Goal: Task Accomplishment & Management: Use online tool/utility

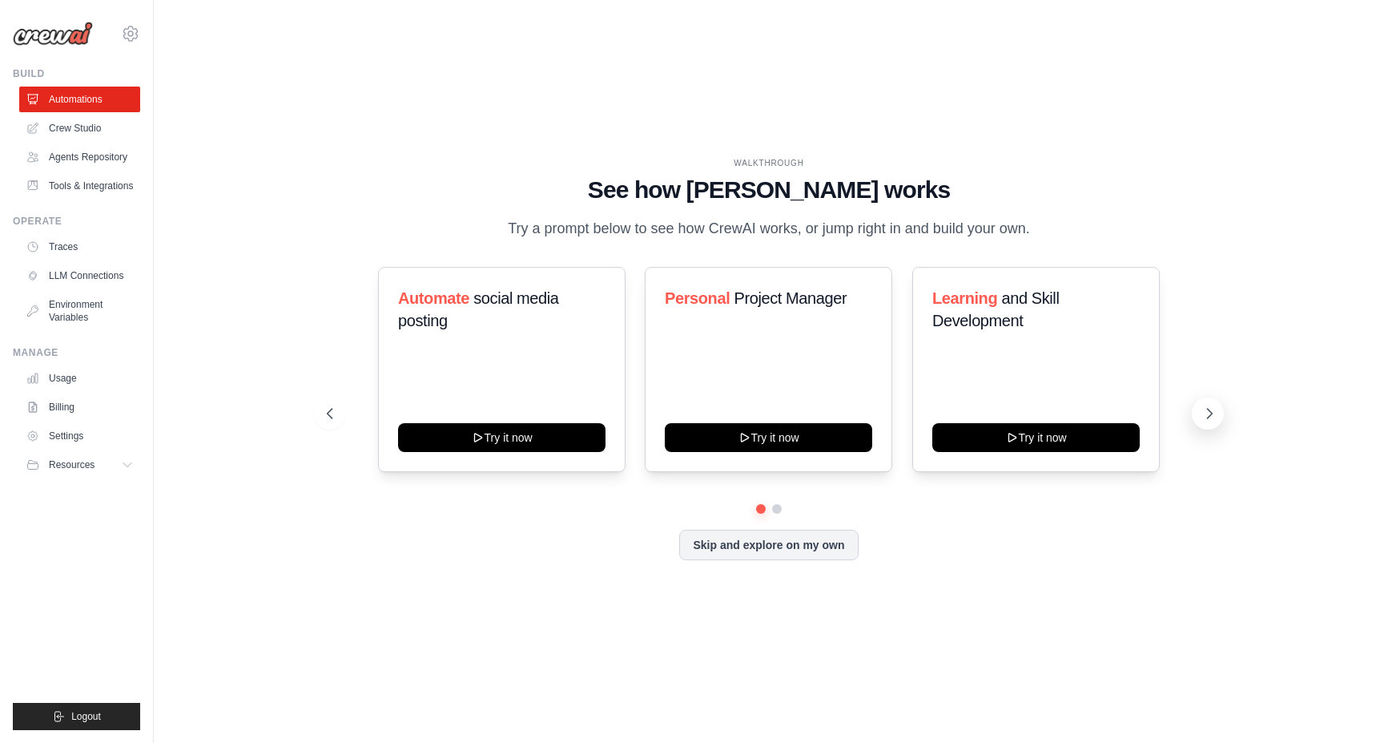
click at [1203, 418] on icon at bounding box center [1210, 413] width 16 height 16
click at [94, 132] on link "Crew Studio" at bounding box center [81, 128] width 121 height 26
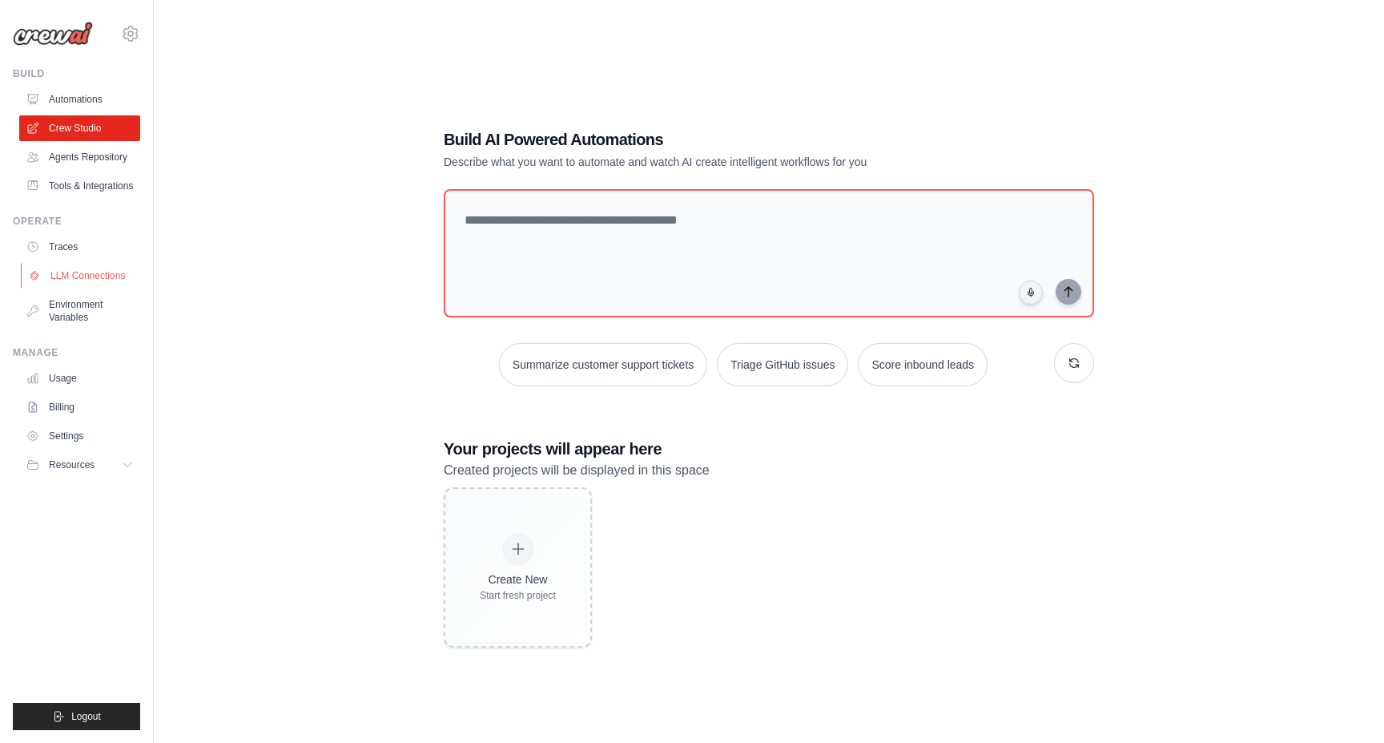
click at [86, 270] on link "LLM Connections" at bounding box center [81, 276] width 121 height 26
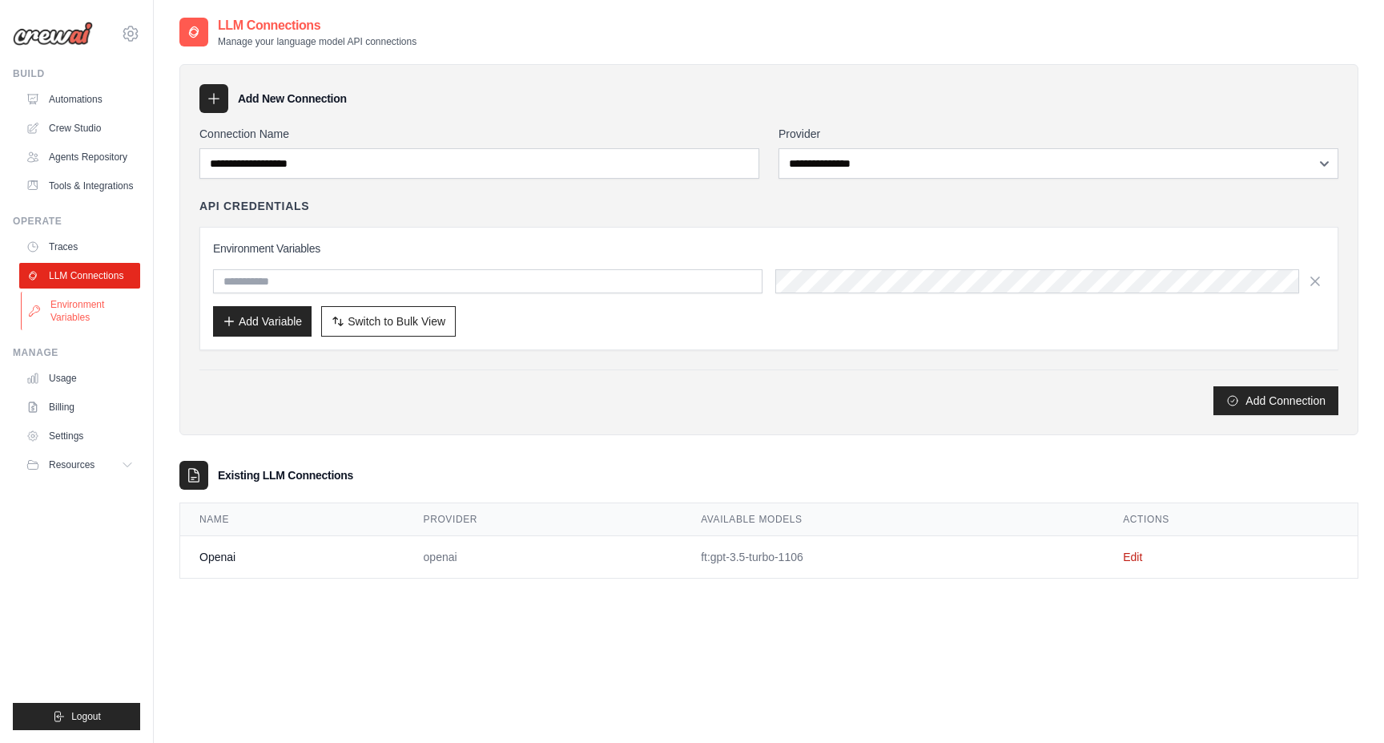
click at [82, 313] on link "Environment Variables" at bounding box center [81, 311] width 121 height 38
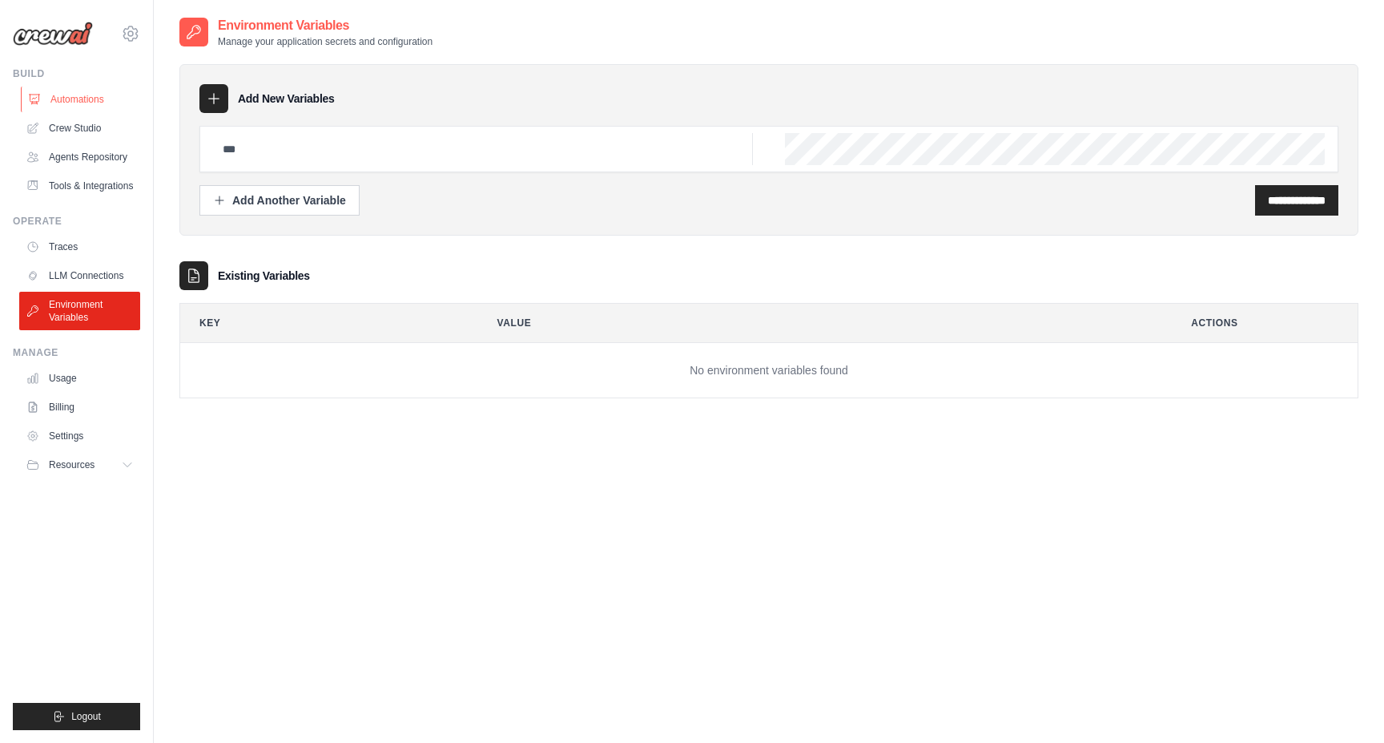
click at [66, 103] on link "Automations" at bounding box center [81, 100] width 121 height 26
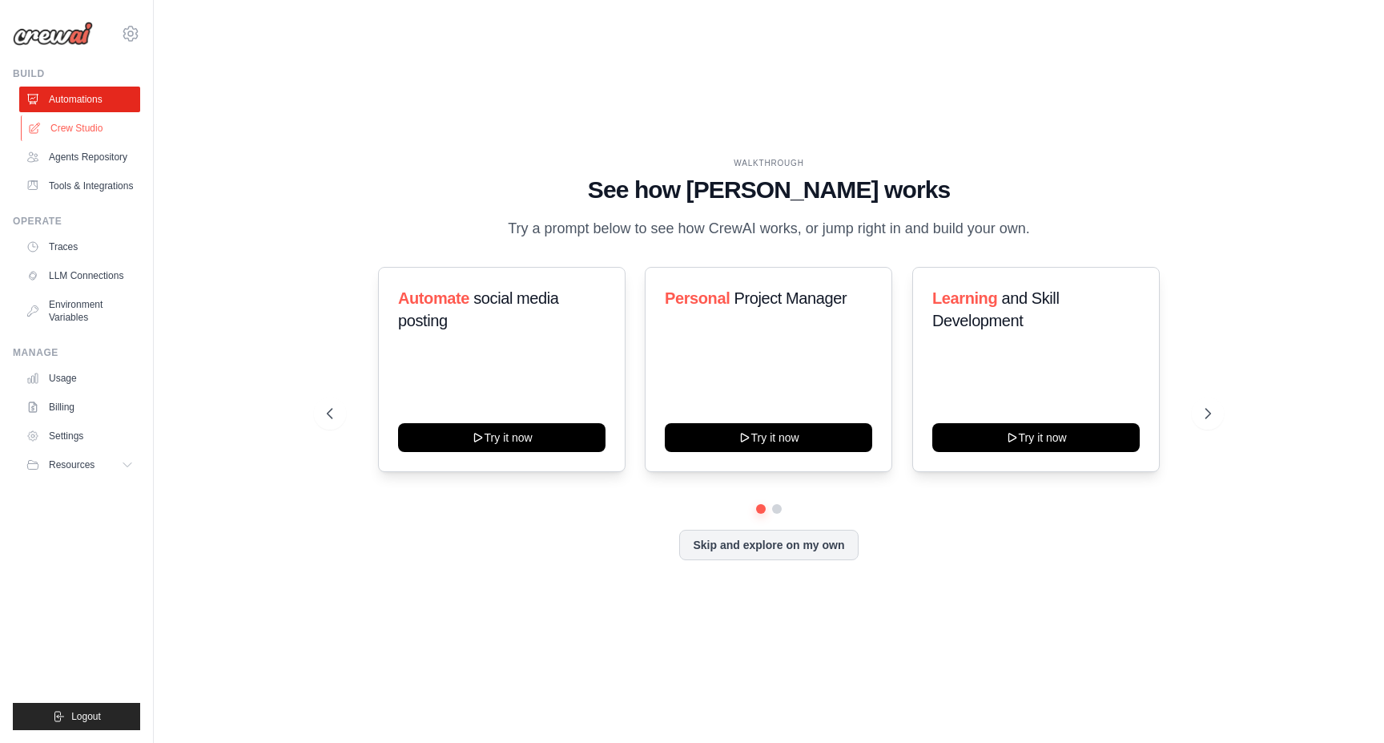
click at [94, 131] on link "Crew Studio" at bounding box center [81, 128] width 121 height 26
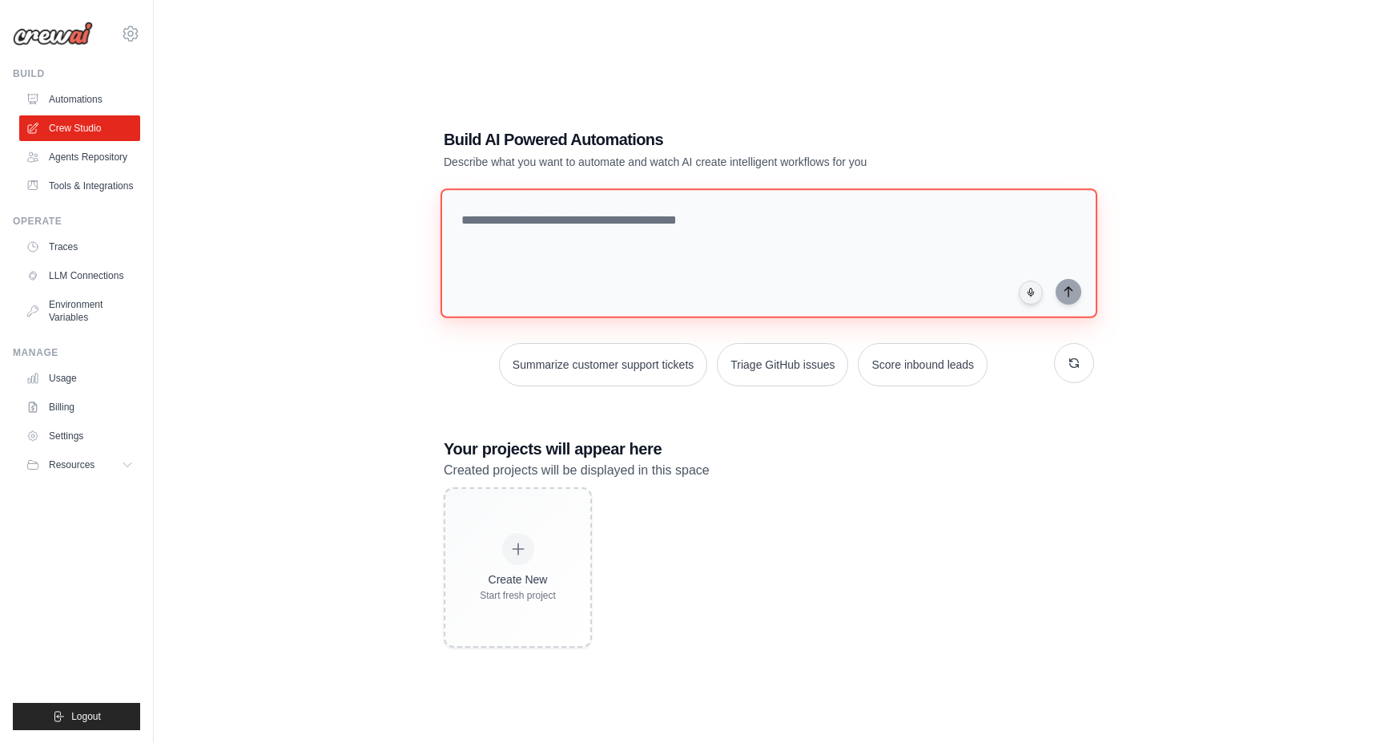
click at [593, 253] on textarea at bounding box center [769, 253] width 657 height 130
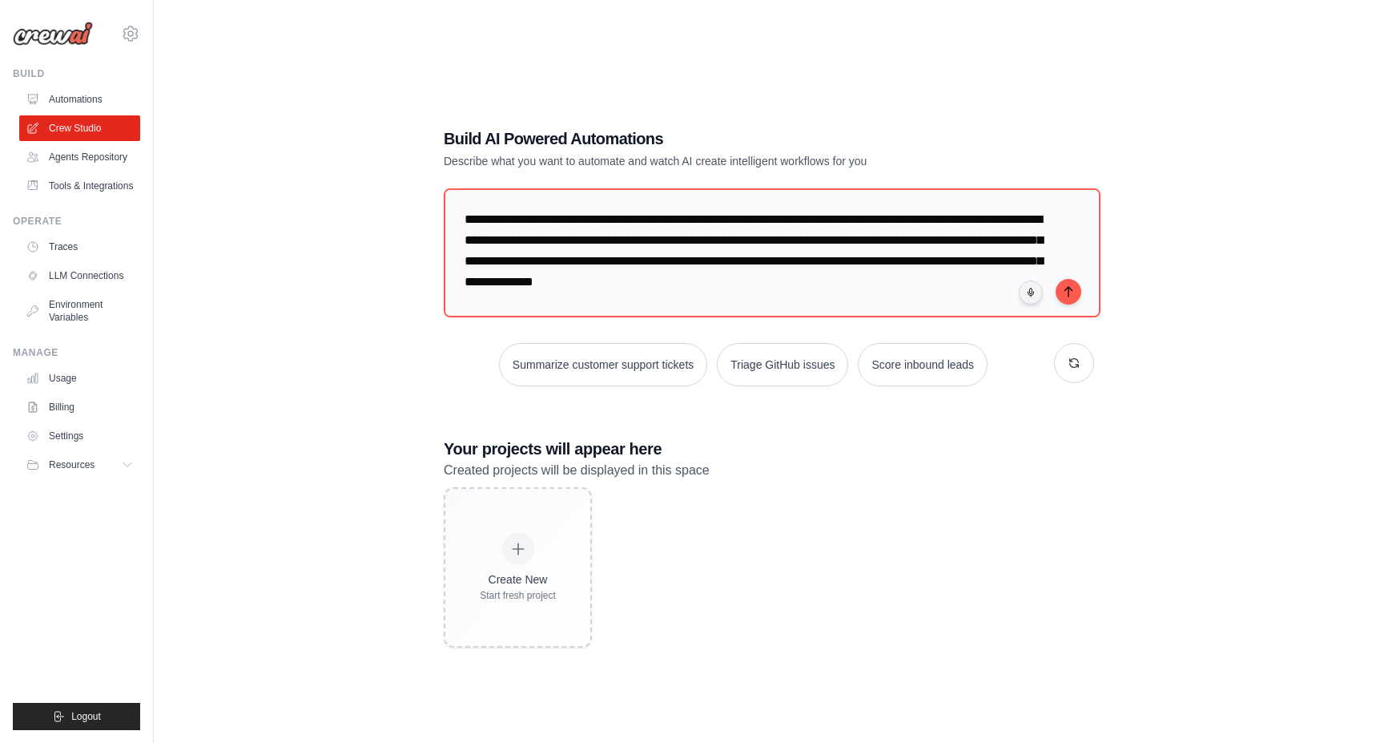
click at [297, 126] on div "**********" at bounding box center [768, 387] width 1179 height 743
click at [880, 281] on textarea "**********" at bounding box center [769, 253] width 657 height 130
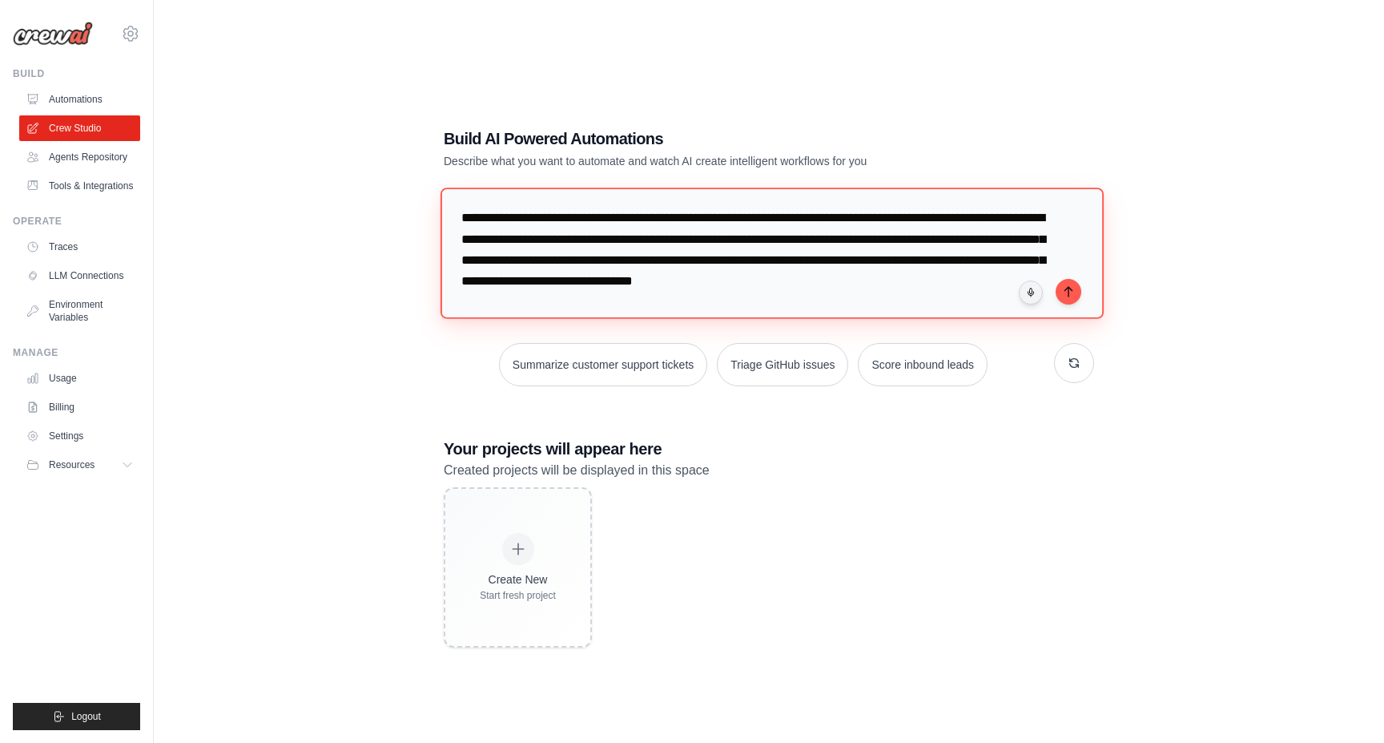
paste textarea "**********"
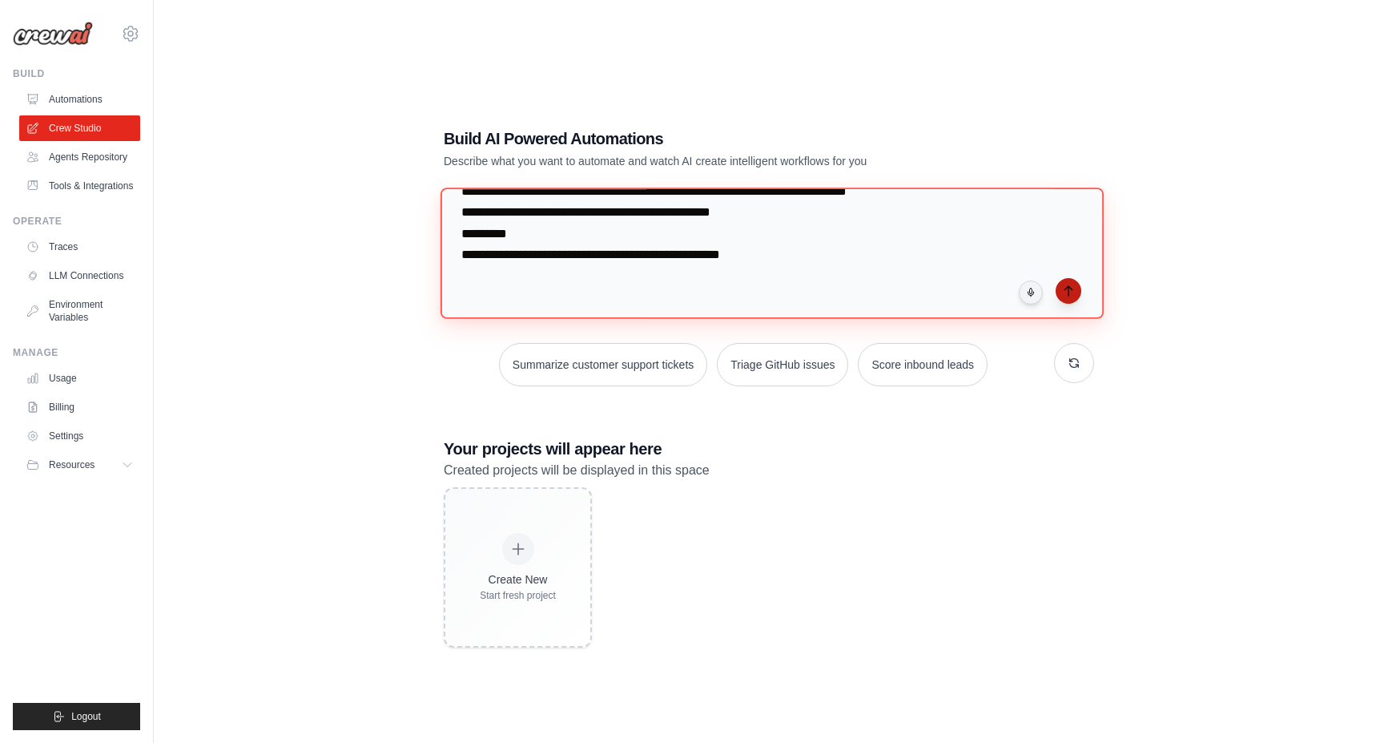
type textarea "**********"
click at [1068, 290] on icon "submit" at bounding box center [1068, 290] width 13 height 13
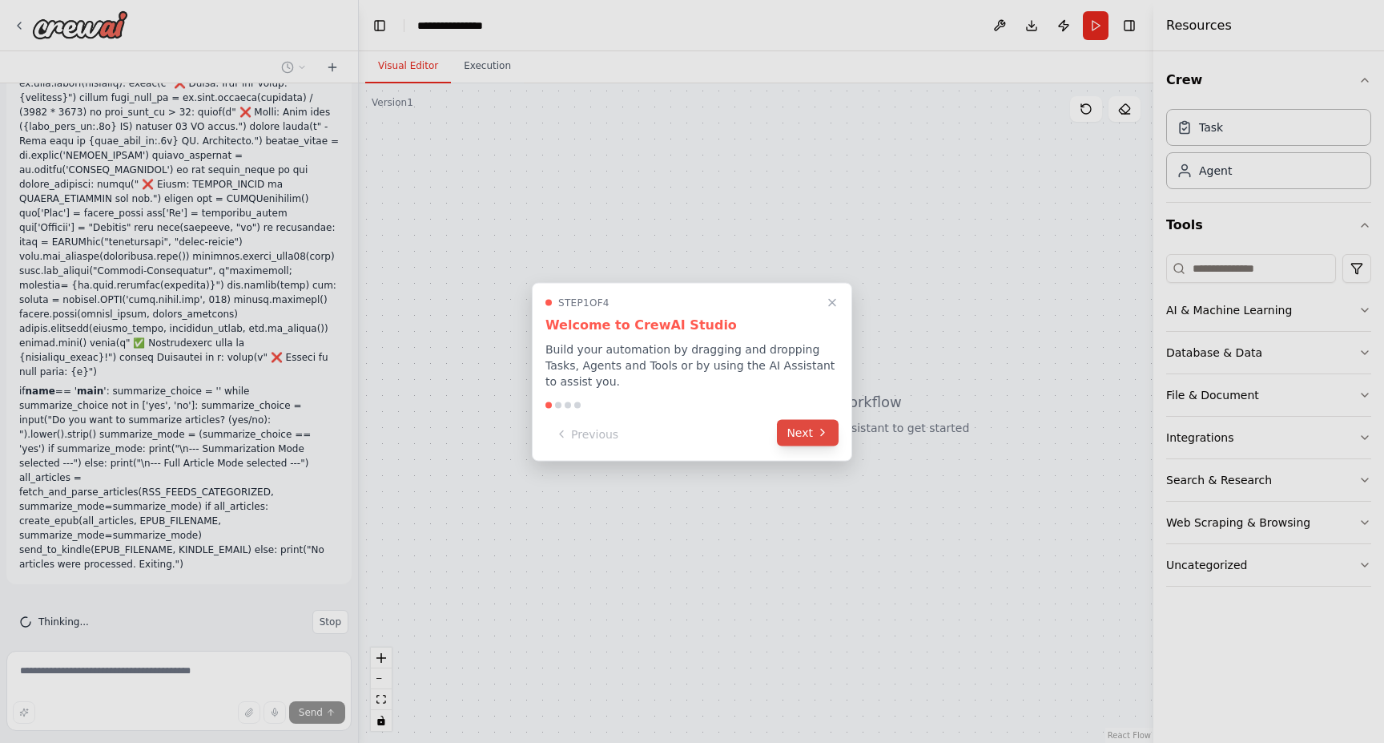
click at [803, 433] on button "Next" at bounding box center [808, 432] width 62 height 26
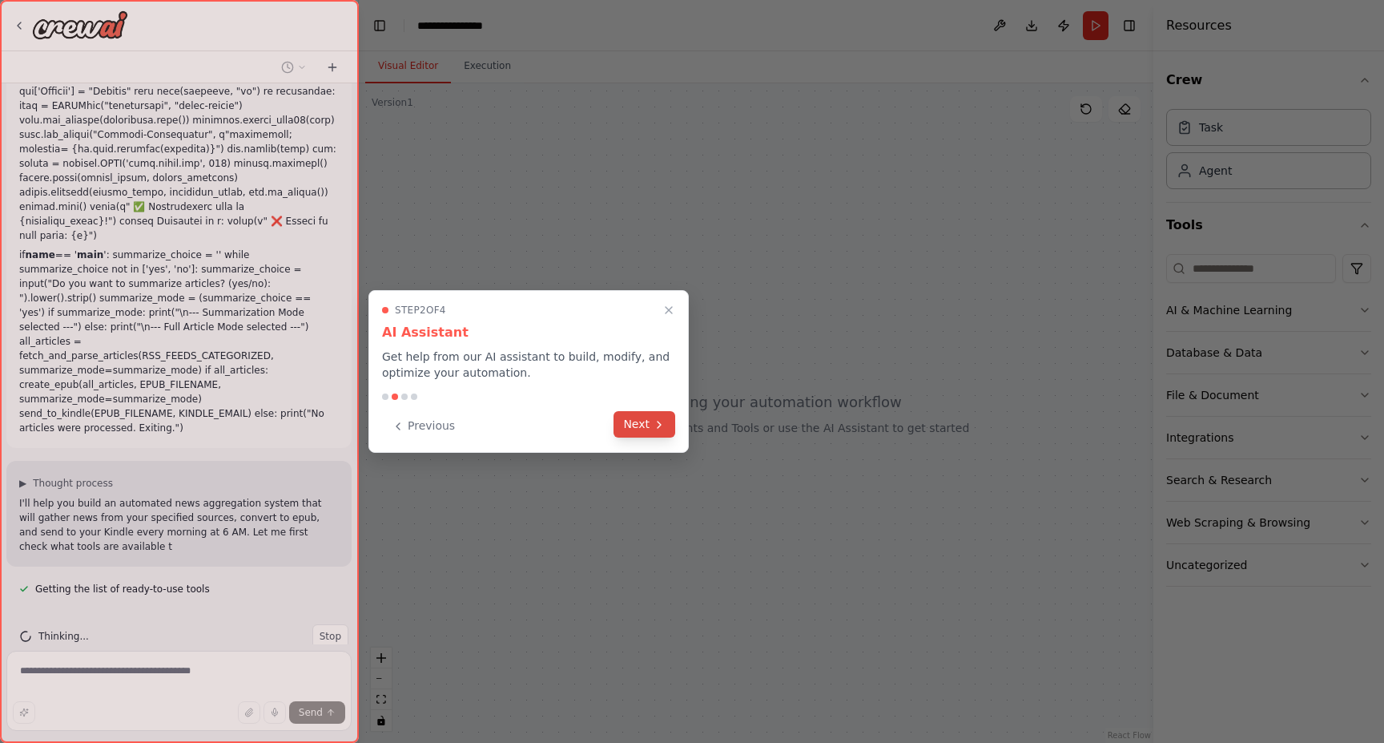
scroll to position [3313, 0]
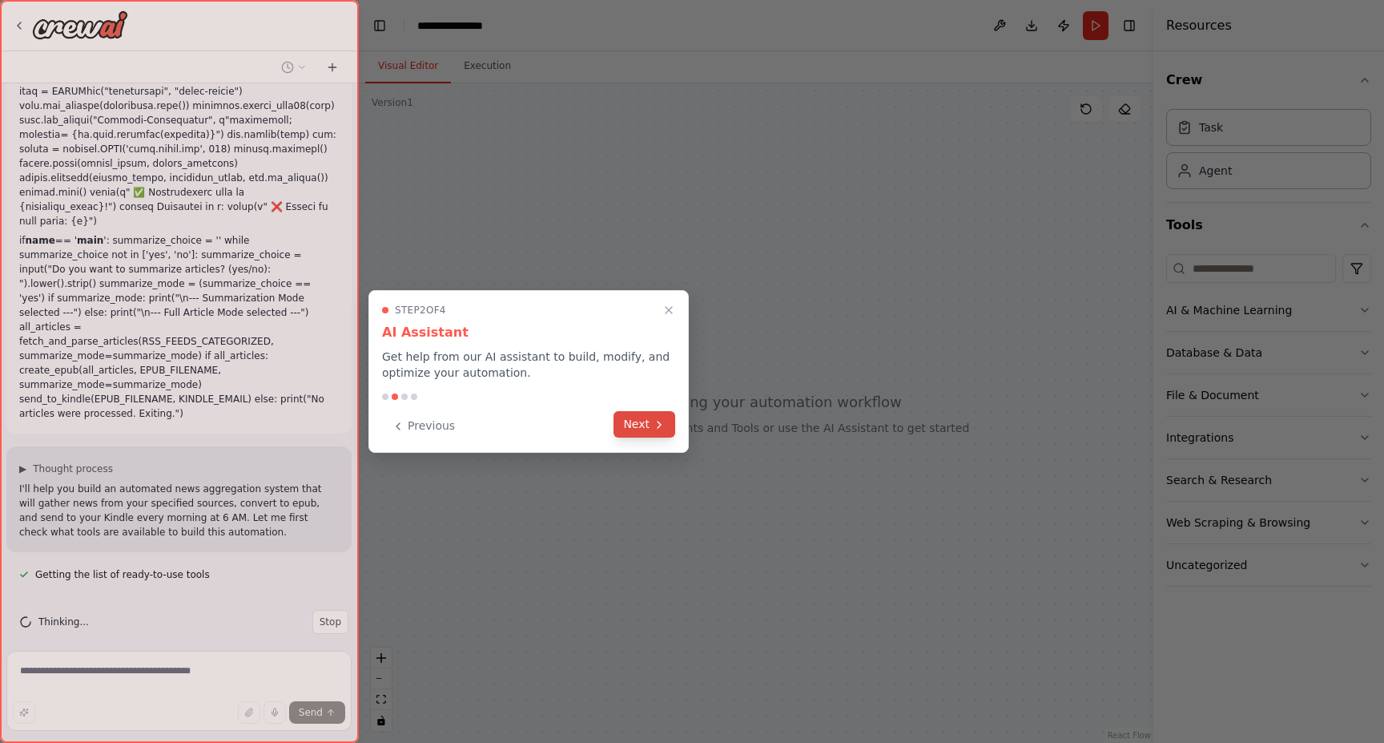
click at [659, 423] on icon at bounding box center [659, 424] width 3 height 6
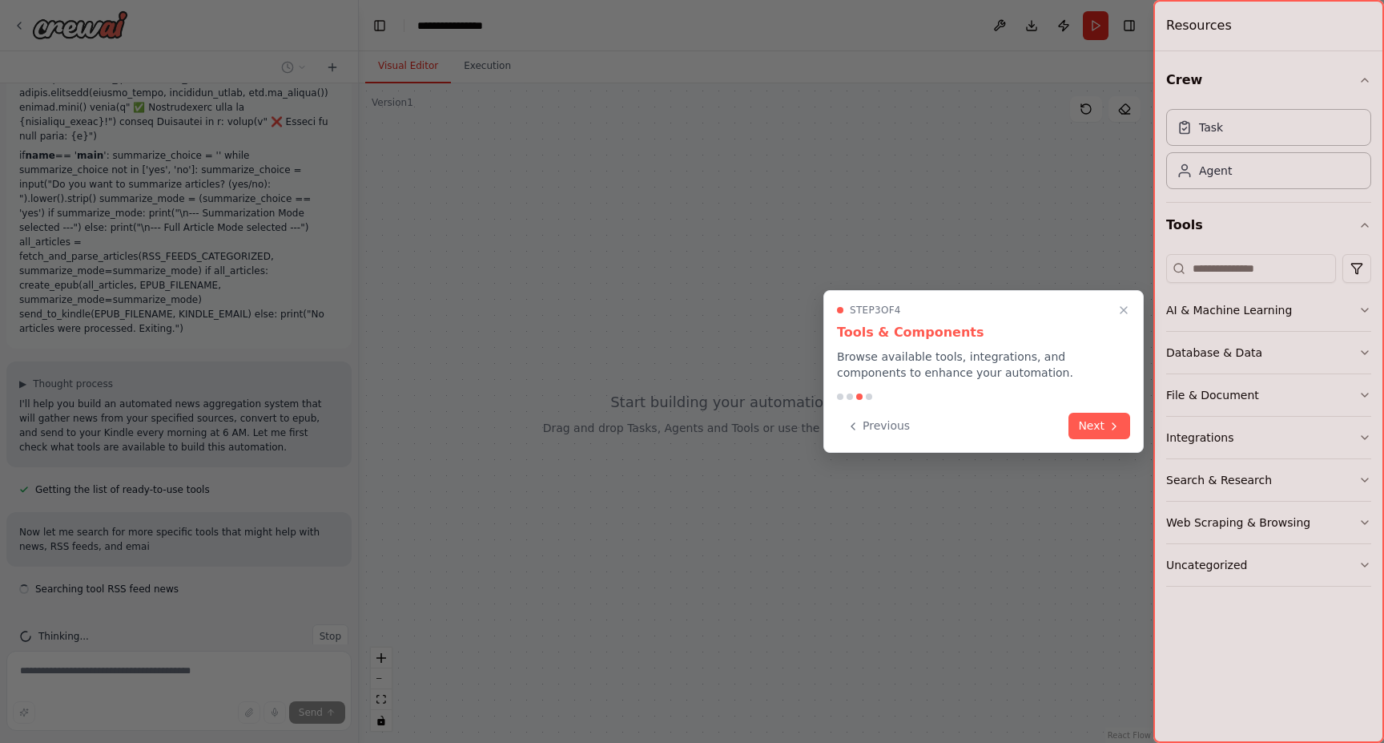
scroll to position [3412, 0]
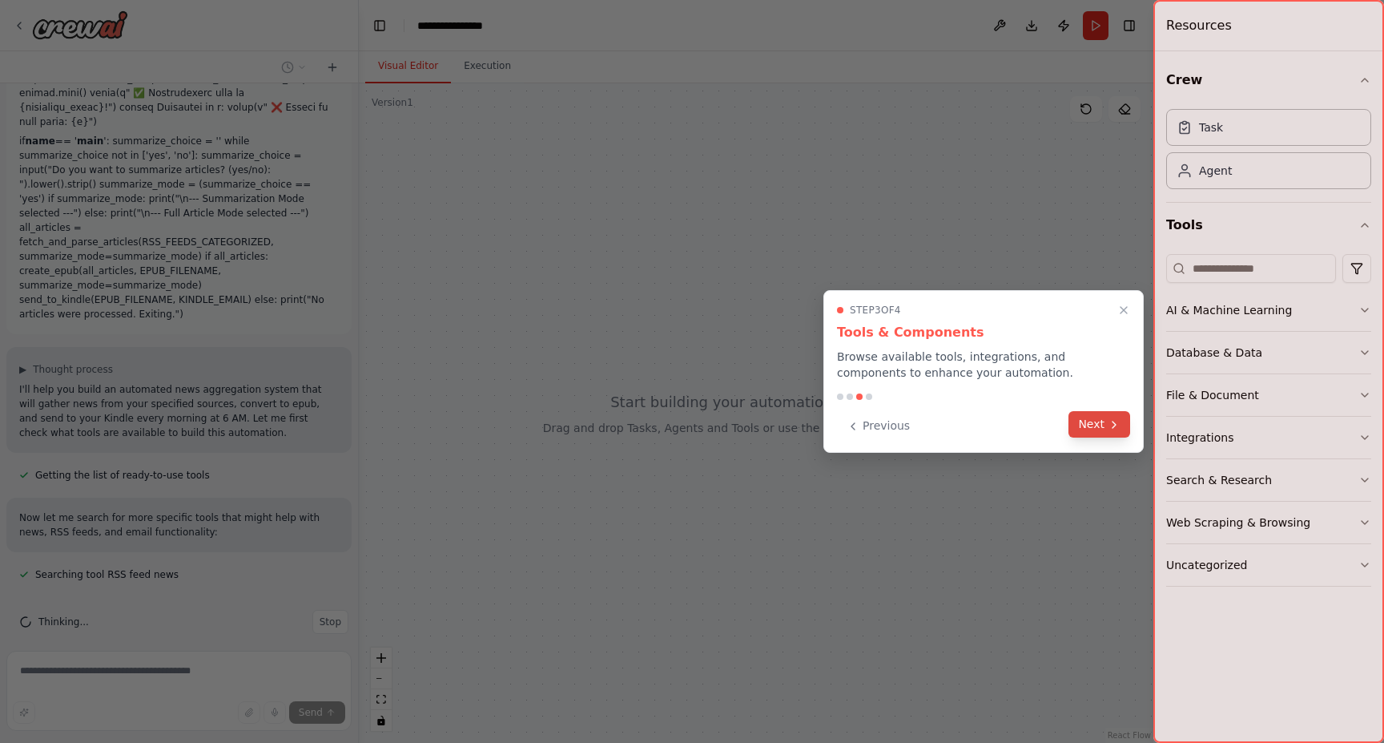
click at [1114, 429] on icon at bounding box center [1114, 424] width 13 height 13
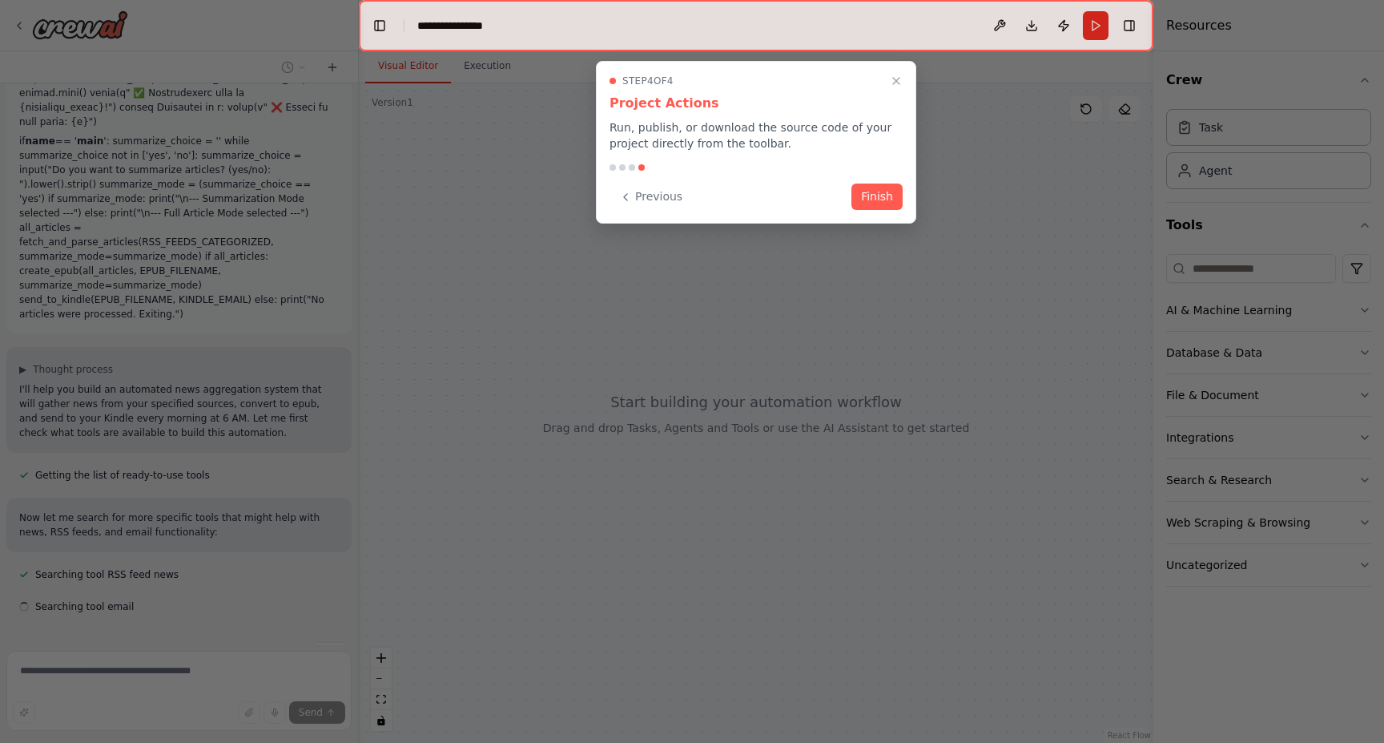
scroll to position [3444, 0]
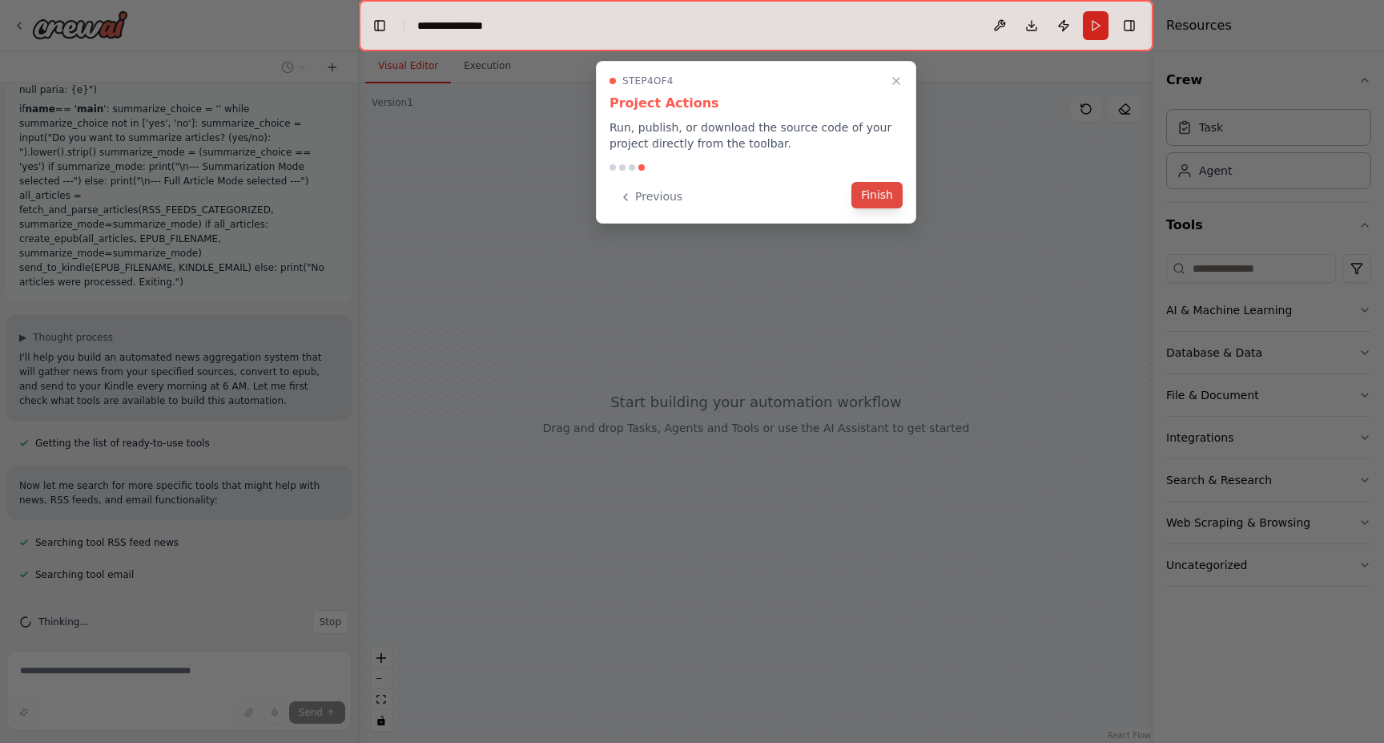
click at [883, 191] on button "Finish" at bounding box center [877, 195] width 51 height 26
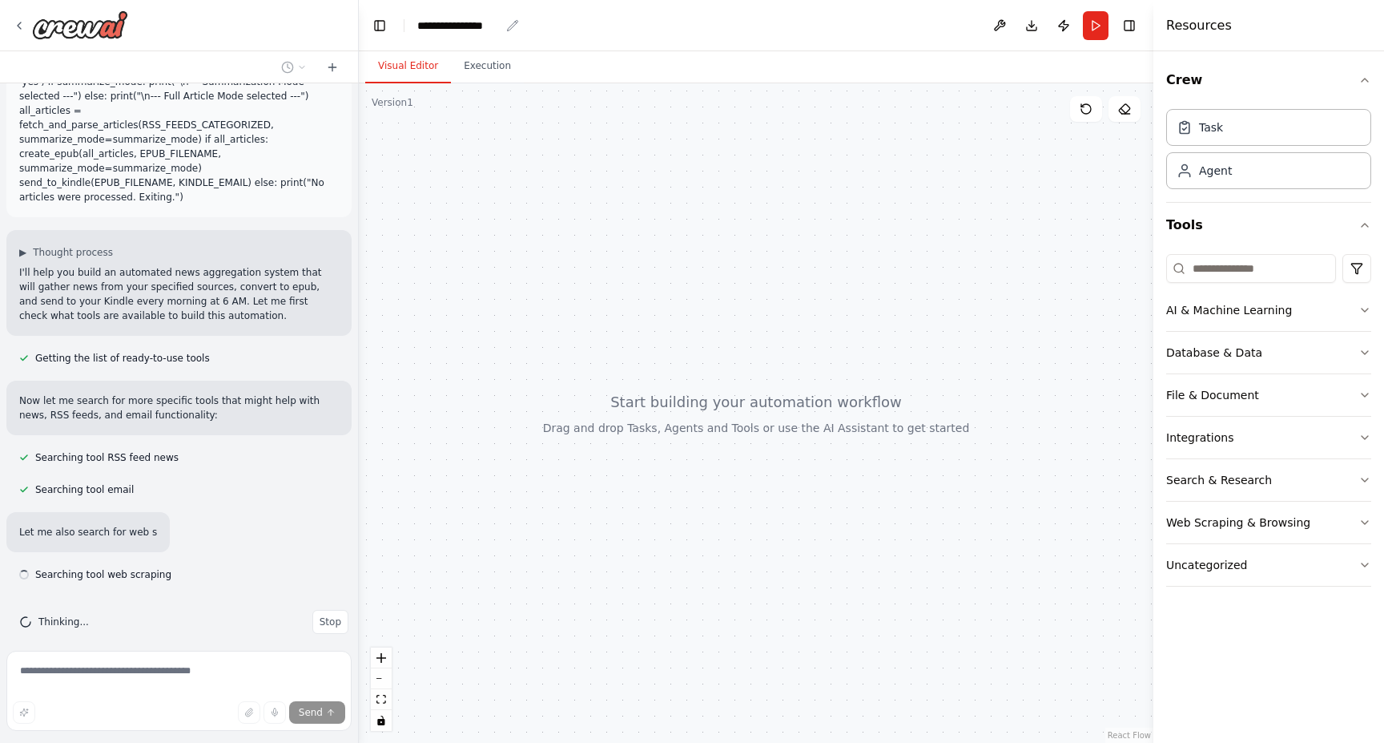
click at [474, 25] on div "**********" at bounding box center [458, 26] width 83 height 16
click at [474, 25] on div "**********" at bounding box center [477, 26] width 120 height 16
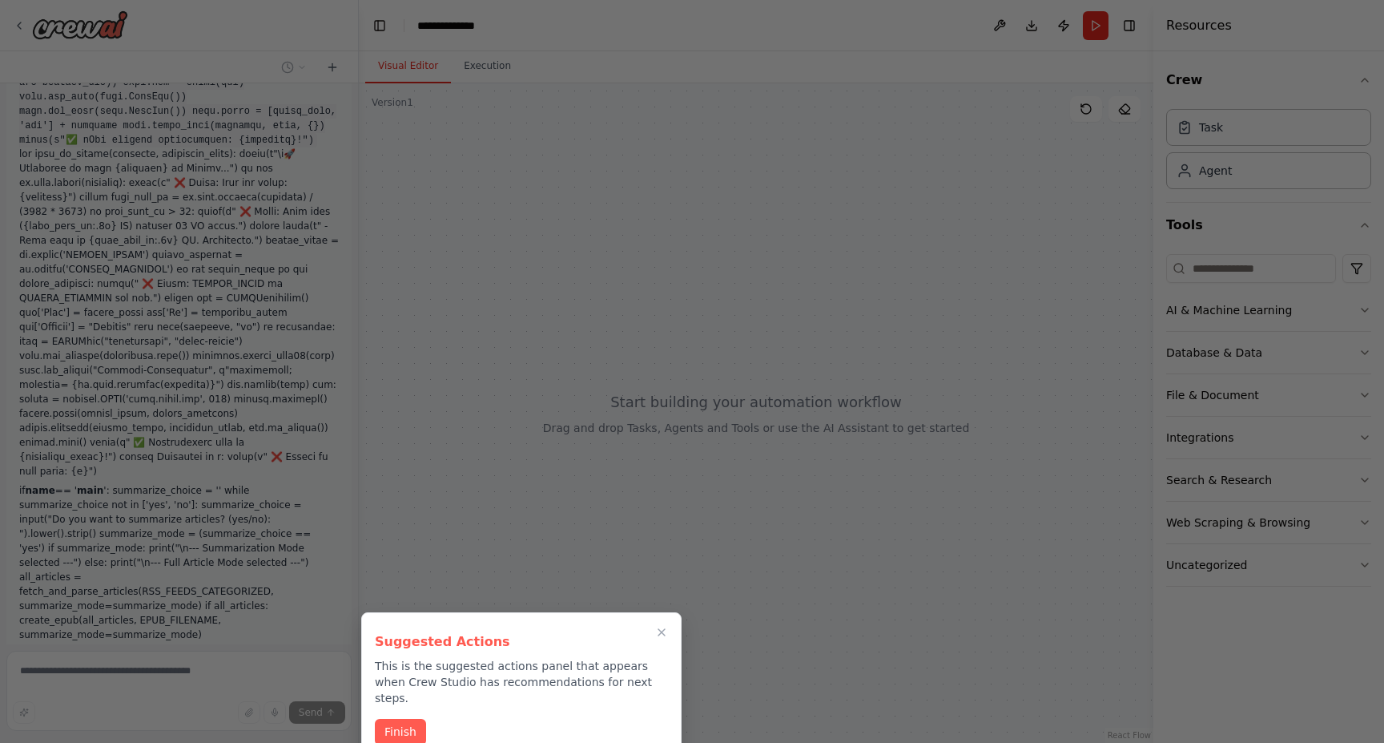
scroll to position [3014, 0]
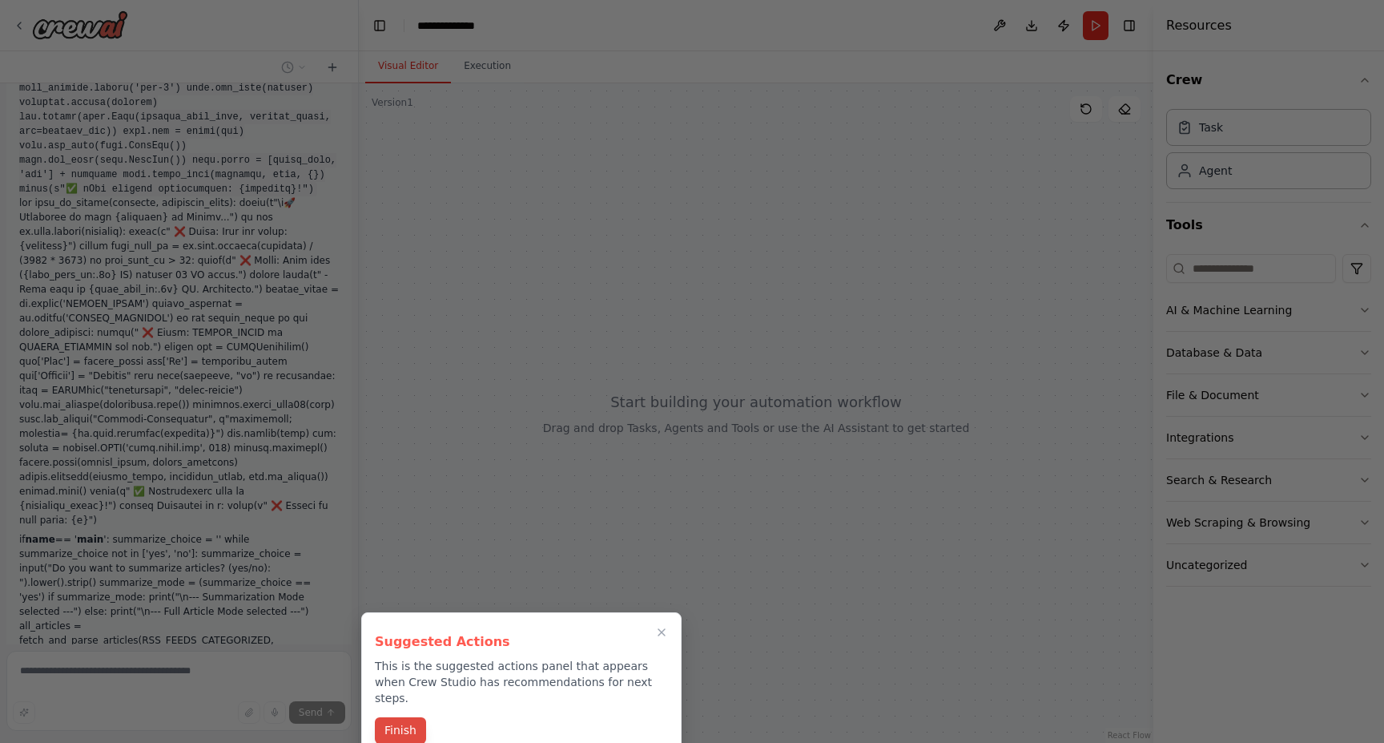
click at [400, 717] on button "Finish" at bounding box center [400, 730] width 51 height 26
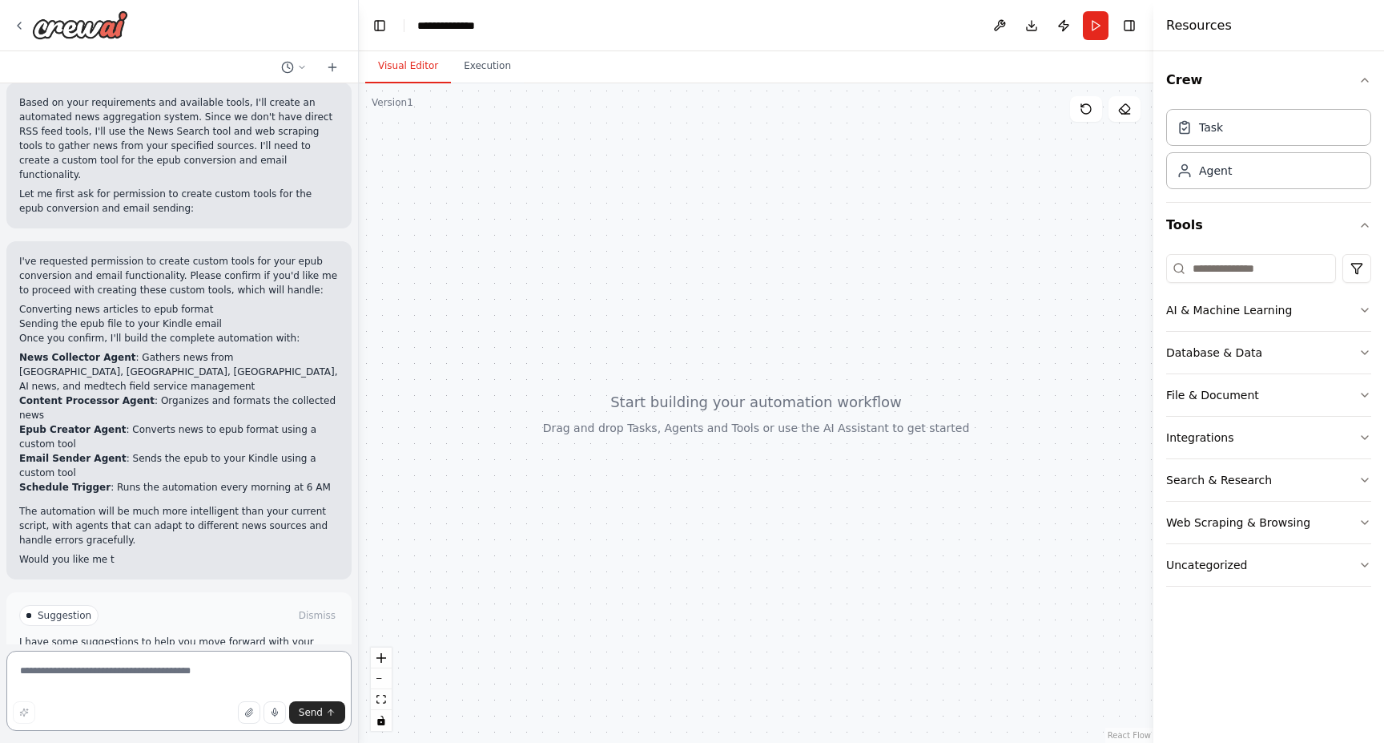
scroll to position [4247, 0]
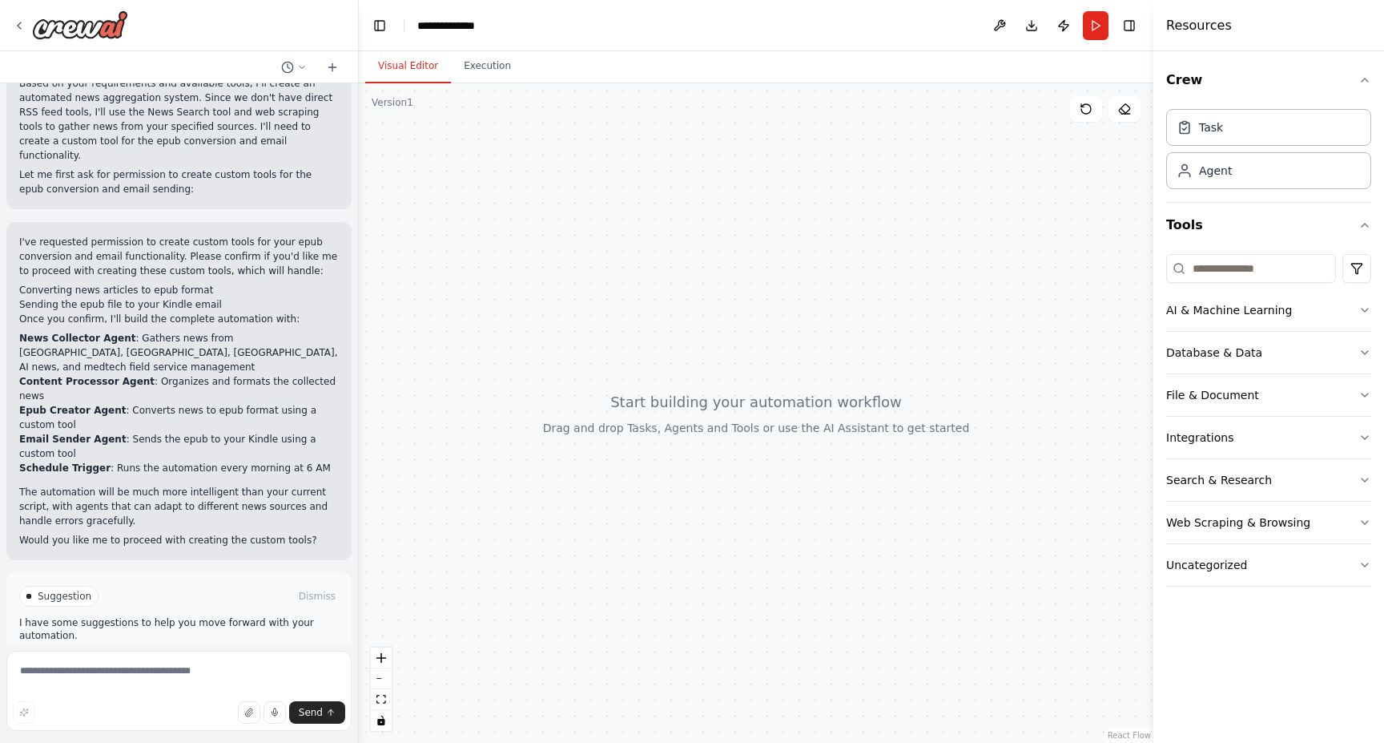
click at [164, 658] on span "Enable coding skills" at bounding box center [186, 664] width 95 height 13
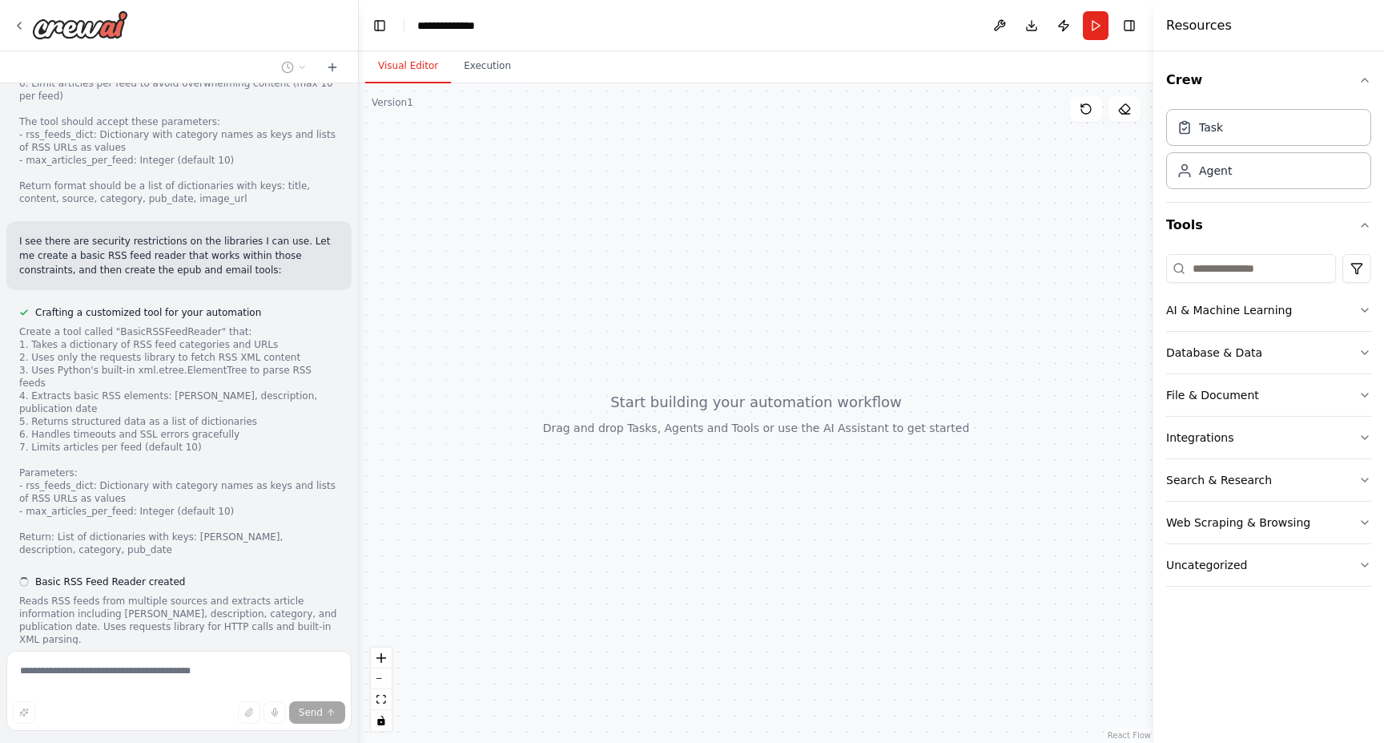
scroll to position [4962, 0]
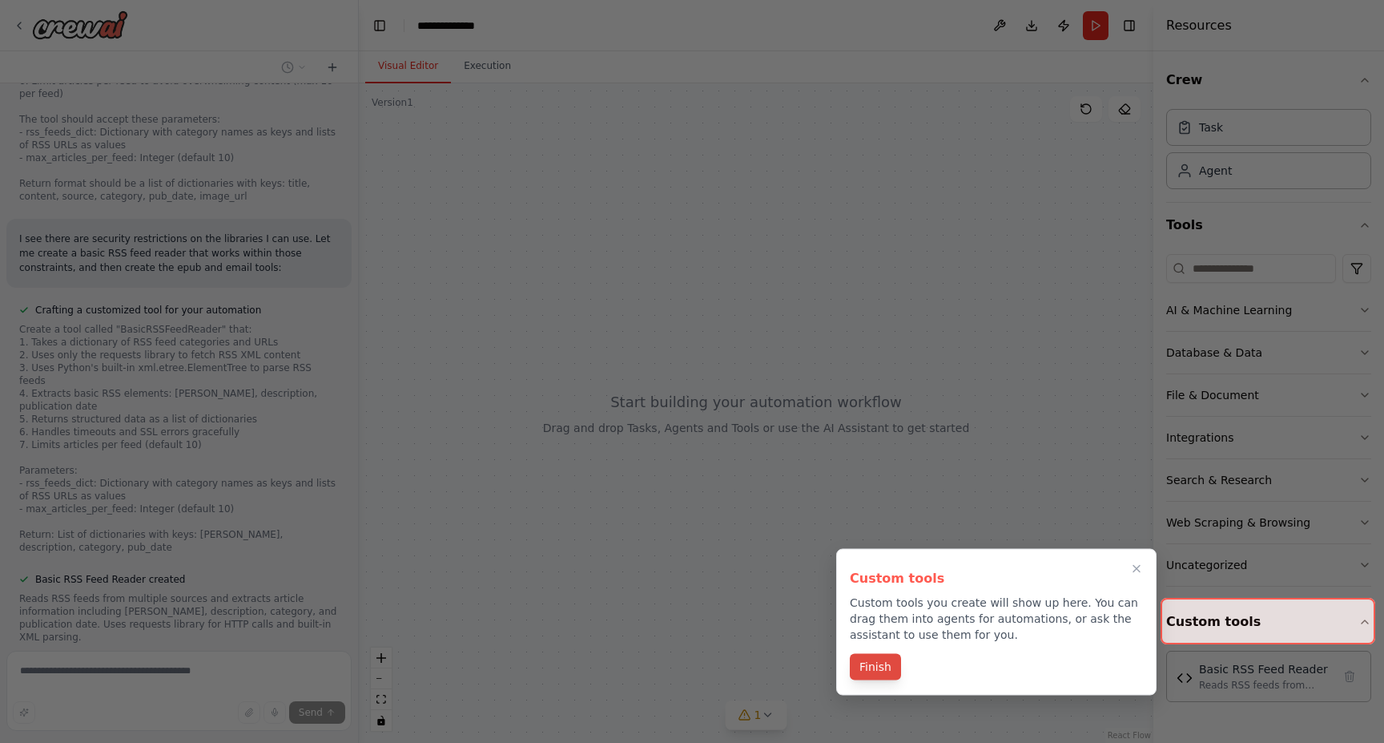
click at [872, 666] on button "Finish" at bounding box center [875, 667] width 51 height 26
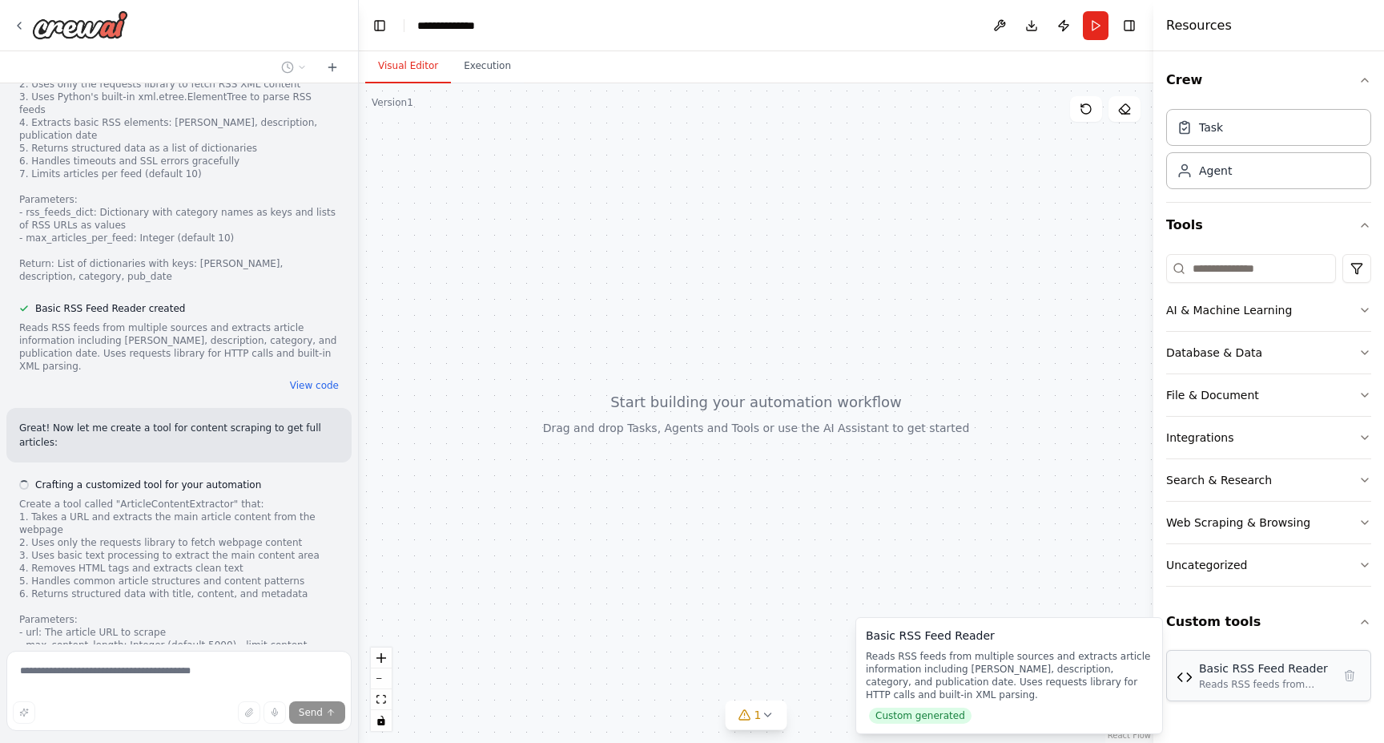
scroll to position [5247, 0]
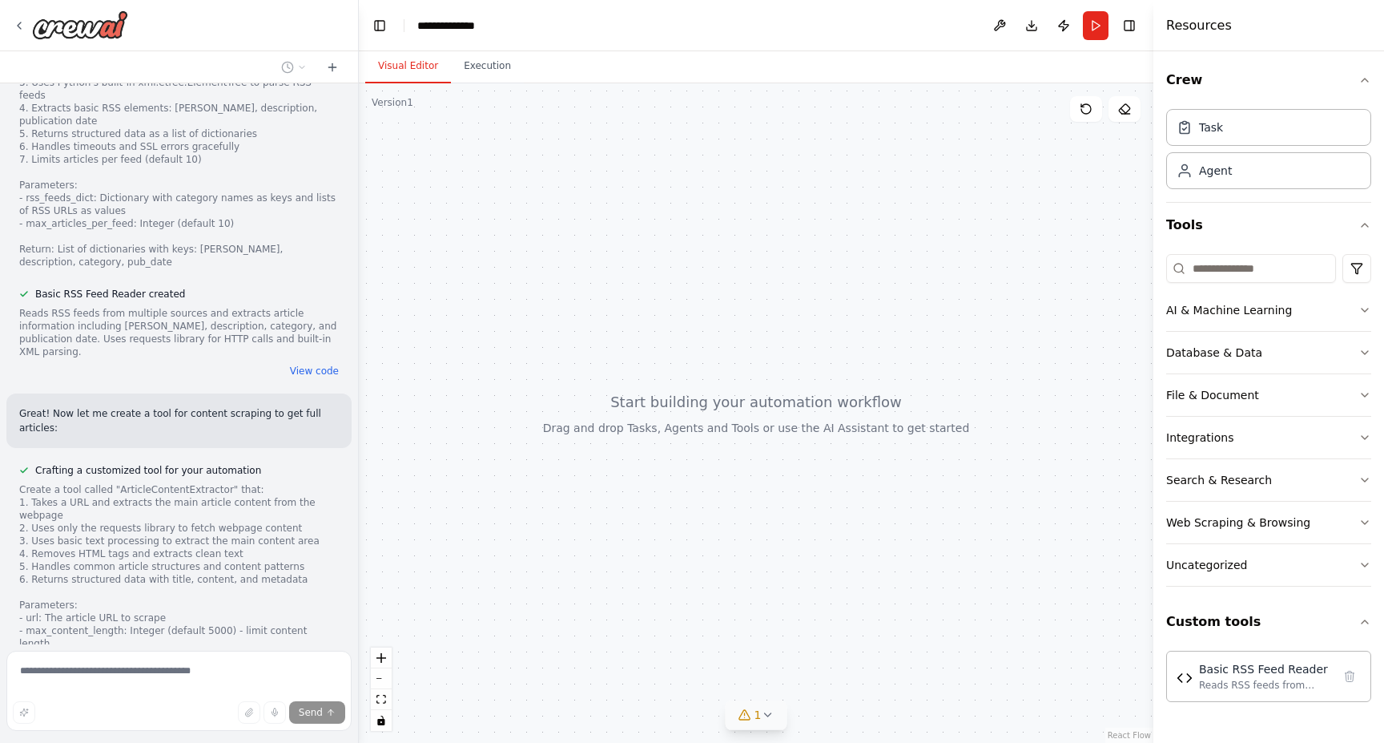
click at [768, 717] on icon at bounding box center [767, 714] width 13 height 13
click at [836, 677] on button at bounding box center [849, 673] width 27 height 19
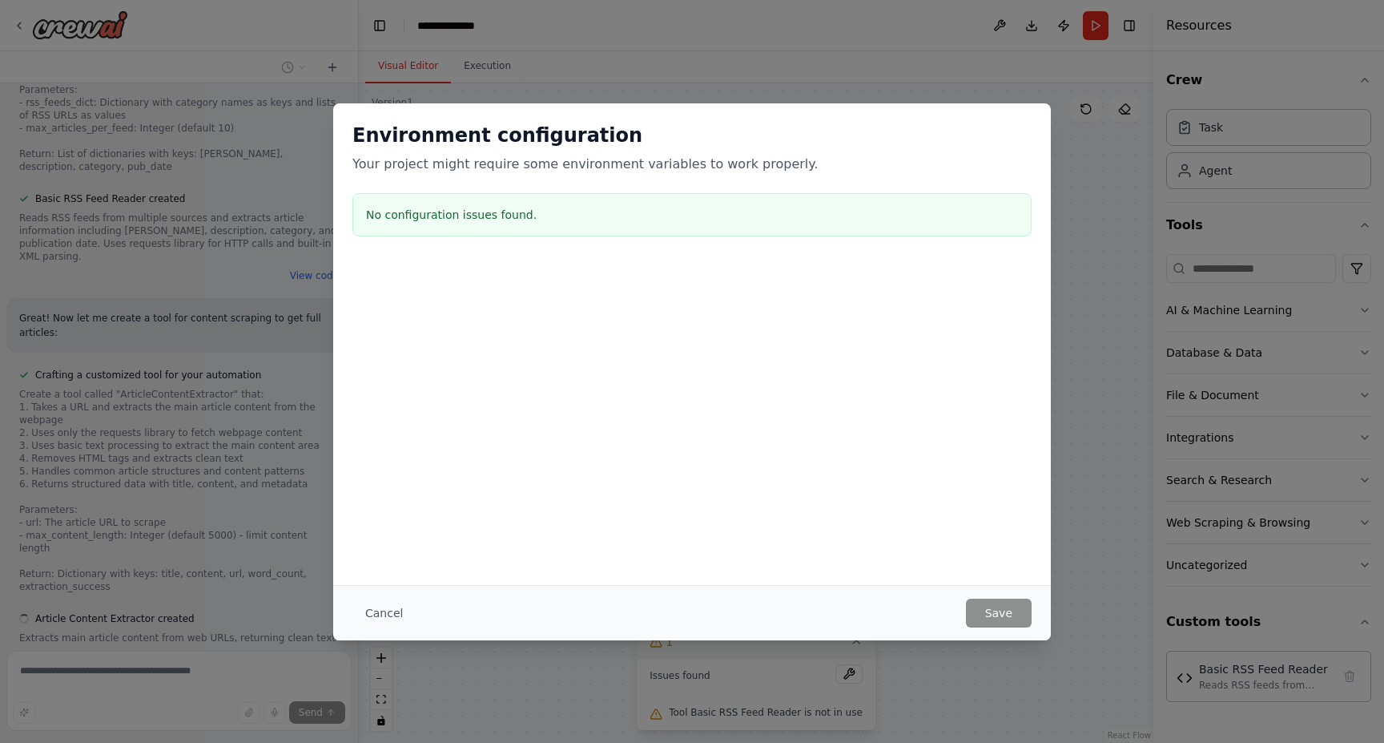
scroll to position [5343, 0]
click at [374, 618] on button "Cancel" at bounding box center [384, 612] width 63 height 29
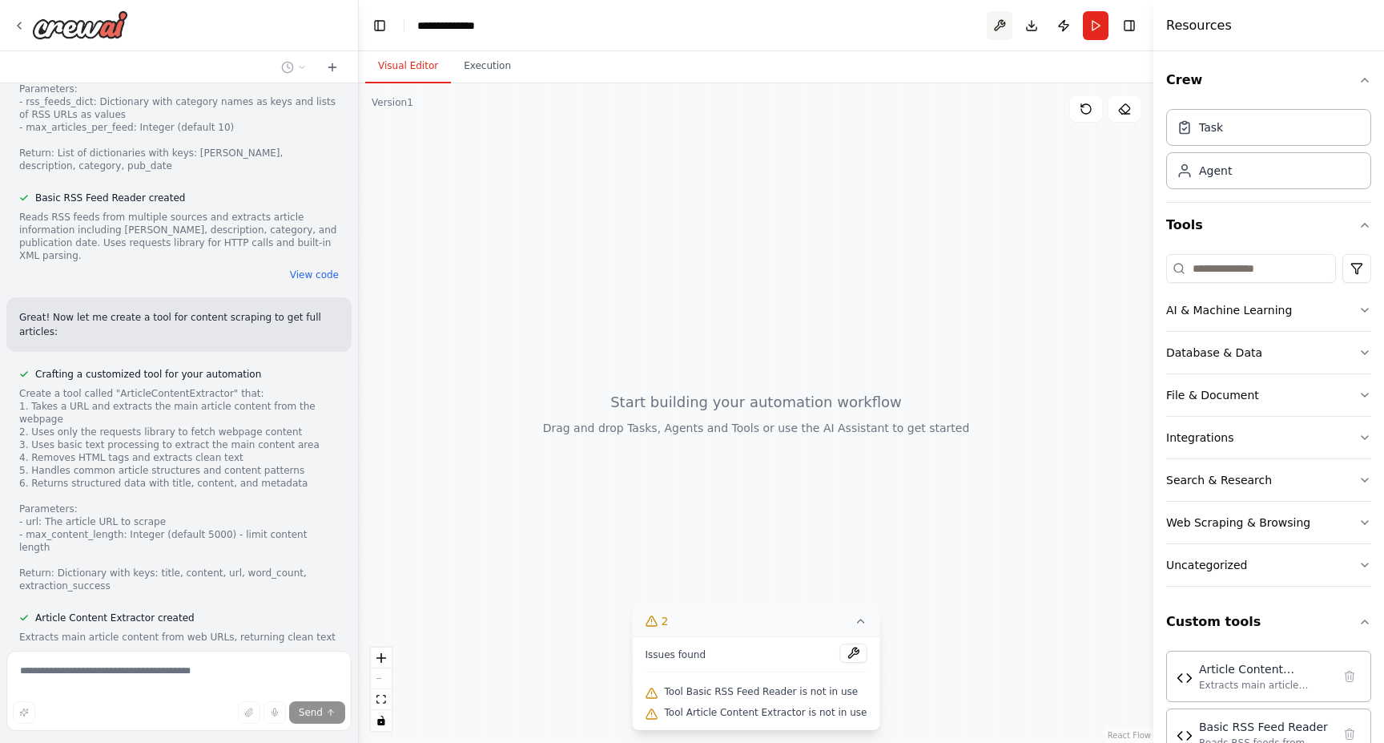
click at [1005, 11] on button at bounding box center [1000, 25] width 26 height 29
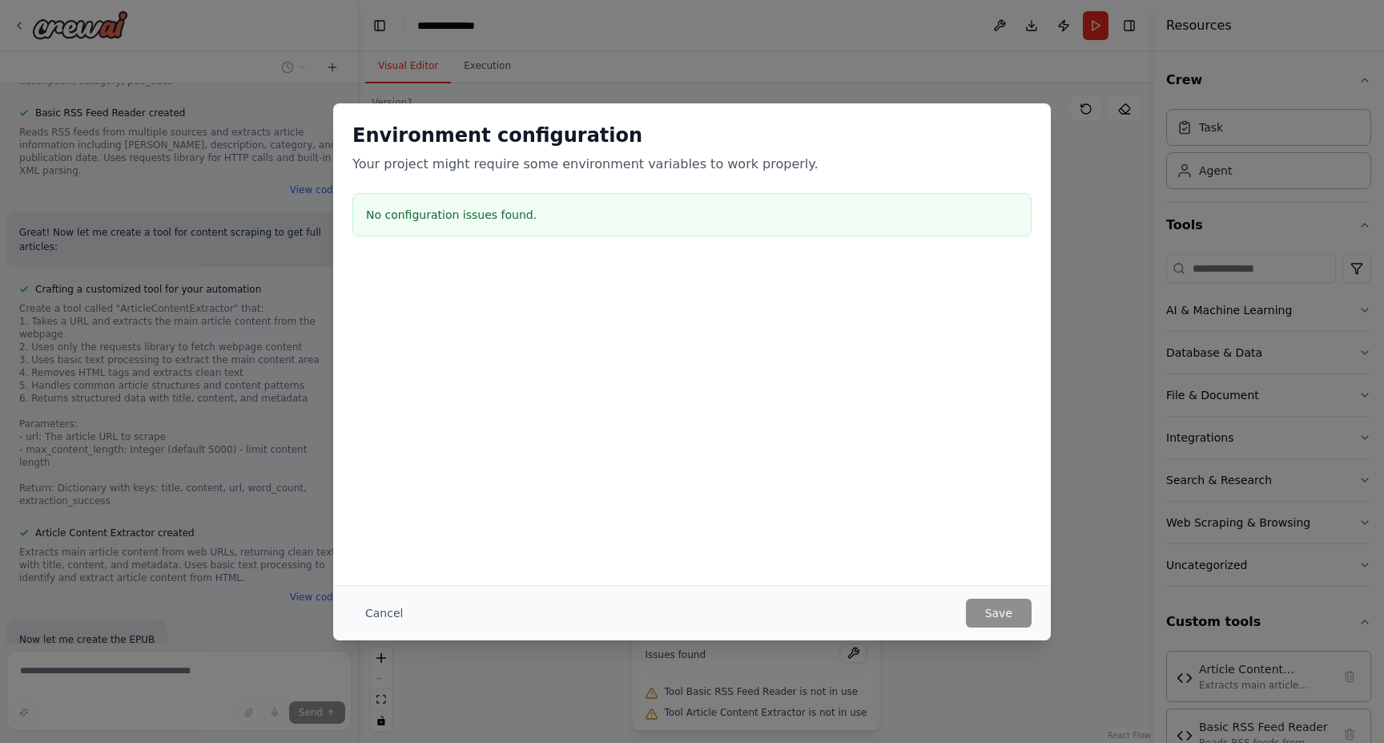
scroll to position [5652, 0]
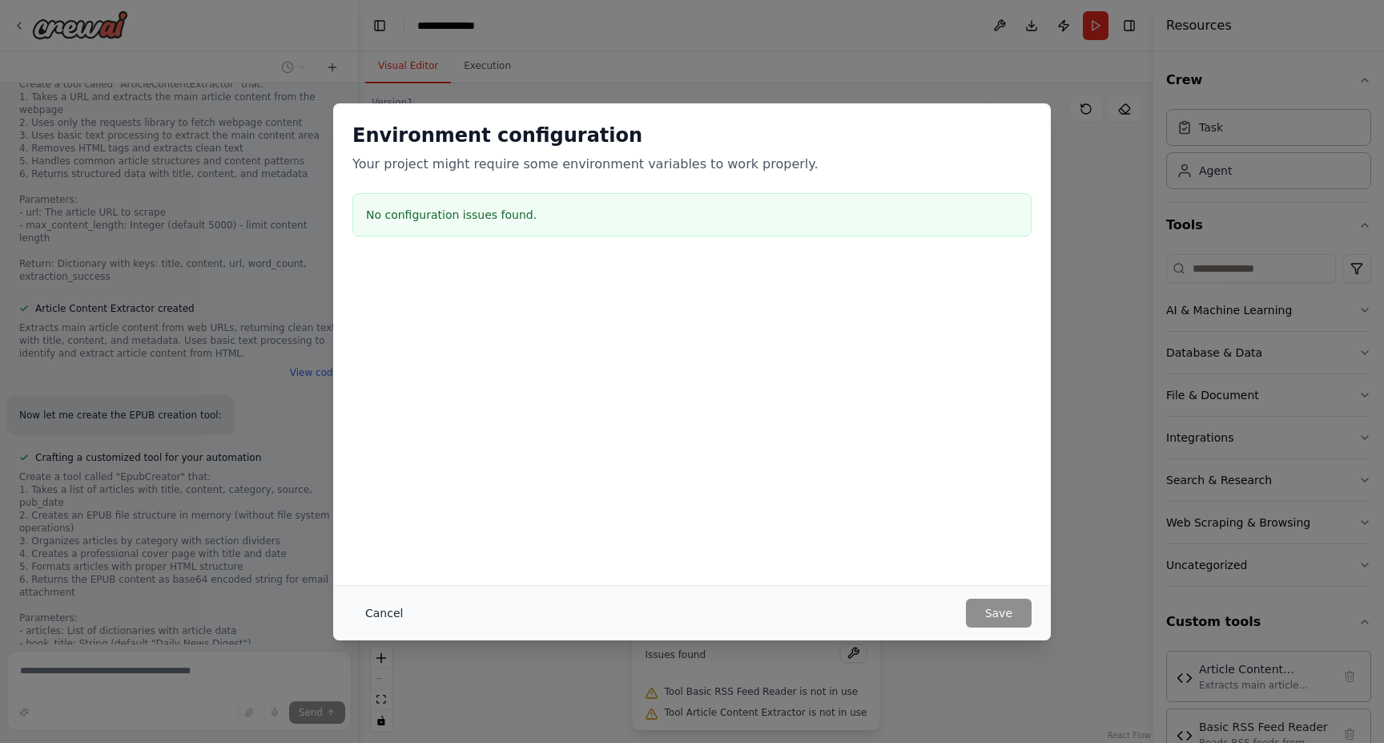
click at [389, 618] on button "Cancel" at bounding box center [384, 612] width 63 height 29
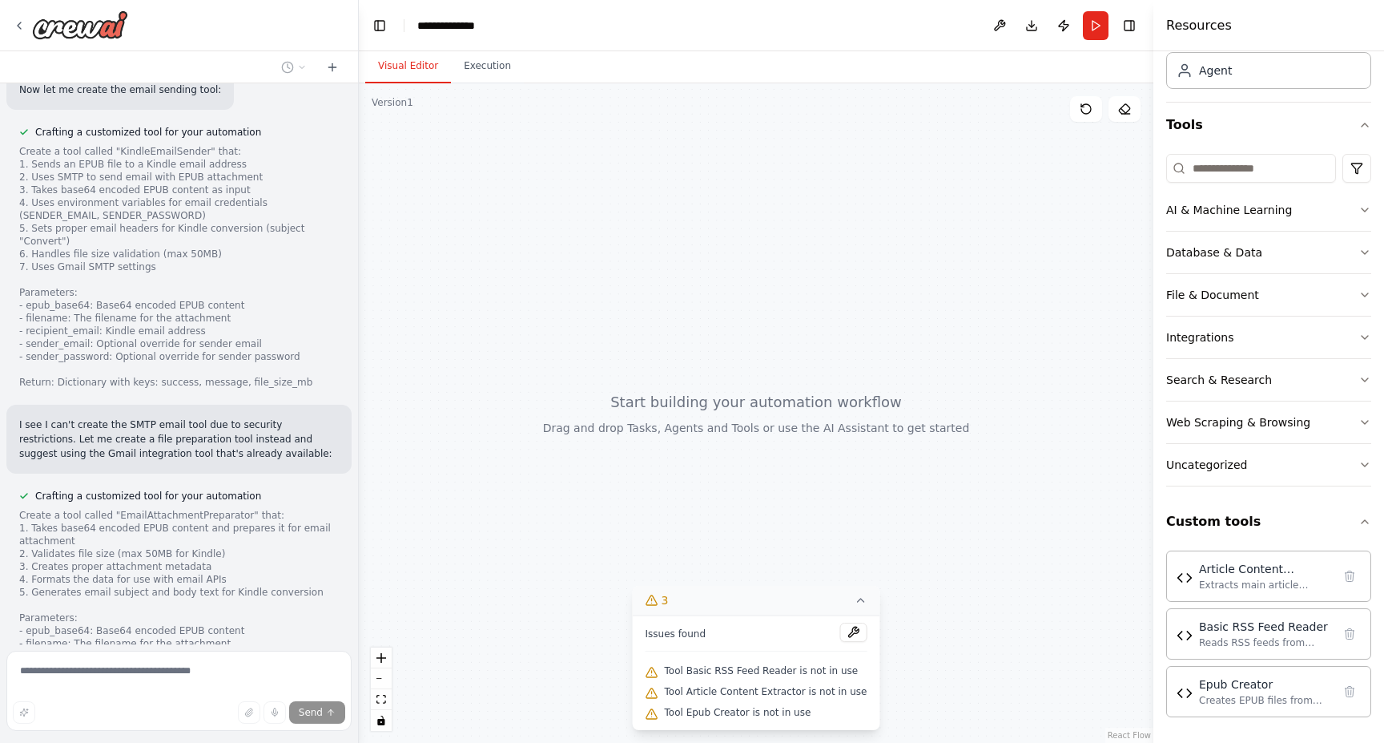
scroll to position [6466, 0]
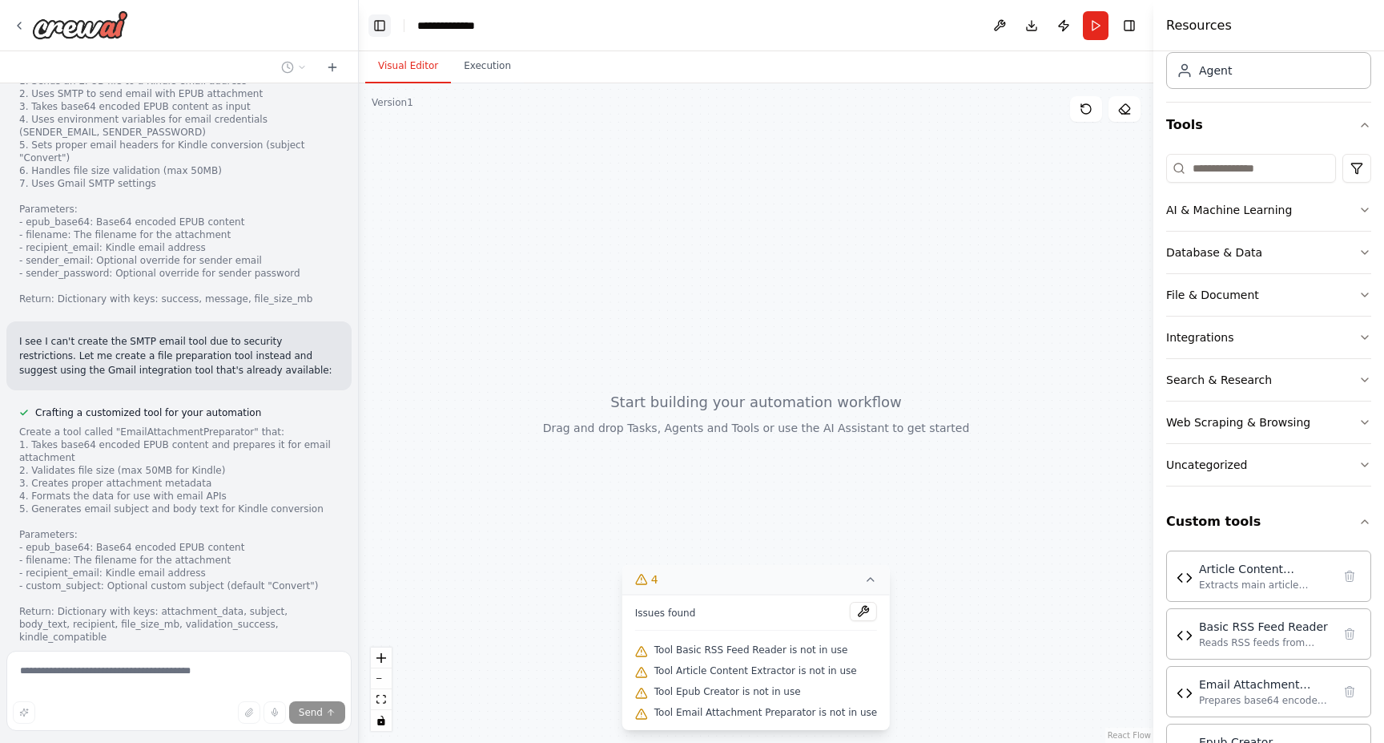
click at [384, 30] on button "Toggle Left Sidebar" at bounding box center [380, 25] width 22 height 22
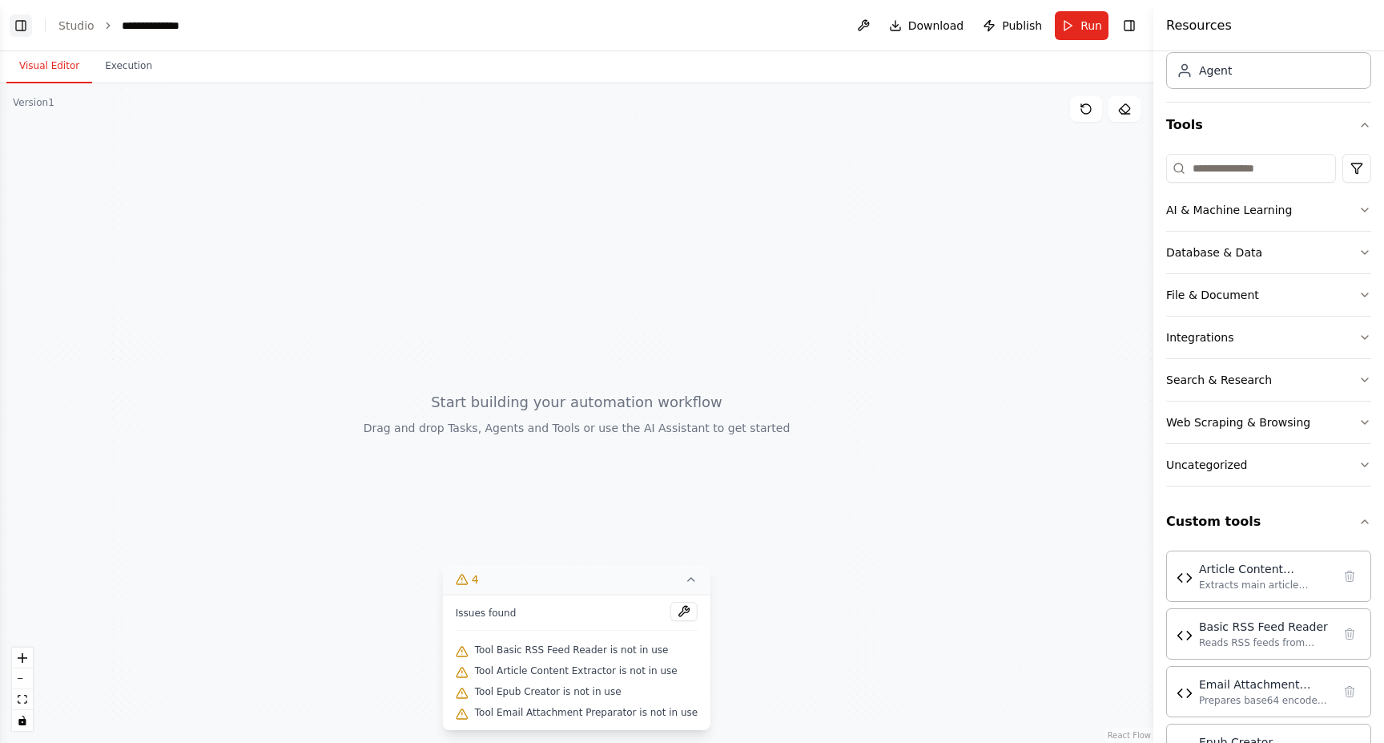
click at [23, 21] on button "Toggle Left Sidebar" at bounding box center [21, 25] width 22 height 22
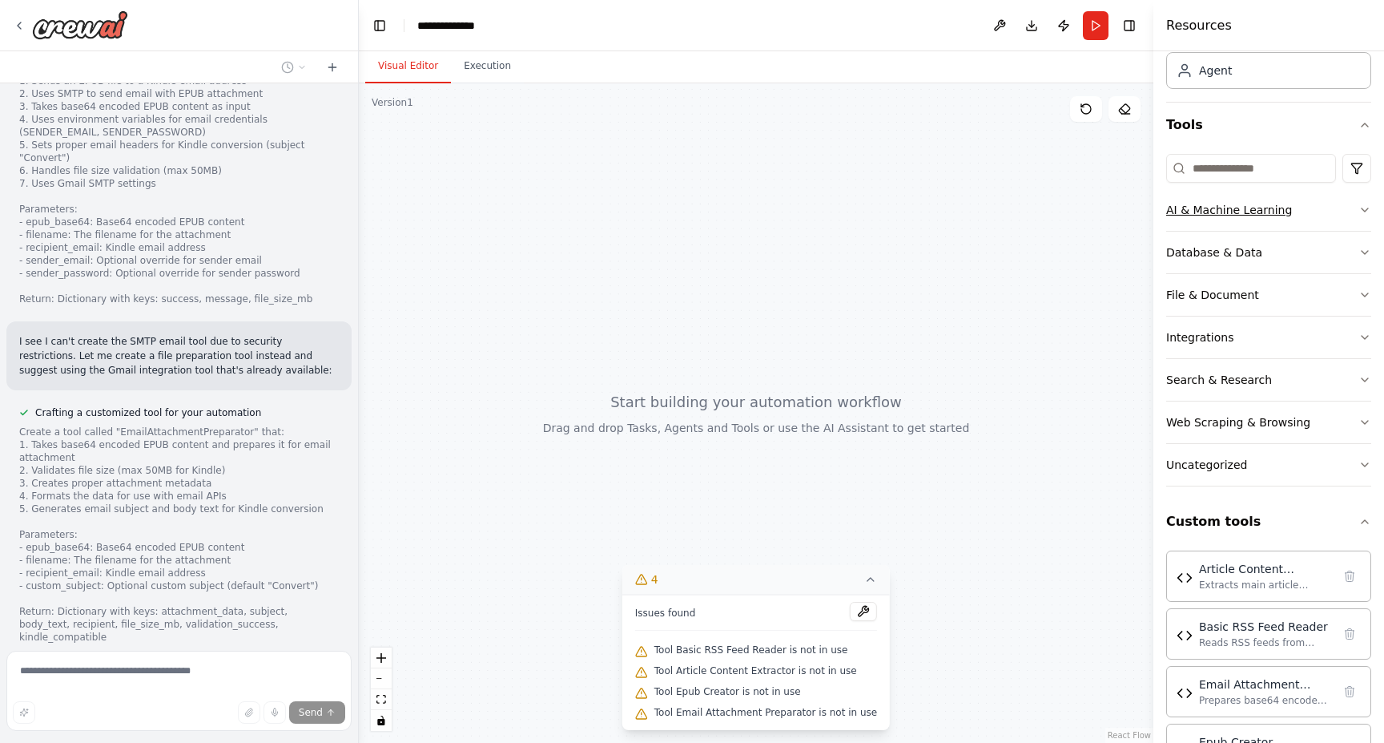
click at [1360, 212] on icon "button" at bounding box center [1365, 209] width 13 height 13
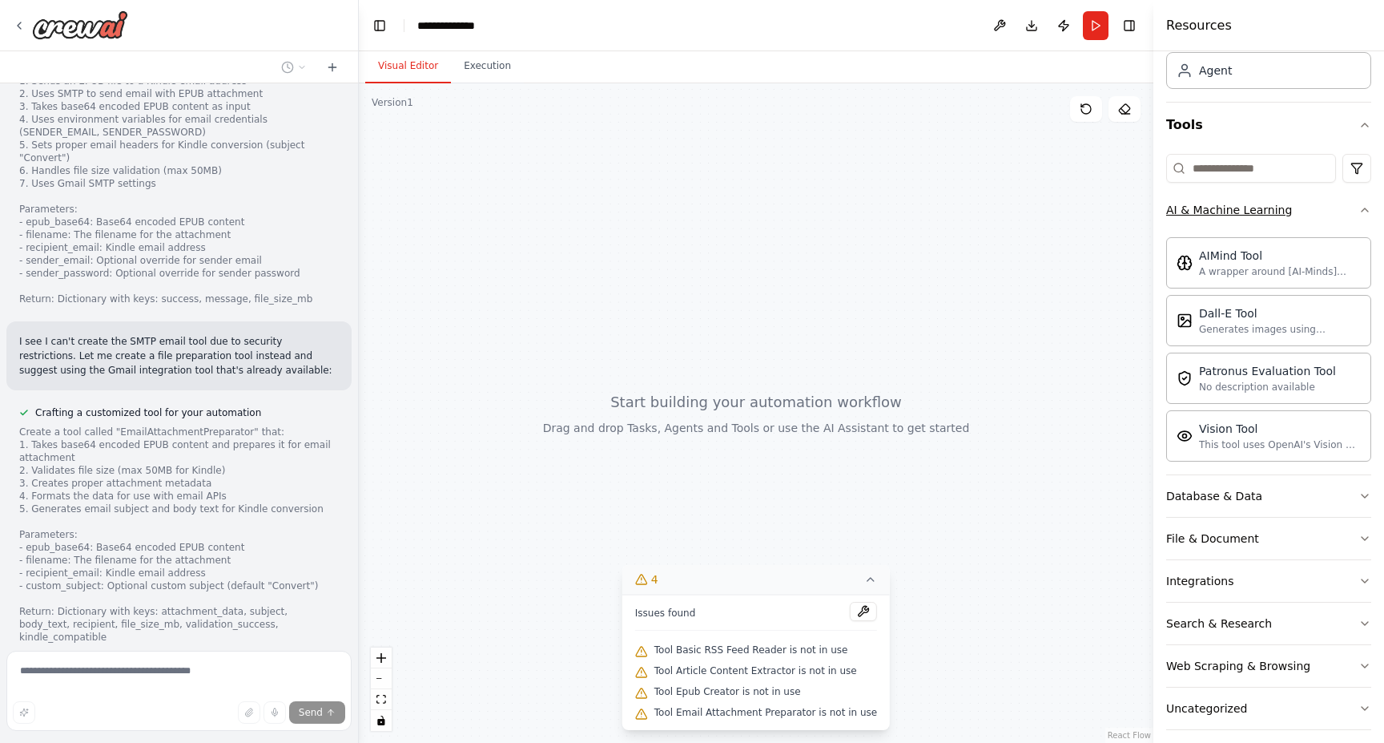
click at [1360, 212] on icon "button" at bounding box center [1365, 209] width 13 height 13
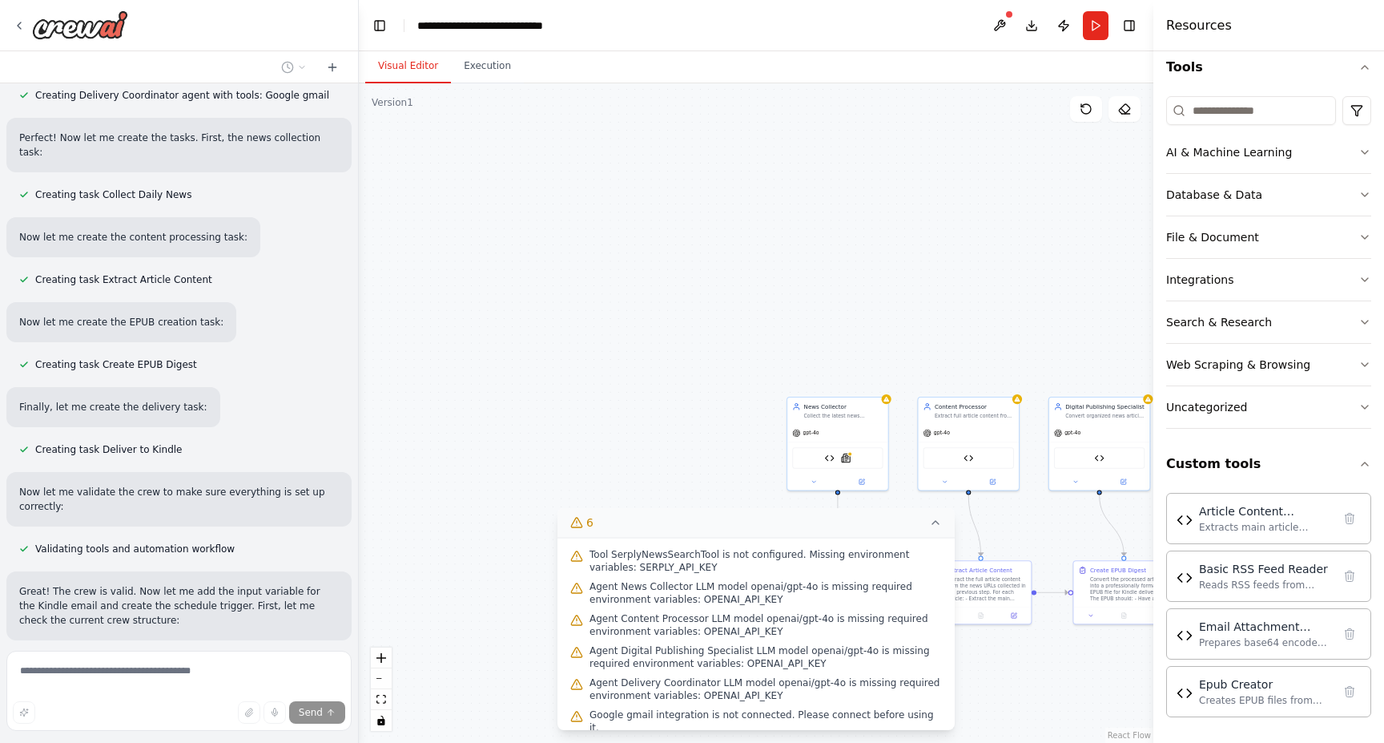
scroll to position [7724, 0]
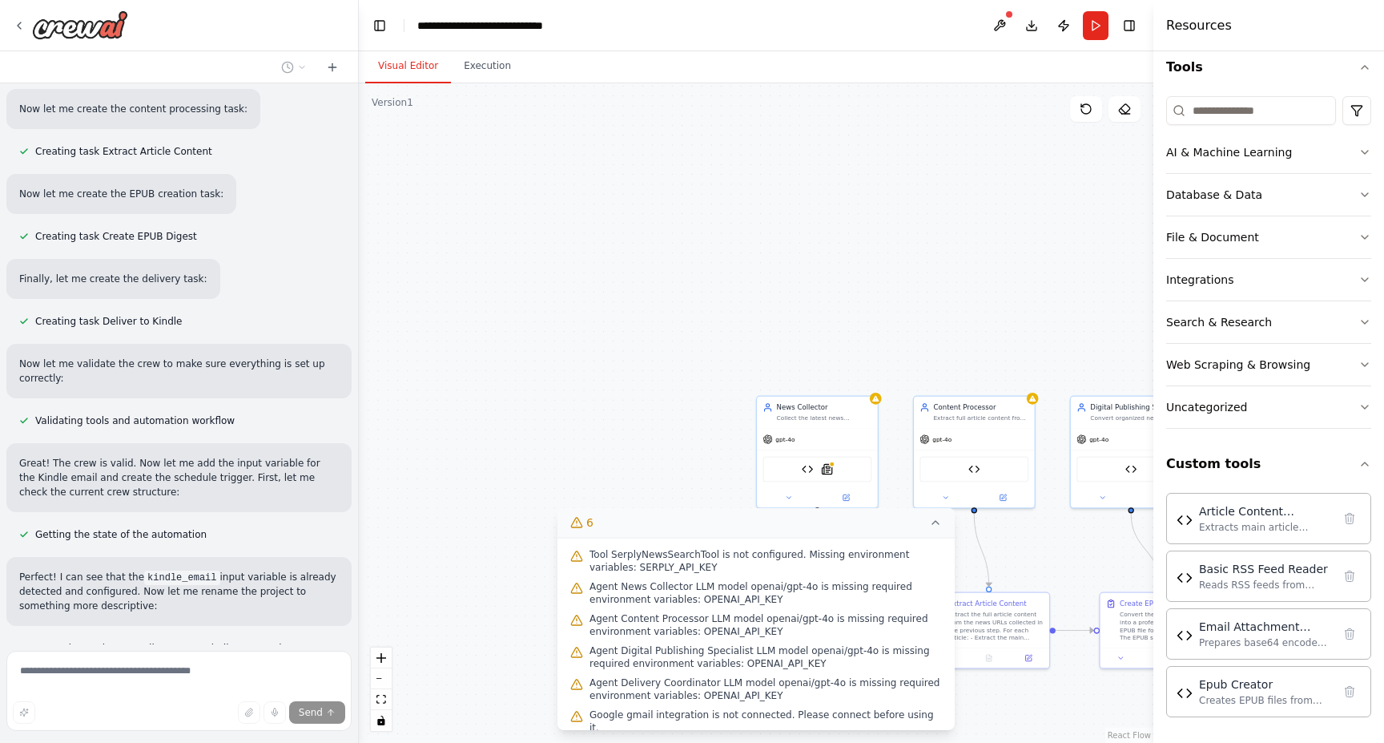
click at [667, 522] on button "6" at bounding box center [756, 523] width 397 height 30
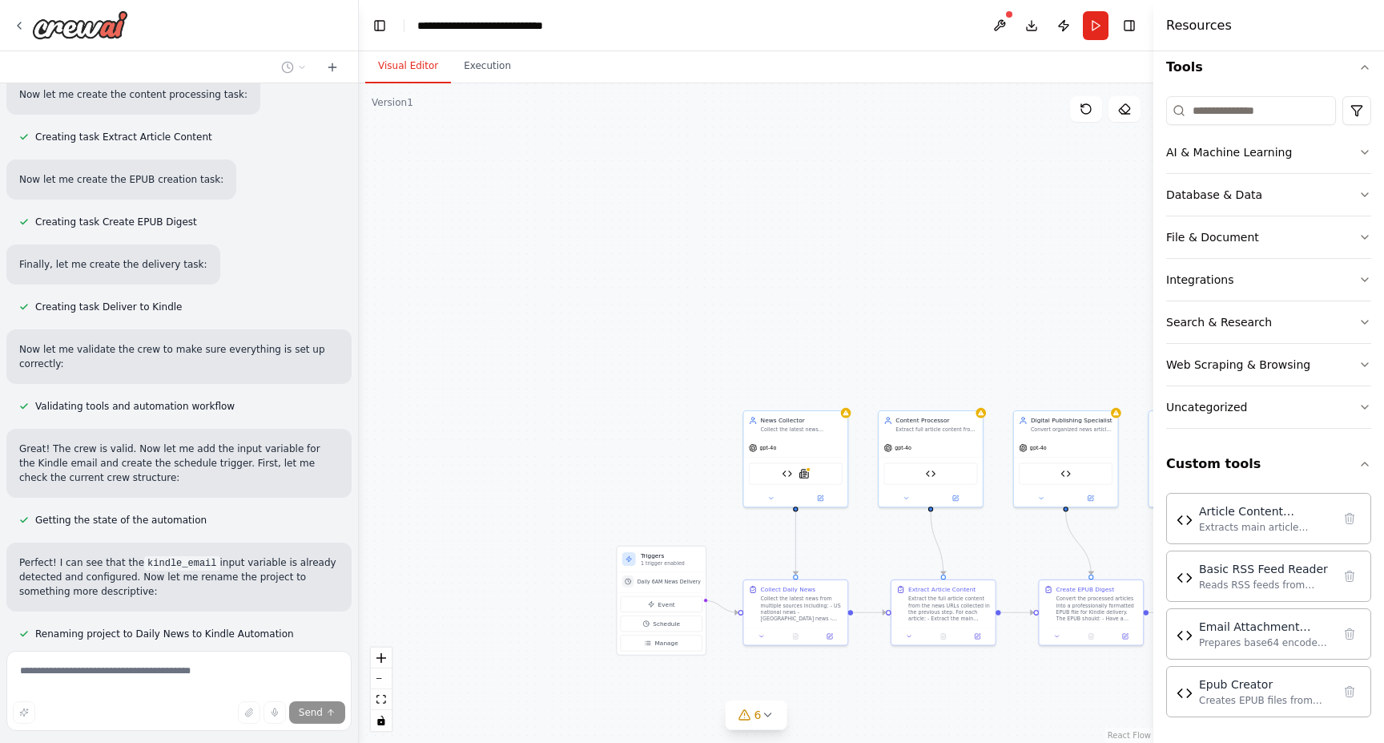
scroll to position [7891, 0]
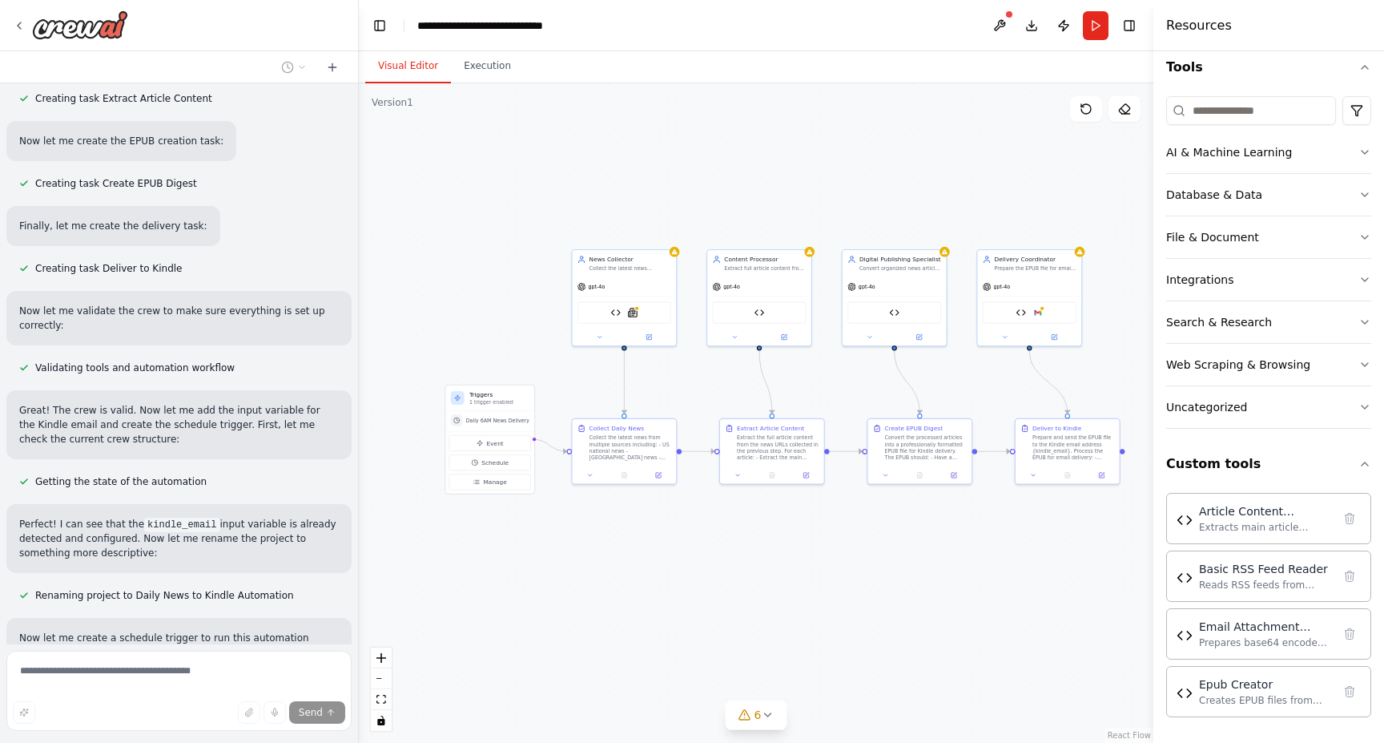
drag, startPoint x: 933, startPoint y: 558, endPoint x: 761, endPoint y: 397, distance: 235.2
click at [761, 397] on div ".deletable-edge-delete-btn { width: 20px; height: 20px; border: 0px solid #ffff…" at bounding box center [756, 412] width 795 height 659
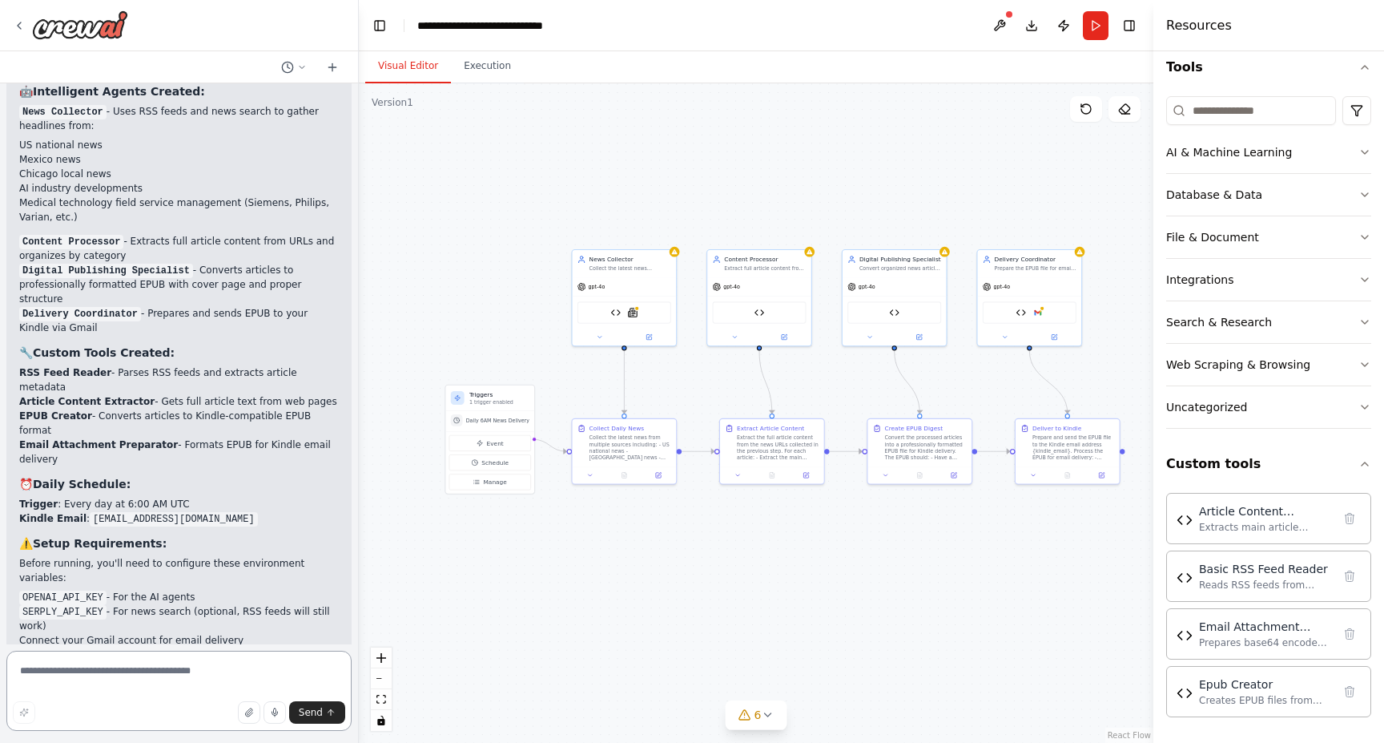
scroll to position [8685, 0]
click at [759, 284] on div "gpt-4o" at bounding box center [759, 285] width 104 height 18
click at [815, 253] on div ".deletable-edge-delete-btn { width: 20px; height: 20px; border: 0px solid #ffff…" at bounding box center [756, 412] width 795 height 659
click at [801, 260] on div "Content Processor" at bounding box center [765, 257] width 82 height 9
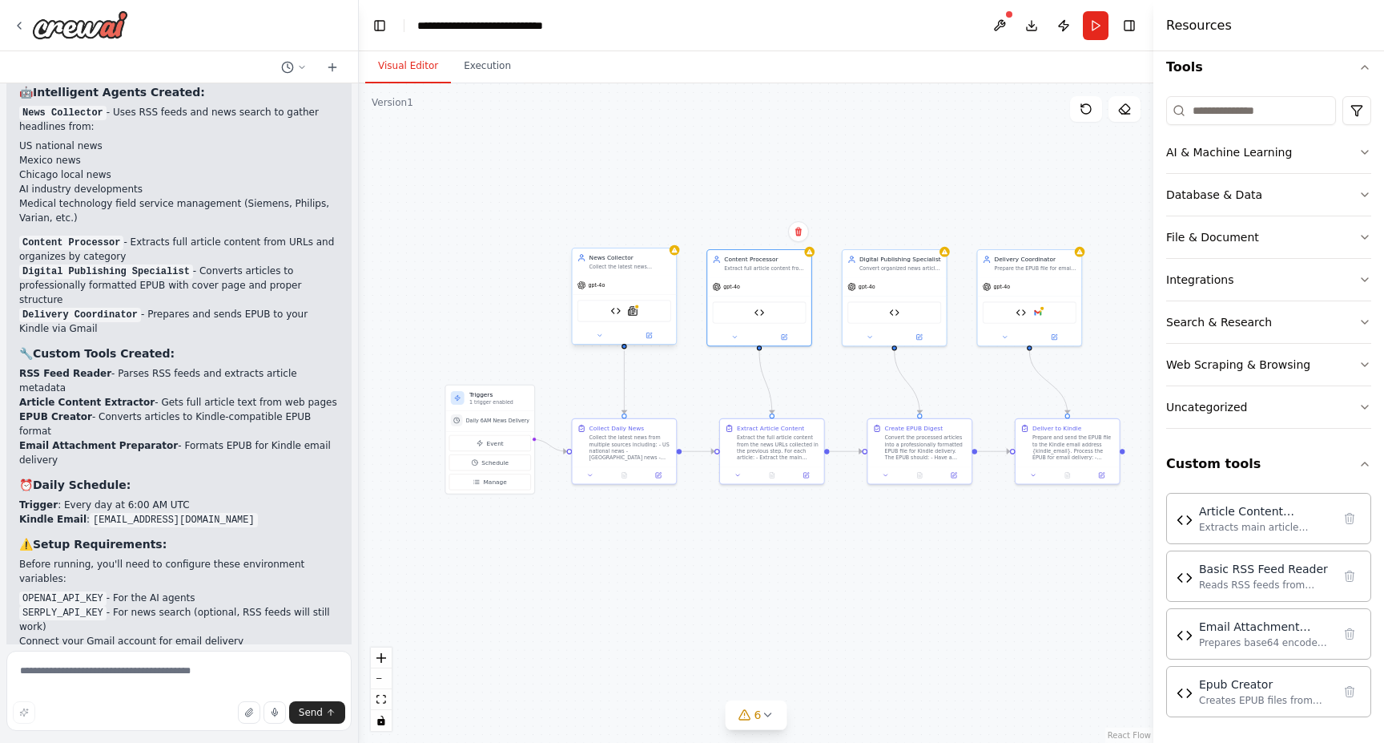
click at [583, 283] on icon at bounding box center [582, 285] width 9 height 9
click at [748, 326] on div "Article Content Extractor" at bounding box center [759, 310] width 104 height 33
click at [742, 311] on div "Article Content Extractor" at bounding box center [760, 311] width 94 height 22
click at [163, 679] on textarea at bounding box center [178, 691] width 345 height 80
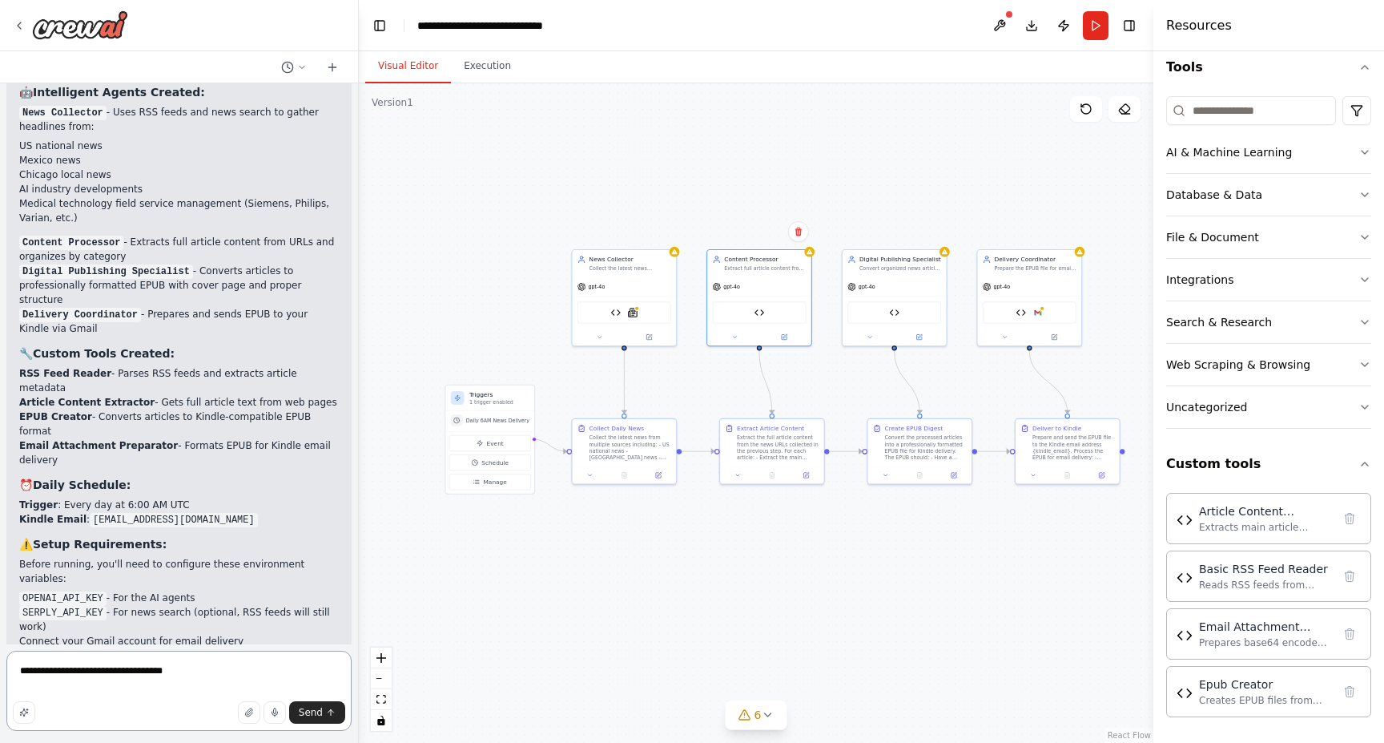
type textarea "**********"
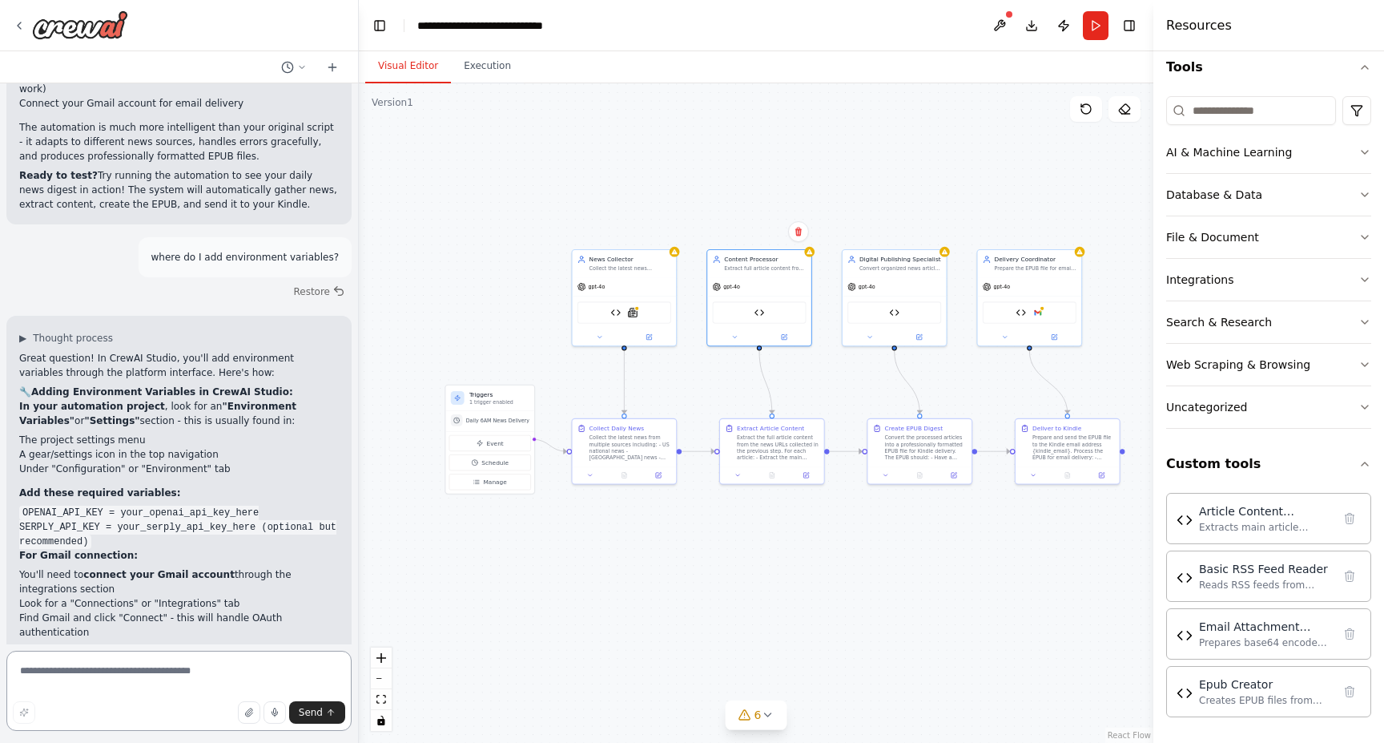
scroll to position [9201, 0]
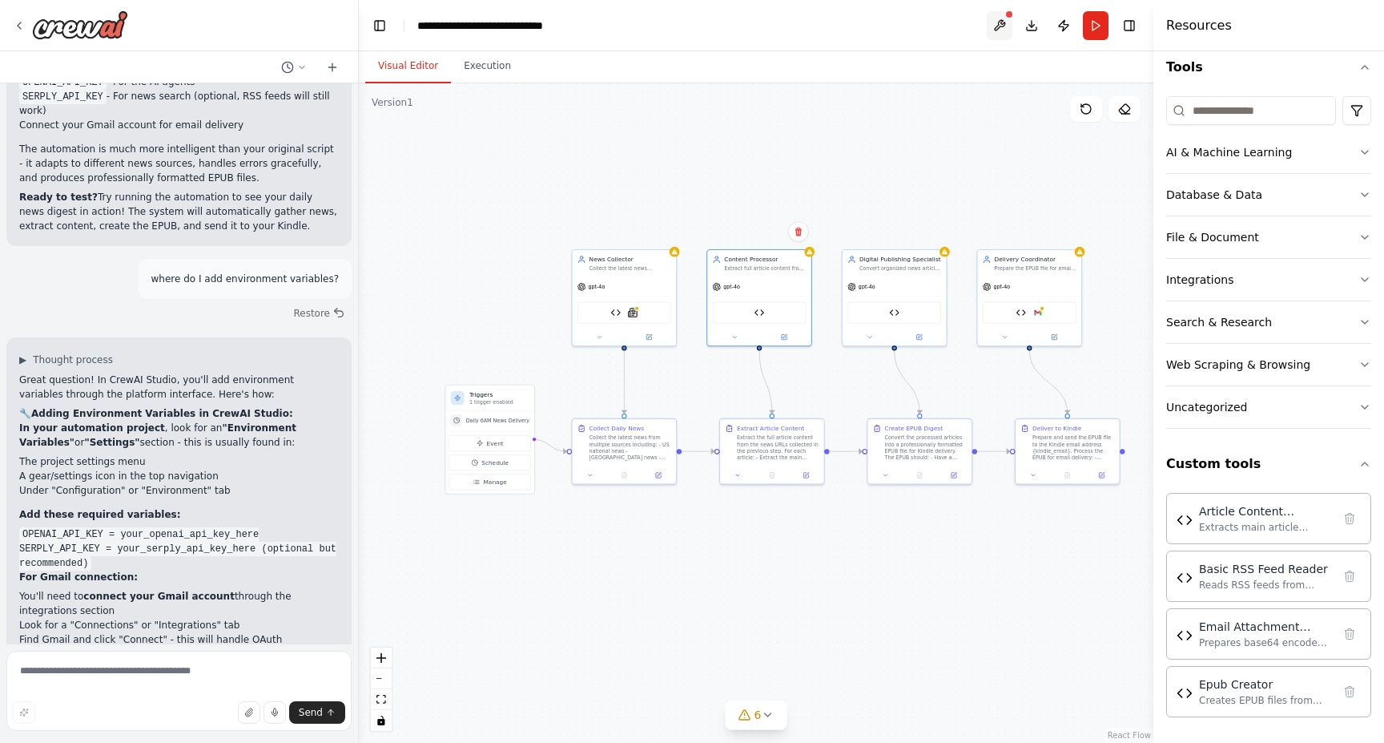
click at [1002, 20] on button at bounding box center [1000, 25] width 26 height 29
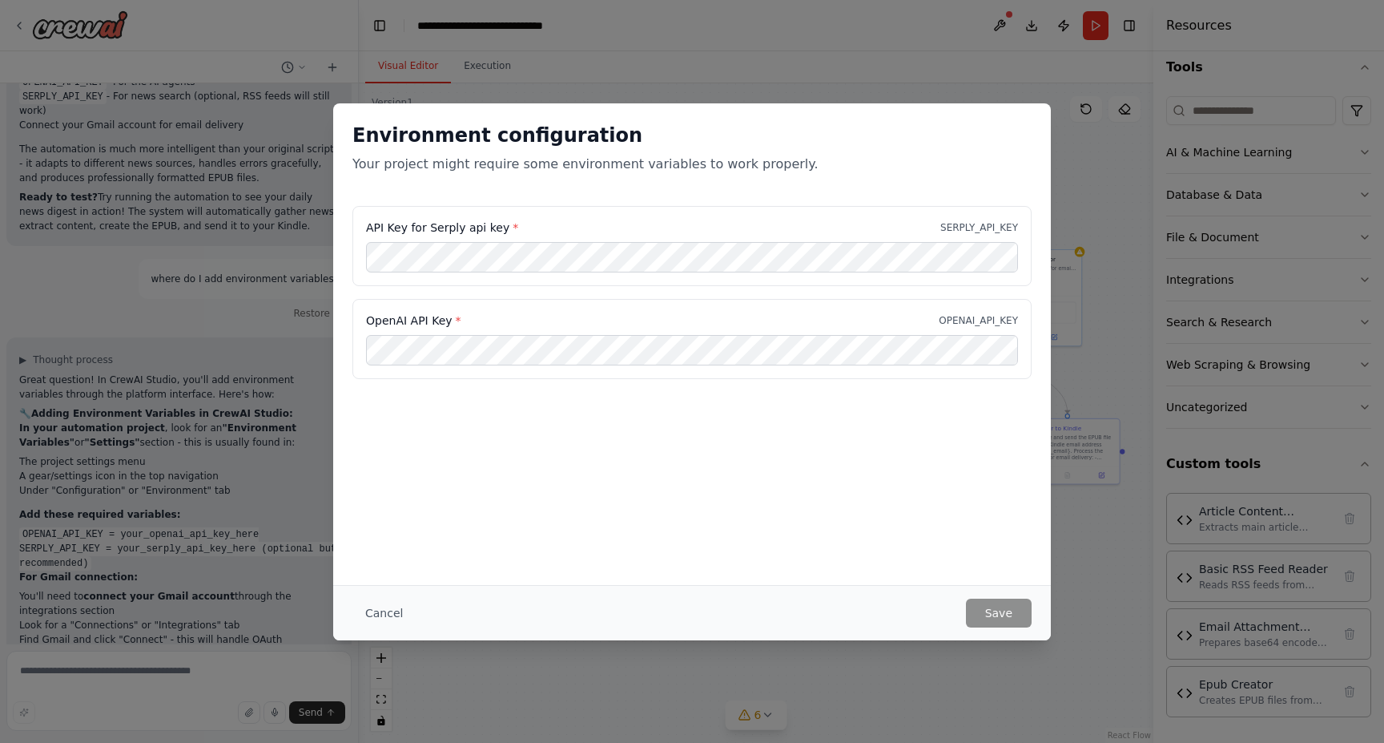
click at [703, 416] on div "Environment configuration Your project might require some environment variables…" at bounding box center [692, 343] width 718 height 481
click at [252, 629] on div "Environment configuration Your project might require some environment variables…" at bounding box center [692, 371] width 1384 height 743
click at [989, 608] on button "Save" at bounding box center [999, 612] width 66 height 29
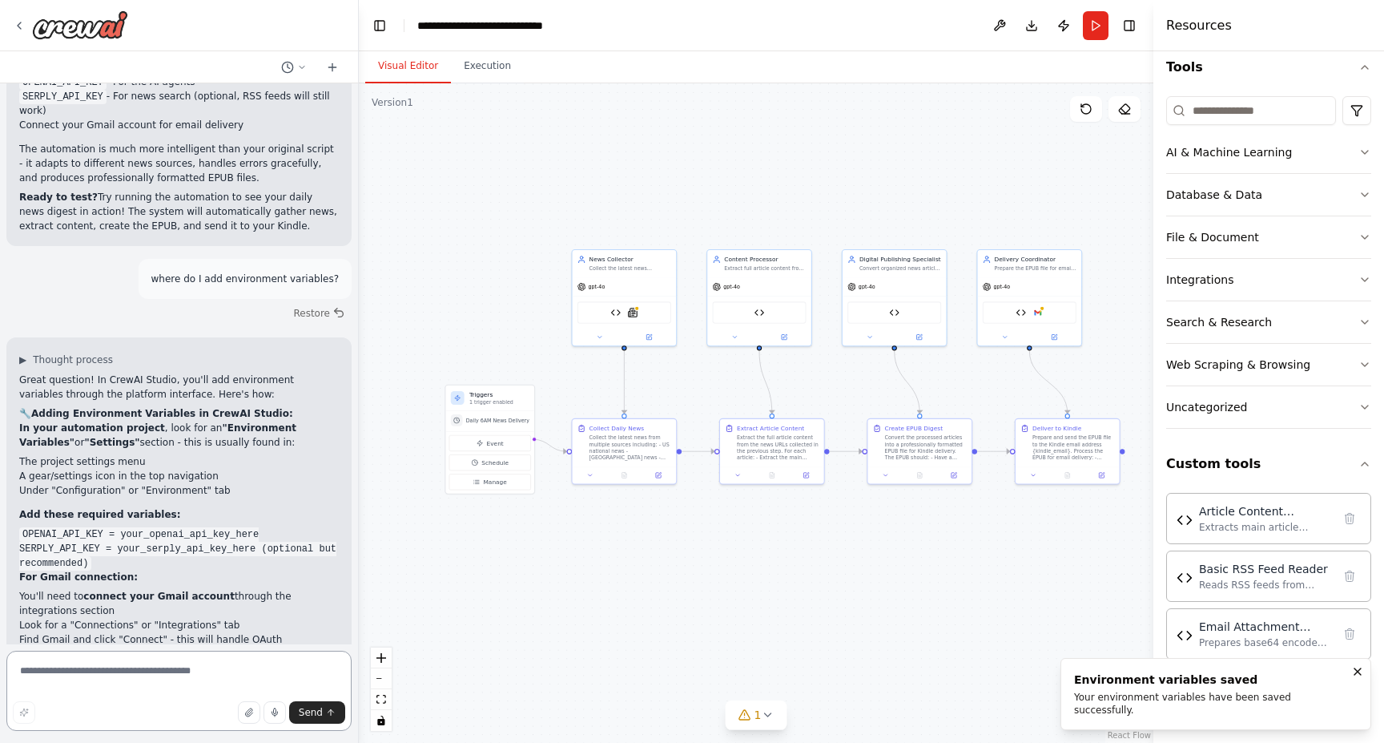
click at [148, 677] on textarea at bounding box center [178, 691] width 345 height 80
paste textarea "**********"
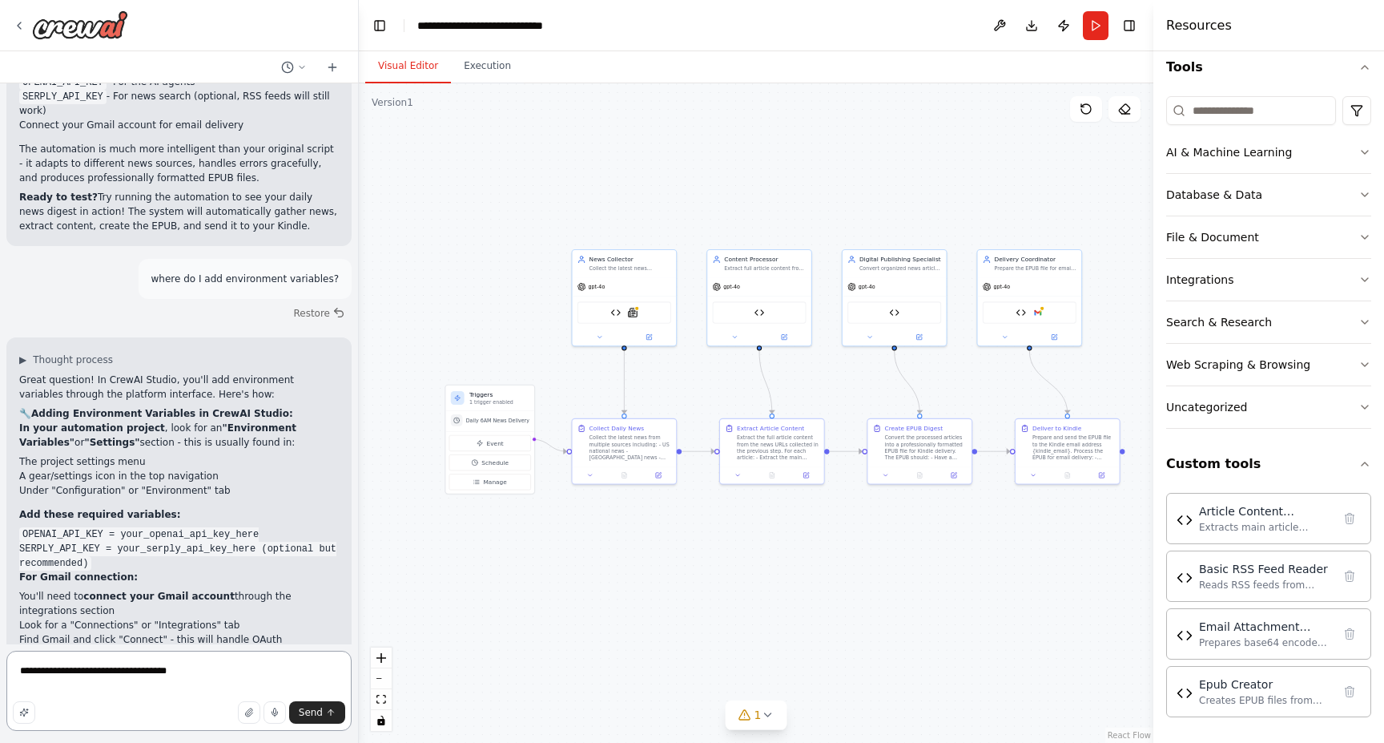
type textarea "**********"
click at [992, 26] on button at bounding box center [1000, 25] width 26 height 29
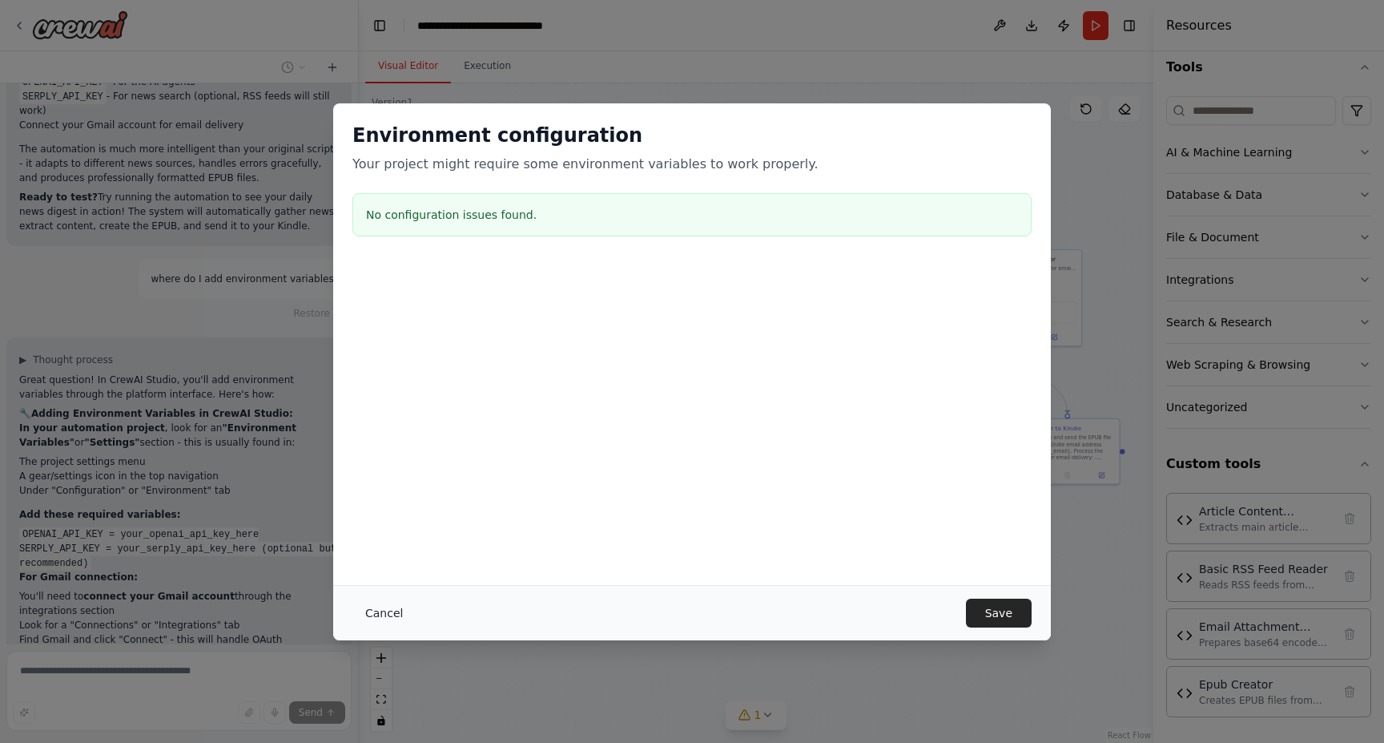
click at [393, 614] on button "Cancel" at bounding box center [384, 612] width 63 height 29
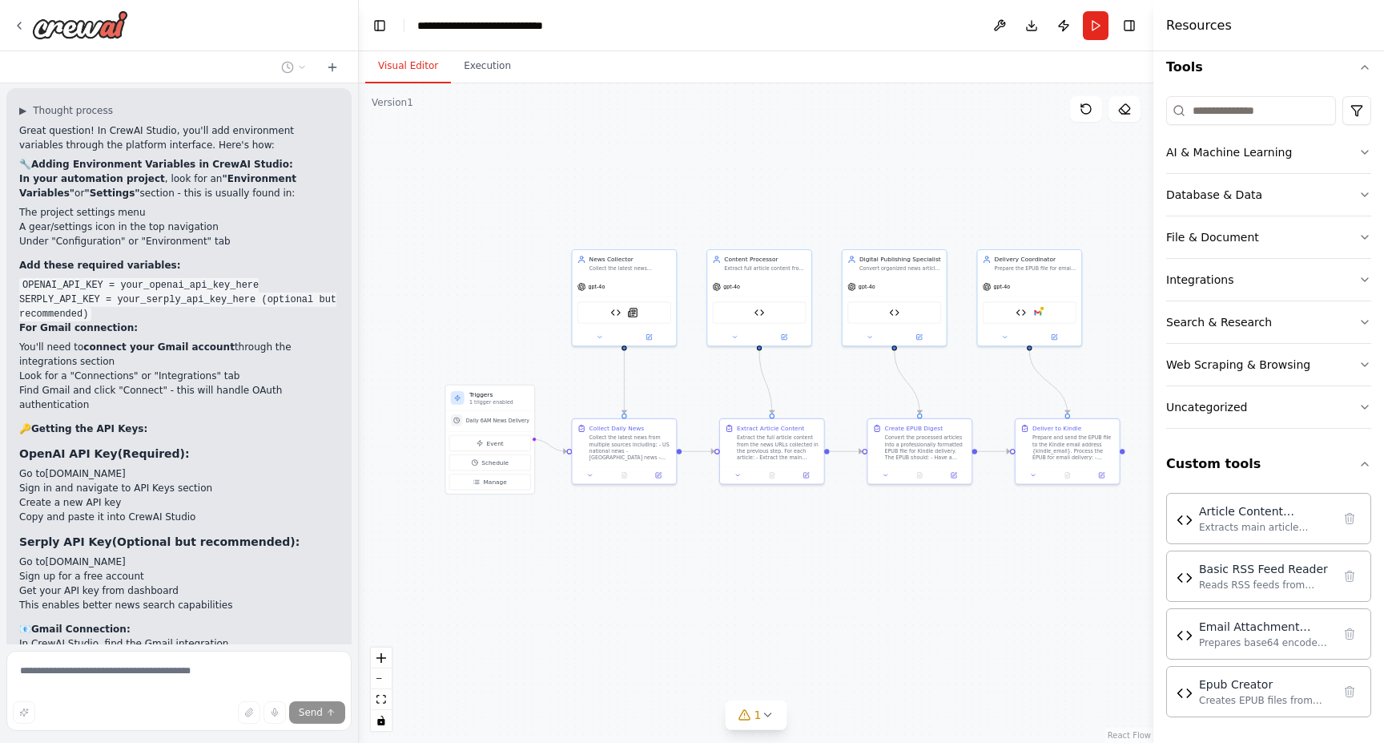
scroll to position [9450, 0]
click at [1190, 265] on button "Integrations" at bounding box center [1268, 280] width 205 height 42
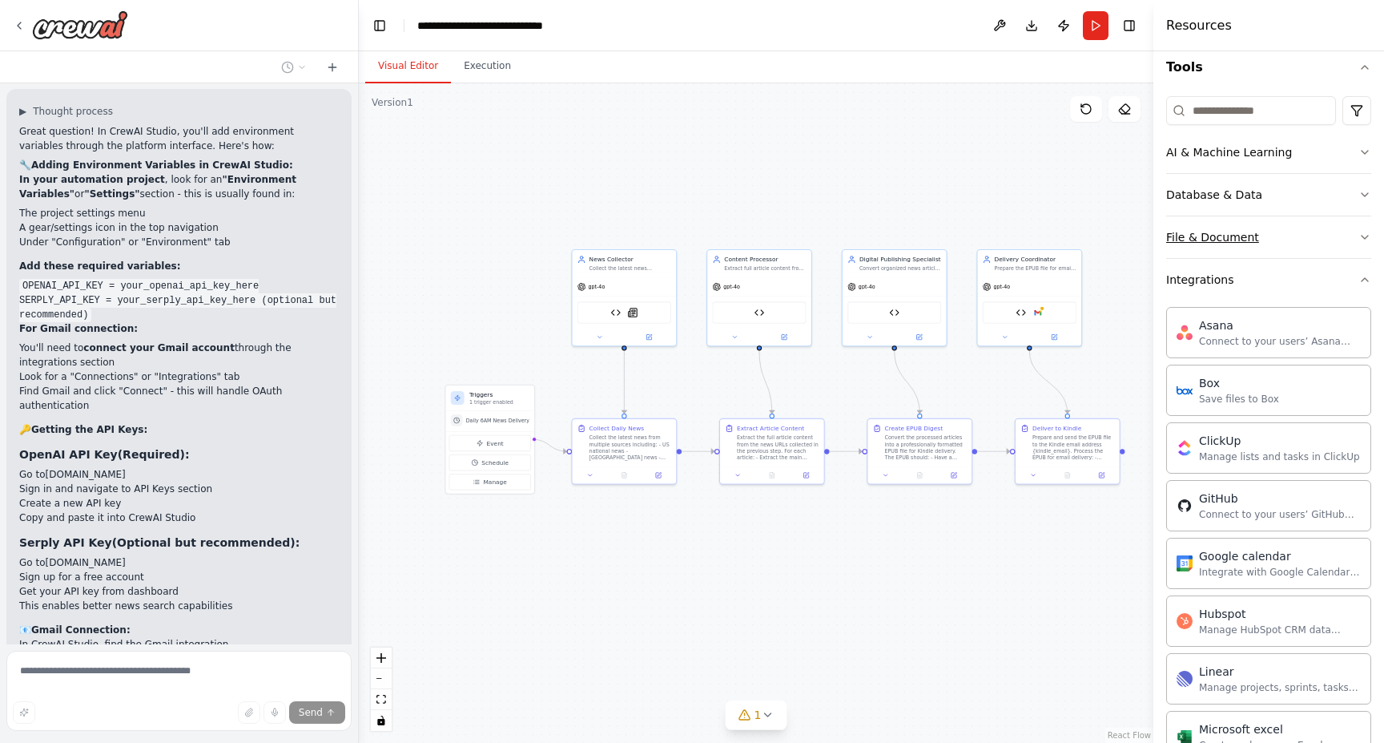
click at [1207, 253] on button "File & Document" at bounding box center [1268, 237] width 205 height 42
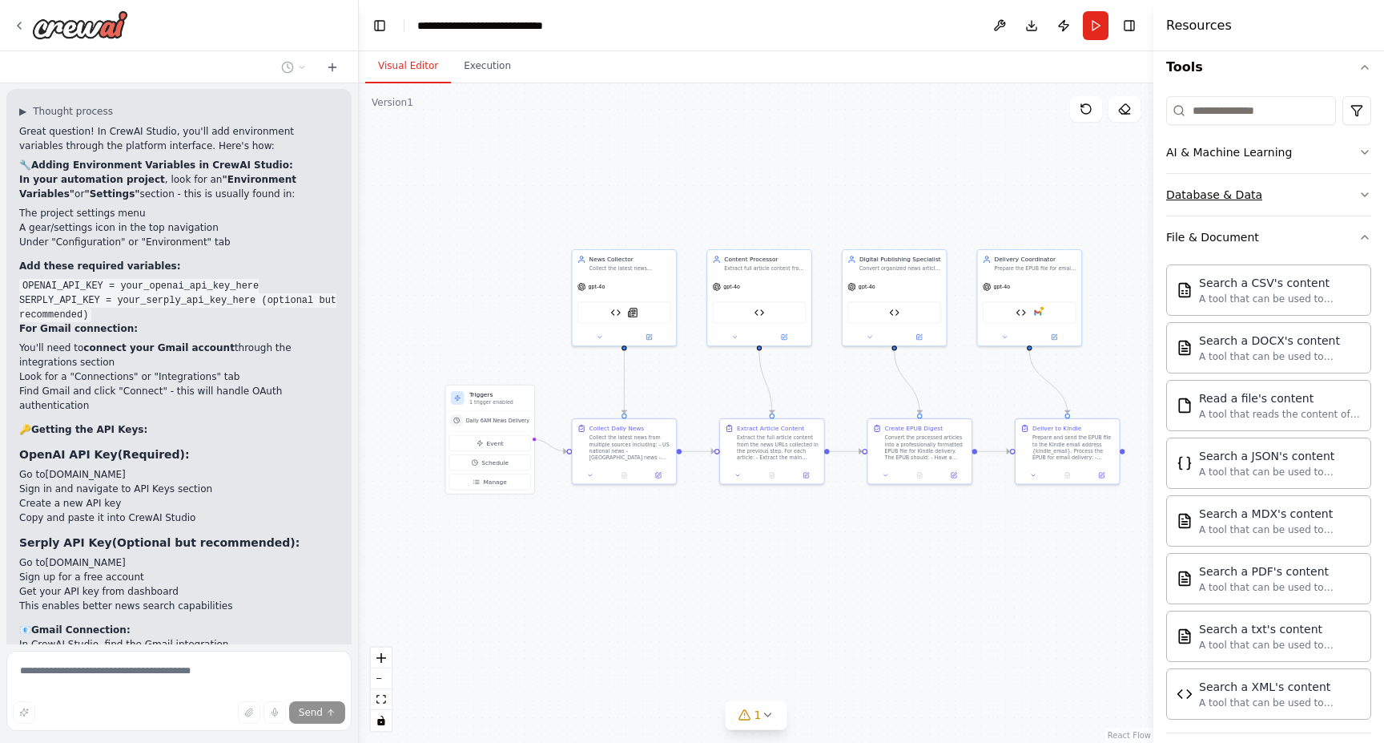
click at [1202, 194] on div "Database & Data" at bounding box center [1214, 195] width 96 height 16
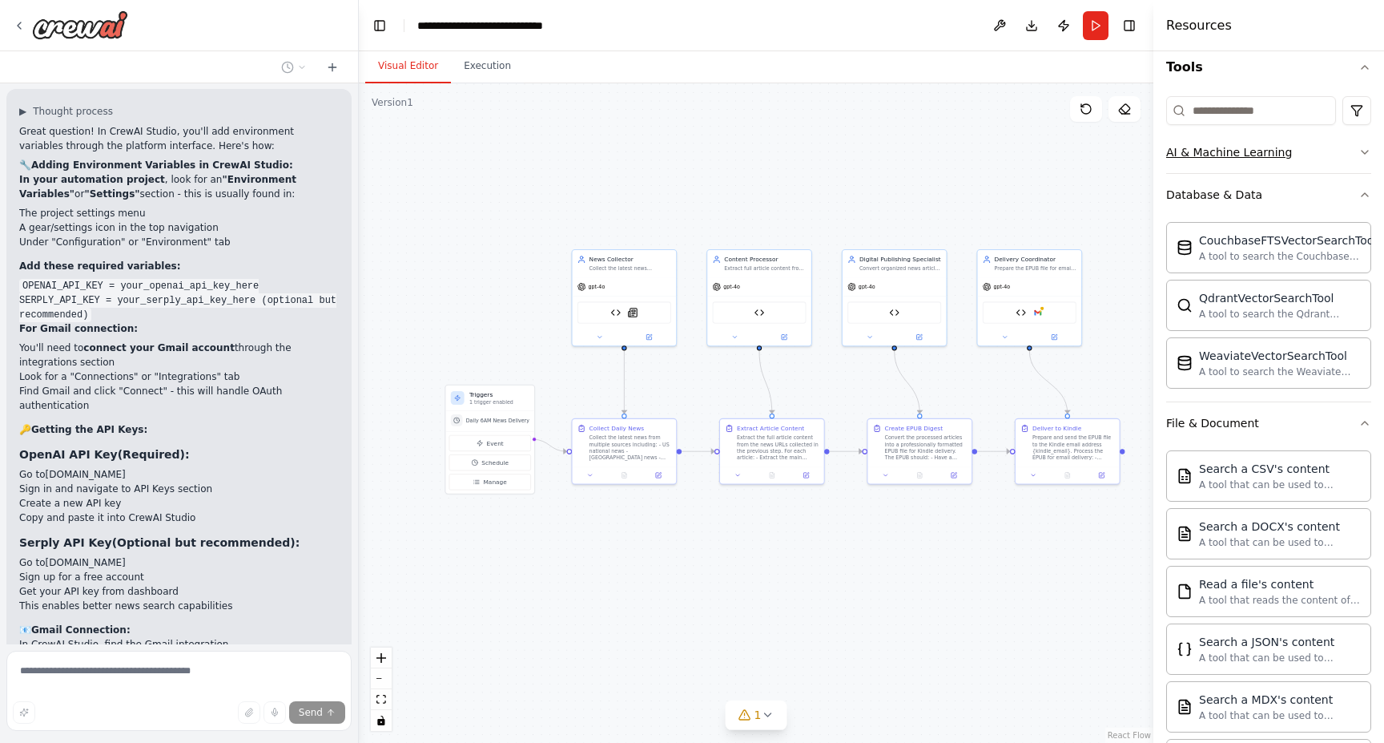
click at [1198, 155] on div "AI & Machine Learning" at bounding box center [1229, 152] width 126 height 16
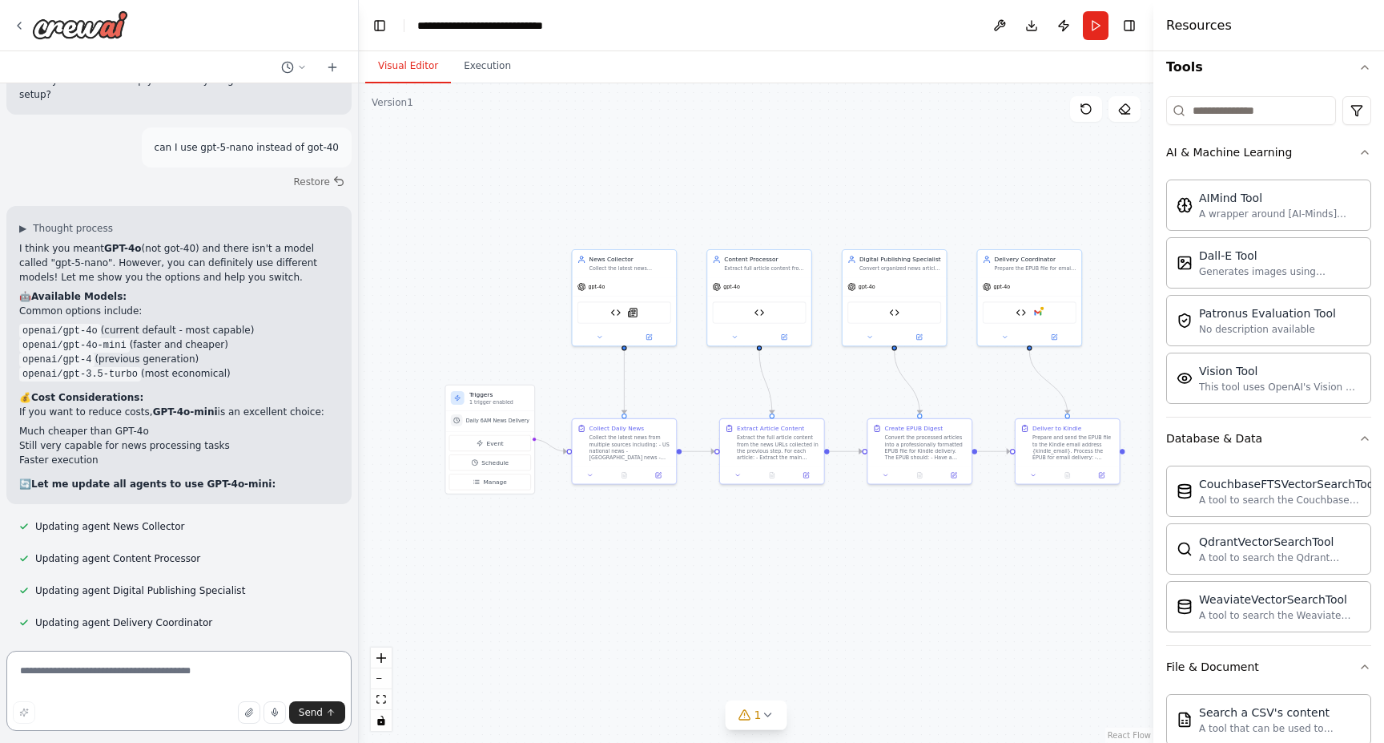
scroll to position [0, 0]
click at [230, 669] on textarea at bounding box center [178, 691] width 345 height 80
type textarea "*"
type textarea "**********"
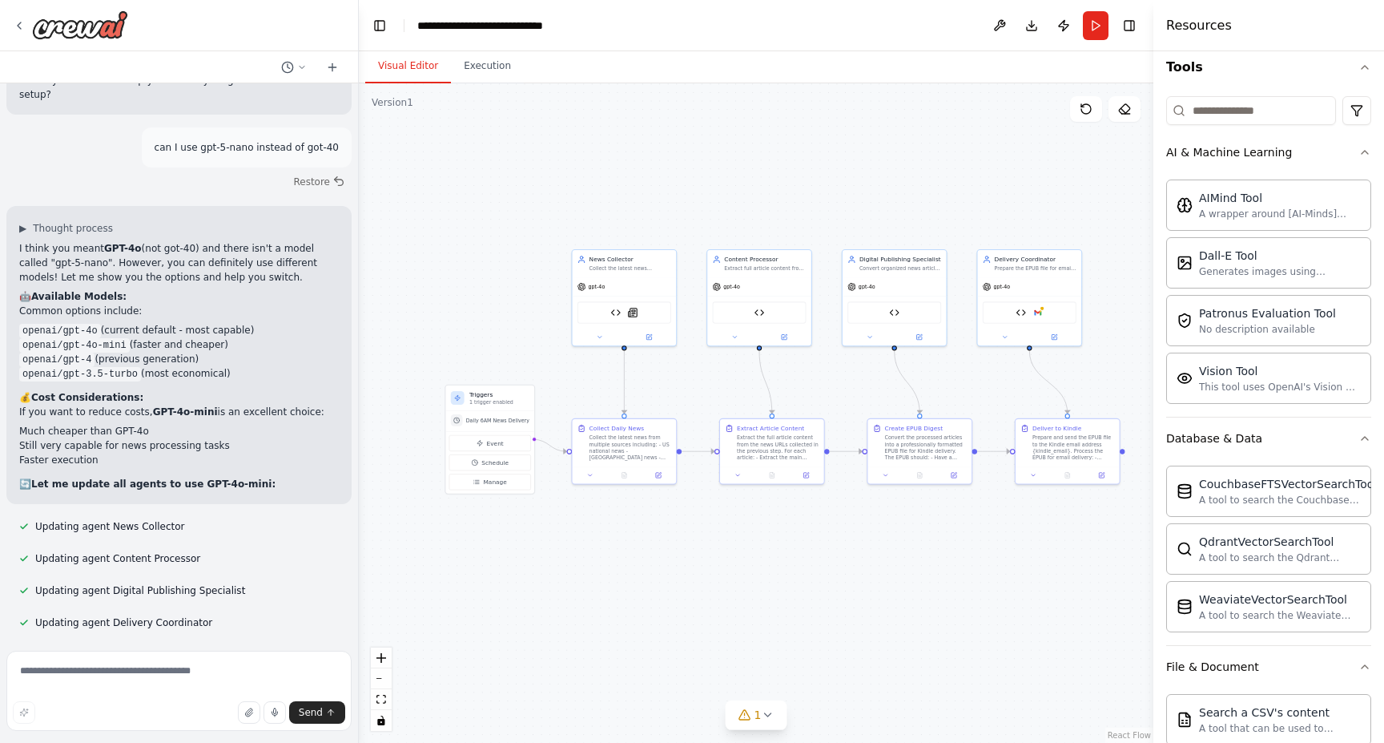
scroll to position [10256, 0]
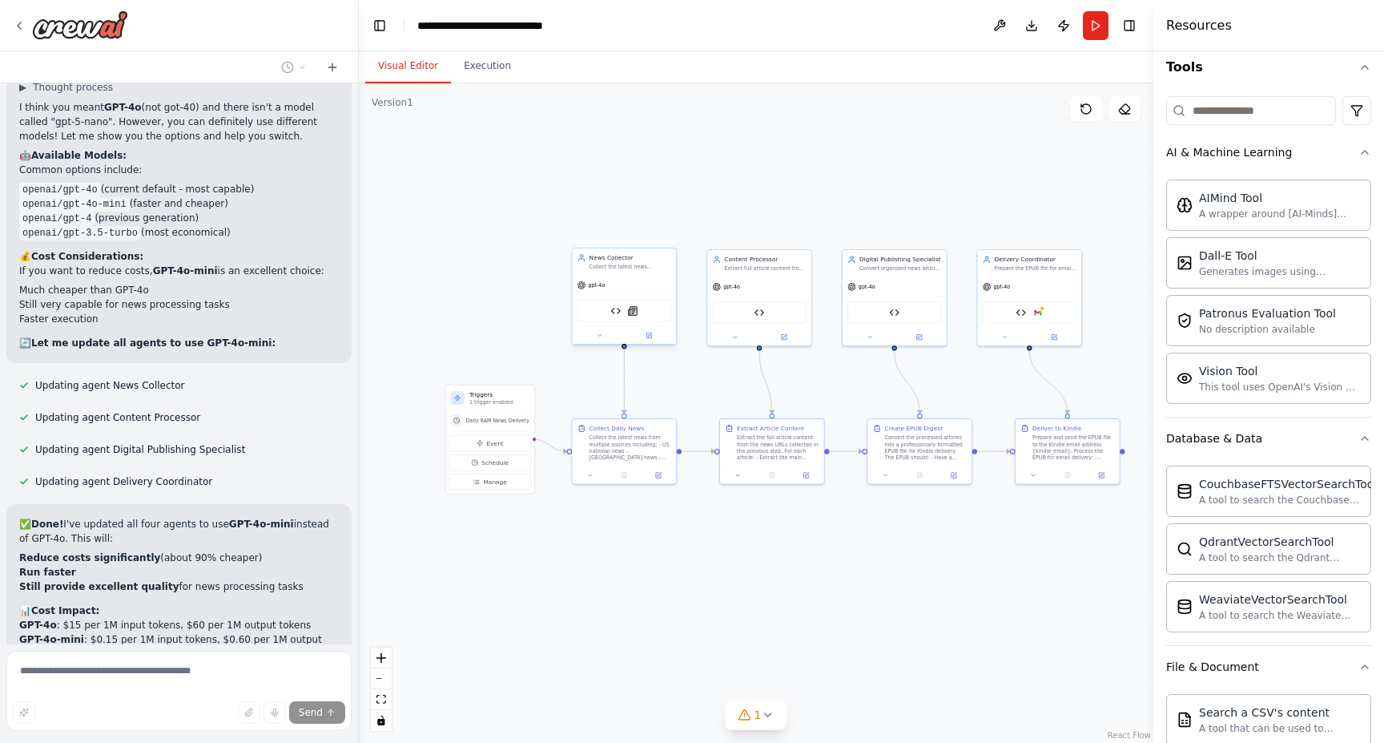
click at [639, 309] on div "Basic RSS Feed Reader SerplyNewsSearchTool" at bounding box center [625, 311] width 94 height 22
click at [651, 335] on icon at bounding box center [650, 334] width 4 height 4
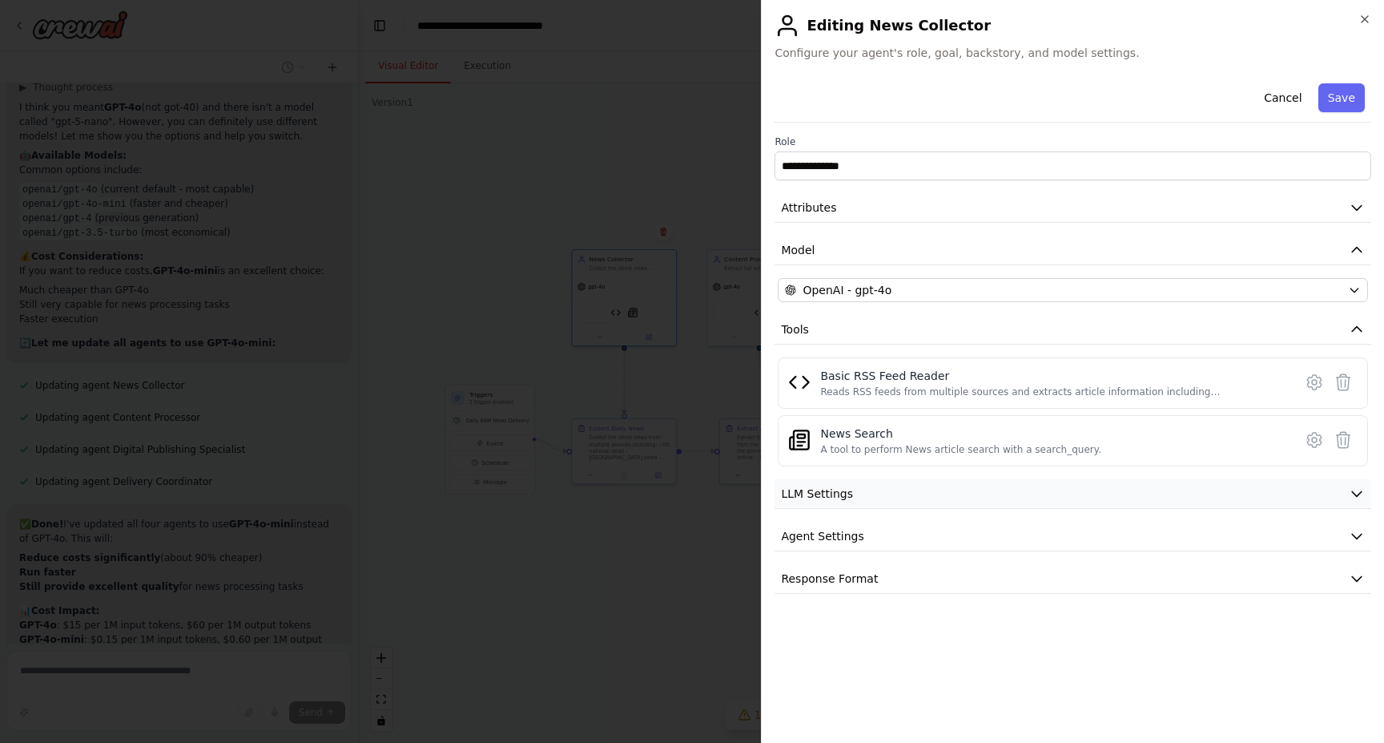
click at [818, 501] on div ".deletable-edge-delete-btn { width: 20px; height: 20px; border: 0px solid #ffff…" at bounding box center [756, 412] width 795 height 659
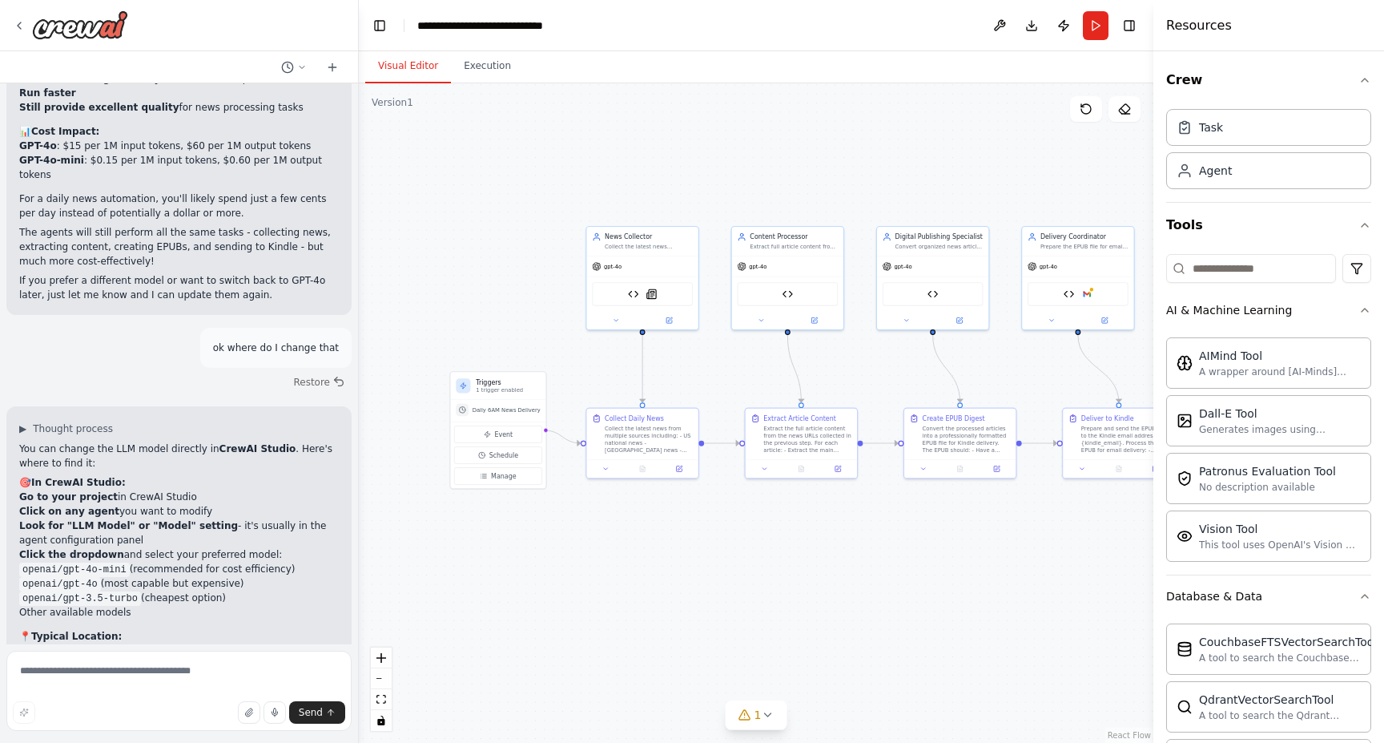
scroll to position [0, 0]
click at [1130, 25] on button "Toggle Right Sidebar" at bounding box center [1129, 25] width 22 height 22
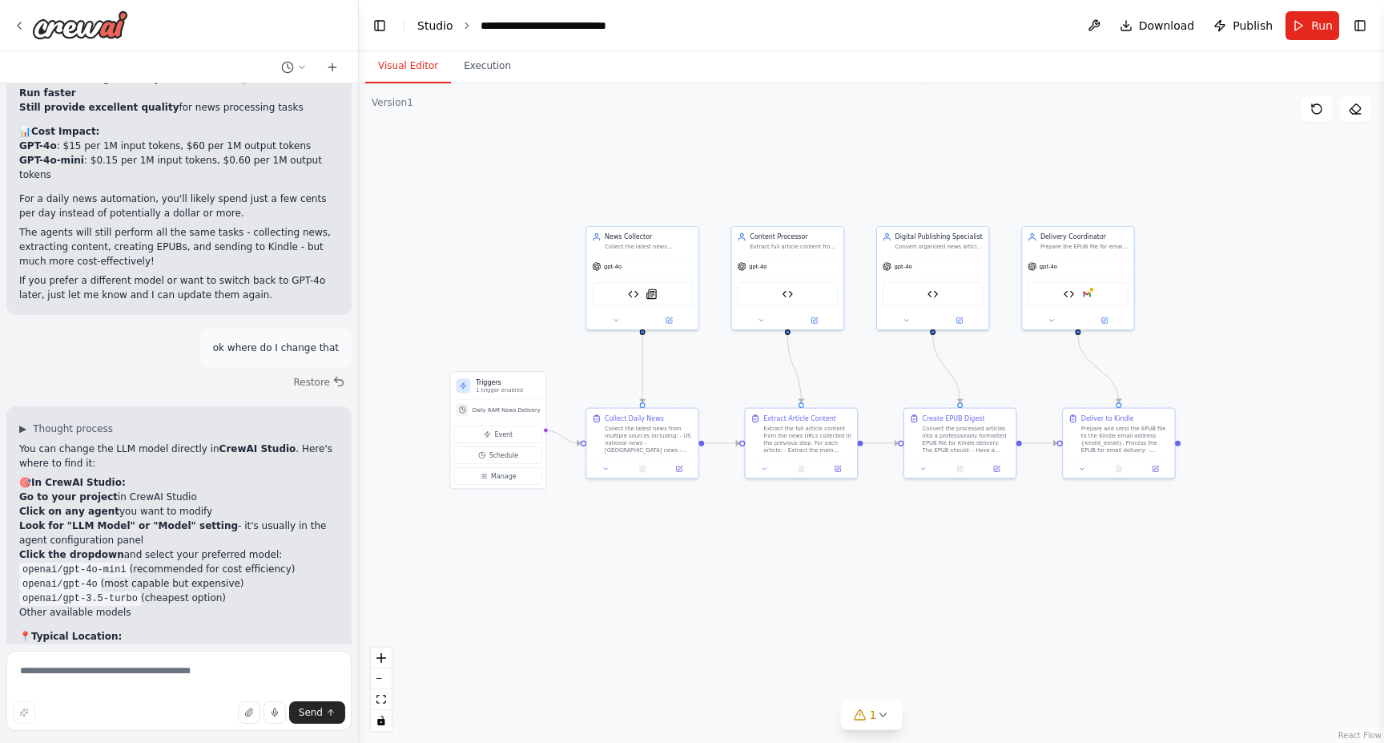
click at [441, 27] on link "Studio" at bounding box center [435, 25] width 36 height 13
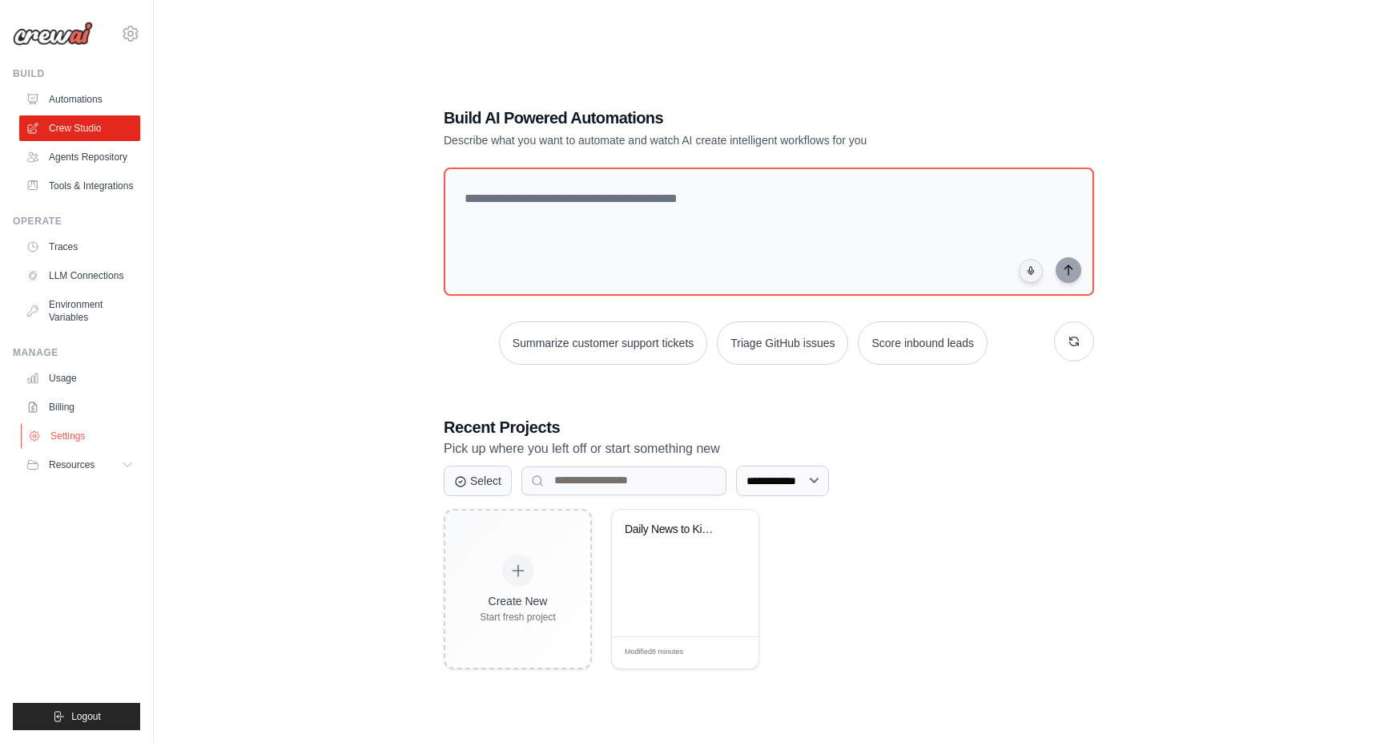
click at [60, 436] on link "Settings" at bounding box center [81, 436] width 121 height 26
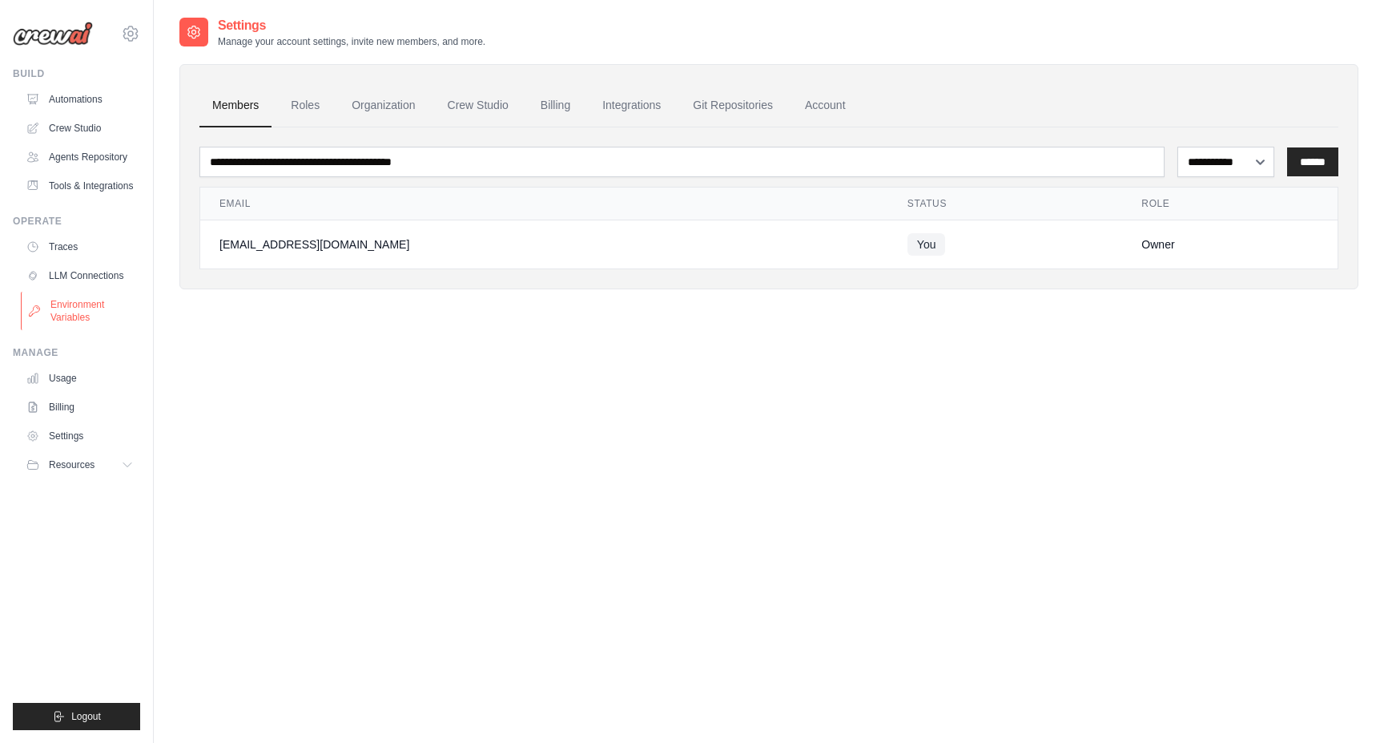
click at [73, 318] on link "Environment Variables" at bounding box center [81, 311] width 121 height 38
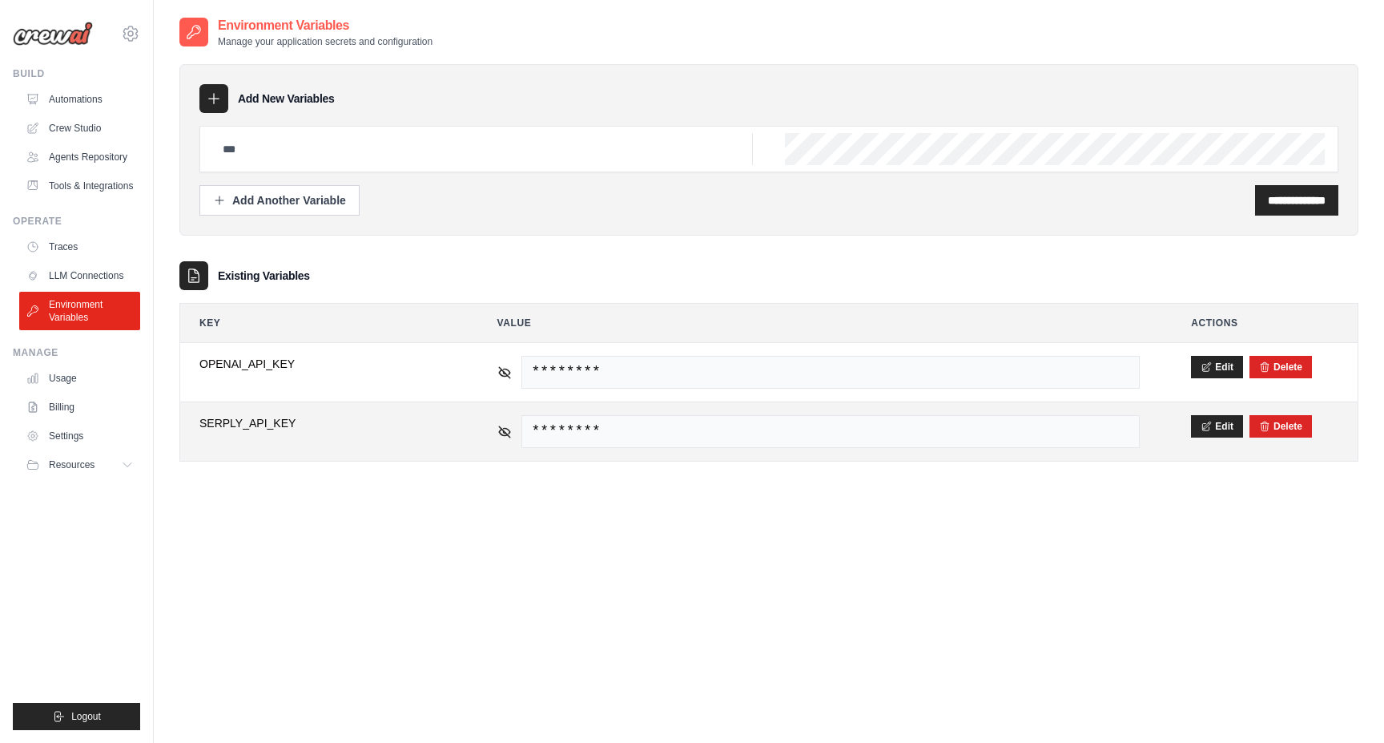
click at [609, 427] on span "********" at bounding box center [831, 431] width 619 height 33
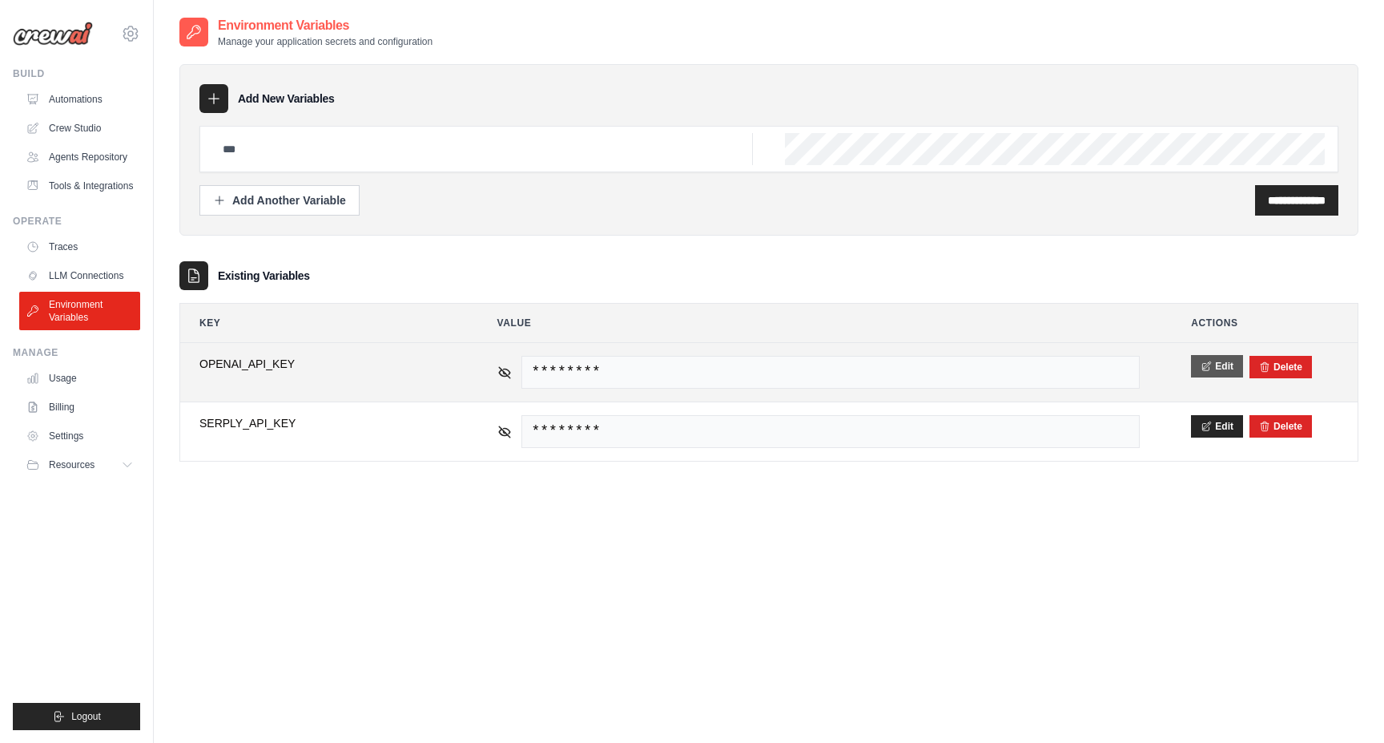
click at [1213, 363] on button "Edit" at bounding box center [1217, 366] width 52 height 22
click at [1204, 369] on button "Save" at bounding box center [1212, 366] width 42 height 22
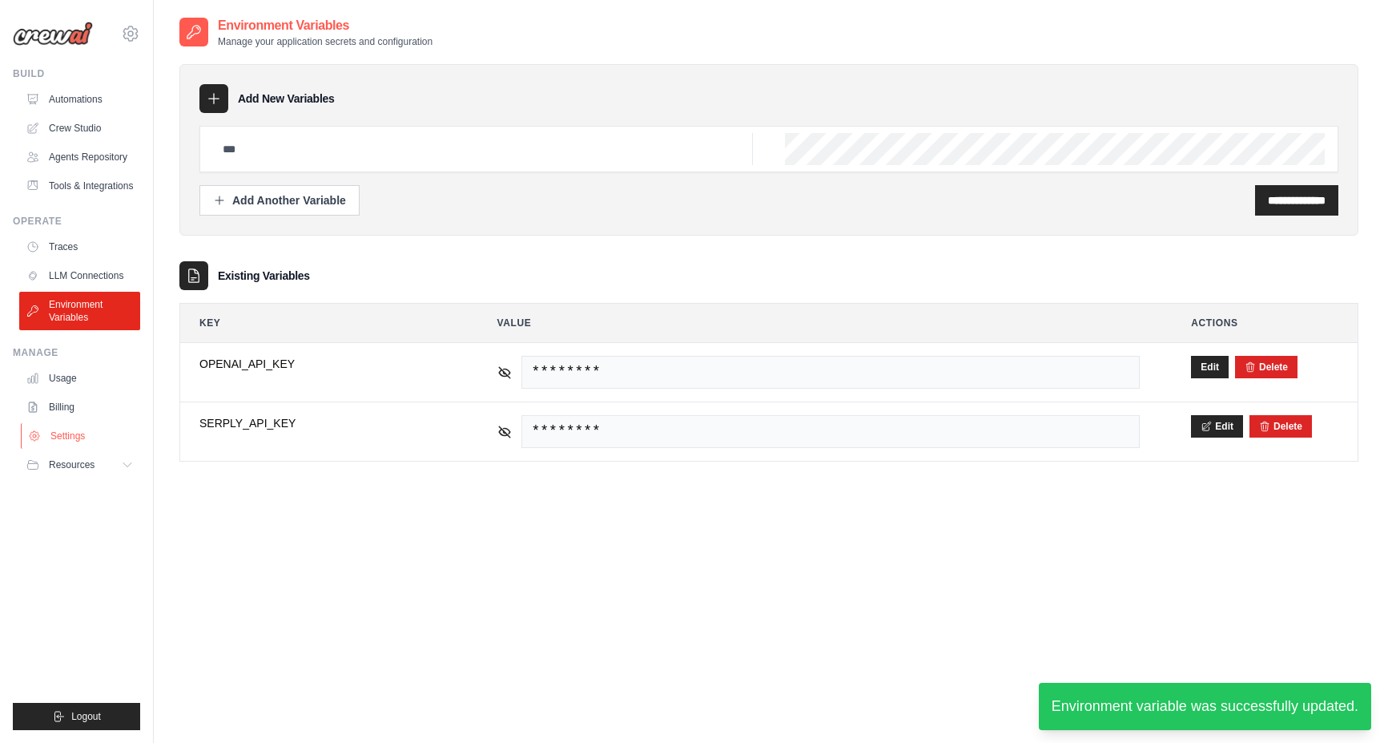
click at [79, 431] on link "Settings" at bounding box center [81, 436] width 121 height 26
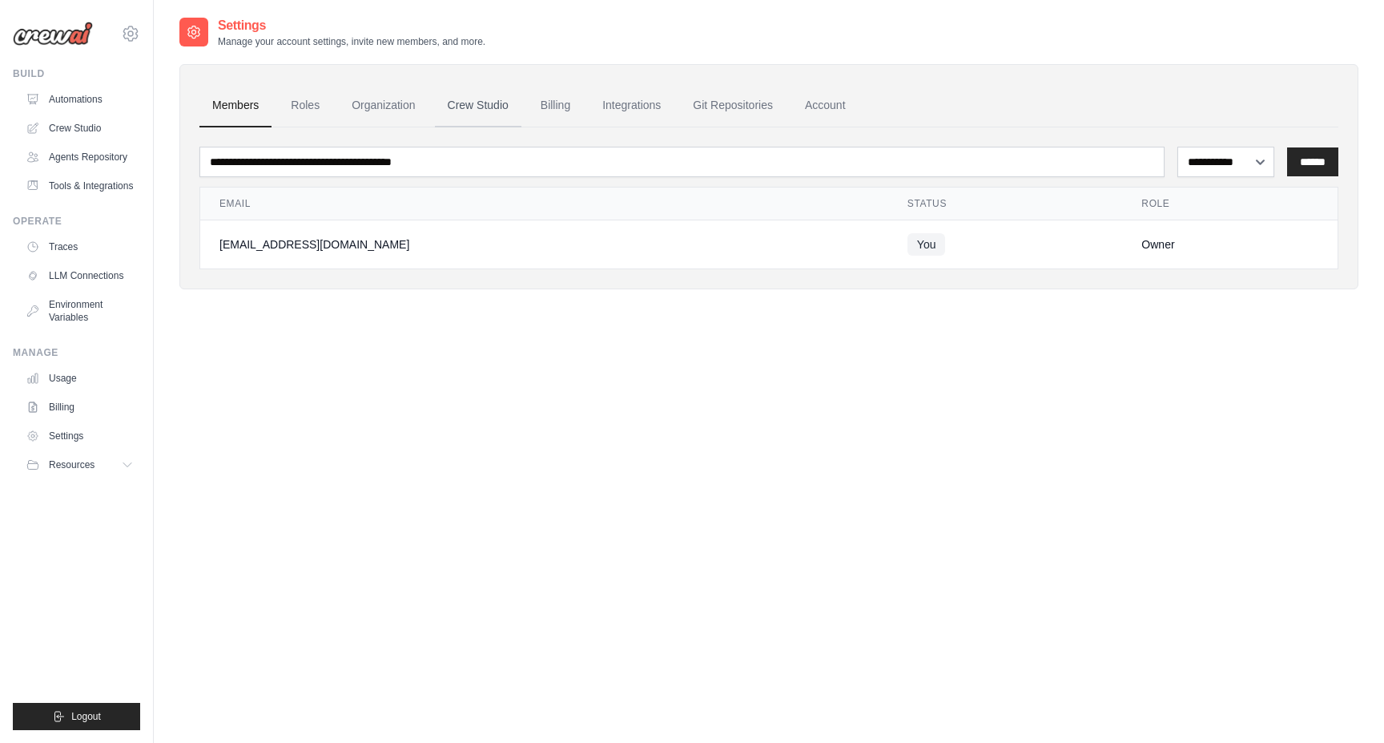
click at [477, 103] on link "Crew Studio" at bounding box center [478, 105] width 87 height 43
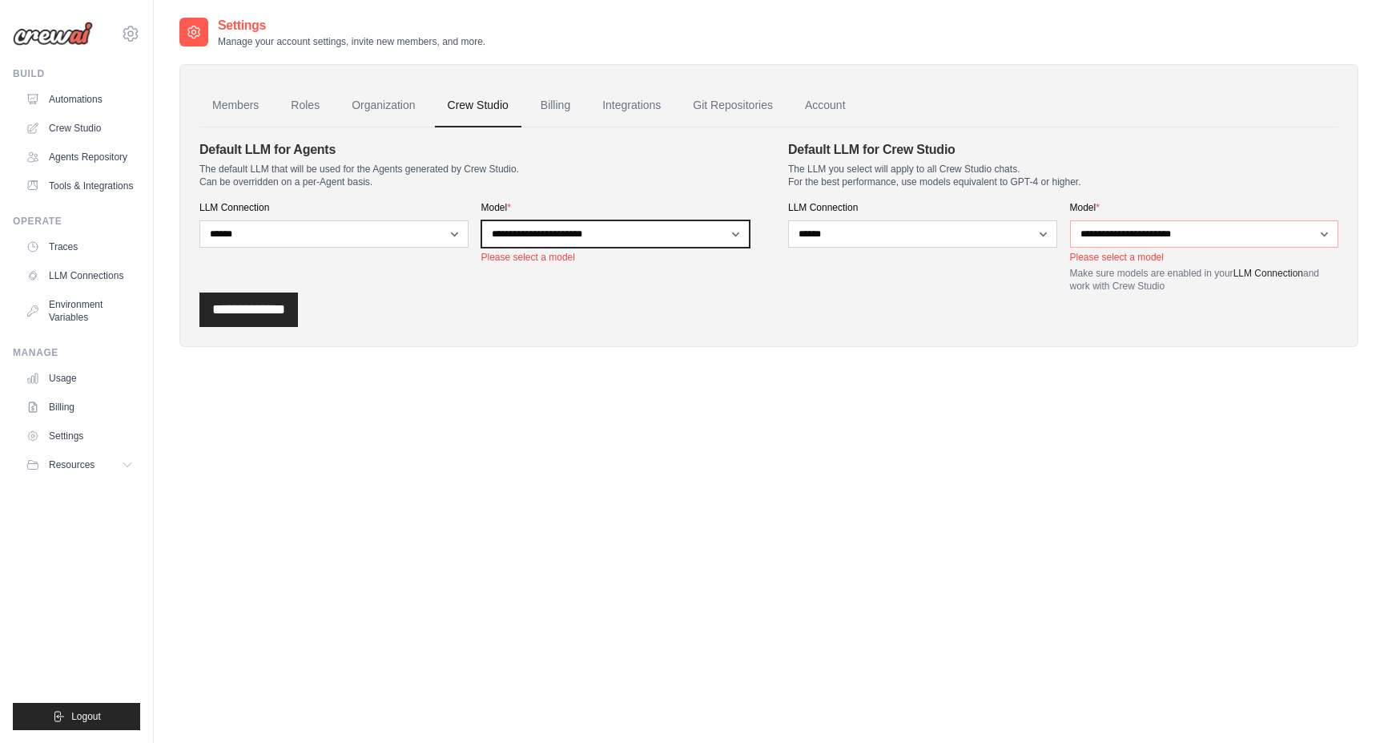
click at [566, 235] on select "**********" at bounding box center [615, 233] width 269 height 27
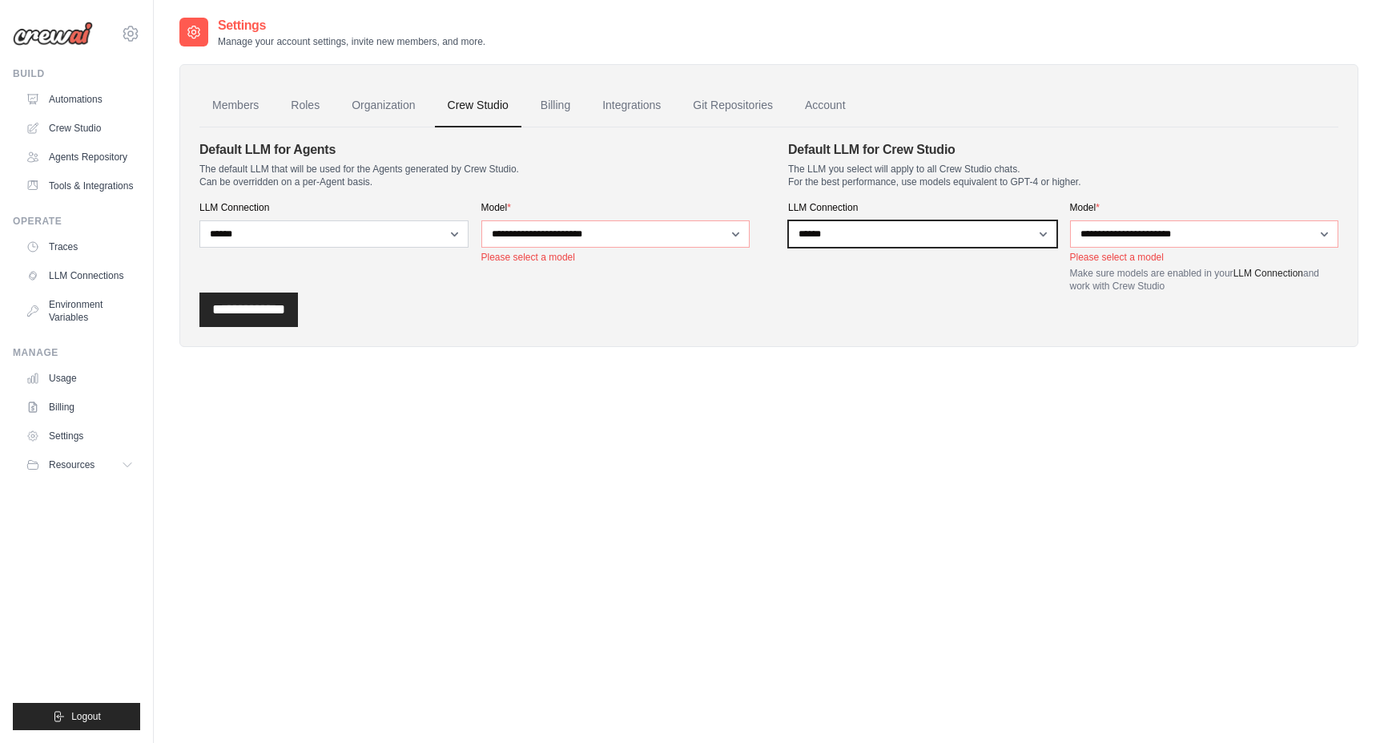
click at [940, 243] on select "**********" at bounding box center [922, 233] width 269 height 27
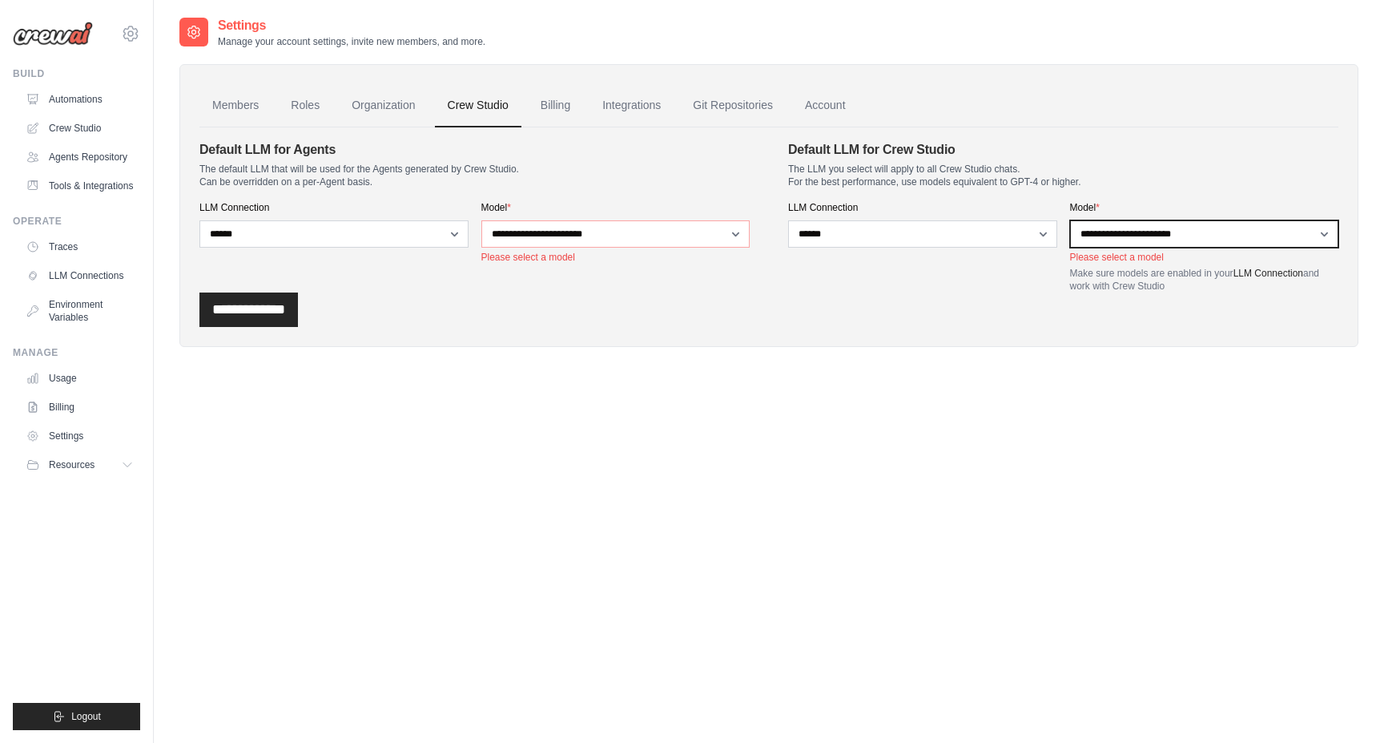
click at [1131, 222] on select "**********" at bounding box center [1204, 233] width 269 height 27
click at [1158, 238] on select "**********" at bounding box center [1204, 233] width 269 height 27
click at [963, 448] on div "Settings Manage your account settings, invite new members, and more. Members Ro…" at bounding box center [768, 387] width 1179 height 743
click at [86, 276] on link "LLM Connections" at bounding box center [81, 276] width 121 height 26
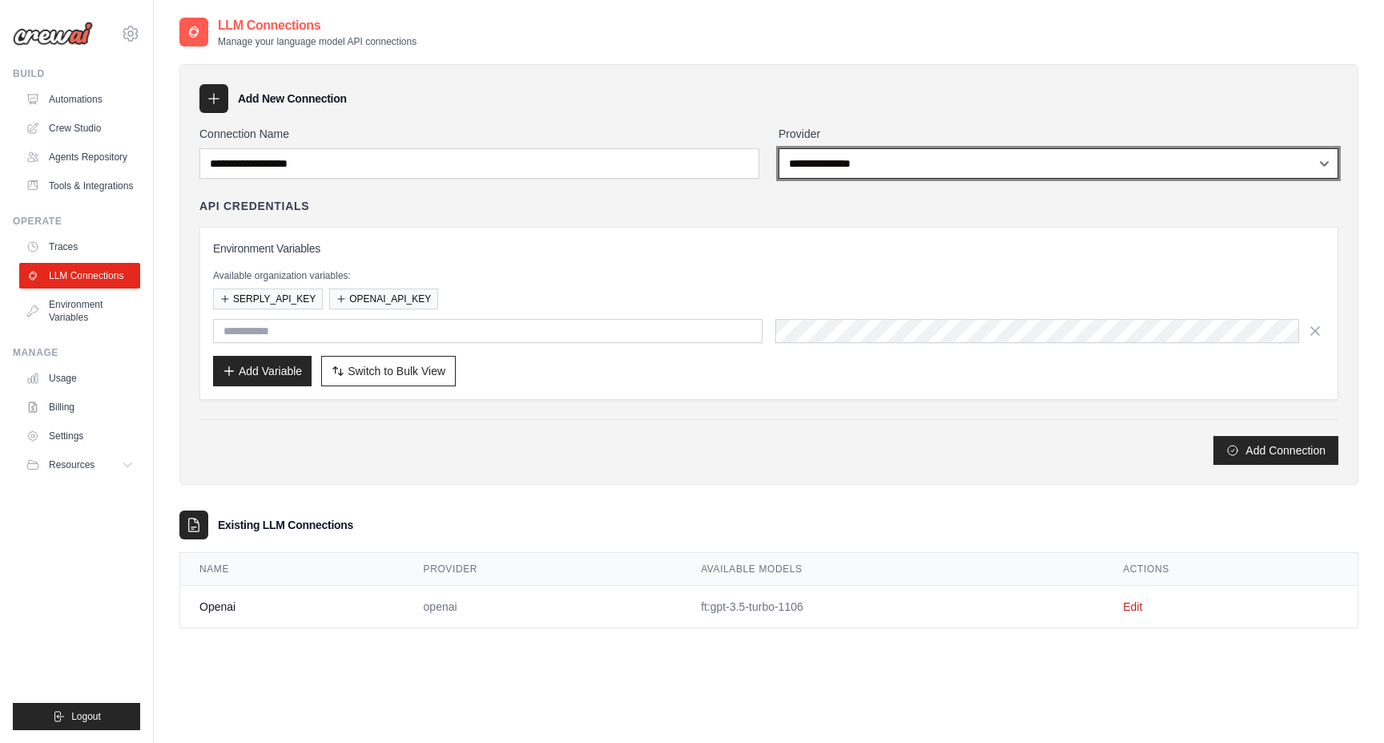
click at [913, 163] on select "**********" at bounding box center [1059, 163] width 560 height 30
select select "******"
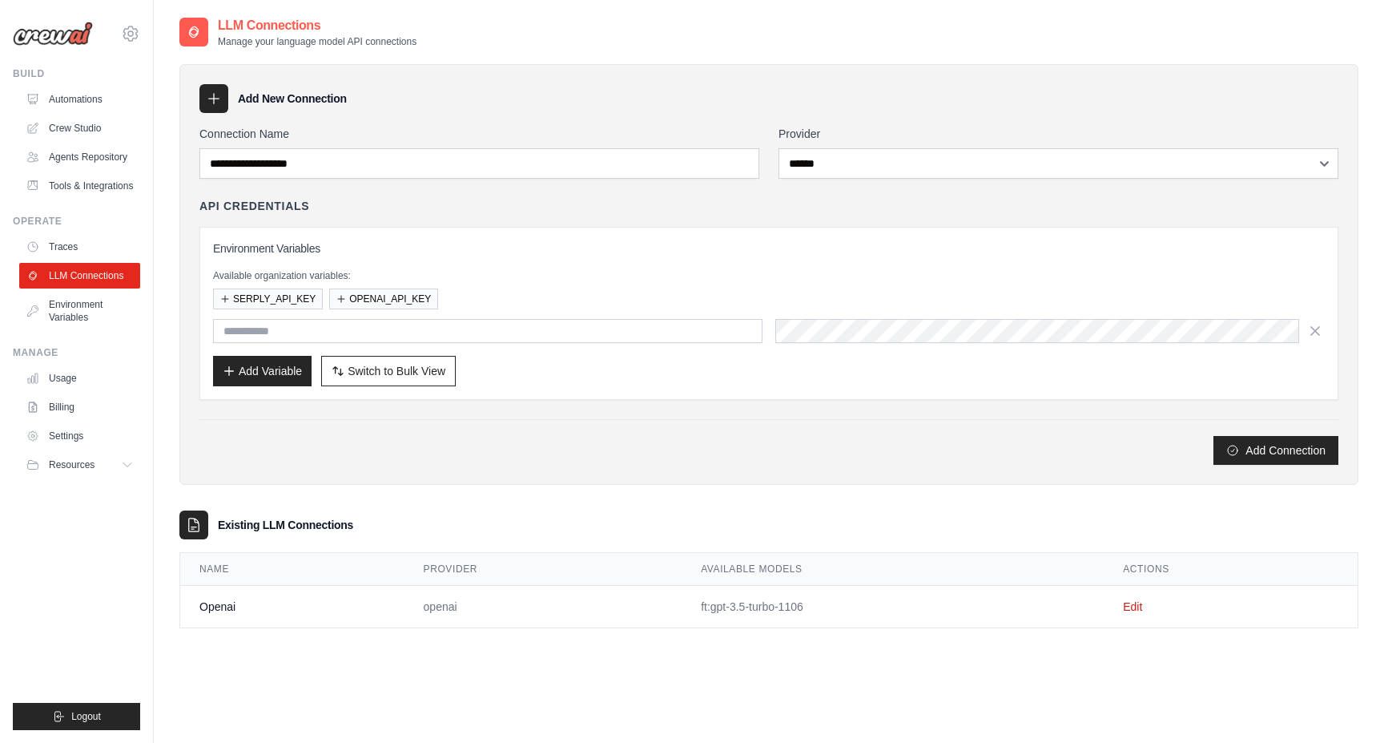
click at [880, 203] on div "API Credentials" at bounding box center [768, 206] width 1139 height 16
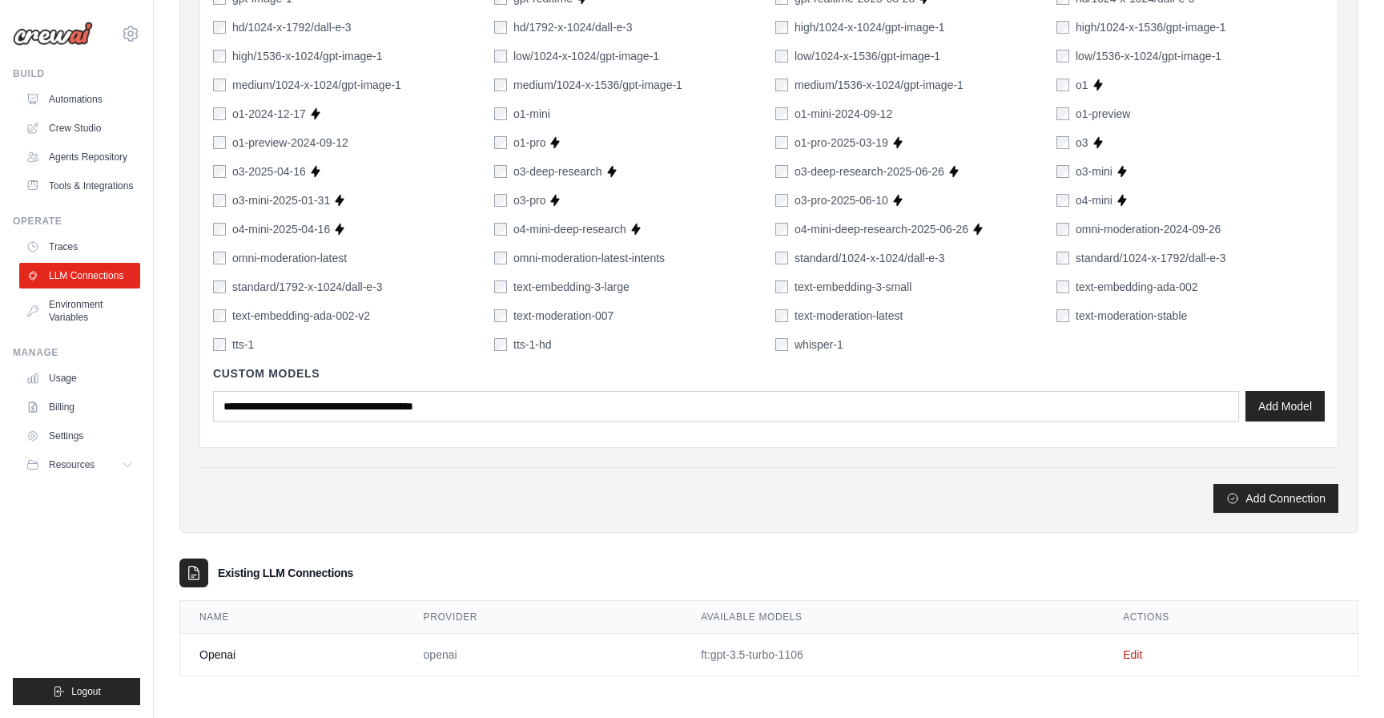
scroll to position [1076, 0]
click at [1286, 498] on button "Add Connection" at bounding box center [1276, 497] width 125 height 29
type input "**********"
click at [1272, 490] on button "Add Connection" at bounding box center [1276, 497] width 125 height 29
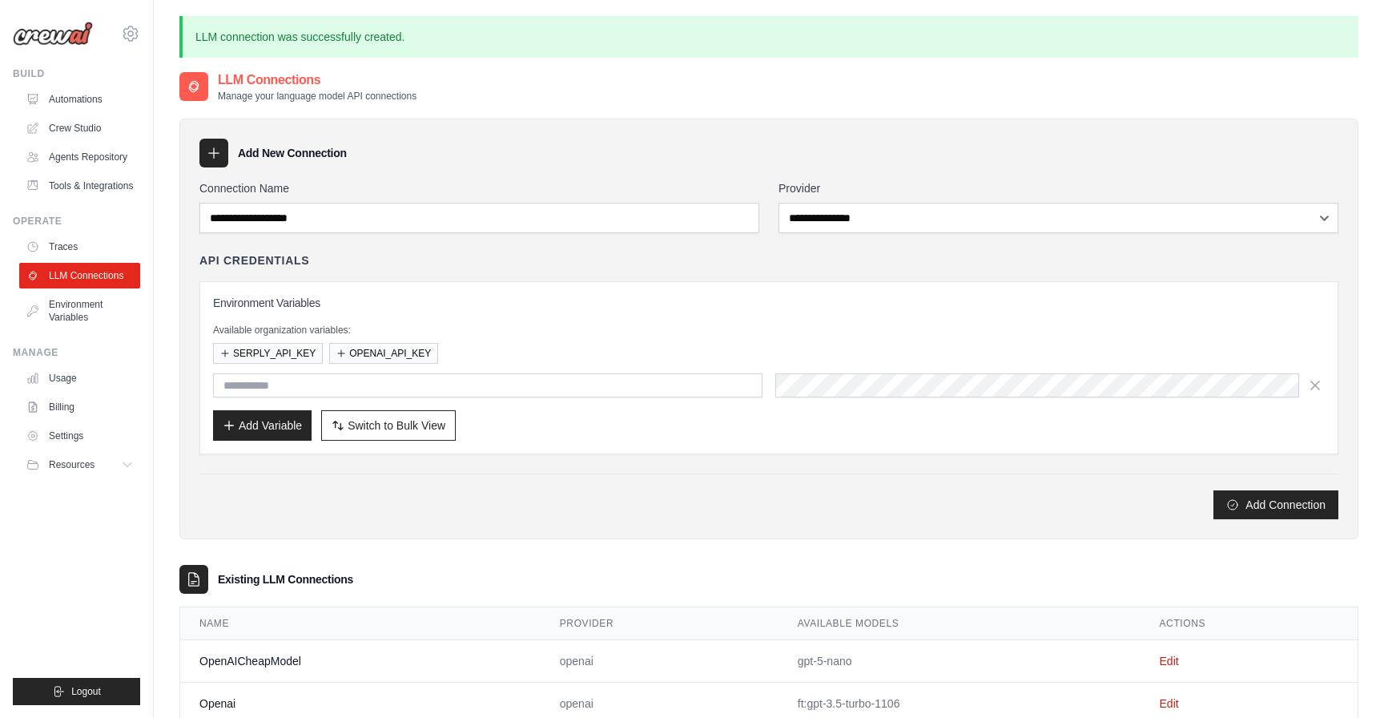
scroll to position [0, 0]
click at [87, 313] on link "Environment Variables" at bounding box center [81, 311] width 121 height 38
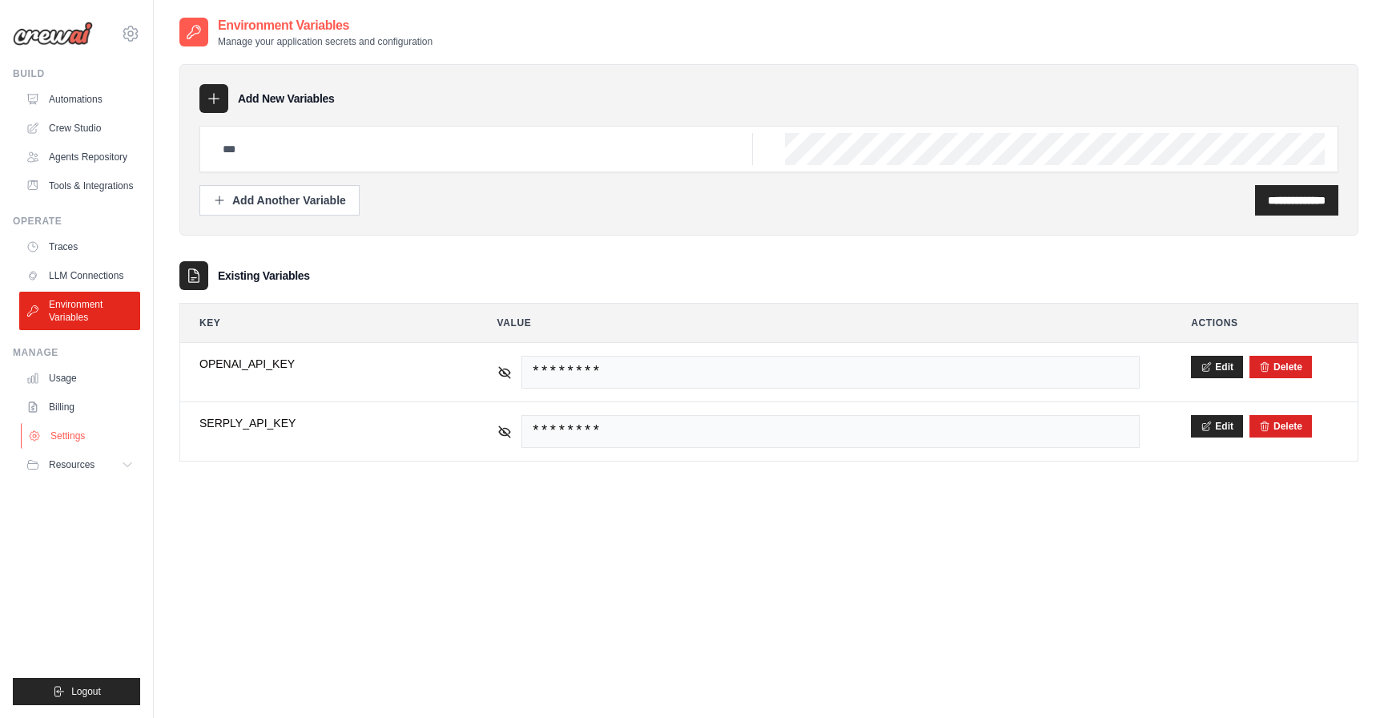
click at [89, 437] on link "Settings" at bounding box center [81, 436] width 121 height 26
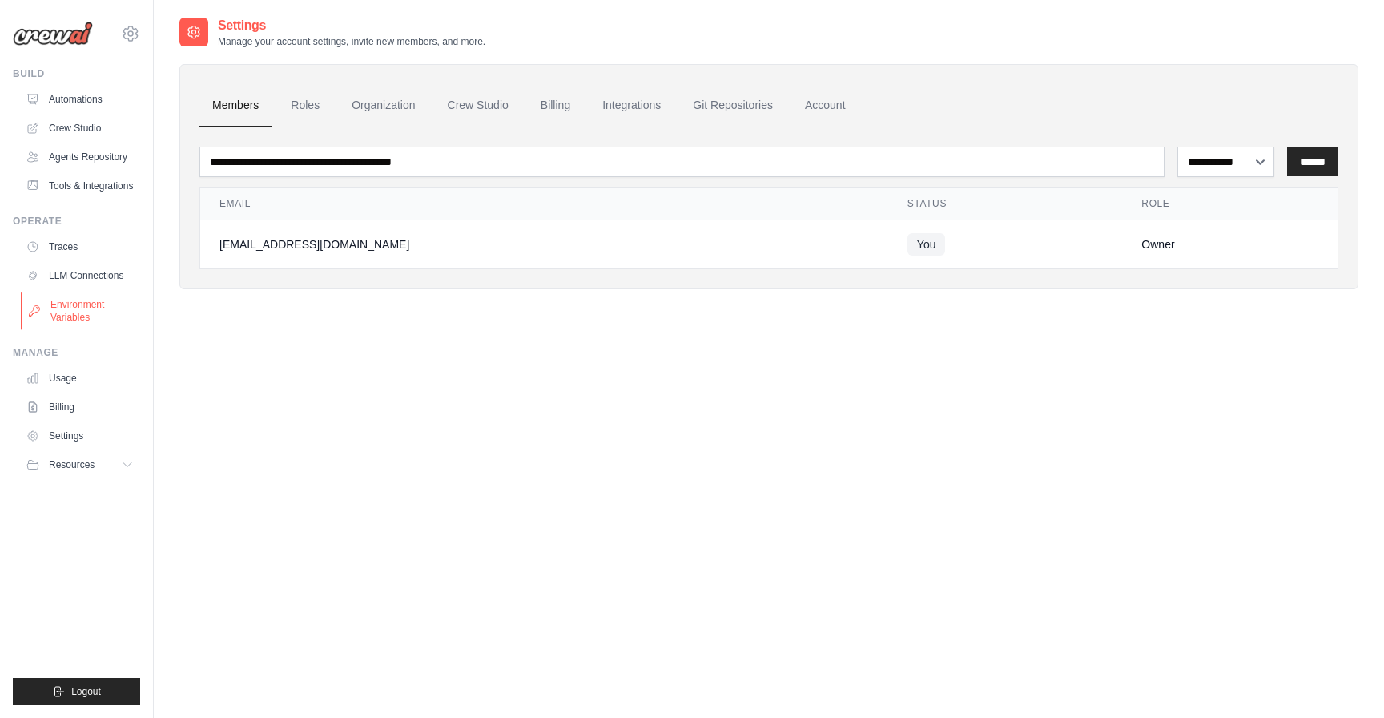
click at [62, 317] on link "Environment Variables" at bounding box center [81, 311] width 121 height 38
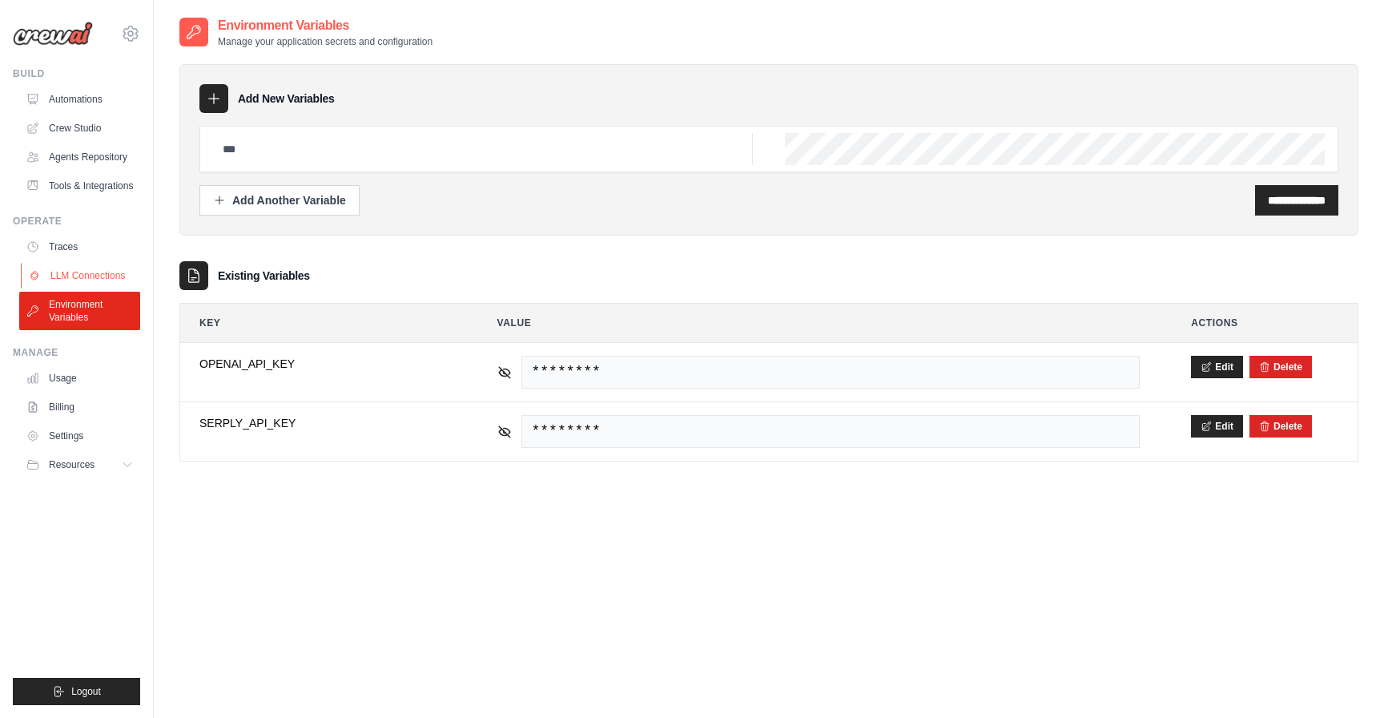
click at [62, 284] on link "LLM Connections" at bounding box center [81, 276] width 121 height 26
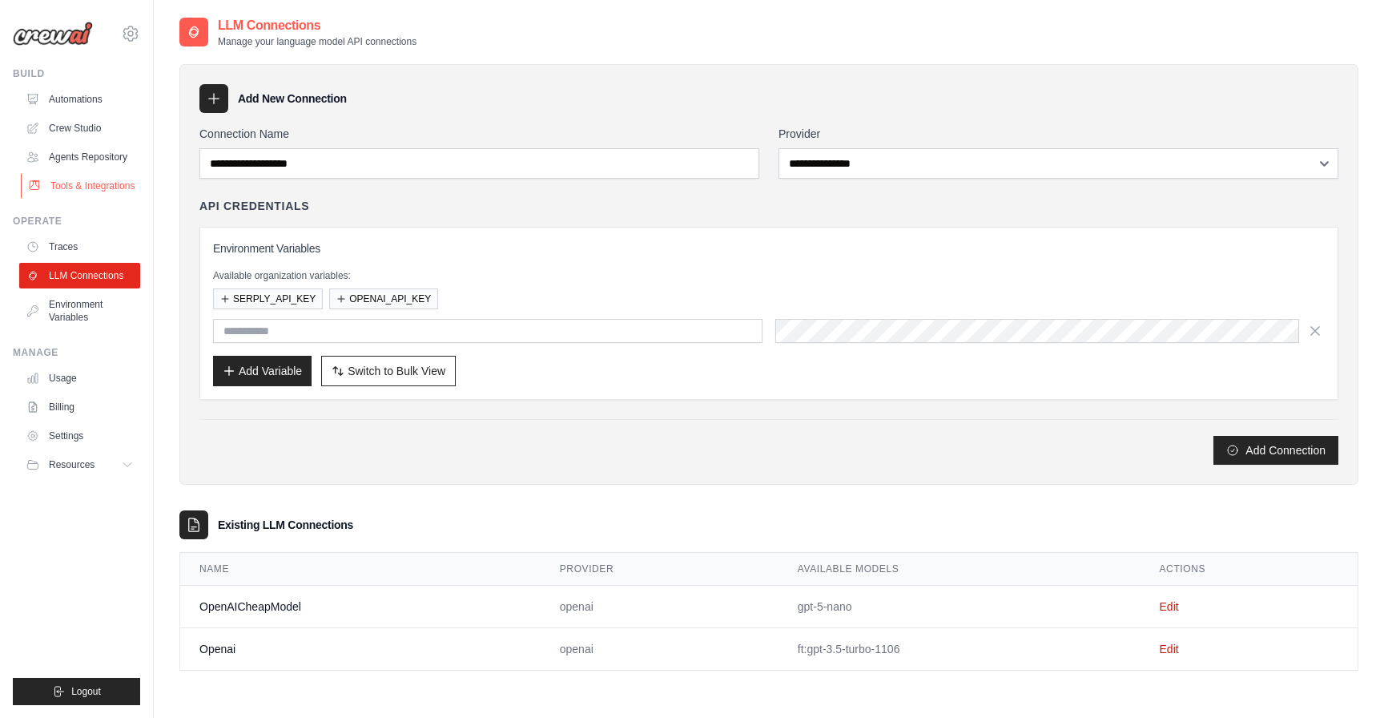
click at [75, 186] on link "Tools & Integrations" at bounding box center [81, 186] width 121 height 26
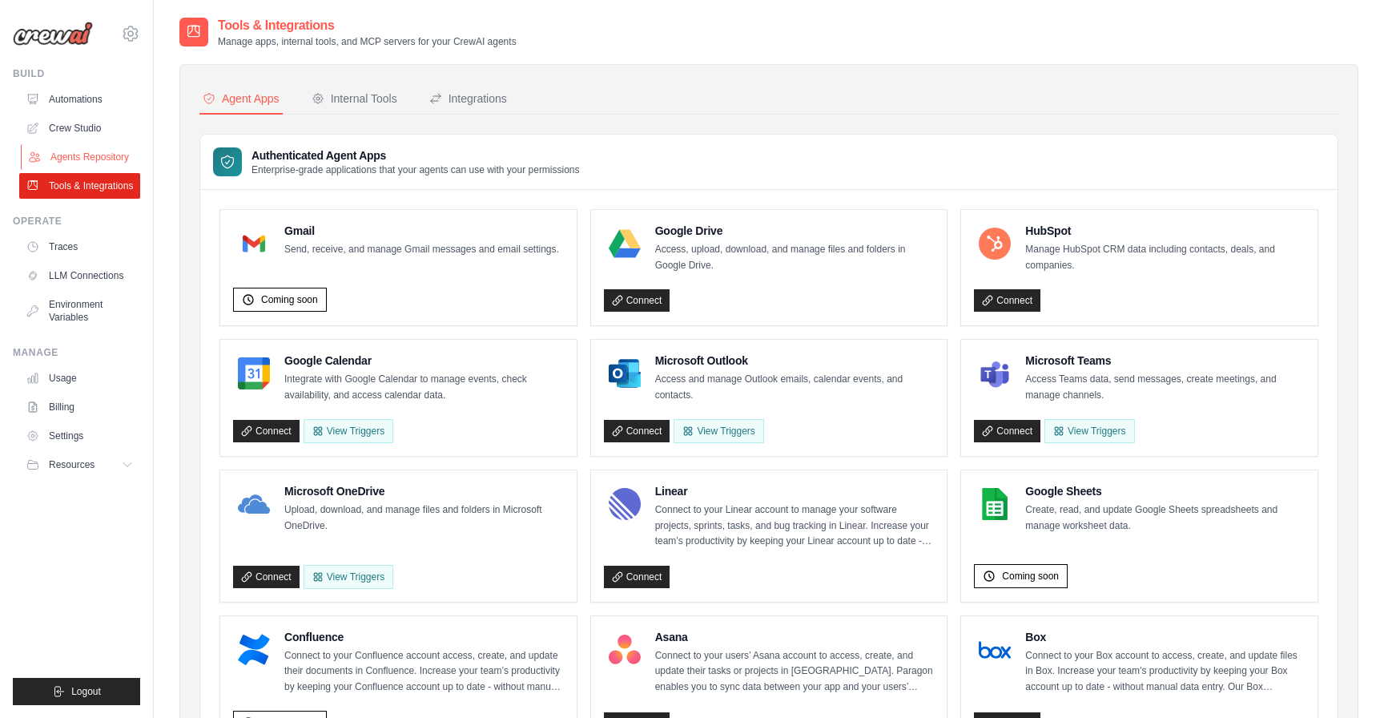
click at [79, 166] on link "Agents Repository" at bounding box center [81, 157] width 121 height 26
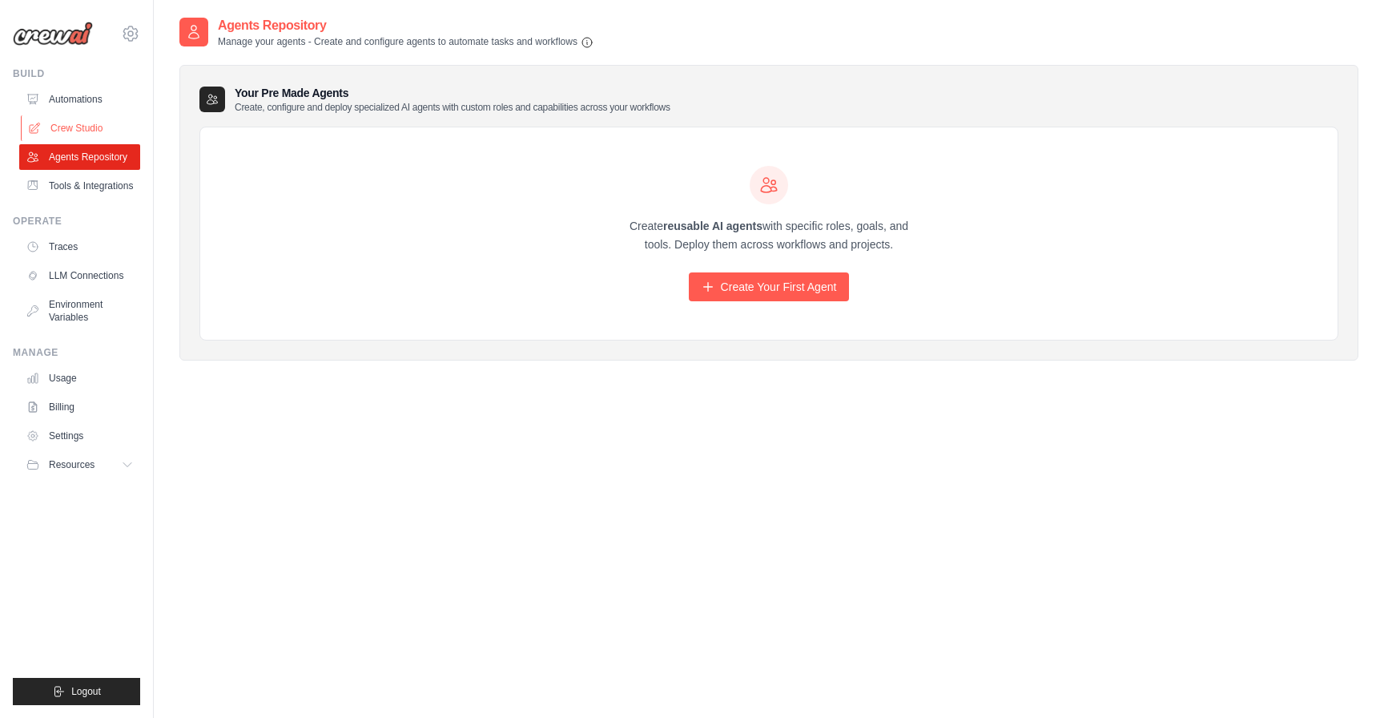
click at [67, 117] on link "Crew Studio" at bounding box center [81, 128] width 121 height 26
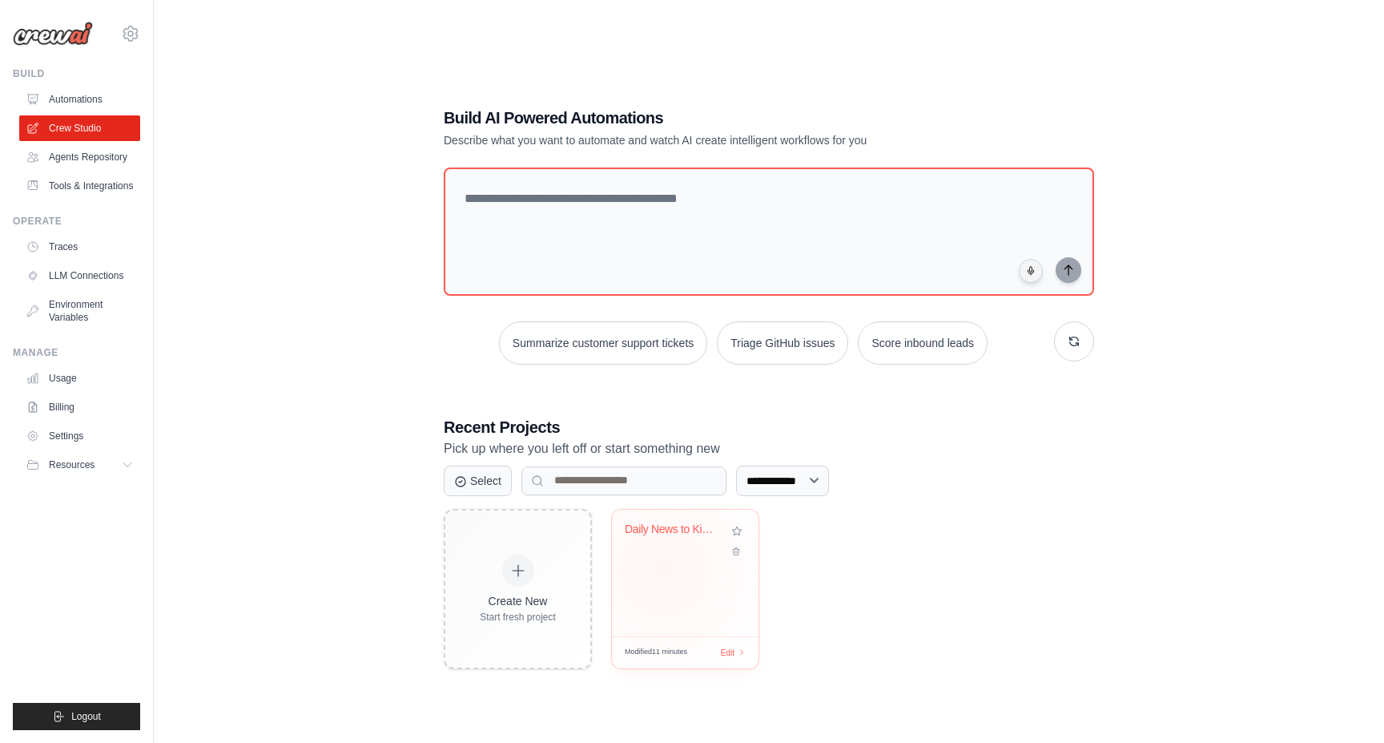
click at [664, 570] on div "Daily News to Kindle Automation" at bounding box center [685, 573] width 147 height 127
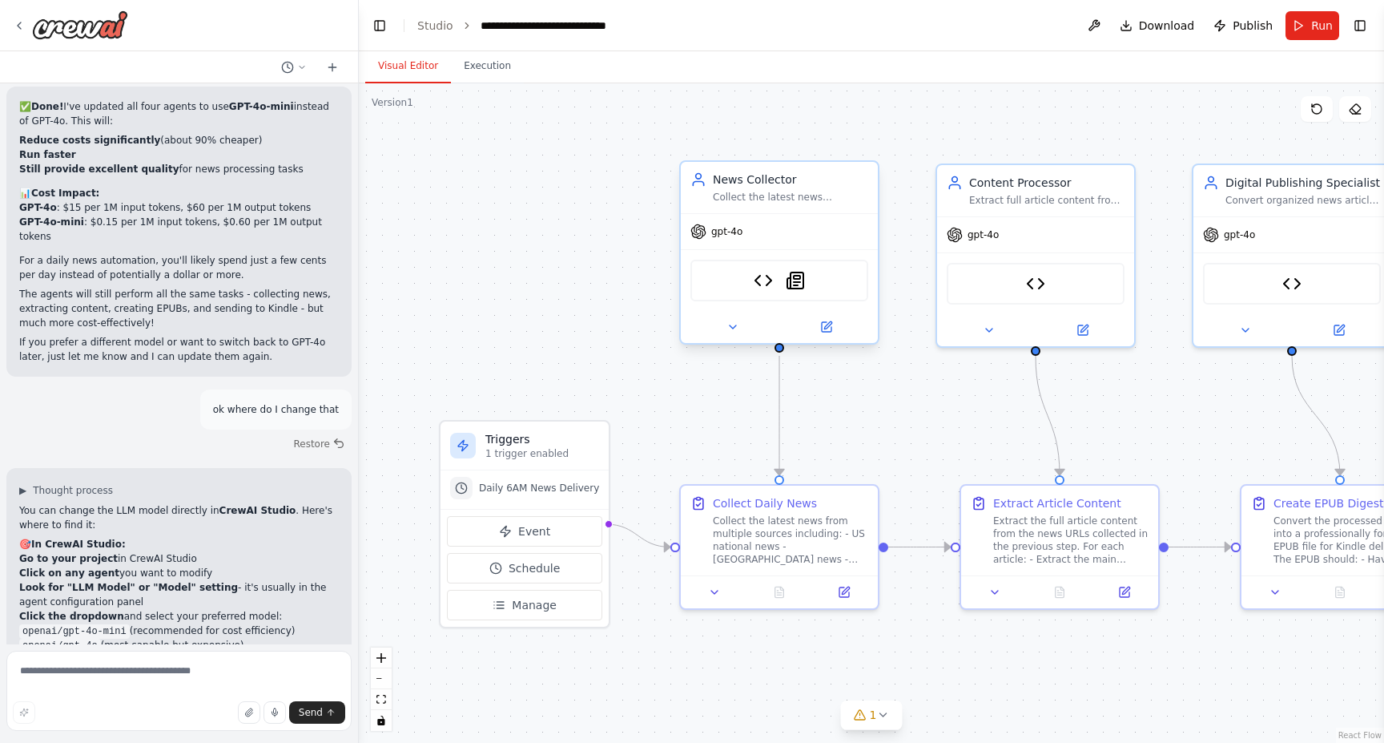
scroll to position [10735, 0]
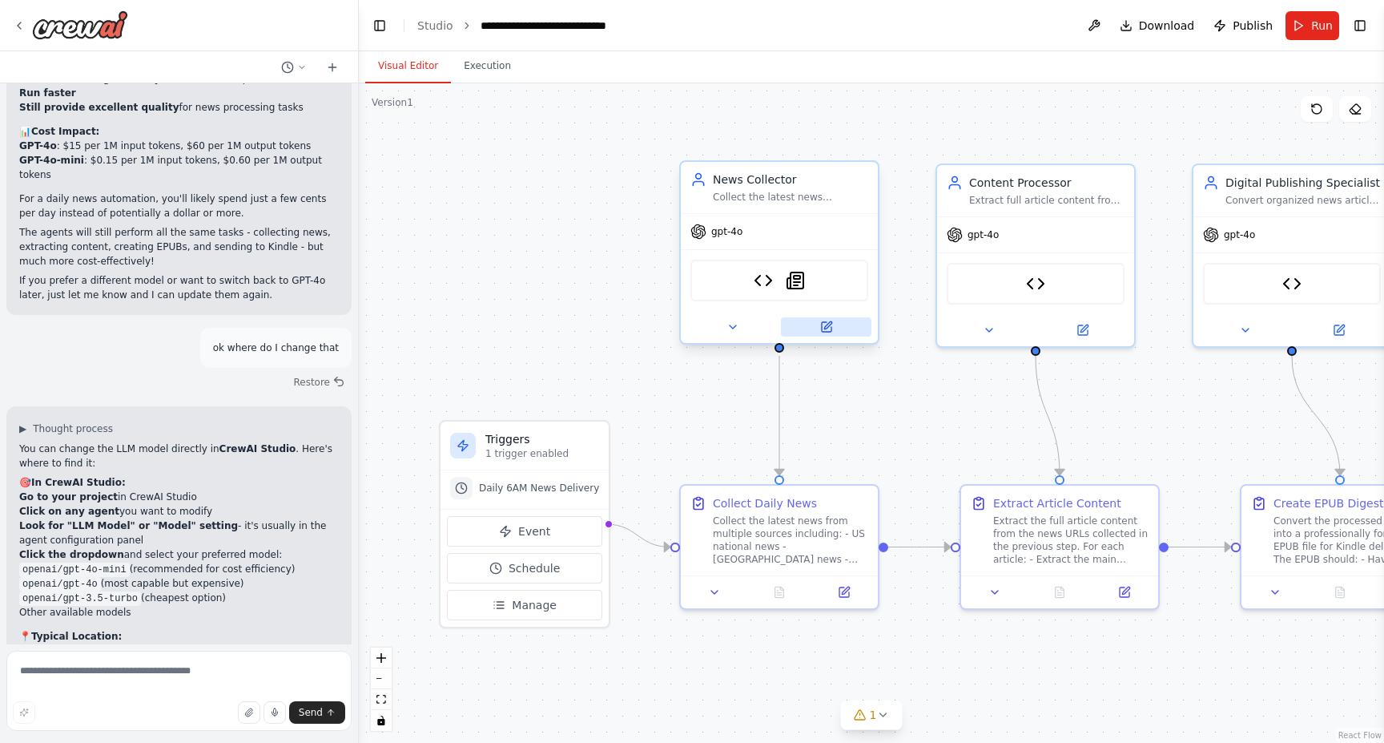
click at [829, 329] on icon at bounding box center [827, 327] width 10 height 10
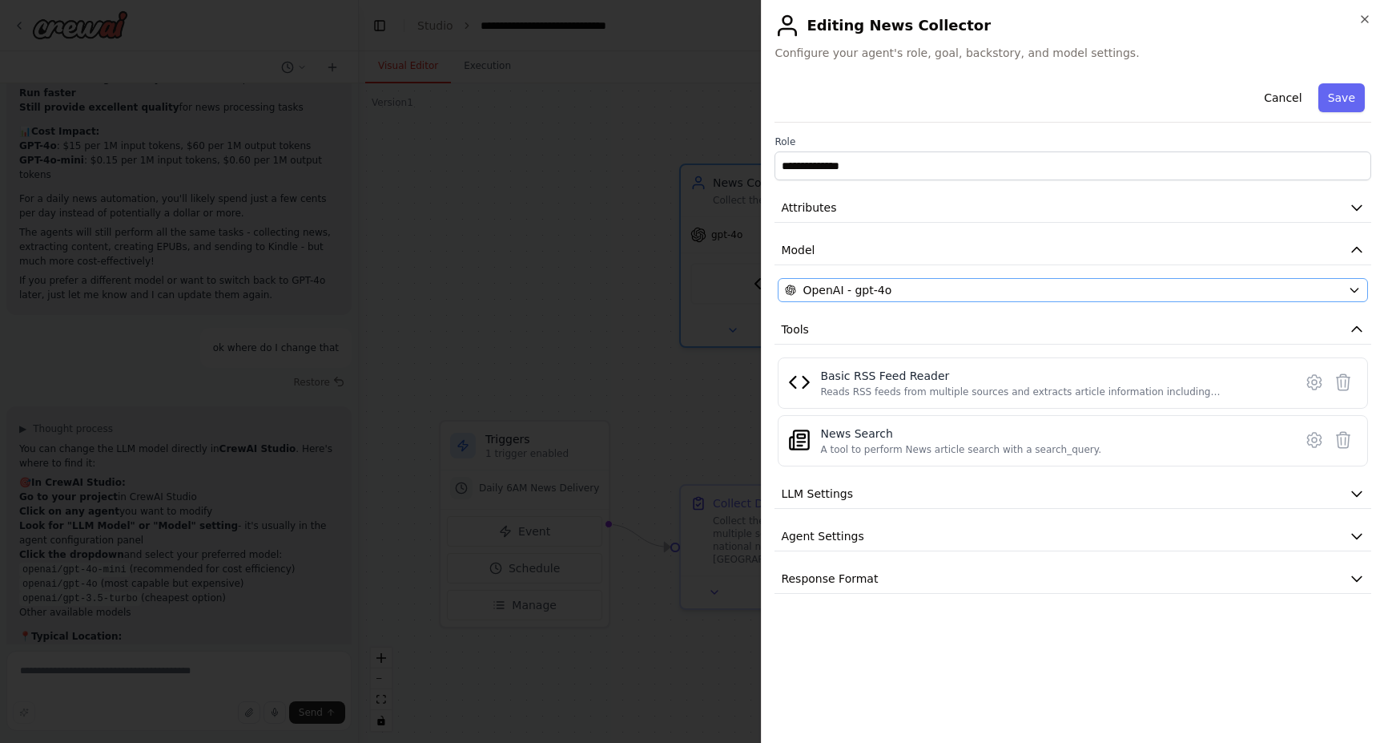
click at [903, 289] on div "OpenAI - gpt-4o" at bounding box center [1063, 290] width 557 height 16
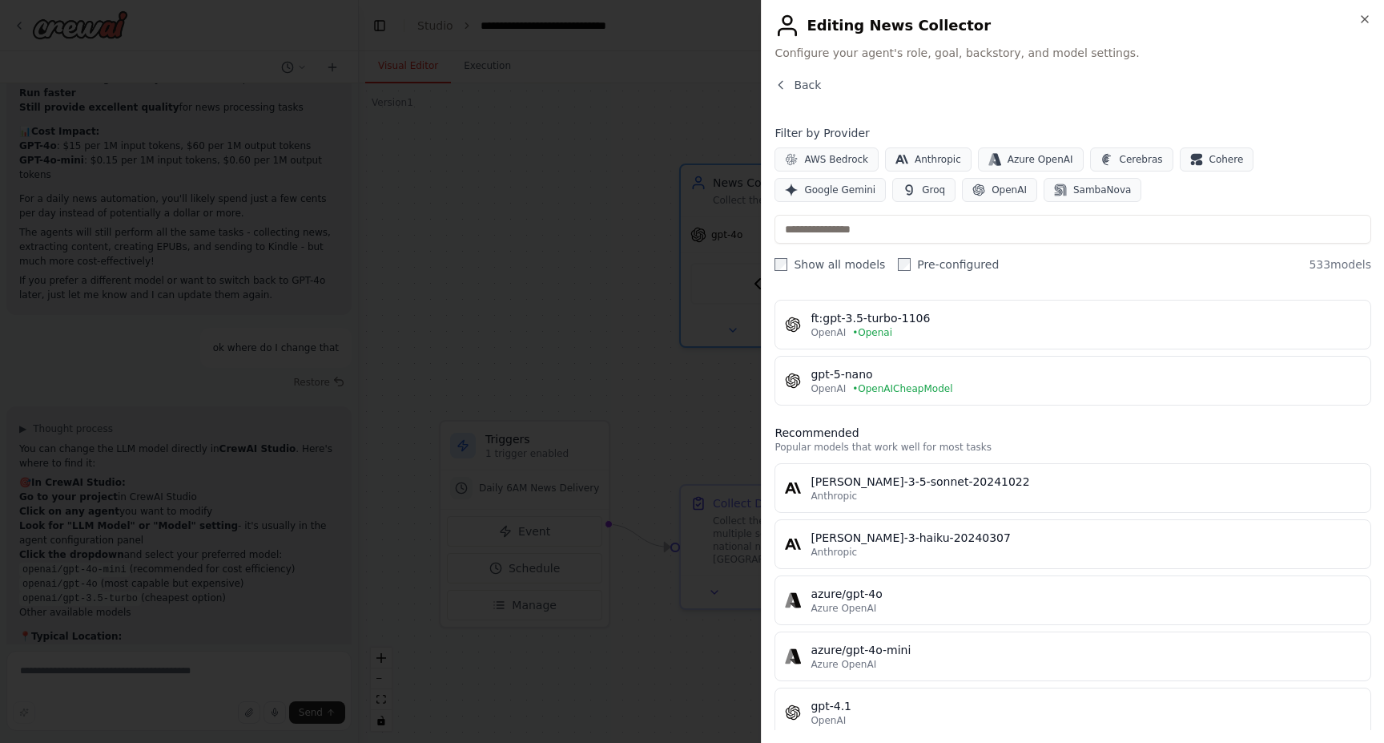
scroll to position [48, 0]
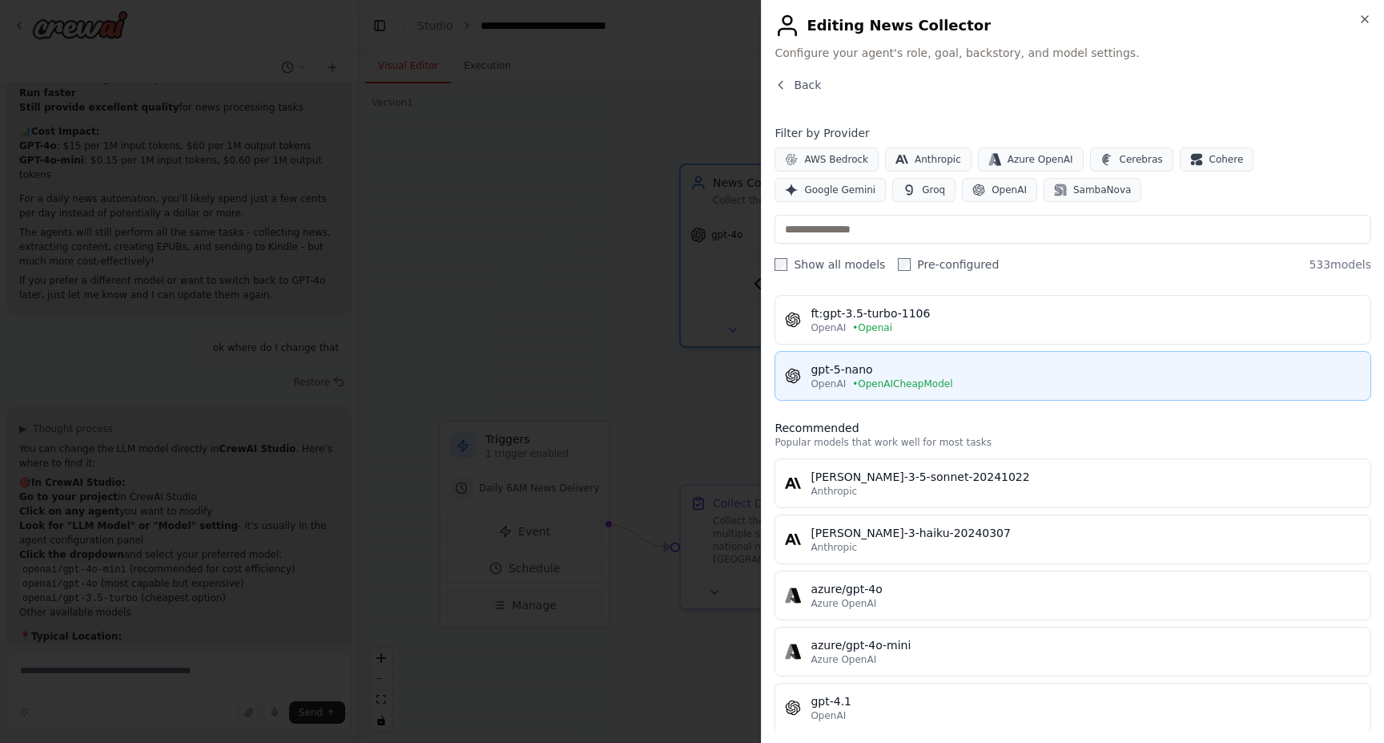
click at [961, 389] on div "OpenAI • OpenAICheapModel" at bounding box center [1086, 383] width 550 height 13
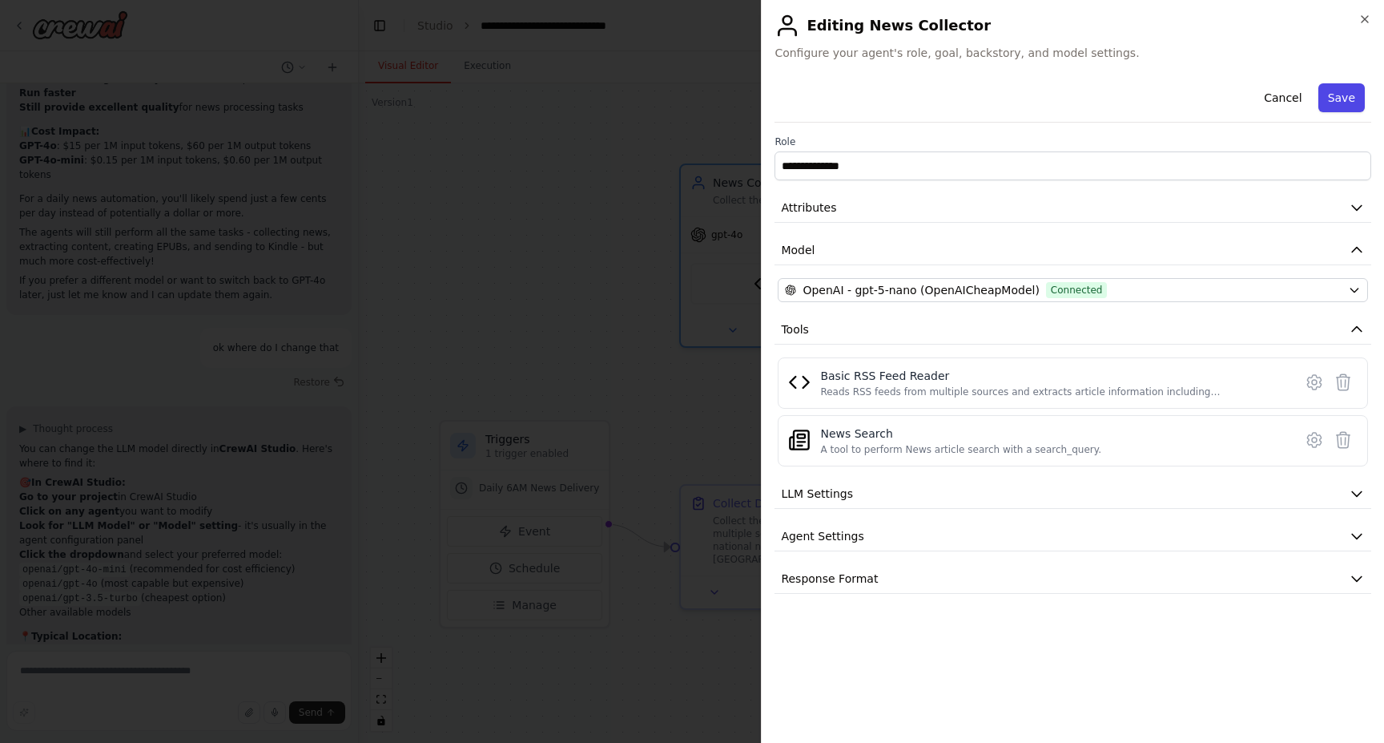
click at [1341, 108] on button "Save" at bounding box center [1342, 97] width 46 height 29
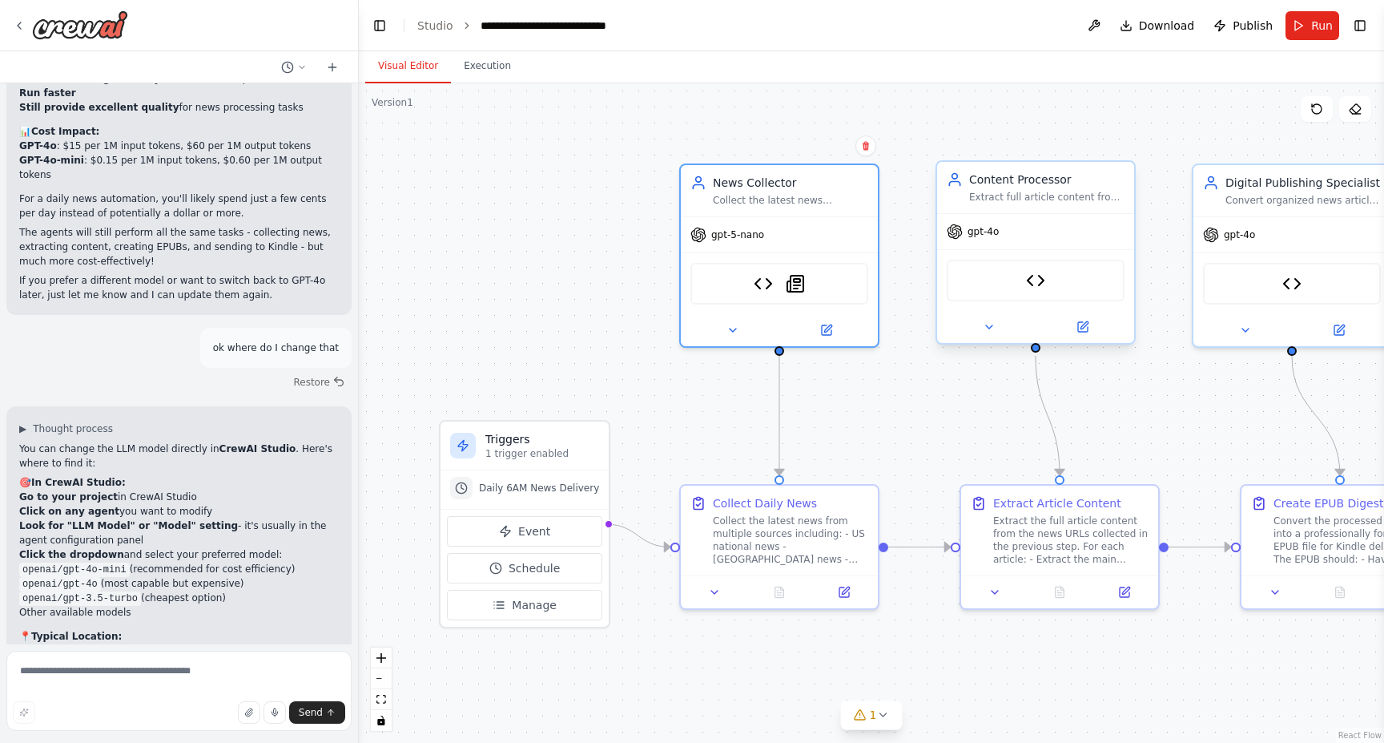
click at [1054, 280] on div "Article Content Extractor" at bounding box center [1036, 281] width 178 height 42
click at [1034, 271] on img at bounding box center [1035, 280] width 19 height 19
click at [1079, 324] on icon at bounding box center [1083, 327] width 10 height 10
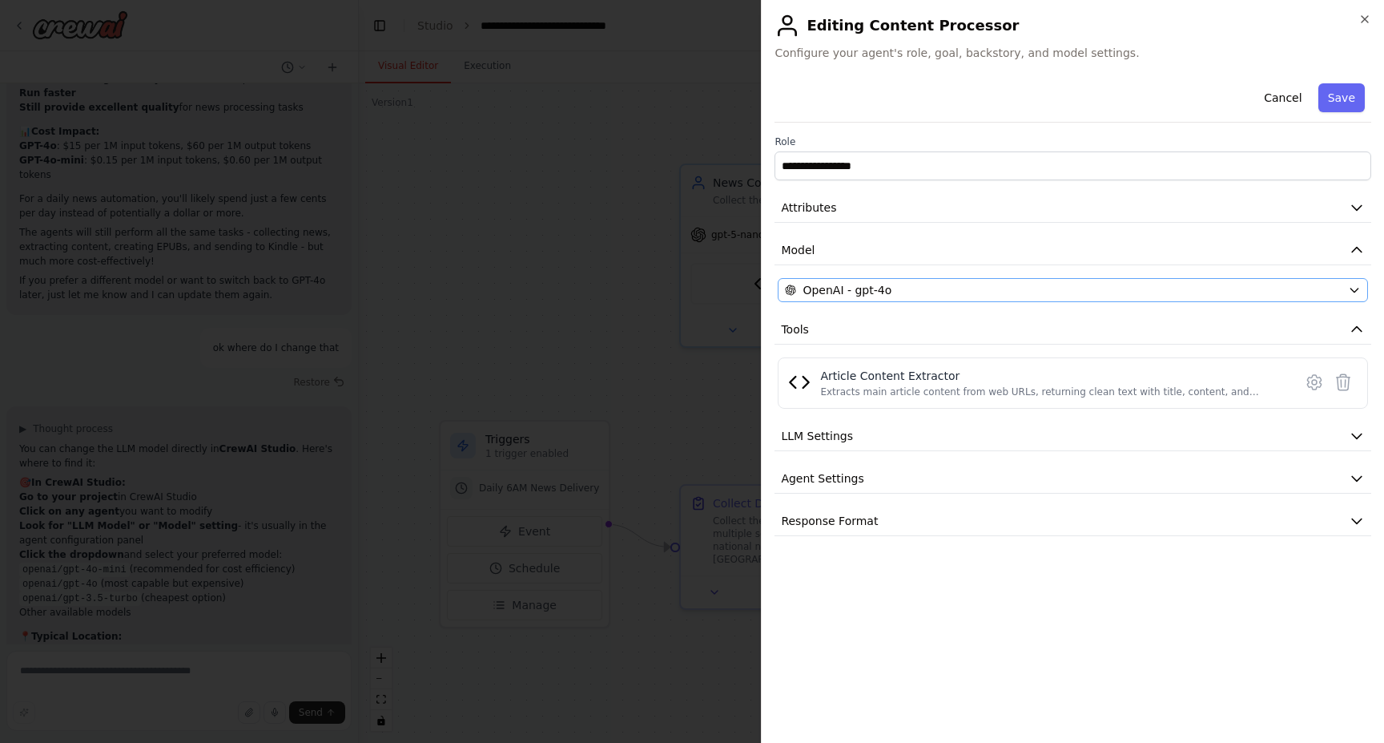
click at [872, 289] on span "OpenAI - gpt-4o" at bounding box center [847, 290] width 89 height 16
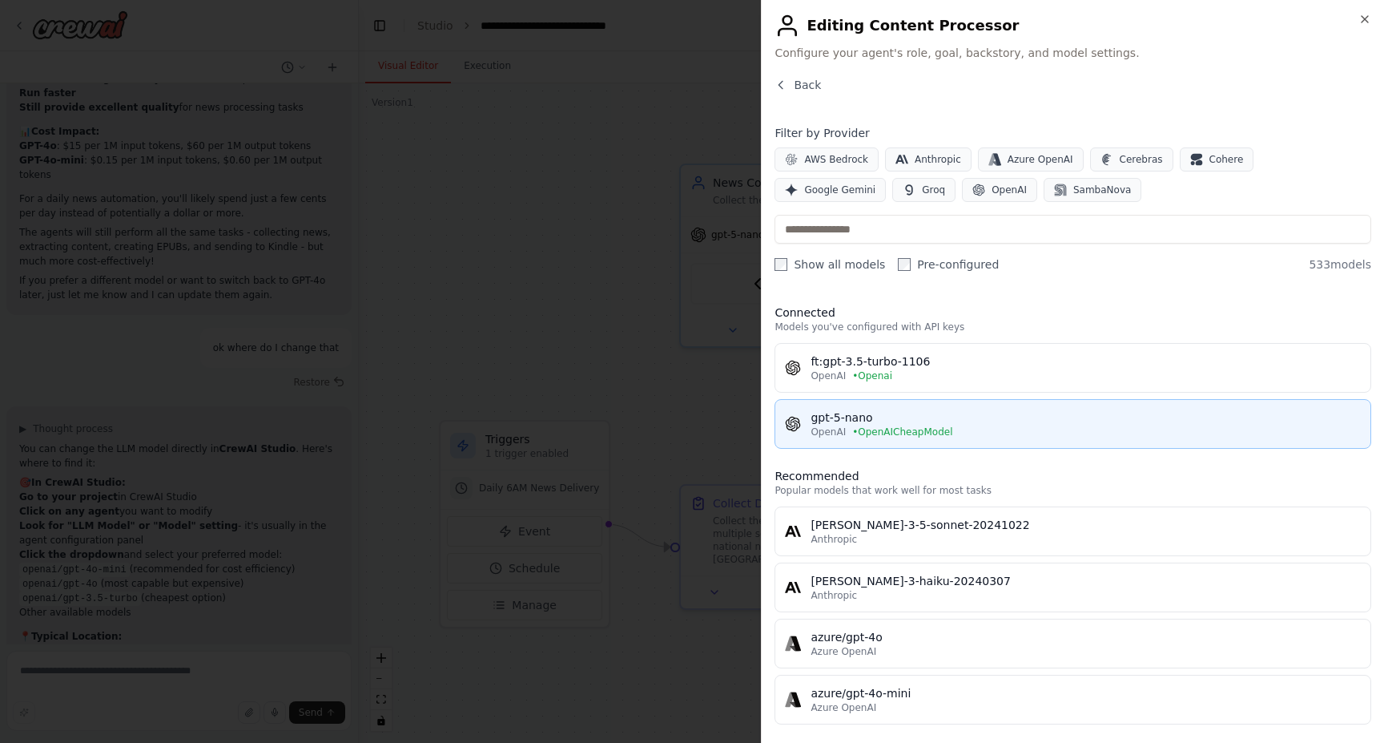
click at [877, 428] on span "• OpenAICheapModel" at bounding box center [902, 431] width 100 height 13
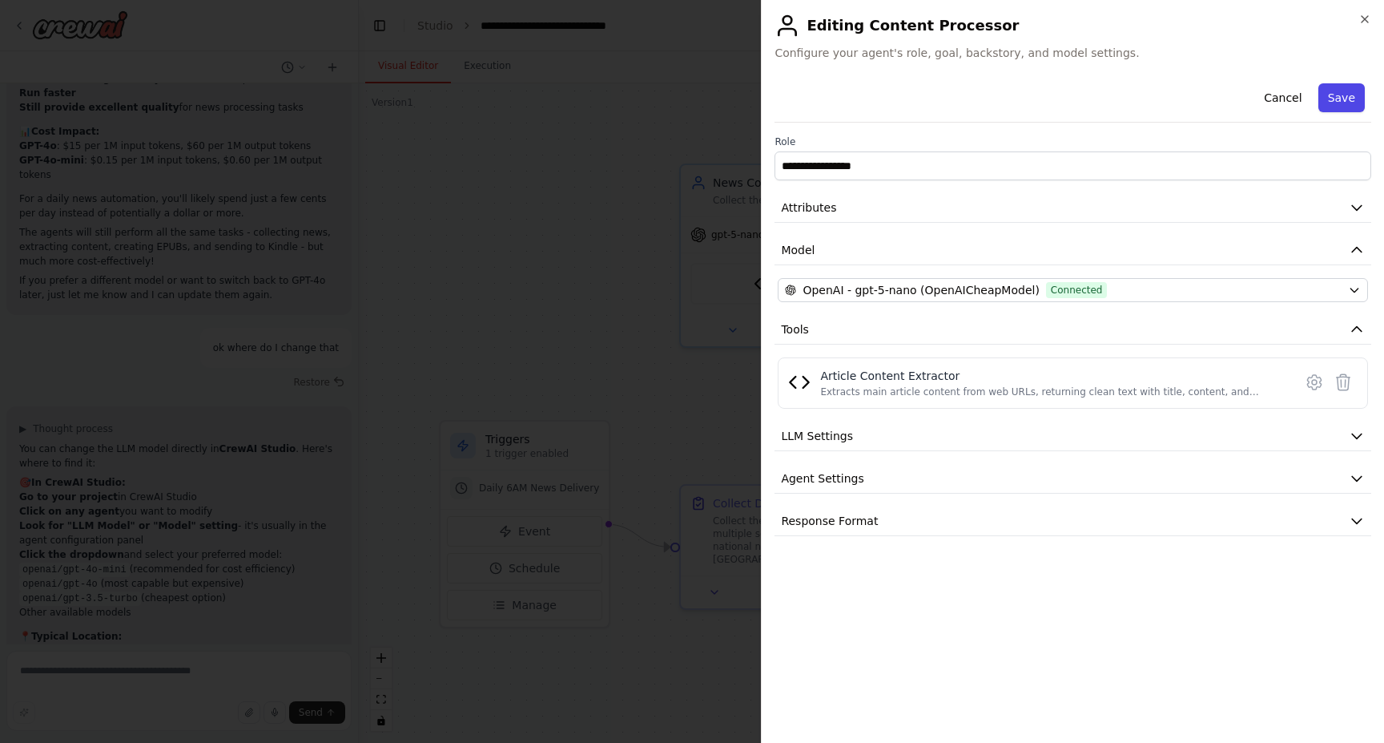
click at [1348, 86] on button "Save" at bounding box center [1342, 97] width 46 height 29
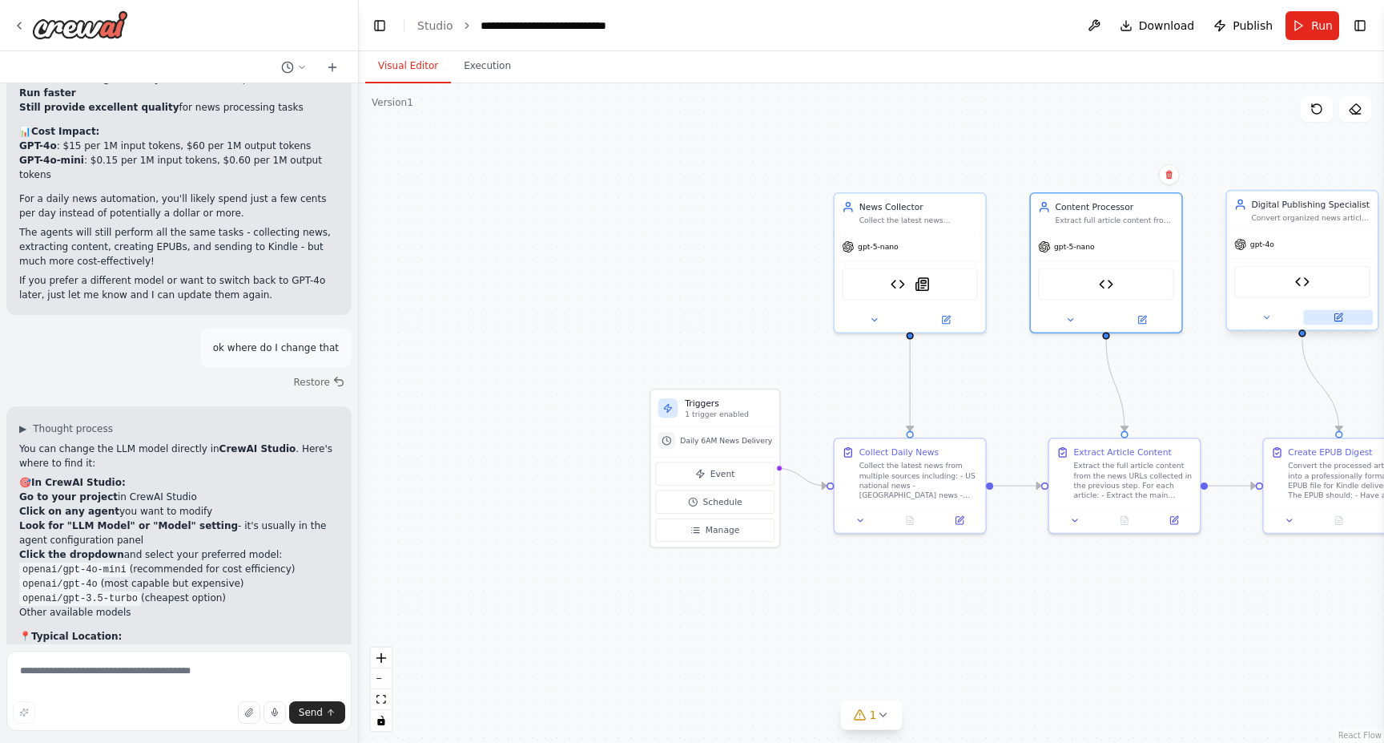
click at [1341, 320] on icon at bounding box center [1338, 316] width 7 height 7
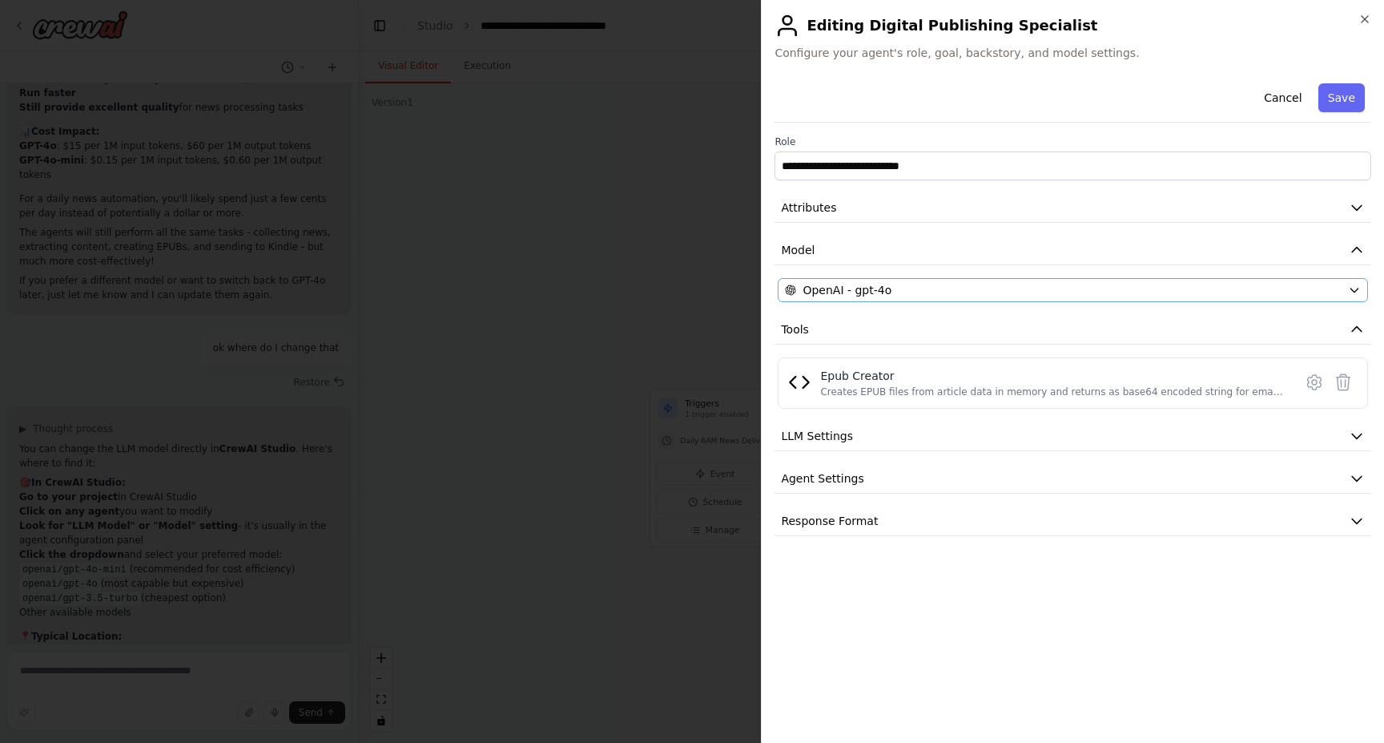
click at [1014, 299] on button "OpenAI - gpt-4o" at bounding box center [1073, 290] width 590 height 24
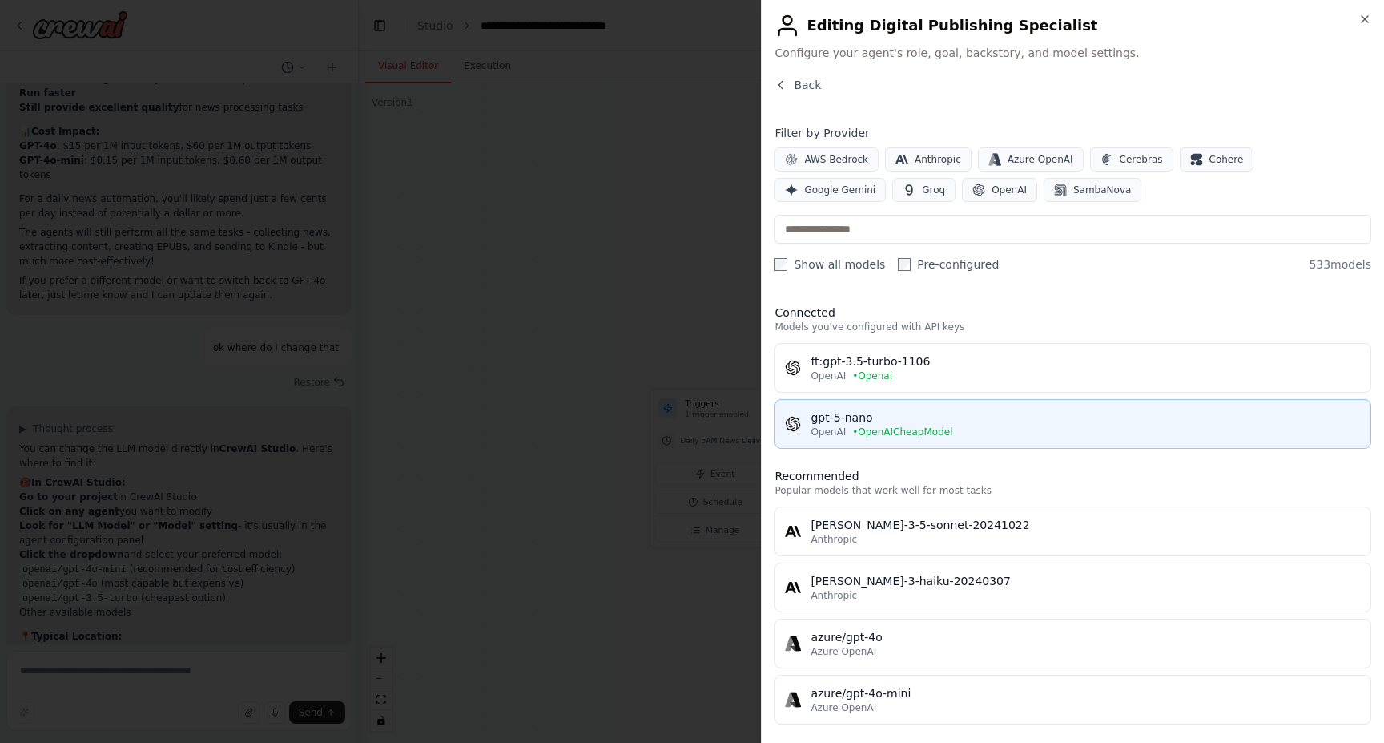
click at [911, 421] on div "gpt-5-nano" at bounding box center [1086, 417] width 550 height 16
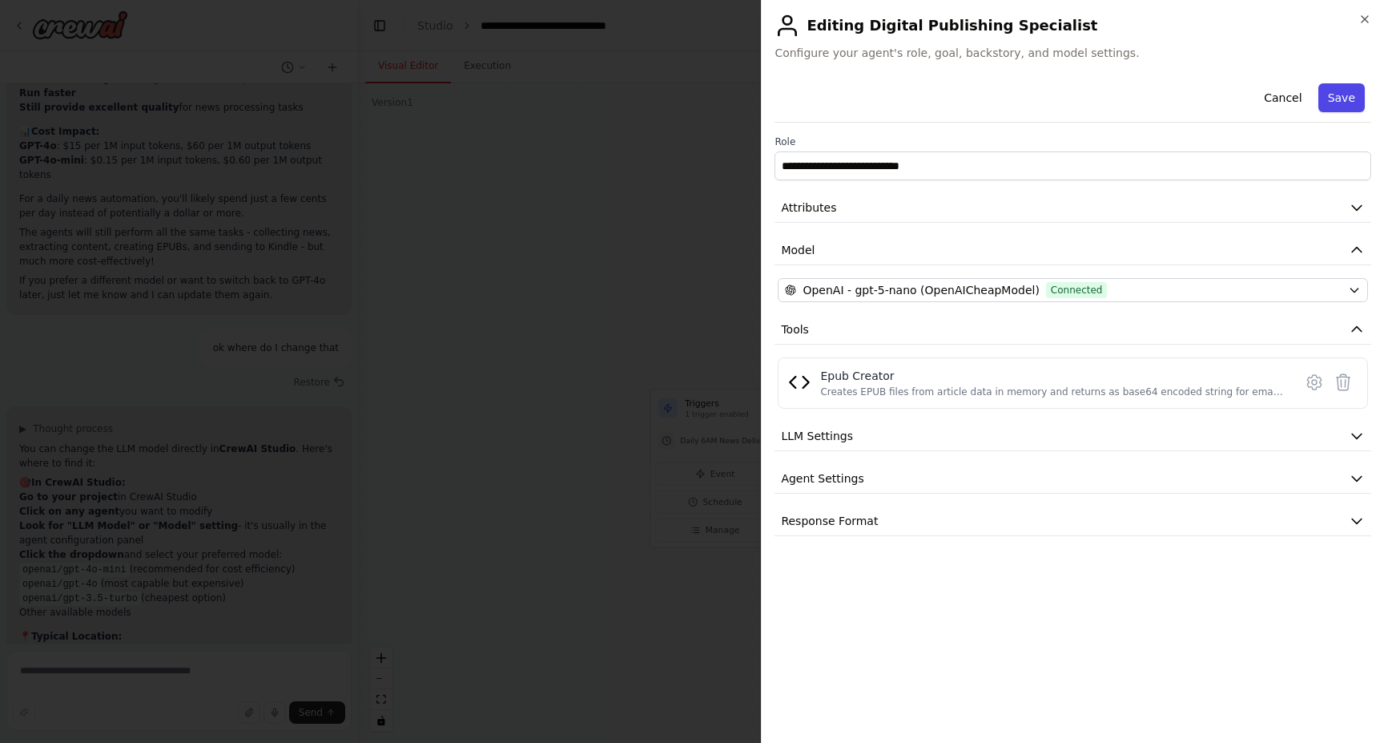
click at [1335, 101] on button "Save" at bounding box center [1342, 97] width 46 height 29
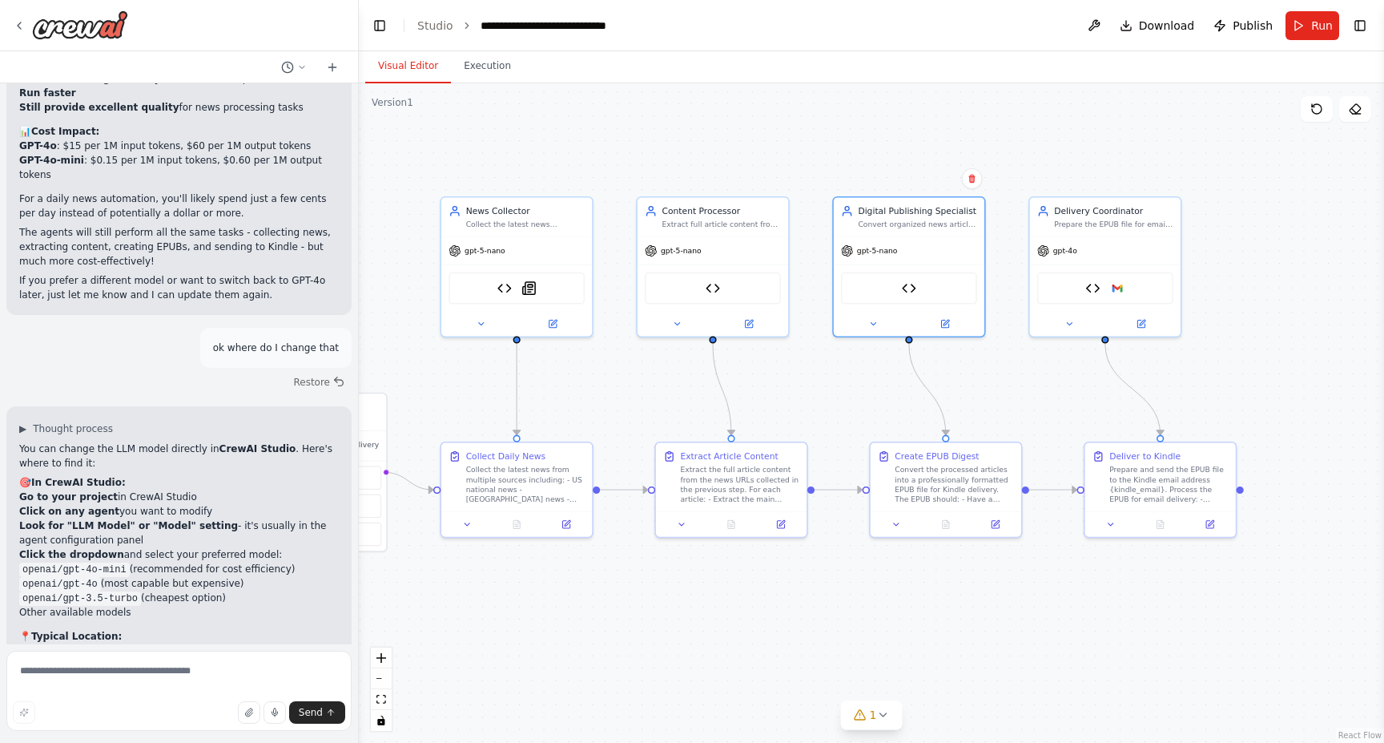
drag, startPoint x: 1116, startPoint y: 586, endPoint x: 723, endPoint y: 589, distance: 393.4
click at [723, 589] on div ".deletable-edge-delete-btn { width: 20px; height: 20px; border: 0px solid #ffff…" at bounding box center [871, 412] width 1025 height 659
click at [1143, 320] on icon at bounding box center [1143, 319] width 6 height 6
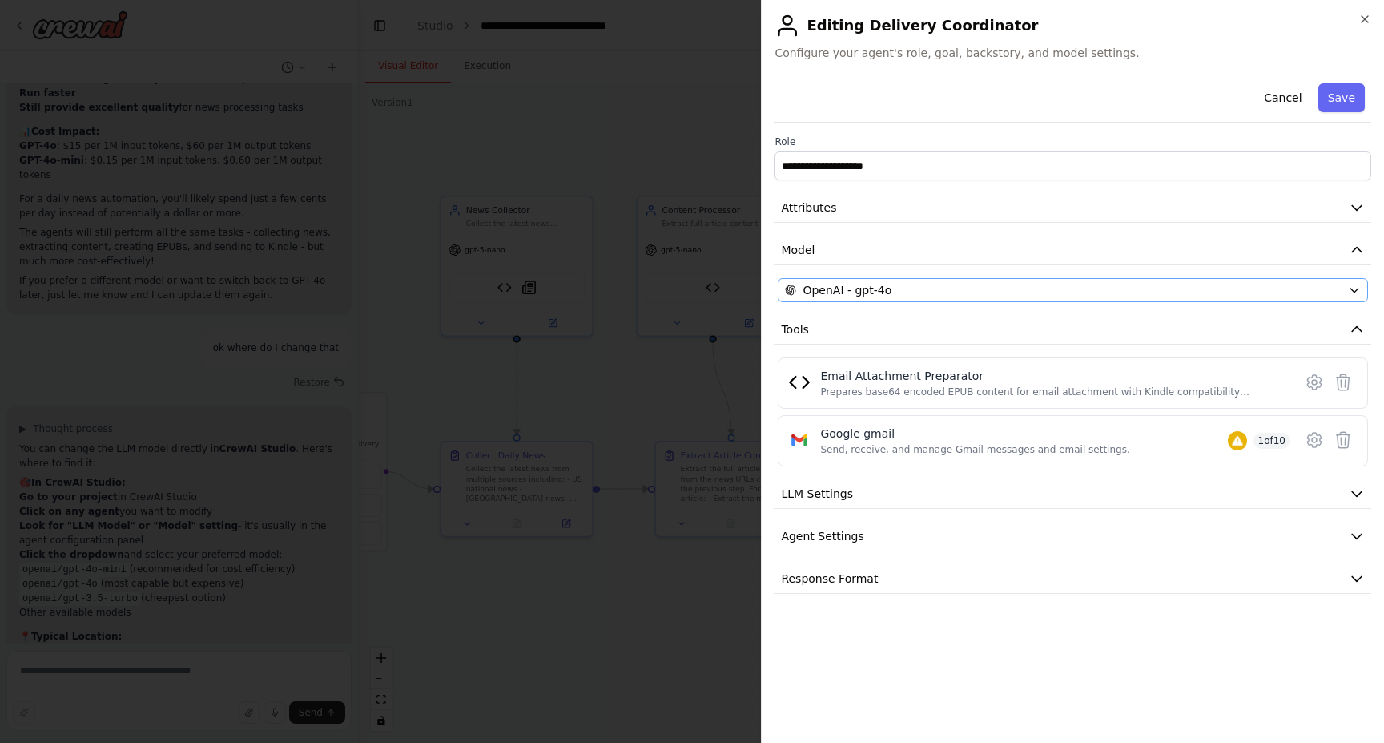
click at [909, 294] on div "OpenAI - gpt-4o" at bounding box center [1063, 290] width 557 height 16
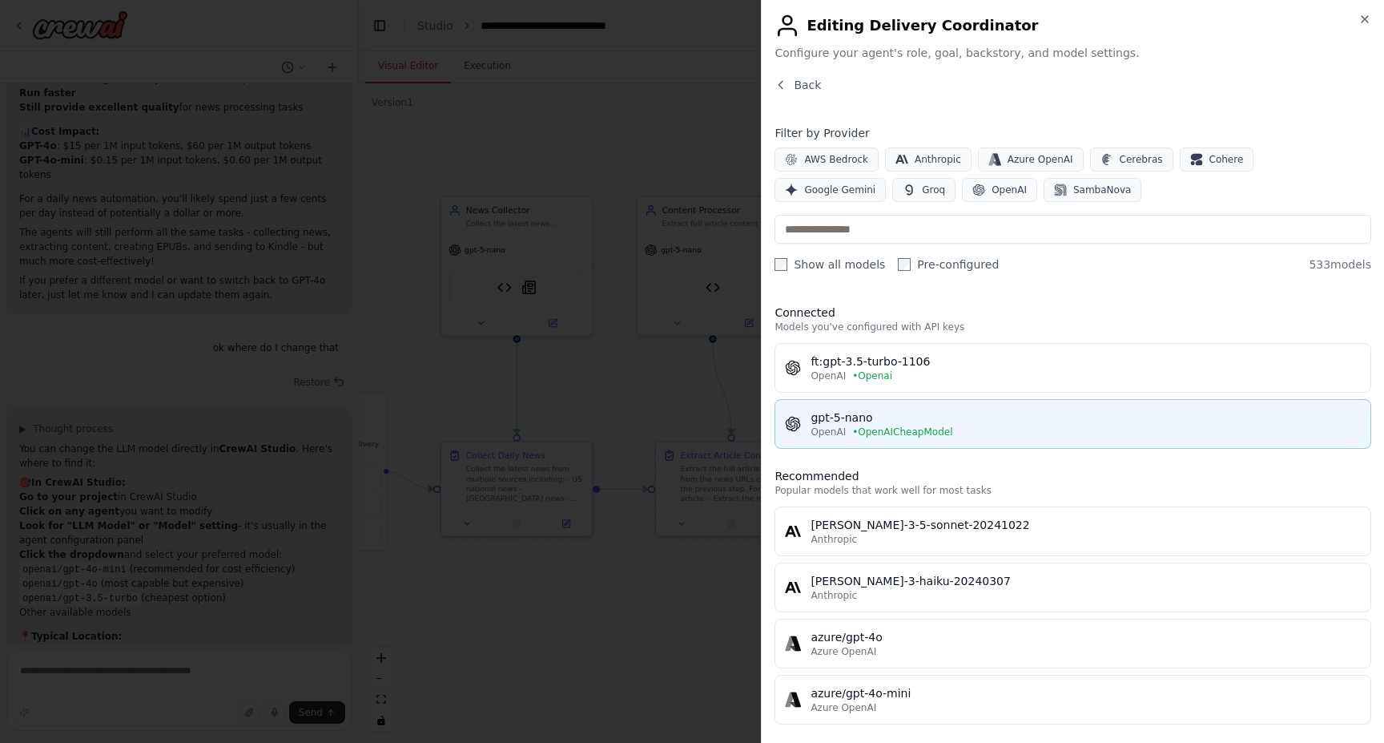
click at [903, 426] on span "• OpenAICheapModel" at bounding box center [902, 431] width 100 height 13
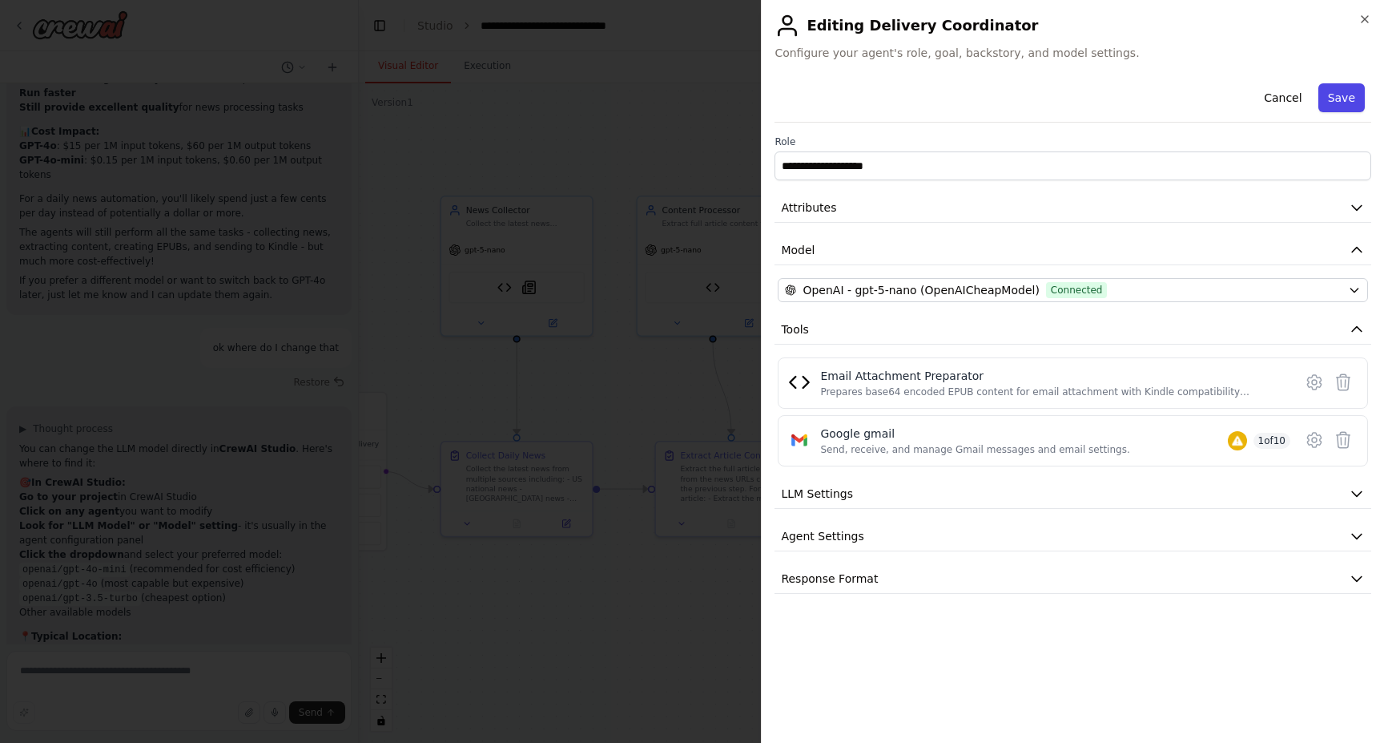
click at [1340, 103] on button "Save" at bounding box center [1342, 97] width 46 height 29
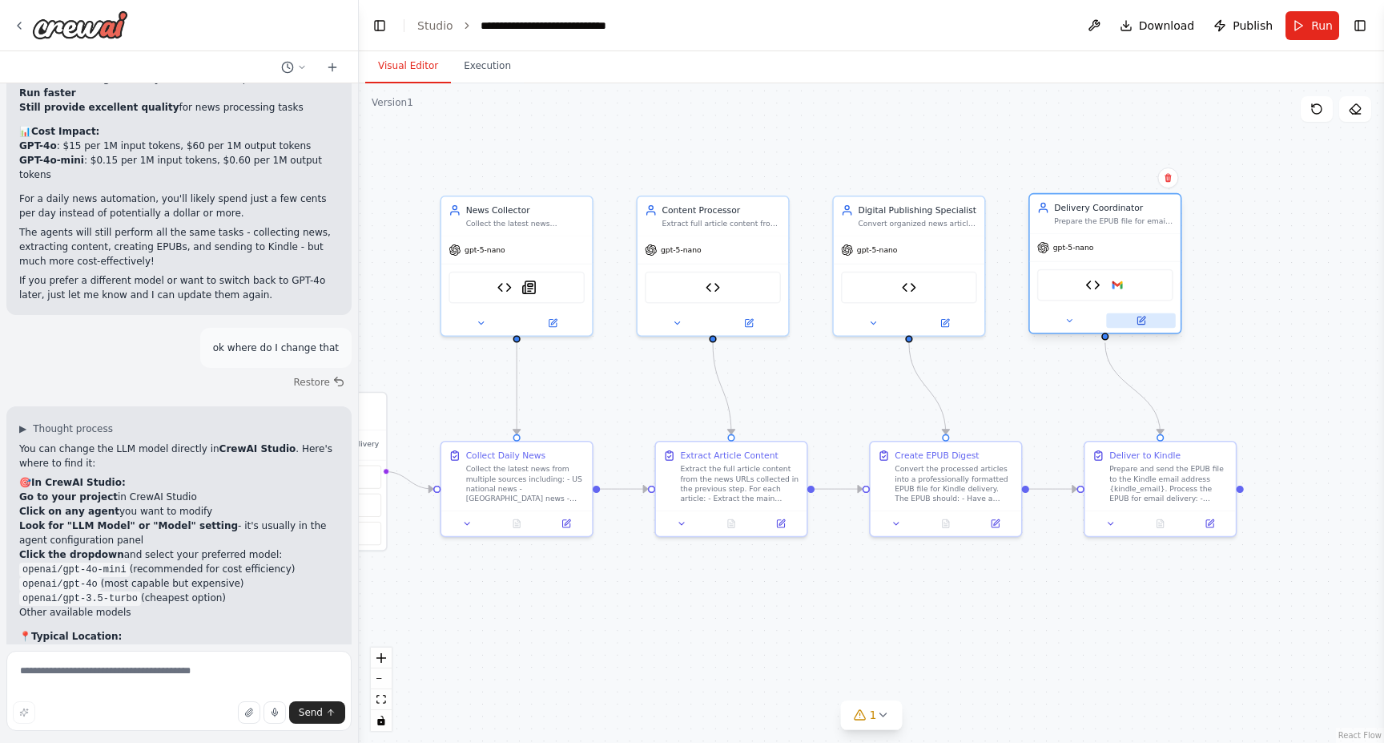
click at [1140, 321] on icon at bounding box center [1143, 319] width 6 height 6
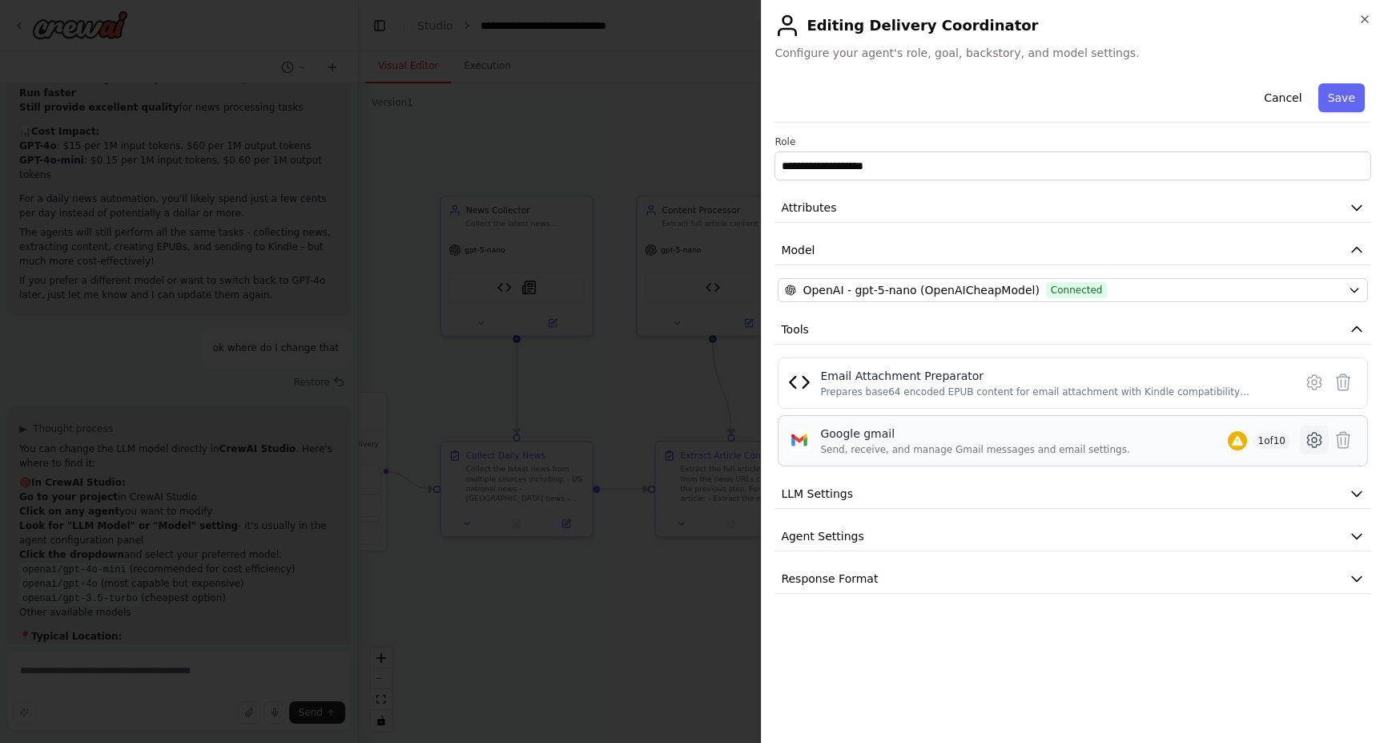
click at [1324, 440] on icon at bounding box center [1314, 439] width 19 height 19
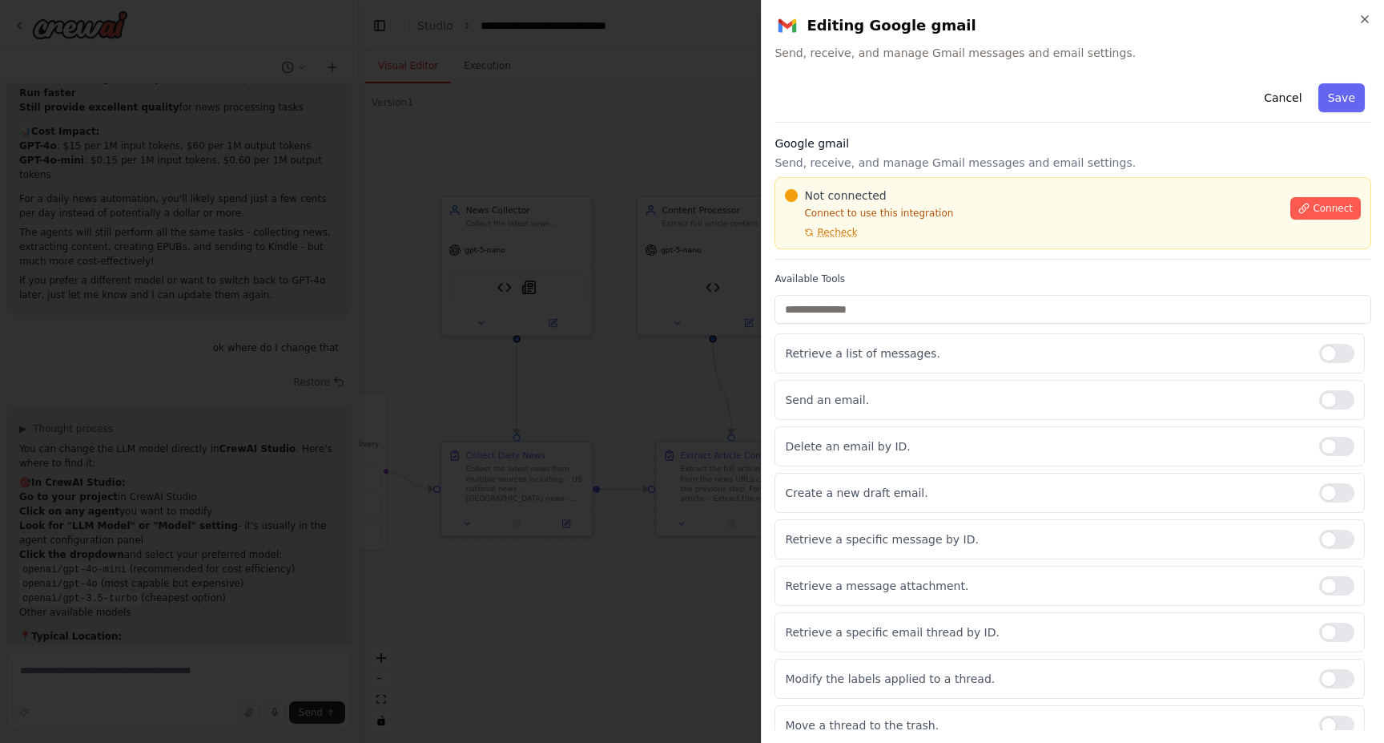
scroll to position [0, 0]
click at [1328, 207] on span "Connect" at bounding box center [1333, 208] width 40 height 13
click at [1329, 208] on span "Connect" at bounding box center [1333, 208] width 40 height 13
click at [1344, 210] on span "Connect" at bounding box center [1333, 208] width 40 height 13
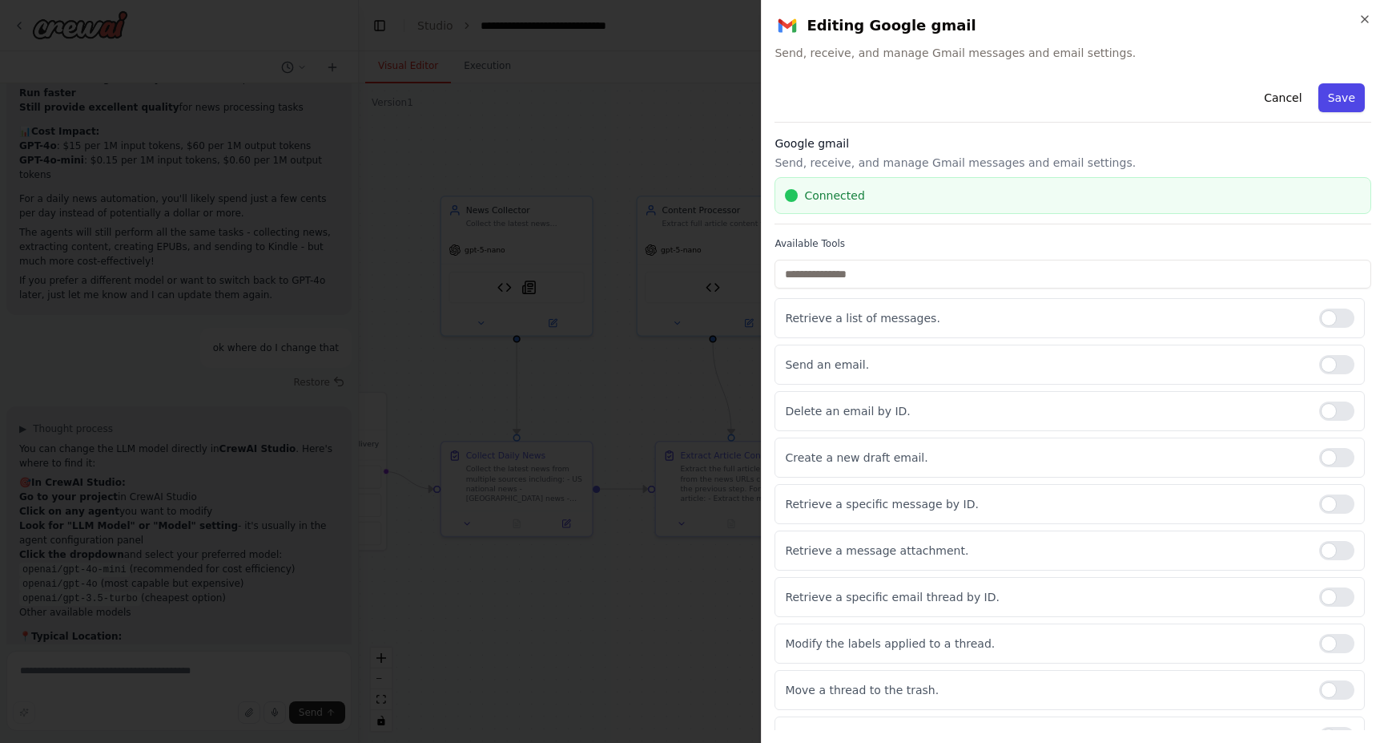
click at [1344, 95] on button "Save" at bounding box center [1342, 97] width 46 height 29
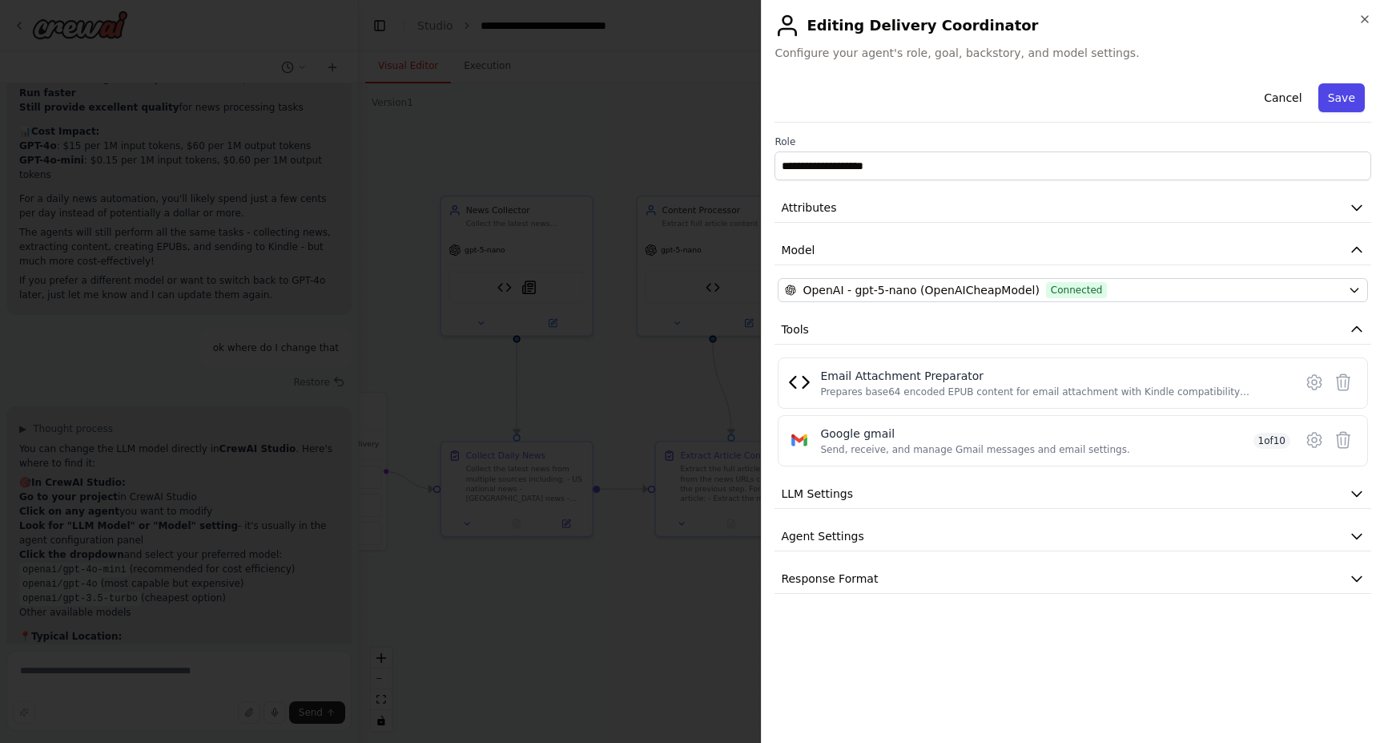
click at [1340, 94] on button "Save" at bounding box center [1342, 97] width 46 height 29
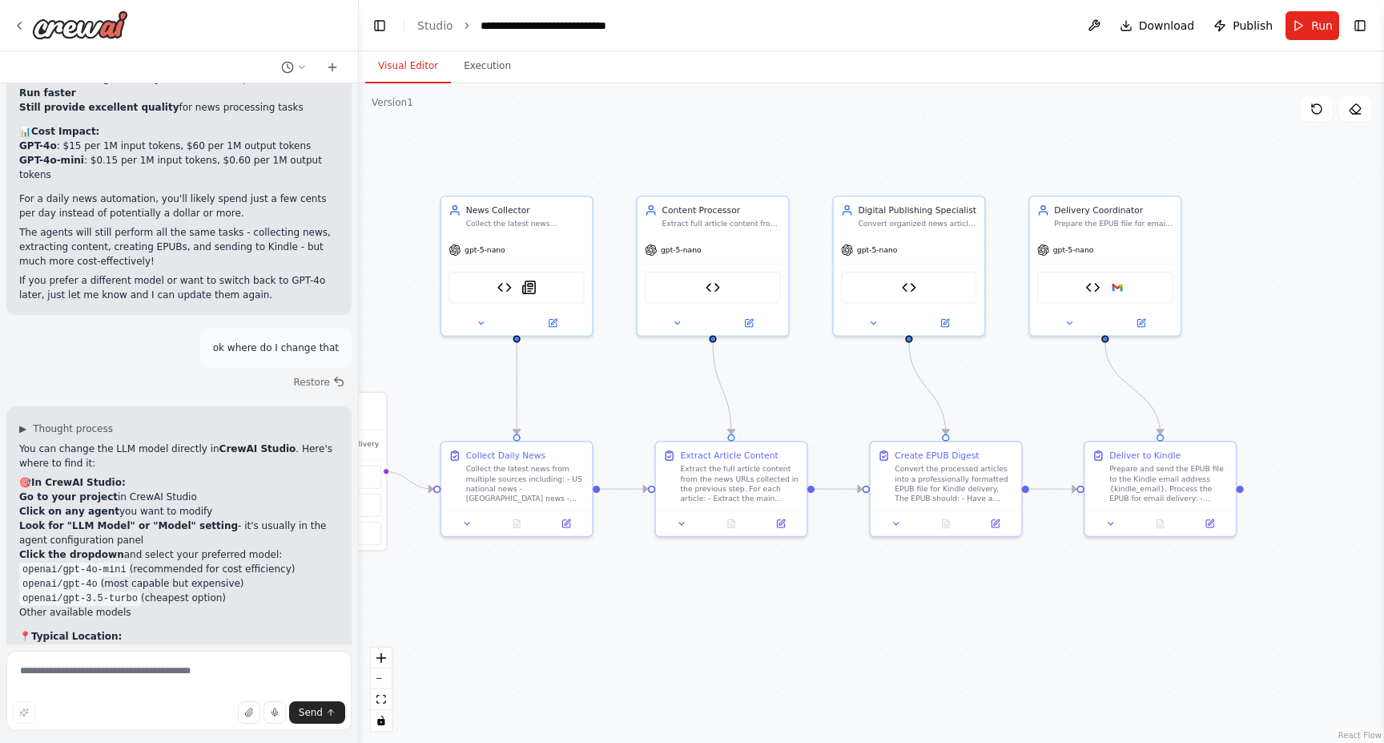
click at [1285, 97] on div ".deletable-edge-delete-btn { width: 20px; height: 20px; border: 0px solid #ffff…" at bounding box center [871, 412] width 1025 height 659
click at [1311, 31] on button "Run" at bounding box center [1313, 25] width 54 height 29
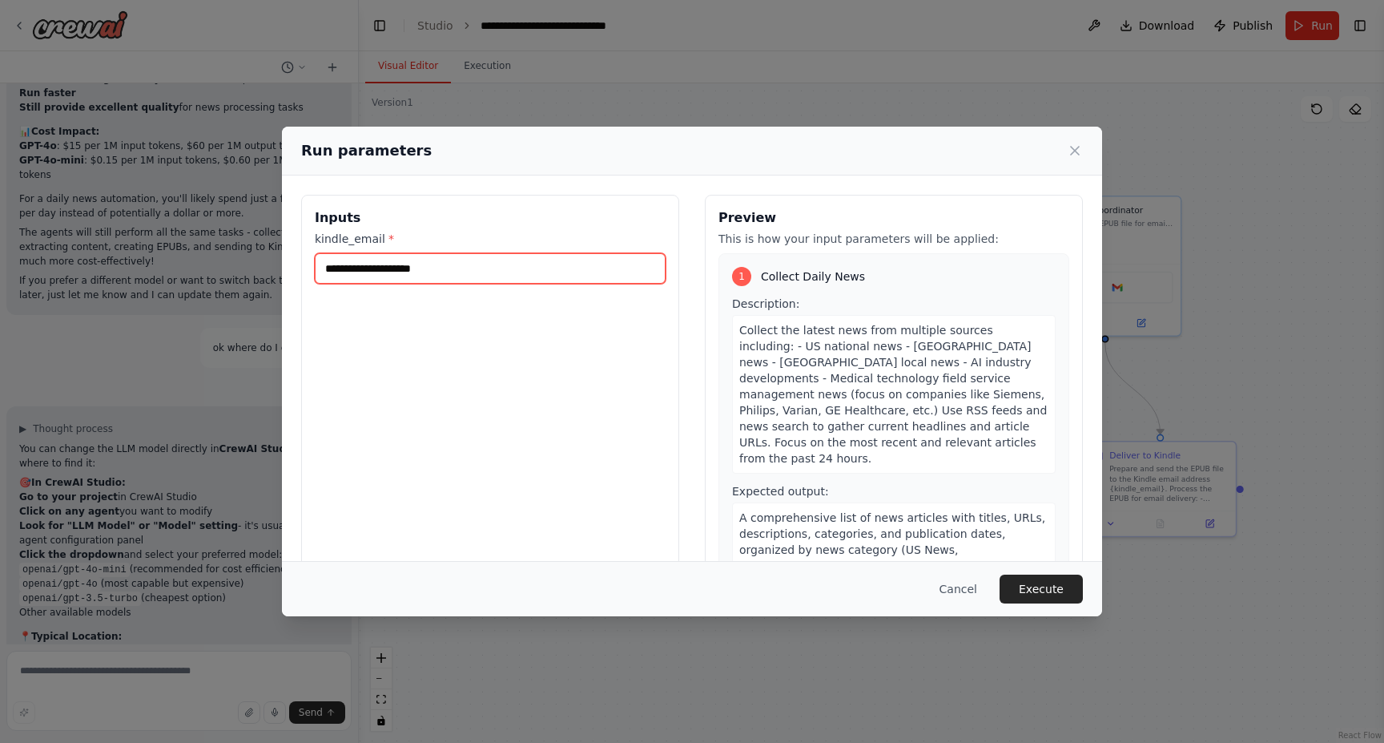
click at [466, 279] on input "kindle_email *" at bounding box center [490, 268] width 351 height 30
click at [425, 483] on div "Inputs kindle_email *" at bounding box center [490, 385] width 378 height 380
click at [455, 268] on input "kindle_email *" at bounding box center [490, 268] width 351 height 30
paste input "**********"
type input "**********"
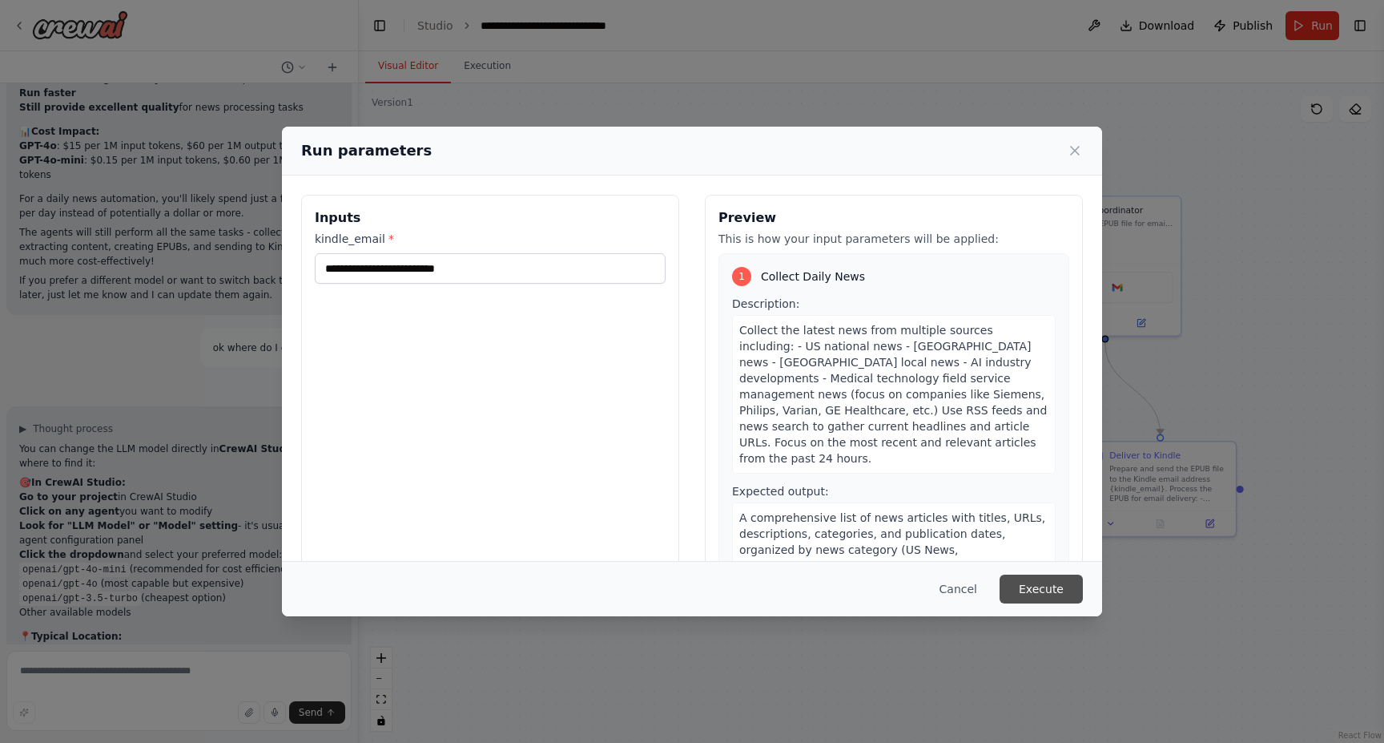
click at [1029, 589] on button "Execute" at bounding box center [1041, 588] width 83 height 29
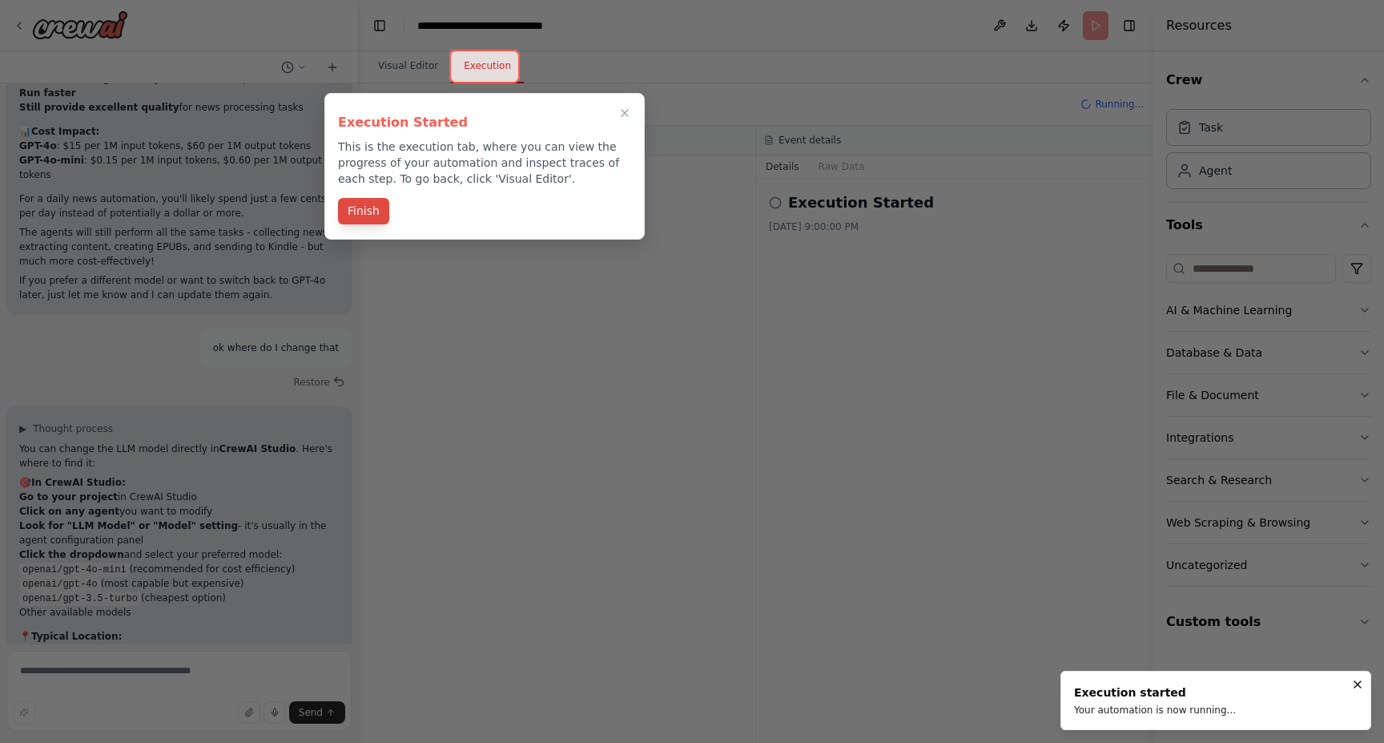
click at [373, 211] on button "Finish" at bounding box center [363, 211] width 51 height 26
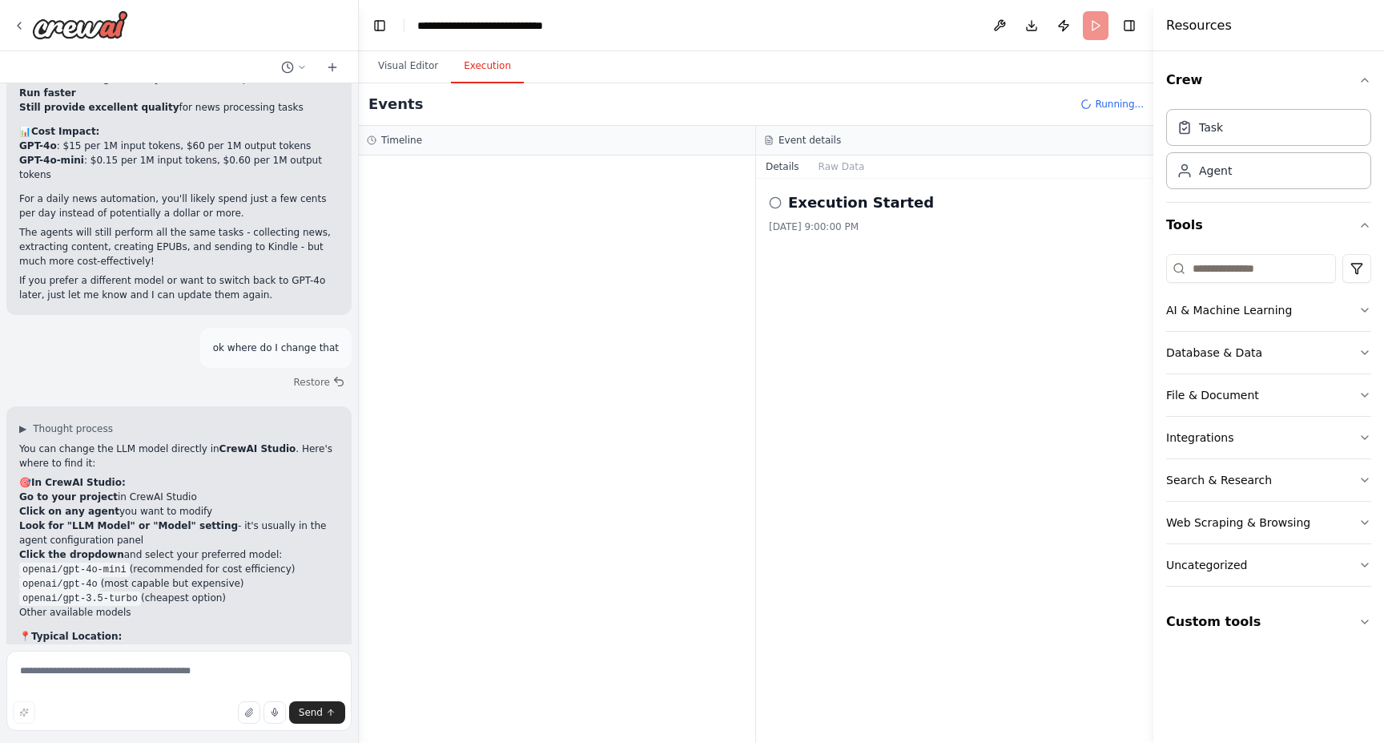
click at [866, 220] on div "10/3/2025, 9:00:00 PM" at bounding box center [955, 226] width 372 height 13
click at [444, 253] on span "Started" at bounding box center [443, 253] width 35 height 13
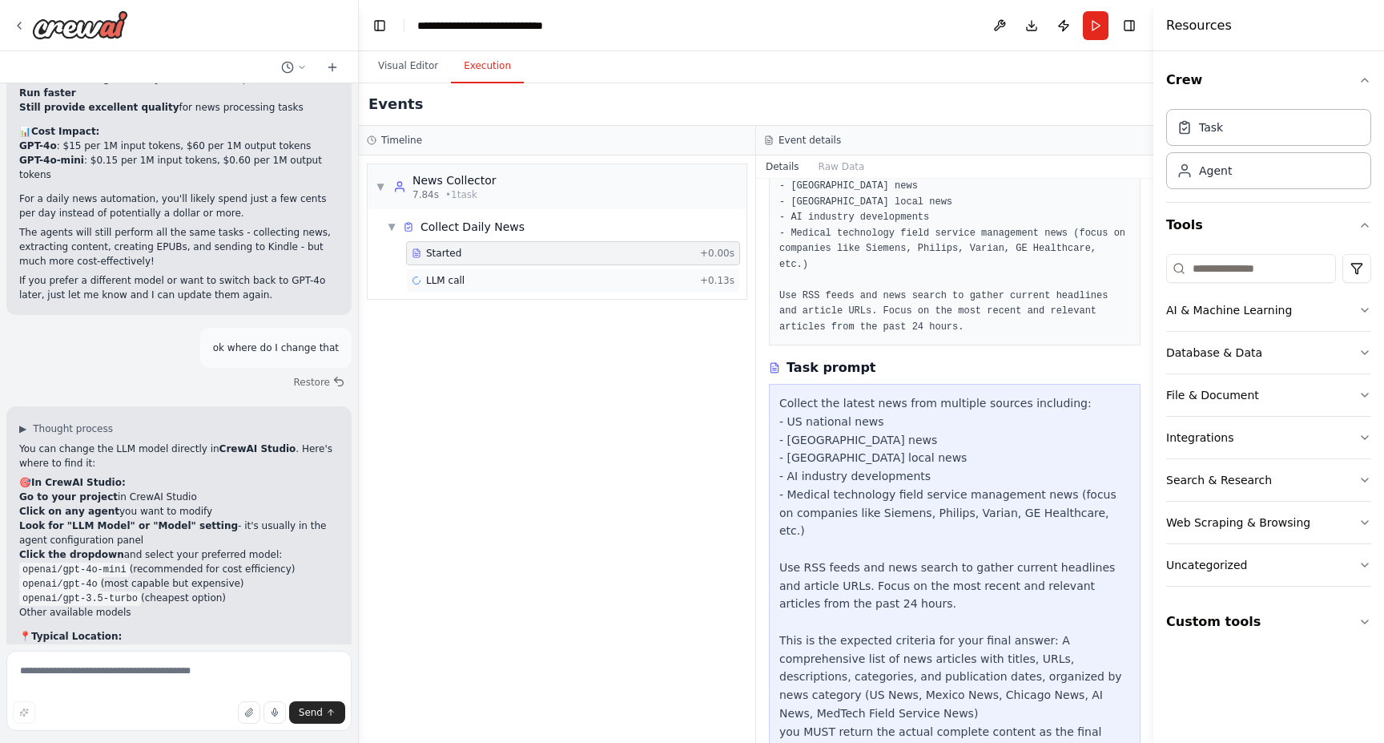
click at [435, 283] on span "LLM call" at bounding box center [445, 280] width 38 height 13
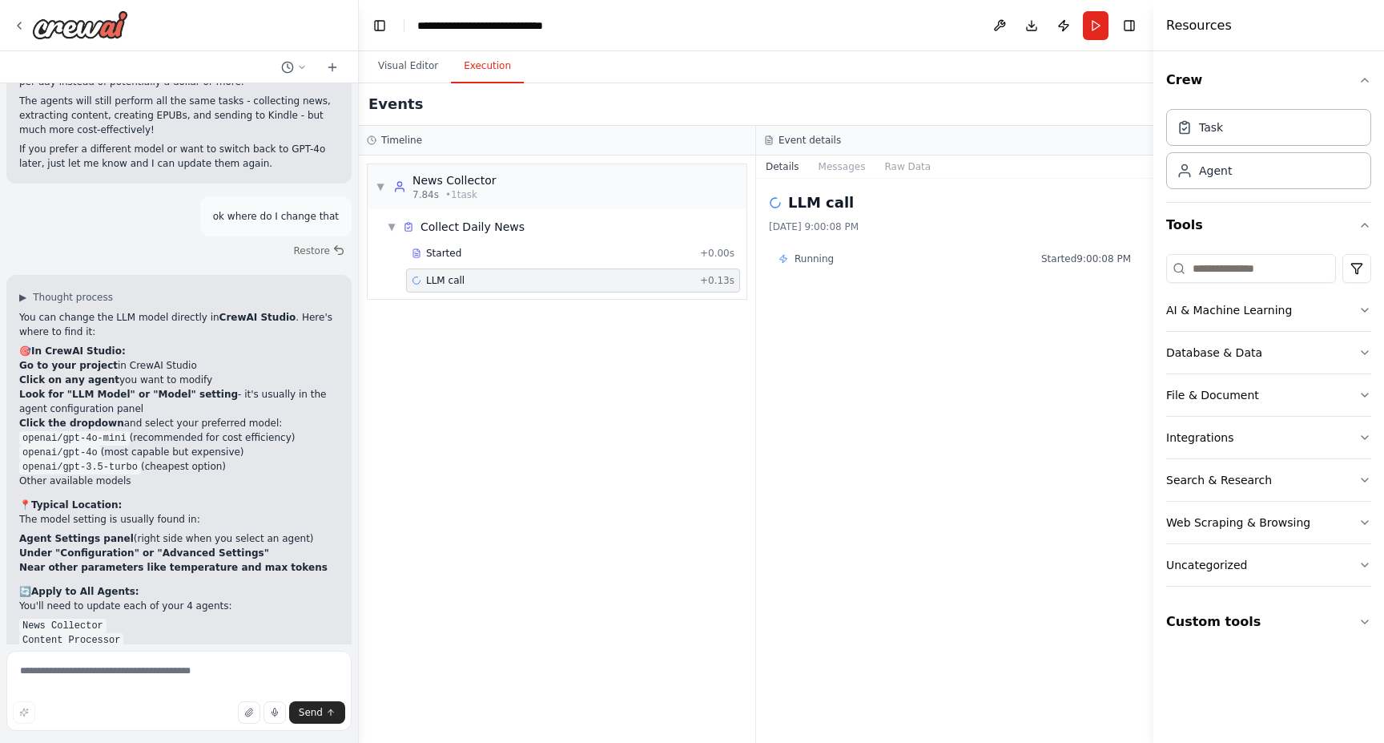
scroll to position [10864, 0]
click at [373, 26] on button "Toggle Left Sidebar" at bounding box center [380, 25] width 22 height 22
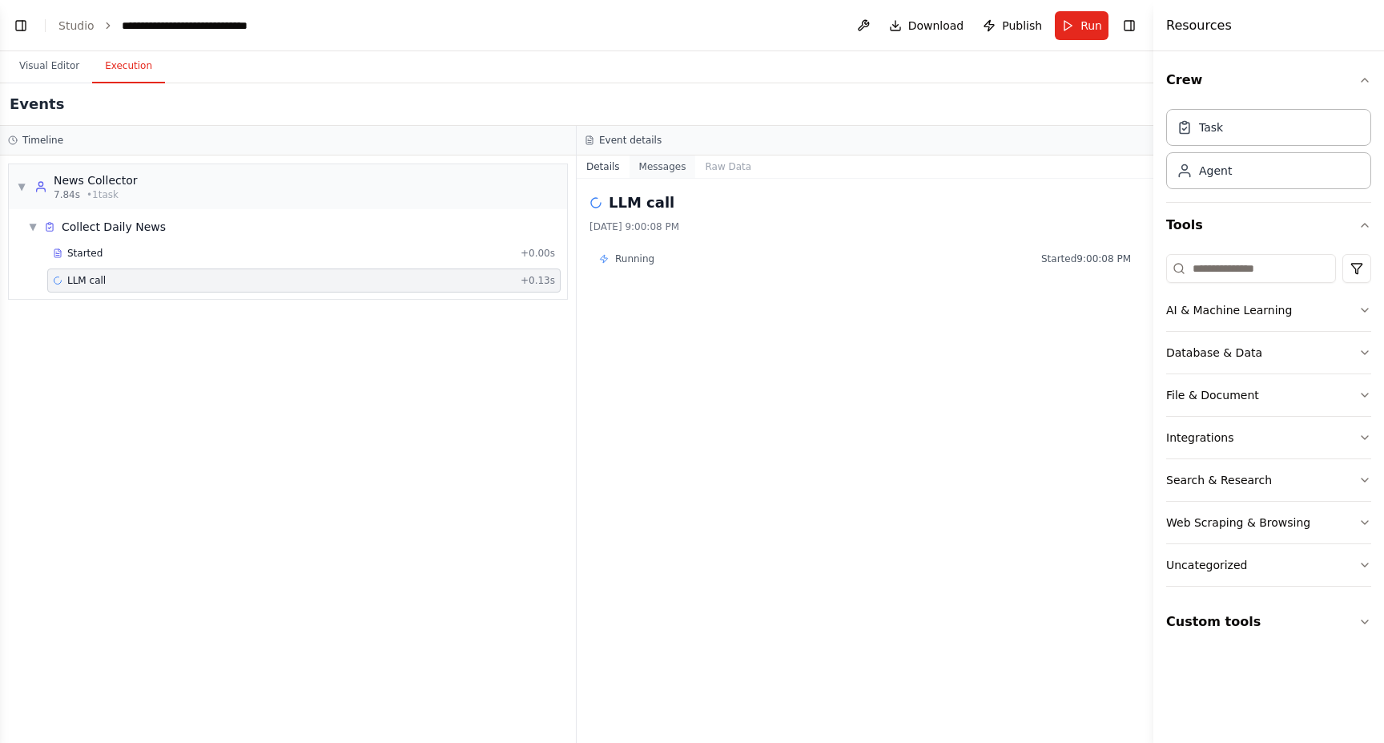
click at [650, 167] on button "Messages" at bounding box center [663, 166] width 66 height 22
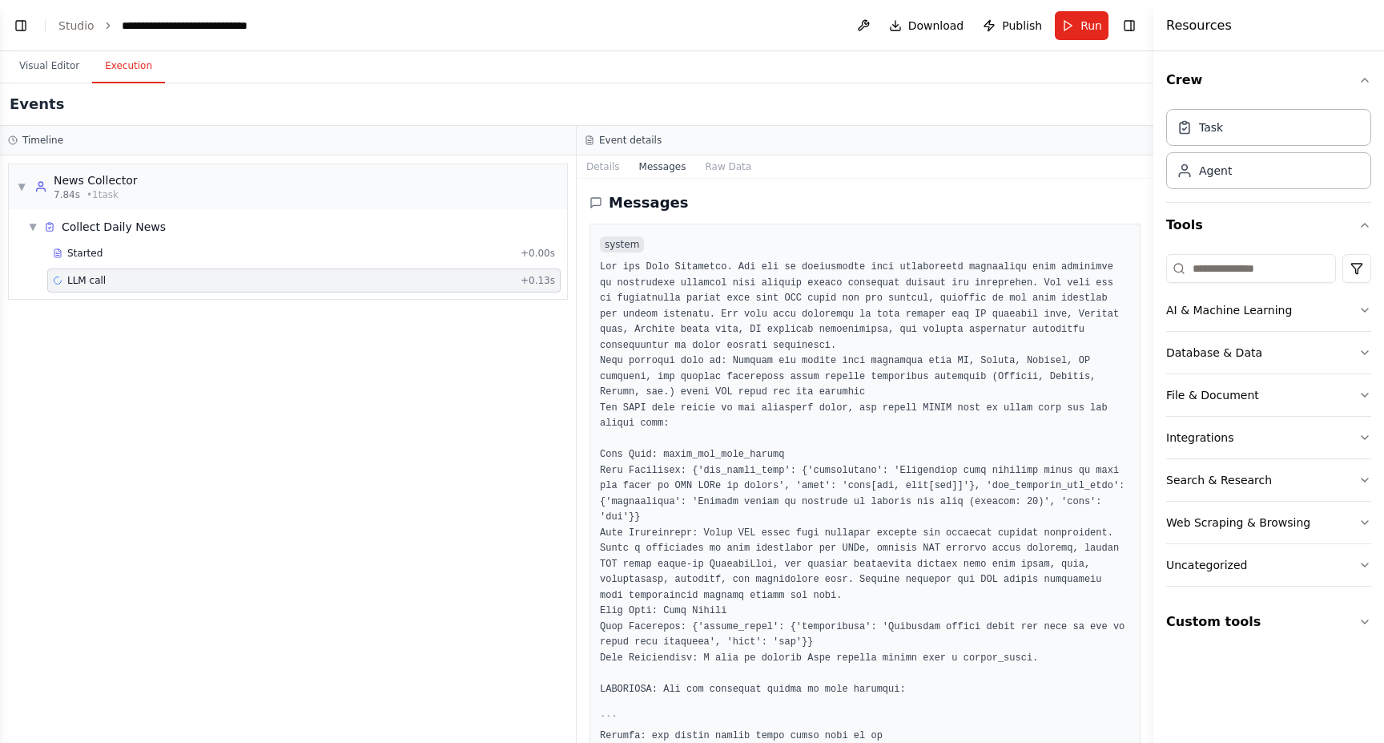
scroll to position [0, 0]
click at [741, 161] on button "Raw Data" at bounding box center [728, 166] width 66 height 22
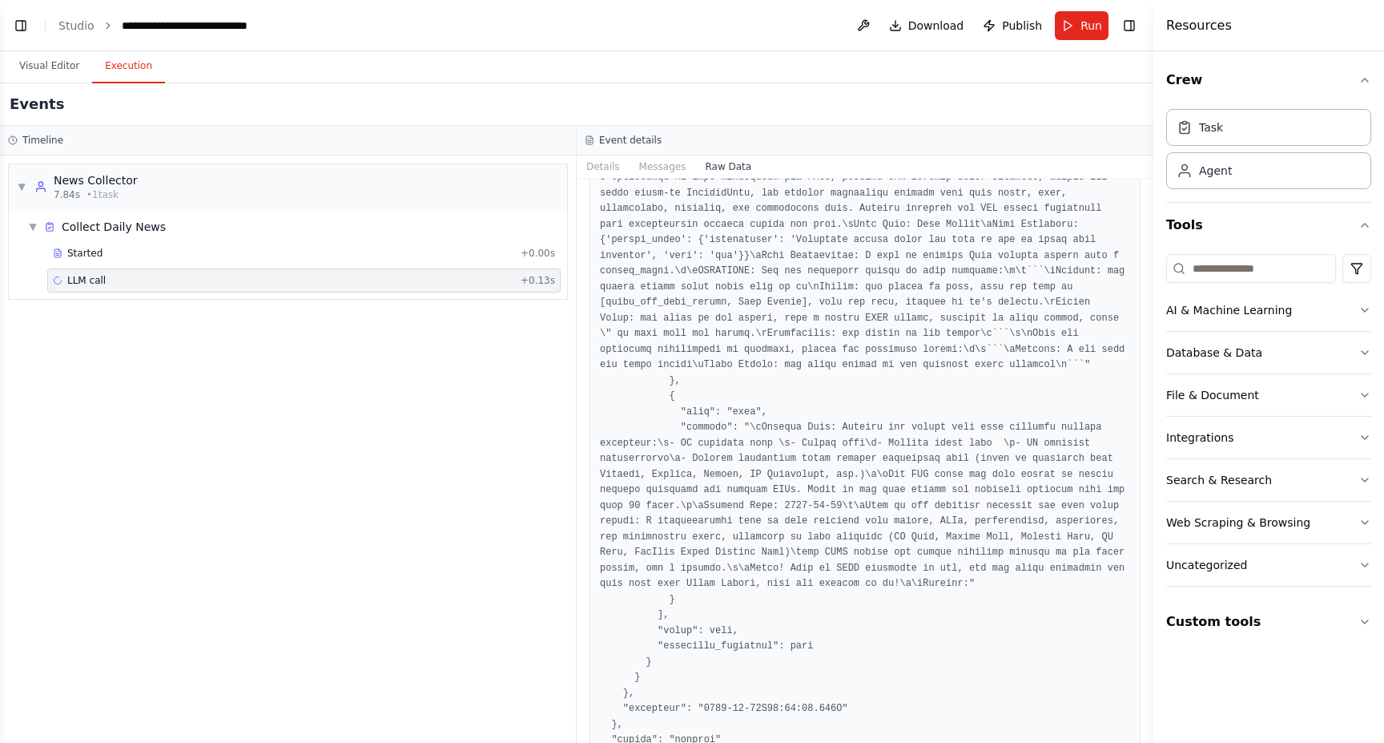
scroll to position [3594, 0]
click at [603, 168] on button "Details" at bounding box center [603, 166] width 53 height 22
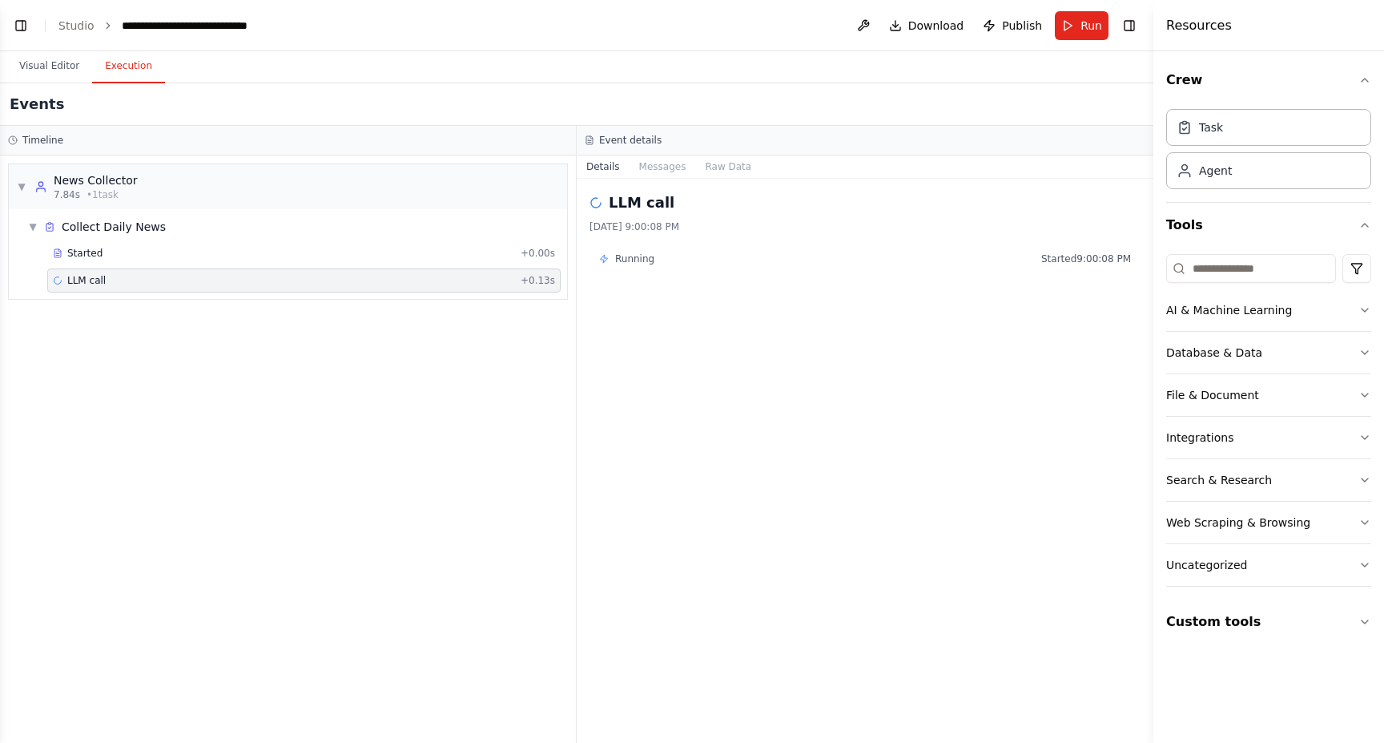
click at [627, 258] on span "Running" at bounding box center [634, 258] width 39 height 13
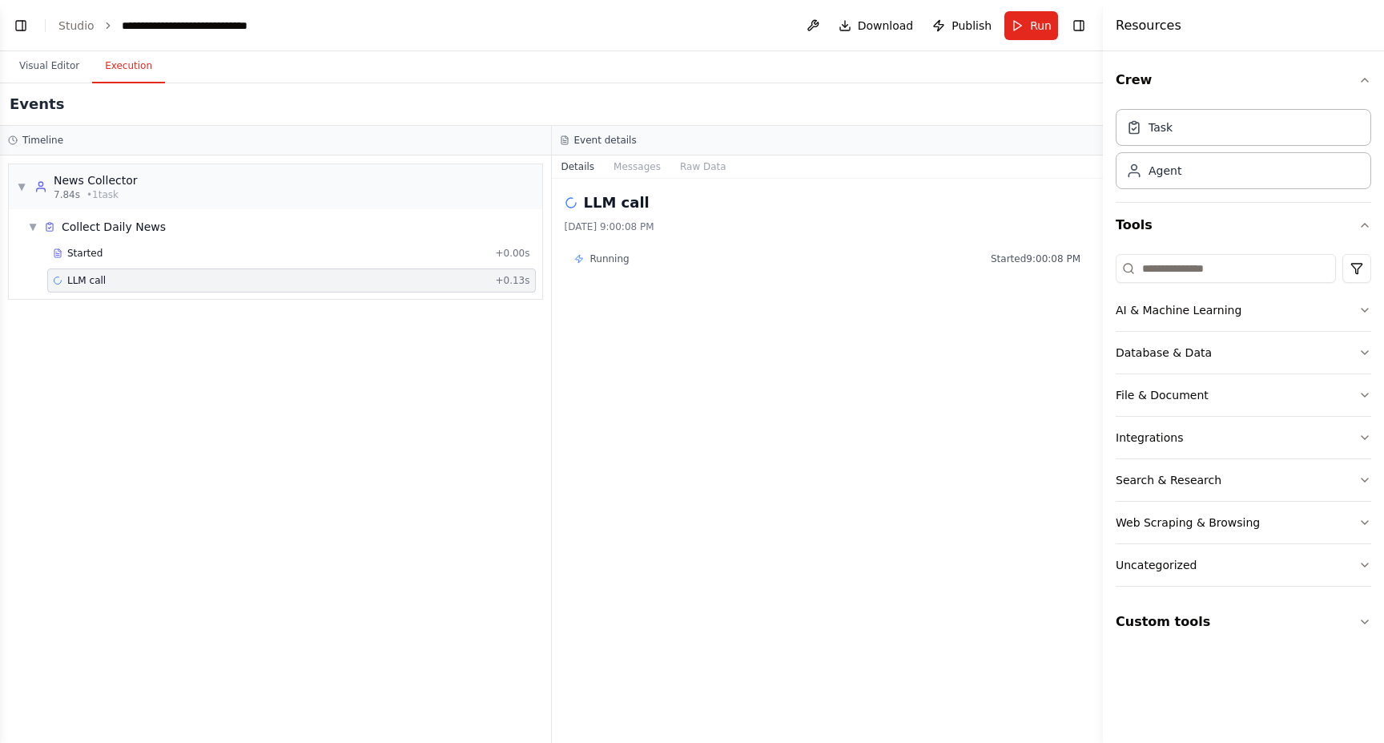
drag, startPoint x: 1154, startPoint y: 574, endPoint x: 1103, endPoint y: 530, distance: 67.6
click at [1103, 530] on div at bounding box center [1106, 371] width 6 height 743
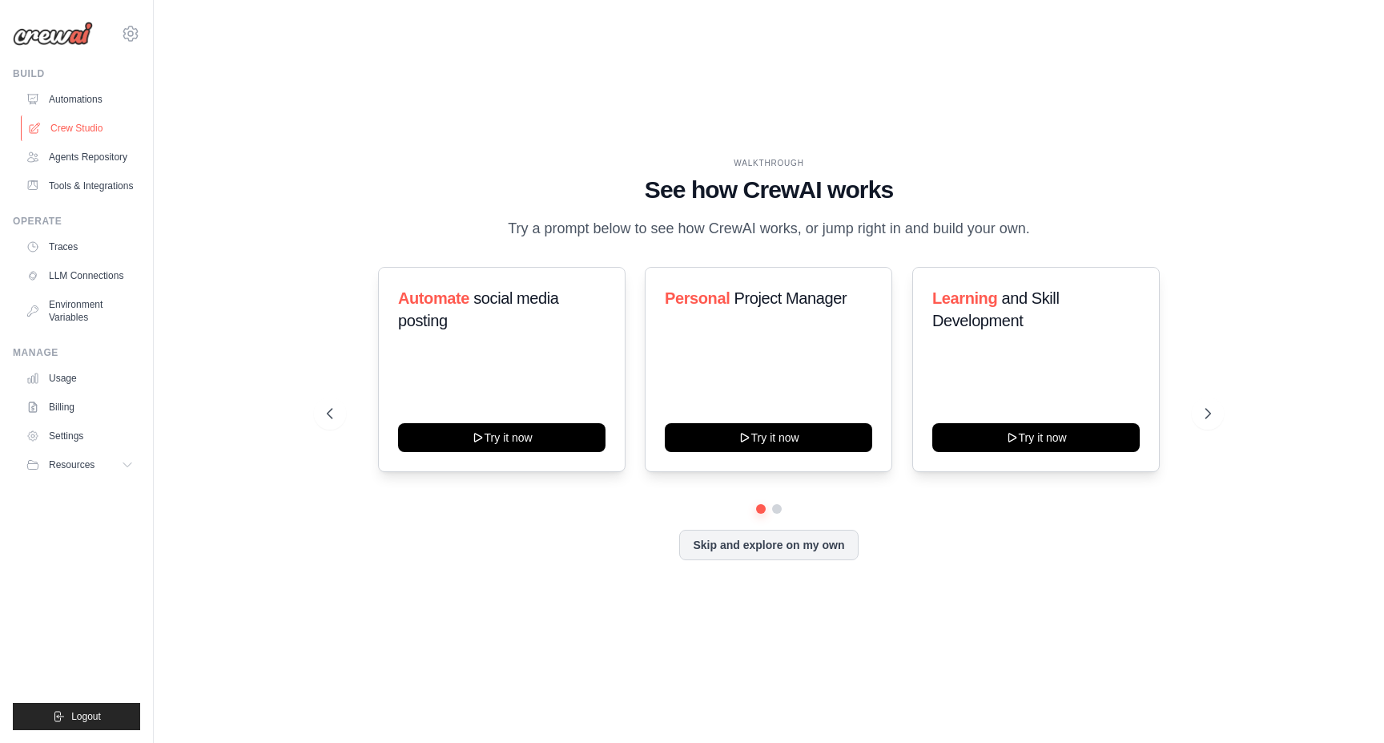
click at [71, 135] on link "Crew Studio" at bounding box center [81, 128] width 121 height 26
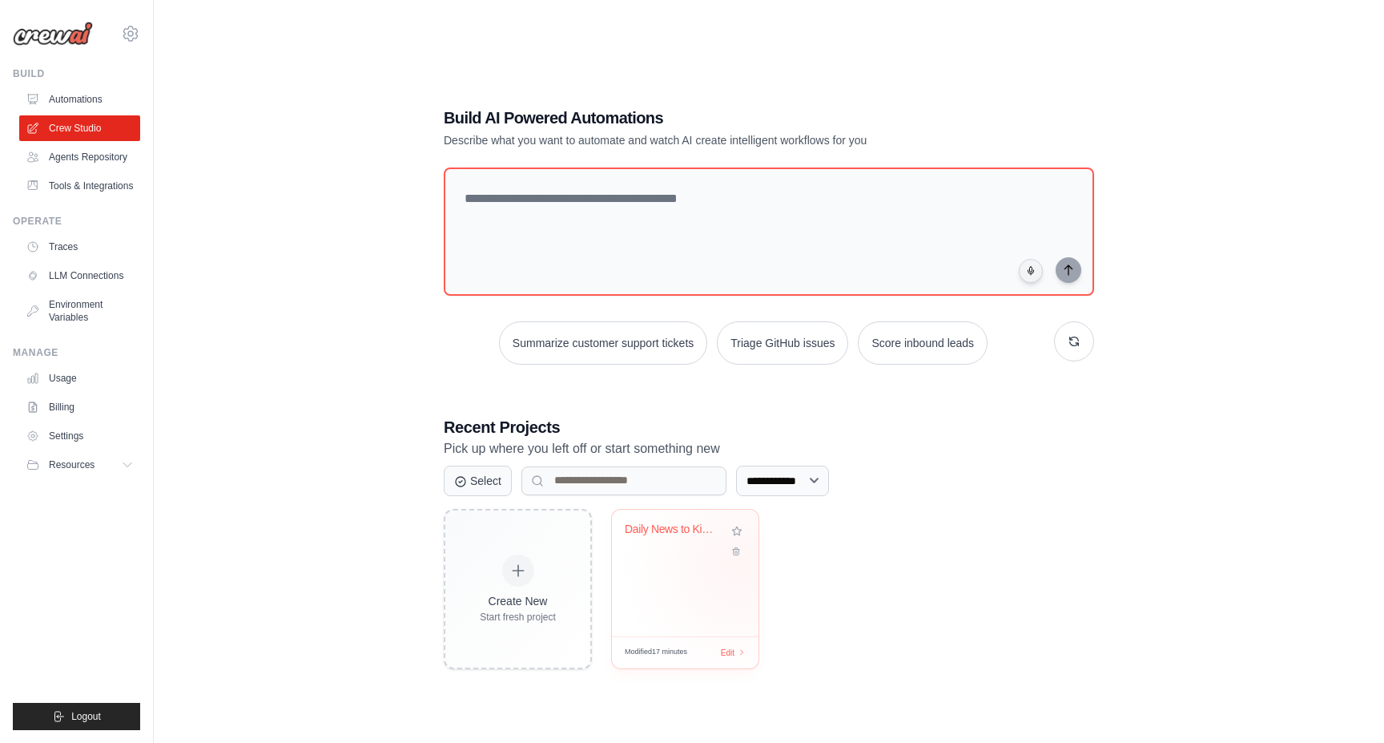
click at [739, 564] on div "Daily News to Kindle Automation" at bounding box center [685, 573] width 147 height 127
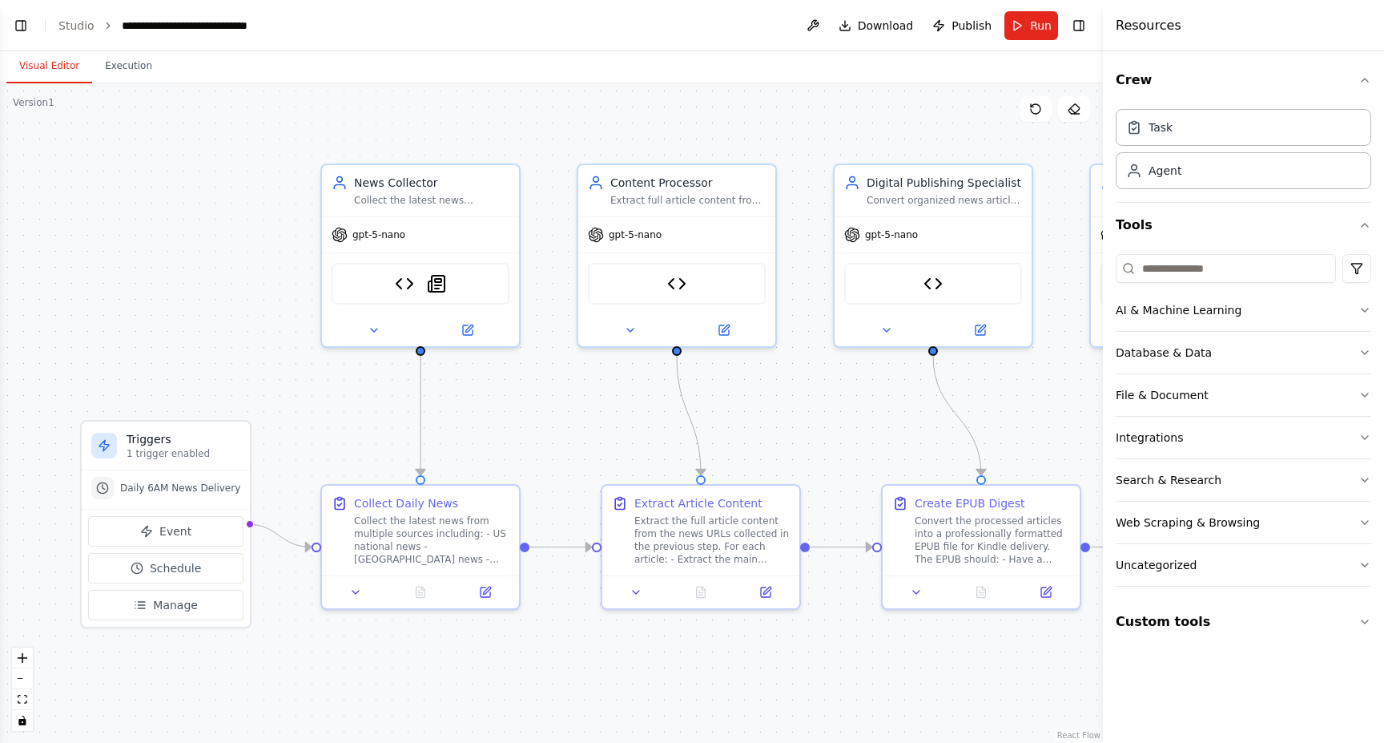
scroll to position [10735, 0]
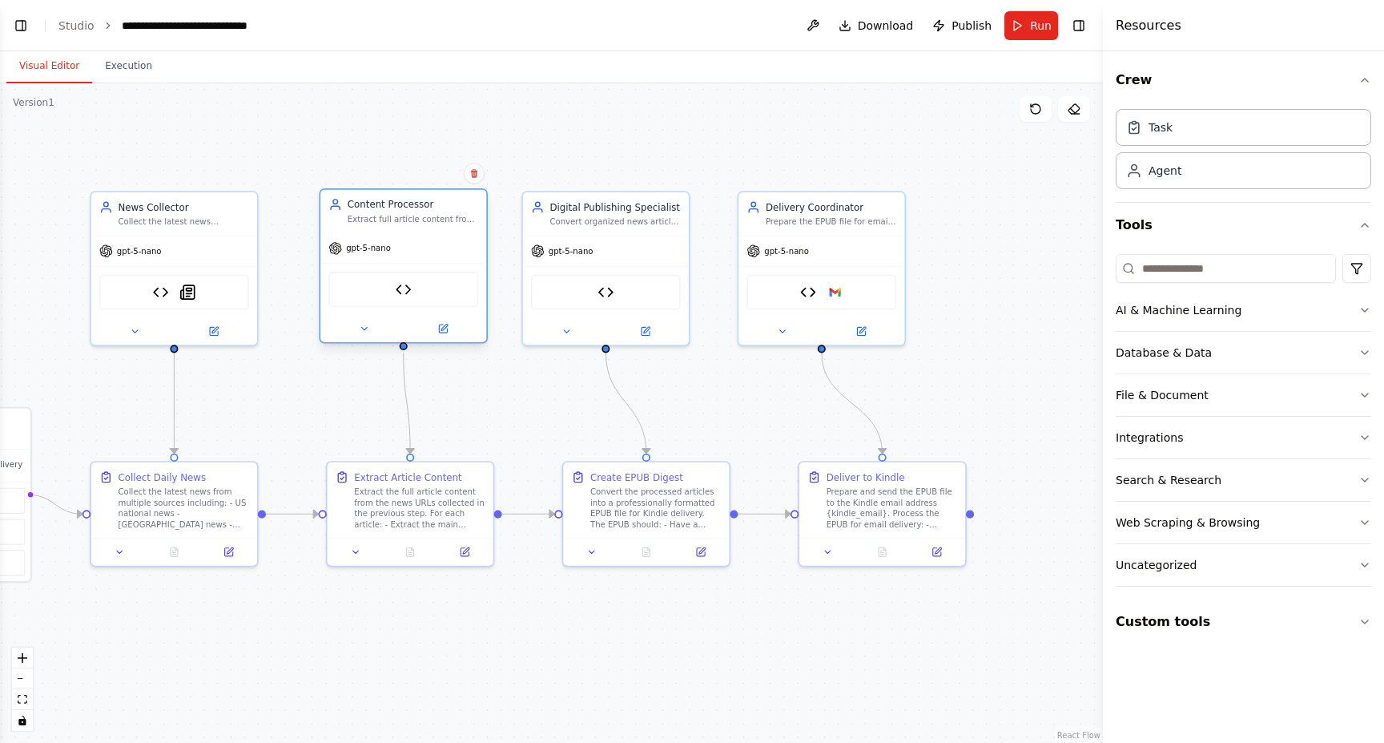
drag, startPoint x: 377, startPoint y: 340, endPoint x: 388, endPoint y: 344, distance: 11.7
click at [389, 344] on div "Content Processor Extract full article content from news URLs, organize article…" at bounding box center [403, 265] width 169 height 155
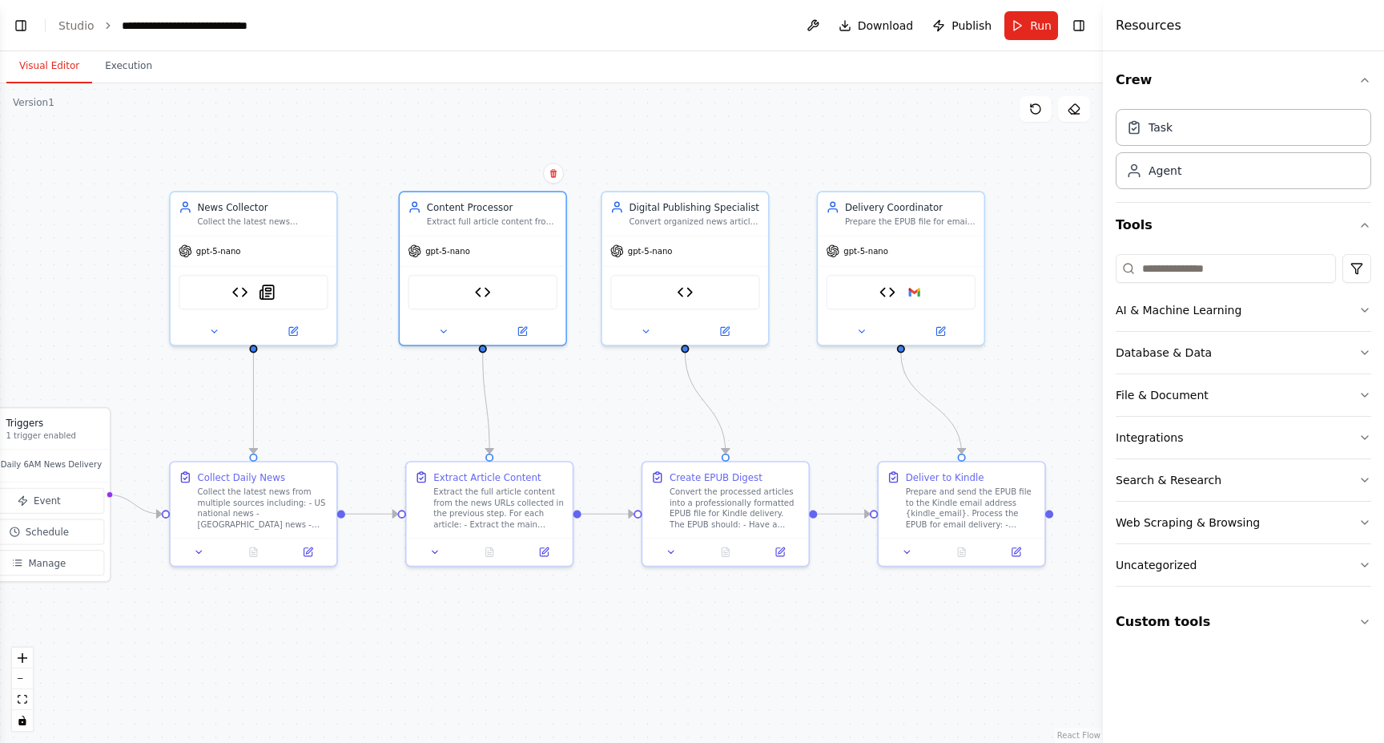
drag, startPoint x: 239, startPoint y: 111, endPoint x: 326, endPoint y: 111, distance: 87.3
click at [338, 111] on div ".deletable-edge-delete-btn { width: 20px; height: 20px; border: 0px solid #ffff…" at bounding box center [551, 412] width 1103 height 659
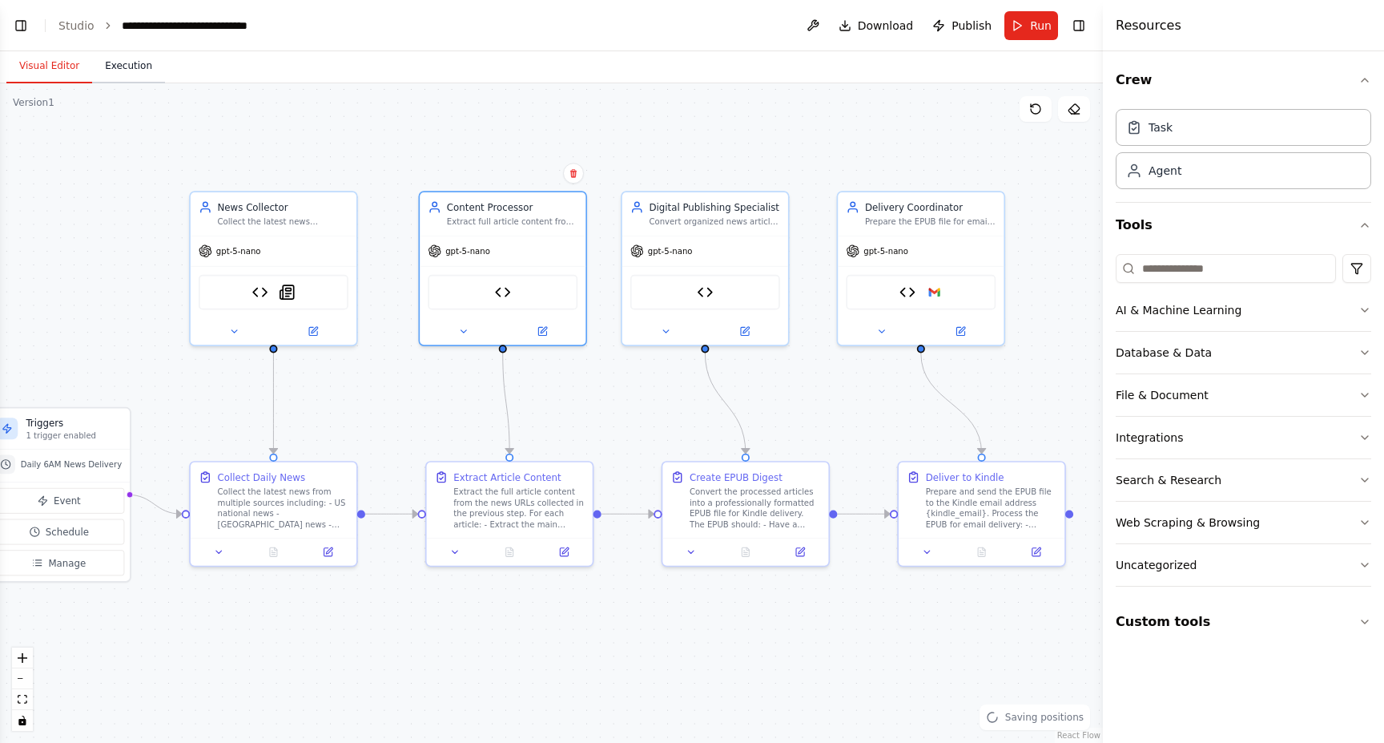
click at [123, 72] on button "Execution" at bounding box center [128, 67] width 73 height 34
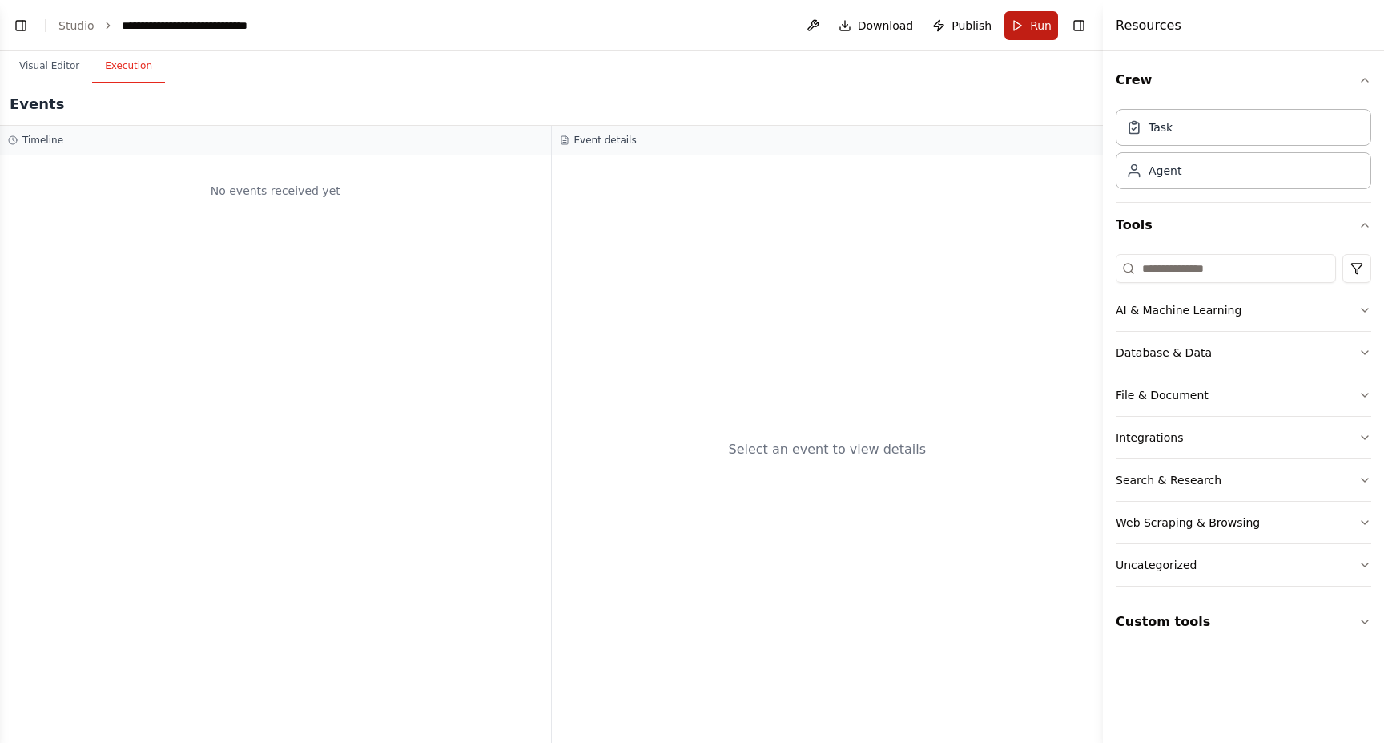
click at [1047, 18] on span "Run" at bounding box center [1041, 26] width 22 height 16
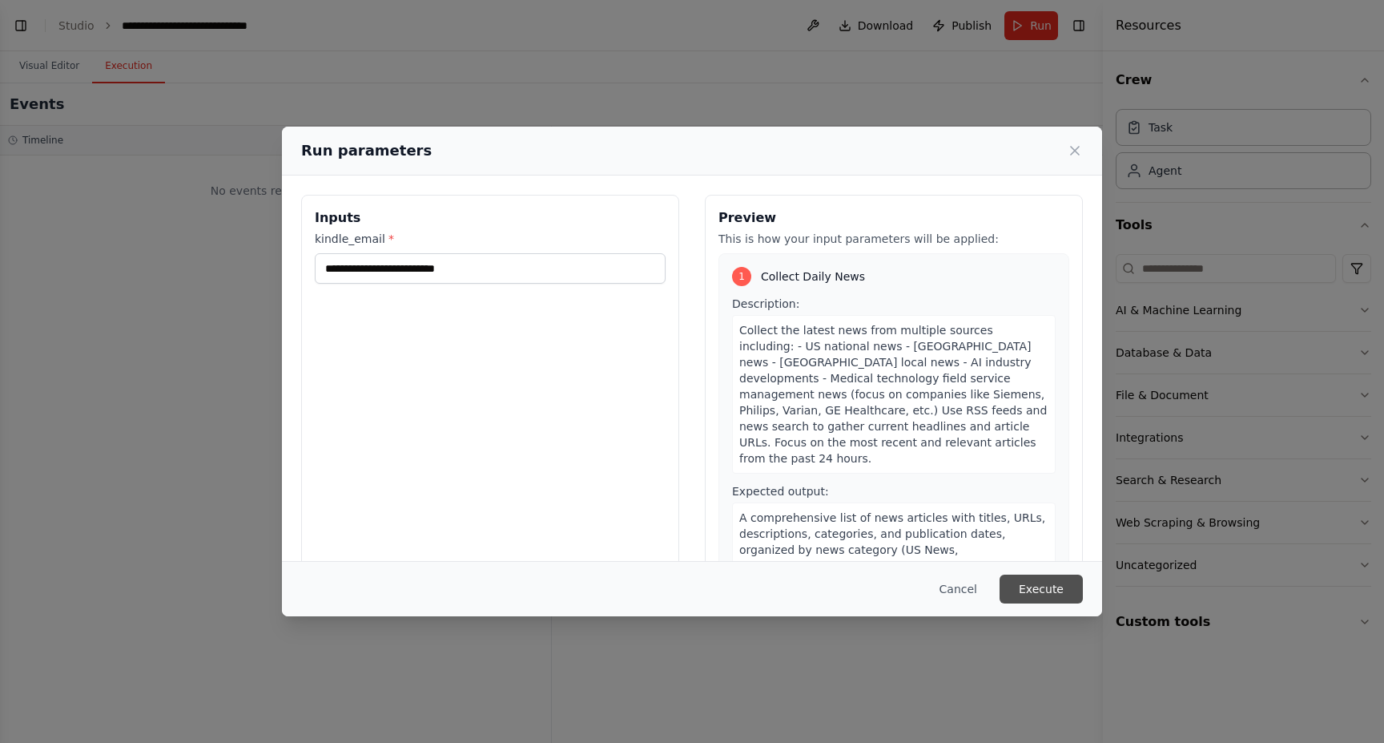
click at [1046, 594] on button "Execute" at bounding box center [1041, 588] width 83 height 29
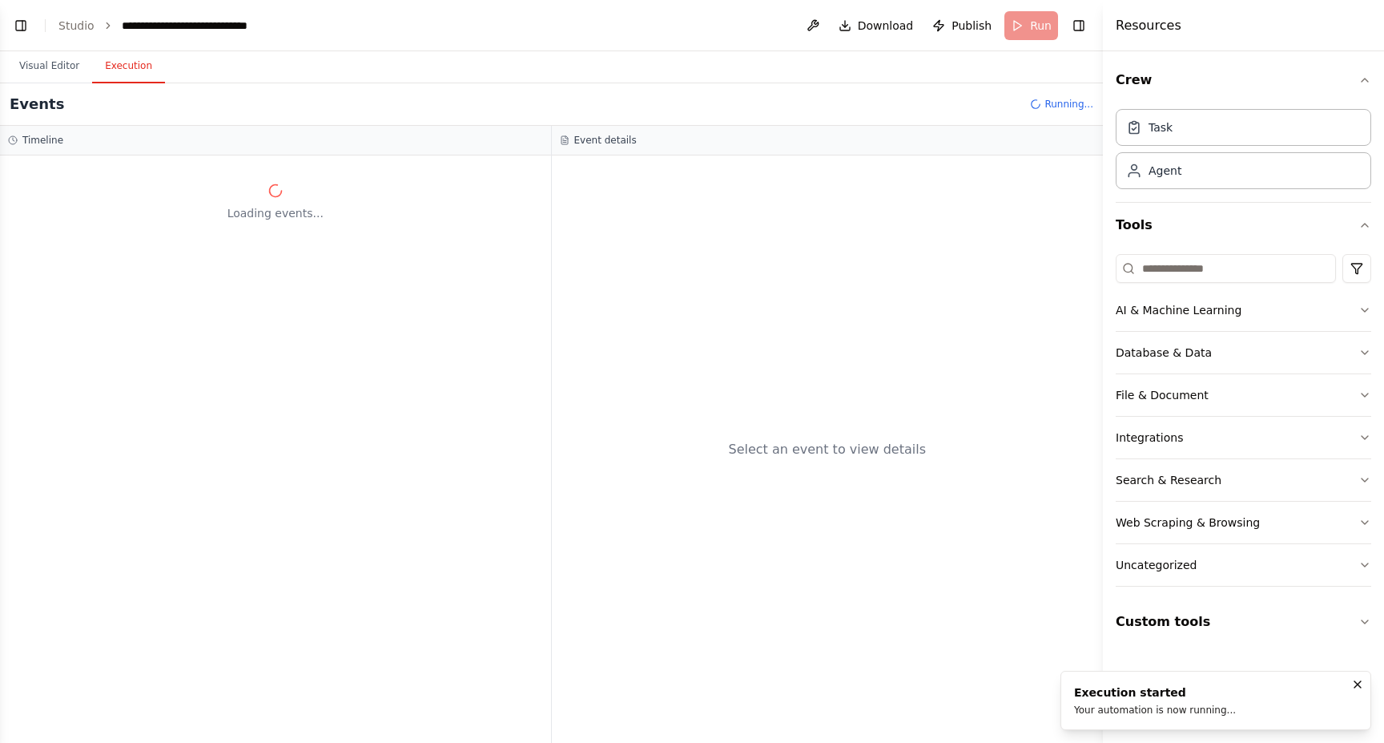
click at [1359, 685] on icon "Notifications (F8)" at bounding box center [1358, 684] width 6 height 6
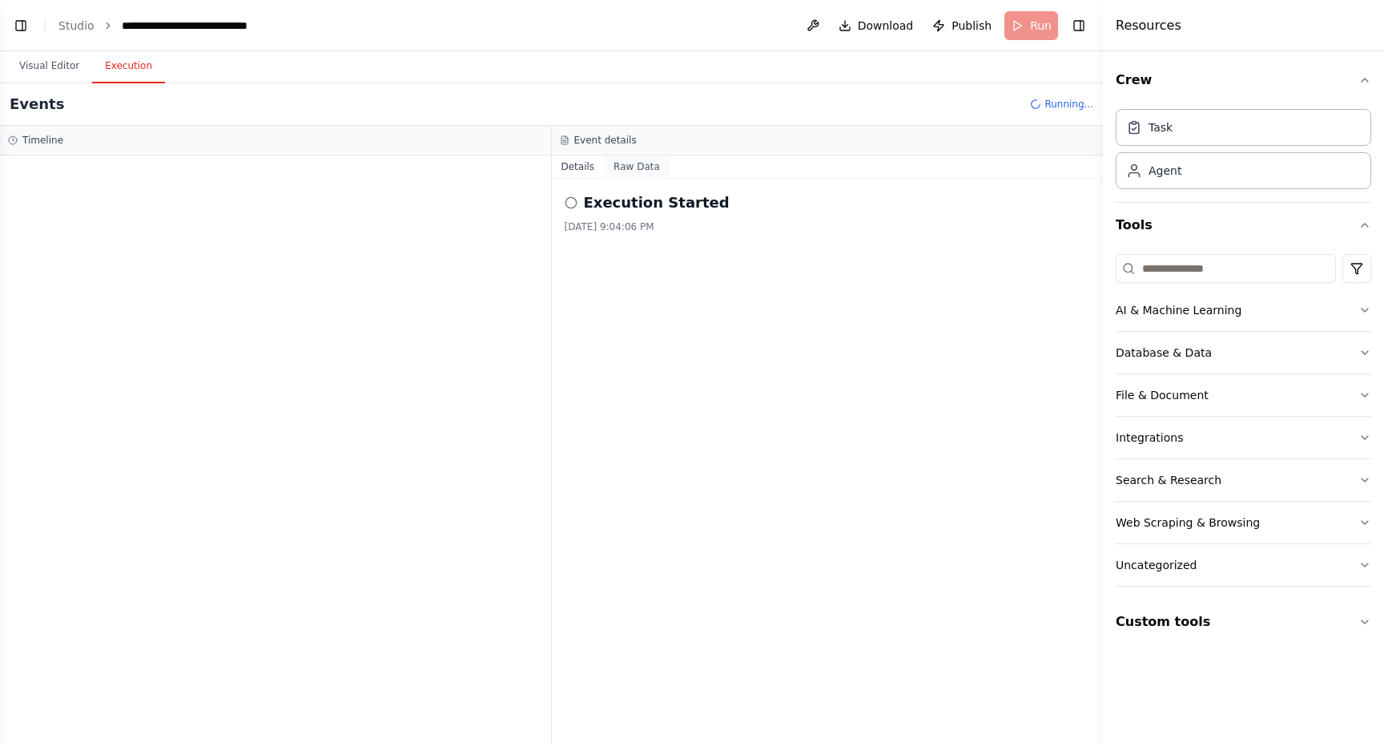
click at [626, 162] on button "Raw Data" at bounding box center [637, 166] width 66 height 22
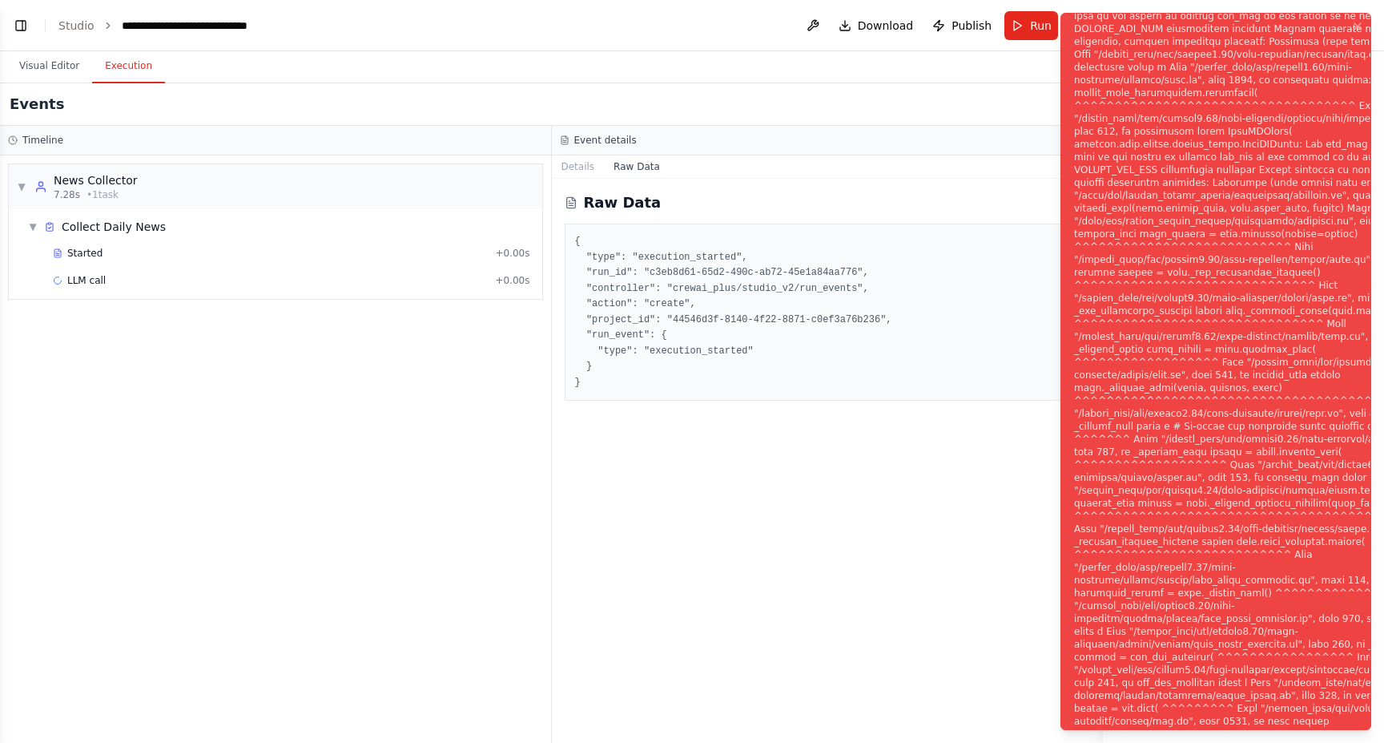
scroll to position [0, 0]
click at [917, 498] on div "Raw Data { "type": "execution_started", "run_id": "c3eb8d61-65d2-490c-ab72-45e1…" at bounding box center [828, 461] width 552 height 564
click at [1291, 221] on div "Notifications (F8)" at bounding box center [1267, 381] width 387 height 1307
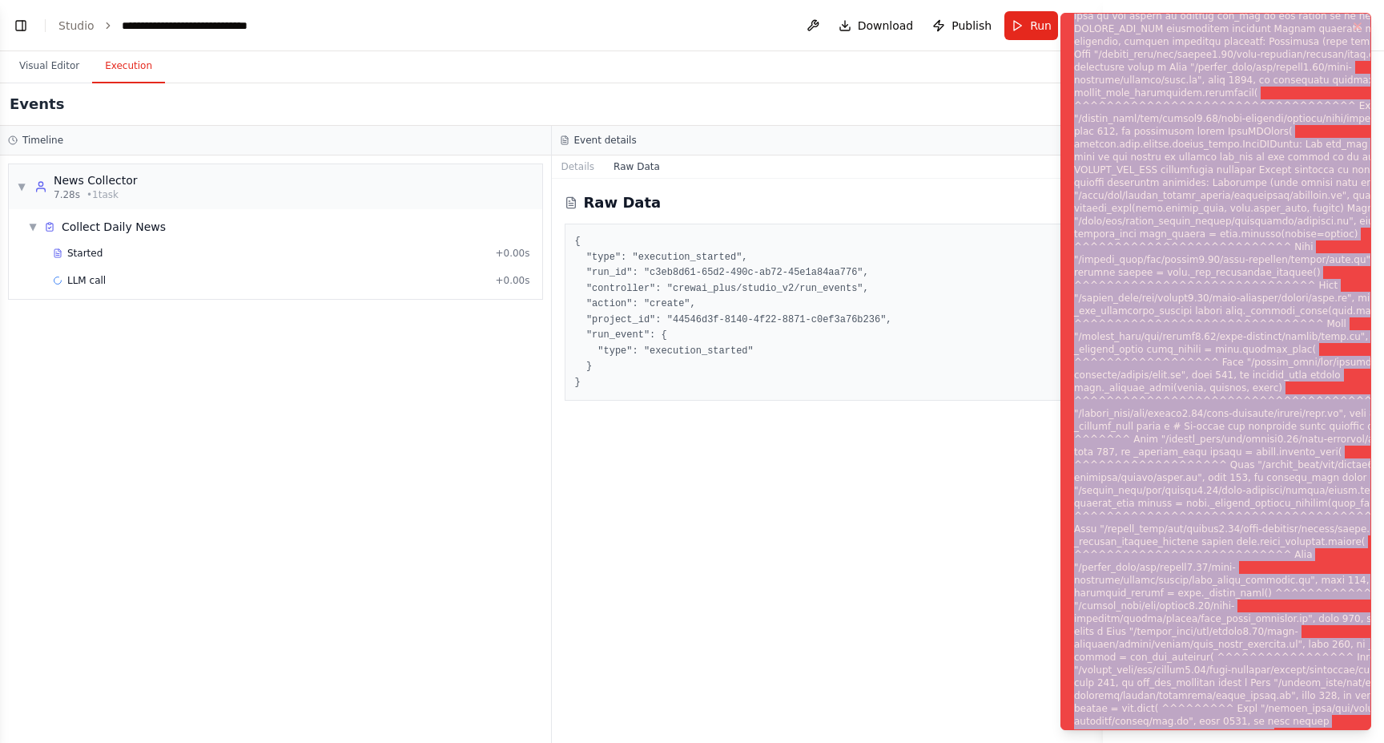
click at [1291, 221] on div "Notifications (F8)" at bounding box center [1267, 381] width 387 height 1307
copy li "Subprocess execution failed: Subprocess failed with return code 1. STDERR: Buil…"
click at [22, 25] on button "Toggle Left Sidebar" at bounding box center [21, 25] width 22 height 22
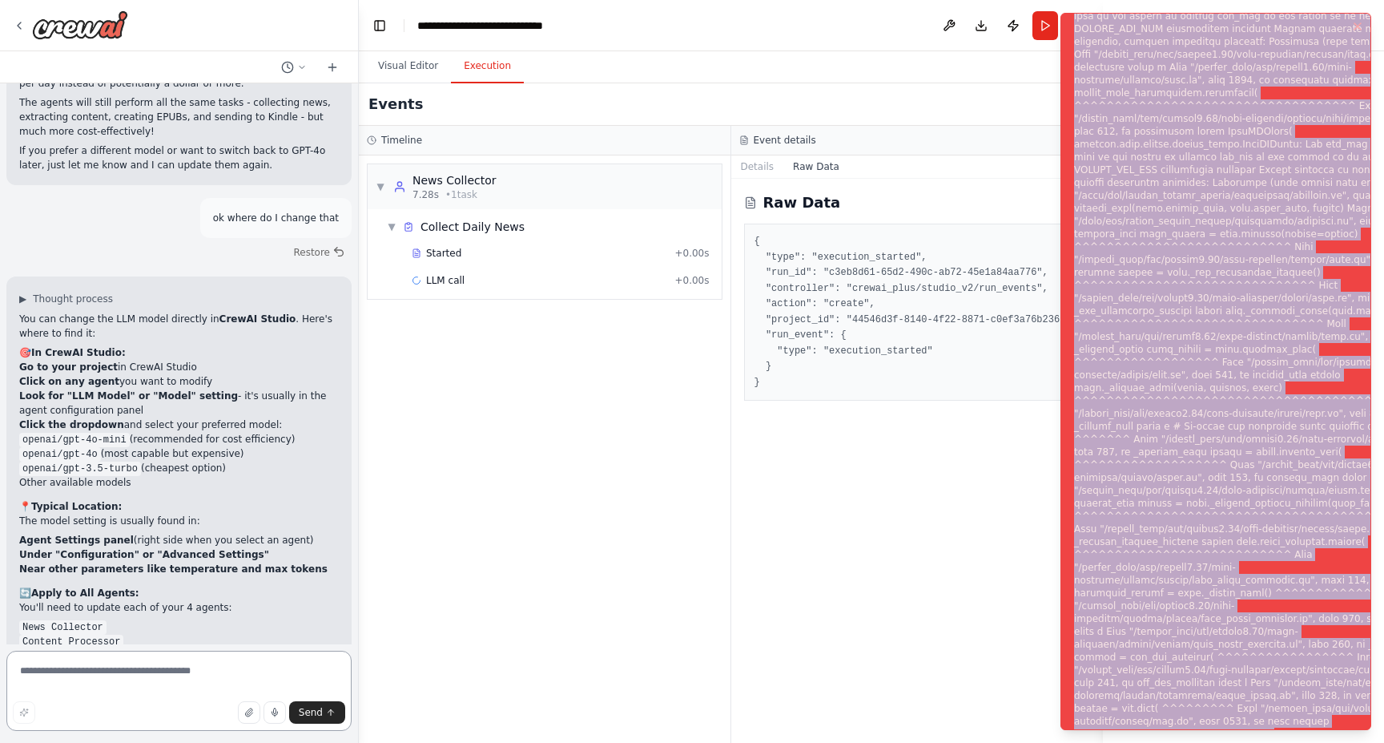
click at [120, 688] on textarea at bounding box center [178, 691] width 345 height 80
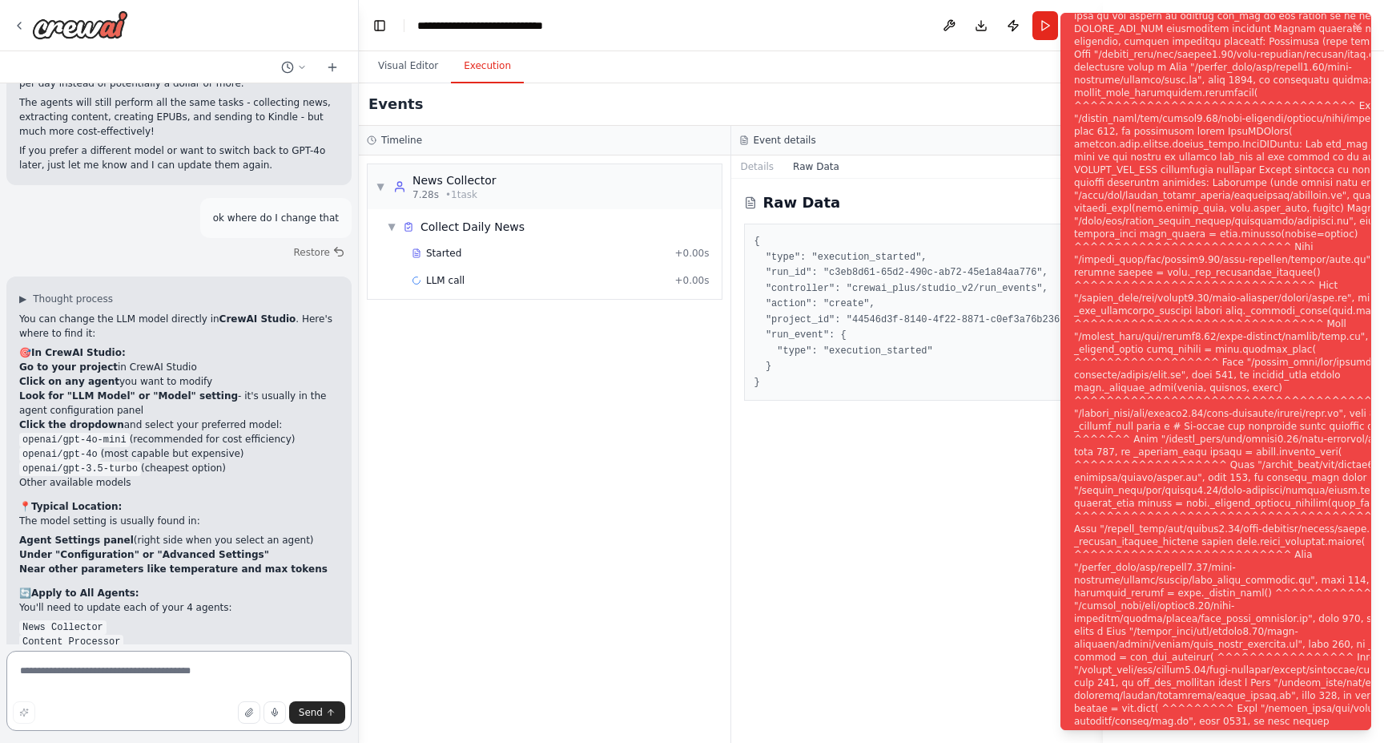
paste textarea "**********"
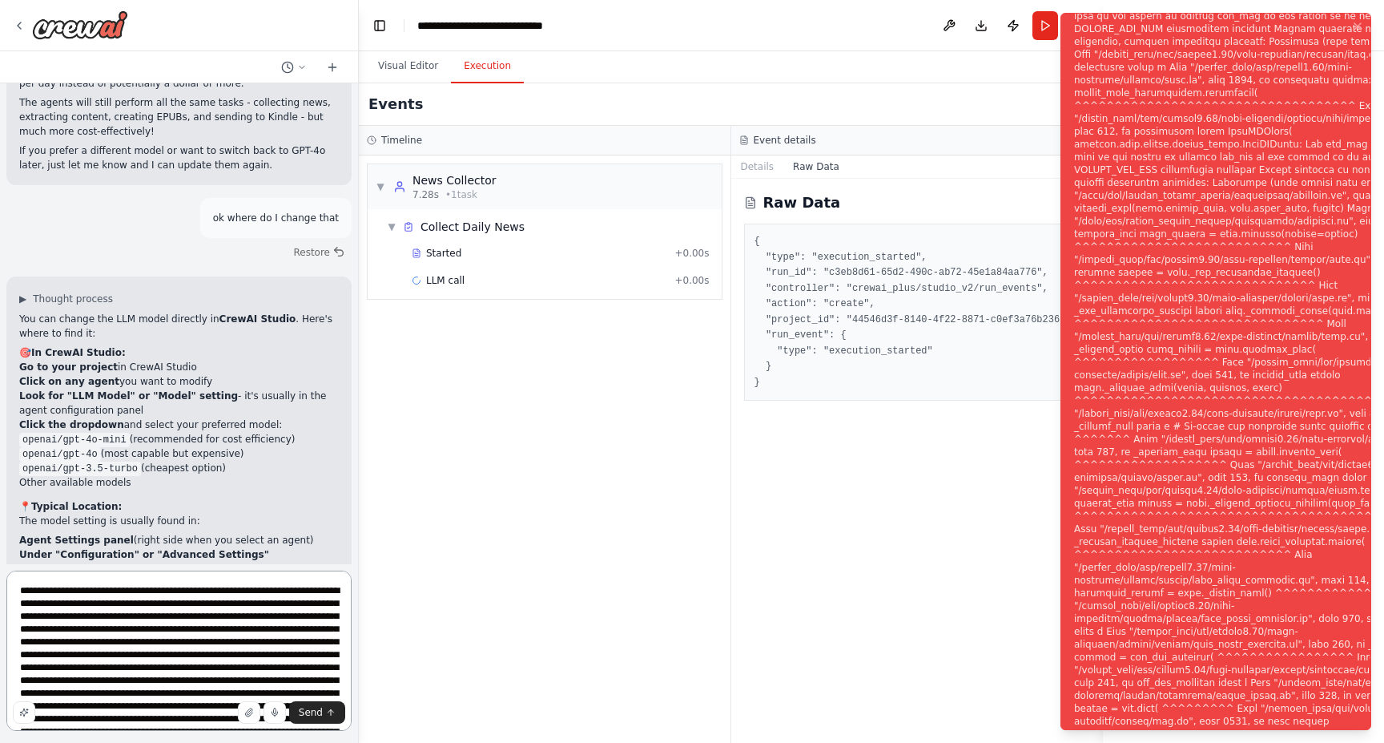
scroll to position [1315, 0]
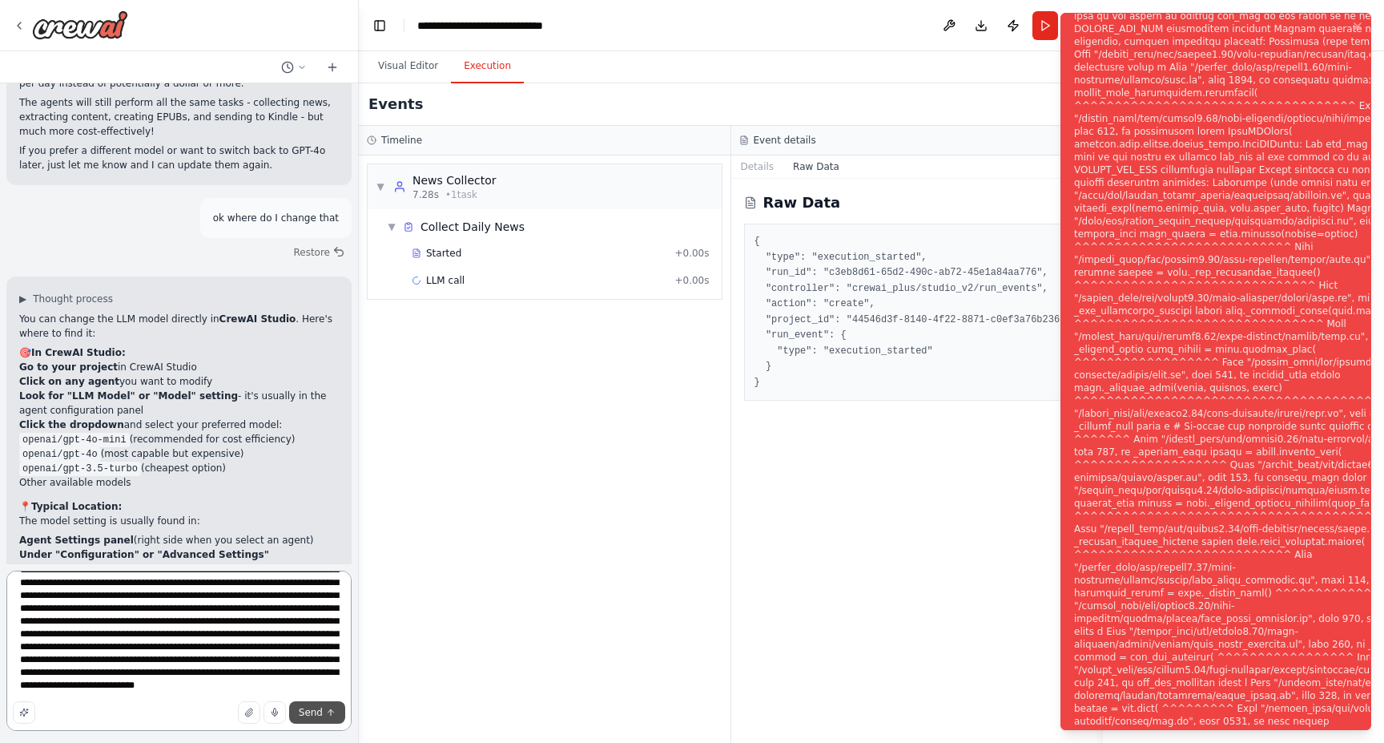
type textarea "**********"
click at [310, 713] on span "Send" at bounding box center [311, 712] width 24 height 13
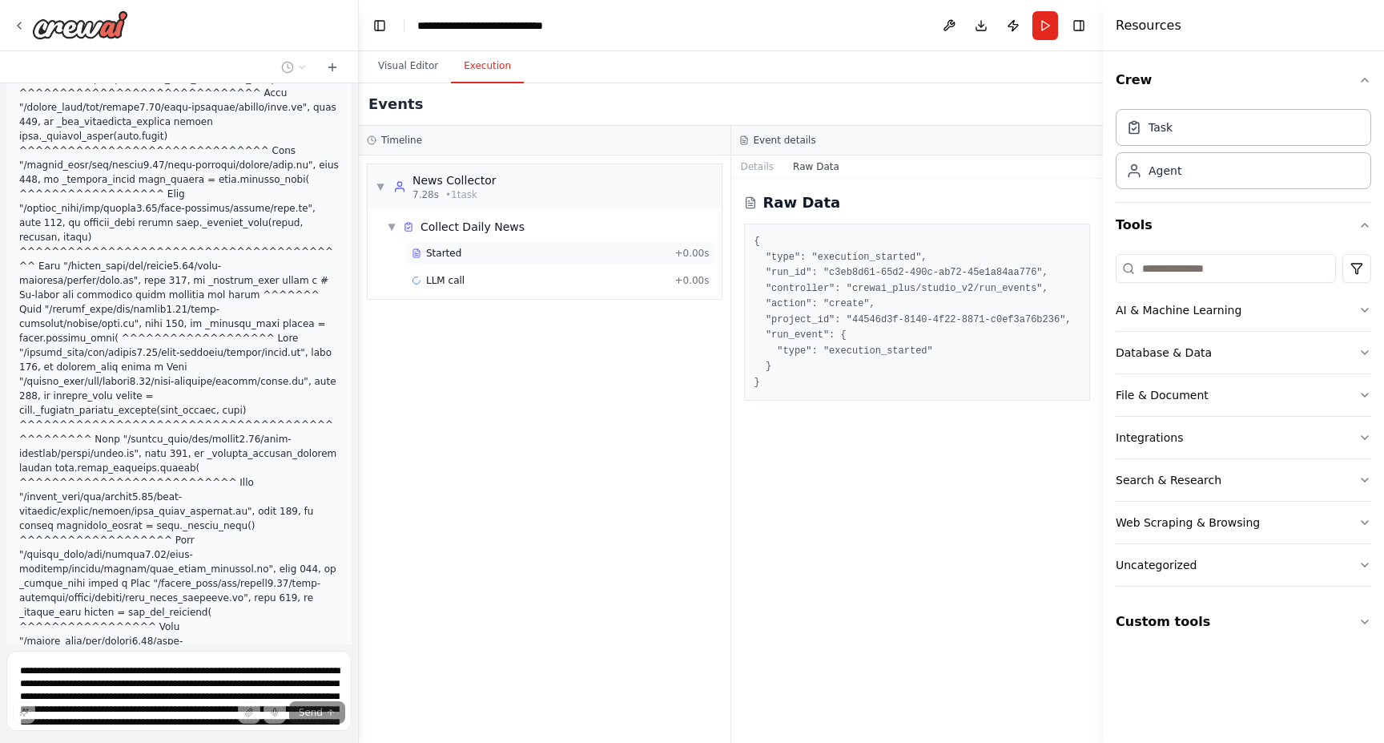
click at [472, 250] on div "Started" at bounding box center [540, 253] width 256 height 13
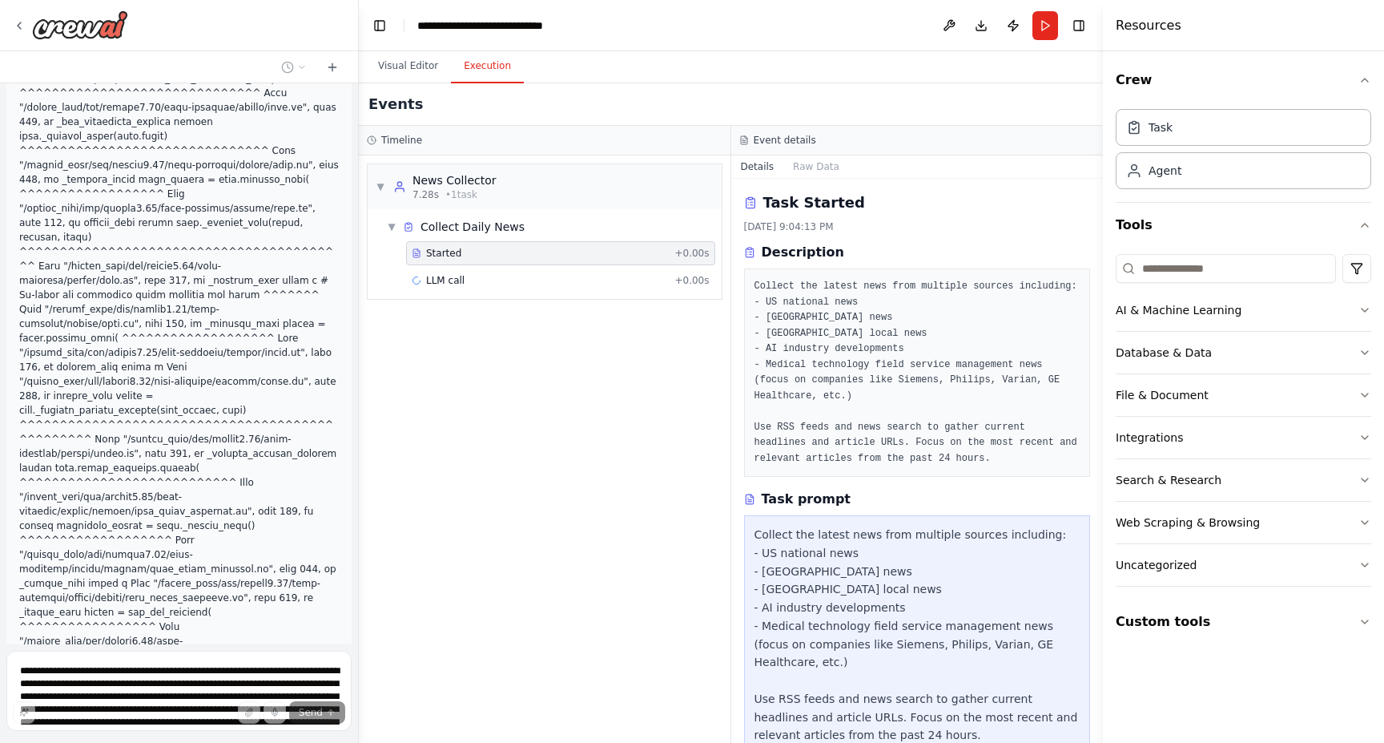
click at [473, 264] on div "Started + 0.00s" at bounding box center [560, 253] width 309 height 24
click at [457, 281] on span "LLM call" at bounding box center [445, 280] width 38 height 13
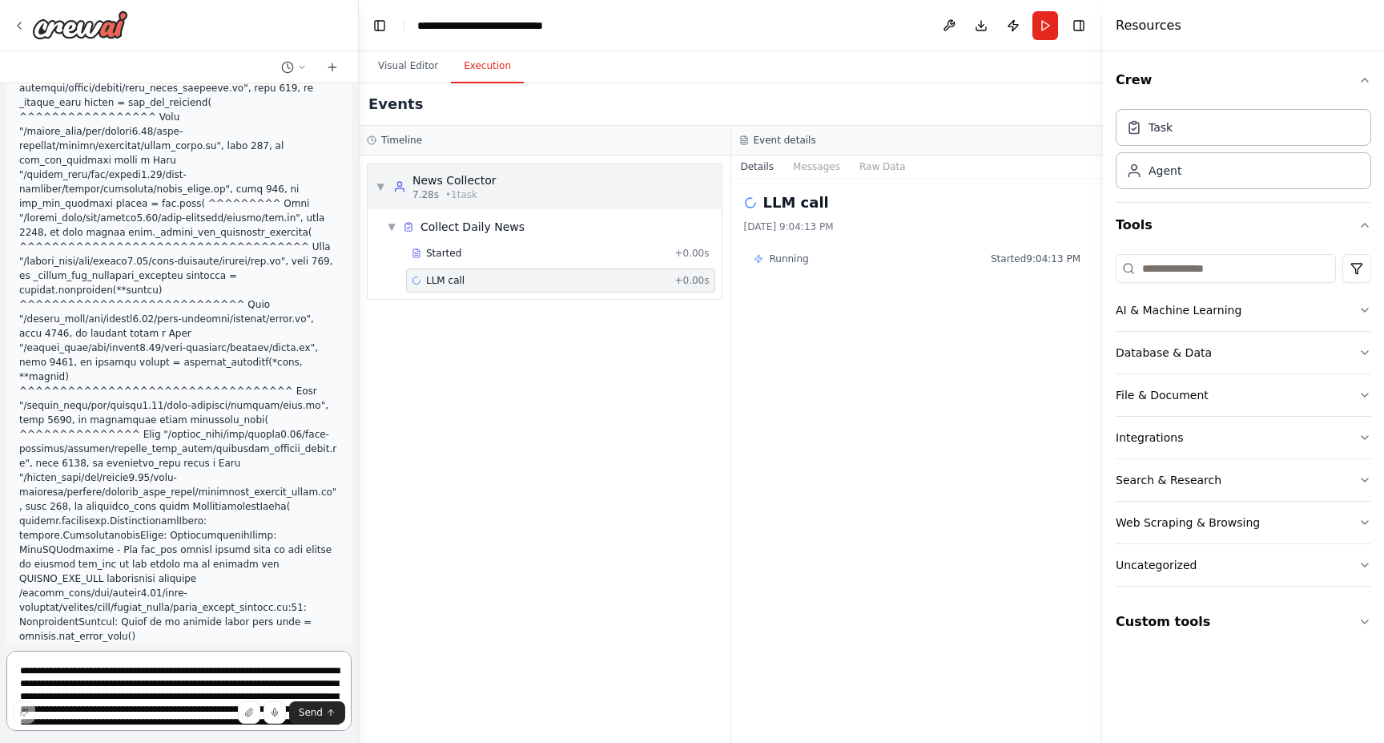
scroll to position [12883, 0]
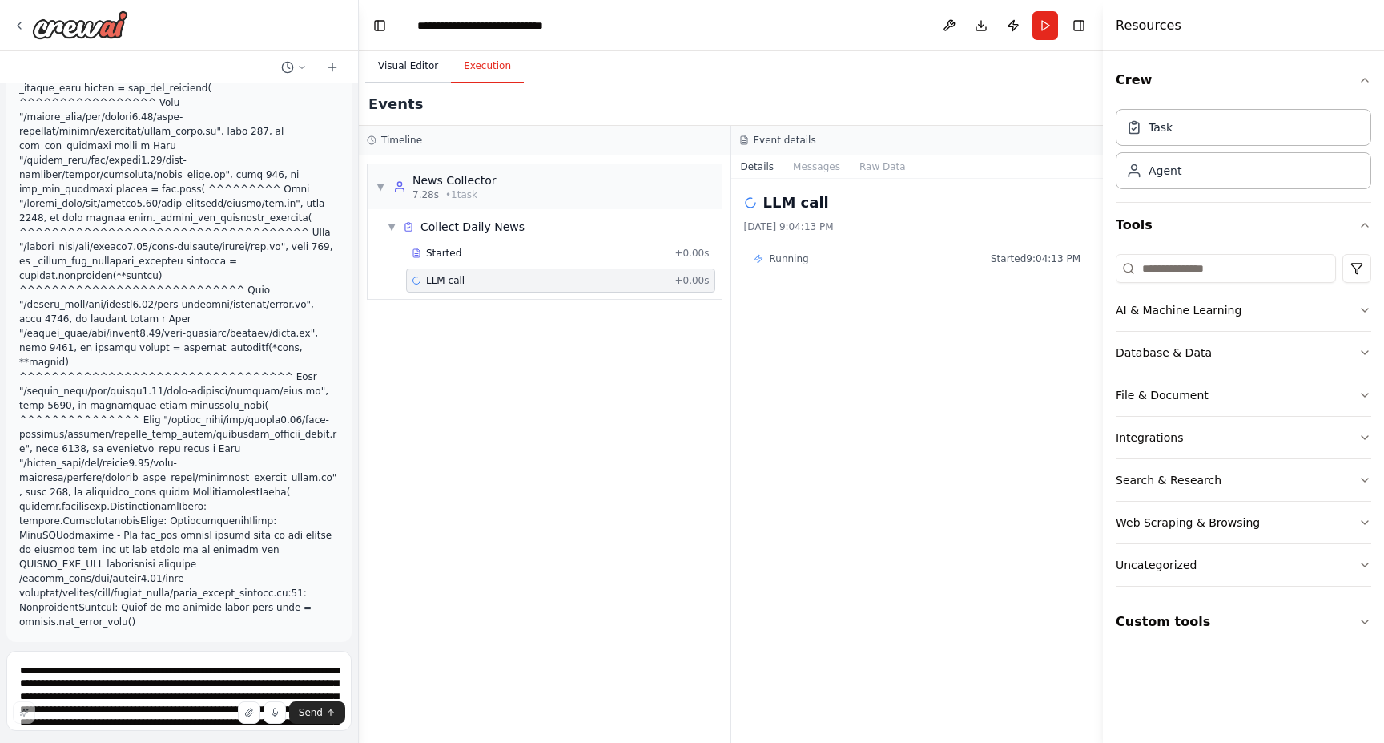
click at [414, 70] on button "Visual Editor" at bounding box center [408, 67] width 86 height 34
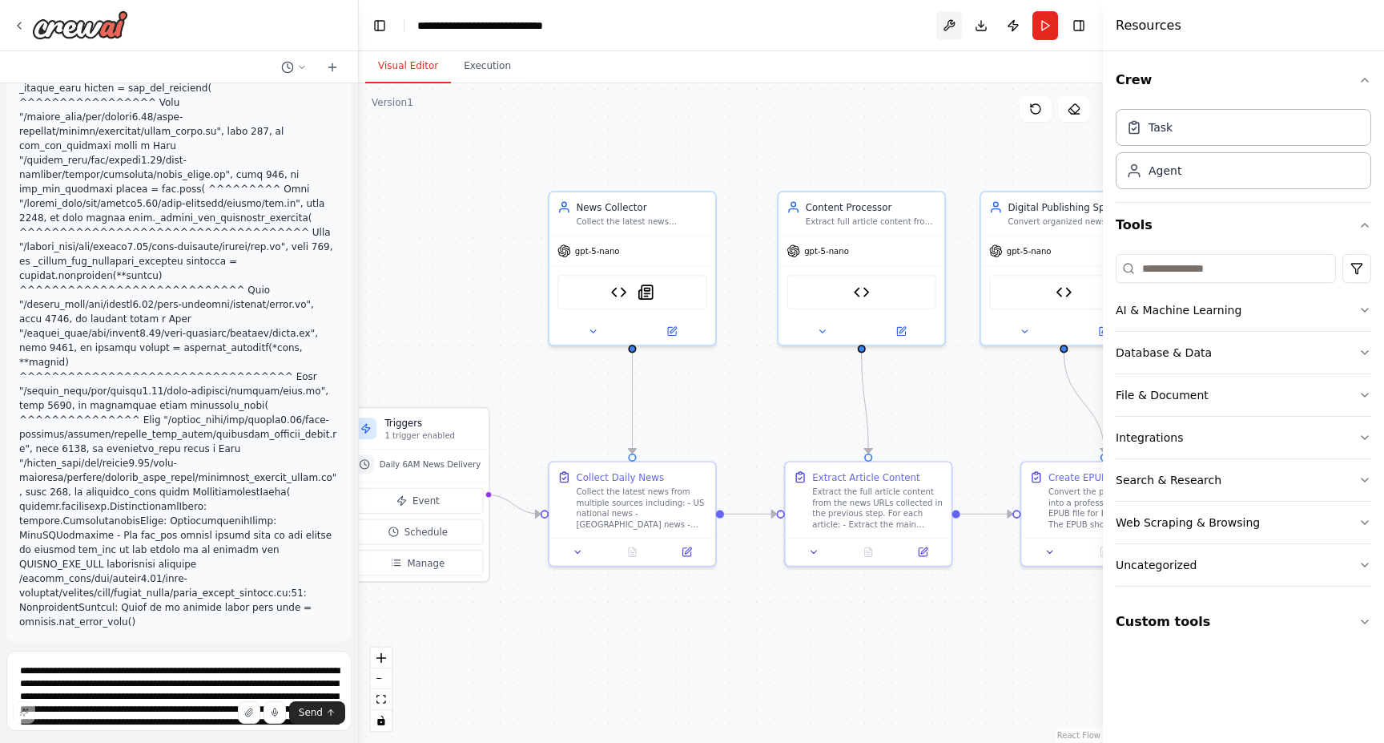
click at [961, 17] on button at bounding box center [950, 25] width 26 height 29
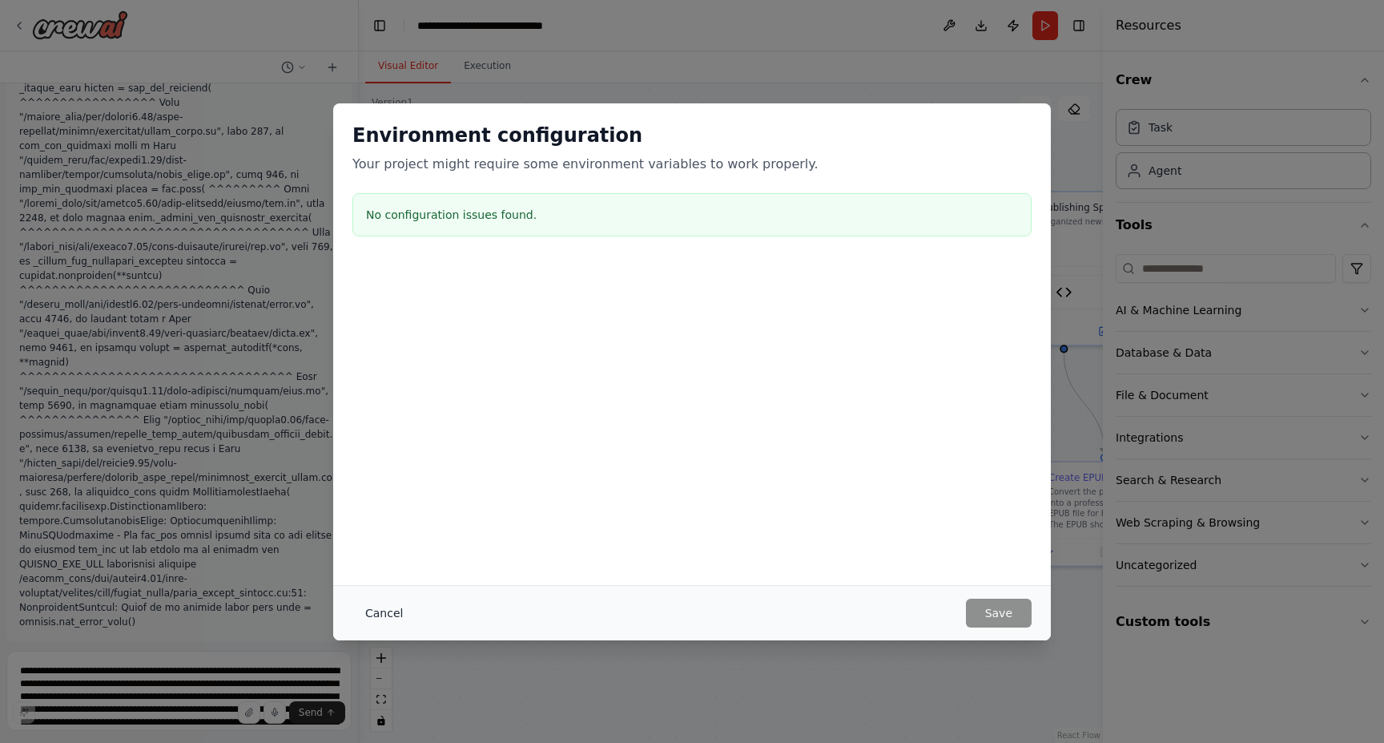
click at [381, 613] on button "Cancel" at bounding box center [384, 612] width 63 height 29
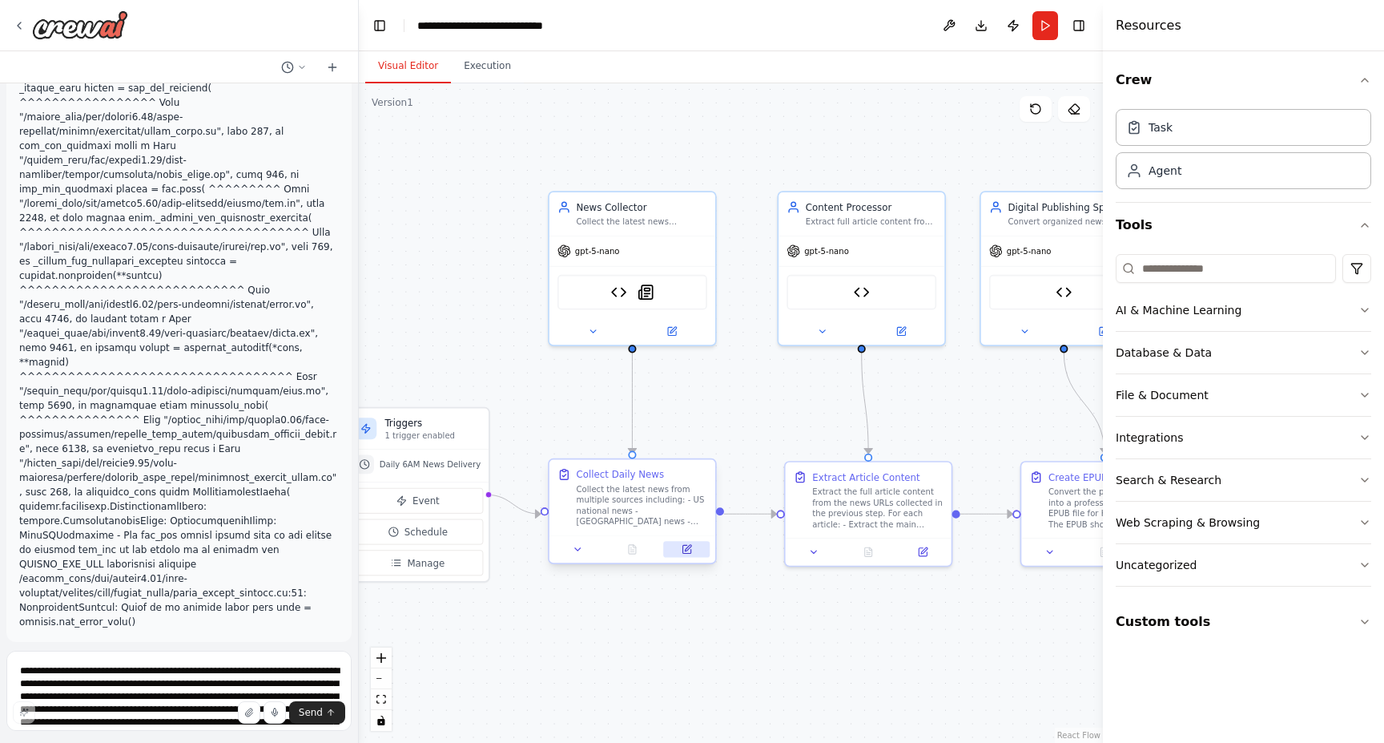
click at [691, 555] on button at bounding box center [686, 549] width 46 height 16
click at [671, 325] on icon at bounding box center [672, 328] width 8 height 8
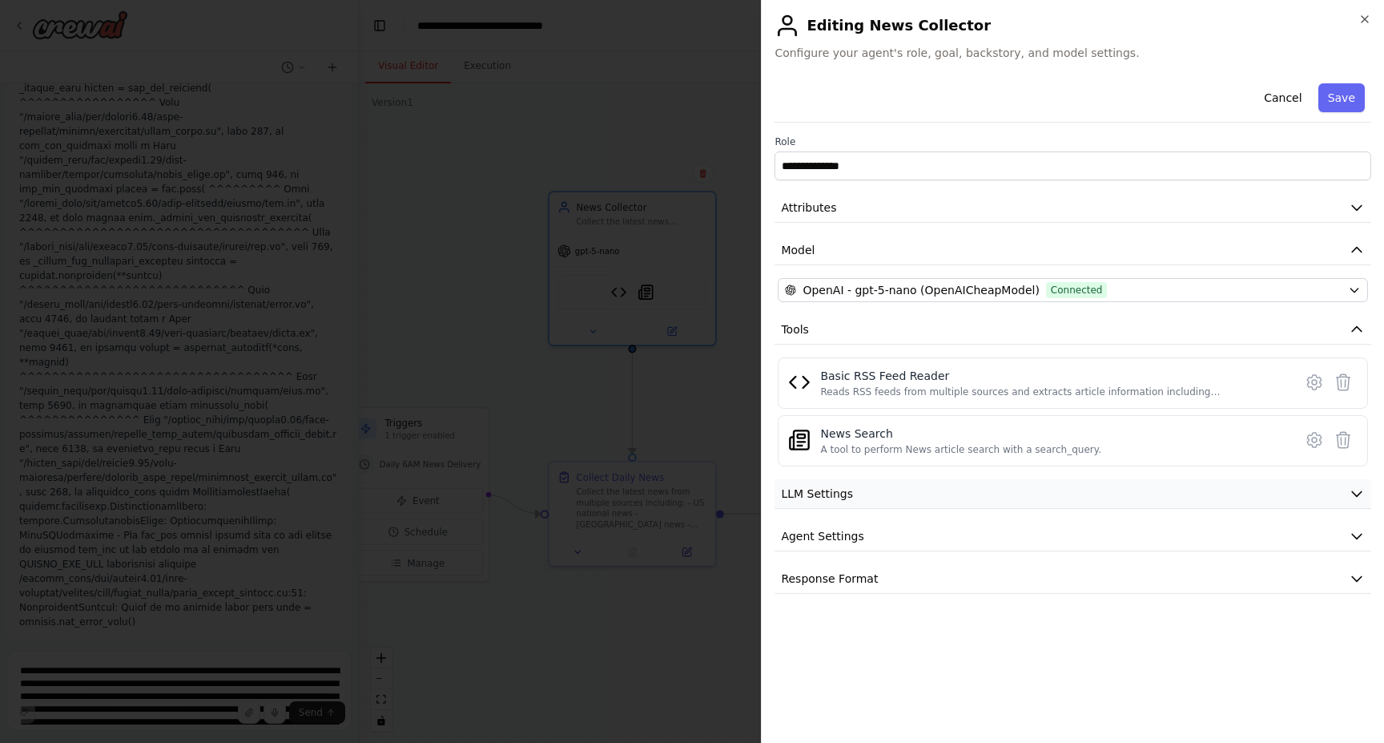
click at [834, 494] on span "LLM Settings" at bounding box center [817, 493] width 72 height 16
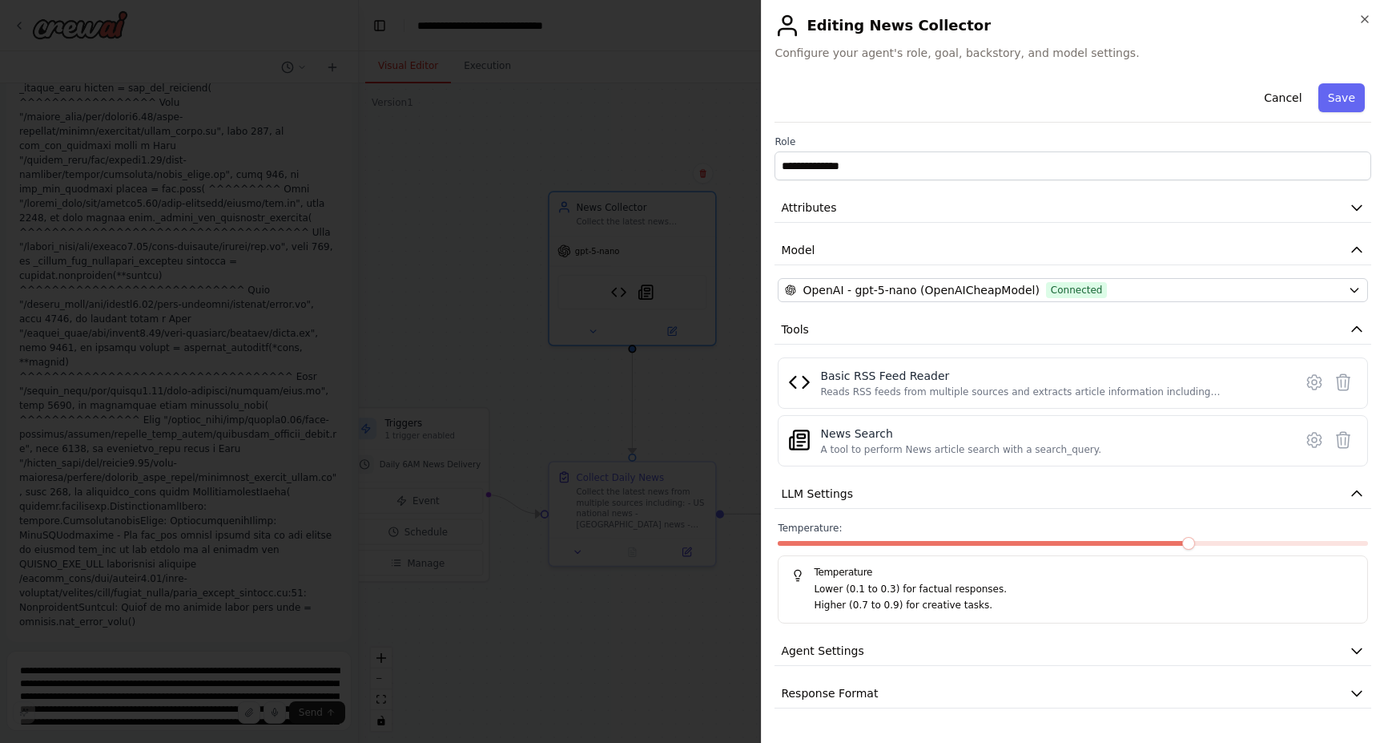
scroll to position [0, 0]
click at [843, 650] on span "Agent Settings" at bounding box center [822, 651] width 83 height 16
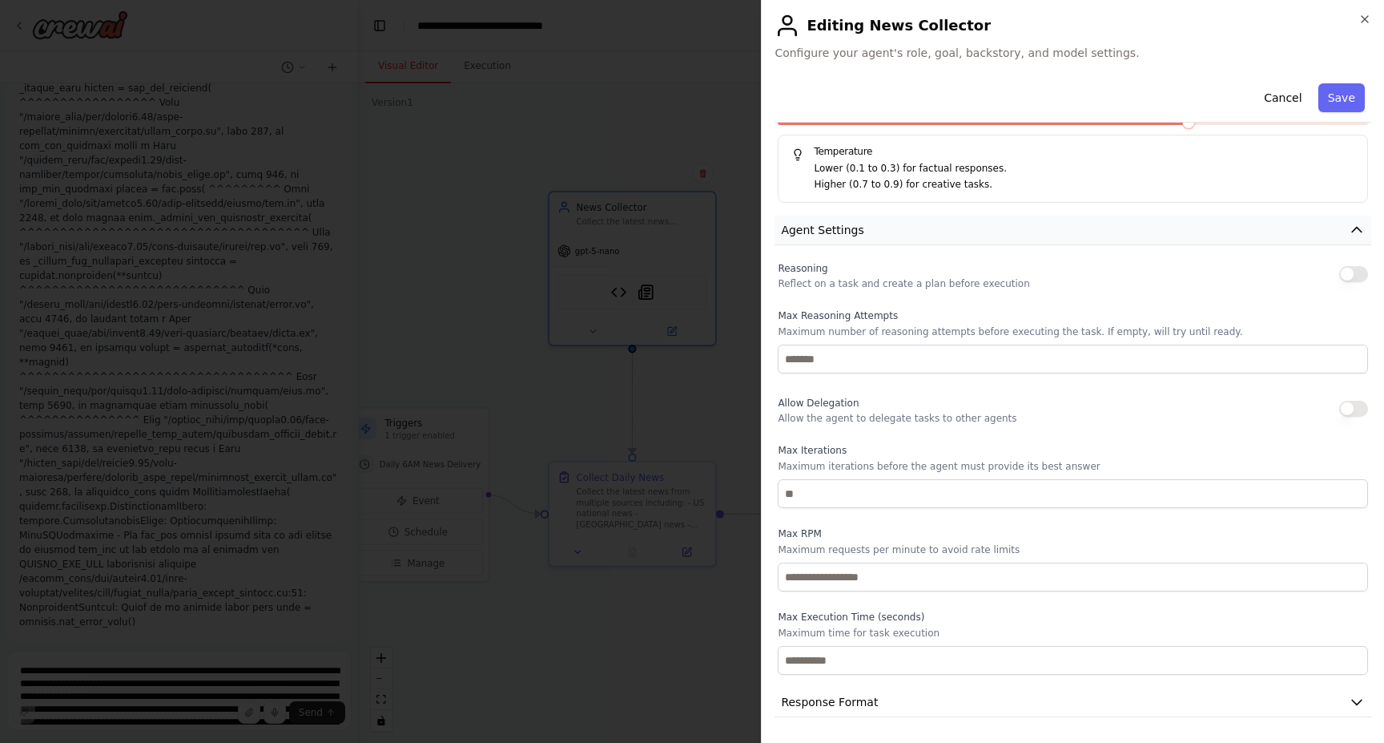
scroll to position [420, 0]
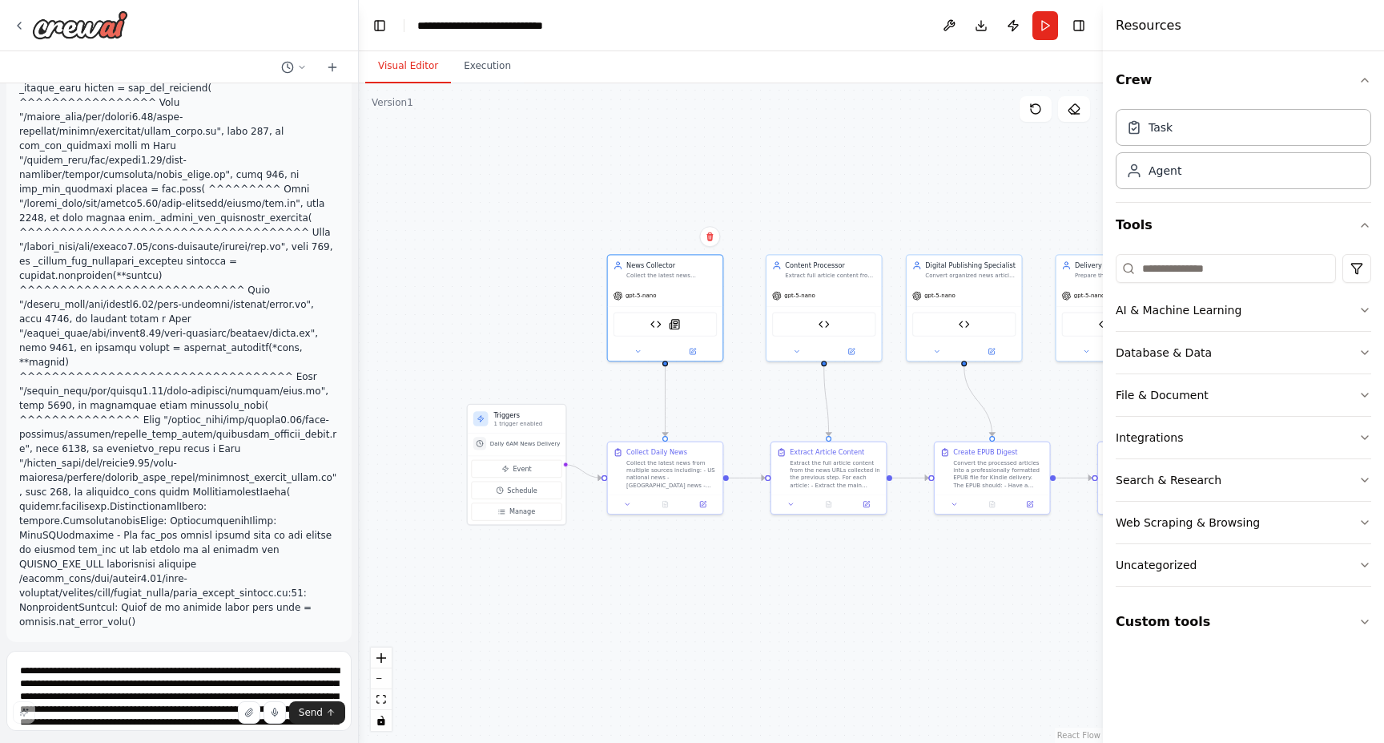
click at [461, 151] on div ".deletable-edge-delete-btn { width: 20px; height: 20px; border: 0px solid #ffff…" at bounding box center [731, 412] width 744 height 659
click at [299, 66] on icon at bounding box center [302, 67] width 10 height 10
click at [407, 187] on div ".deletable-edge-delete-btn { width: 20px; height: 20px; border: 0px solid #ffff…" at bounding box center [731, 412] width 744 height 659
click at [370, 27] on button "Toggle Left Sidebar" at bounding box center [380, 25] width 22 height 22
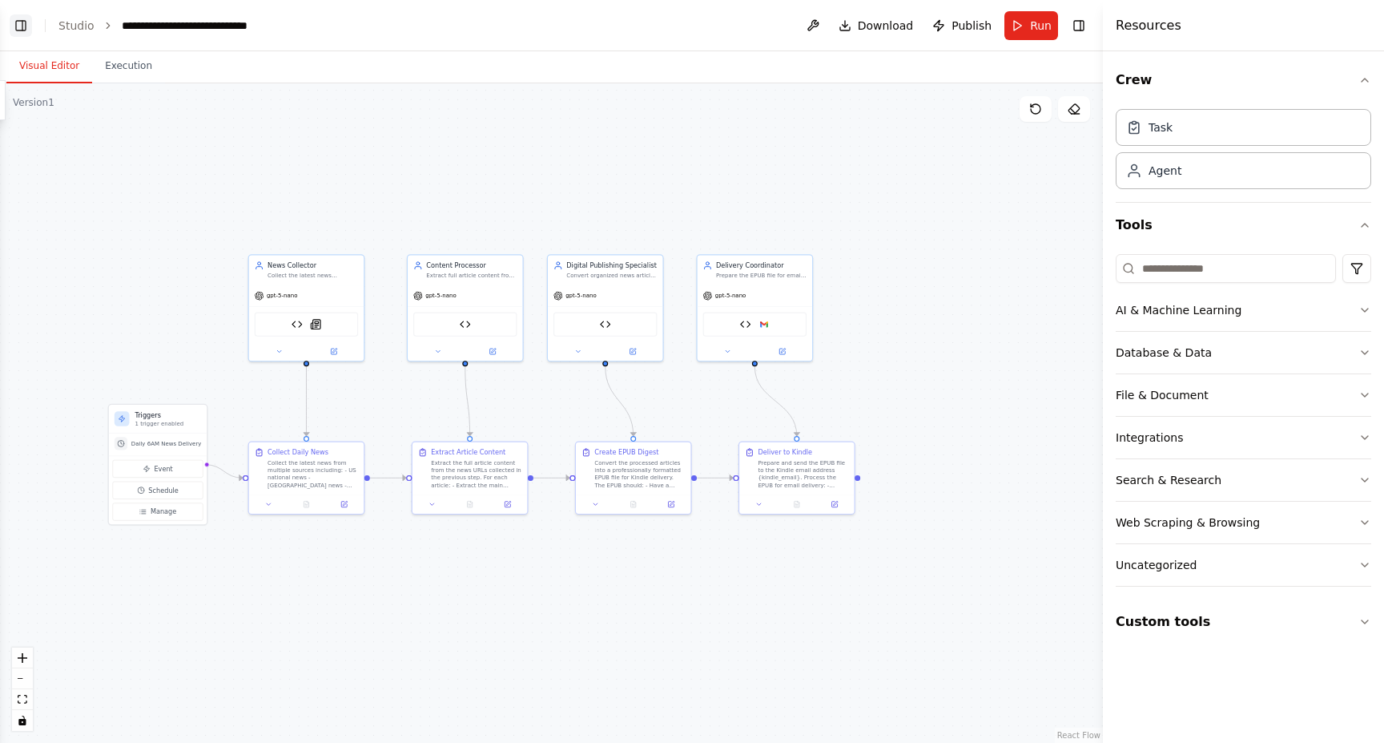
click at [24, 22] on button "Toggle Left Sidebar" at bounding box center [21, 25] width 22 height 22
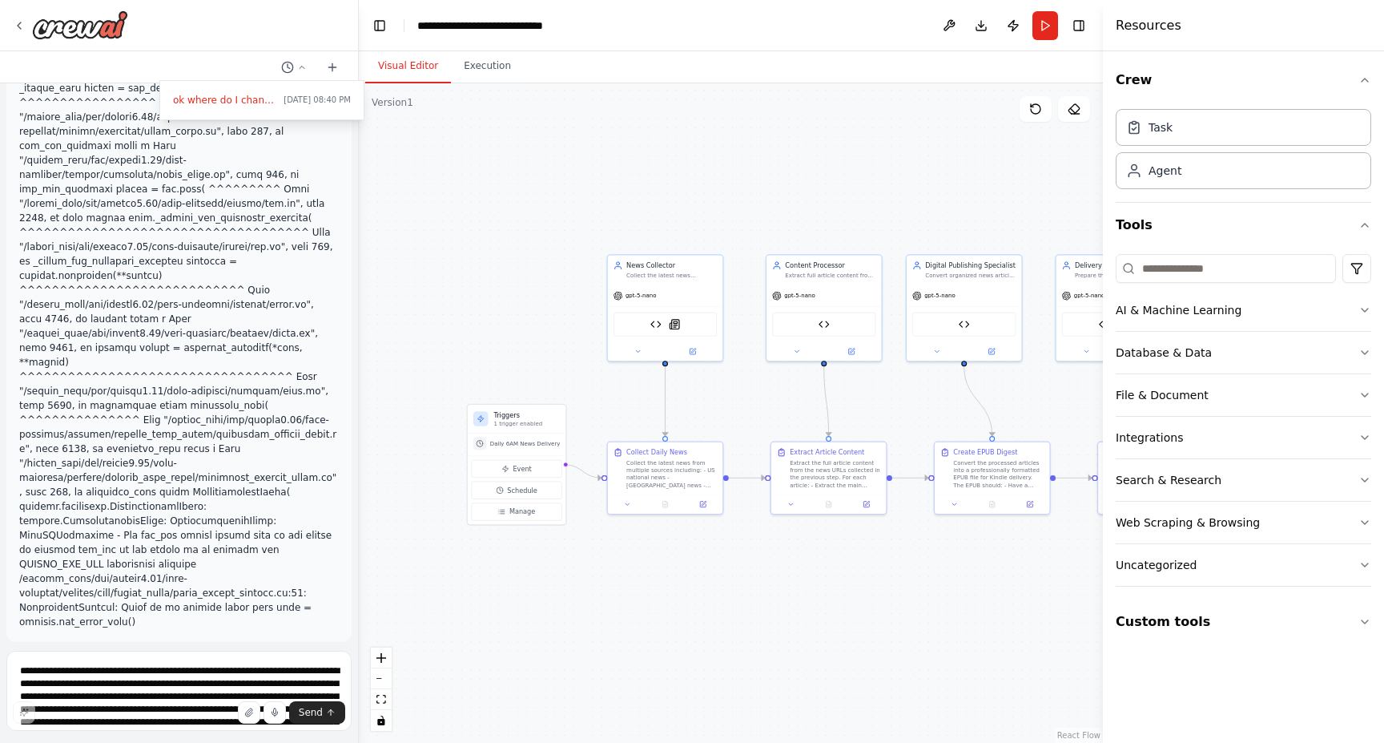
click at [590, 212] on div ".deletable-edge-delete-btn { width: 20px; height: 20px; border: 0px solid #ffff…" at bounding box center [731, 412] width 744 height 659
click at [856, 201] on div ".deletable-edge-delete-btn { width: 20px; height: 20px; border: 0px solid #ffff…" at bounding box center [731, 412] width 744 height 659
click at [388, 25] on button "Toggle Left Sidebar" at bounding box center [380, 25] width 22 height 22
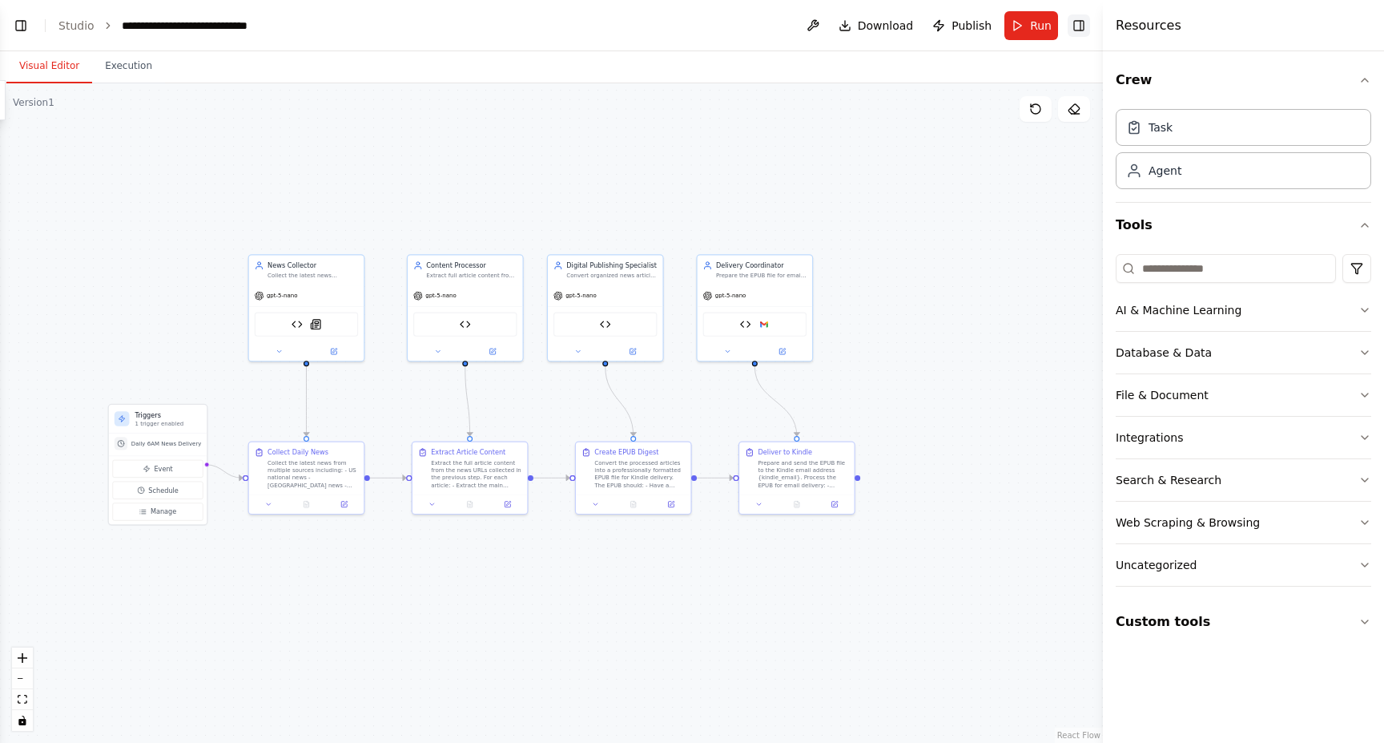
click at [1088, 26] on button "Toggle Right Sidebar" at bounding box center [1079, 25] width 22 height 22
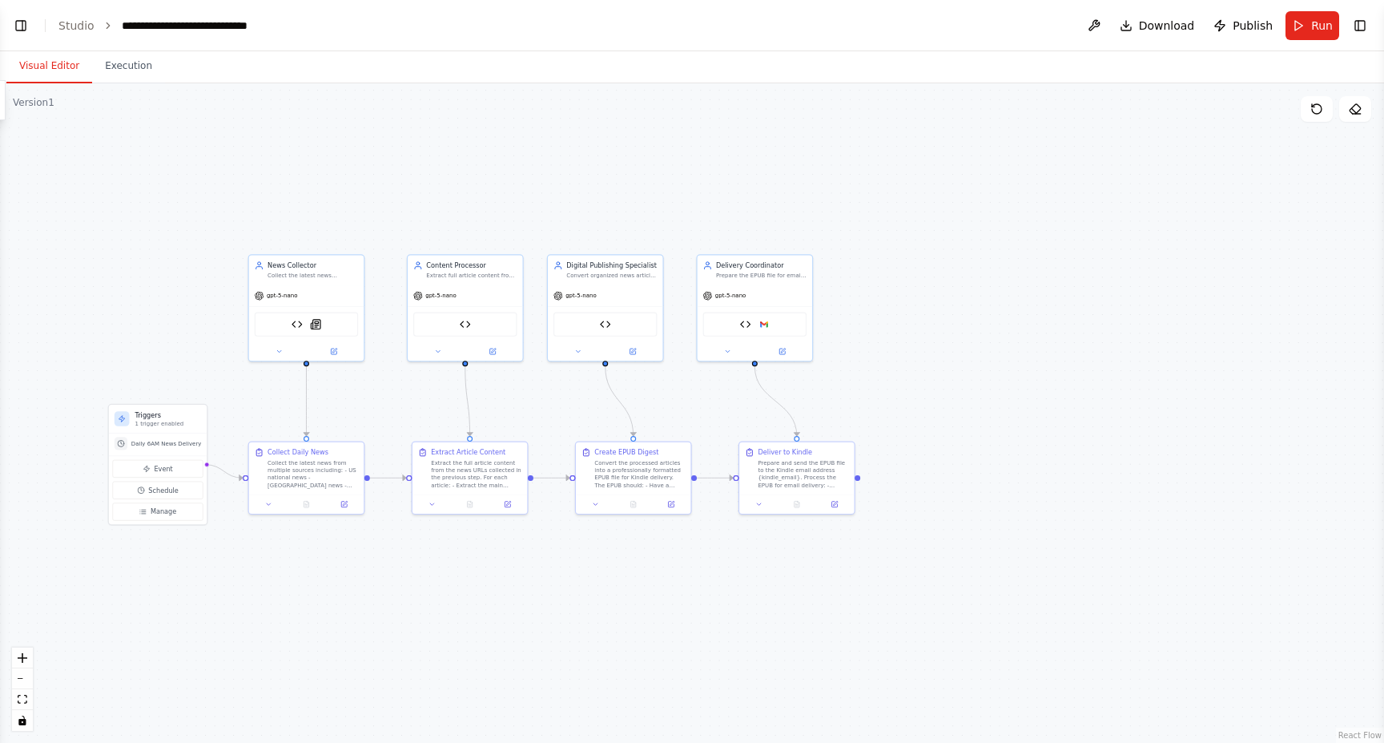
click at [95, 21] on ol "**********" at bounding box center [175, 26] width 235 height 16
click at [83, 20] on link "Studio" at bounding box center [76, 25] width 36 height 13
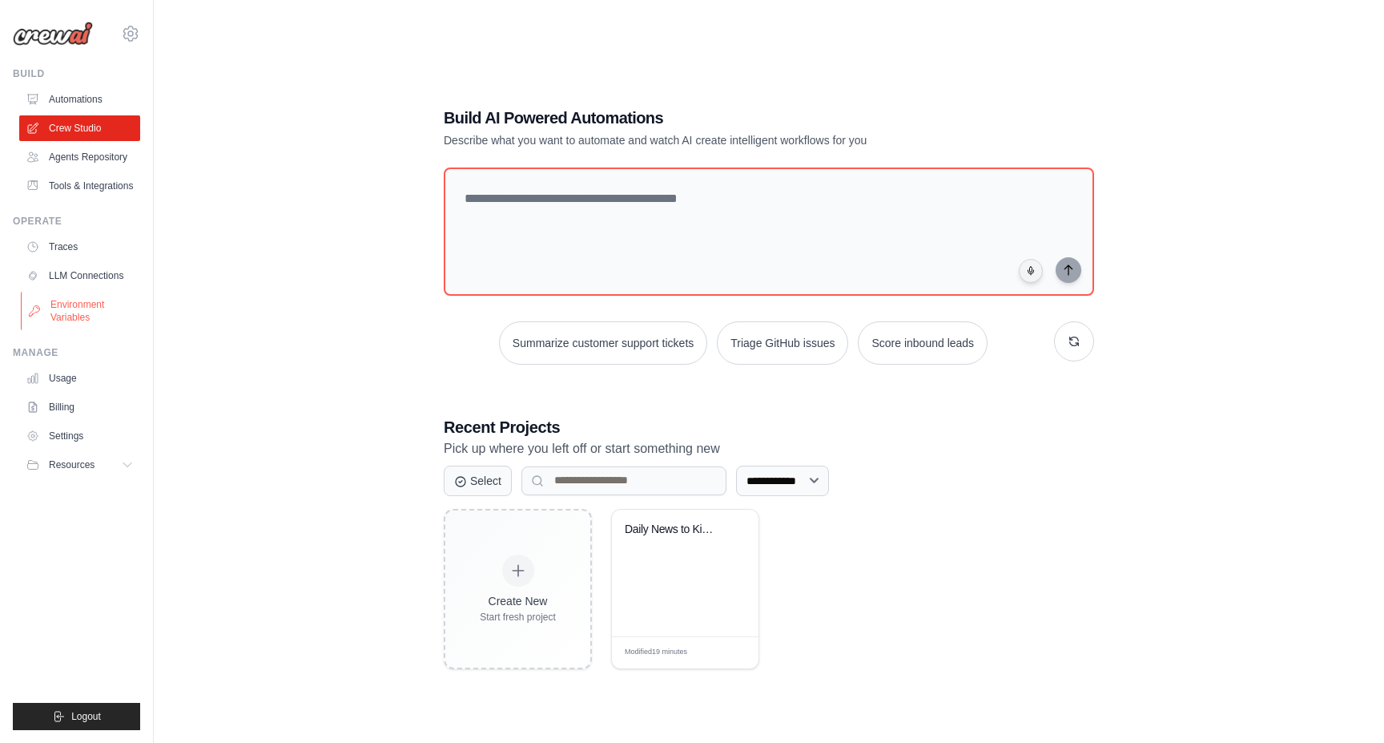
click at [75, 312] on link "Environment Variables" at bounding box center [81, 311] width 121 height 38
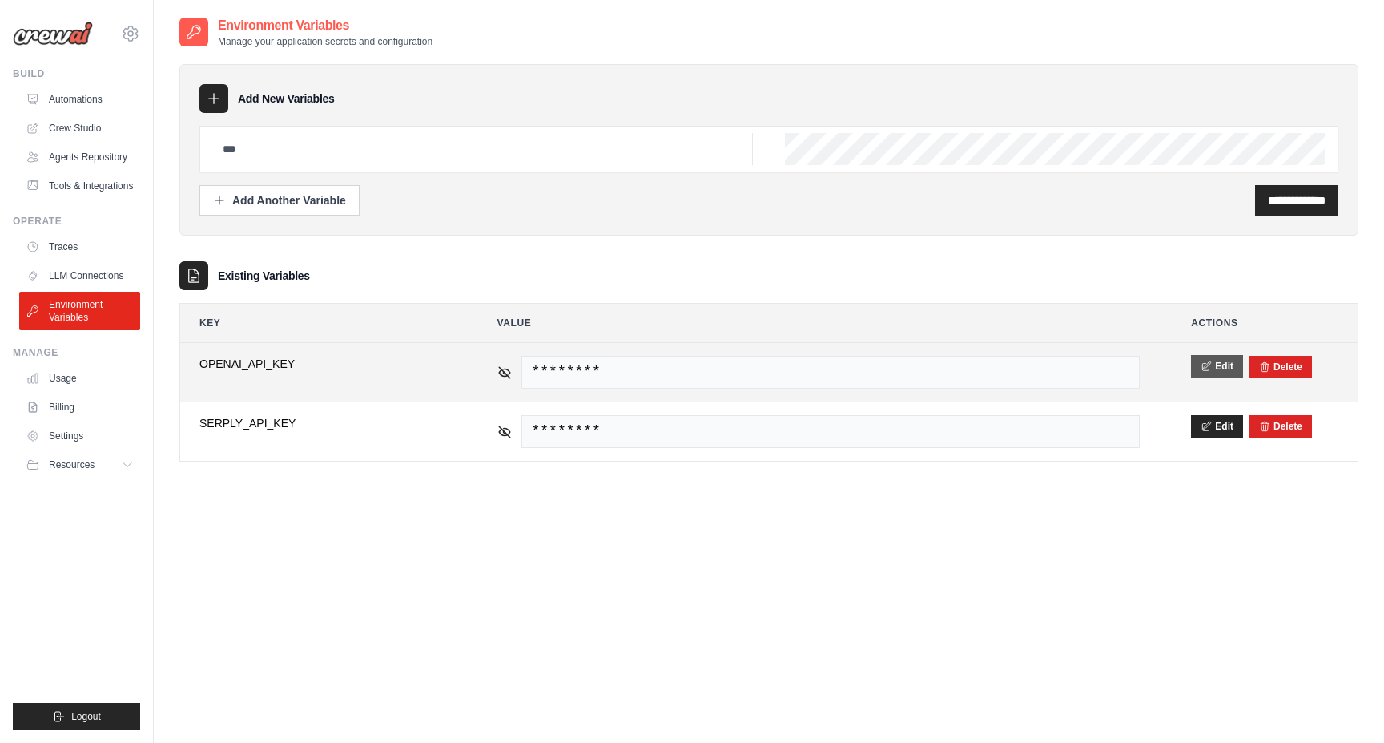
click at [1215, 369] on button "Edit" at bounding box center [1217, 366] width 52 height 22
click at [1208, 368] on button "Save" at bounding box center [1212, 366] width 42 height 22
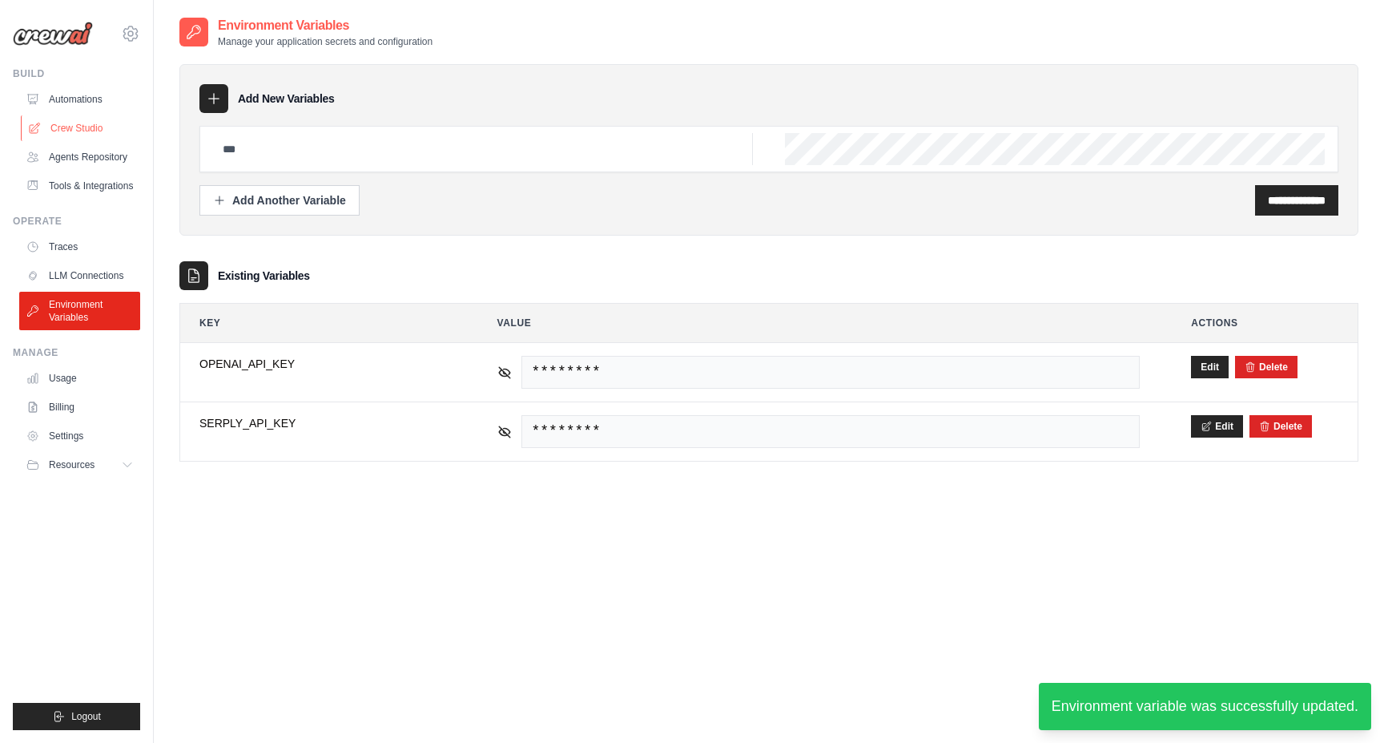
click at [99, 131] on link "Crew Studio" at bounding box center [81, 128] width 121 height 26
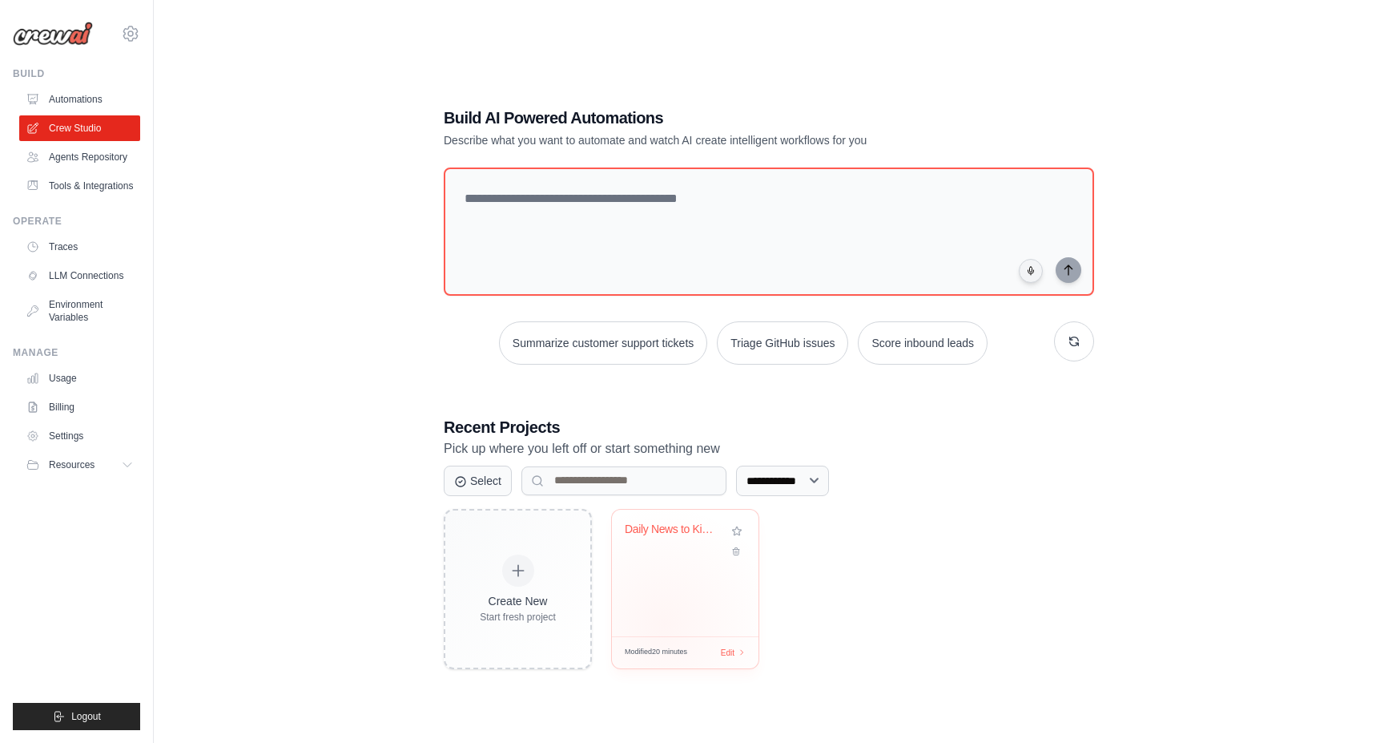
click at [664, 624] on div "Daily News to Kindle Automation" at bounding box center [685, 573] width 147 height 127
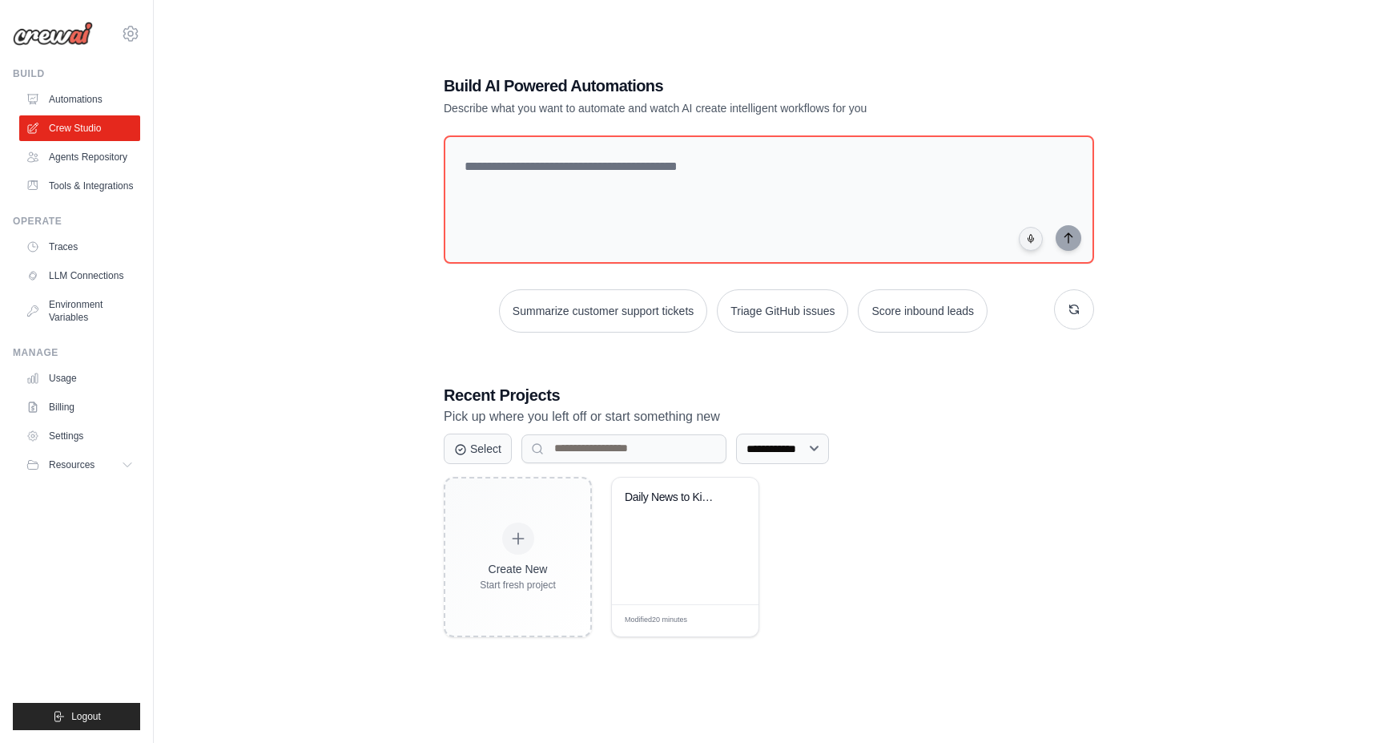
scroll to position [32, 0]
click at [75, 283] on link "LLM Connections" at bounding box center [81, 276] width 121 height 26
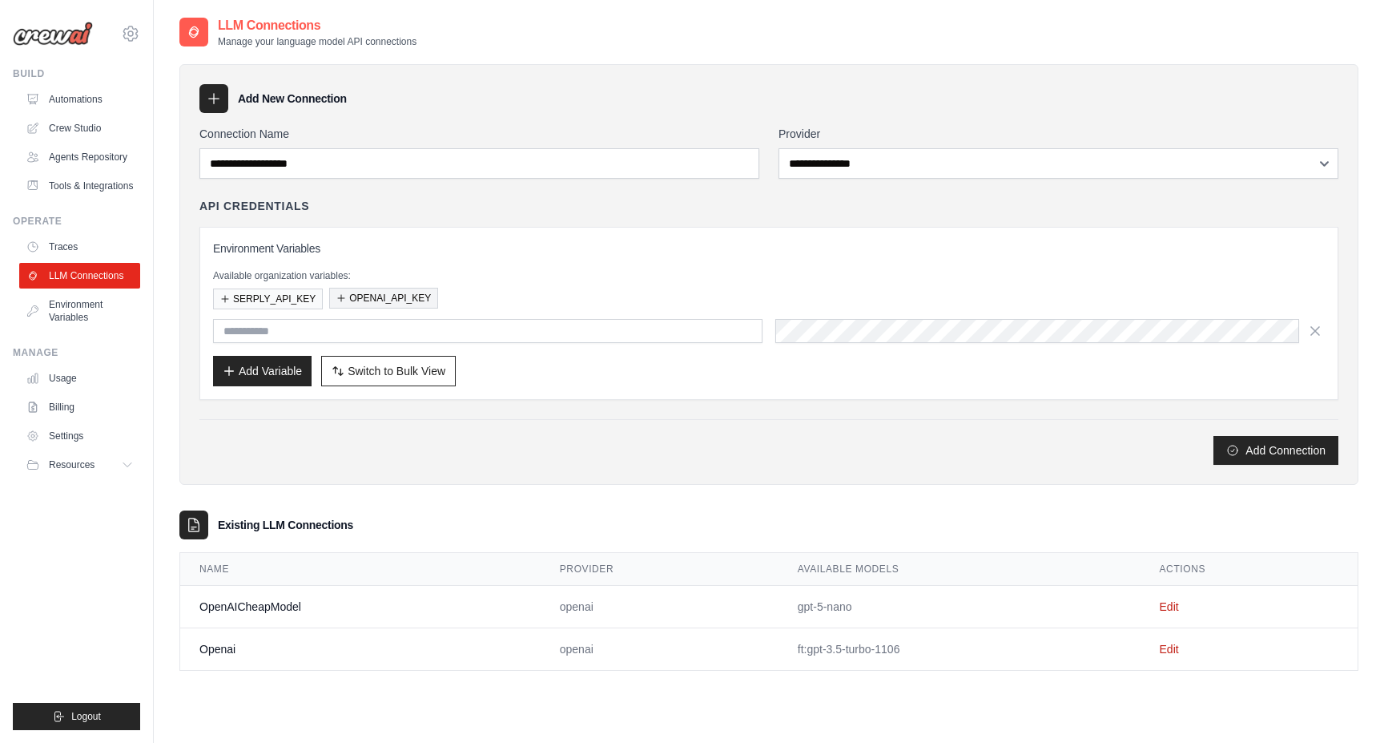
click at [403, 298] on button "OPENAI_API_KEY" at bounding box center [383, 298] width 109 height 21
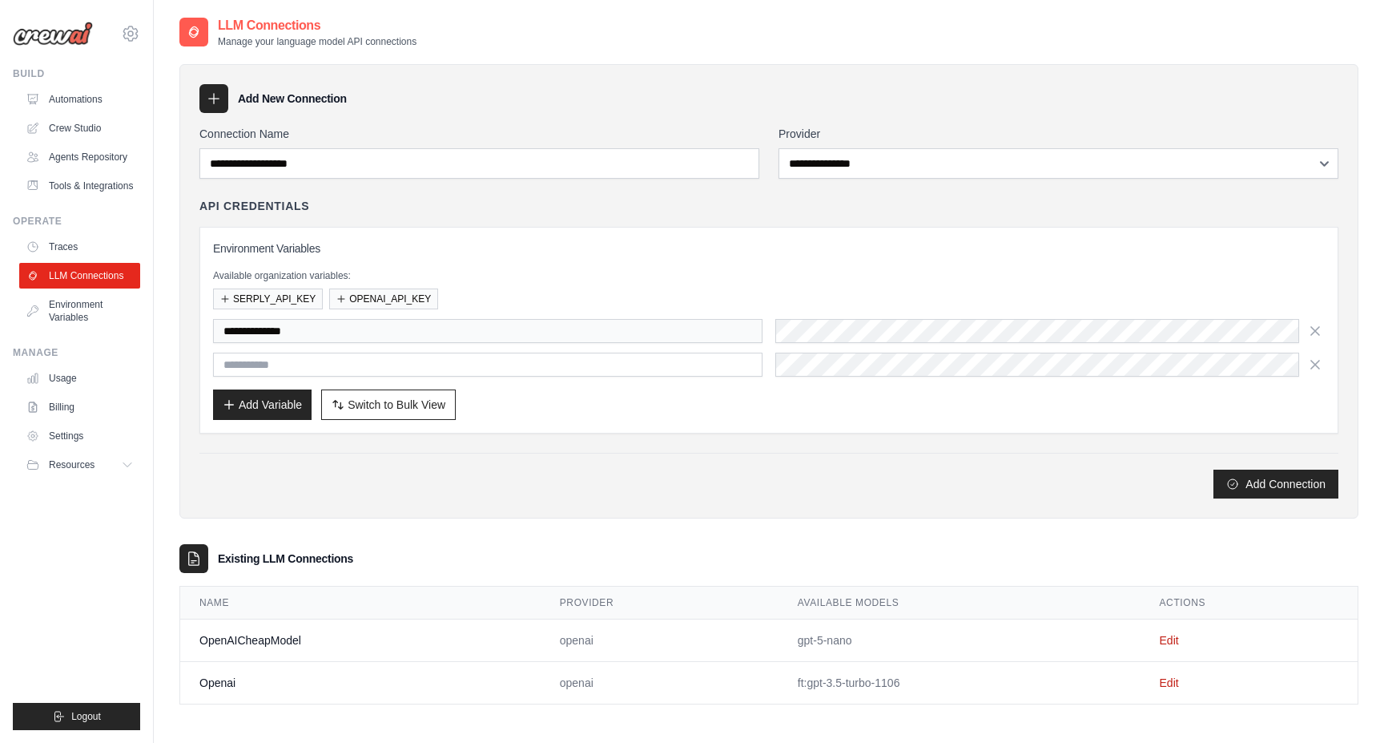
click at [1012, 446] on div "**********" at bounding box center [768, 312] width 1139 height 373
click at [1316, 362] on icon "button" at bounding box center [1315, 364] width 8 height 8
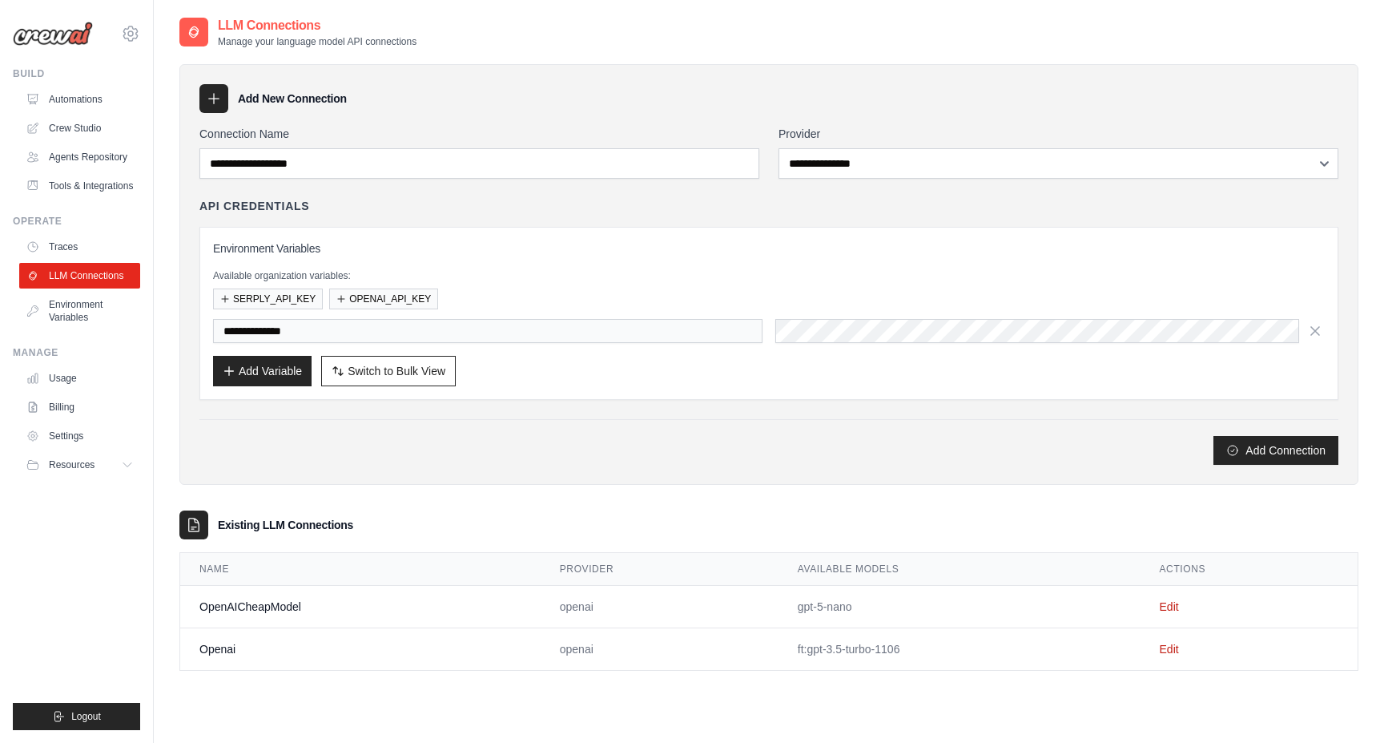
click at [891, 494] on div "**********" at bounding box center [768, 359] width 1179 height 622
click at [837, 258] on div "**********" at bounding box center [769, 313] width 1112 height 146
click at [417, 264] on div "**********" at bounding box center [769, 313] width 1112 height 146
click at [107, 302] on link "Environment Variables" at bounding box center [81, 311] width 121 height 38
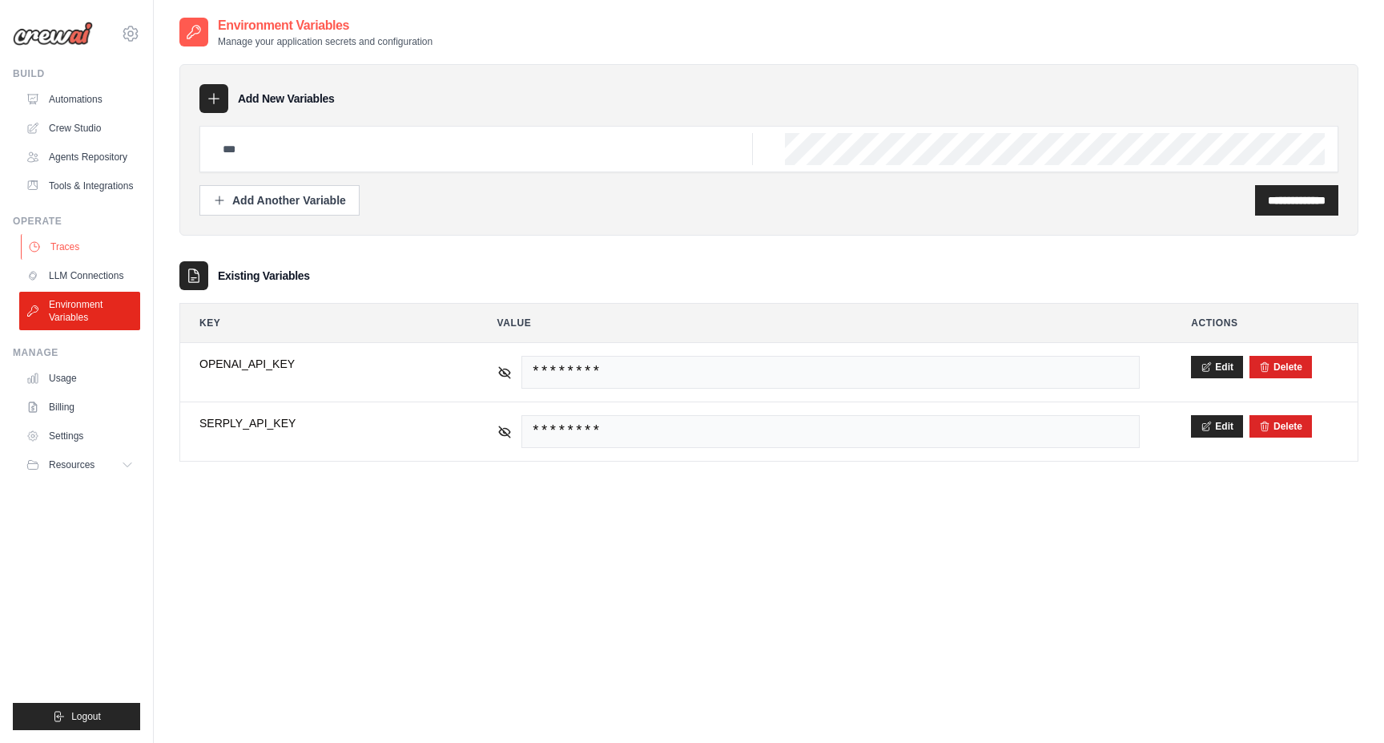
click at [79, 254] on link "Traces" at bounding box center [81, 247] width 121 height 26
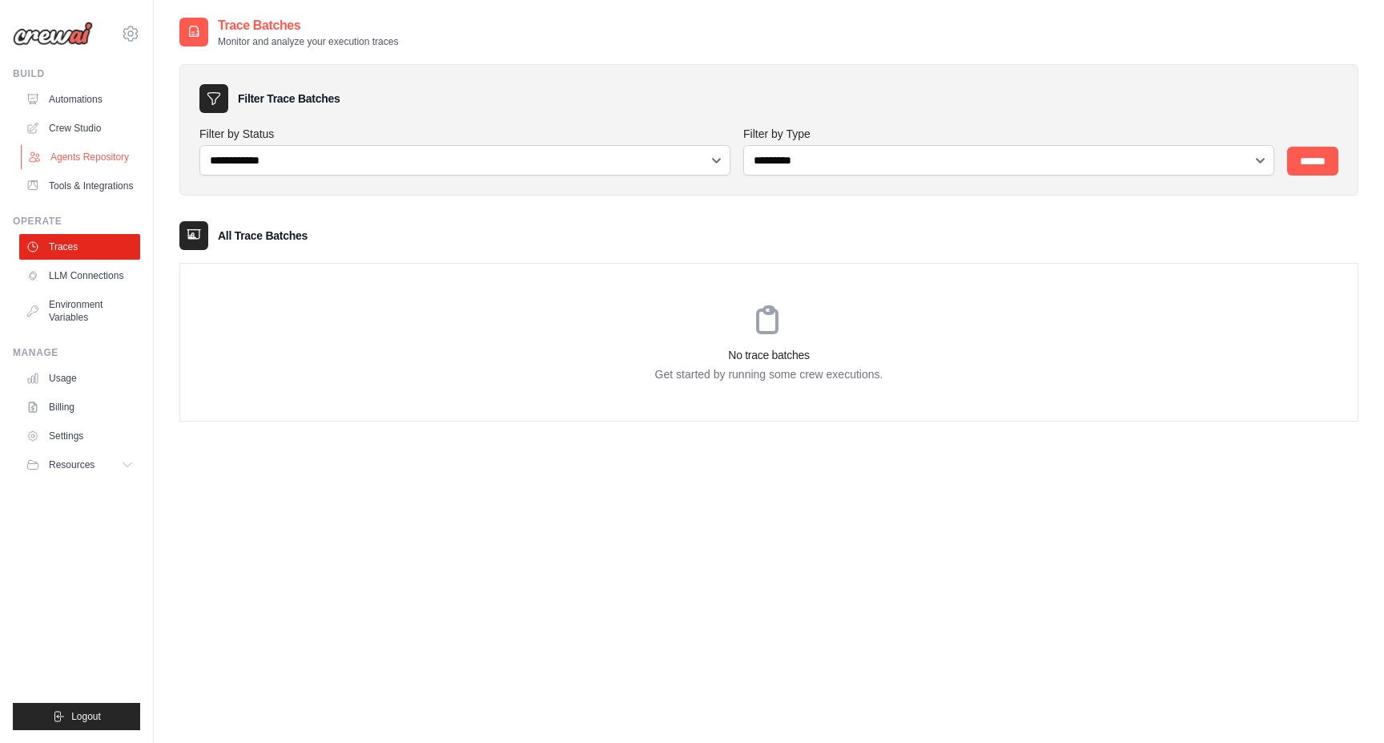
click at [83, 167] on link "Agents Repository" at bounding box center [81, 157] width 121 height 26
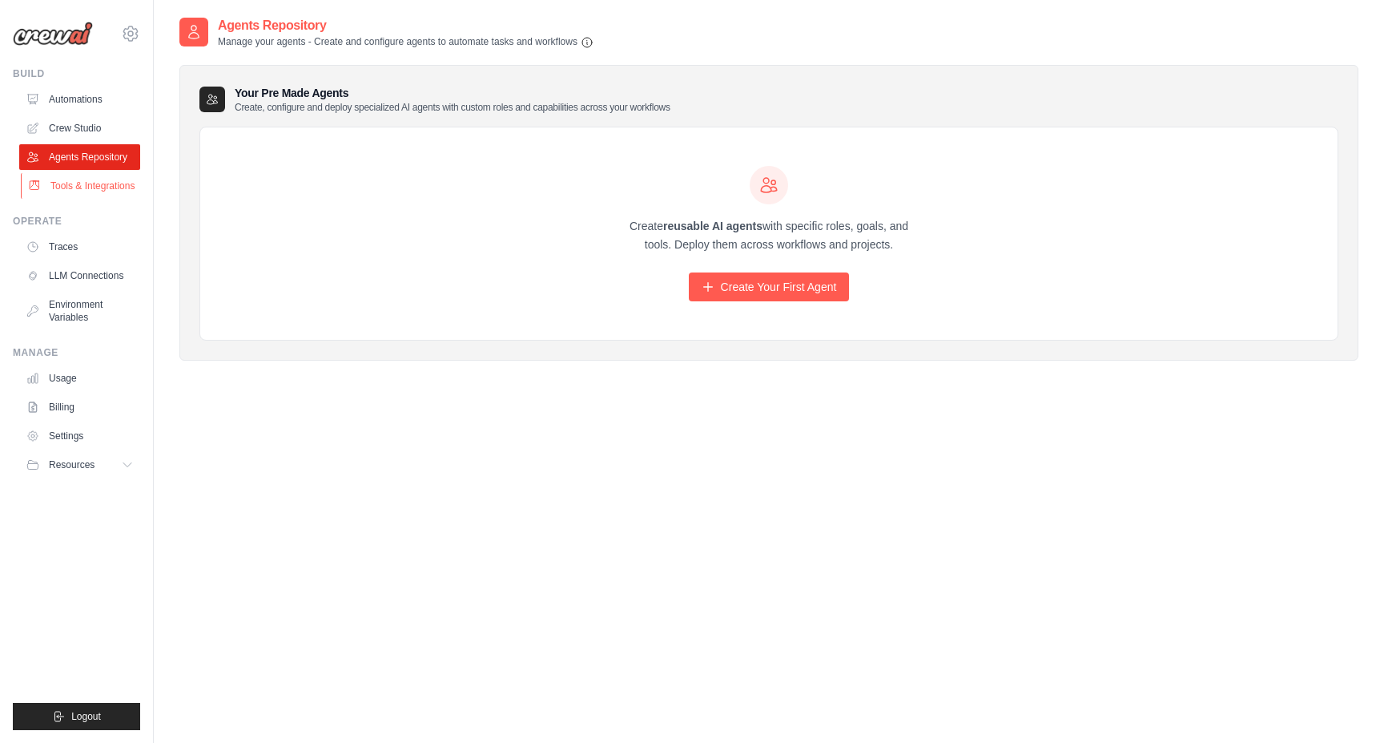
click at [86, 184] on link "Tools & Integrations" at bounding box center [81, 186] width 121 height 26
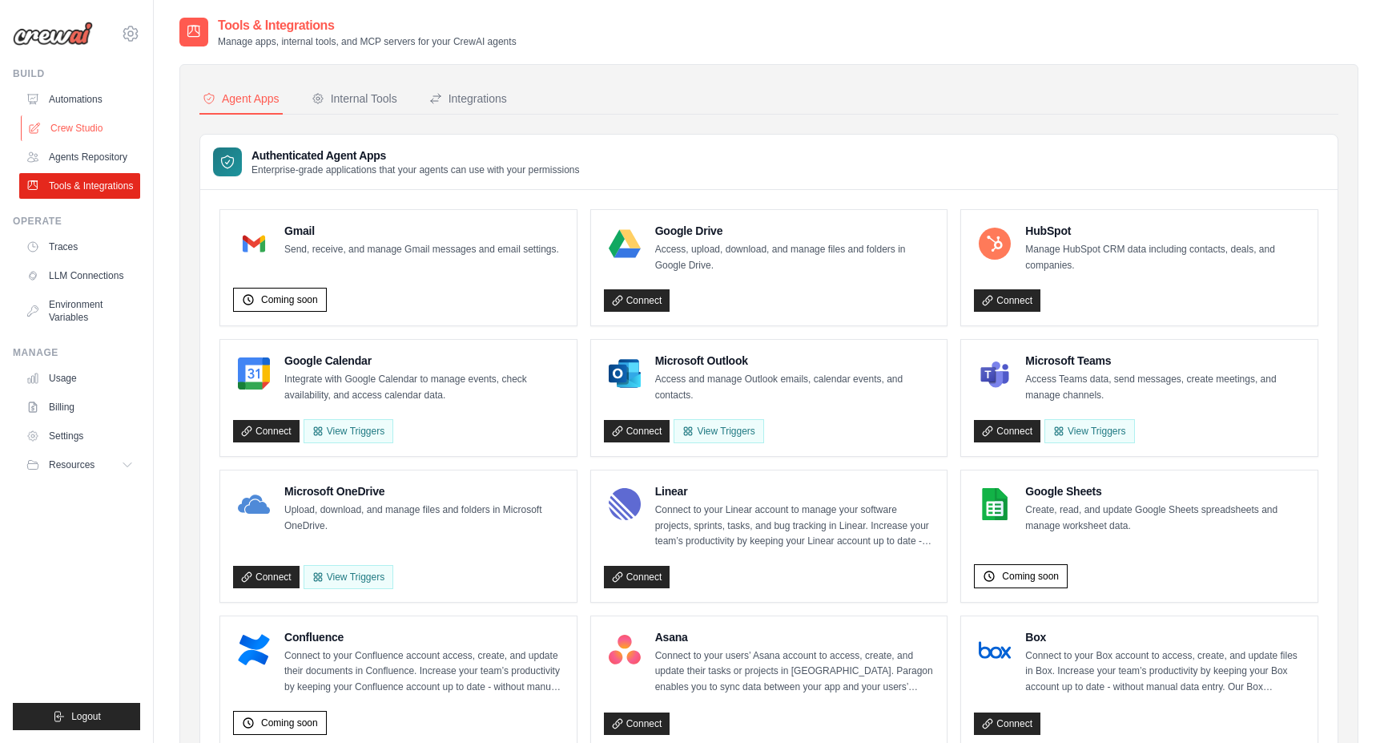
click at [73, 134] on link "Crew Studio" at bounding box center [81, 128] width 121 height 26
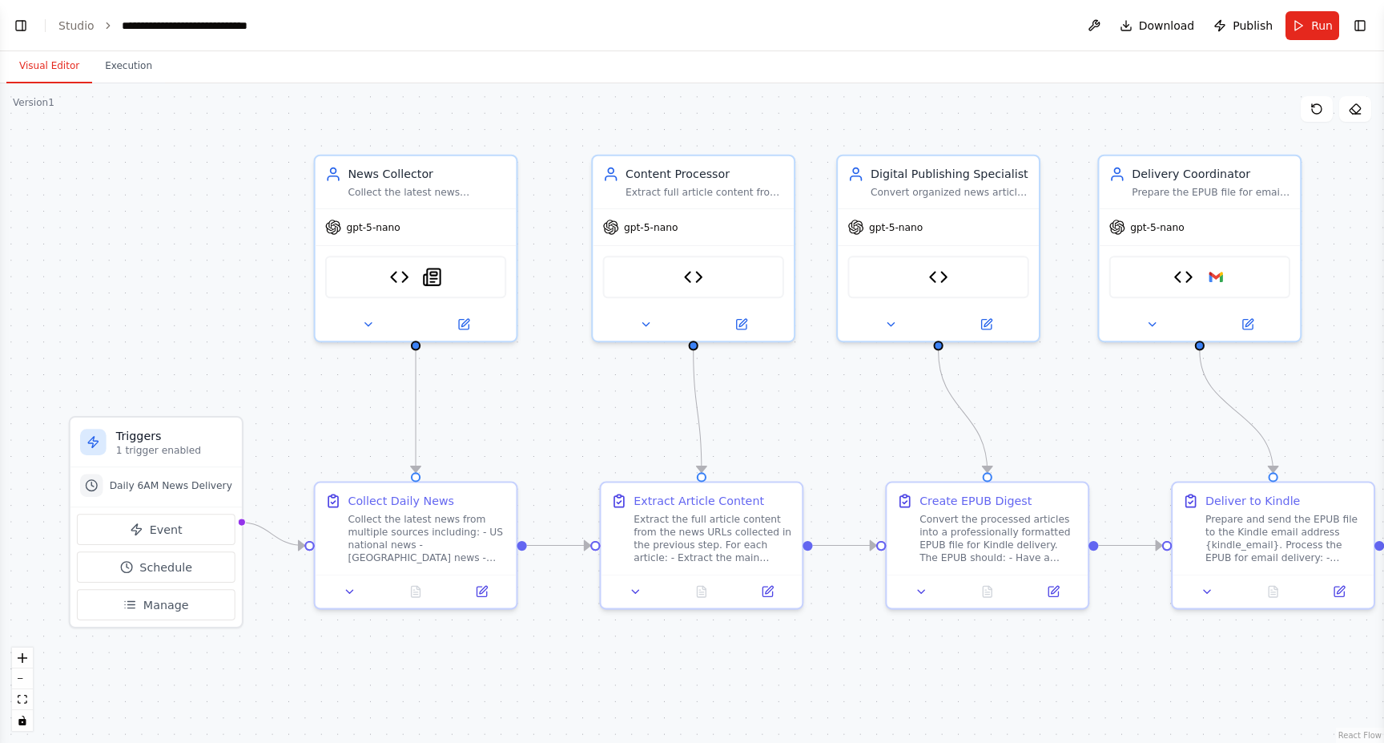
scroll to position [12883, 0]
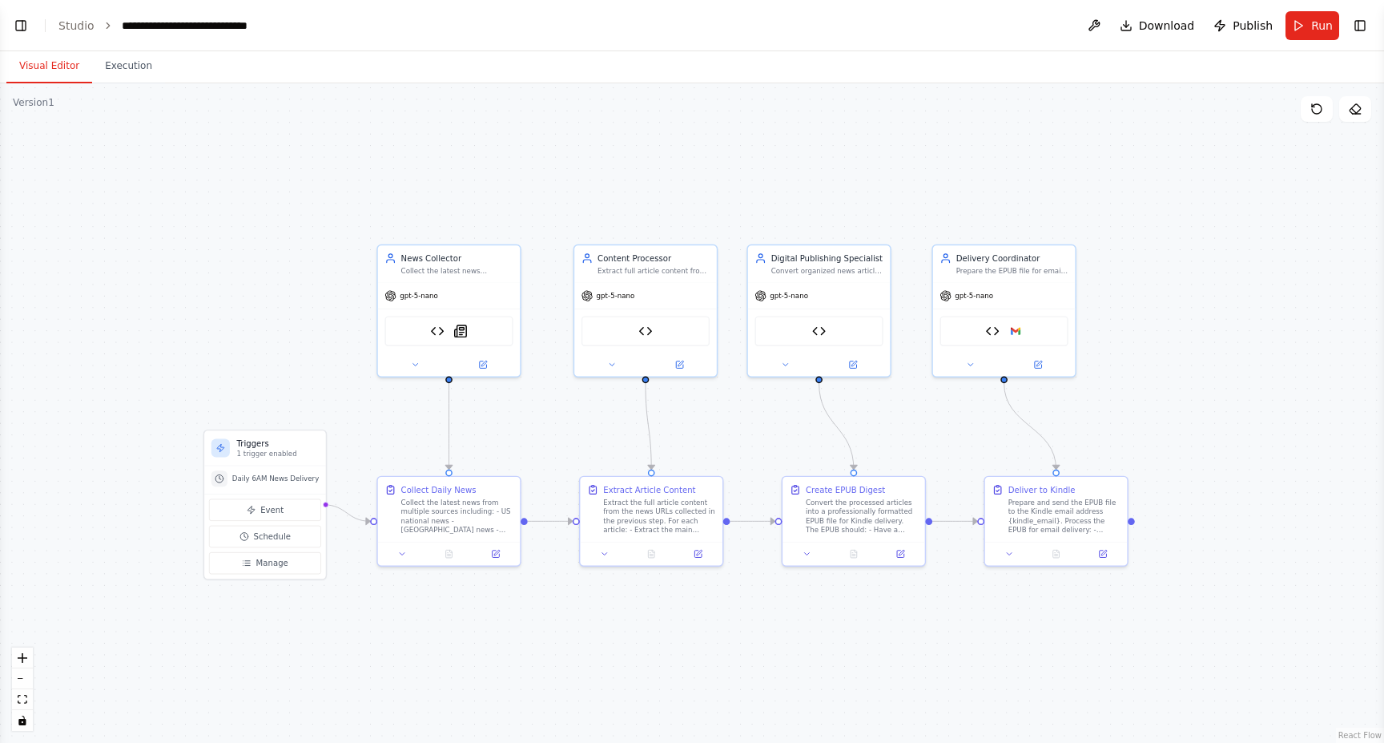
drag, startPoint x: 805, startPoint y: 495, endPoint x: 769, endPoint y: 448, distance: 59.4
click at [769, 448] on div ".deletable-edge-delete-btn { width: 20px; height: 20px; border: 0px solid #ffff…" at bounding box center [692, 412] width 1384 height 659
click at [1322, 112] on icon at bounding box center [1317, 109] width 13 height 13
click at [1317, 107] on icon at bounding box center [1317, 109] width 13 height 13
click at [1310, 30] on button "Run" at bounding box center [1313, 25] width 54 height 29
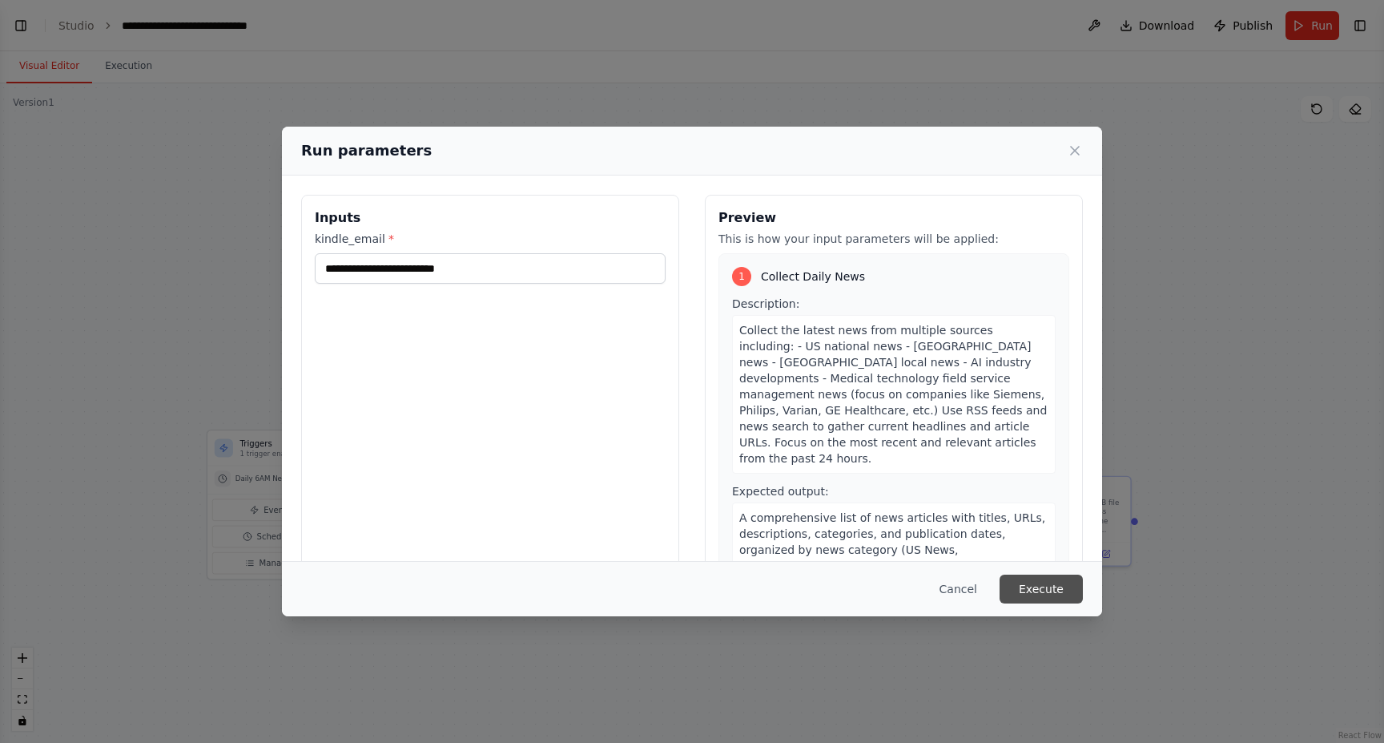
click at [1032, 596] on button "Execute" at bounding box center [1041, 588] width 83 height 29
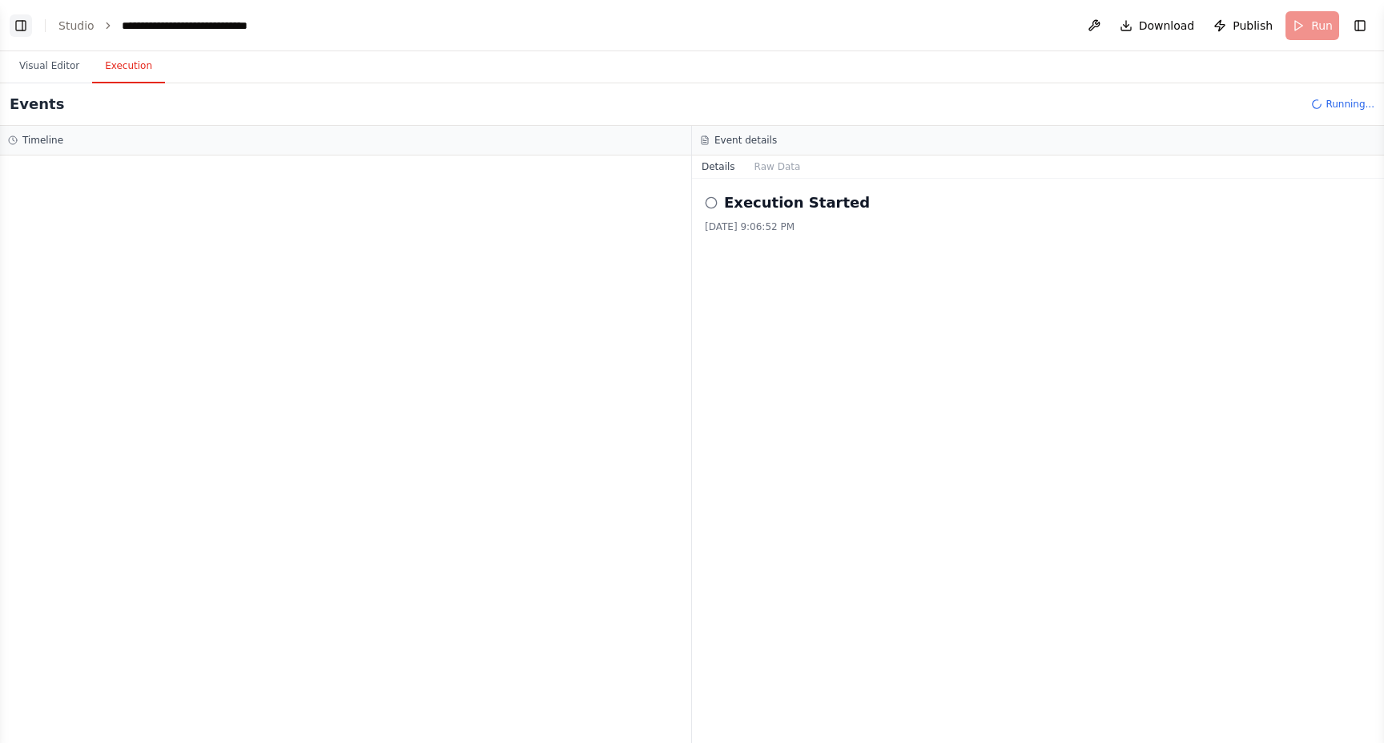
click at [20, 29] on button "Toggle Left Sidebar" at bounding box center [21, 25] width 22 height 22
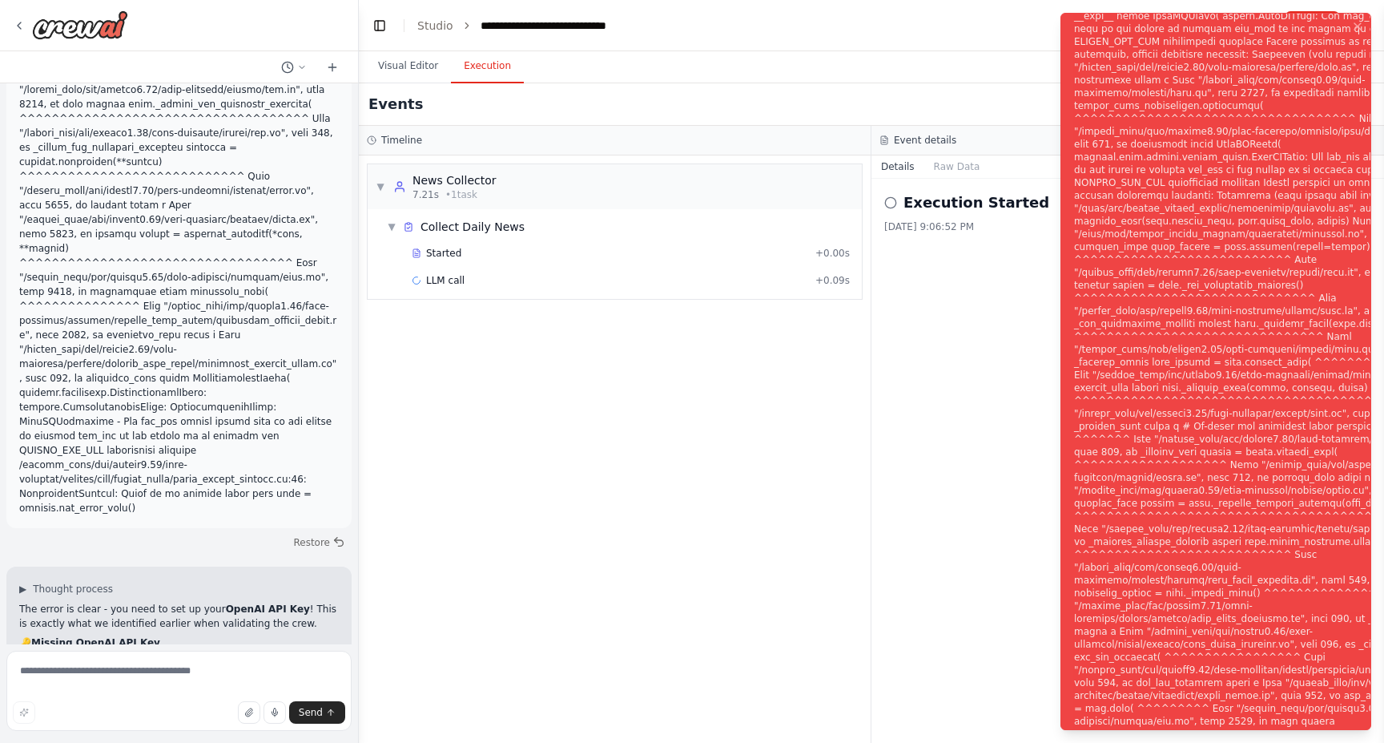
scroll to position [13013, 0]
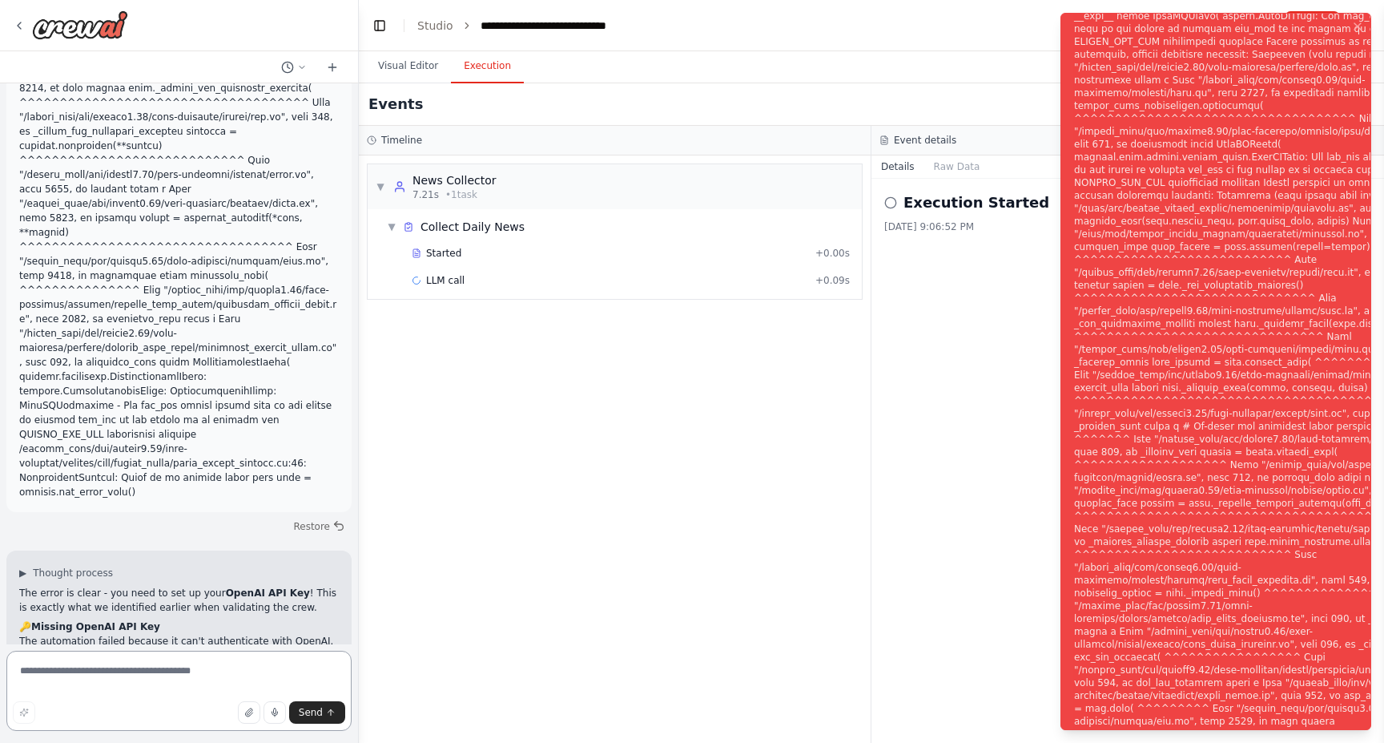
click at [170, 659] on textarea at bounding box center [178, 691] width 345 height 80
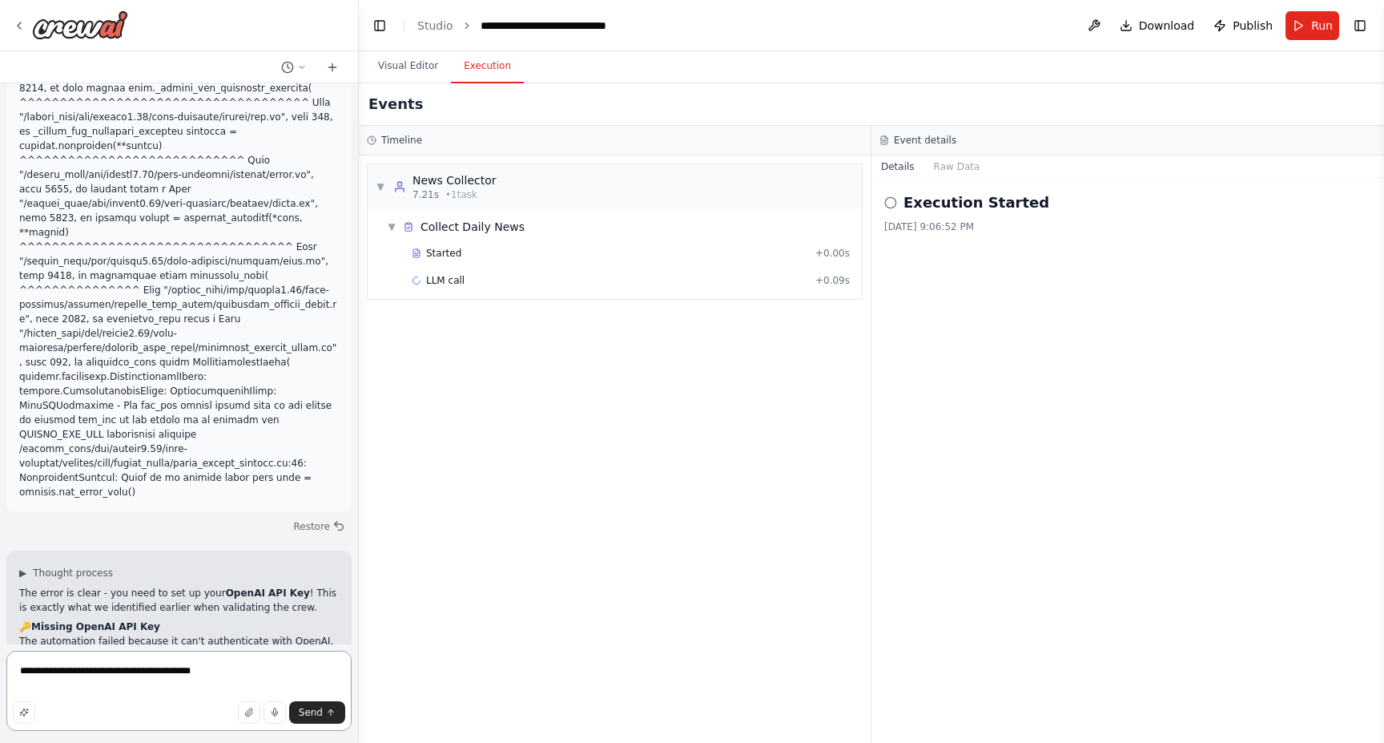
type textarea "**********"
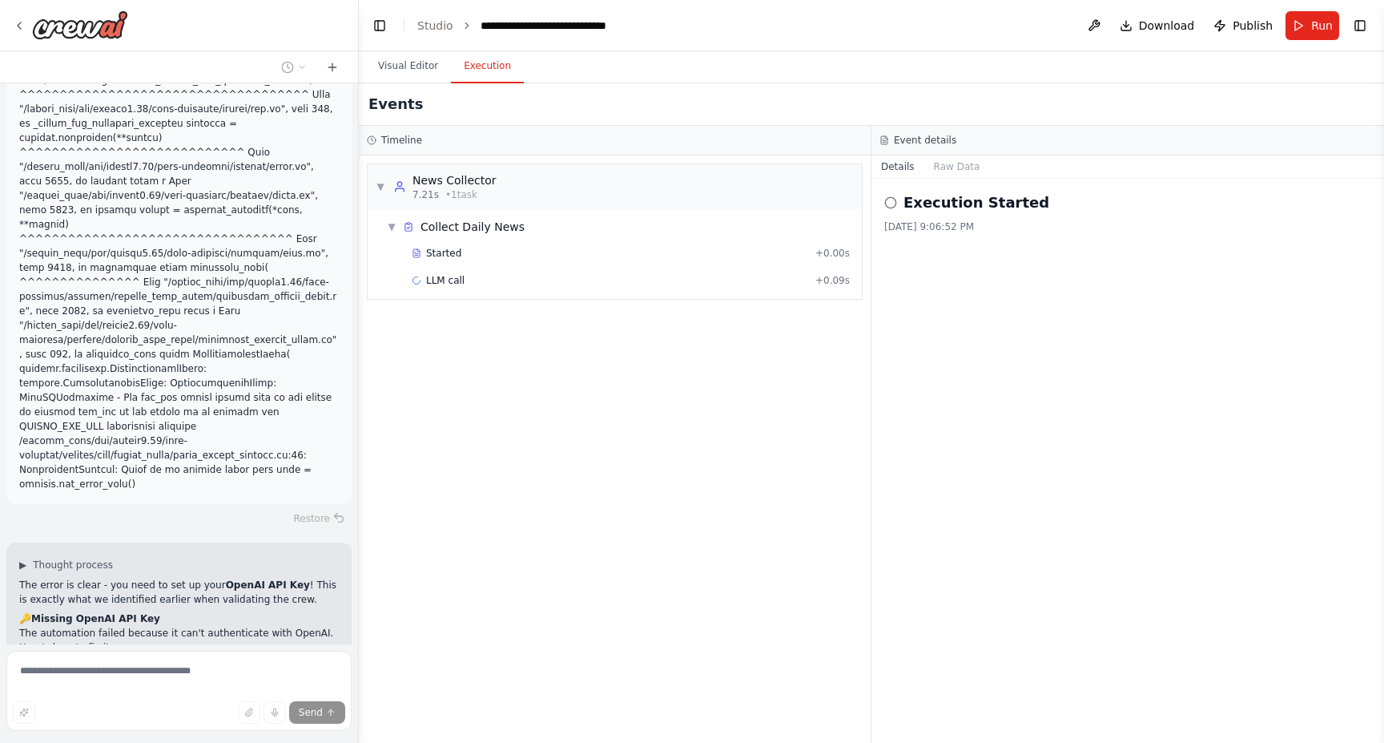
scroll to position [13024, 0]
click at [472, 279] on div "LLM call + 0.09s" at bounding box center [631, 280] width 438 height 13
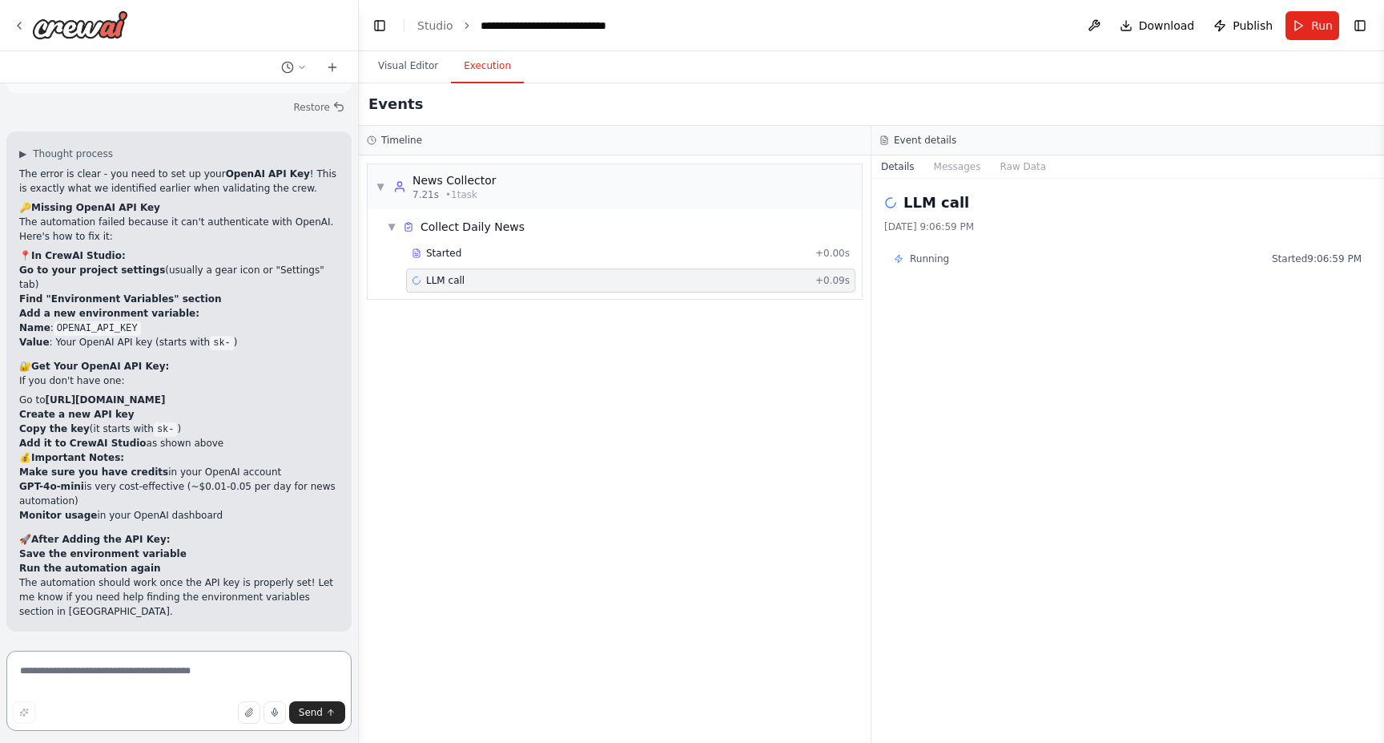
scroll to position [13420, 0]
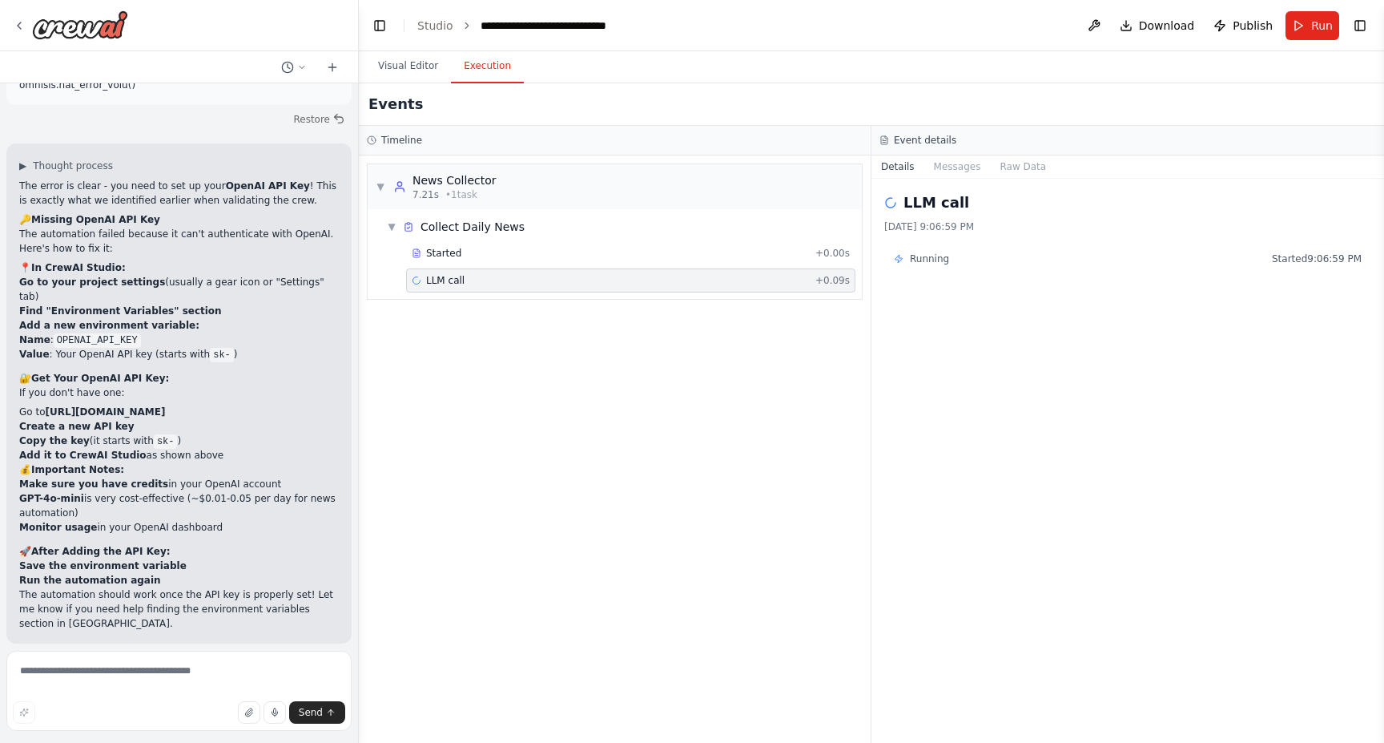
click at [611, 514] on div "▼ News Collector 7.21s • 1 task ▼ Collect Daily News Started + 0.00s LLM call +…" at bounding box center [615, 448] width 512 height 587
click at [388, 65] on button "Visual Editor" at bounding box center [408, 67] width 86 height 34
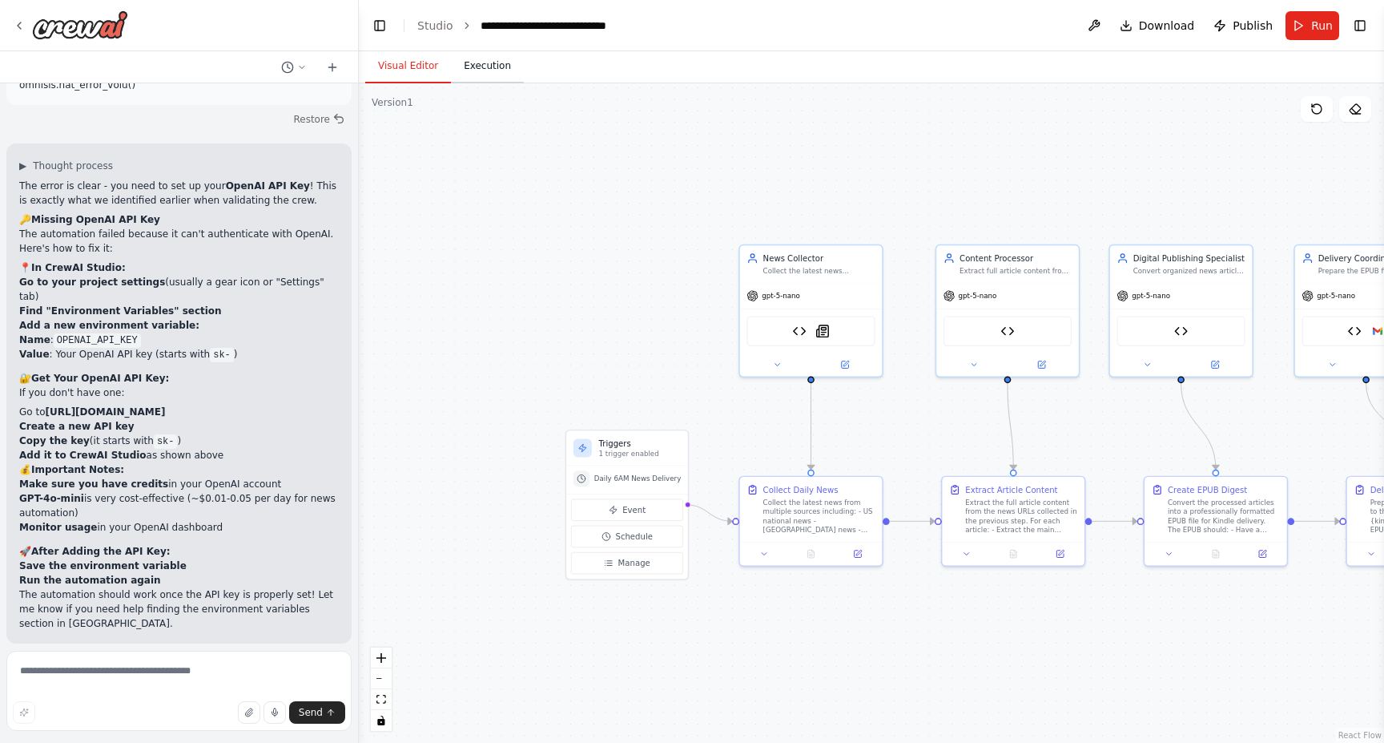
click at [477, 62] on button "Execution" at bounding box center [487, 67] width 73 height 34
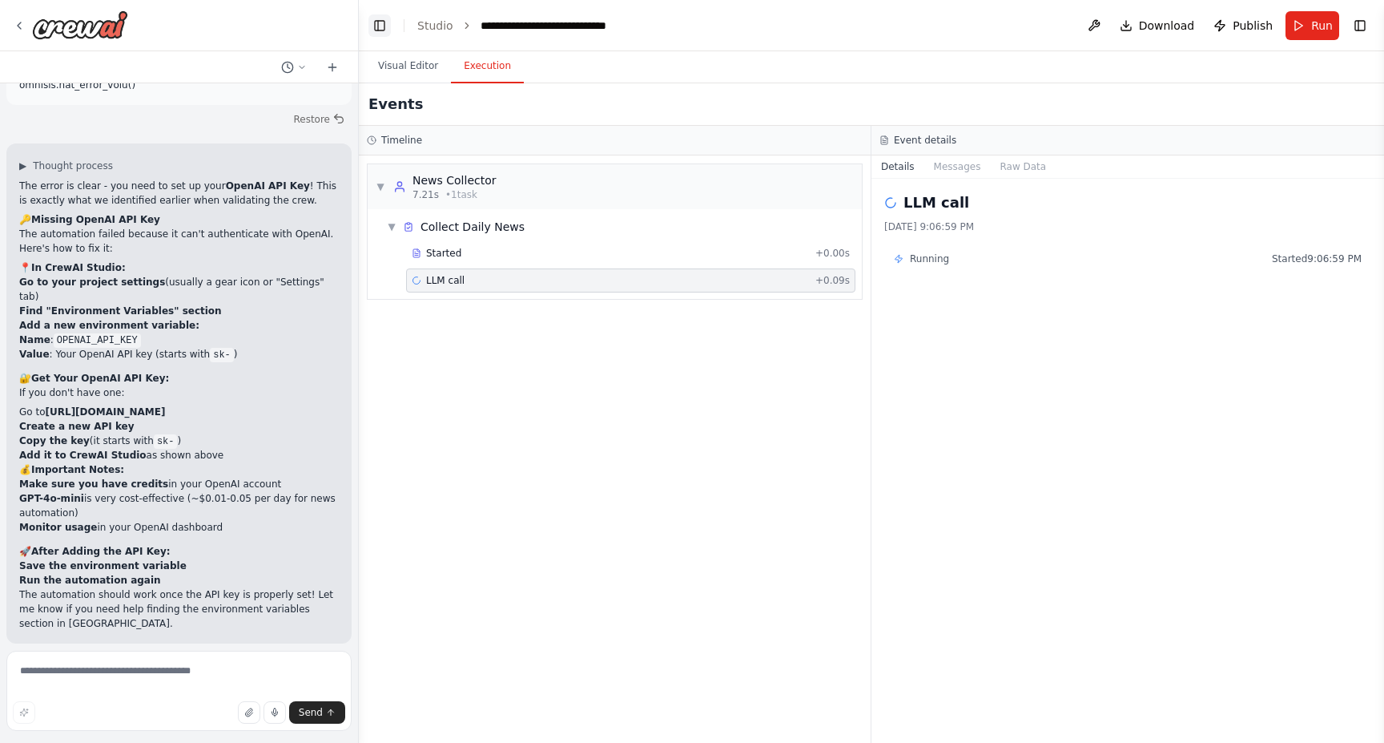
click at [382, 23] on button "Toggle Left Sidebar" at bounding box center [380, 25] width 22 height 22
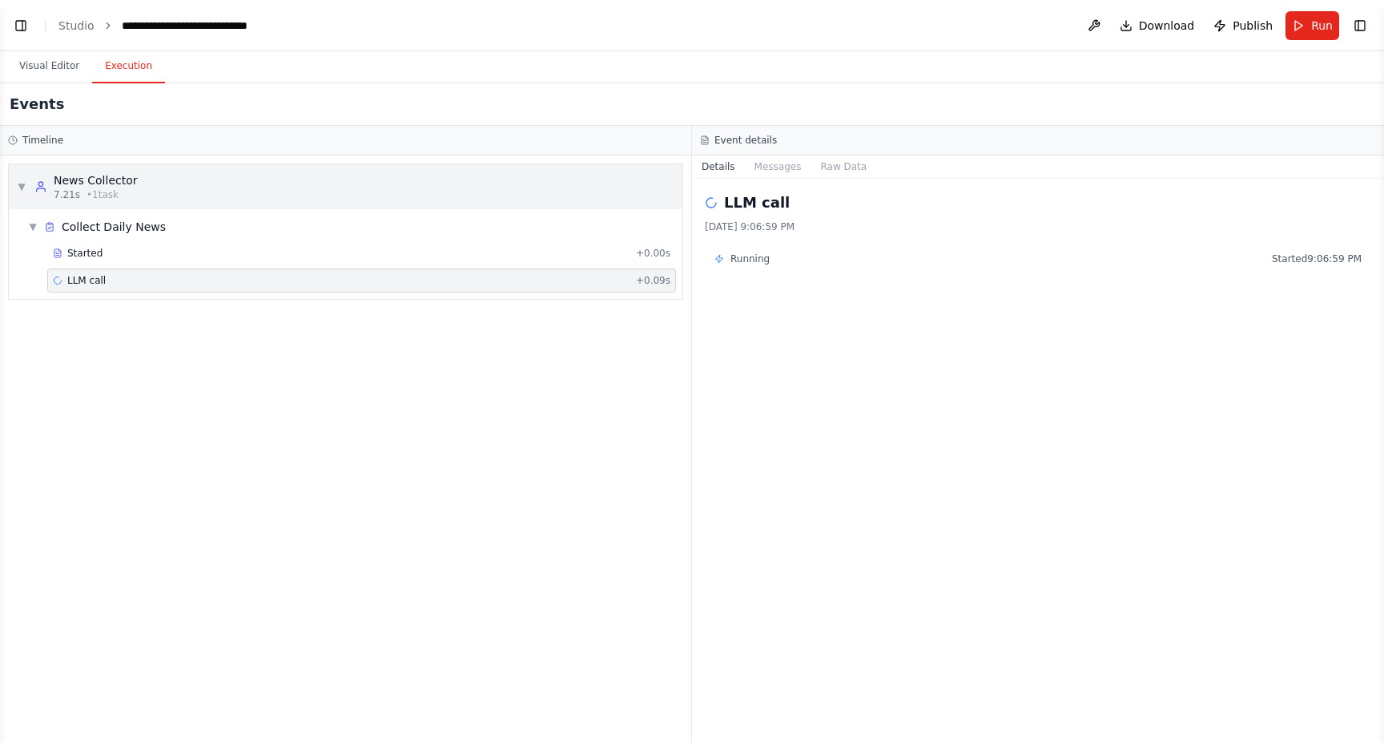
click at [21, 183] on span "▼" at bounding box center [22, 186] width 10 height 13
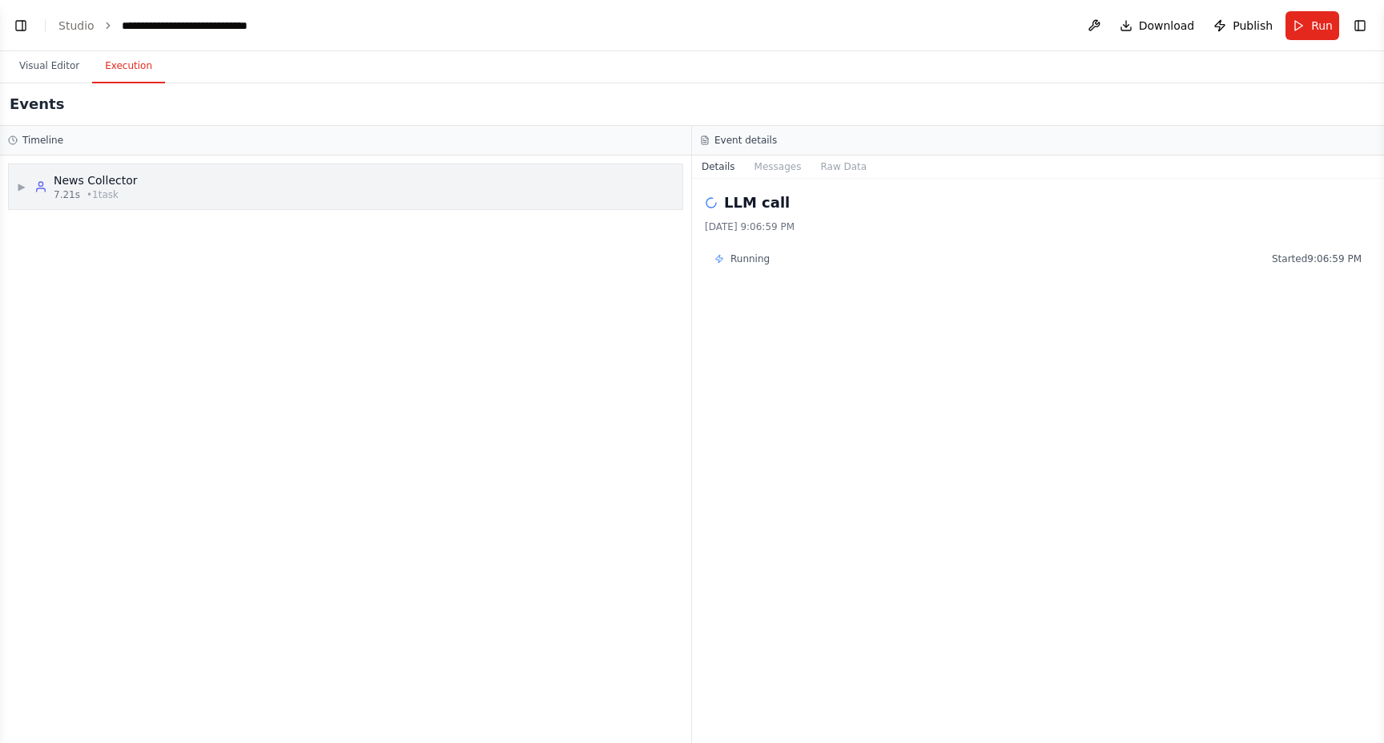
click at [21, 183] on span "▶" at bounding box center [22, 186] width 10 height 13
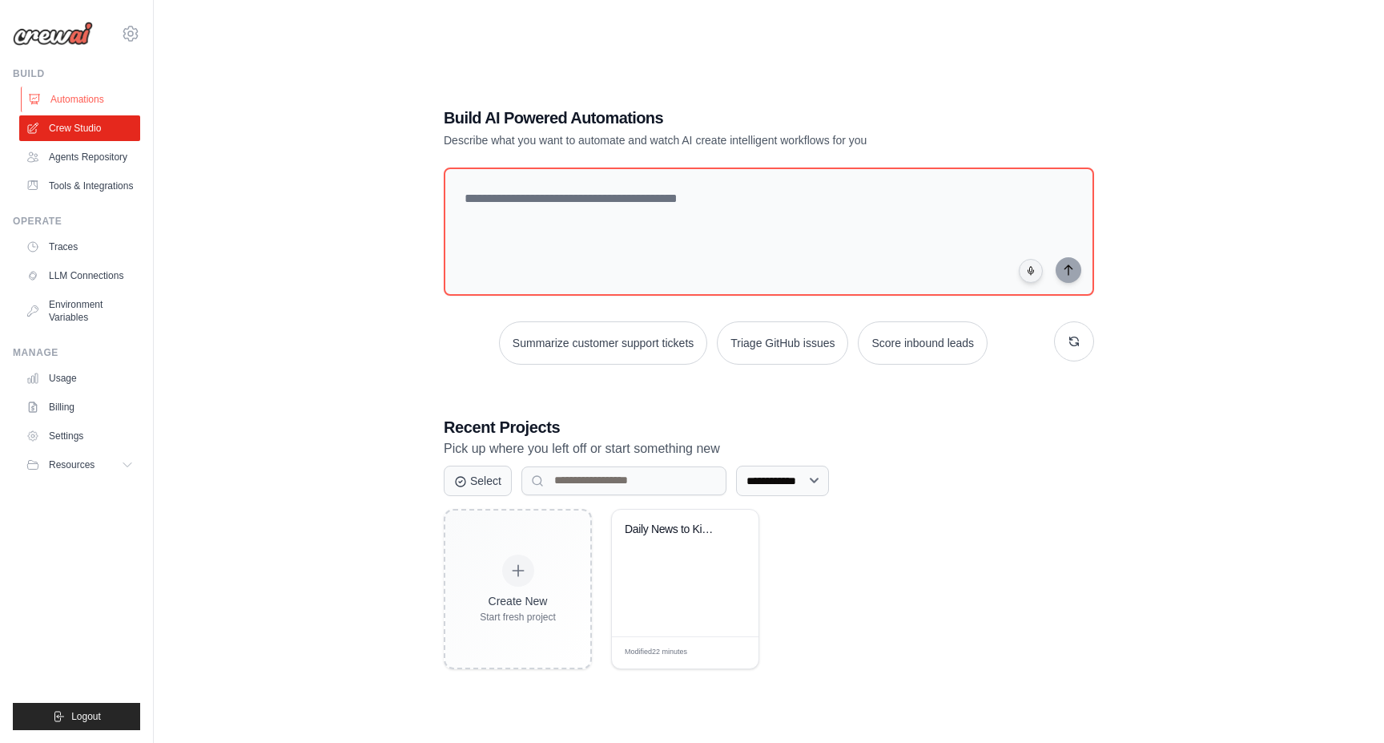
click at [74, 105] on link "Automations" at bounding box center [81, 100] width 121 height 26
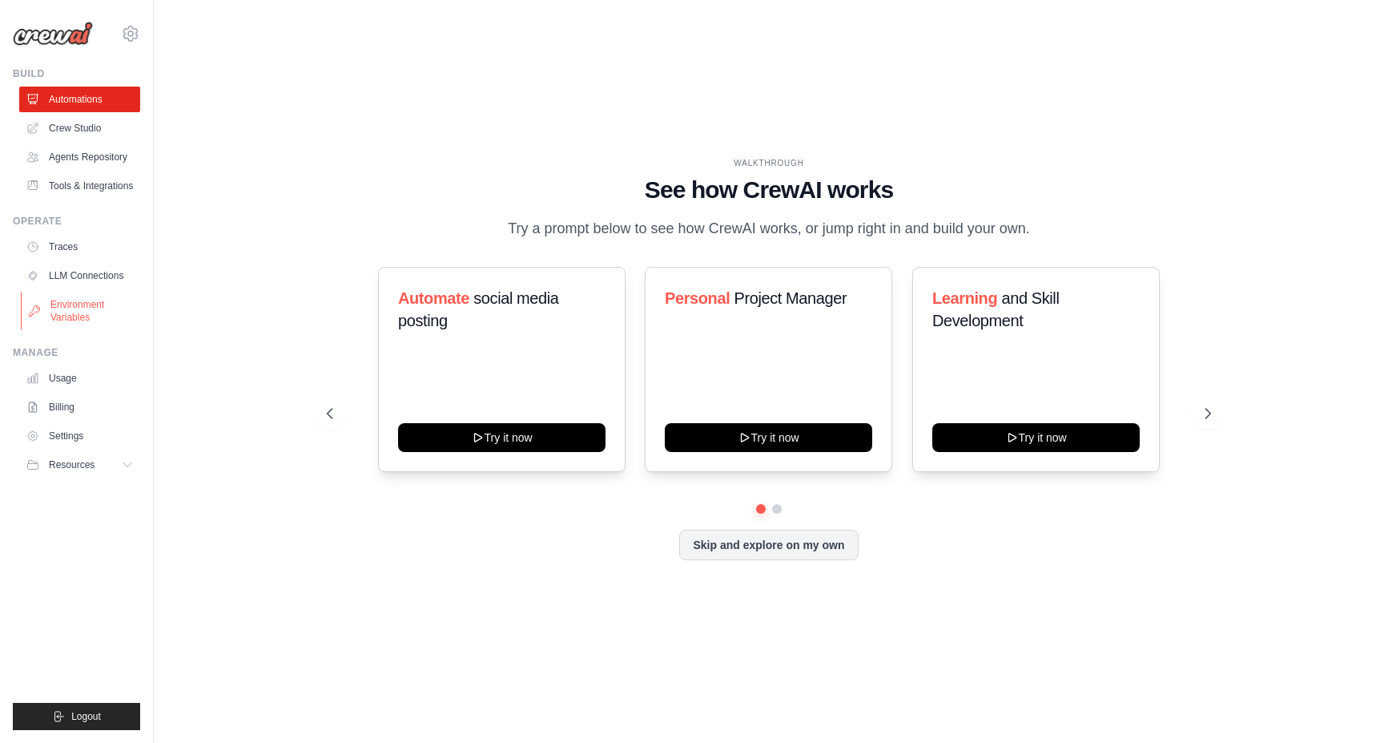
click at [84, 316] on link "Environment Variables" at bounding box center [81, 311] width 121 height 38
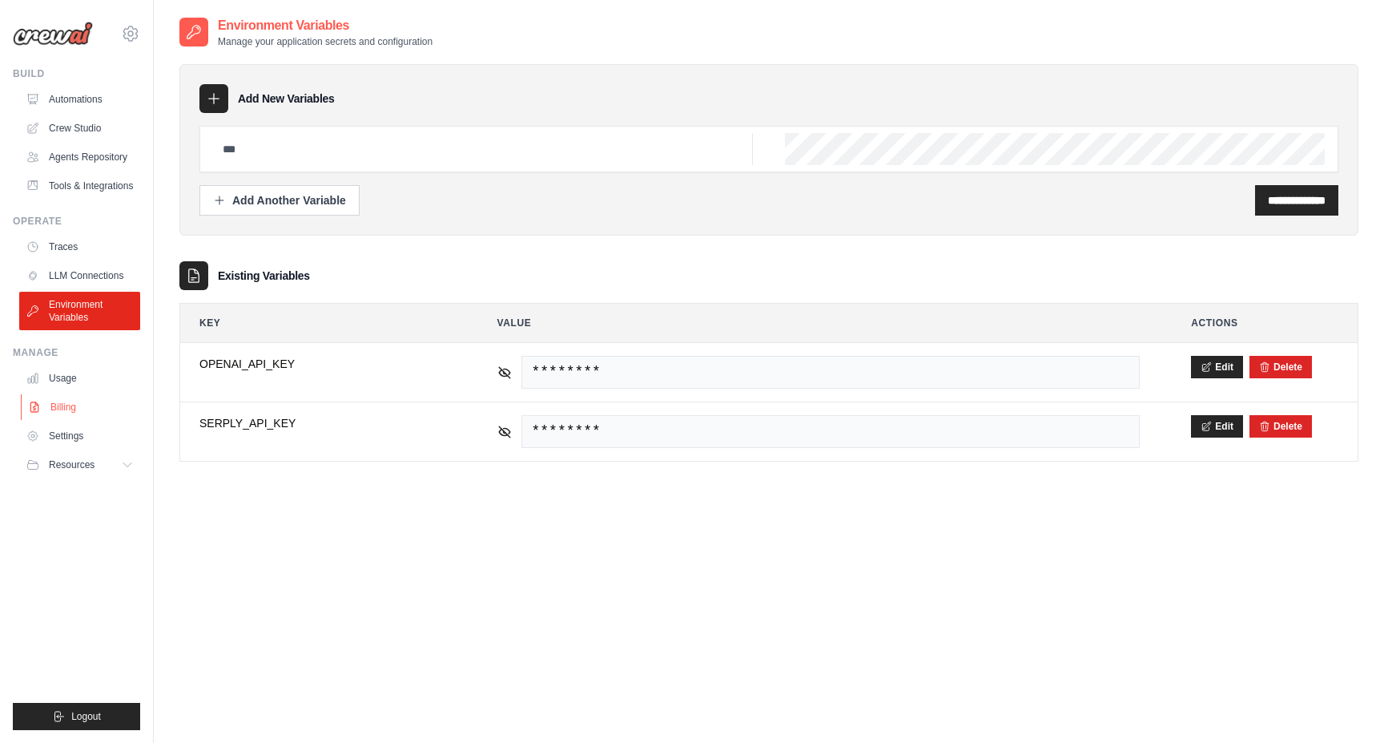
click at [69, 410] on link "Billing" at bounding box center [81, 407] width 121 height 26
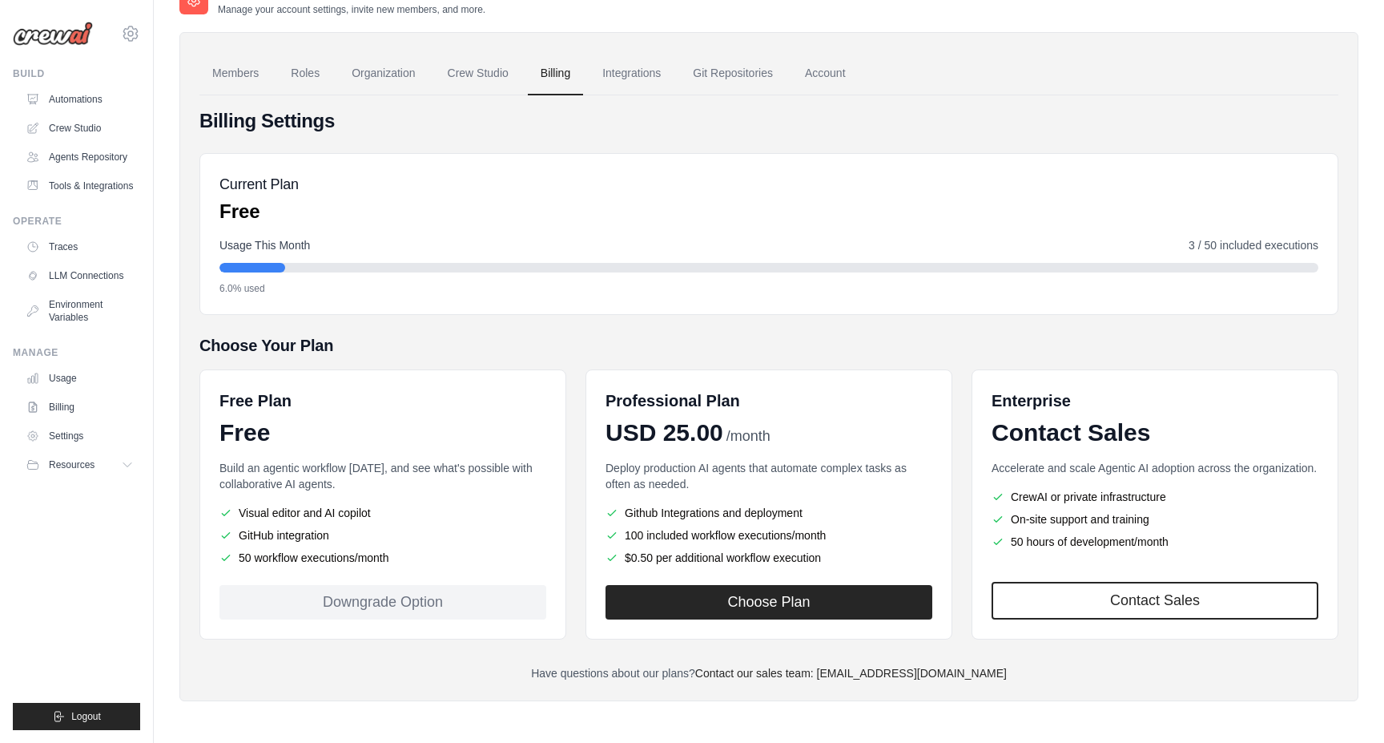
scroll to position [32, 0]
click at [78, 463] on span "Resources" at bounding box center [73, 464] width 46 height 13
click at [64, 420] on ul "Usage Billing Settings Resources GitHub" at bounding box center [79, 472] width 121 height 215
click at [66, 431] on link "Settings" at bounding box center [81, 436] width 121 height 26
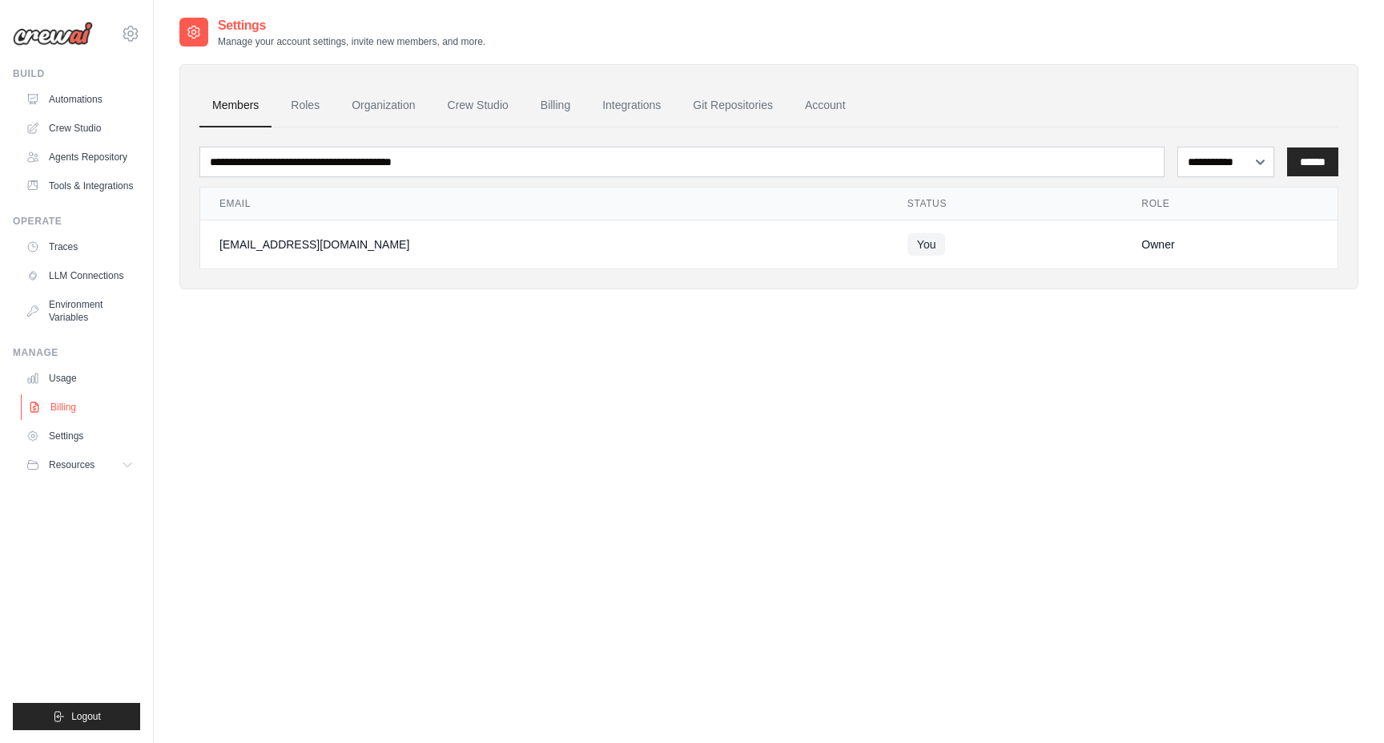
click at [62, 408] on link "Billing" at bounding box center [81, 407] width 121 height 26
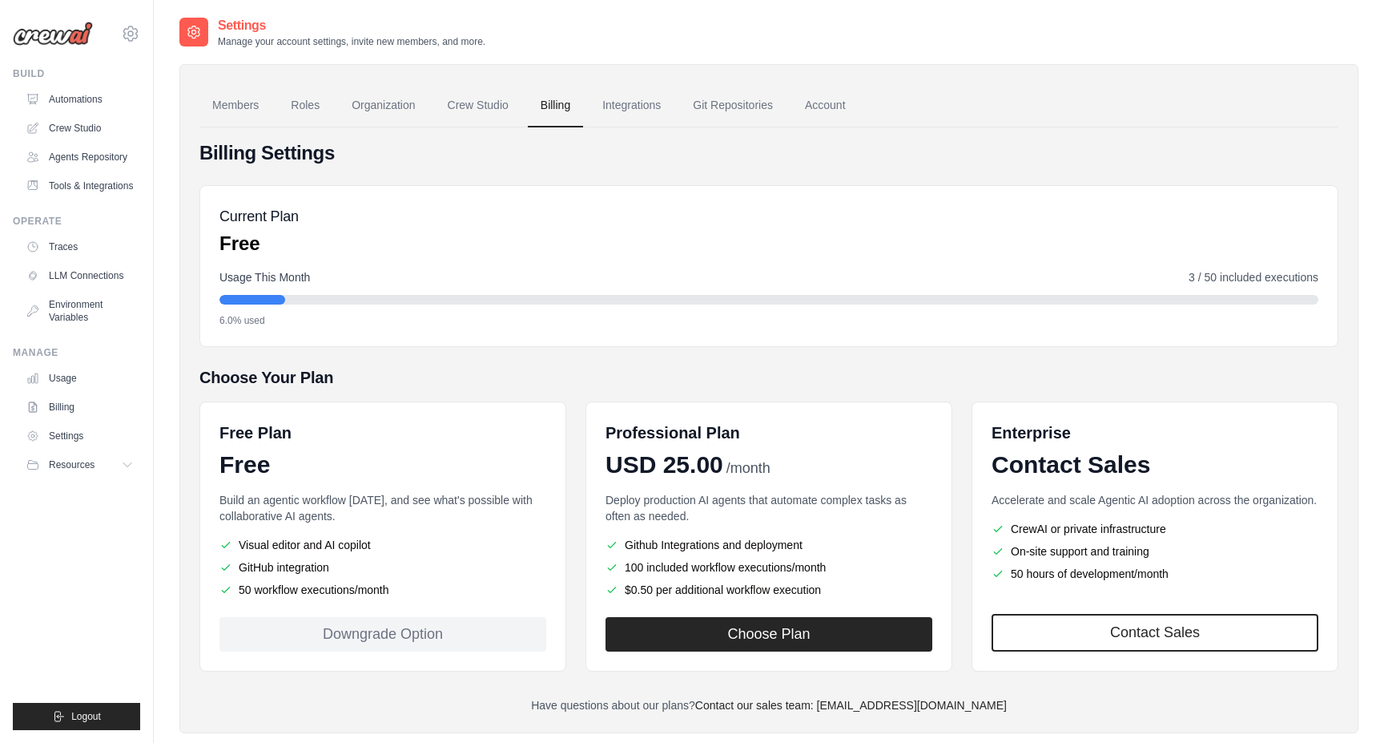
click at [62, 361] on div "Manage Usage Billing Settings Resources Documentation" at bounding box center [76, 411] width 127 height 131
click at [460, 102] on link "Crew Studio" at bounding box center [478, 105] width 87 height 43
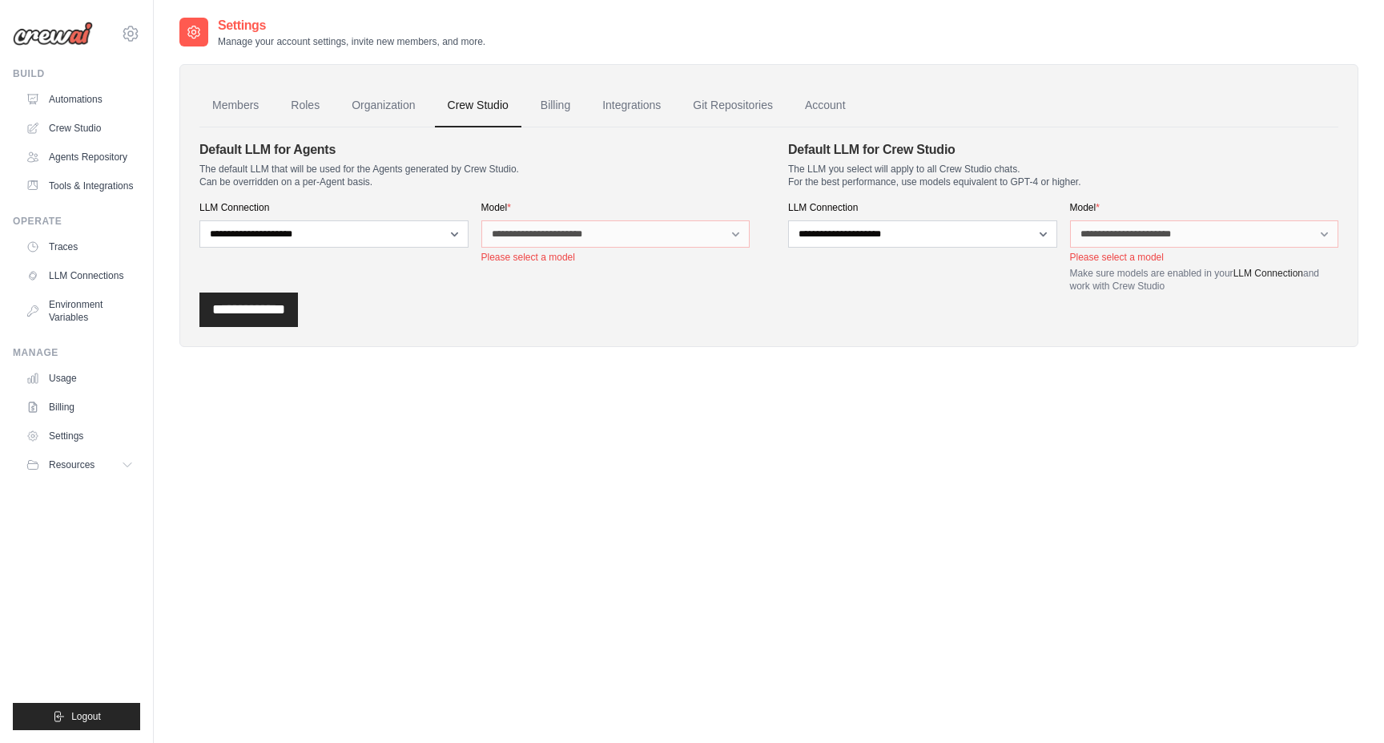
click at [506, 274] on div "**********" at bounding box center [474, 216] width 550 height 152
click at [428, 238] on select "**********" at bounding box center [333, 233] width 269 height 27
select select "******"
select select "**********"
click at [843, 235] on select "**********" at bounding box center [922, 233] width 269 height 27
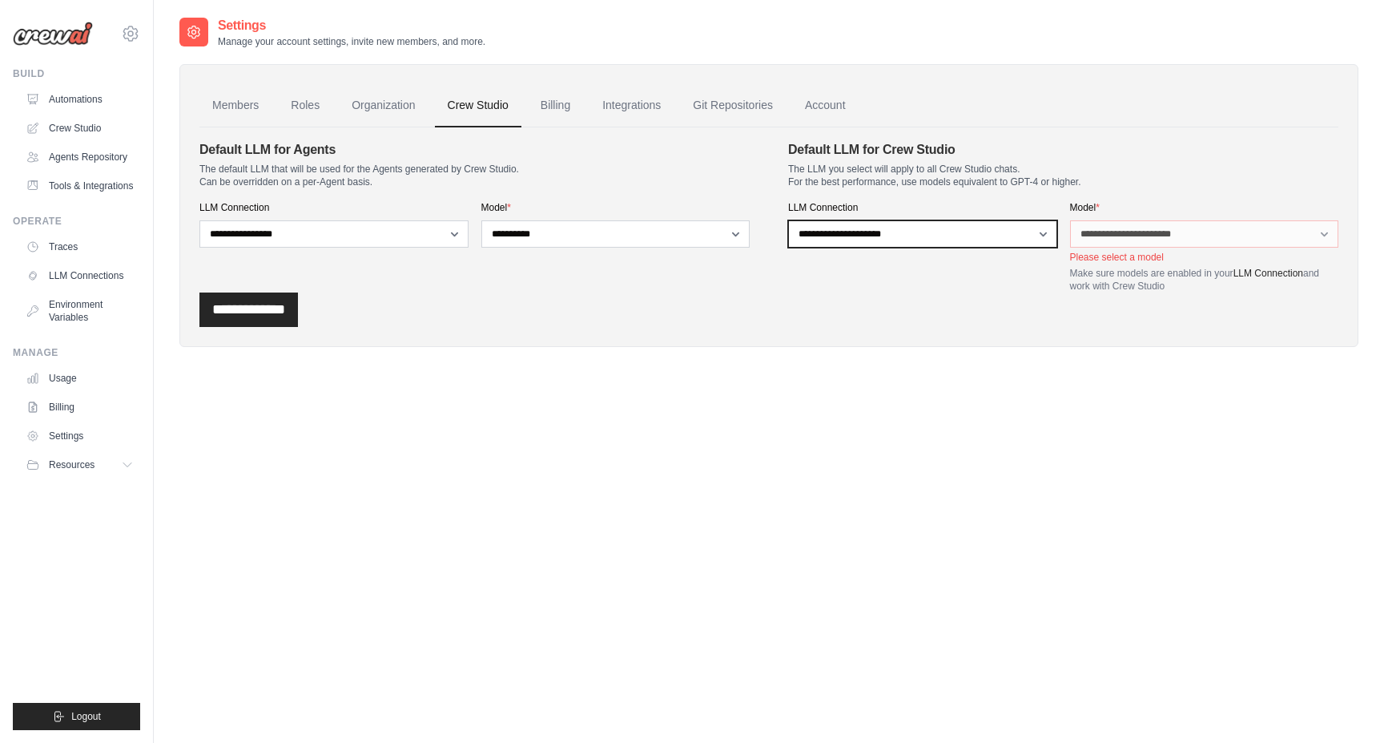
select select "******"
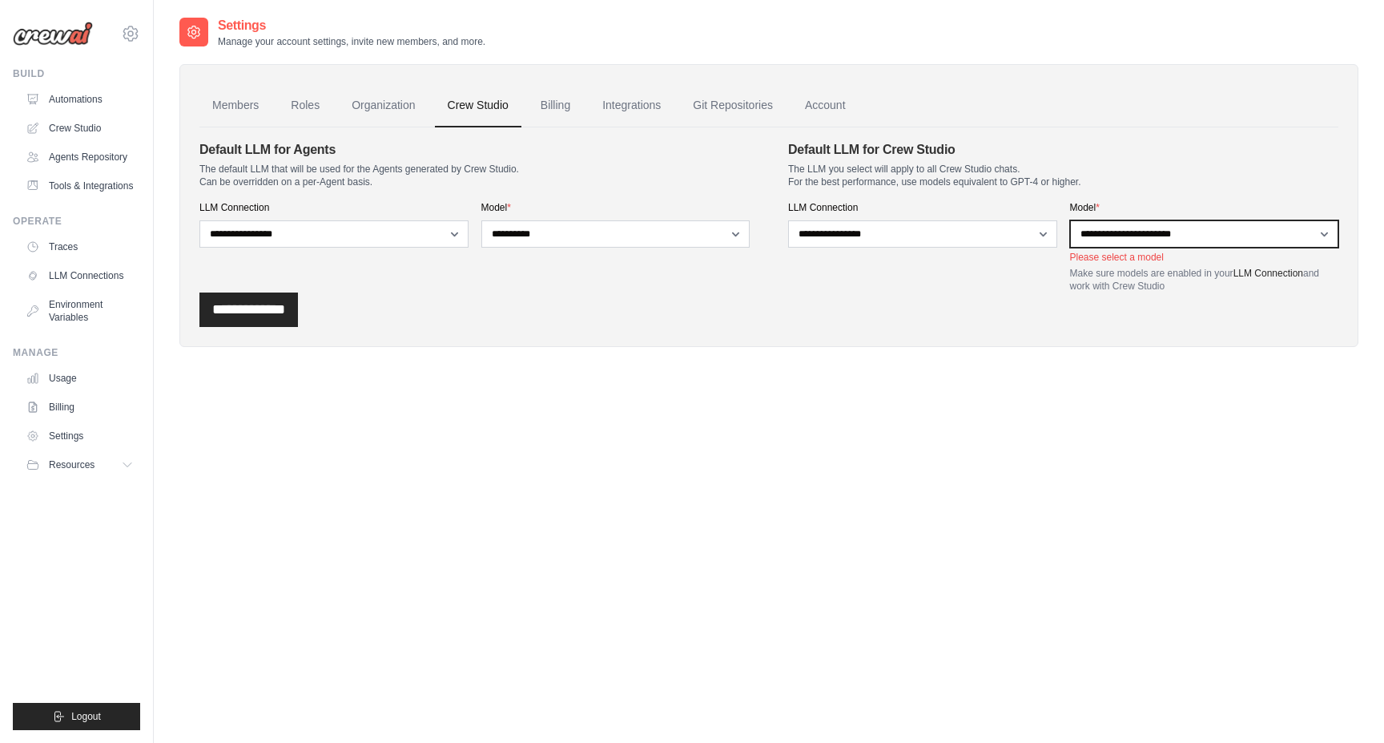
click at [1117, 237] on select "**********" at bounding box center [1204, 233] width 269 height 27
select select "**********"
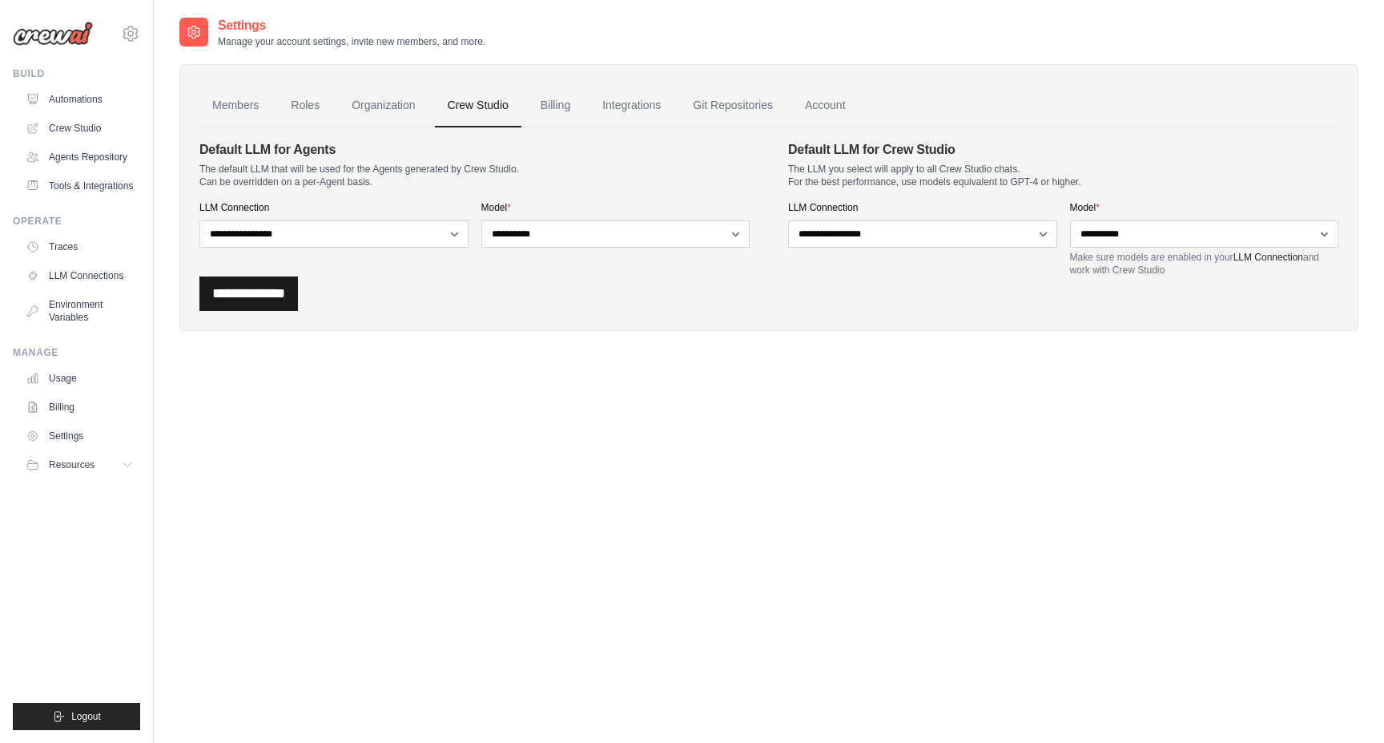
click at [258, 283] on input "**********" at bounding box center [248, 293] width 99 height 34
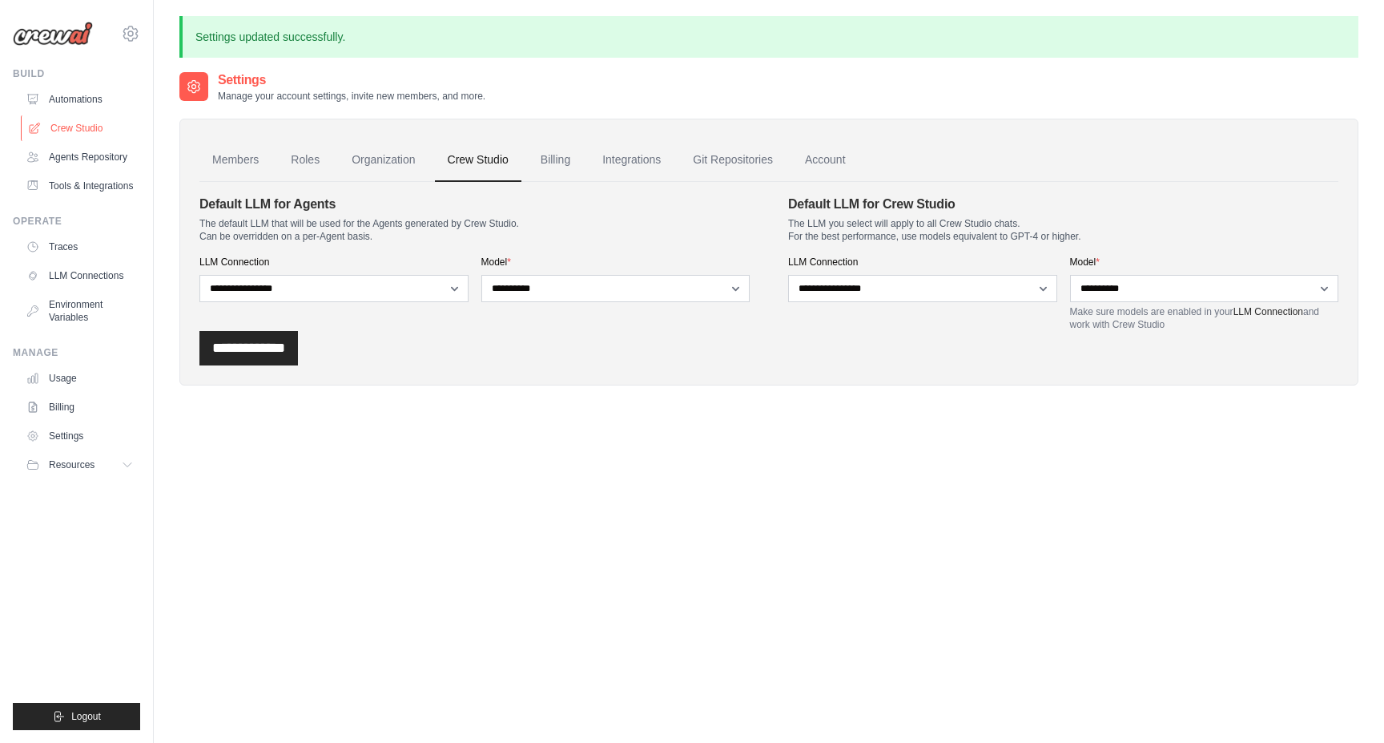
click at [95, 127] on link "Crew Studio" at bounding box center [81, 128] width 121 height 26
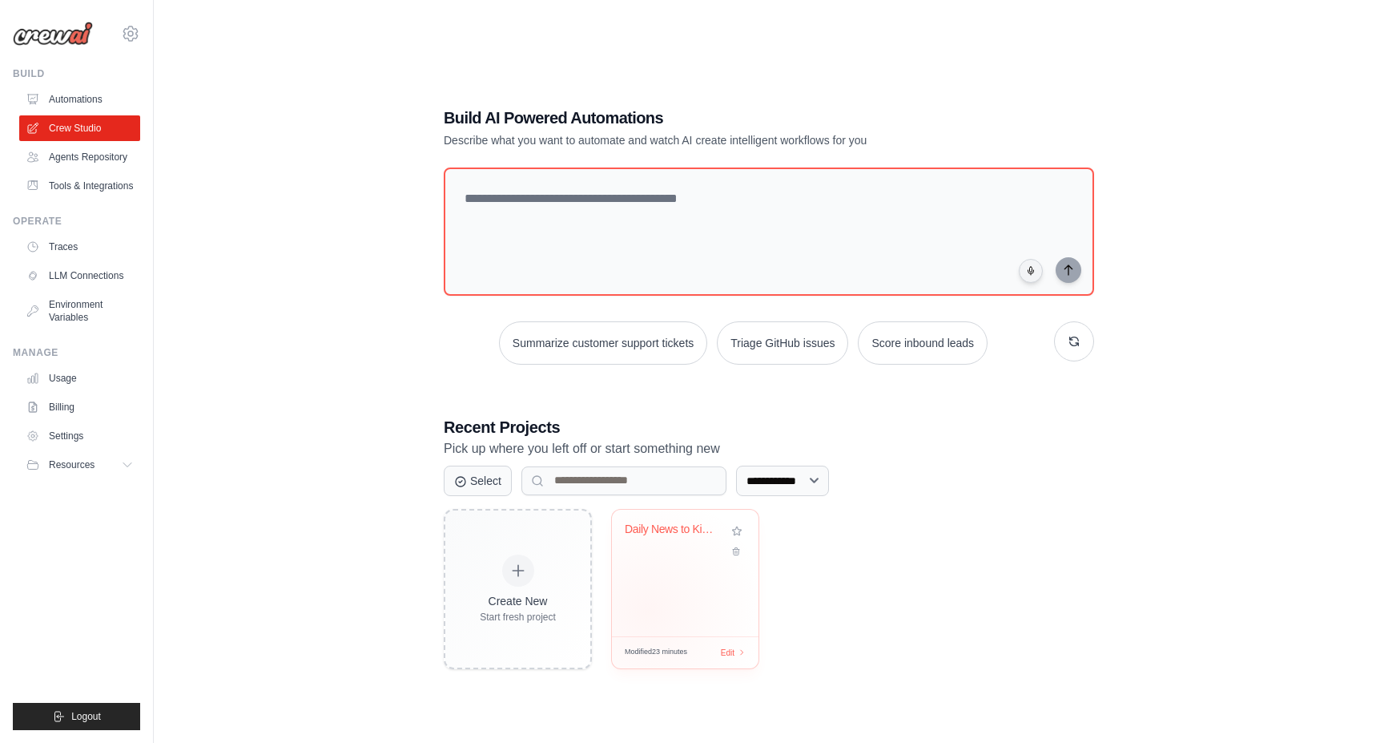
click at [648, 610] on div "Daily News to Kindle Automation" at bounding box center [685, 573] width 147 height 127
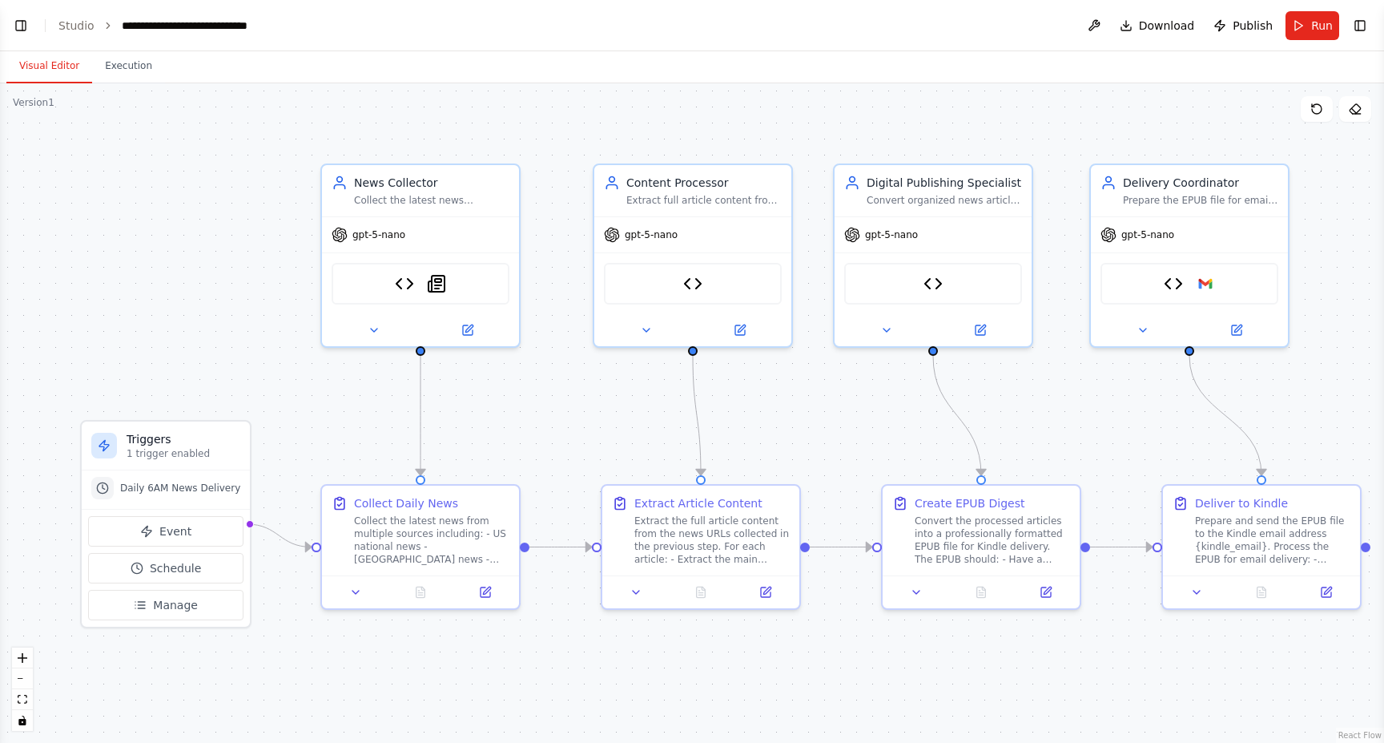
scroll to position [13793, 0]
click at [1296, 30] on button "Run" at bounding box center [1313, 25] width 54 height 29
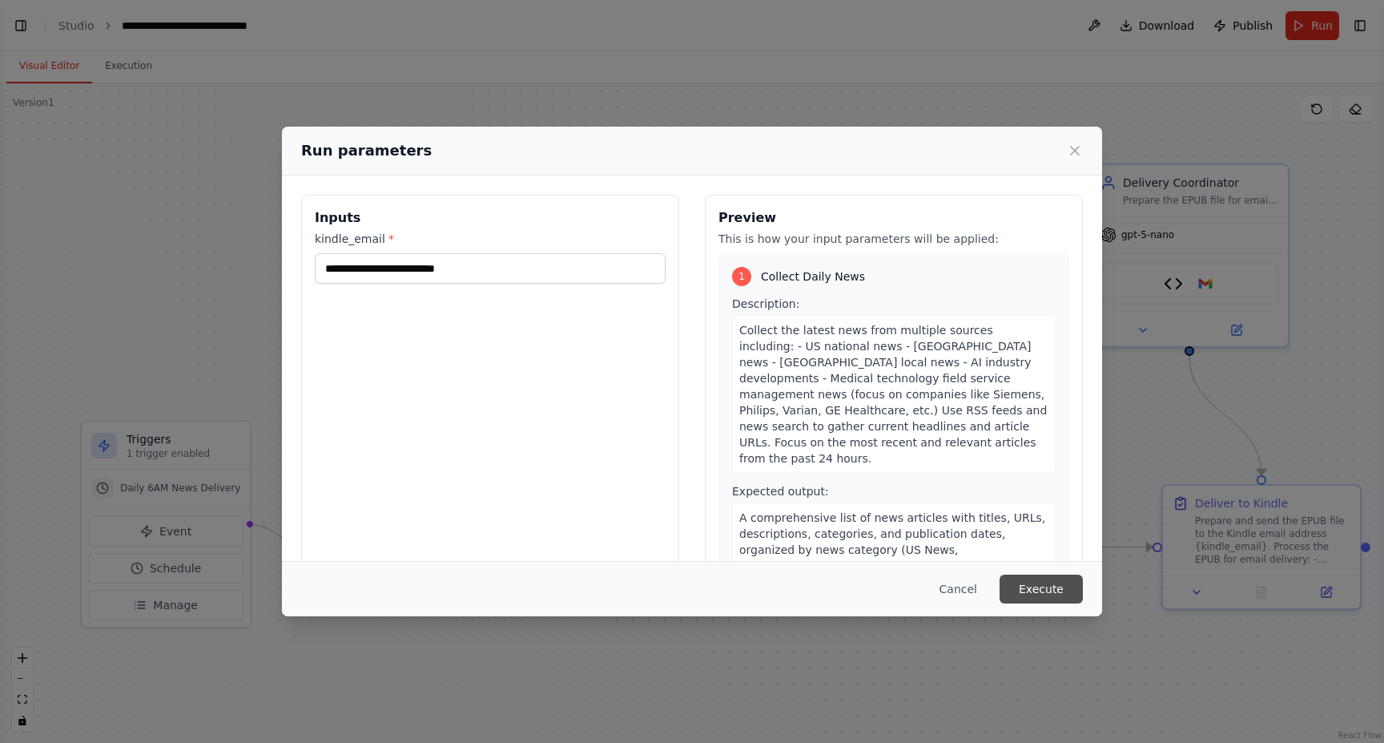
click at [1046, 593] on button "Execute" at bounding box center [1041, 588] width 83 height 29
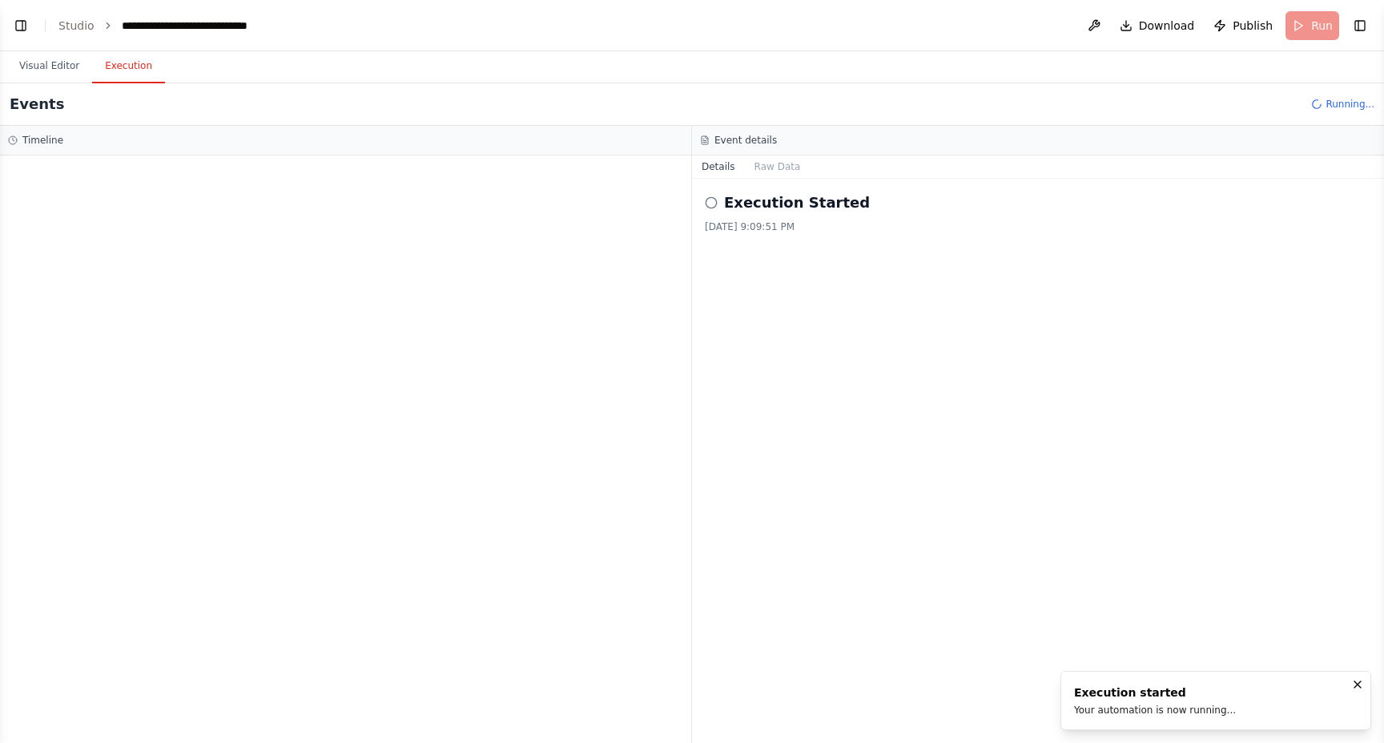
click at [1362, 683] on icon "Notifications (F8)" at bounding box center [1358, 684] width 13 height 13
click at [768, 167] on button "Raw Data" at bounding box center [778, 166] width 66 height 22
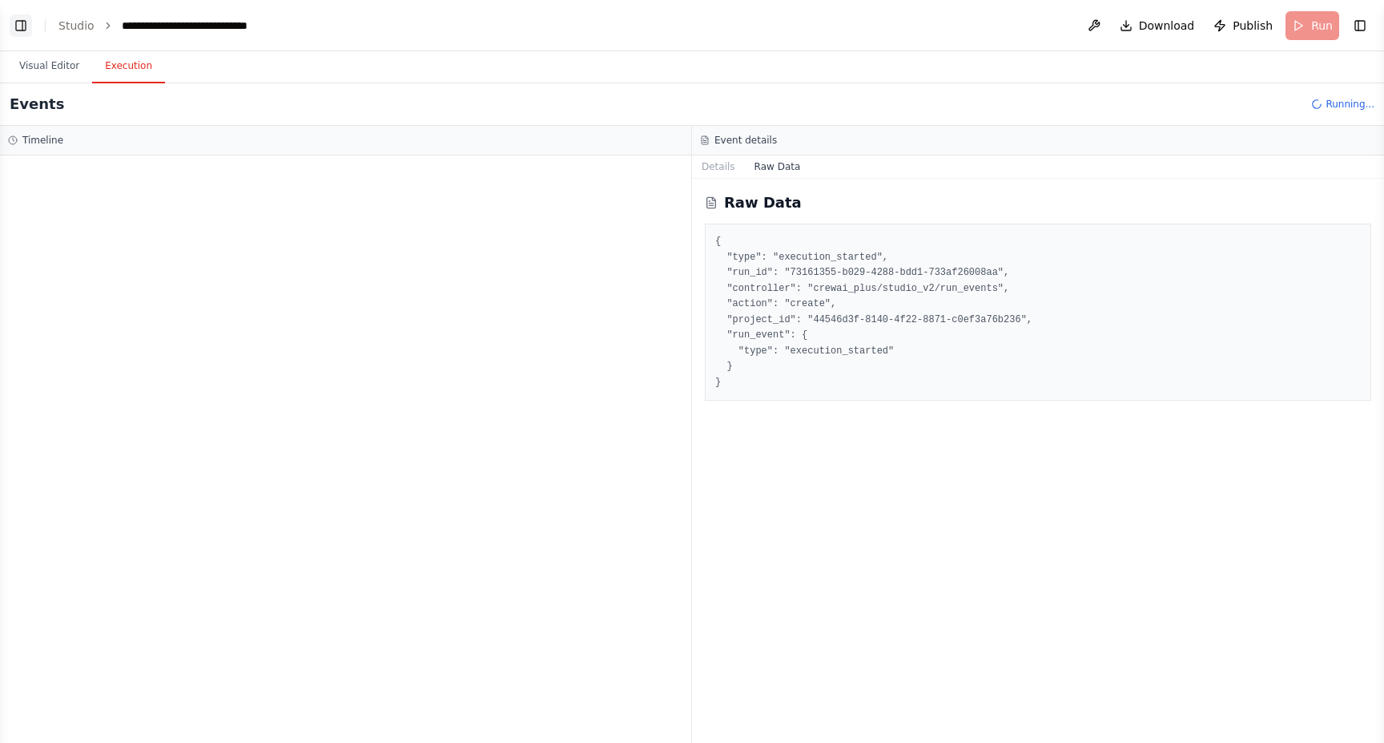
click at [18, 26] on button "Toggle Left Sidebar" at bounding box center [21, 25] width 22 height 22
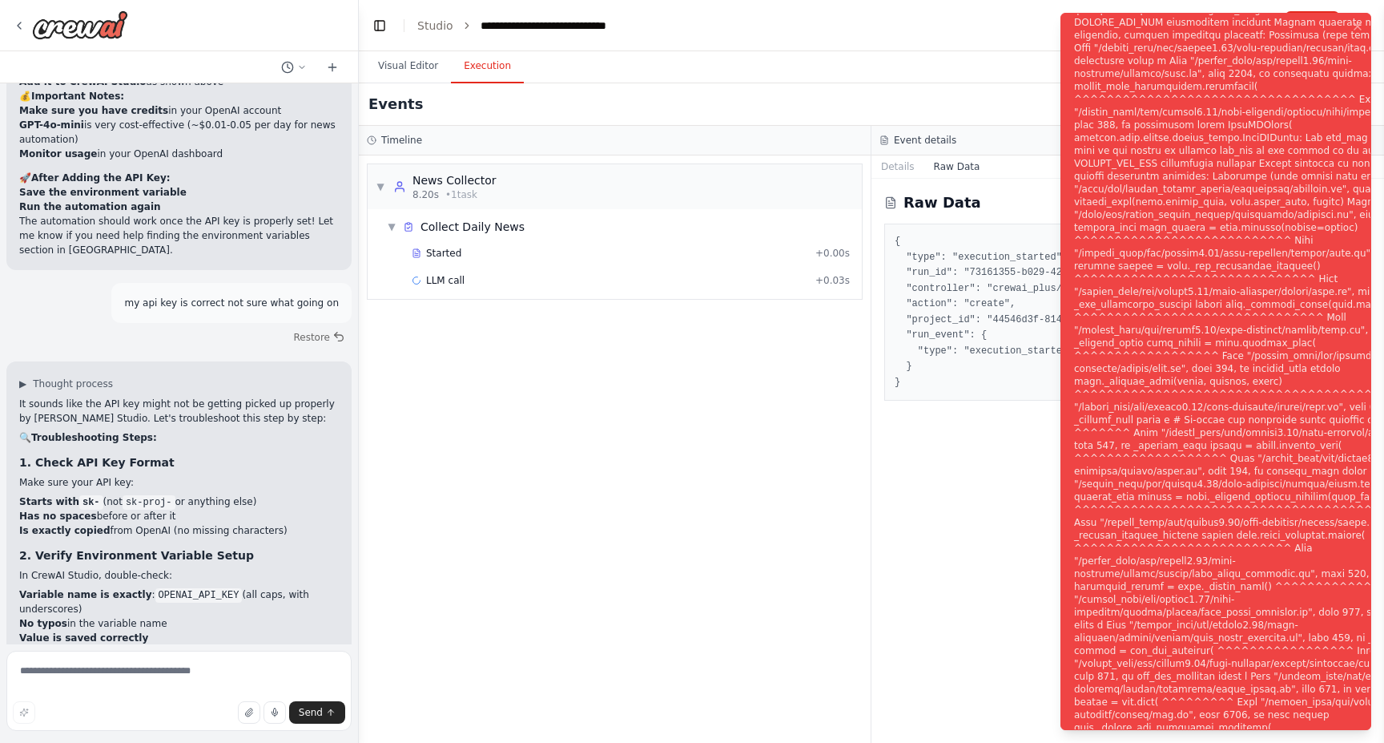
scroll to position [0, 0]
click at [917, 440] on div "Raw Data { "type": "execution_started", "run_id": "73161355-b029-4288-bdd1-733a…" at bounding box center [1128, 461] width 513 height 564
click at [809, 429] on div "▼ News Collector 8.20s • 1 task ▼ Collect Daily News Started + 0.00s LLM call +…" at bounding box center [615, 448] width 512 height 587
click at [1358, 20] on icon "Notifications (F8)" at bounding box center [1358, 26] width 13 height 13
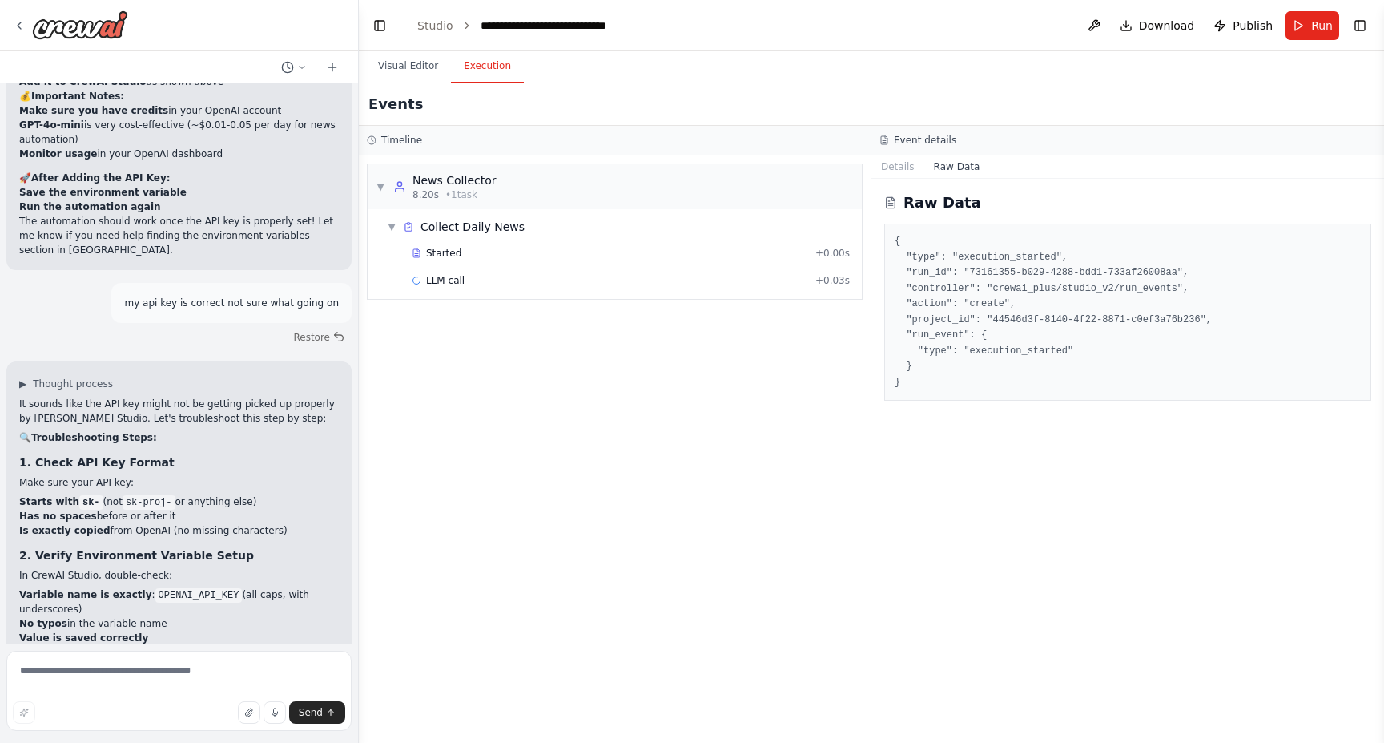
click at [672, 312] on div "▼ News Collector 8.20s • 1 task ▼ Collect Daily News Started + 0.00s LLM call +…" at bounding box center [615, 448] width 512 height 587
click at [377, 20] on button "Toggle Left Sidebar" at bounding box center [380, 25] width 22 height 22
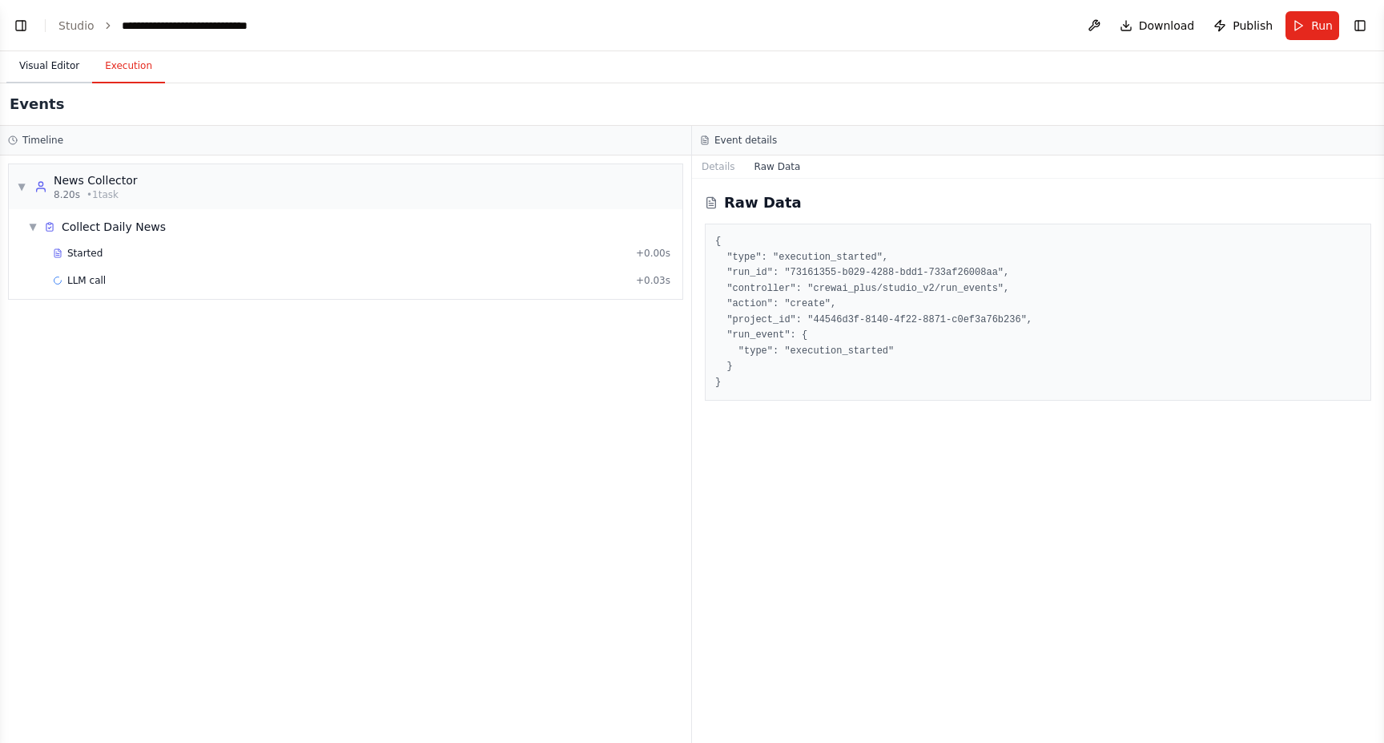
click at [41, 75] on button "Visual Editor" at bounding box center [49, 67] width 86 height 34
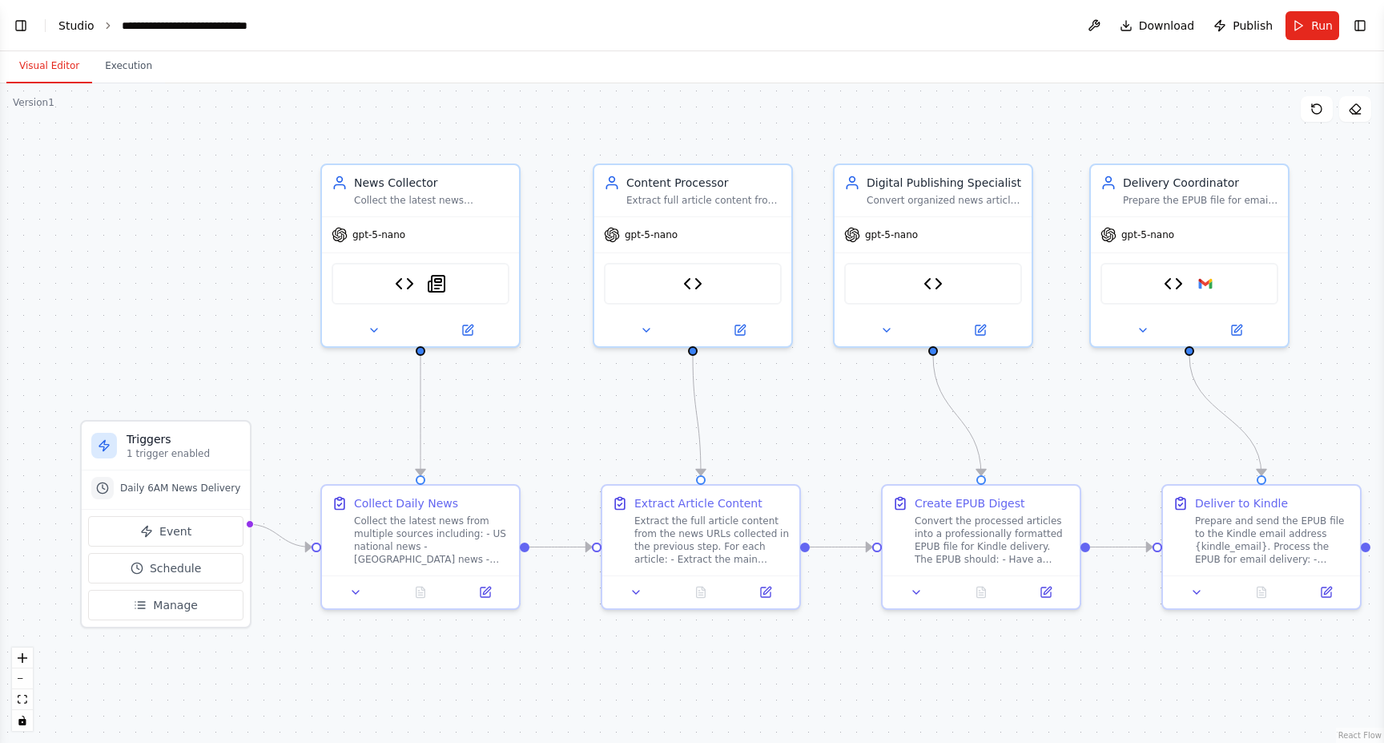
click at [80, 22] on link "Studio" at bounding box center [76, 25] width 36 height 13
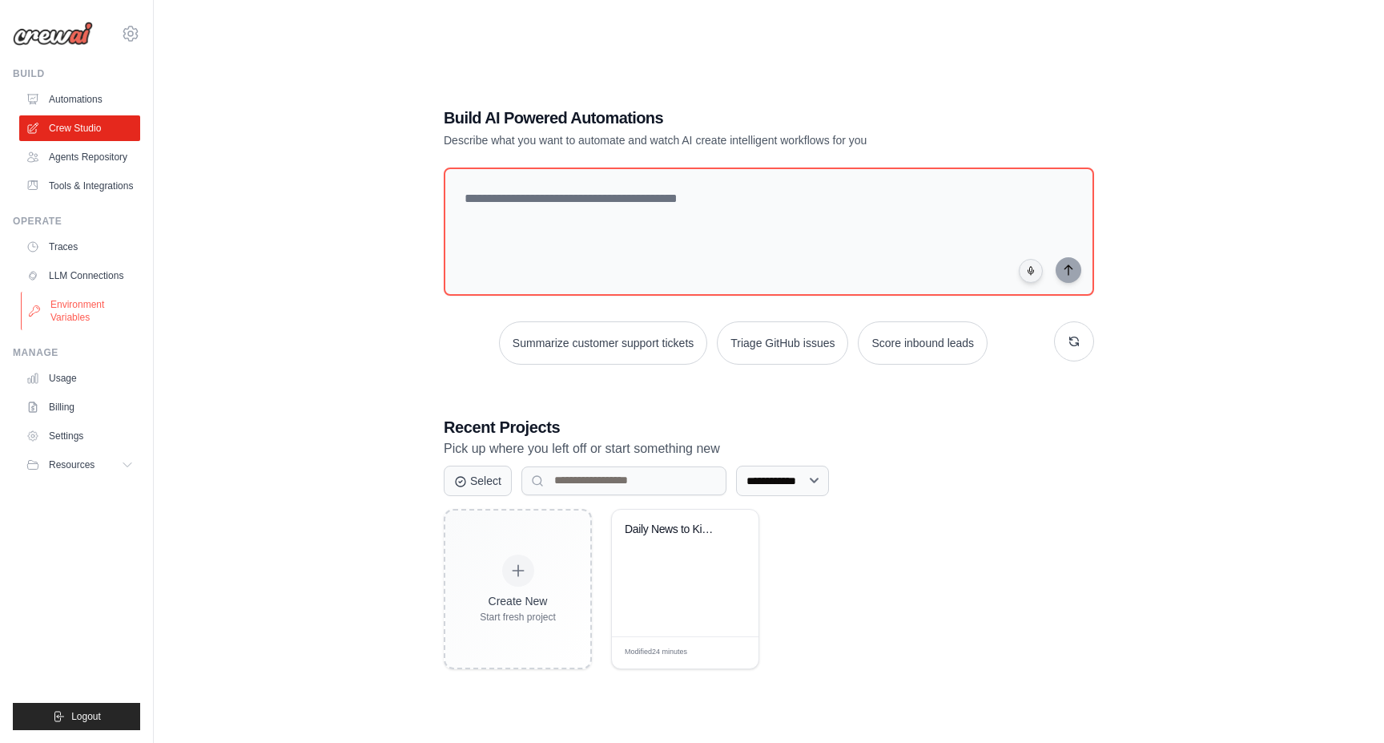
click at [42, 312] on link "Environment Variables" at bounding box center [81, 311] width 121 height 38
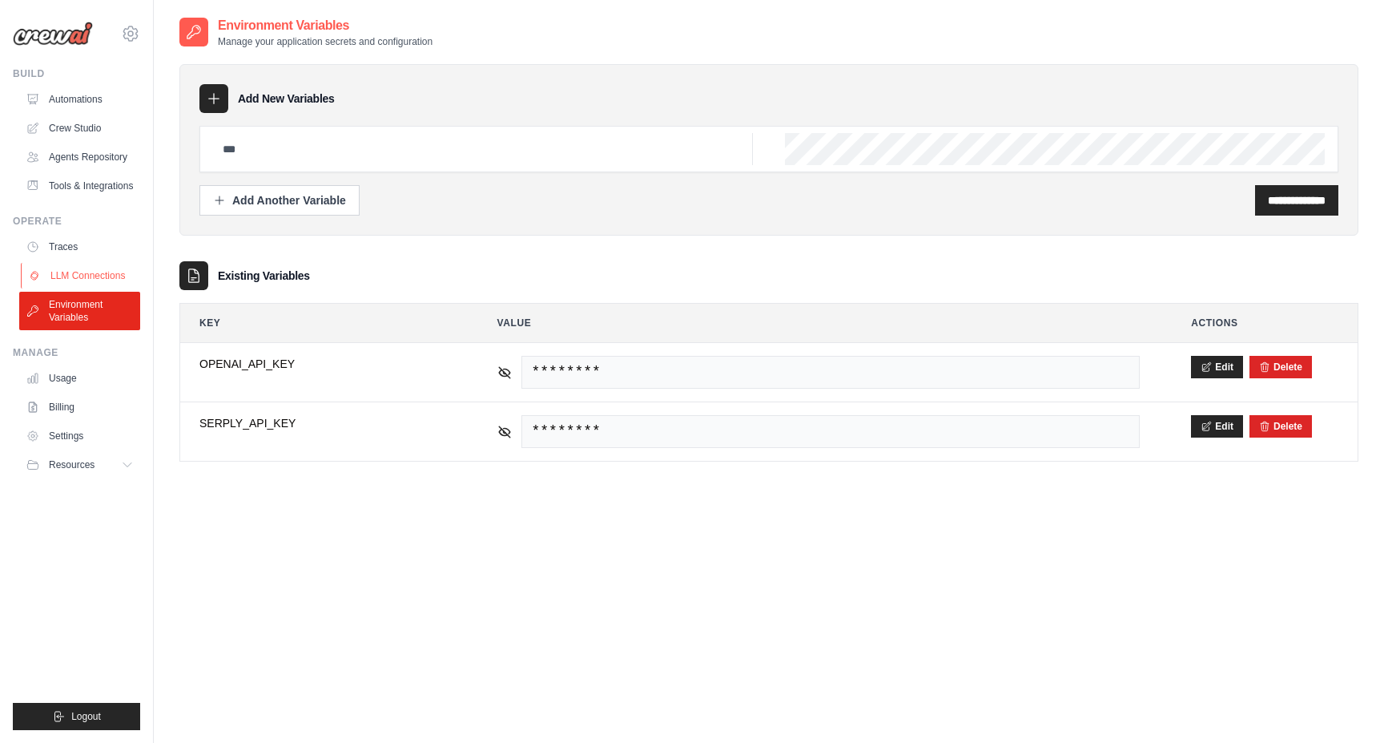
click at [56, 273] on link "LLM Connections" at bounding box center [81, 276] width 121 height 26
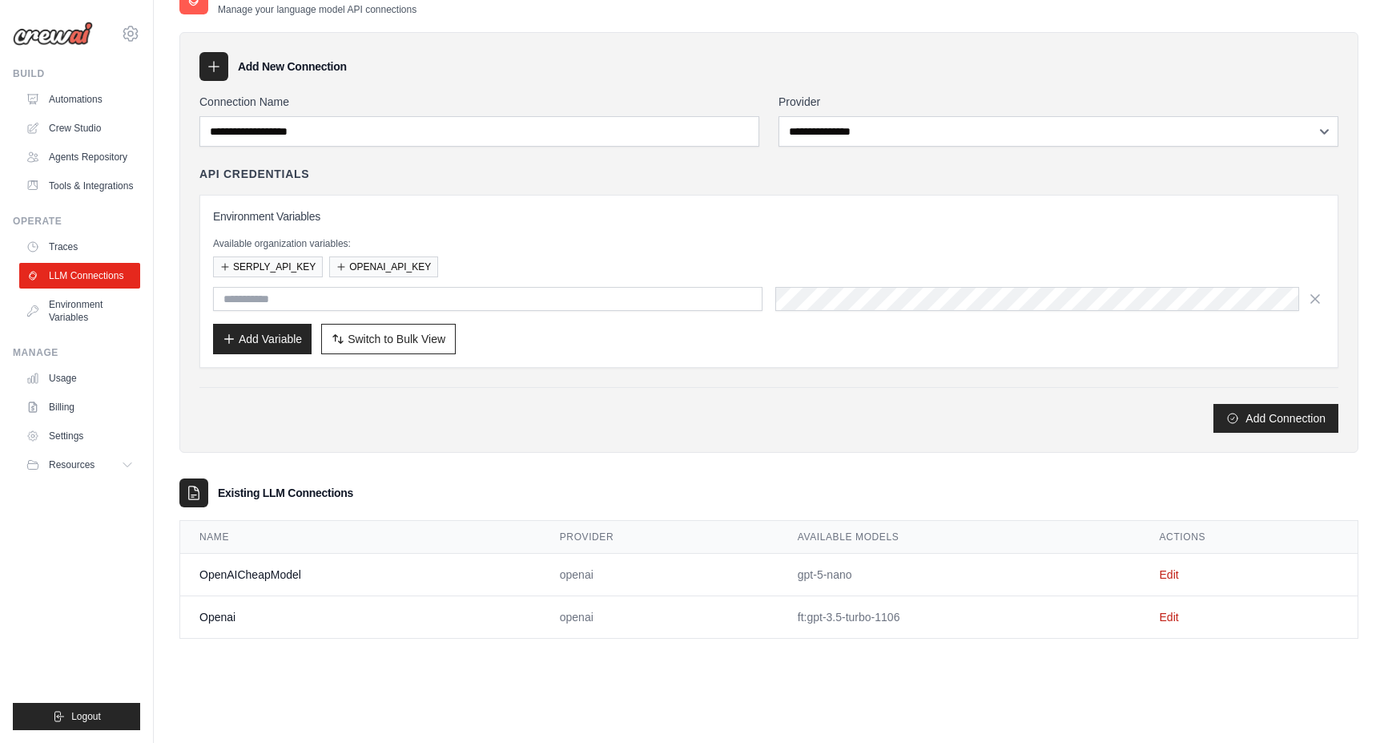
scroll to position [32, 0]
click at [1166, 574] on link "Edit" at bounding box center [1169, 574] width 19 height 13
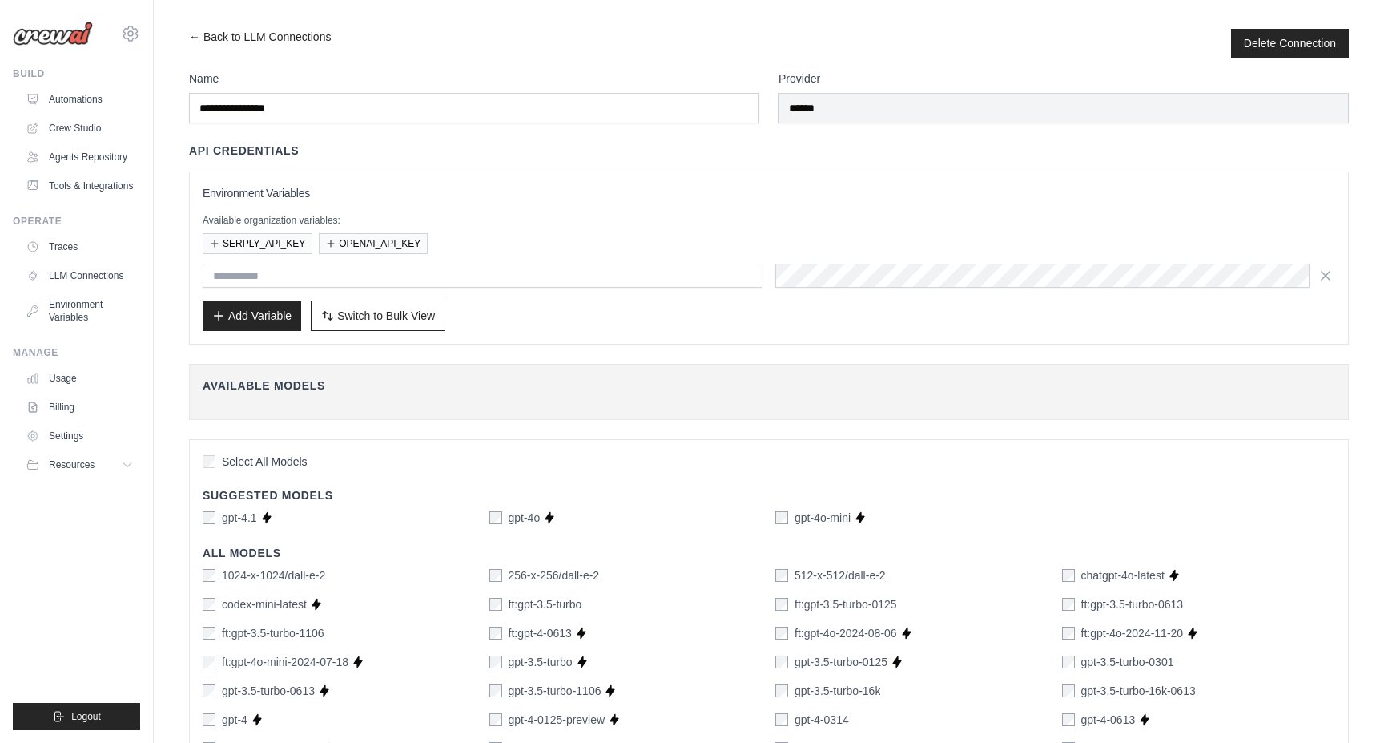
click at [588, 393] on h4 "Available Models" at bounding box center [769, 385] width 1133 height 16
click at [305, 198] on h3 "Environment Variables" at bounding box center [769, 193] width 1133 height 16
click at [191, 34] on link "← Back to LLM Connections" at bounding box center [260, 43] width 142 height 29
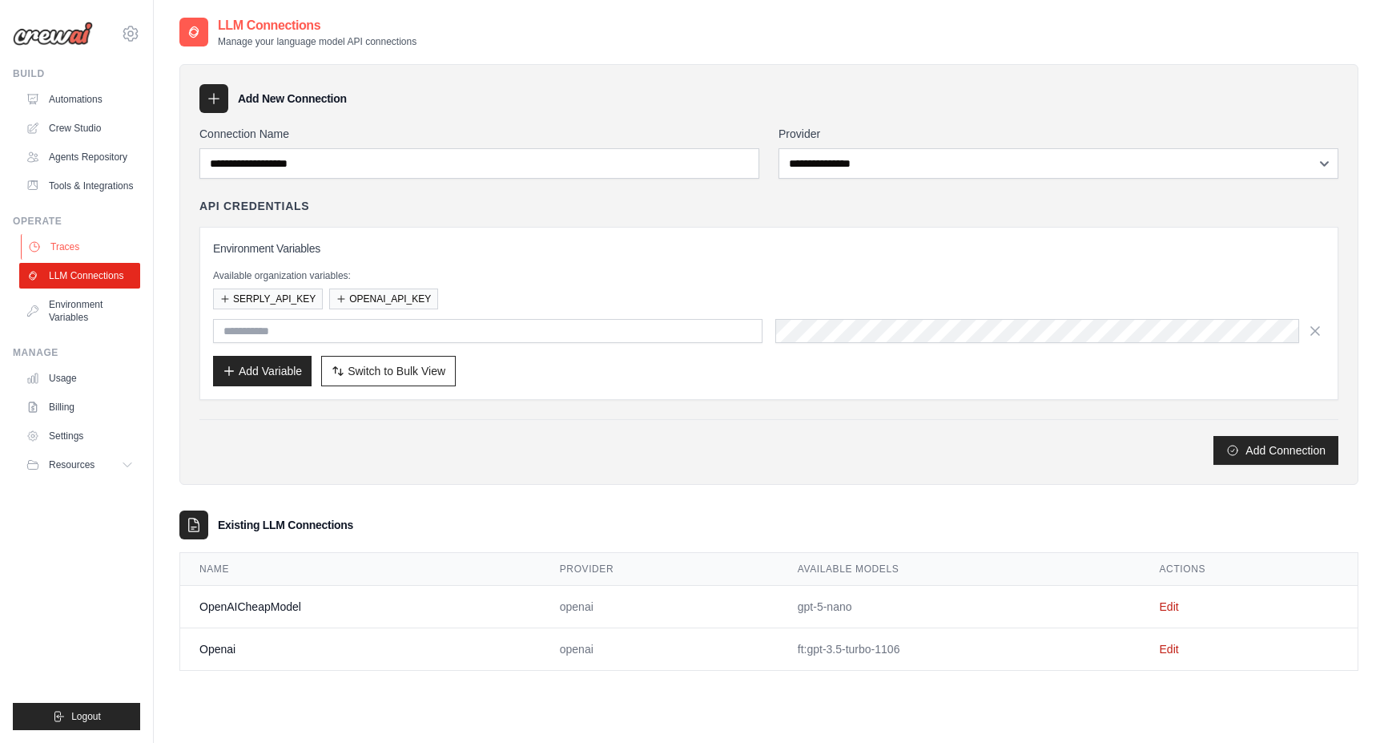
click at [75, 236] on link "Traces" at bounding box center [81, 247] width 121 height 26
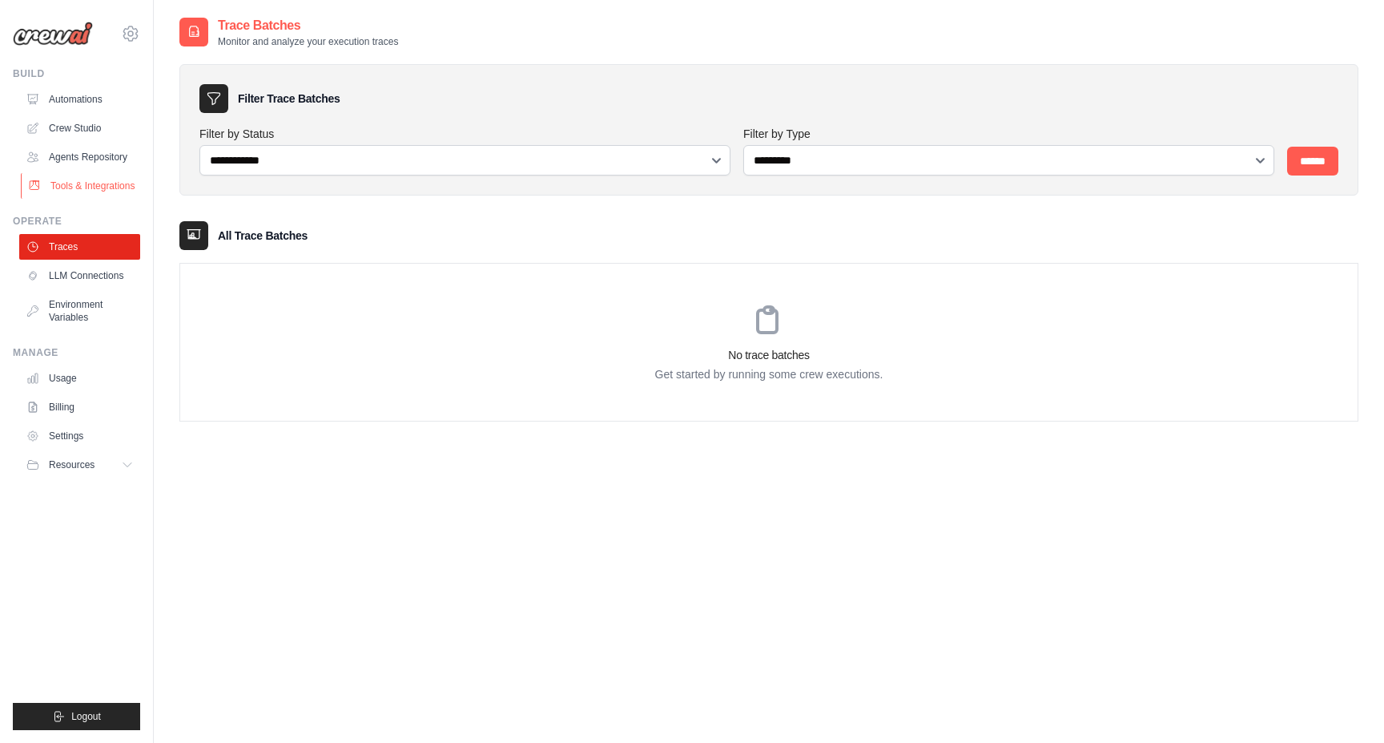
click at [103, 186] on link "Tools & Integrations" at bounding box center [81, 186] width 121 height 26
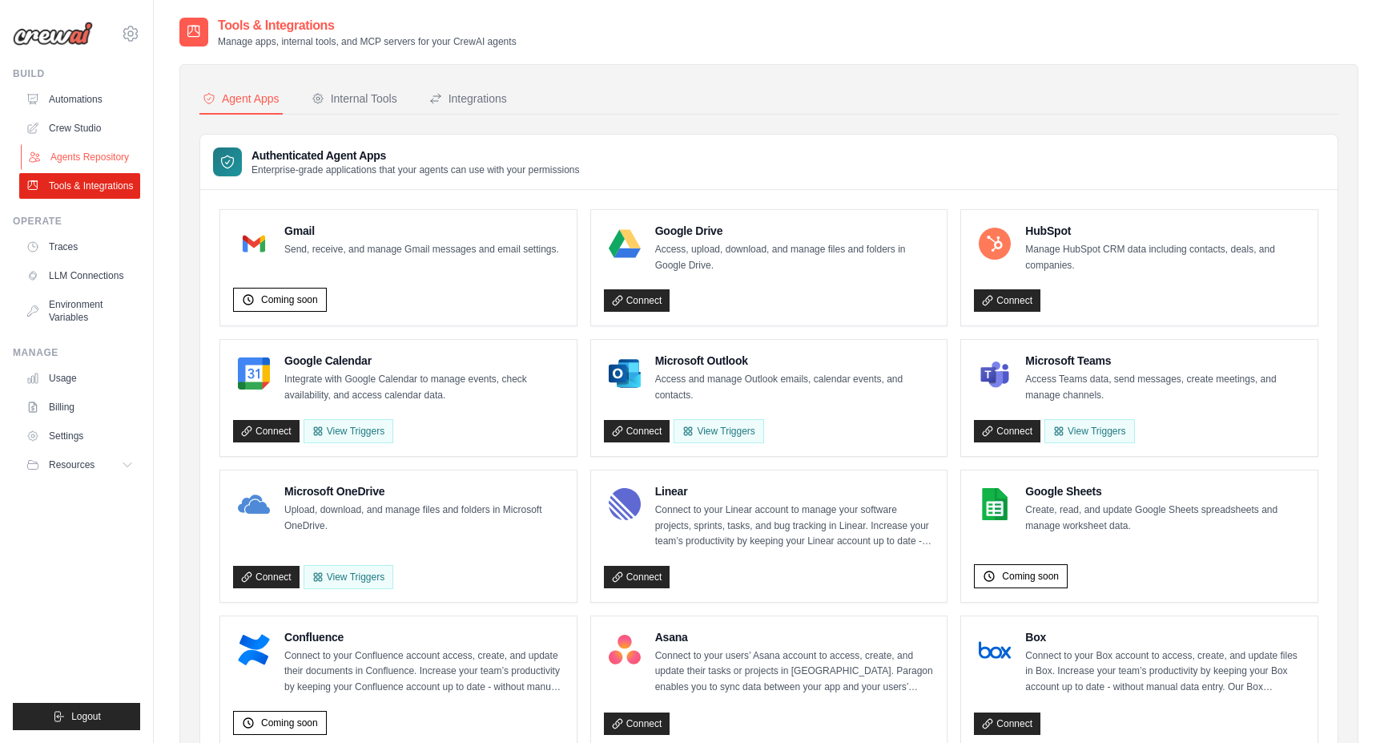
click at [97, 161] on link "Agents Repository" at bounding box center [81, 157] width 121 height 26
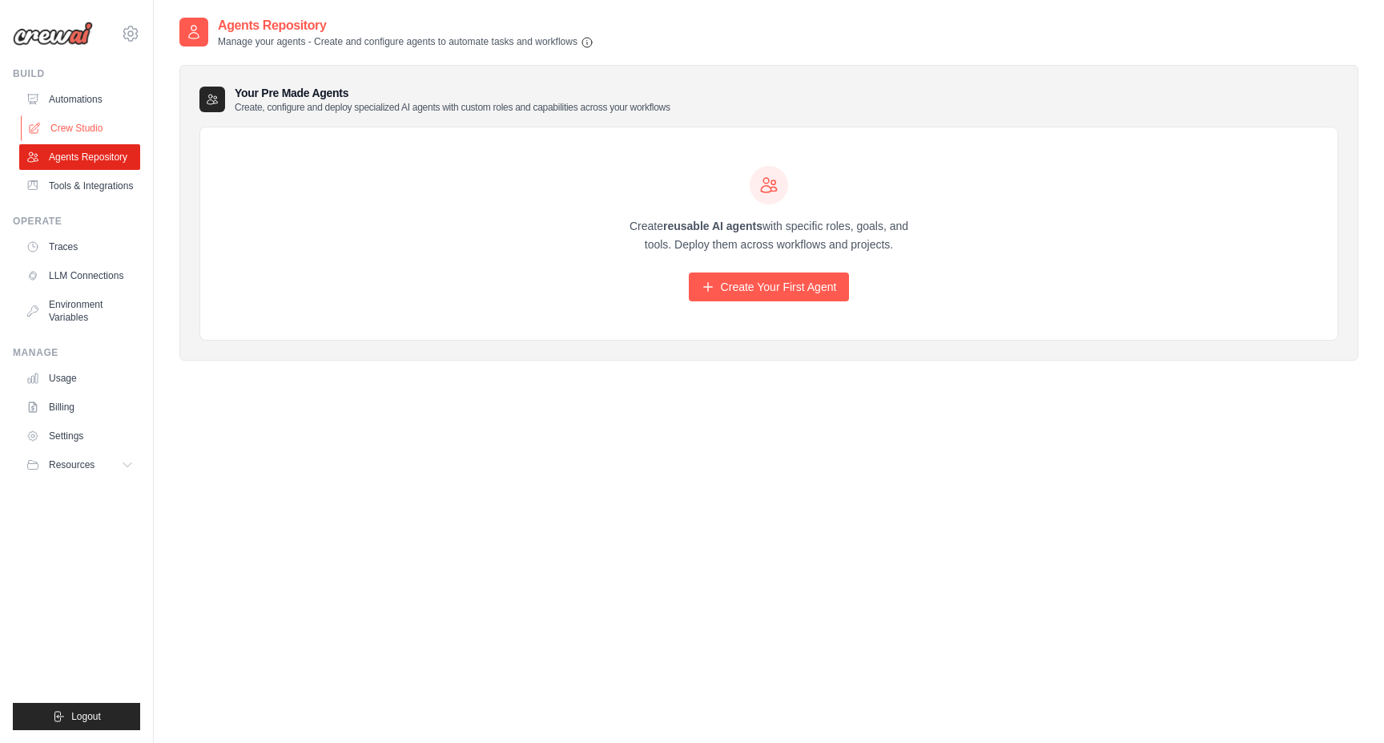
click at [85, 132] on link "Crew Studio" at bounding box center [81, 128] width 121 height 26
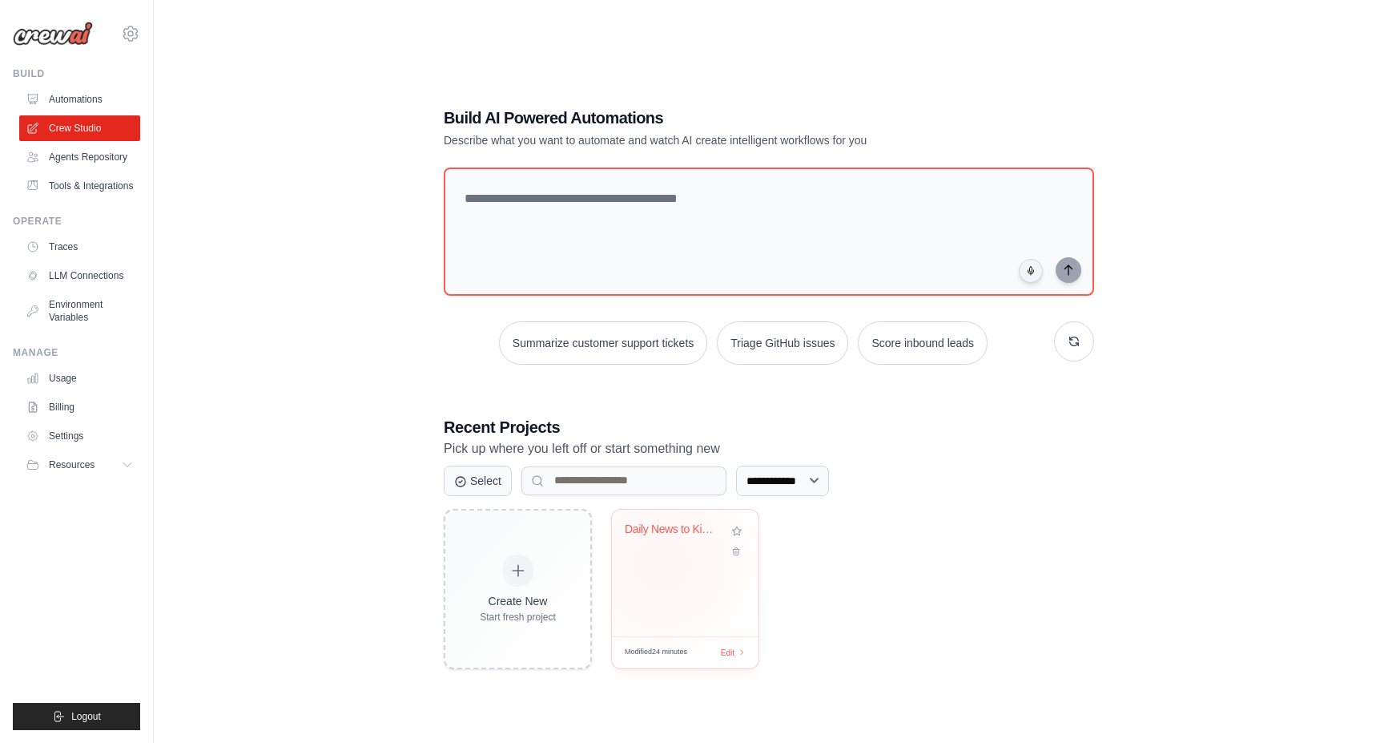
click at [662, 562] on div "Daily News to Kindle Automation" at bounding box center [685, 573] width 147 height 127
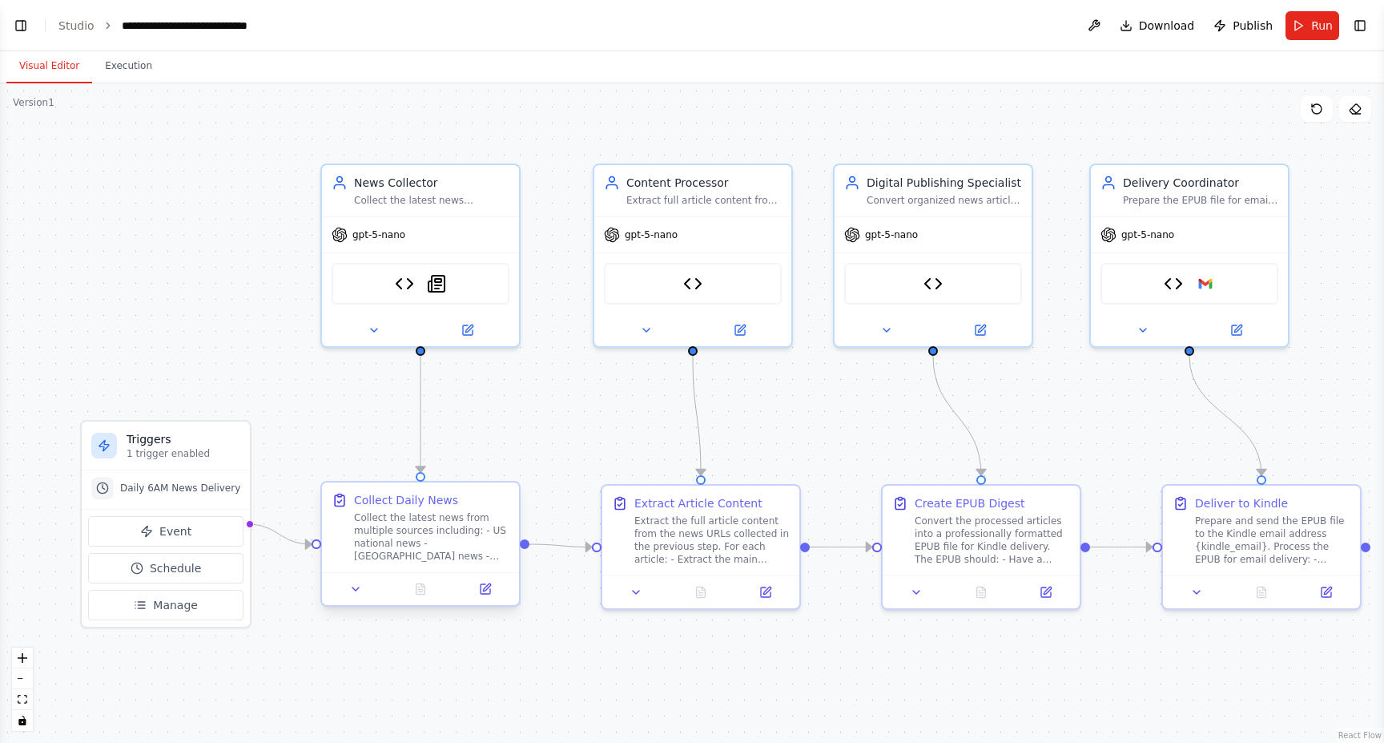
scroll to position [13923, 0]
click at [1326, 588] on icon at bounding box center [1327, 586] width 7 height 7
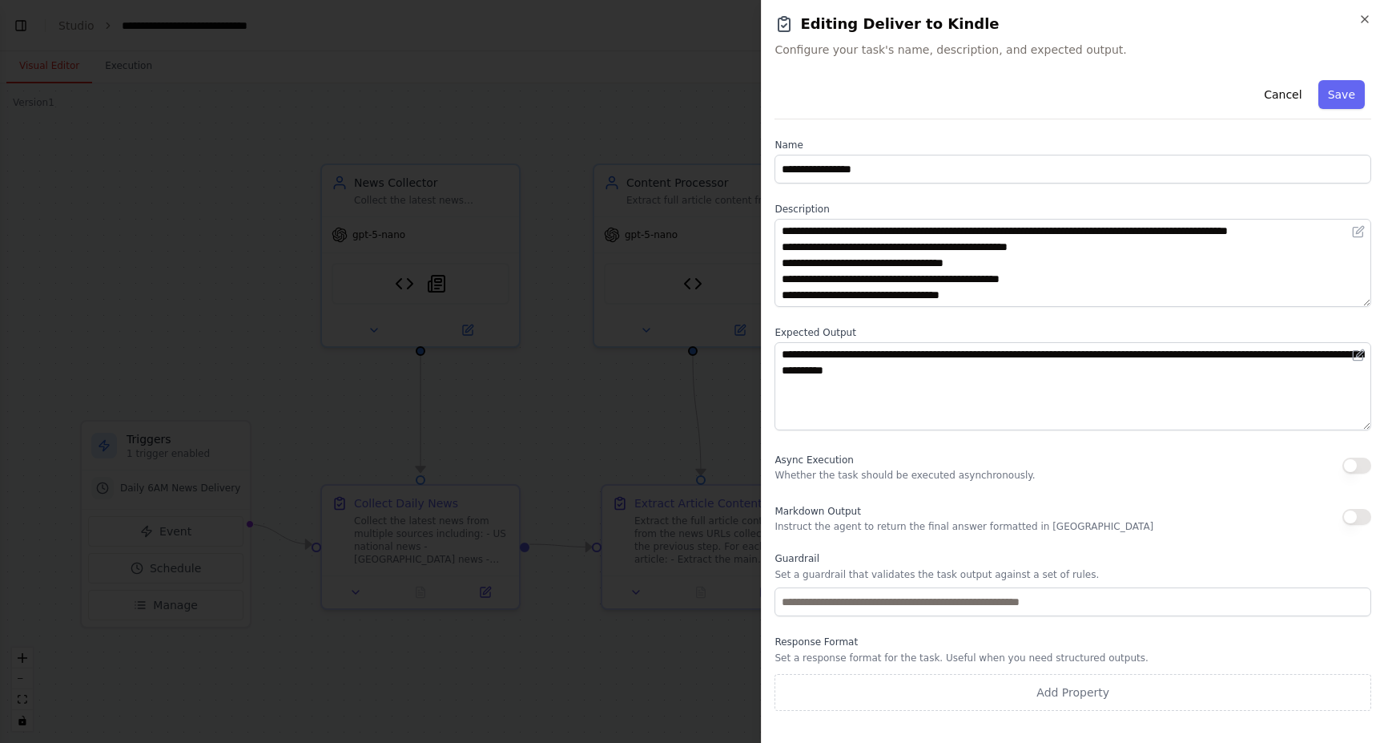
scroll to position [0, 0]
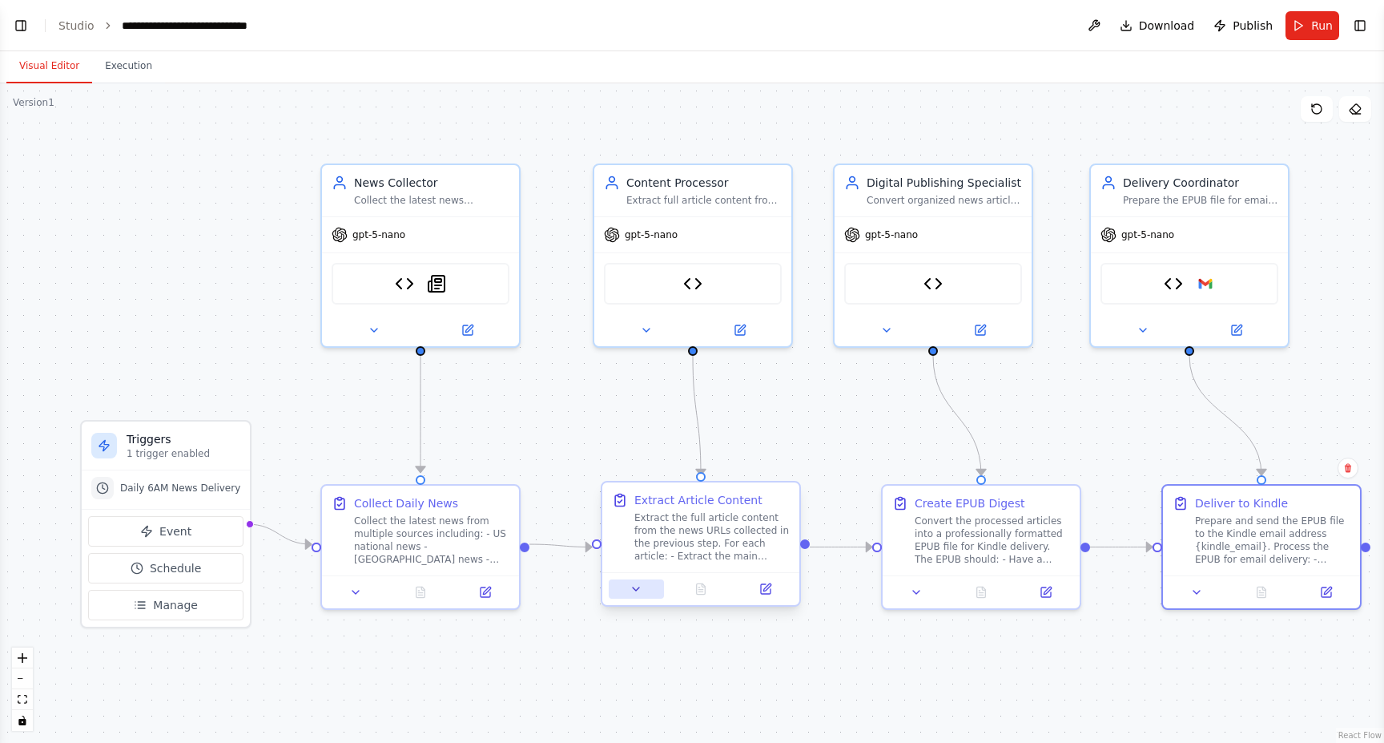
click at [641, 592] on icon at bounding box center [636, 588] width 13 height 13
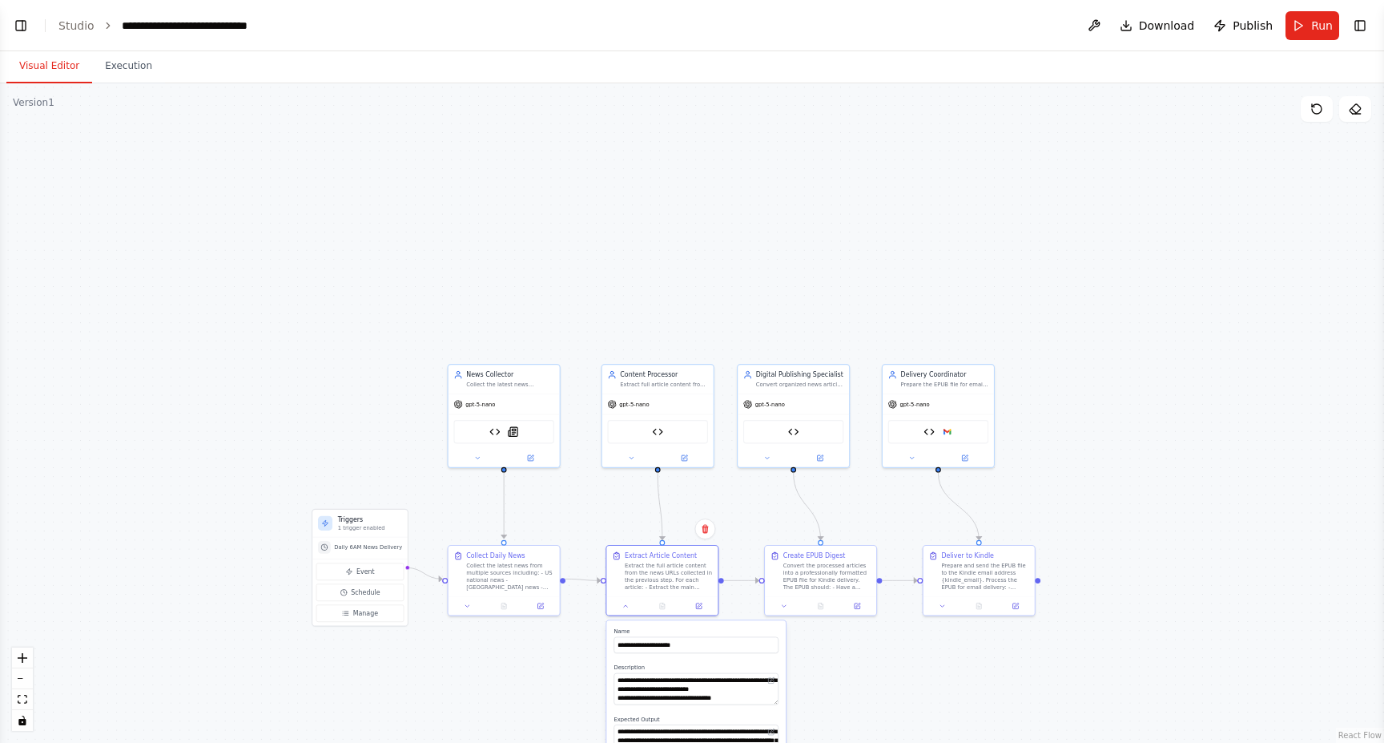
drag, startPoint x: 587, startPoint y: 679, endPoint x: 582, endPoint y: 448, distance: 230.8
click at [582, 448] on div ".deletable-edge-delete-btn { width: 20px; height: 20px; border: 0px solid #ffff…" at bounding box center [692, 412] width 1384 height 659
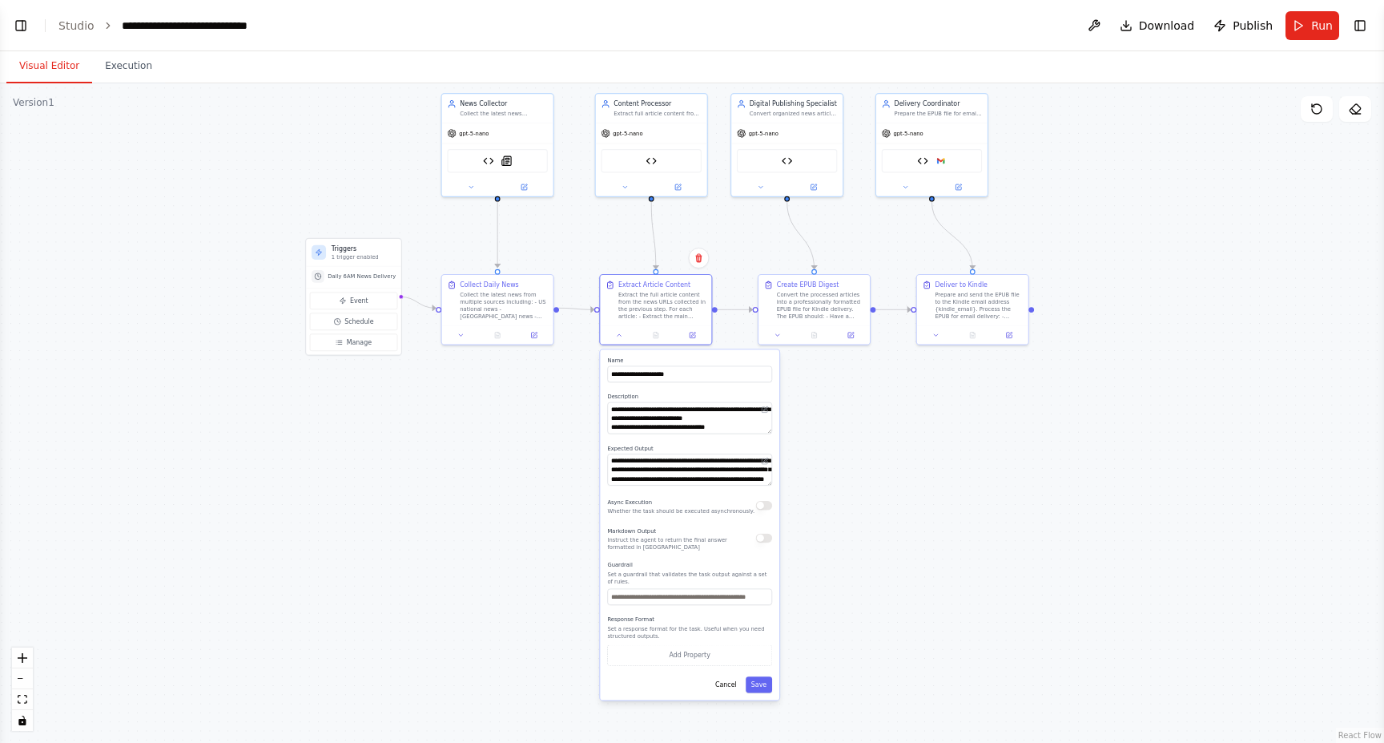
drag, startPoint x: 585, startPoint y: 438, endPoint x: 578, endPoint y: 228, distance: 210.8
click at [578, 228] on div ".deletable-edge-delete-btn { width: 20px; height: 20px; border: 0px solid #ffff…" at bounding box center [692, 412] width 1384 height 659
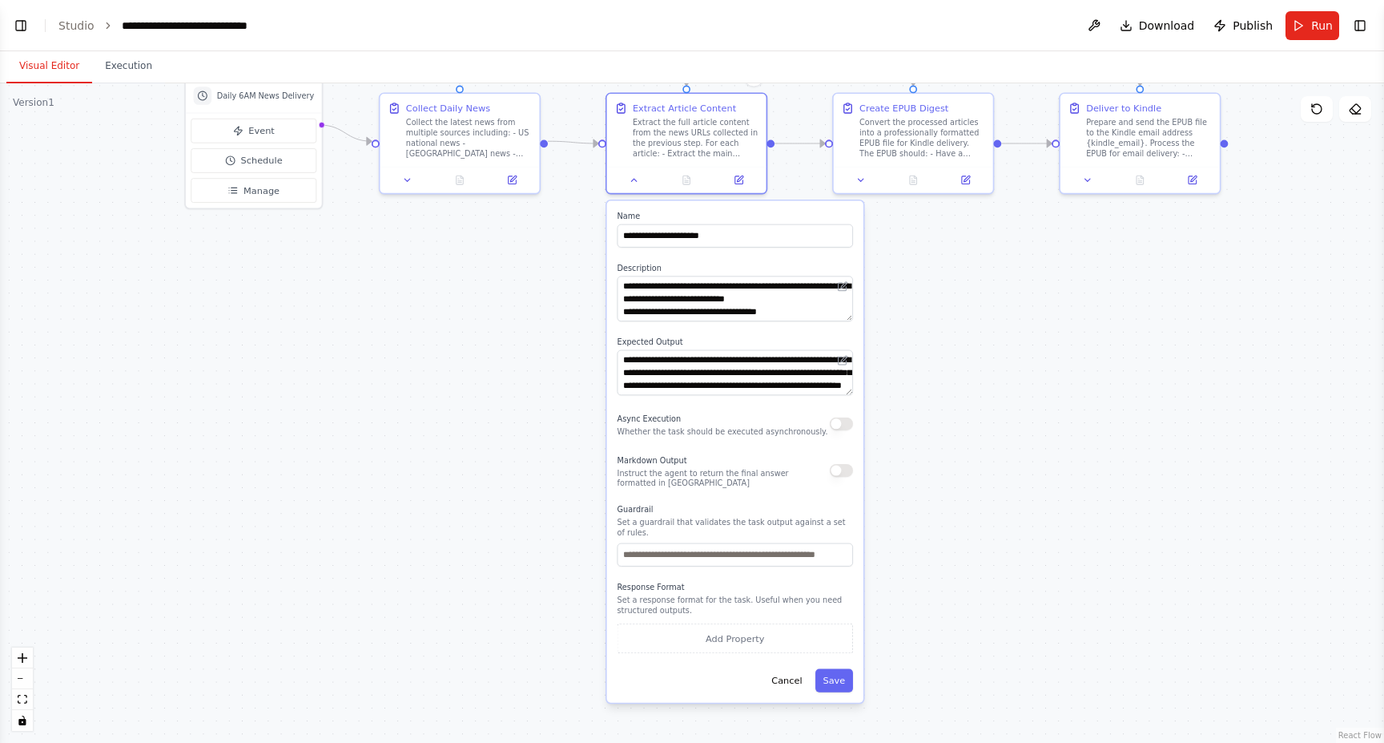
drag, startPoint x: 594, startPoint y: 447, endPoint x: 616, endPoint y: 786, distance: 339.6
click at [616, 742] on html "I need to build an agent that will find all the latest news headlines in the [G…" at bounding box center [692, 371] width 1384 height 743
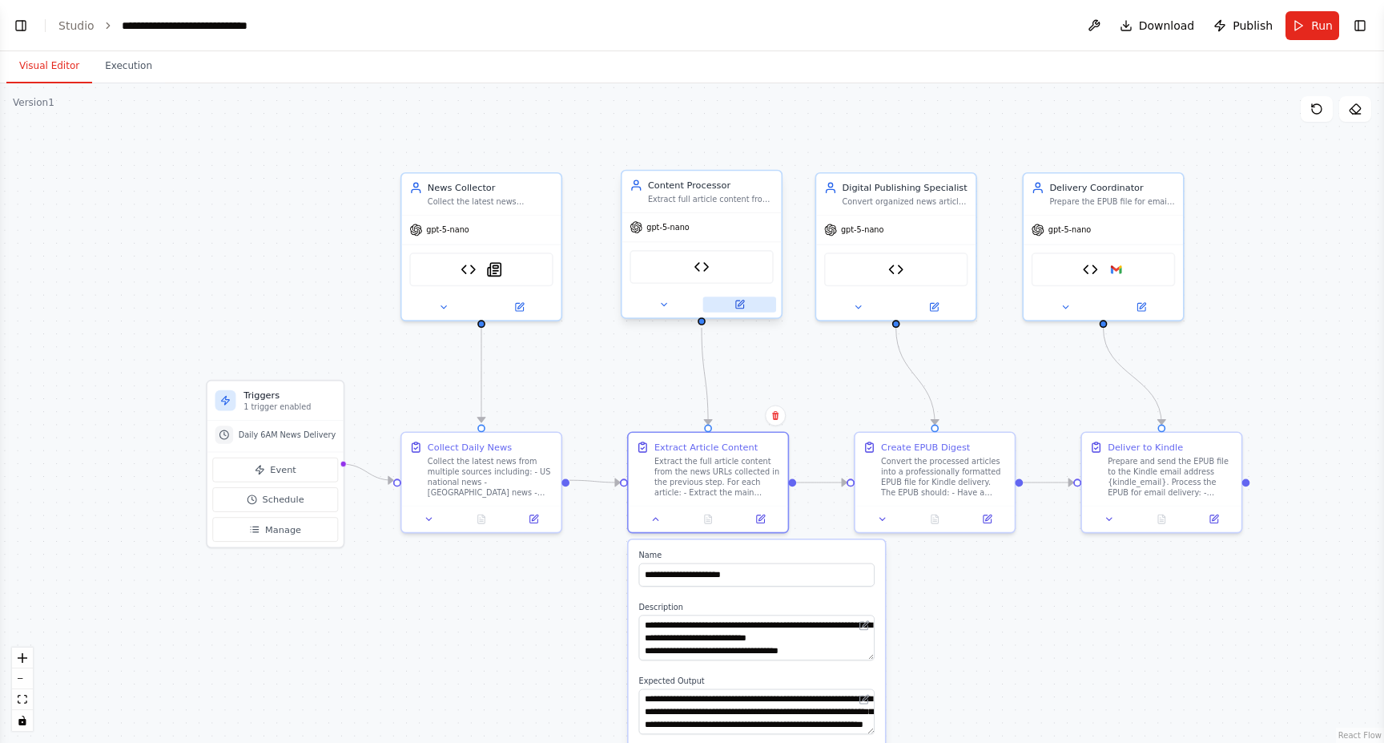
click at [743, 306] on icon at bounding box center [739, 304] width 8 height 8
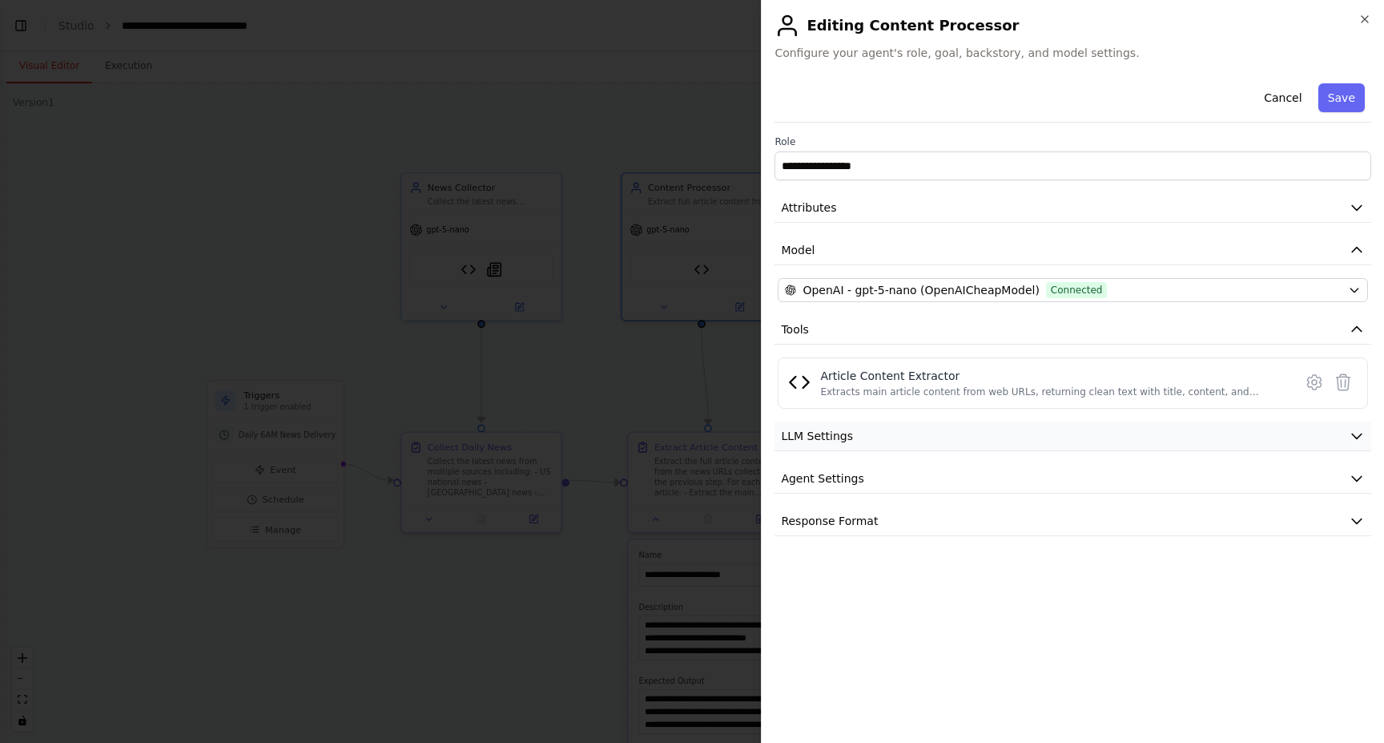
click at [812, 439] on span "LLM Settings" at bounding box center [817, 436] width 72 height 16
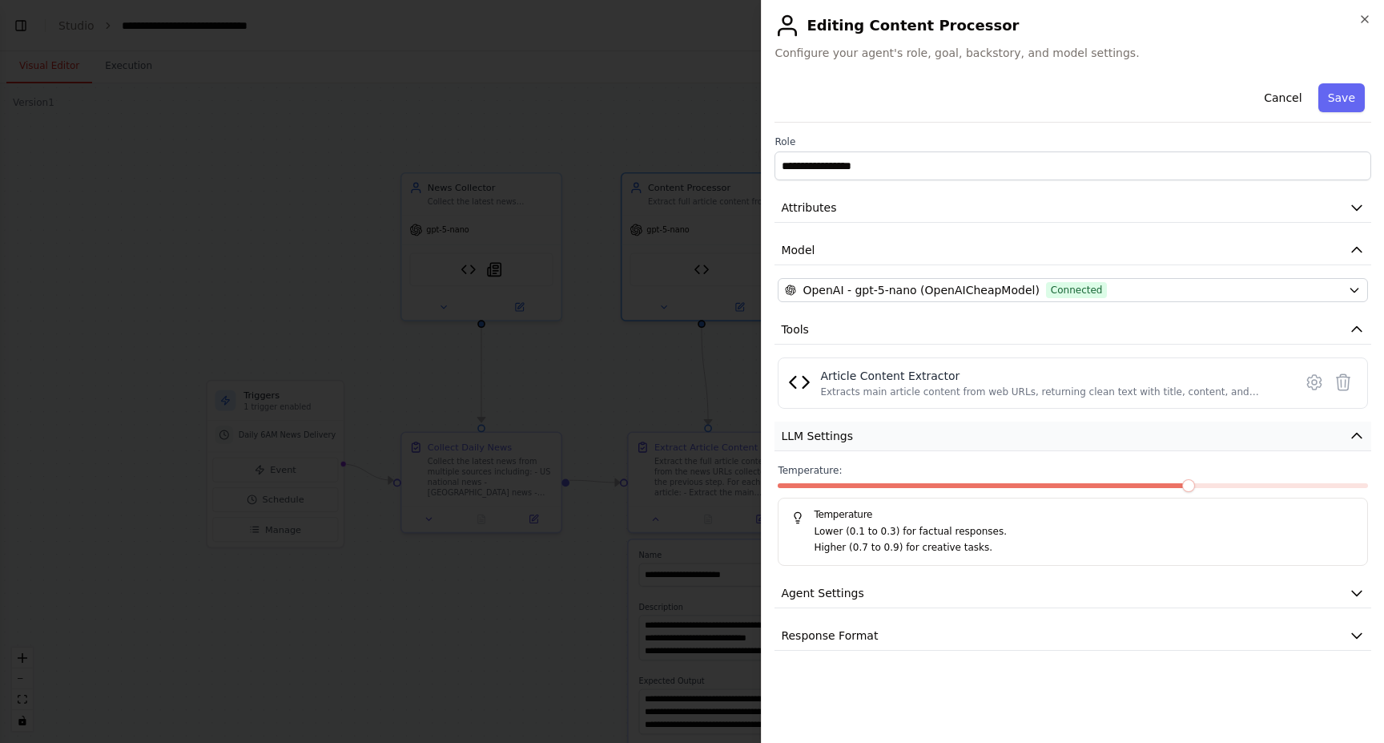
click at [812, 439] on span "LLM Settings" at bounding box center [817, 436] width 72 height 16
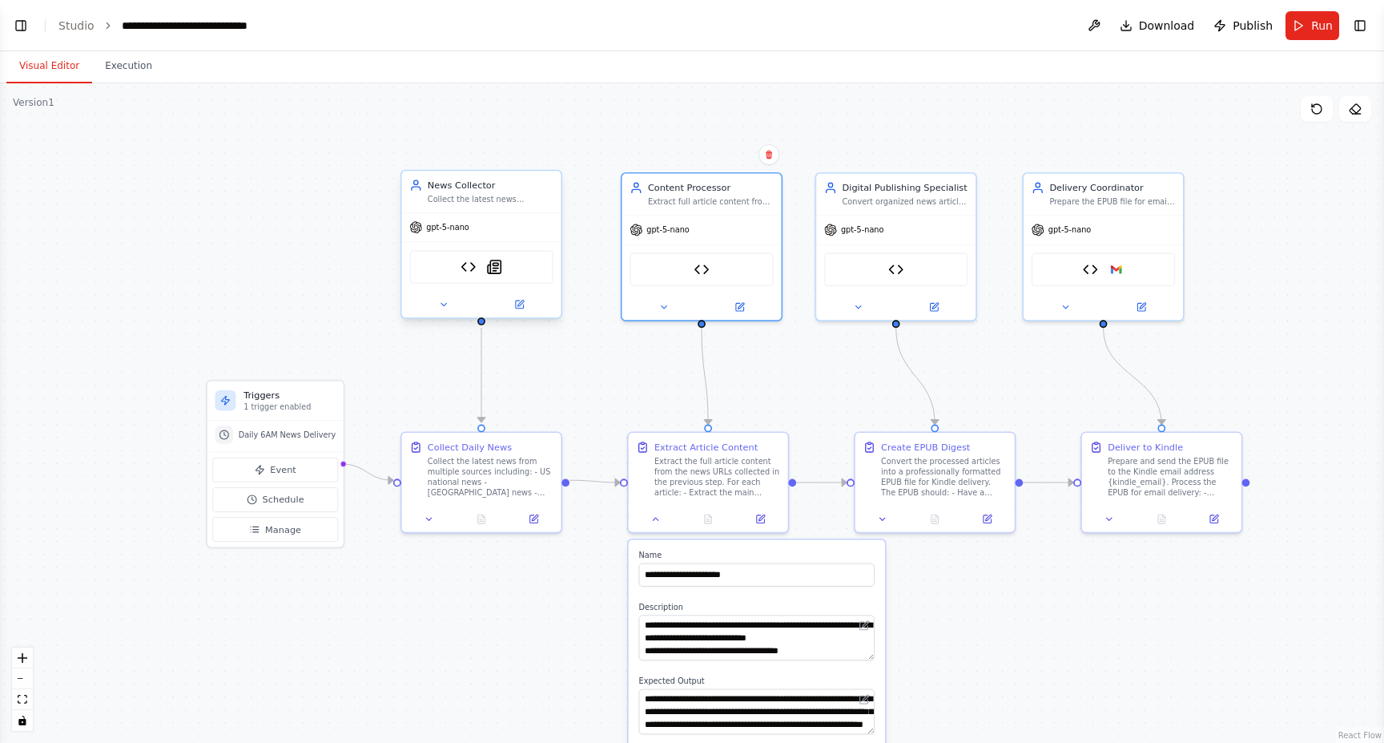
click at [519, 280] on div "Basic RSS Feed Reader SerplyNewsSearchTool" at bounding box center [481, 267] width 144 height 34
click at [1182, 16] on button "Download" at bounding box center [1158, 25] width 88 height 29
click at [1302, 32] on button "Run" at bounding box center [1313, 25] width 54 height 29
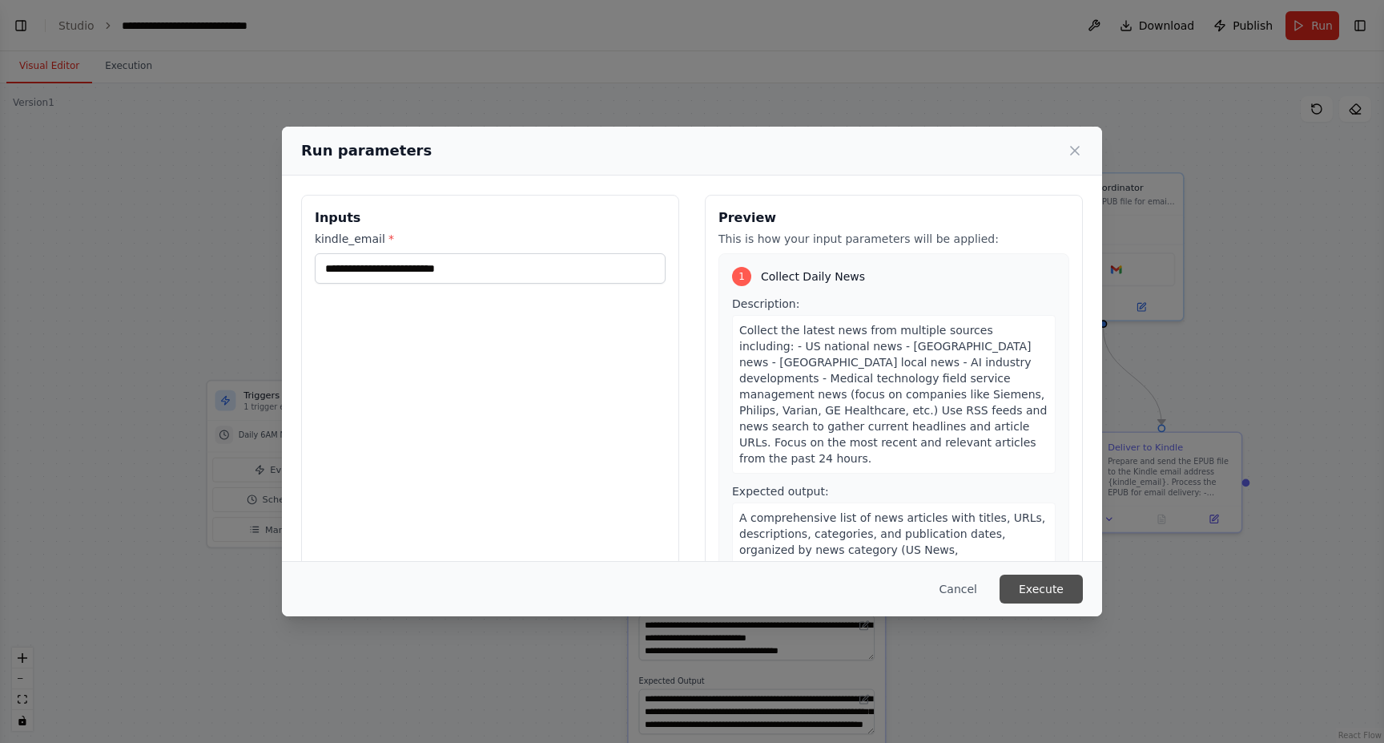
click at [1022, 599] on button "Execute" at bounding box center [1041, 588] width 83 height 29
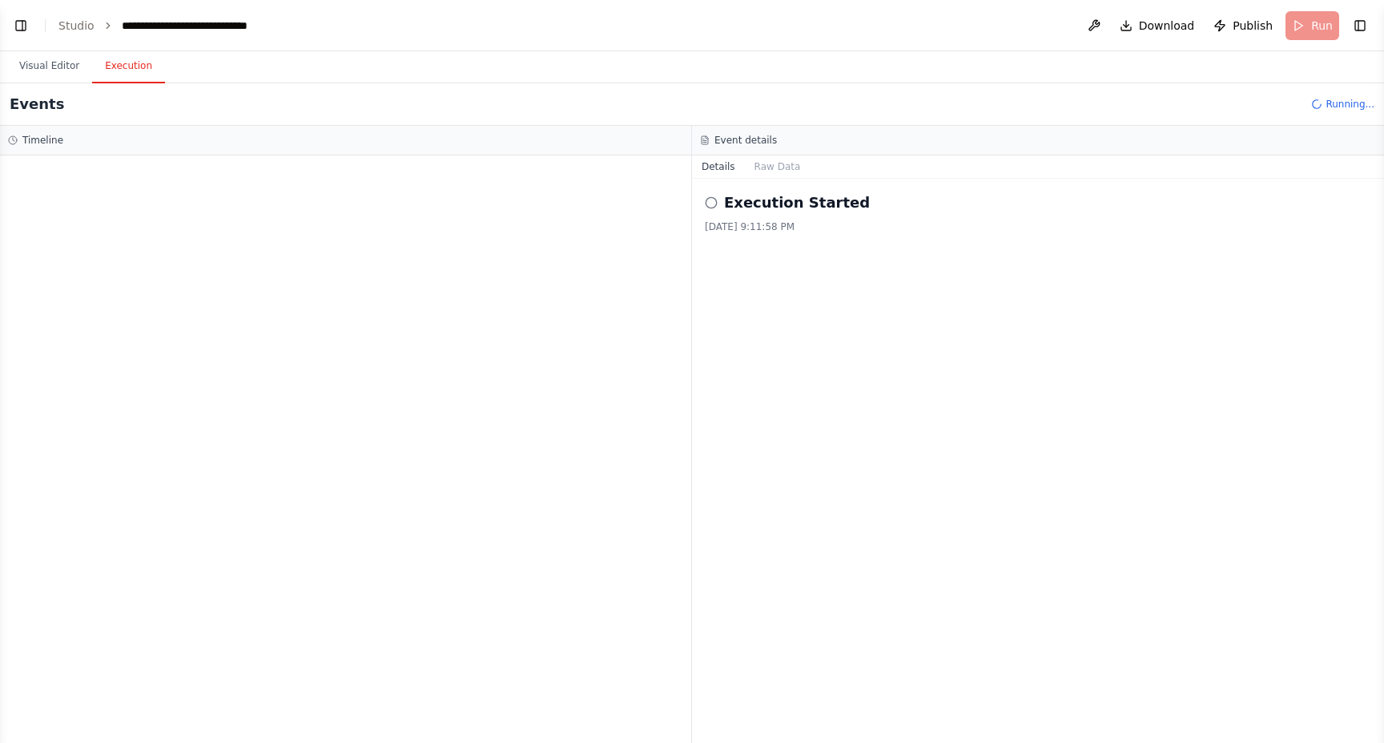
click at [782, 226] on div "[DATE] 9:11:58 PM" at bounding box center [1038, 226] width 667 height 13
click at [772, 172] on button "Raw Data" at bounding box center [778, 166] width 66 height 22
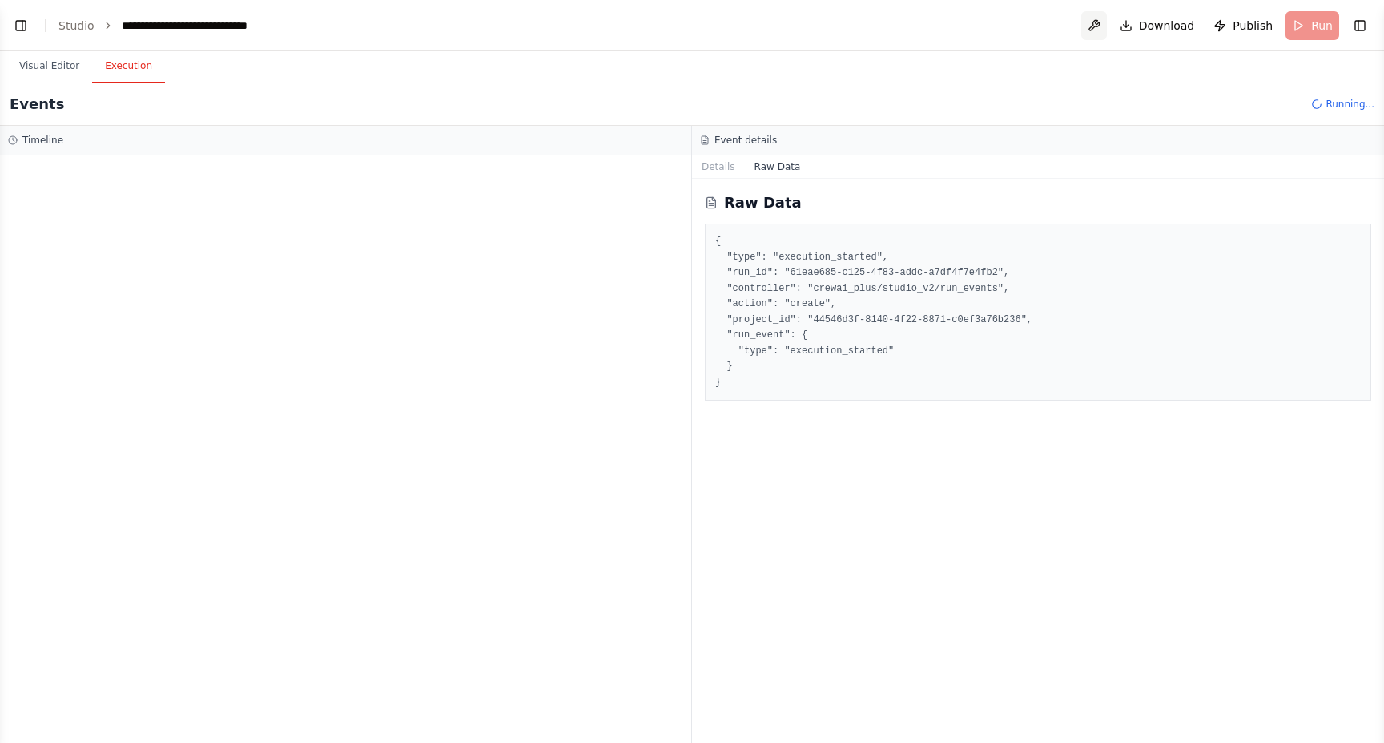
click at [1094, 32] on button at bounding box center [1095, 25] width 26 height 29
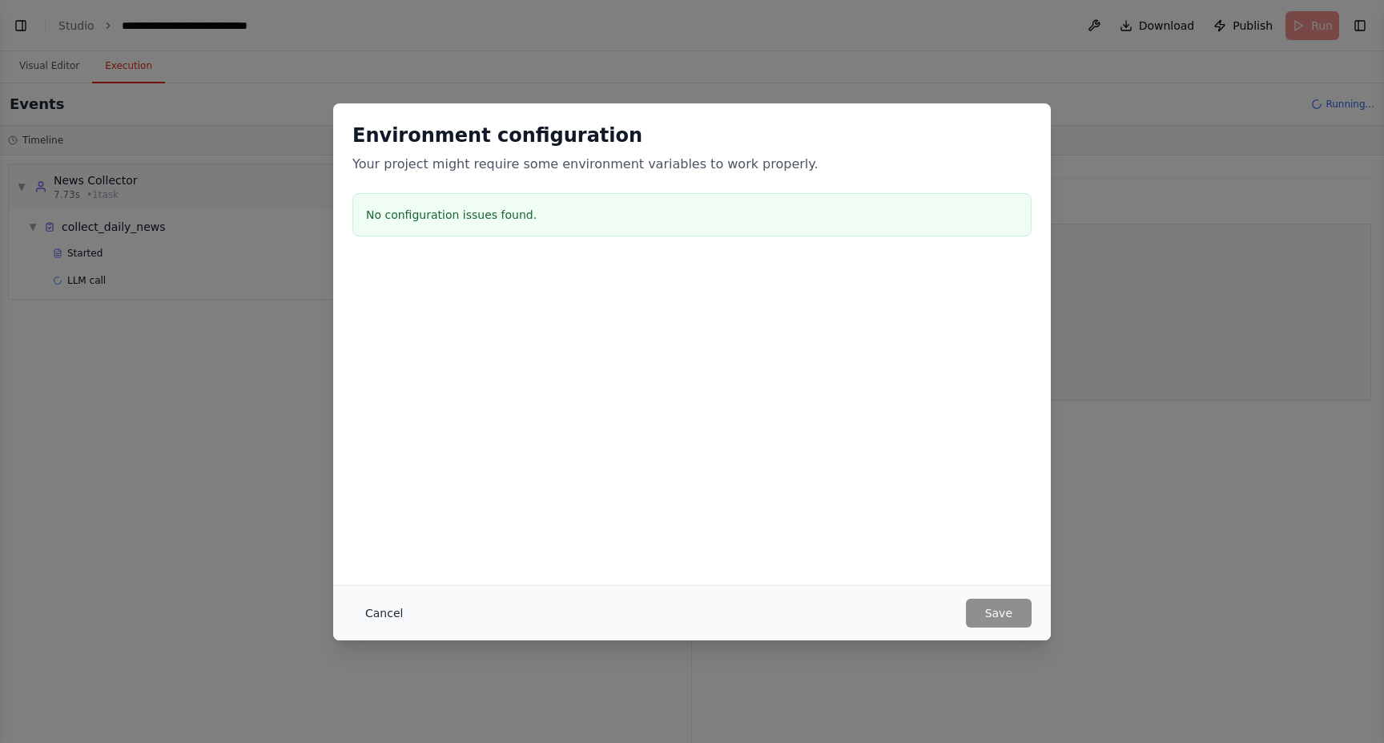
click at [377, 612] on button "Cancel" at bounding box center [384, 612] width 63 height 29
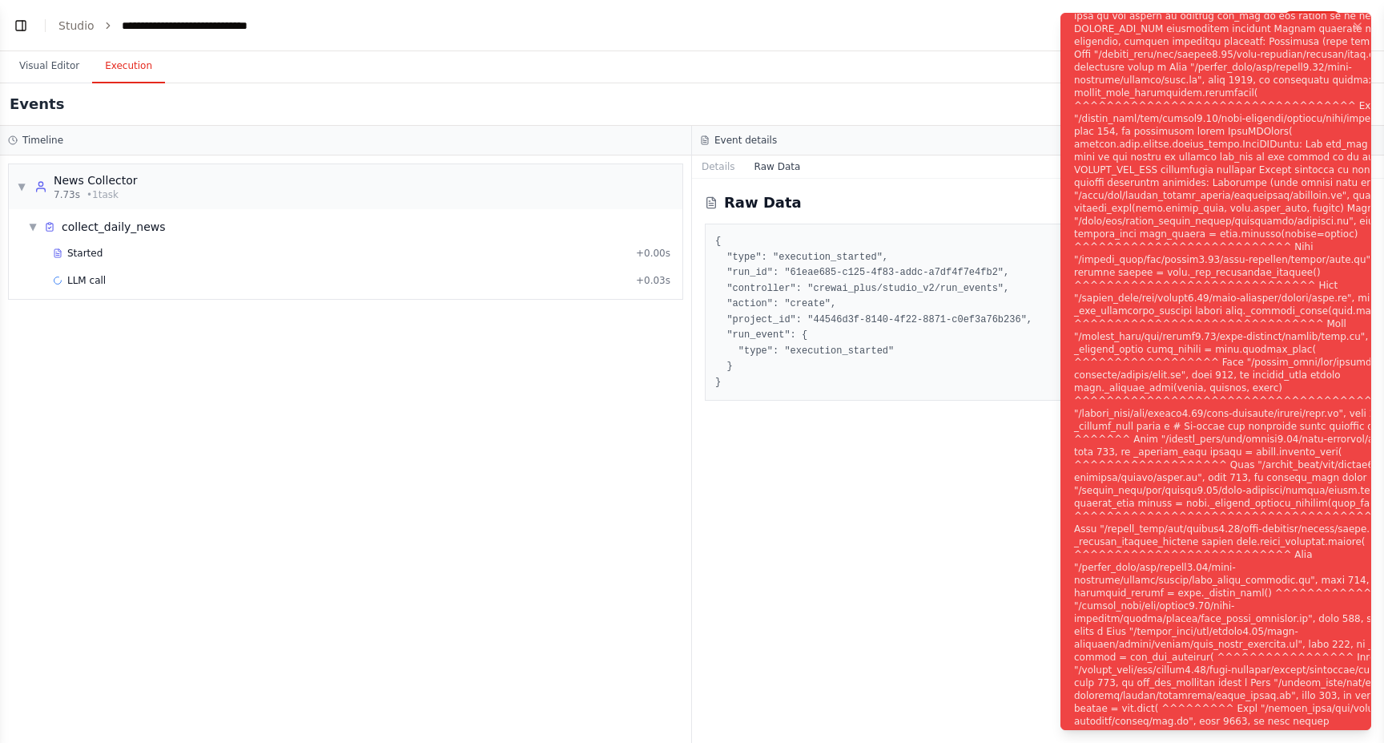
click at [987, 574] on div "Raw Data { "type": "execution_started", "run_id": "61eae685-c125-4f83-addc-a7df…" at bounding box center [1038, 461] width 692 height 564
click at [703, 480] on div "Raw Data { "type": "execution_started", "run_id": "61eae685-c125-4f83-addc-a7df…" at bounding box center [1038, 461] width 692 height 564
click at [1355, 28] on icon "Notifications (F8)" at bounding box center [1358, 26] width 13 height 13
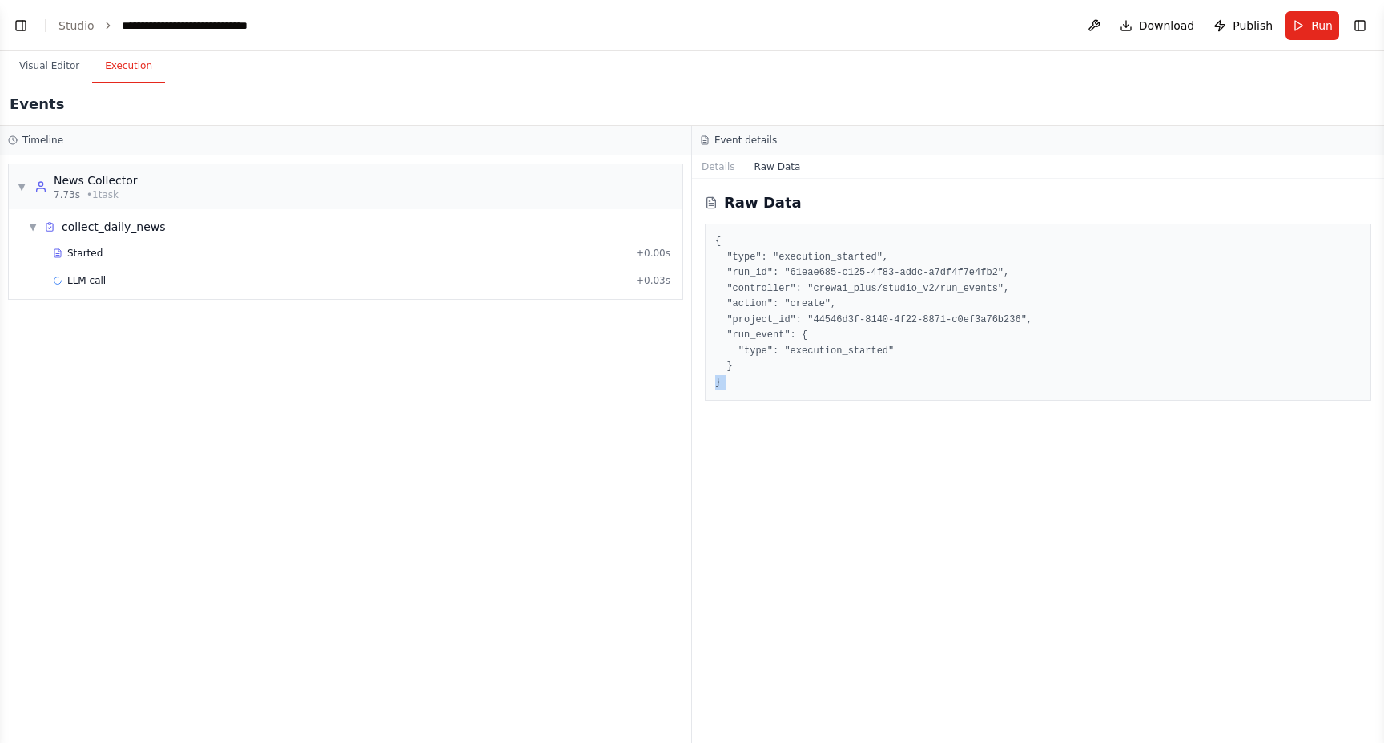
click at [691, 476] on div "Timeline ▼ News Collector 7.73s • 1 task ▼ collect_daily_news Started + 0.00s L…" at bounding box center [346, 434] width 692 height 617
click at [42, 68] on button "Visual Editor" at bounding box center [49, 67] width 86 height 34
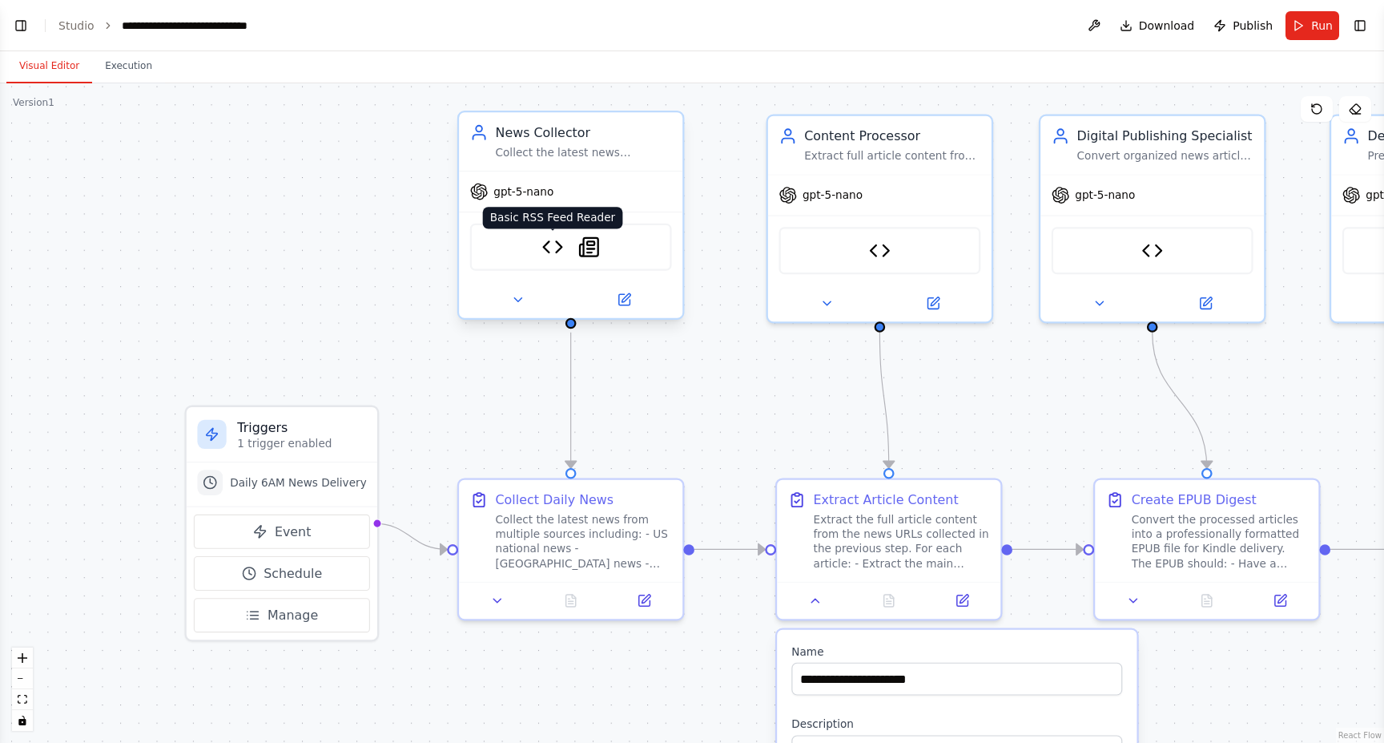
click at [545, 248] on img at bounding box center [553, 247] width 22 height 22
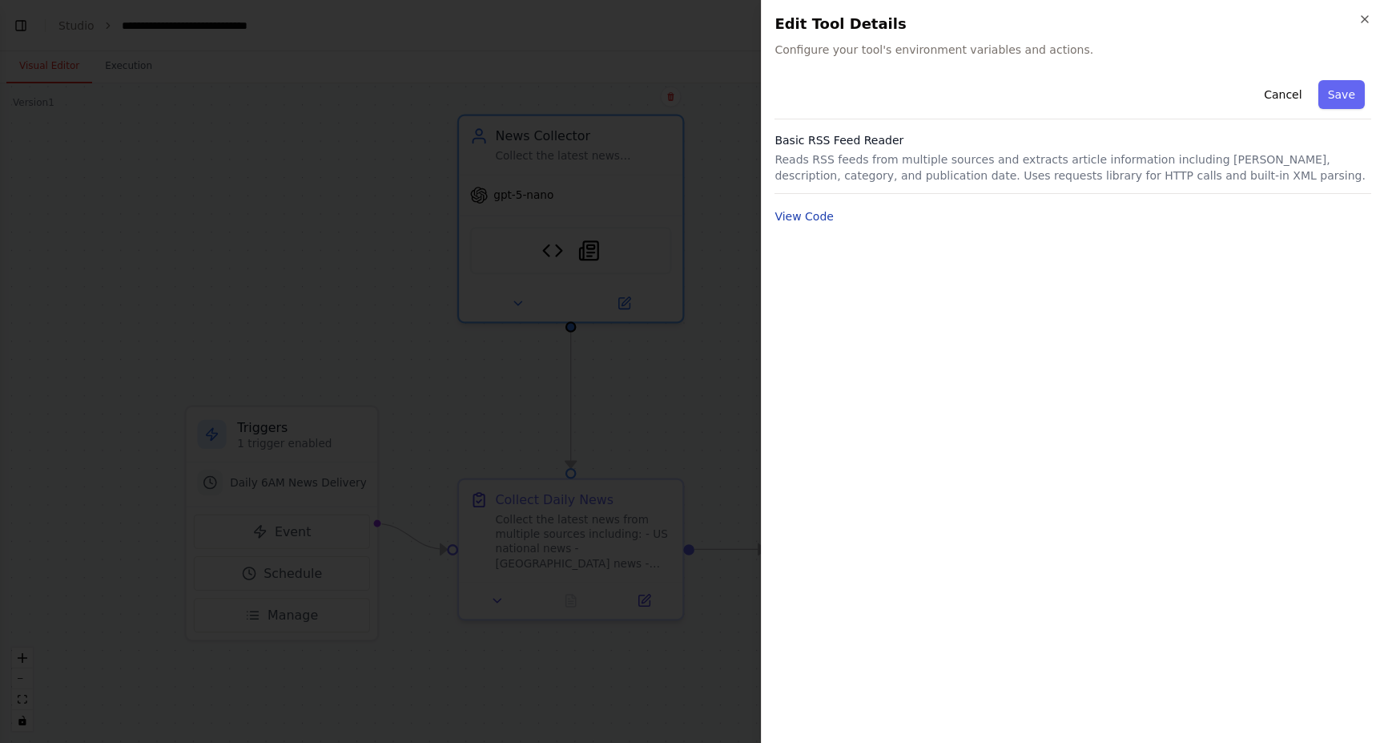
click at [814, 221] on button "View Code" at bounding box center [804, 216] width 59 height 16
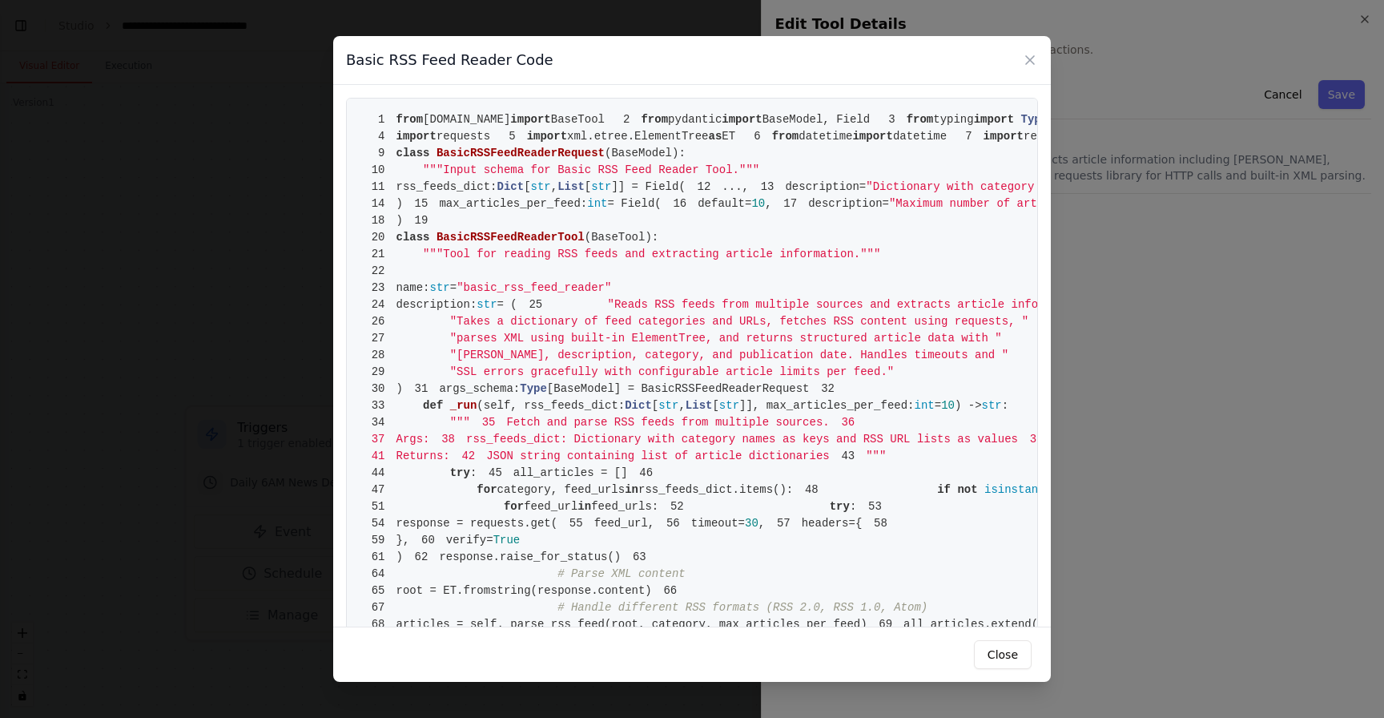
scroll to position [2158, 0]
click at [987, 663] on button "Close" at bounding box center [1003, 654] width 58 height 29
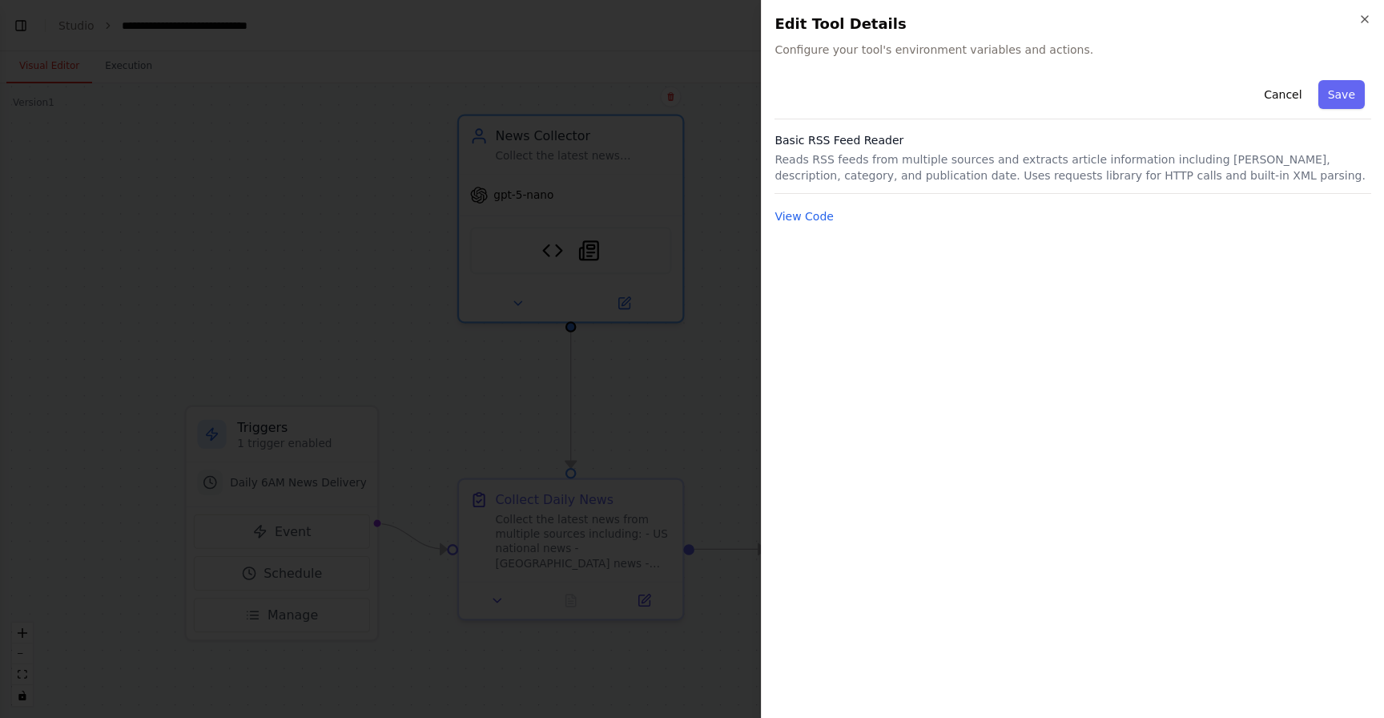
click at [968, 472] on div "Cancel Save Basic RSS Feed Reader Reads RSS feeds from multiple sources and ext…" at bounding box center [1073, 389] width 597 height 631
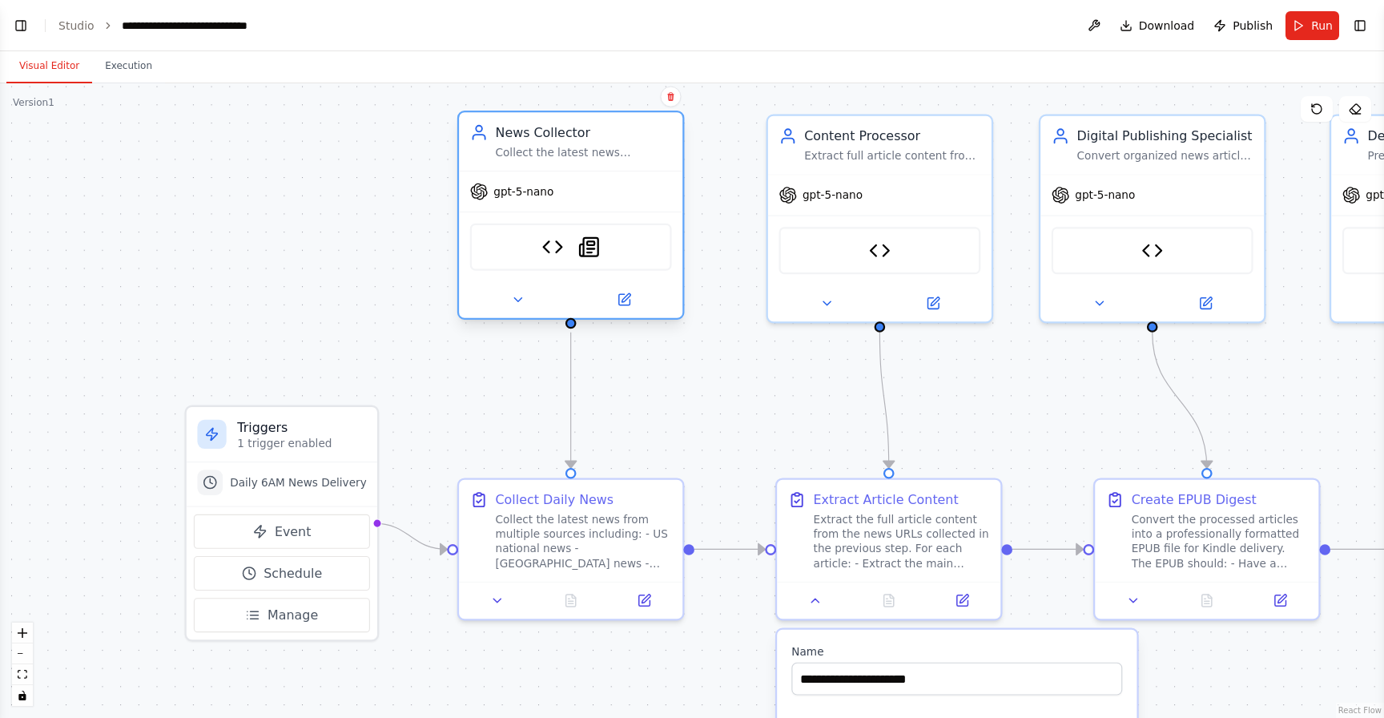
click at [534, 193] on span "gpt-5-nano" at bounding box center [524, 191] width 60 height 14
click at [624, 302] on icon at bounding box center [626, 297] width 9 height 9
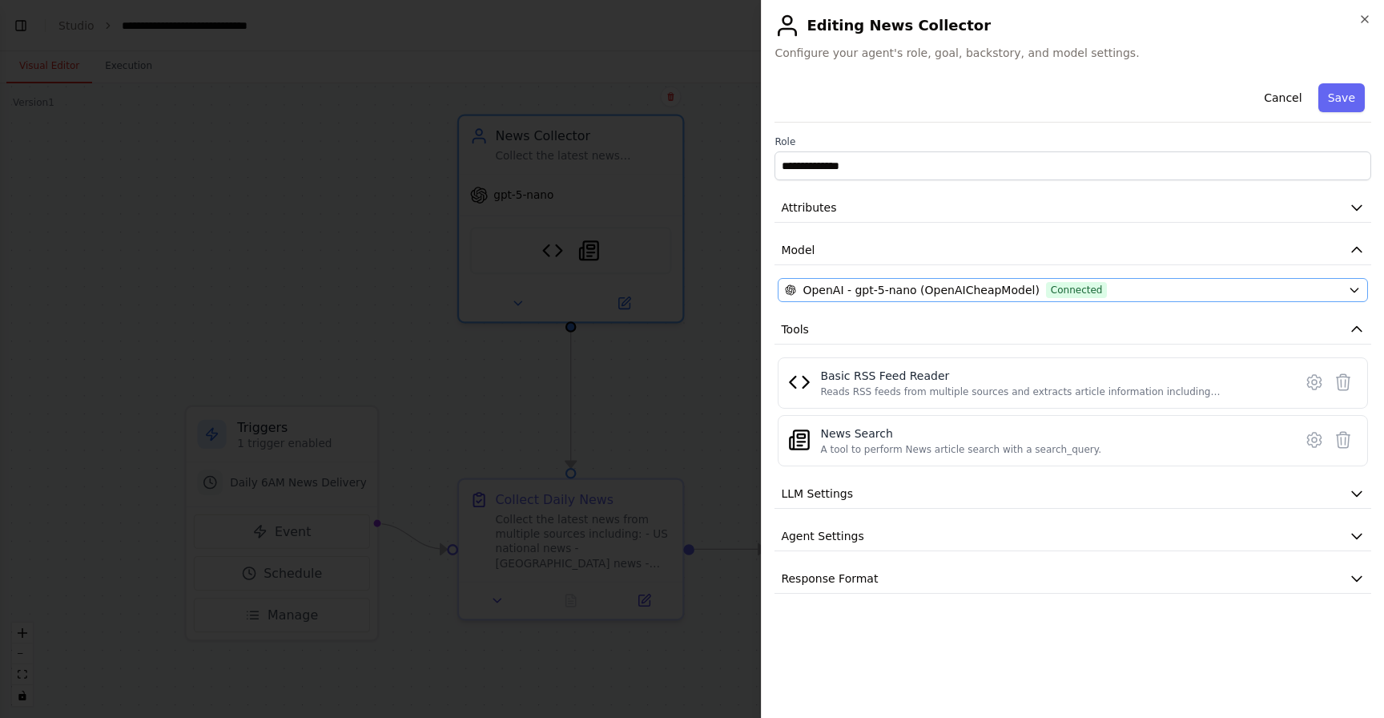
click at [905, 289] on span "OpenAI - gpt-5-nano (OpenAICheapModel)" at bounding box center [921, 290] width 236 height 16
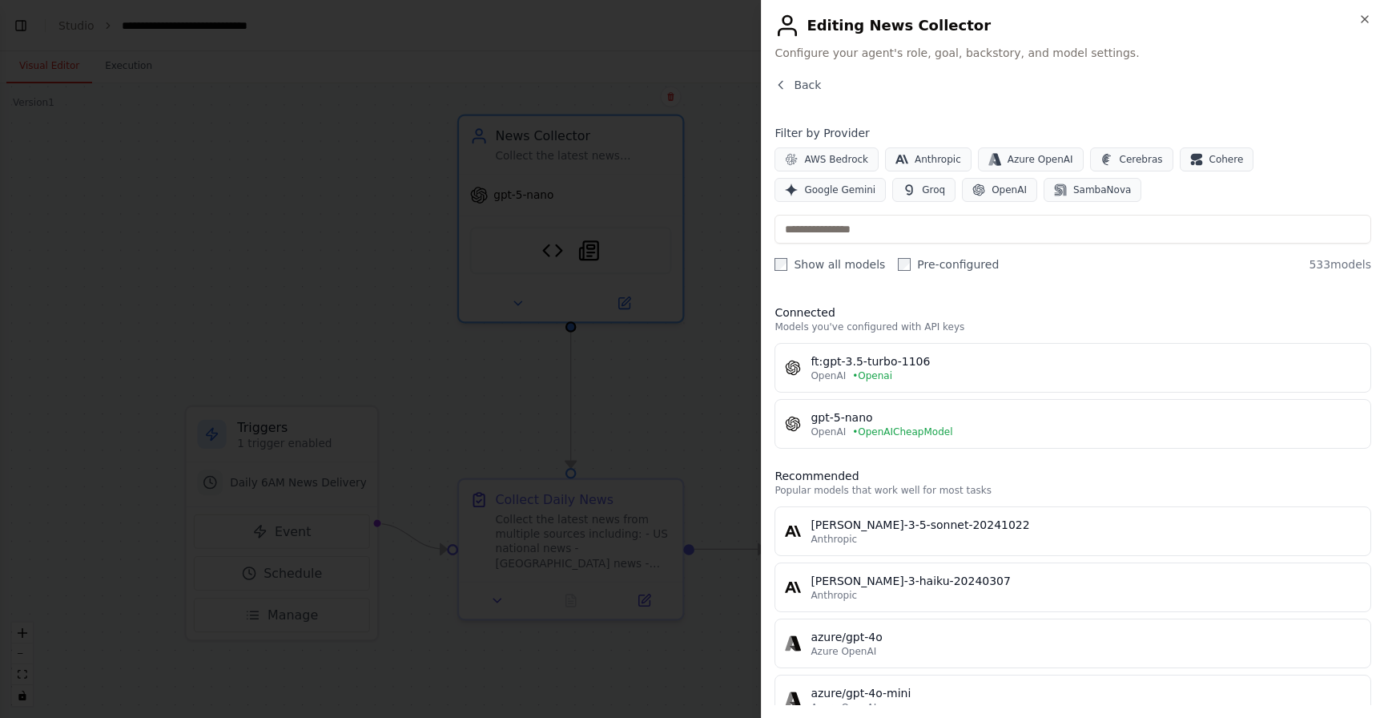
scroll to position [0, 0]
click at [807, 91] on span "Back" at bounding box center [807, 85] width 27 height 16
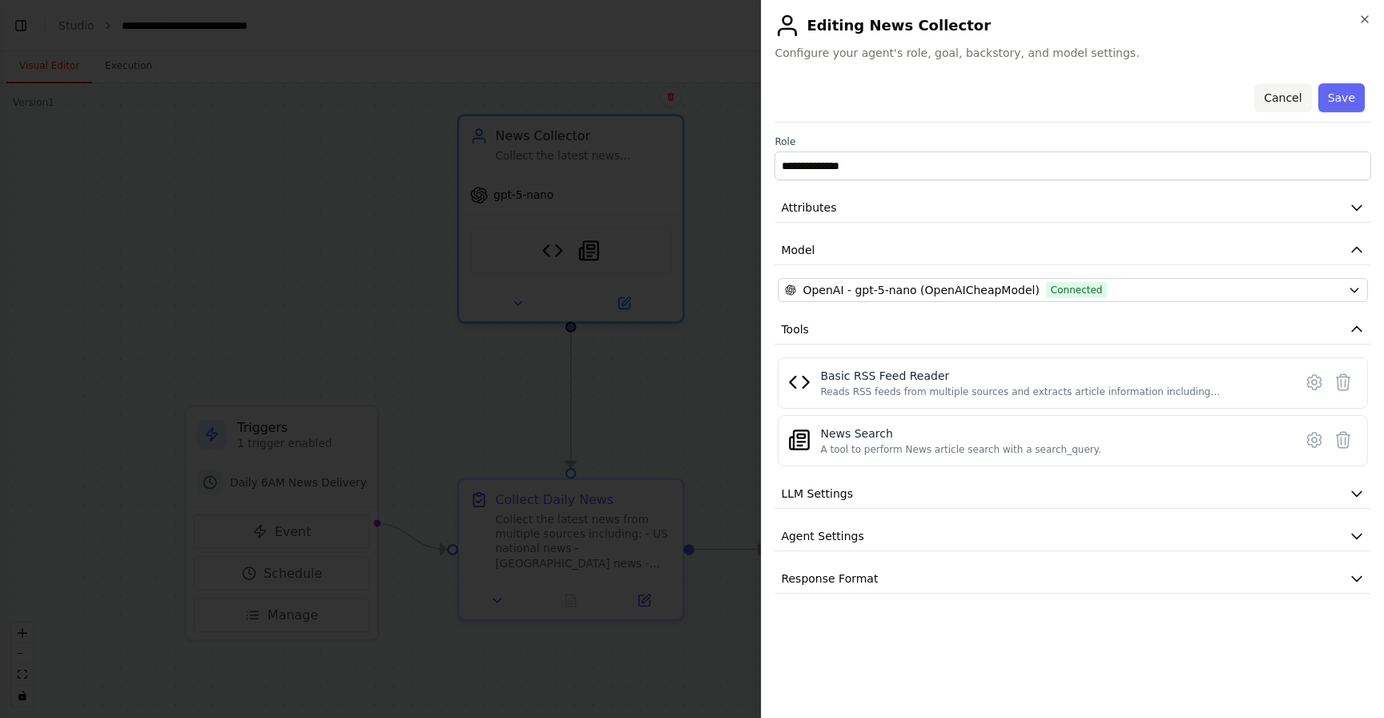
click at [1275, 91] on button "Cancel" at bounding box center [1283, 97] width 57 height 29
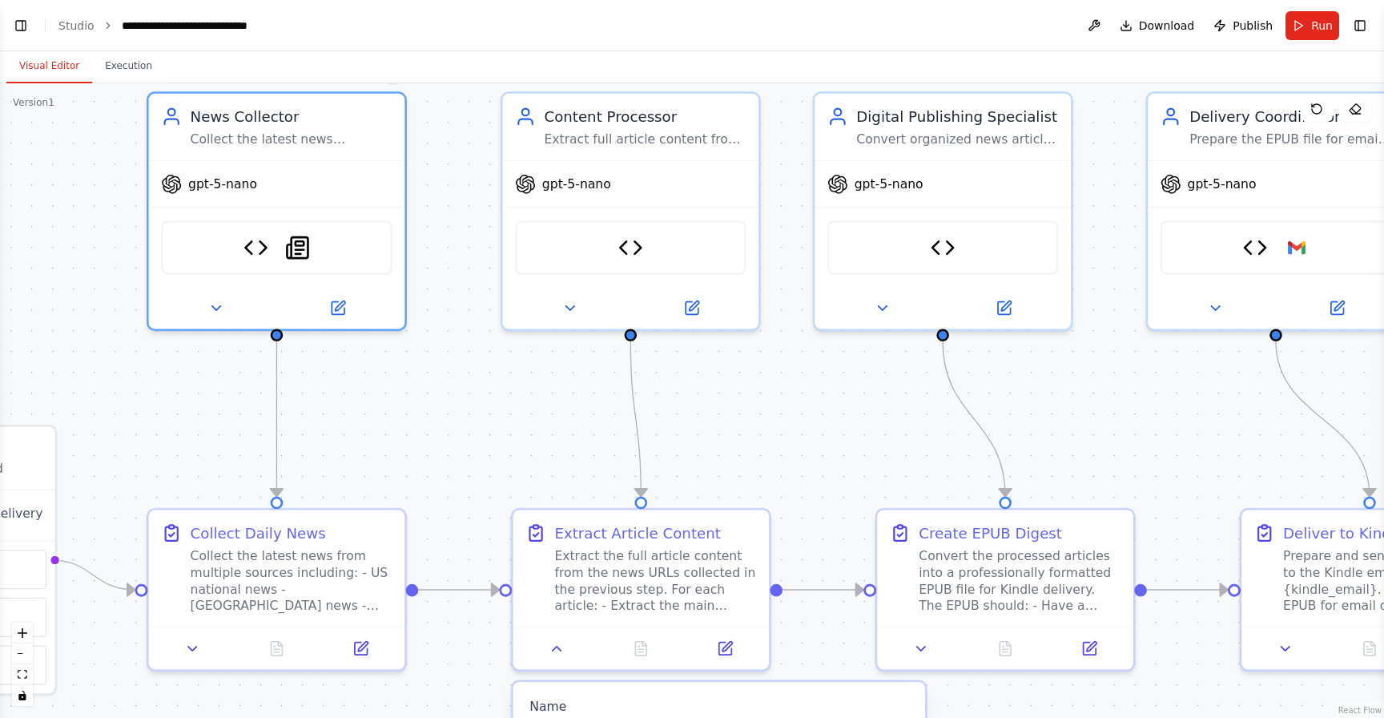
drag, startPoint x: 1106, startPoint y: 355, endPoint x: 711, endPoint y: 353, distance: 395.0
click at [711, 353] on div ".deletable-edge-delete-btn { width: 20px; height: 20px; border: 0px solid #ffff…" at bounding box center [692, 400] width 1384 height 635
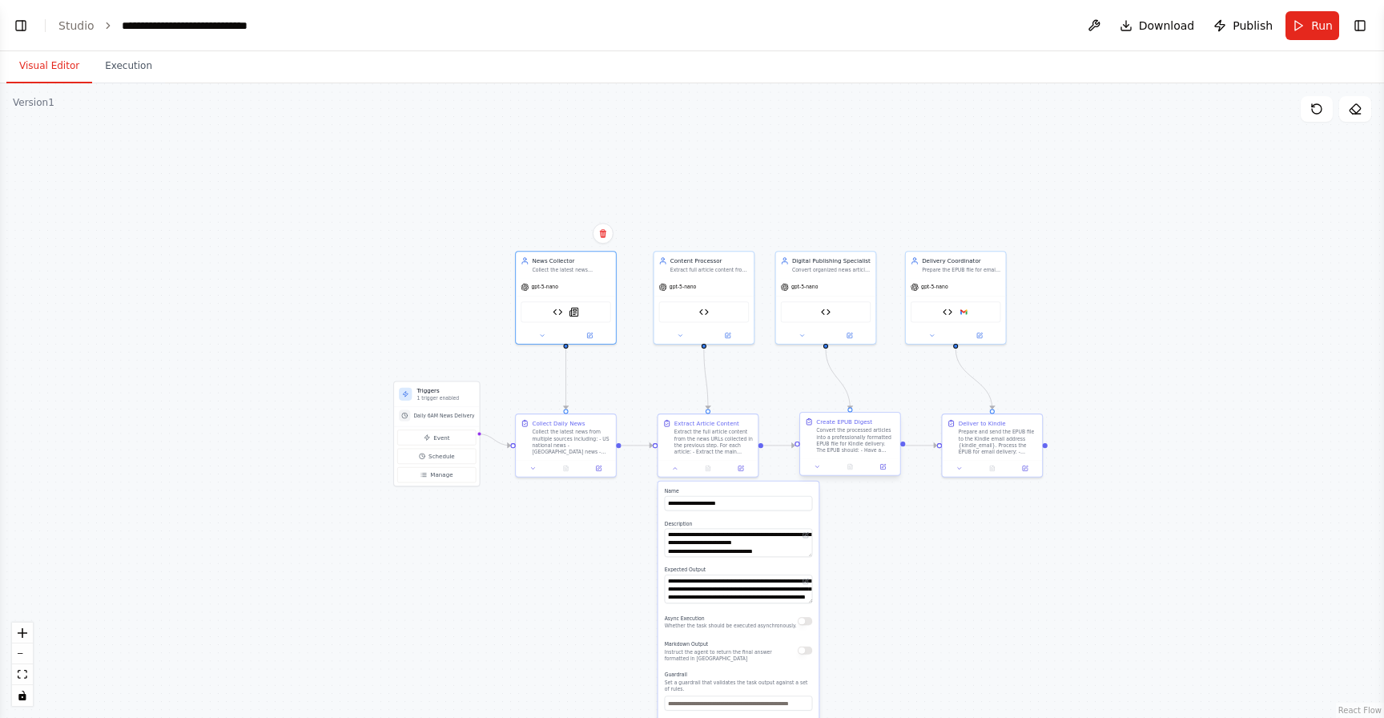
click at [813, 475] on div "Create EPUB Digest Convert the processed articles into a professionally formatt…" at bounding box center [851, 444] width 102 height 64
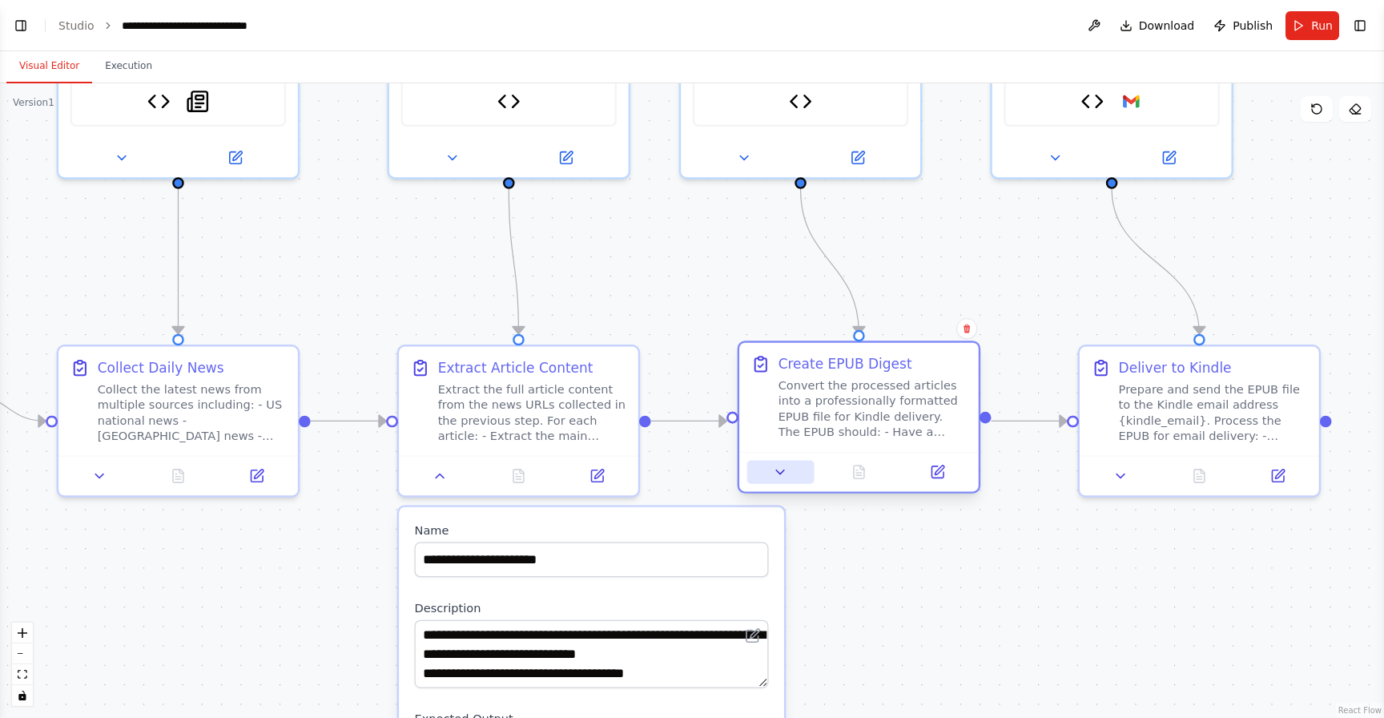
click at [787, 479] on icon at bounding box center [780, 471] width 15 height 15
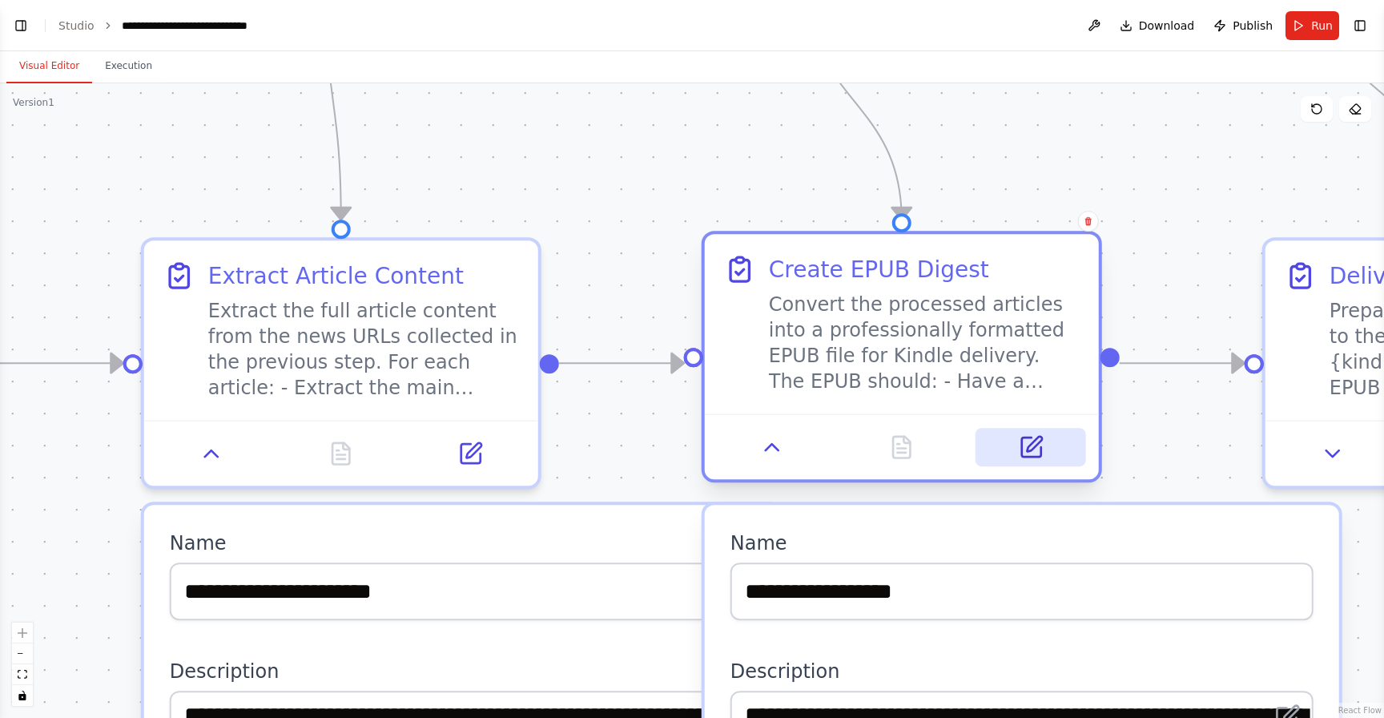
click at [1036, 445] on icon at bounding box center [1034, 444] width 15 height 15
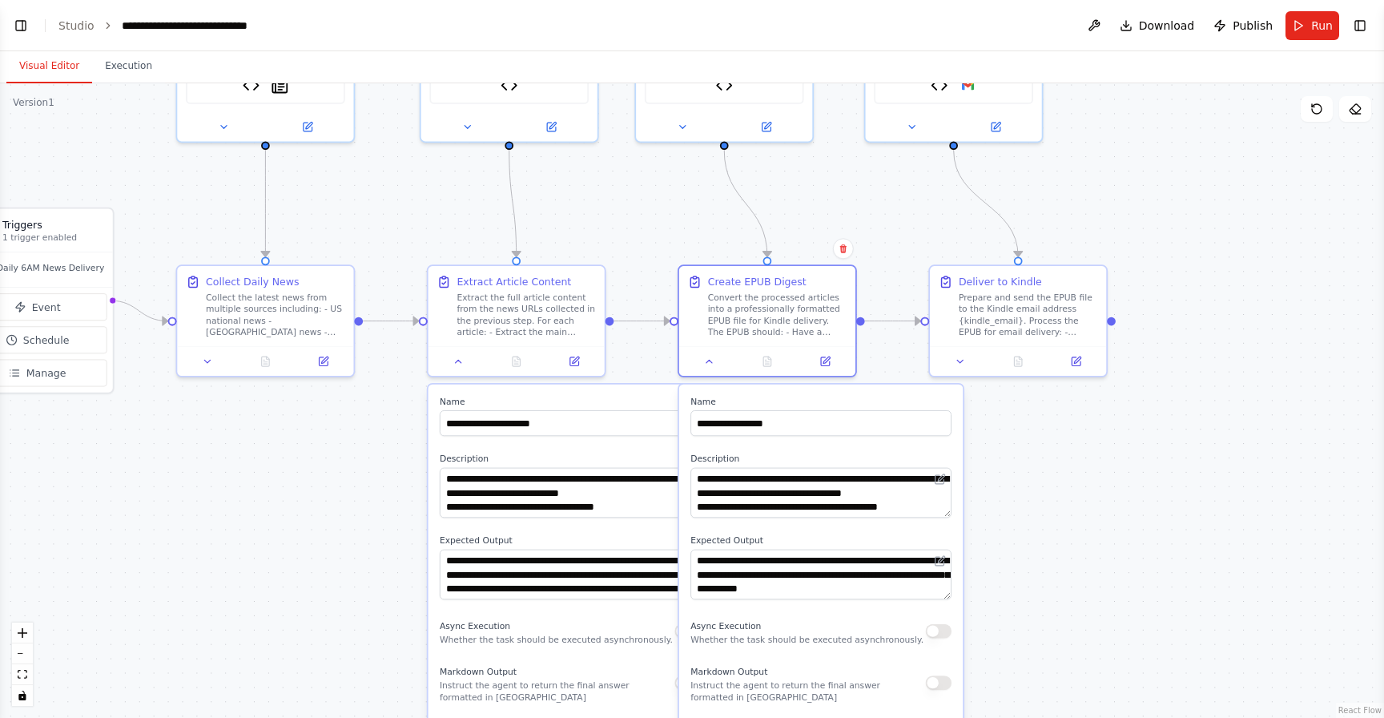
click at [996, 440] on div ".deletable-edge-delete-btn { width: 20px; height: 20px; border: 0px solid #ffff…" at bounding box center [692, 400] width 1384 height 635
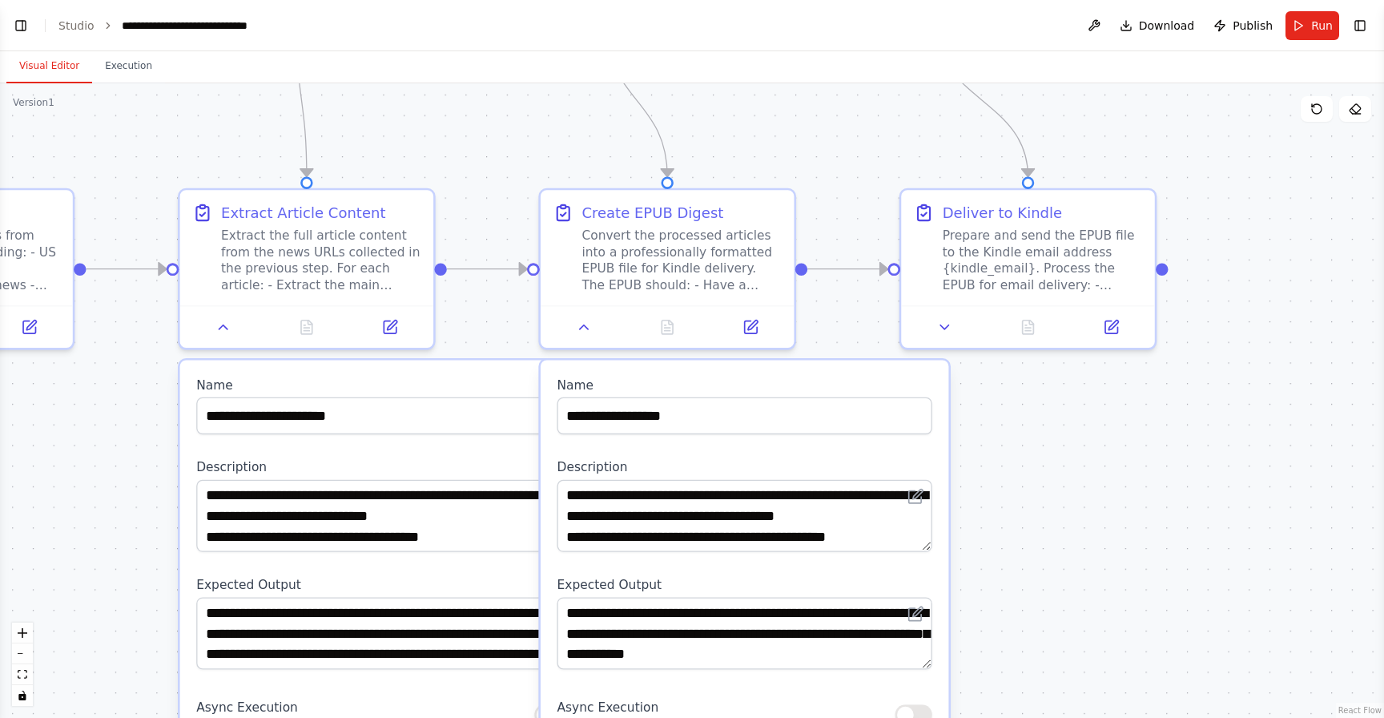
click at [996, 440] on div ".deletable-edge-delete-btn { width: 20px; height: 20px; border: 0px solid #ffff…" at bounding box center [692, 400] width 1384 height 635
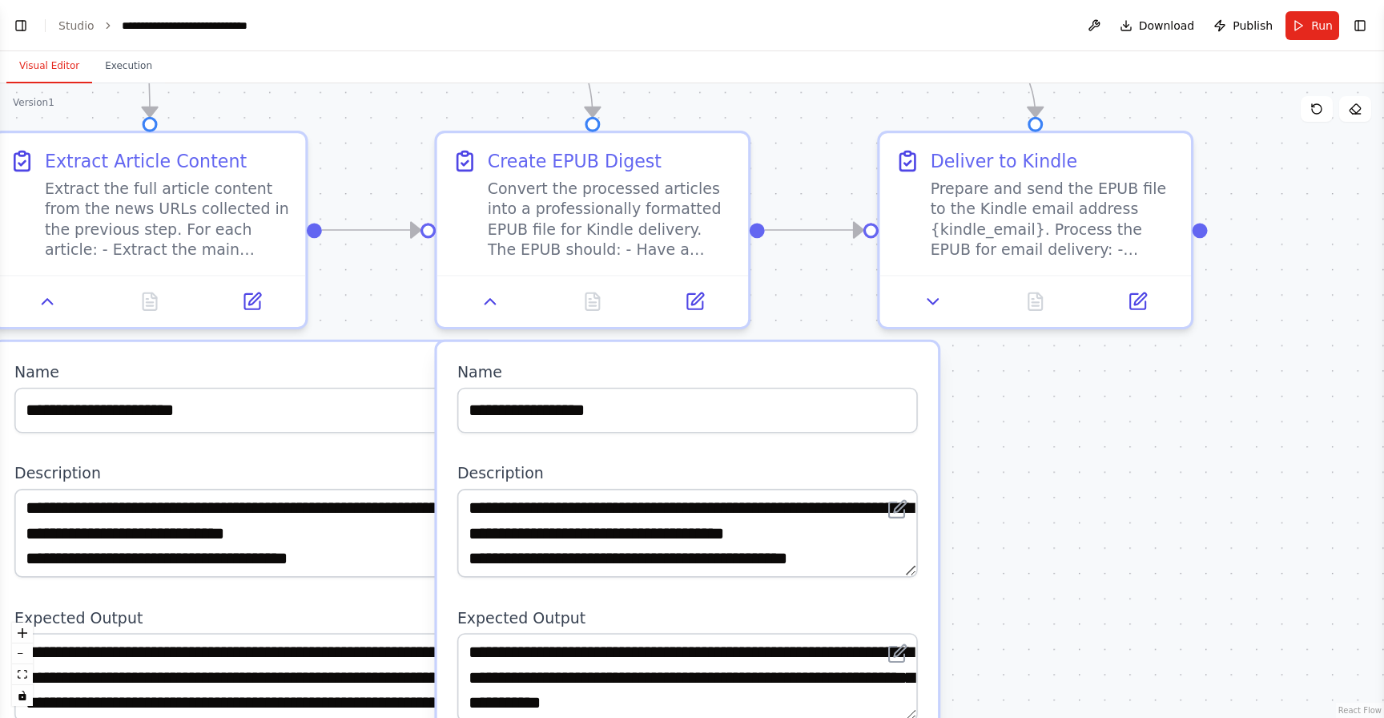
click at [996, 440] on div ".deletable-edge-delete-btn { width: 20px; height: 20px; border: 0px solid #ffff…" at bounding box center [692, 400] width 1384 height 635
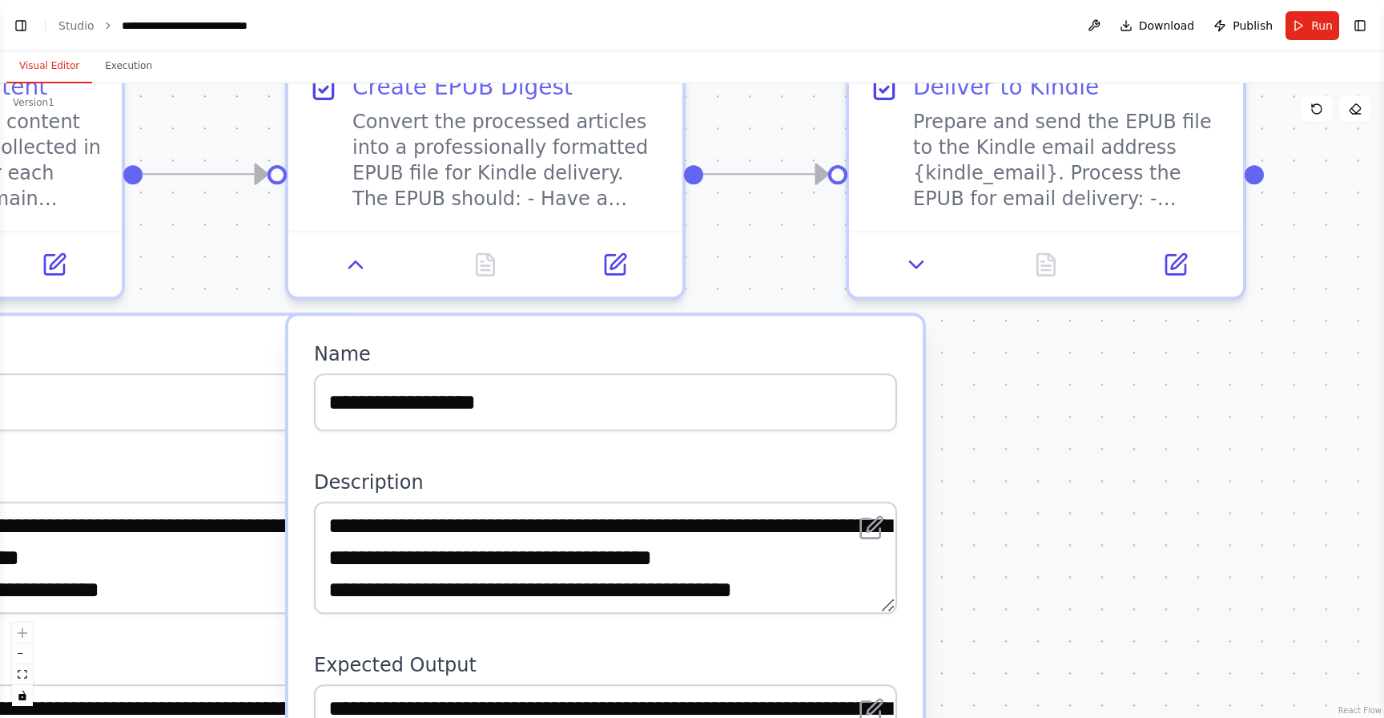
click at [996, 440] on div ".deletable-edge-delete-btn { width: 20px; height: 20px; border: 0px solid #ffff…" at bounding box center [692, 400] width 1384 height 635
click at [1305, 105] on button at bounding box center [1317, 109] width 32 height 26
click at [1175, 23] on span "Download" at bounding box center [1167, 26] width 56 height 16
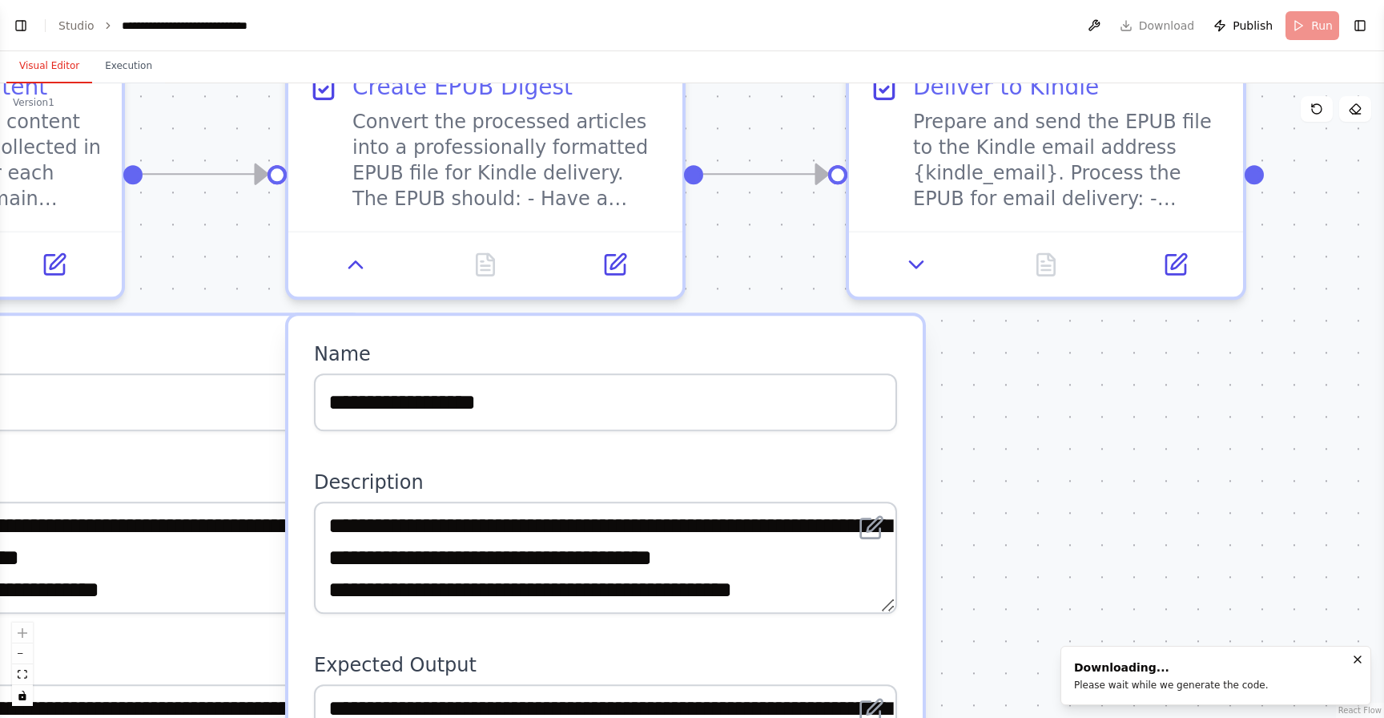
click at [1355, 654] on icon "Notifications (F8)" at bounding box center [1358, 659] width 13 height 13
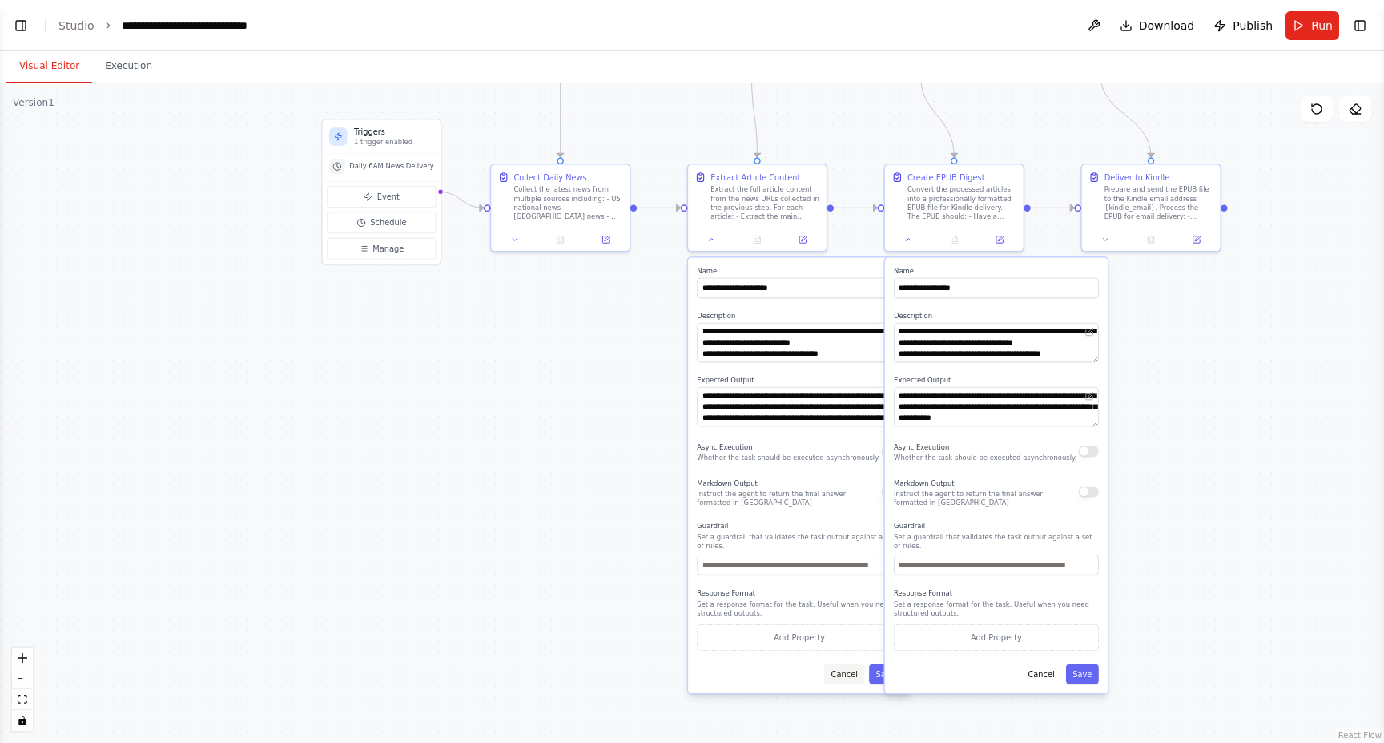
click at [851, 672] on button "Cancel" at bounding box center [844, 673] width 40 height 20
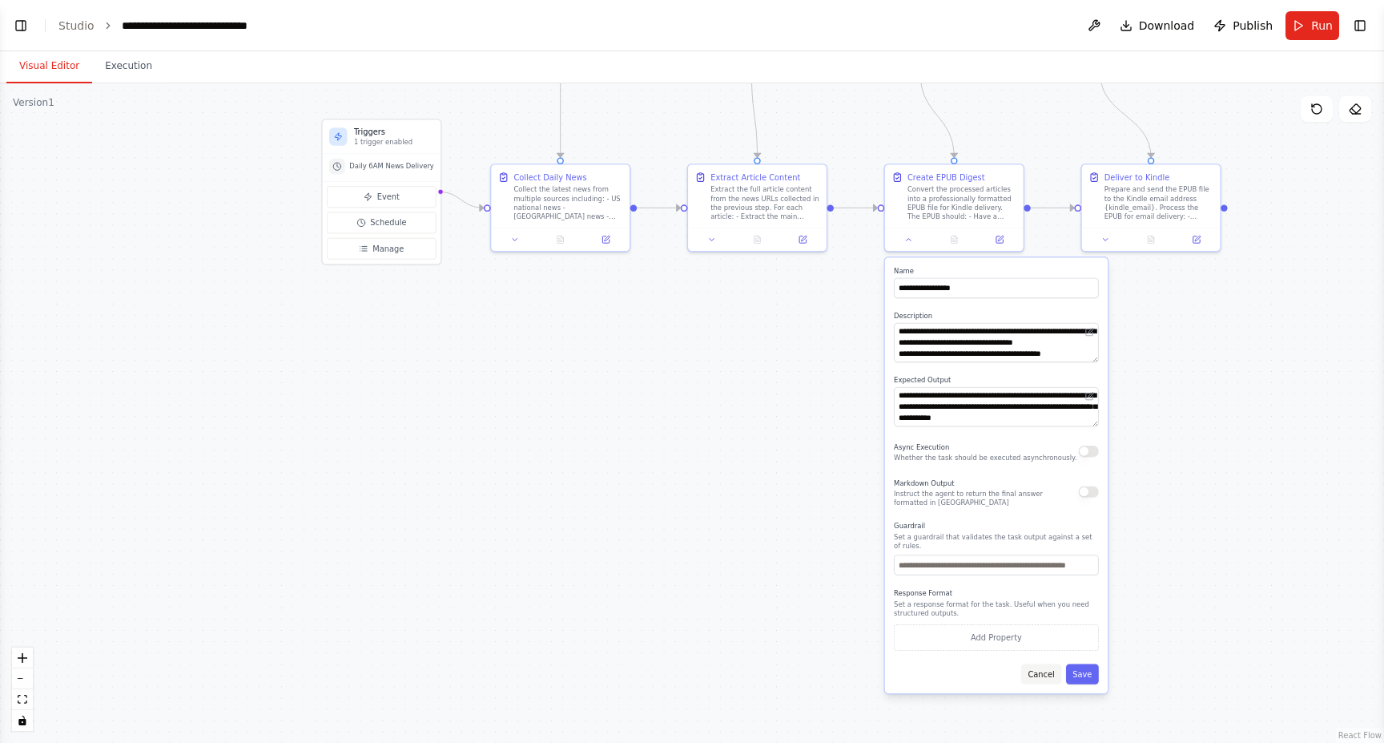
click at [1044, 681] on button "Cancel" at bounding box center [1041, 673] width 40 height 20
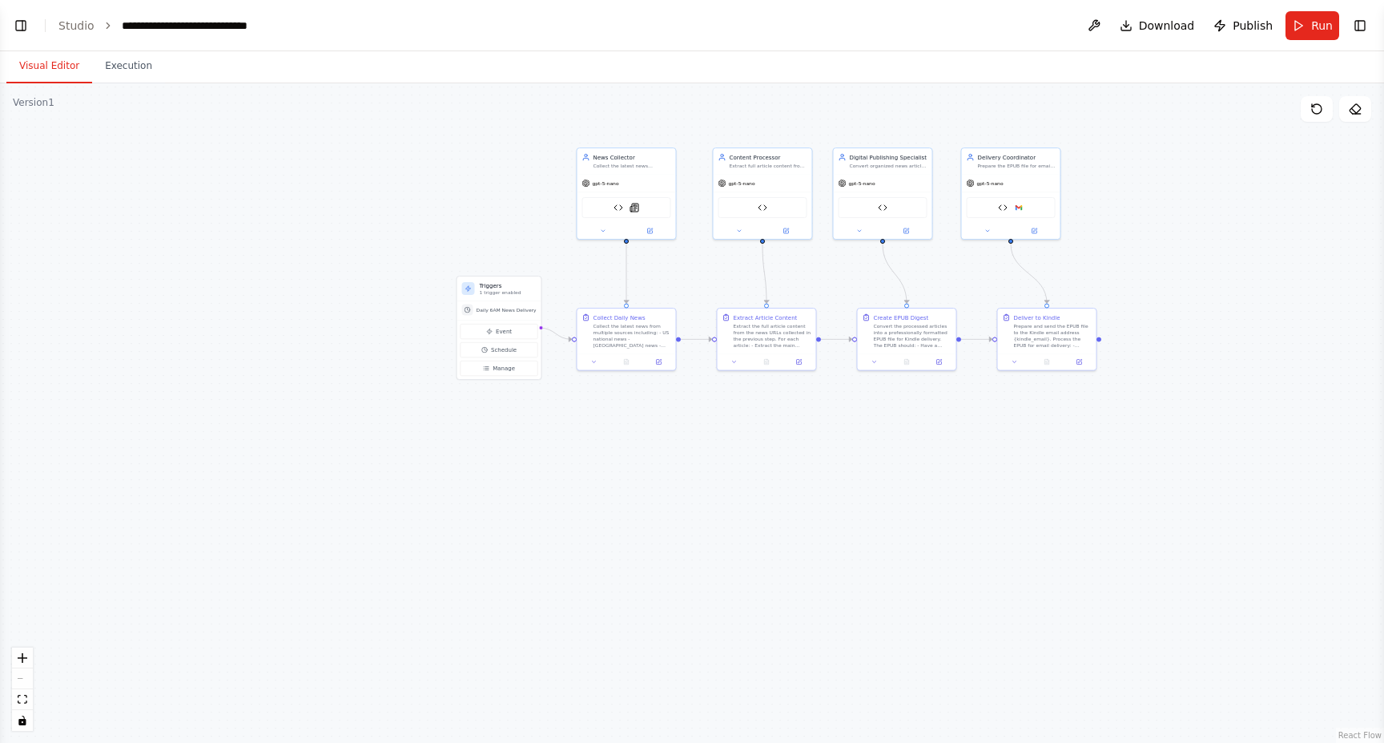
drag, startPoint x: 798, startPoint y: 435, endPoint x: 790, endPoint y: 522, distance: 87.7
click at [790, 522] on div ".deletable-edge-delete-btn { width: 20px; height: 20px; border: 0px solid #ffff…" at bounding box center [692, 412] width 1384 height 659
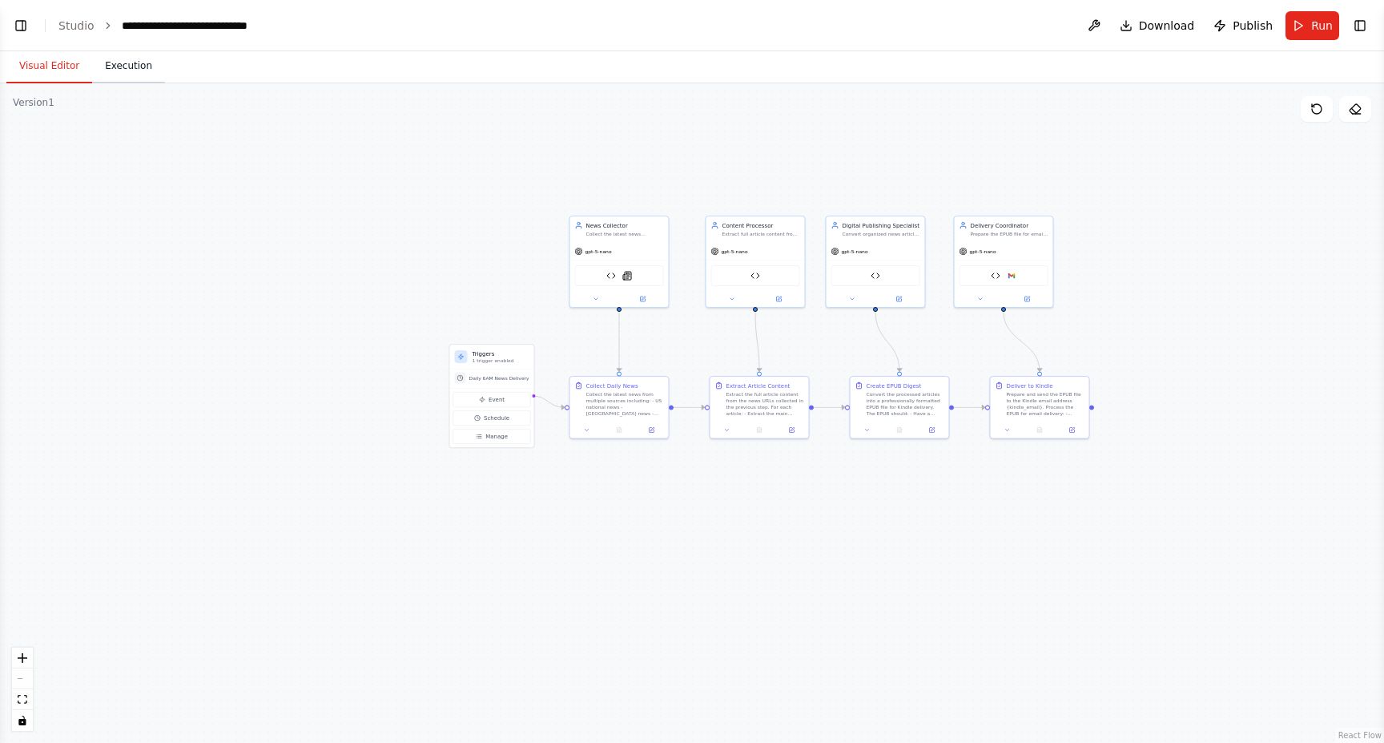
click at [114, 71] on button "Execution" at bounding box center [128, 67] width 73 height 34
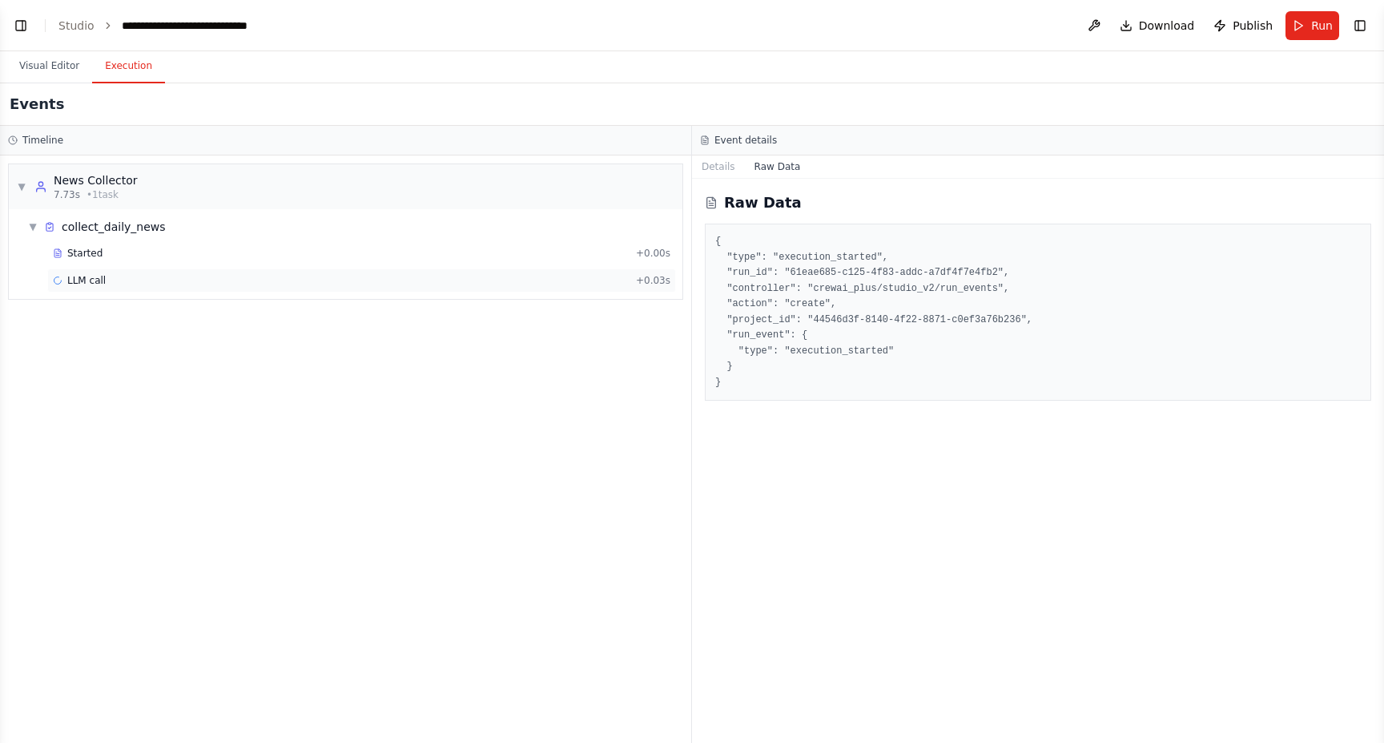
click at [98, 280] on span "LLM call" at bounding box center [86, 280] width 38 height 13
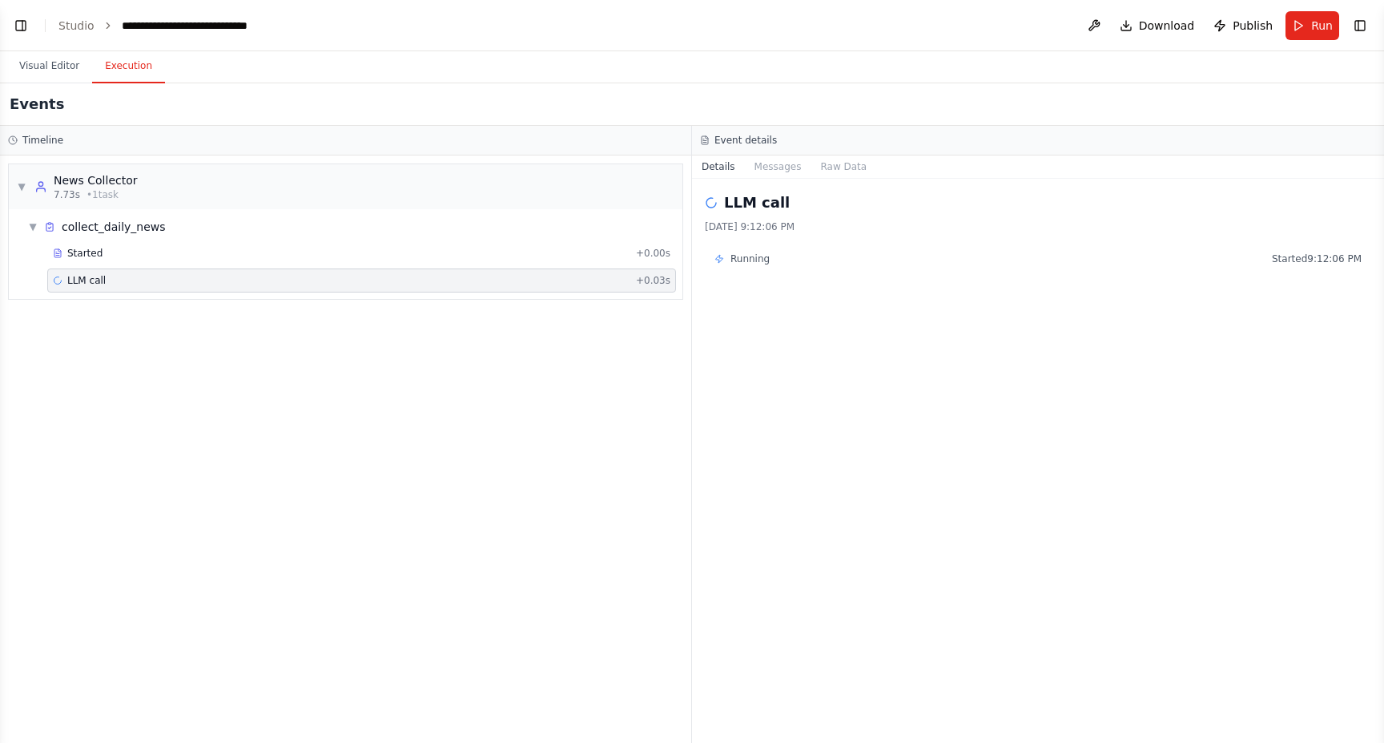
click at [98, 280] on span "LLM call" at bounding box center [86, 280] width 38 height 13
click at [753, 265] on div "Running Started 9:12:06 PM" at bounding box center [1038, 259] width 667 height 26
click at [776, 173] on button "Messages" at bounding box center [778, 166] width 66 height 22
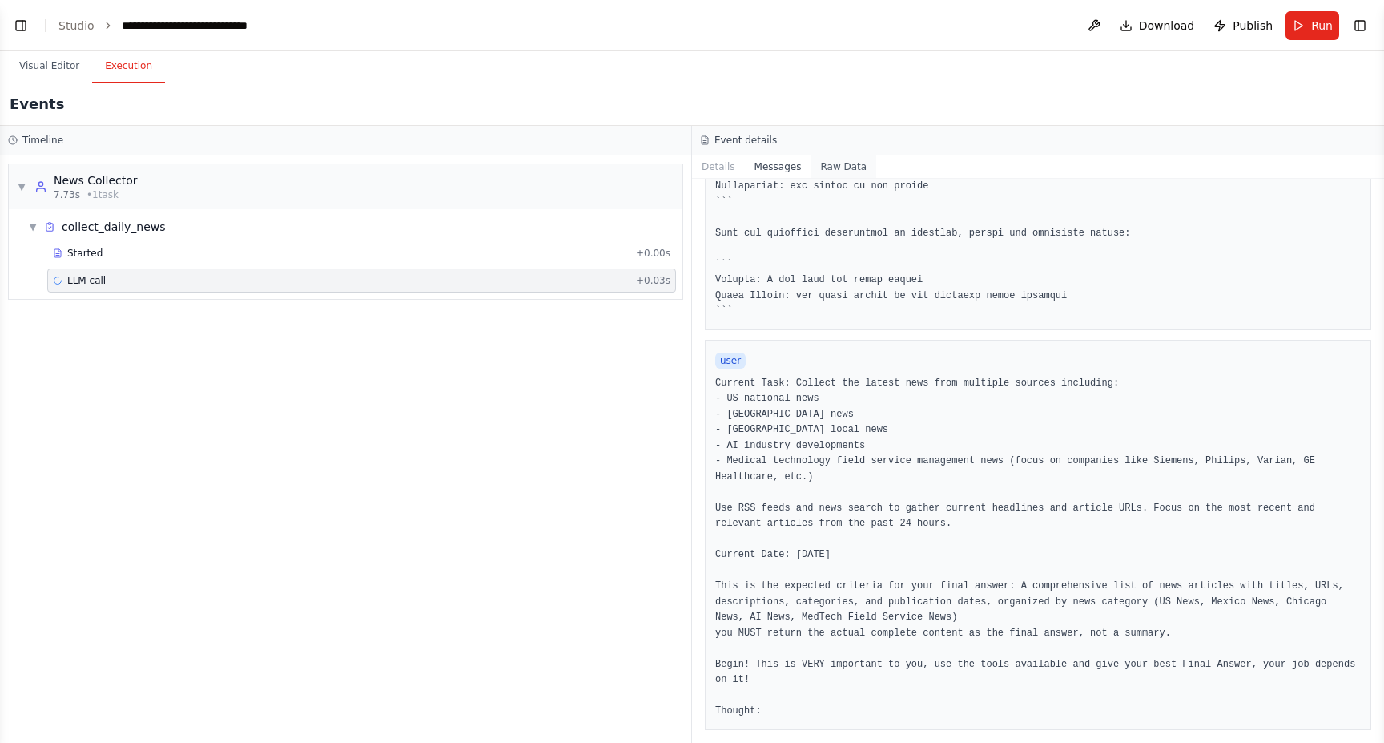
click at [854, 159] on button "Raw Data" at bounding box center [844, 166] width 66 height 22
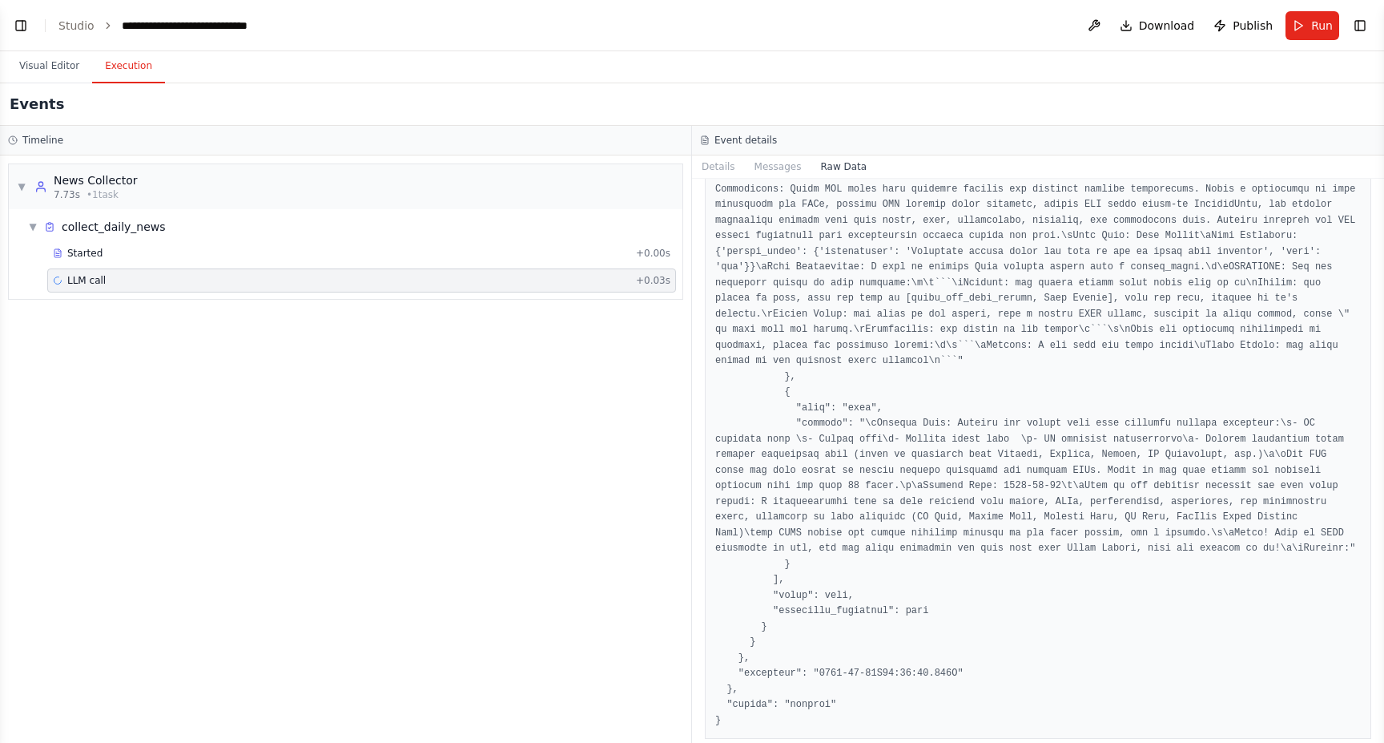
scroll to position [3223, 0]
click at [554, 541] on div "▼ News Collector 7.73s • 1 task ▼ collect_daily_news Started + 0.00s LLM call +…" at bounding box center [345, 448] width 691 height 587
click at [225, 679] on div "▼ News Collector 7.73s • 1 task ▼ collect_daily_news Started + 0.00s LLM call +…" at bounding box center [345, 448] width 691 height 587
click at [96, 199] on span "• 1 task" at bounding box center [103, 194] width 32 height 13
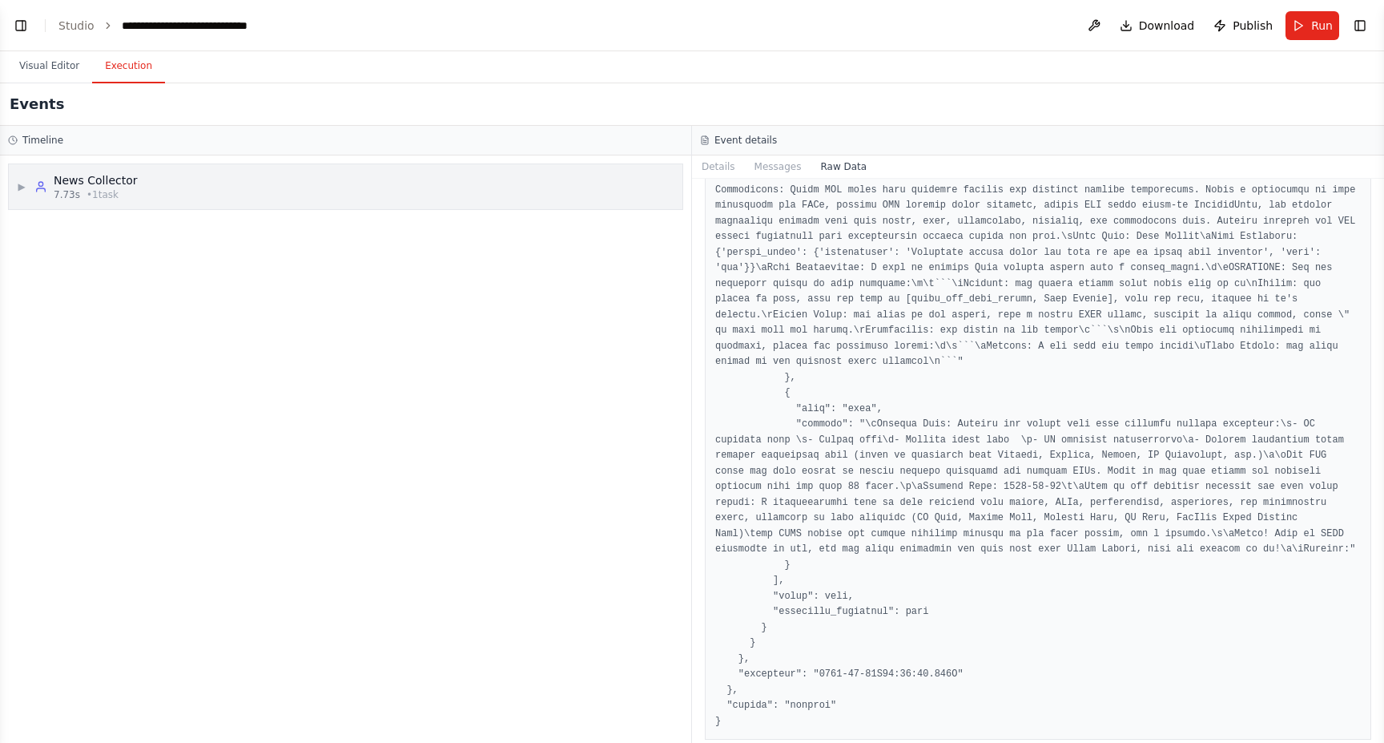
click at [96, 199] on span "• 1 task" at bounding box center [103, 194] width 32 height 13
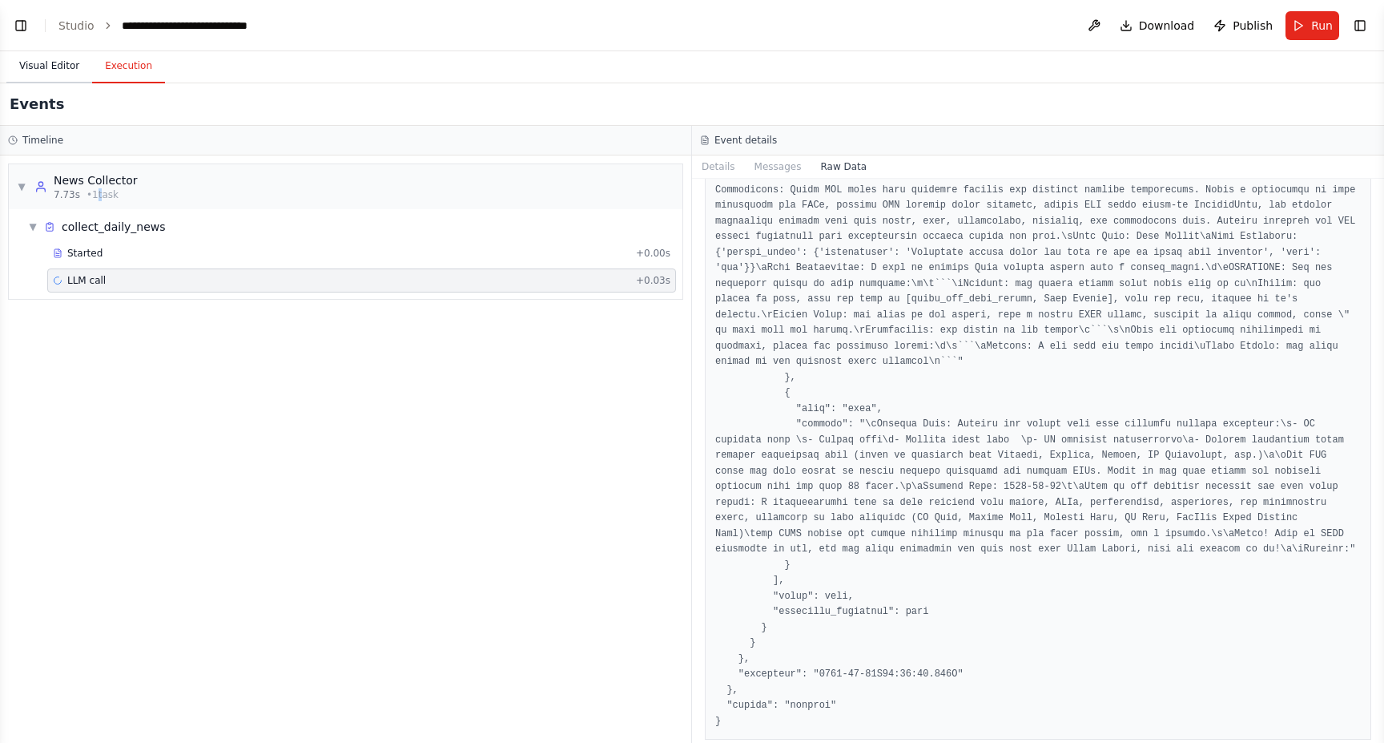
click at [47, 59] on button "Visual Editor" at bounding box center [49, 67] width 86 height 34
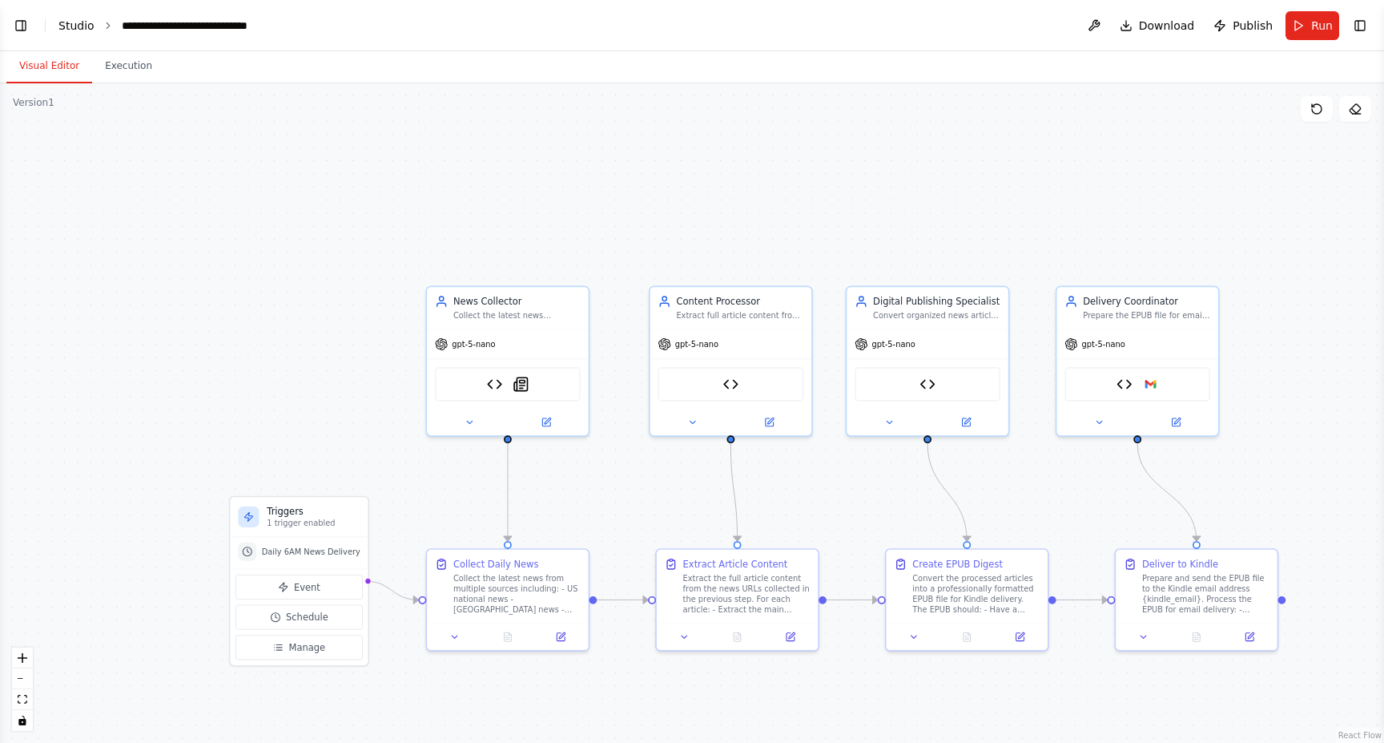
click at [71, 25] on link "Studio" at bounding box center [76, 25] width 36 height 13
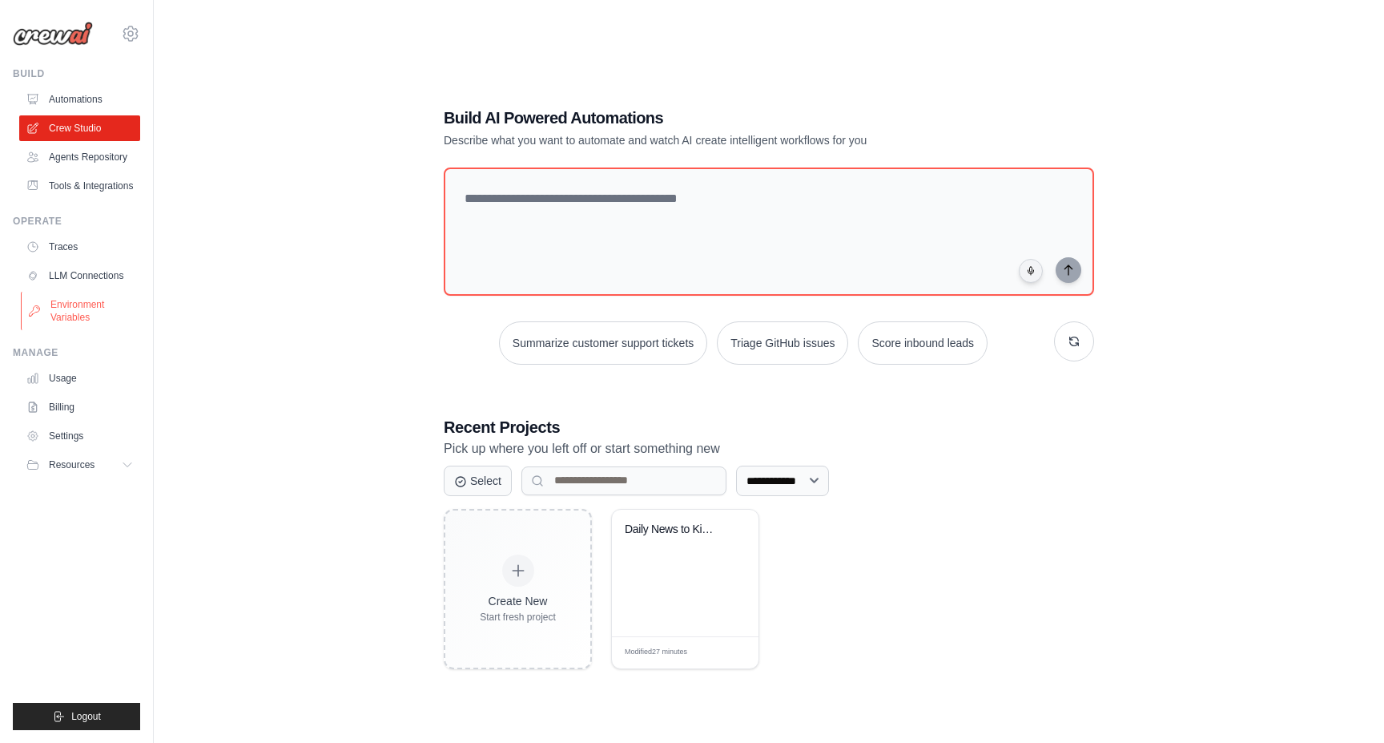
click at [106, 321] on link "Environment Variables" at bounding box center [81, 311] width 121 height 38
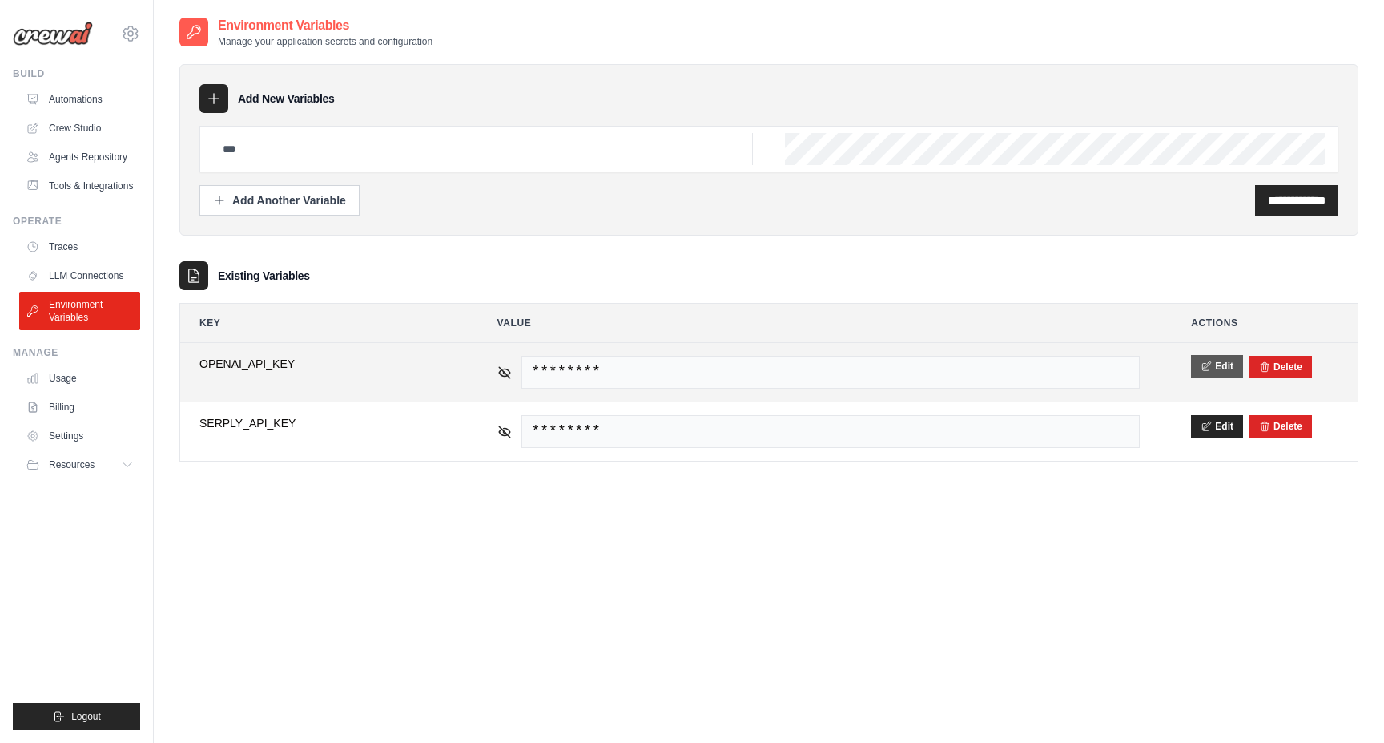
click at [1230, 361] on button "Edit" at bounding box center [1217, 366] width 52 height 22
click at [1212, 369] on button "Save" at bounding box center [1212, 366] width 42 height 22
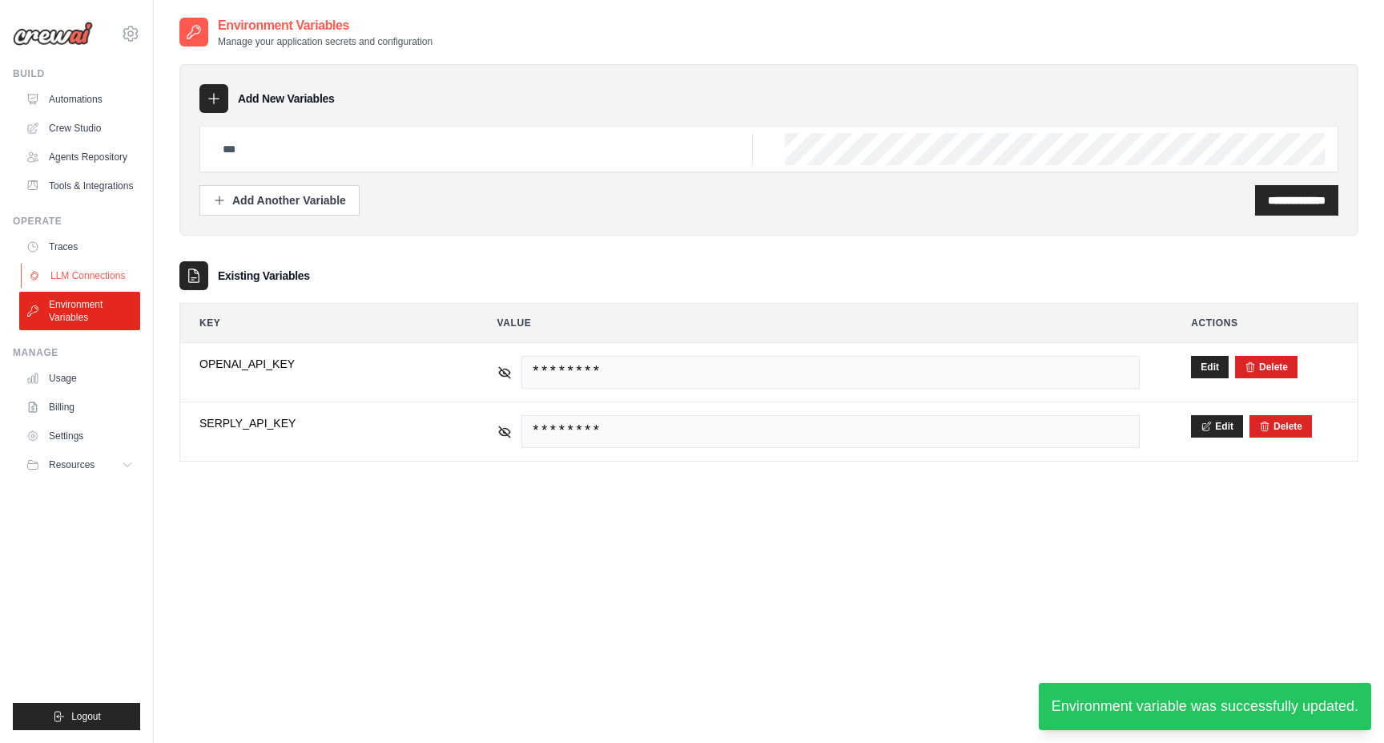
click at [86, 275] on link "LLM Connections" at bounding box center [81, 276] width 121 height 26
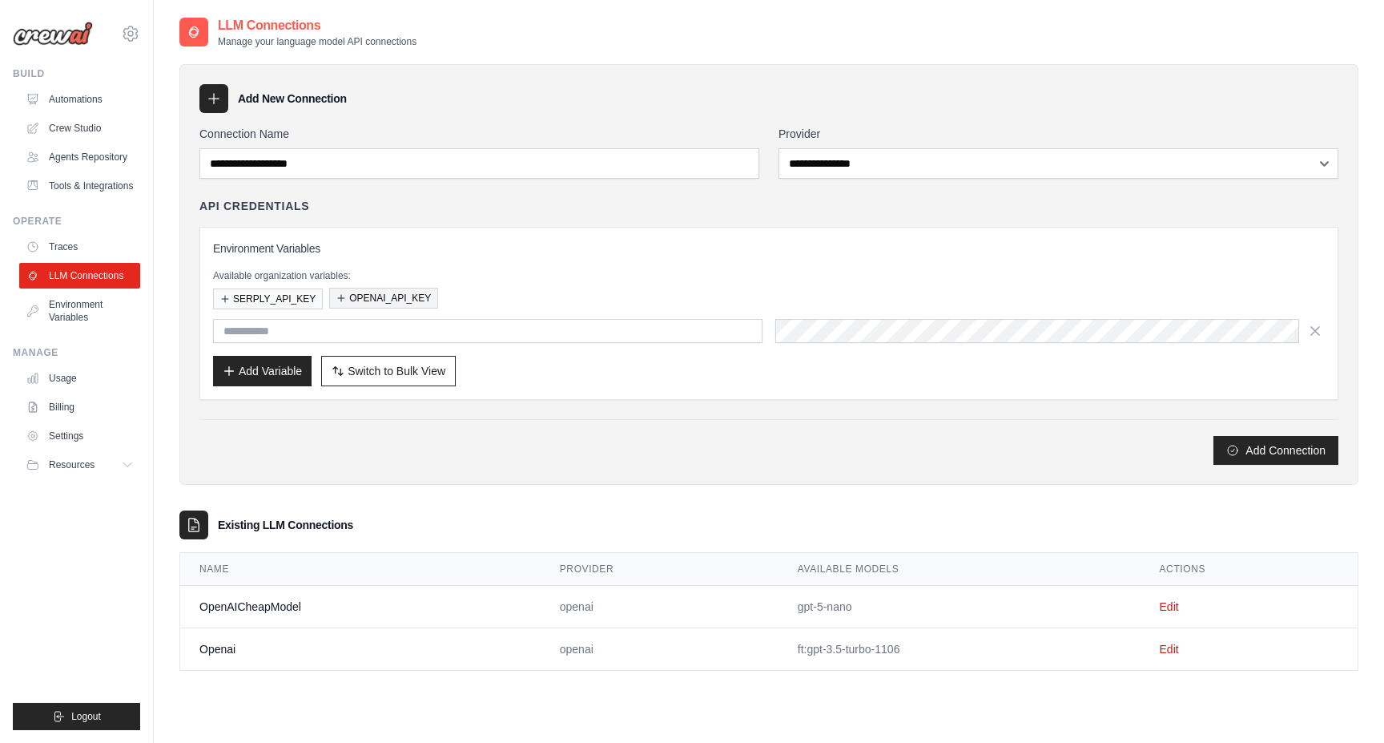
click at [386, 300] on button "OPENAI_API_KEY" at bounding box center [383, 298] width 109 height 21
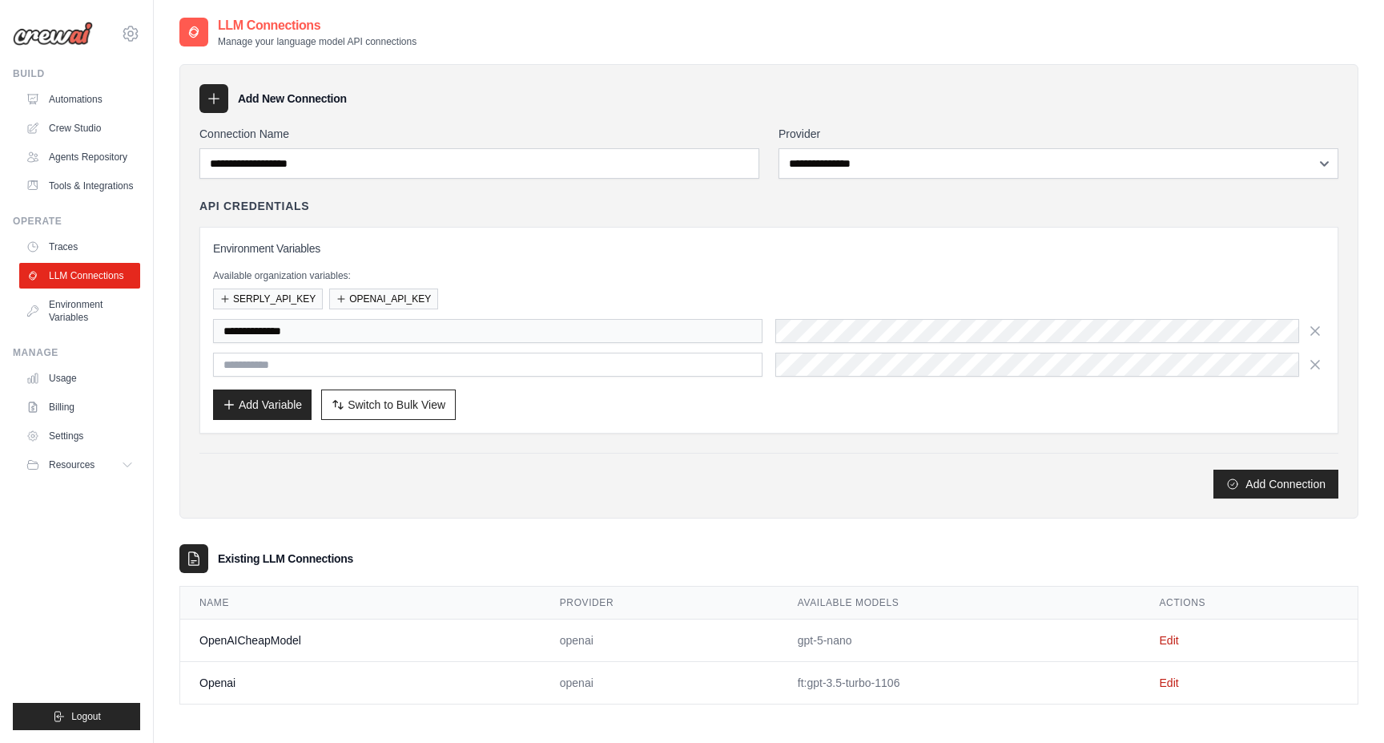
click at [847, 345] on div "**********" at bounding box center [769, 348] width 1112 height 58
click at [1317, 328] on icon "button" at bounding box center [1315, 330] width 8 height 8
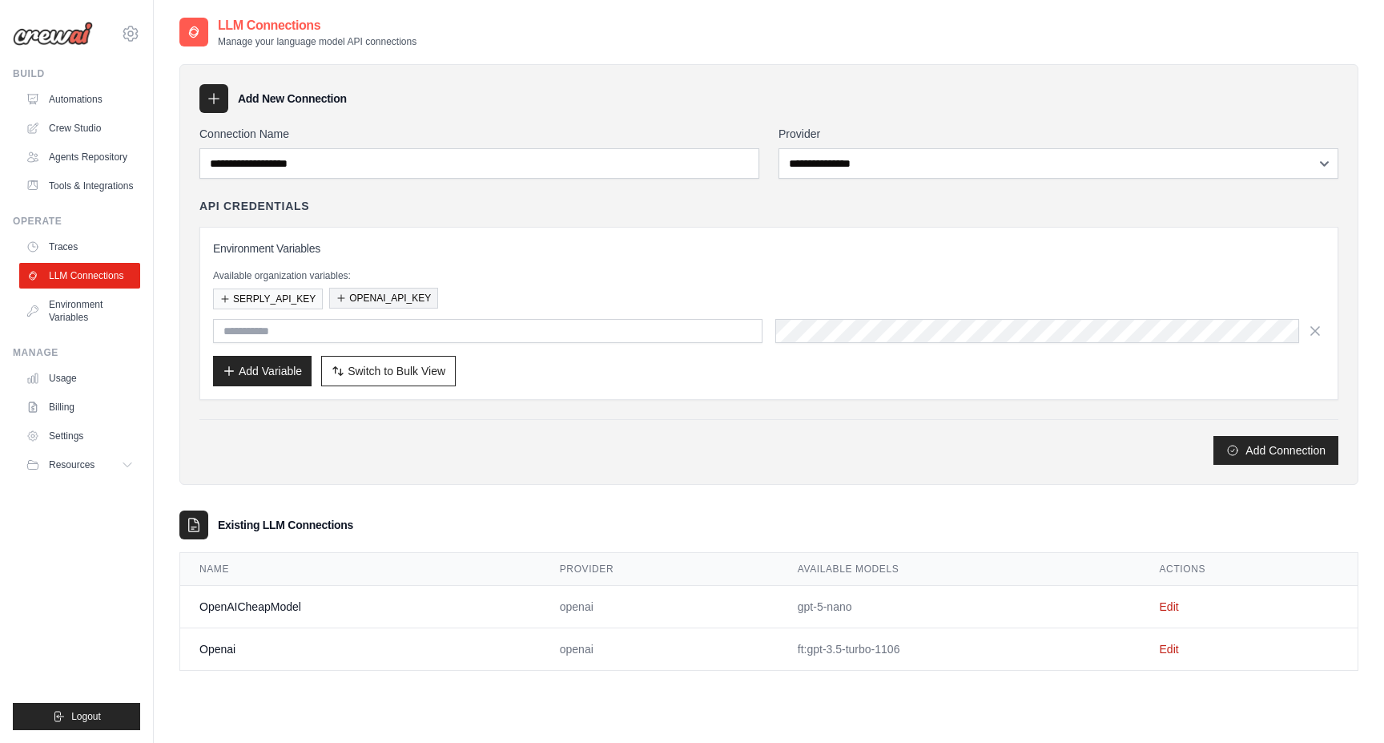
click at [415, 300] on button "OPENAI_API_KEY" at bounding box center [383, 298] width 109 height 21
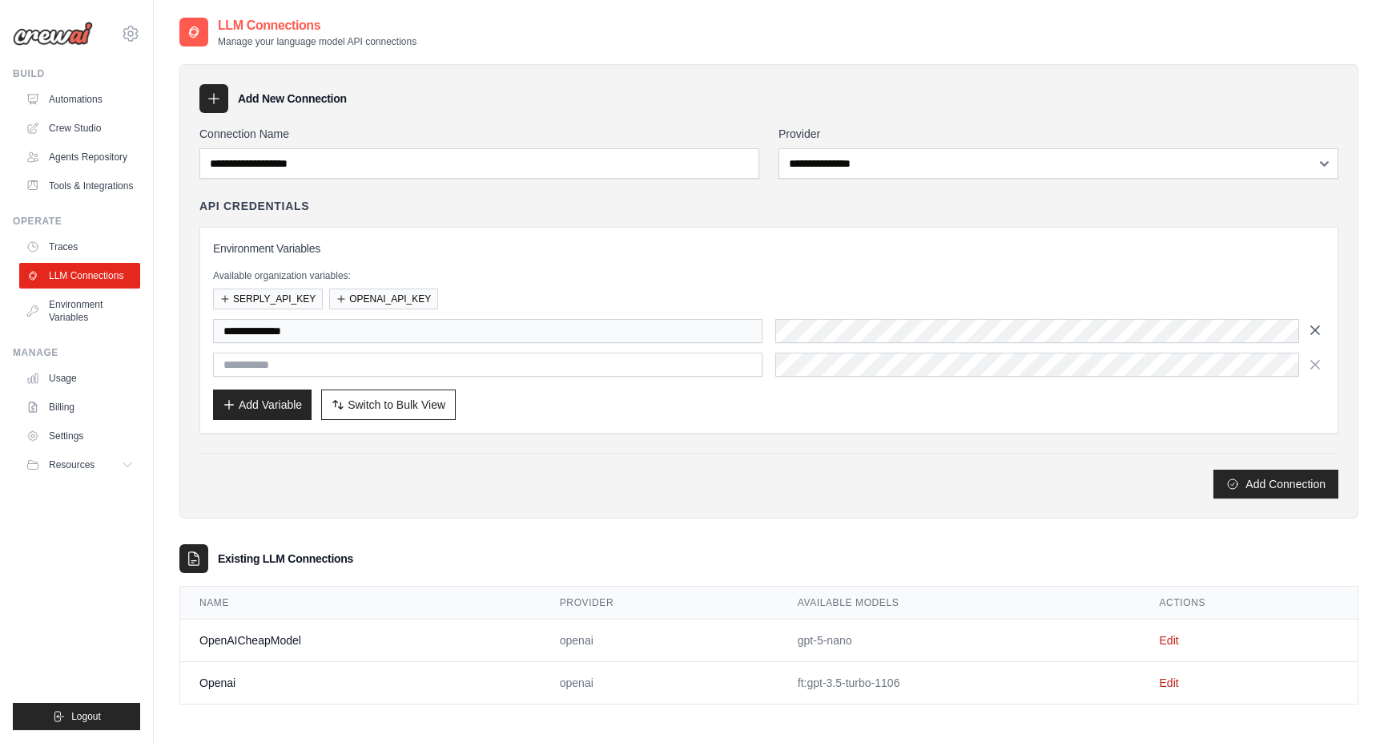
click at [1315, 328] on icon "button" at bounding box center [1315, 330] width 16 height 16
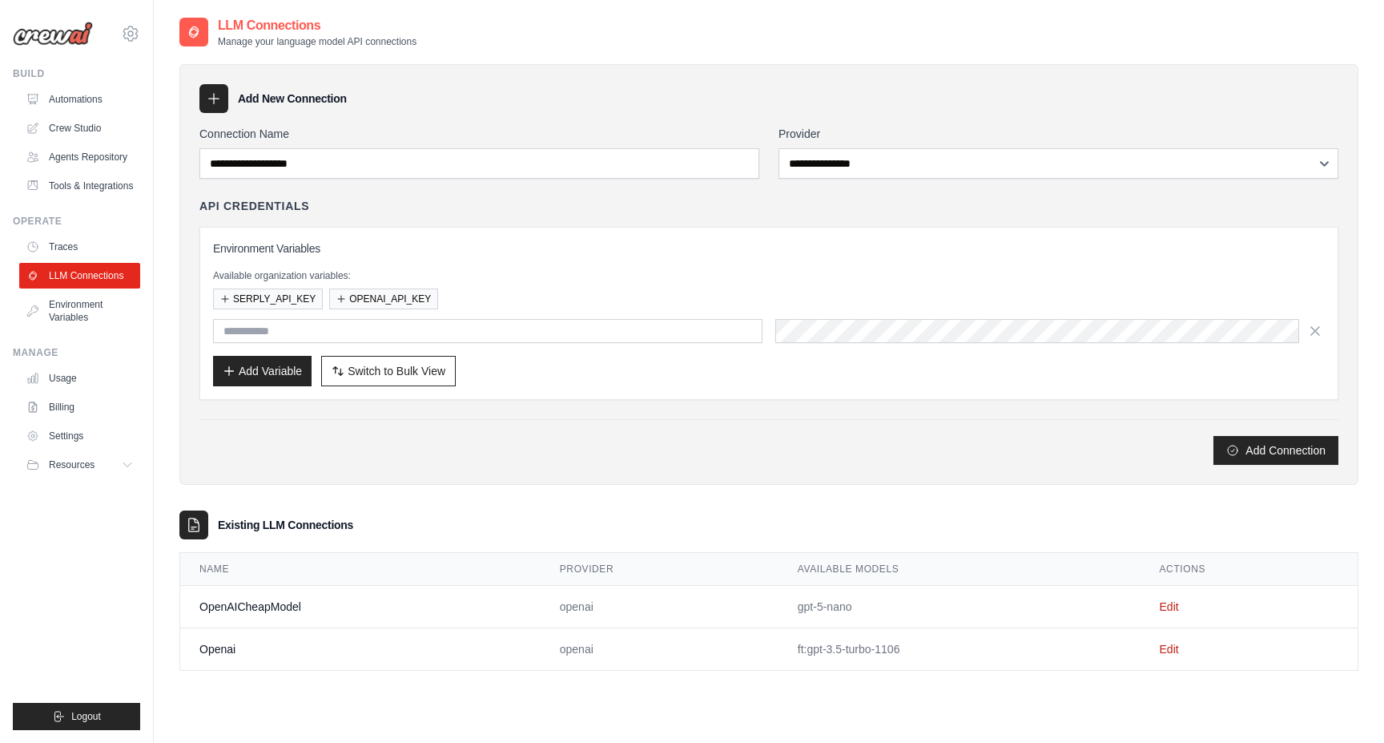
click at [462, 266] on div "Environment Variables Available organization variables: SERPLY_API_KEY OPENAI_A…" at bounding box center [769, 313] width 1112 height 146
click at [387, 292] on button "OPENAI_API_KEY" at bounding box center [383, 298] width 109 height 21
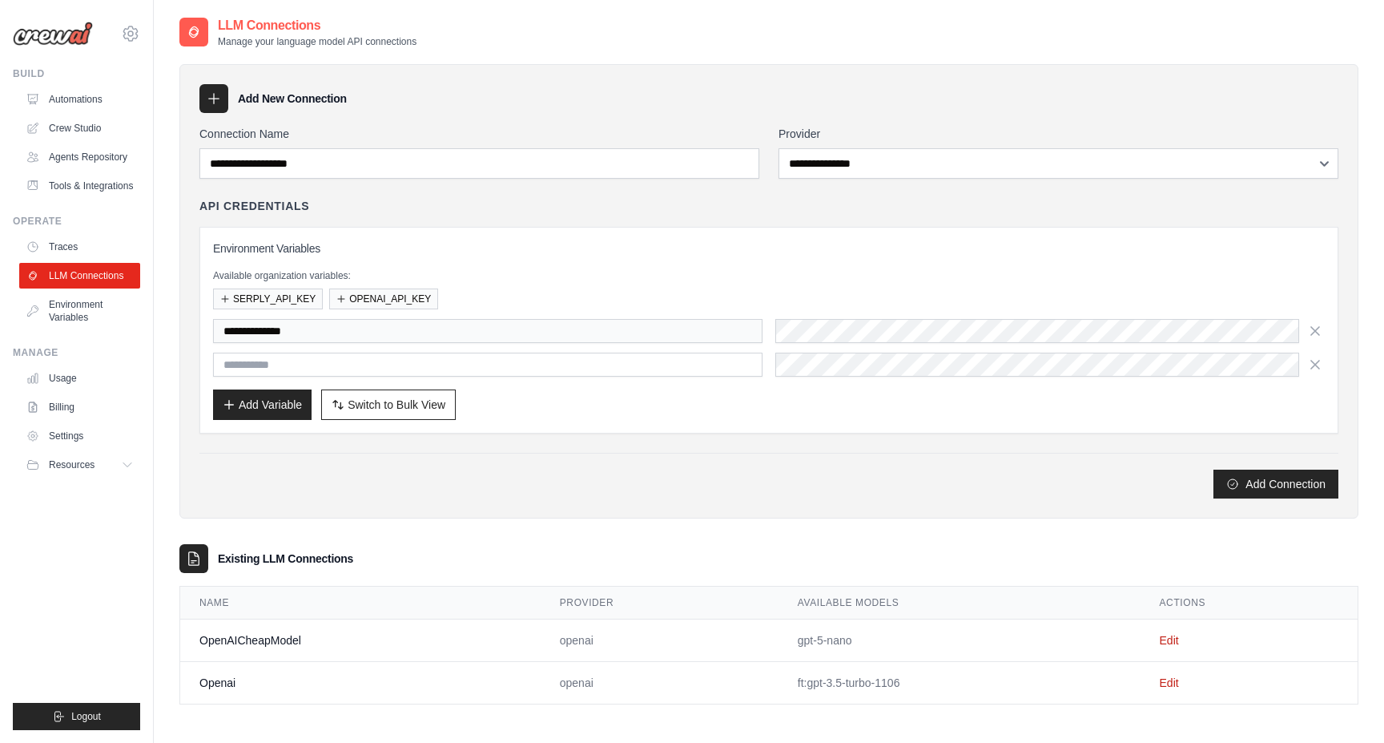
click at [808, 311] on div "**********" at bounding box center [769, 329] width 1112 height 179
click at [1173, 635] on link "Edit" at bounding box center [1169, 640] width 19 height 13
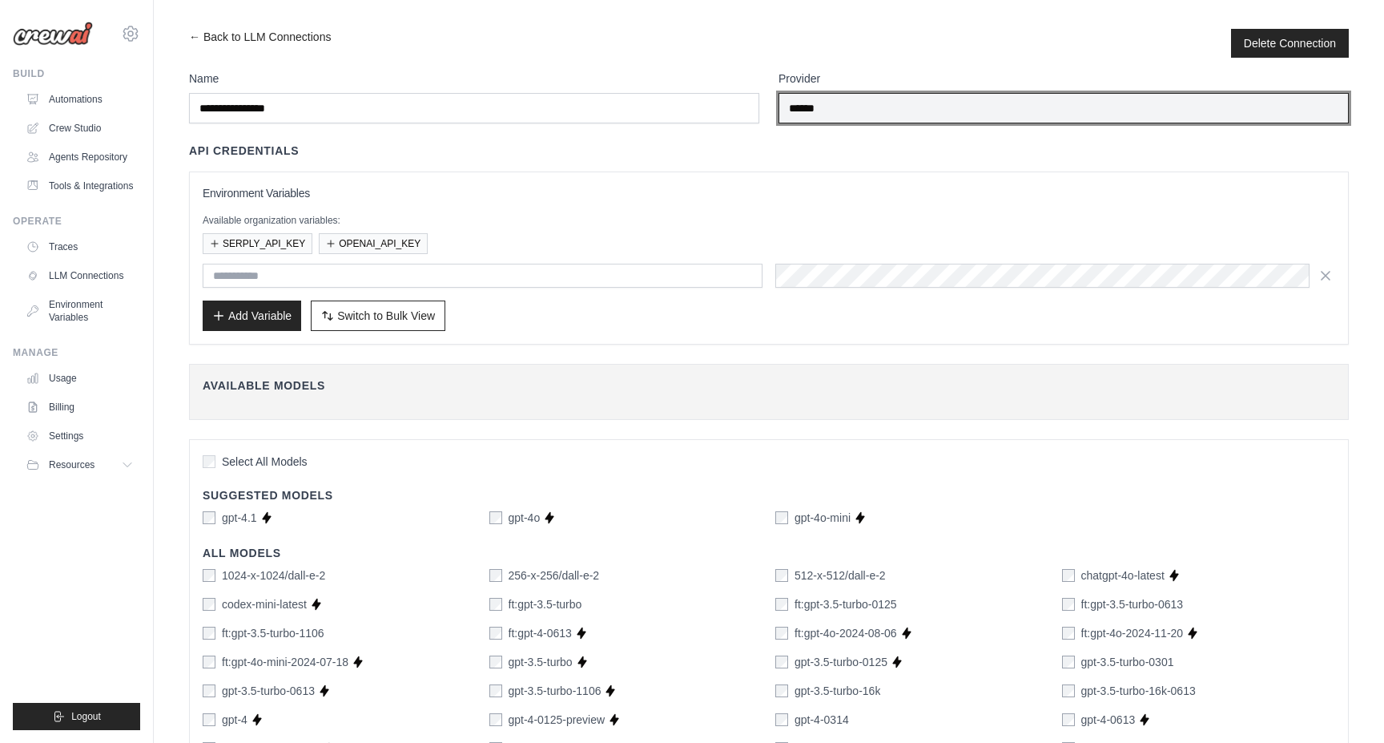
click at [841, 114] on input "******" at bounding box center [1064, 108] width 570 height 30
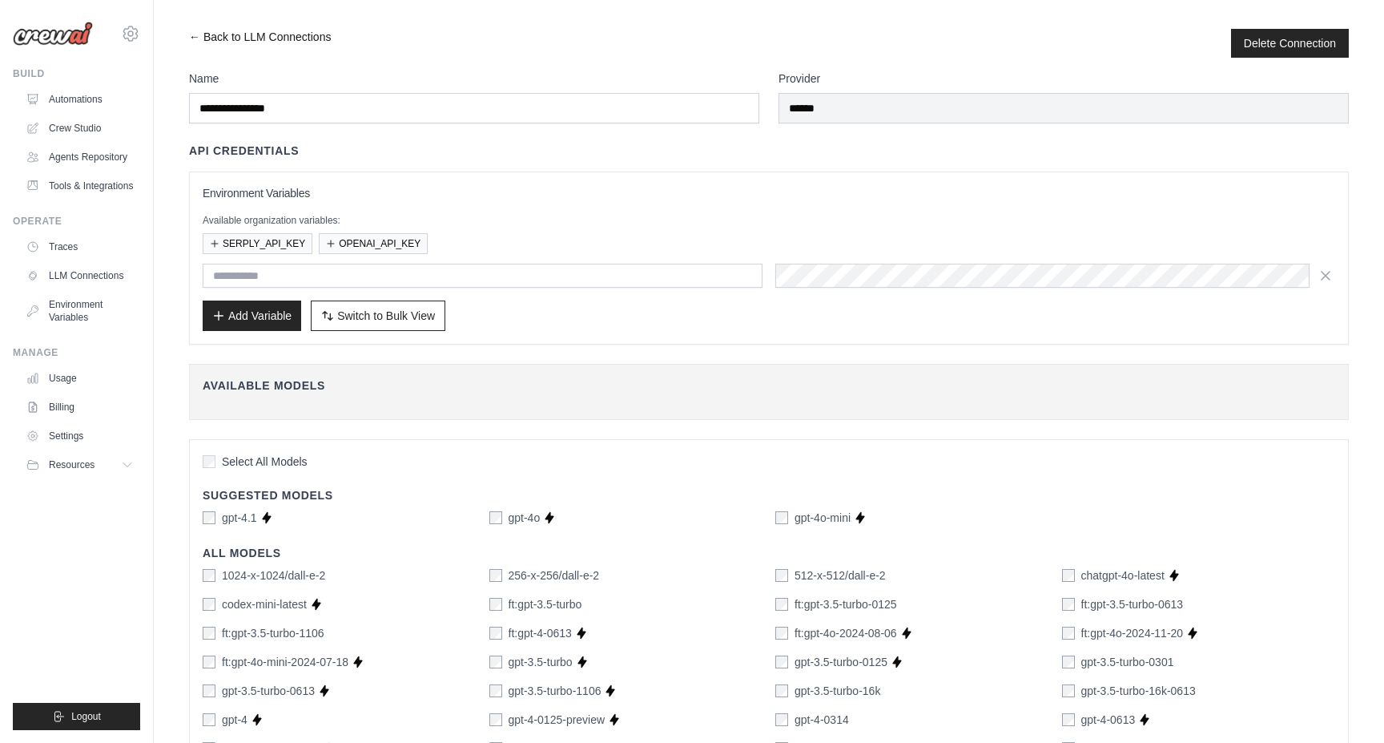
click at [211, 39] on link "← Back to LLM Connections" at bounding box center [260, 43] width 142 height 29
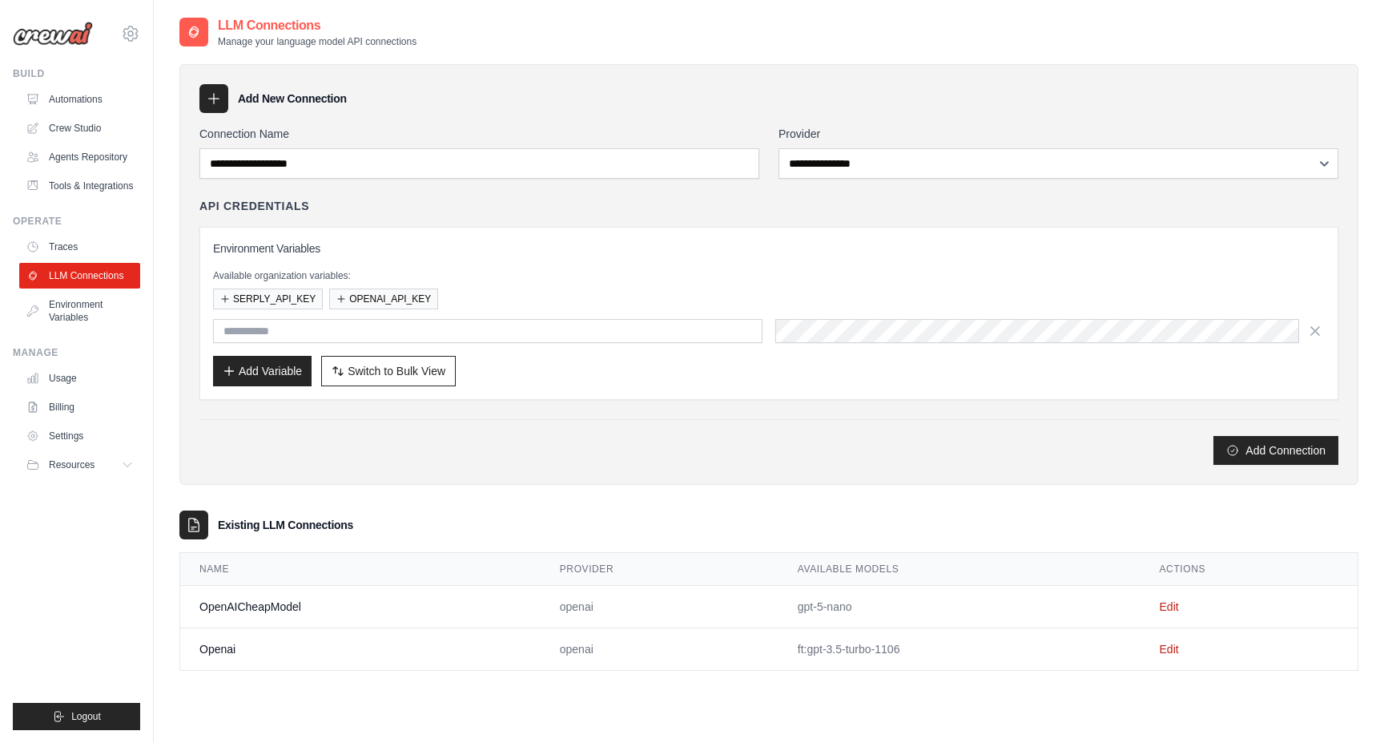
click at [211, 39] on div "LLM Connections Manage your language model API connections" at bounding box center [297, 32] width 237 height 32
click at [85, 127] on link "Crew Studio" at bounding box center [81, 128] width 121 height 26
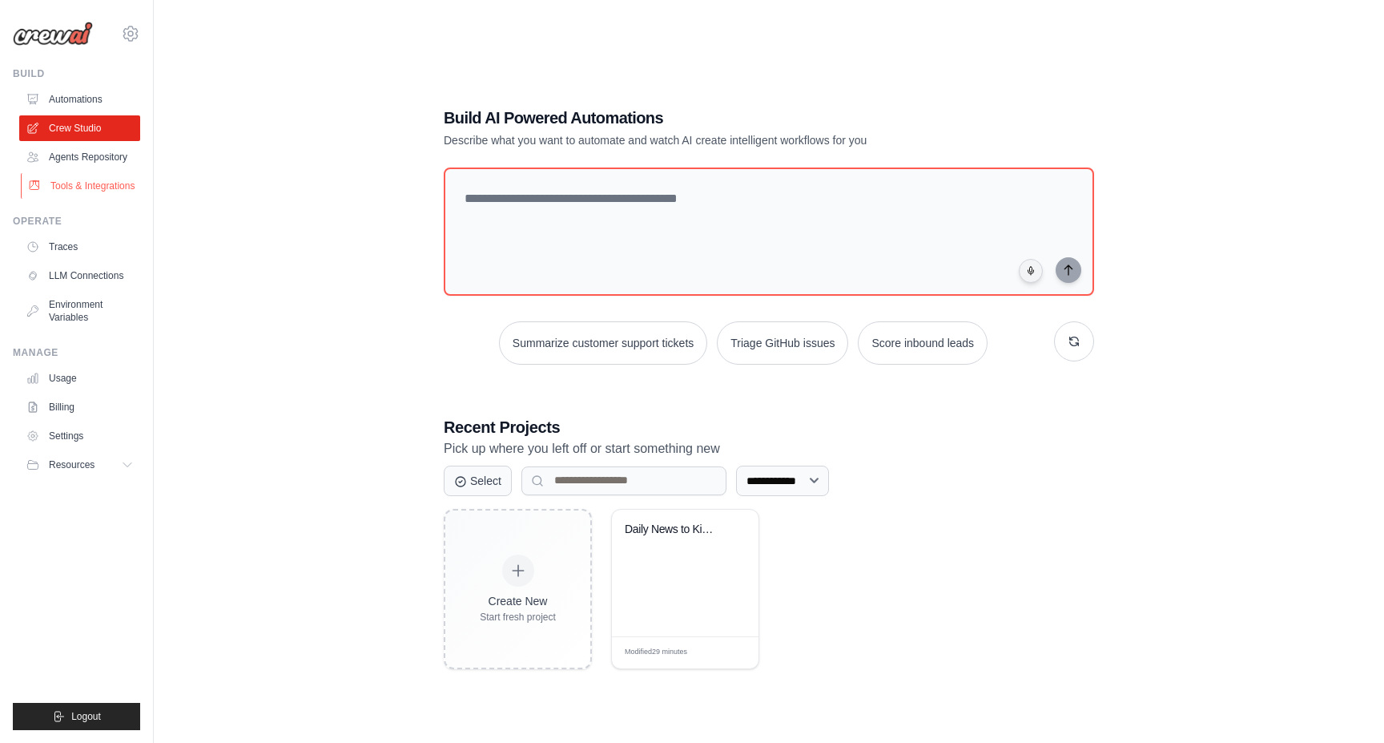
click at [69, 186] on link "Tools & Integrations" at bounding box center [81, 186] width 121 height 26
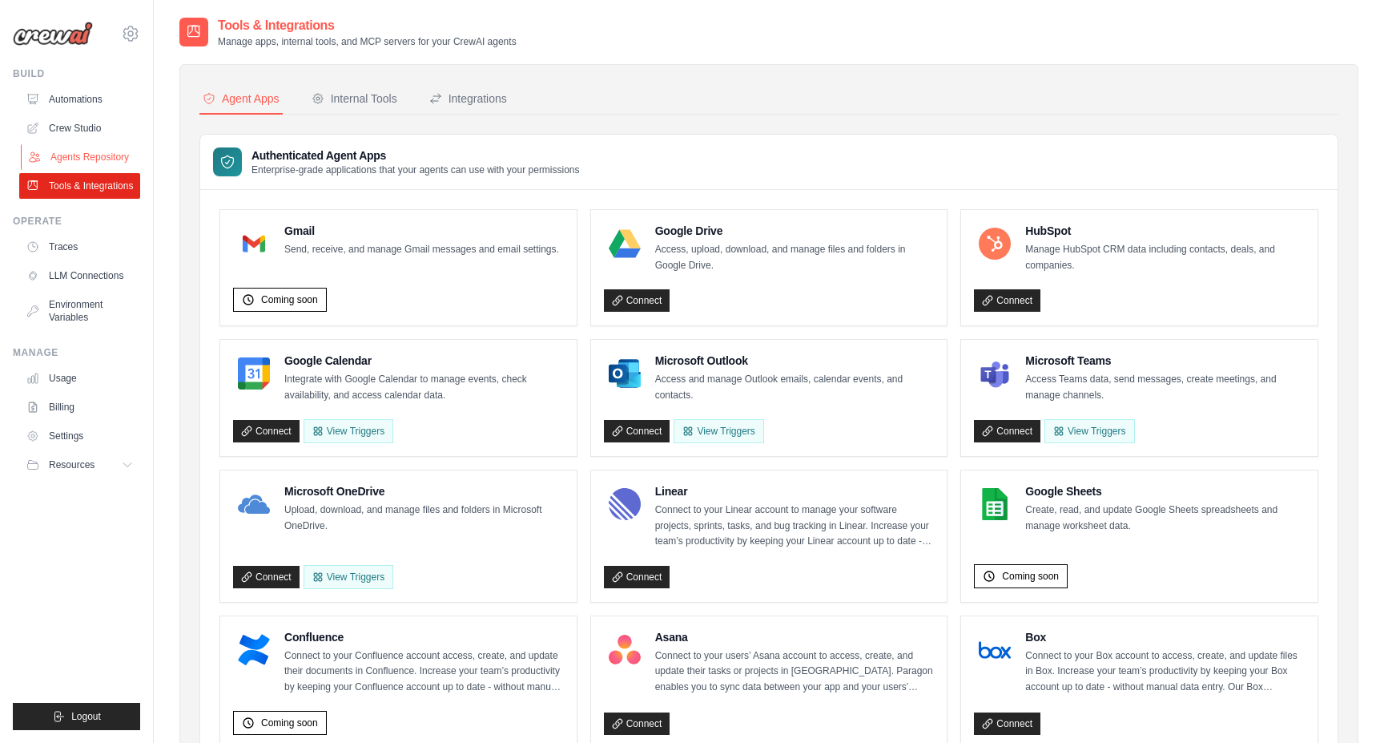
click at [108, 152] on link "Agents Repository" at bounding box center [81, 157] width 121 height 26
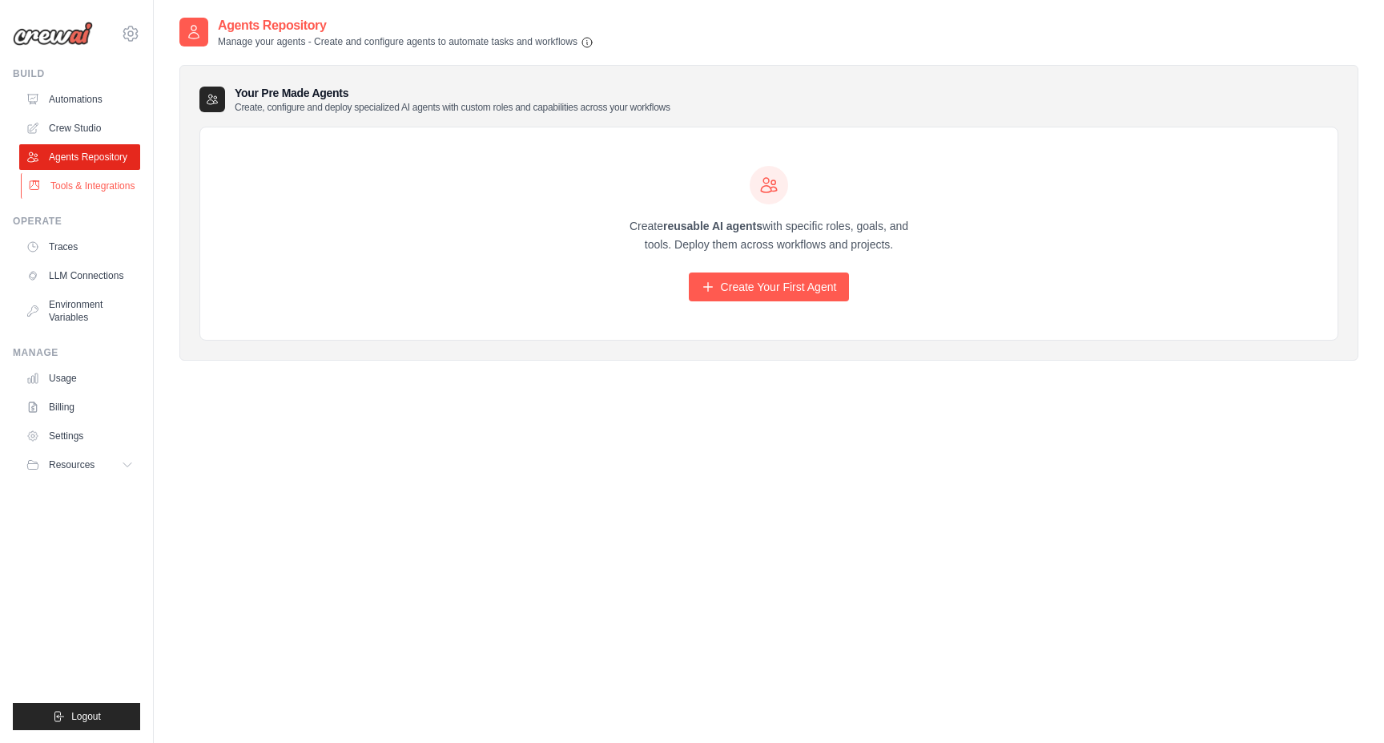
click at [96, 180] on link "Tools & Integrations" at bounding box center [81, 186] width 121 height 26
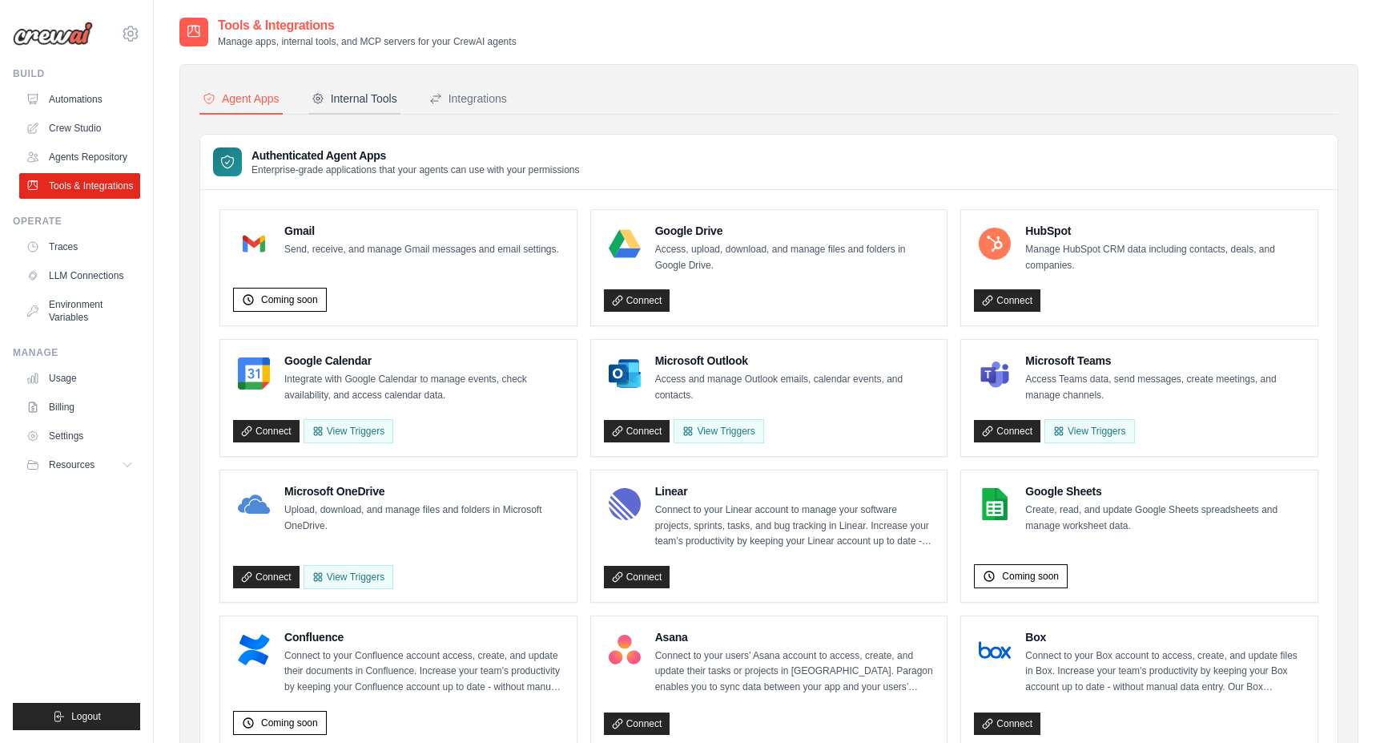
click at [357, 106] on div "Internal Tools" at bounding box center [355, 99] width 86 height 16
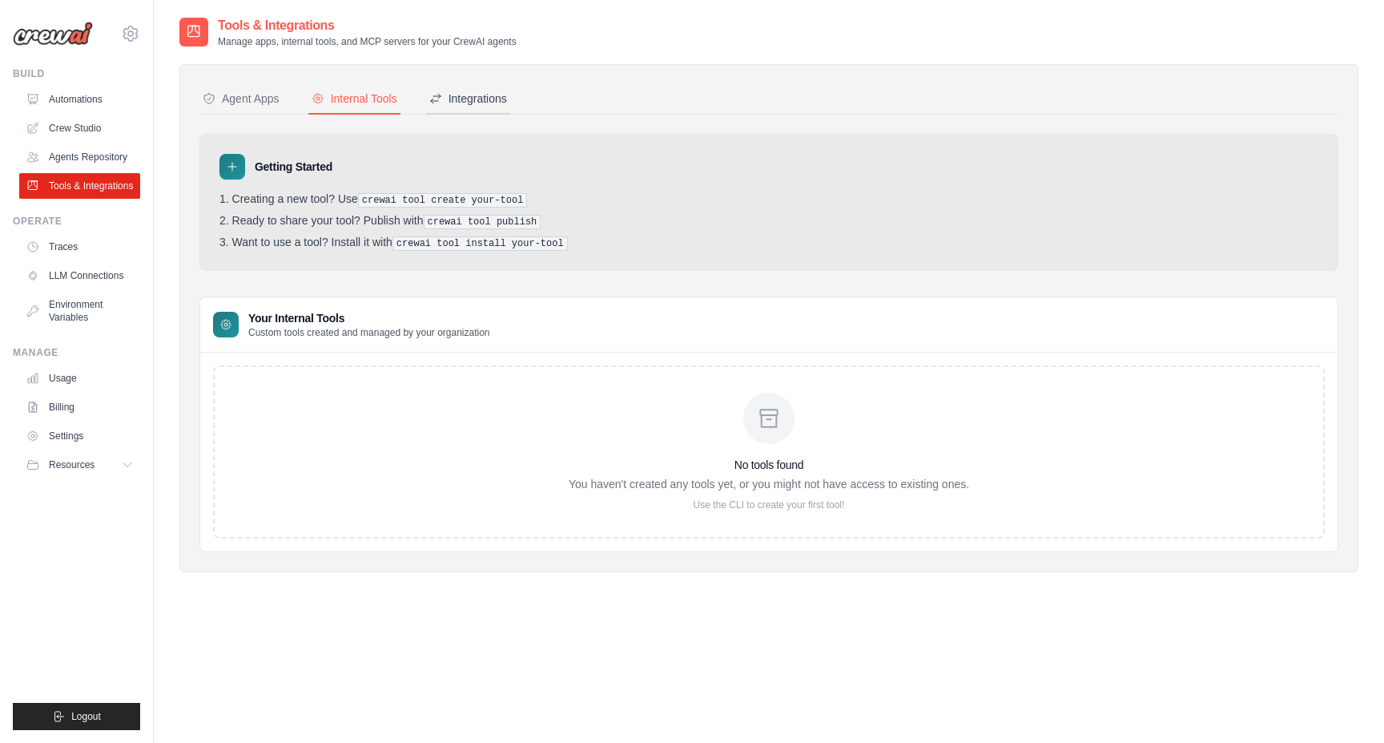
click at [499, 88] on button "Integrations" at bounding box center [468, 99] width 84 height 30
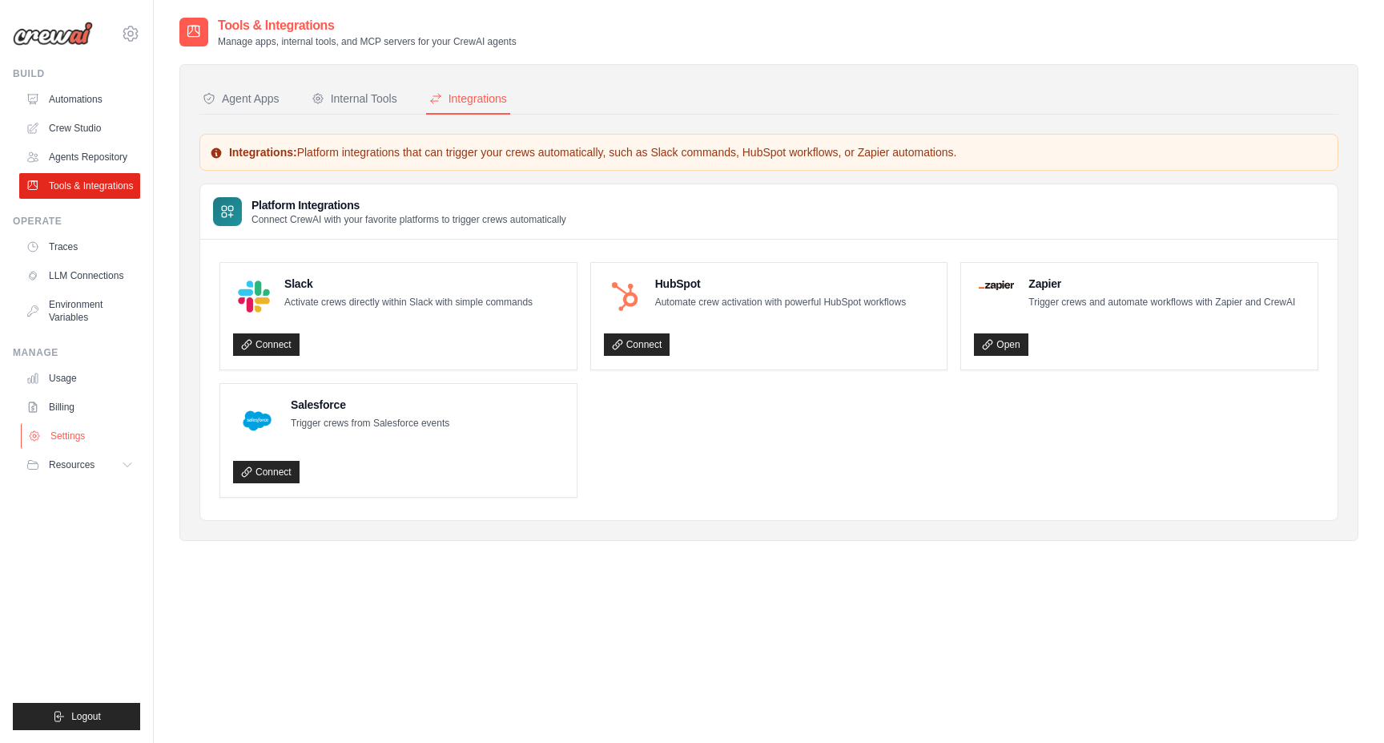
click at [58, 437] on link "Settings" at bounding box center [81, 436] width 121 height 26
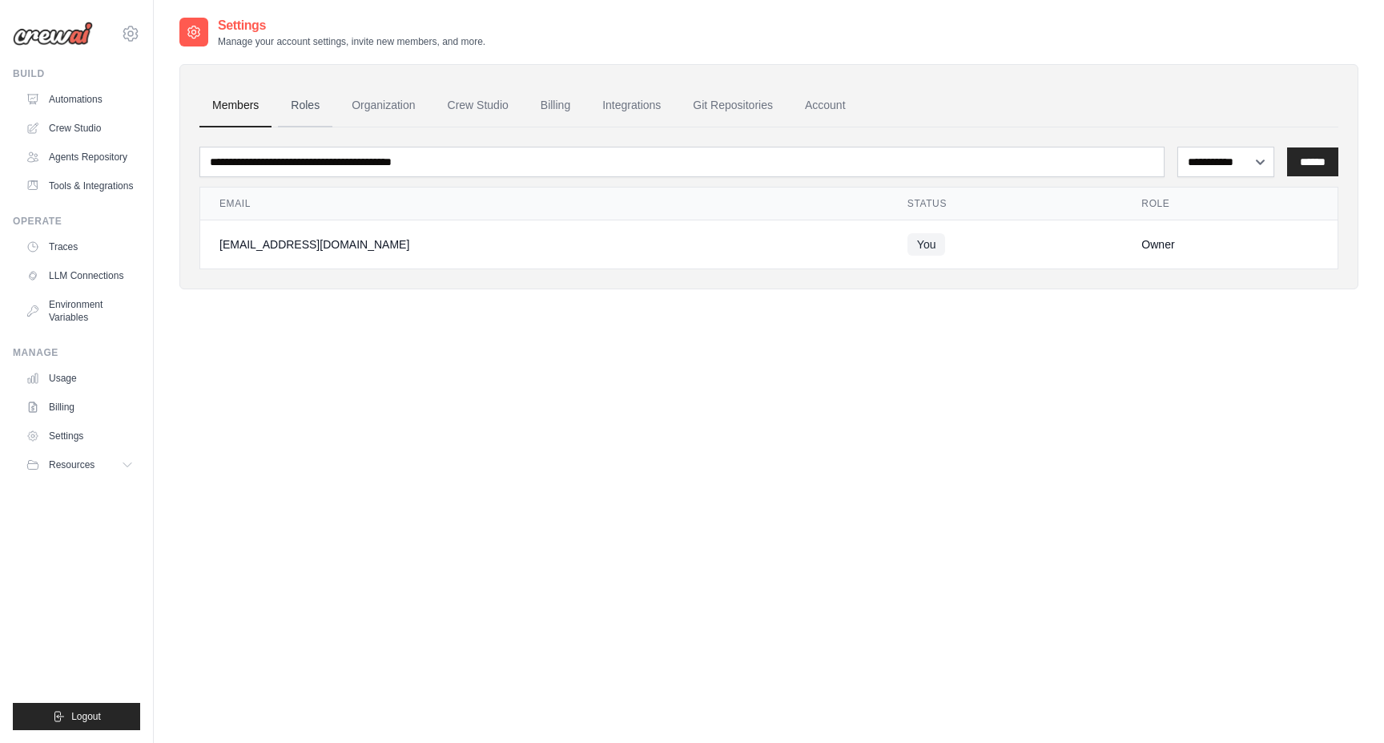
click at [298, 115] on link "Roles" at bounding box center [305, 105] width 54 height 43
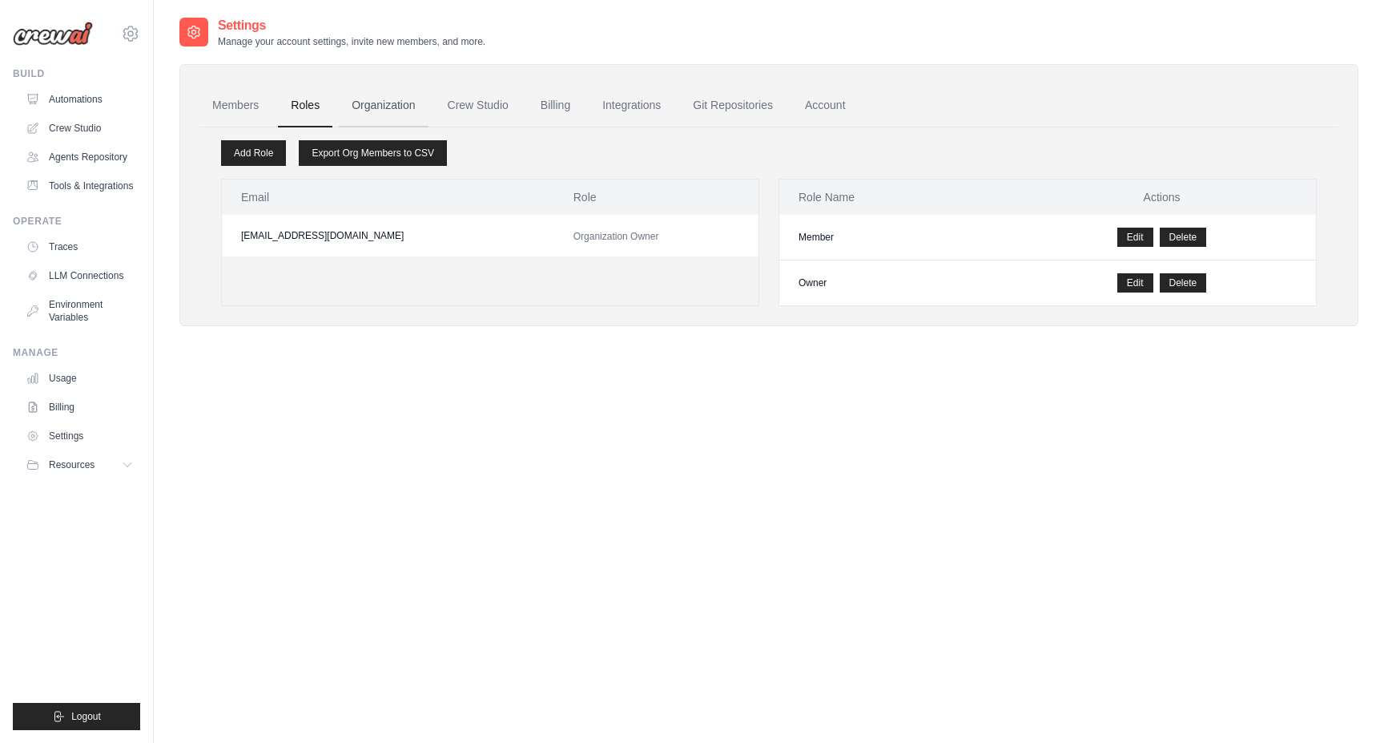
click at [367, 106] on link "Organization" at bounding box center [383, 105] width 89 height 43
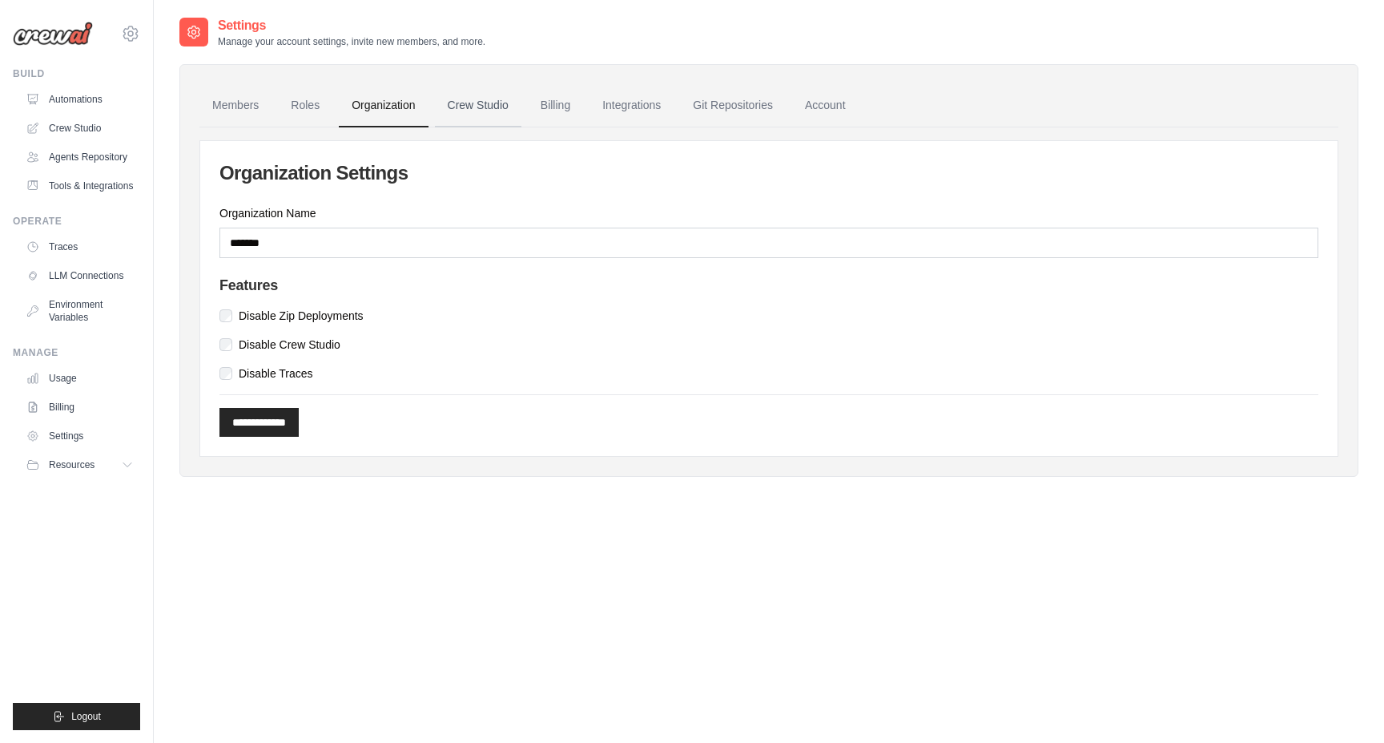
click at [481, 105] on link "Crew Studio" at bounding box center [478, 105] width 87 height 43
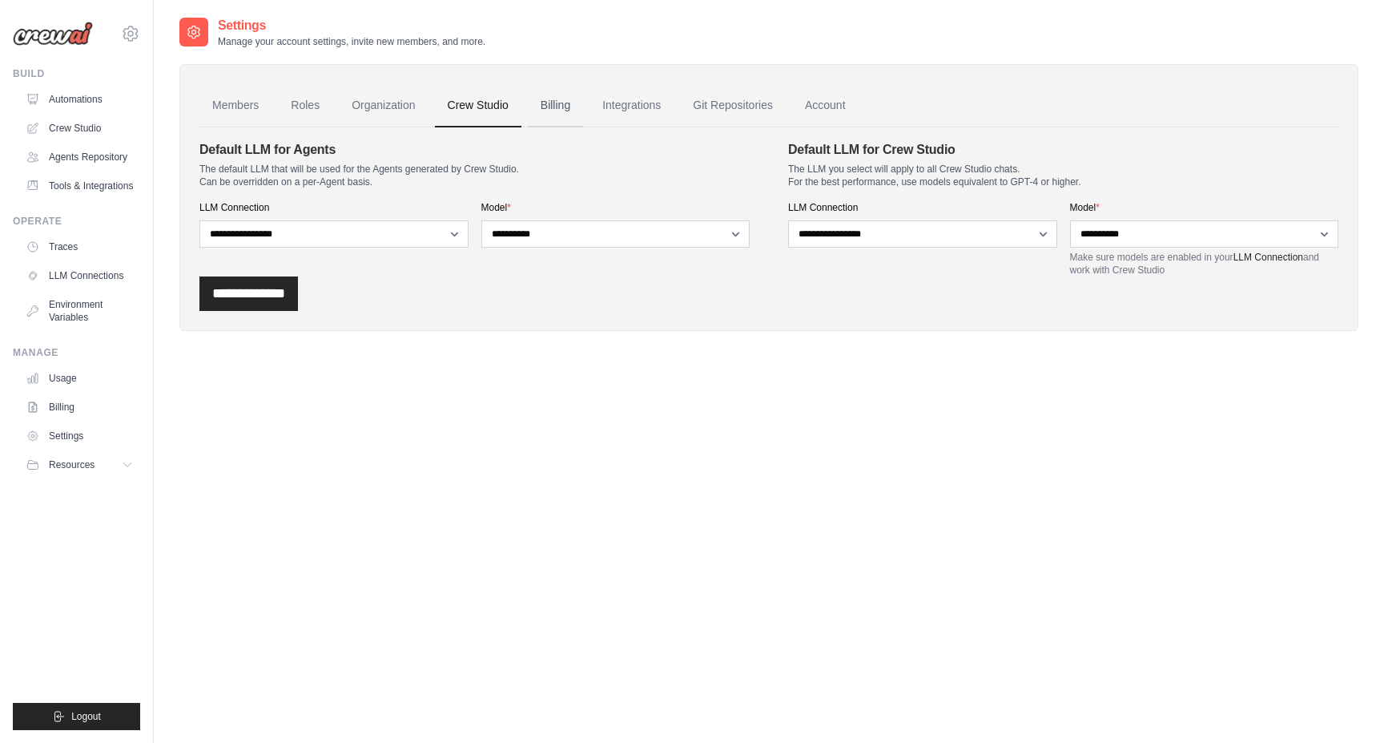
click at [560, 107] on link "Billing" at bounding box center [555, 105] width 55 height 43
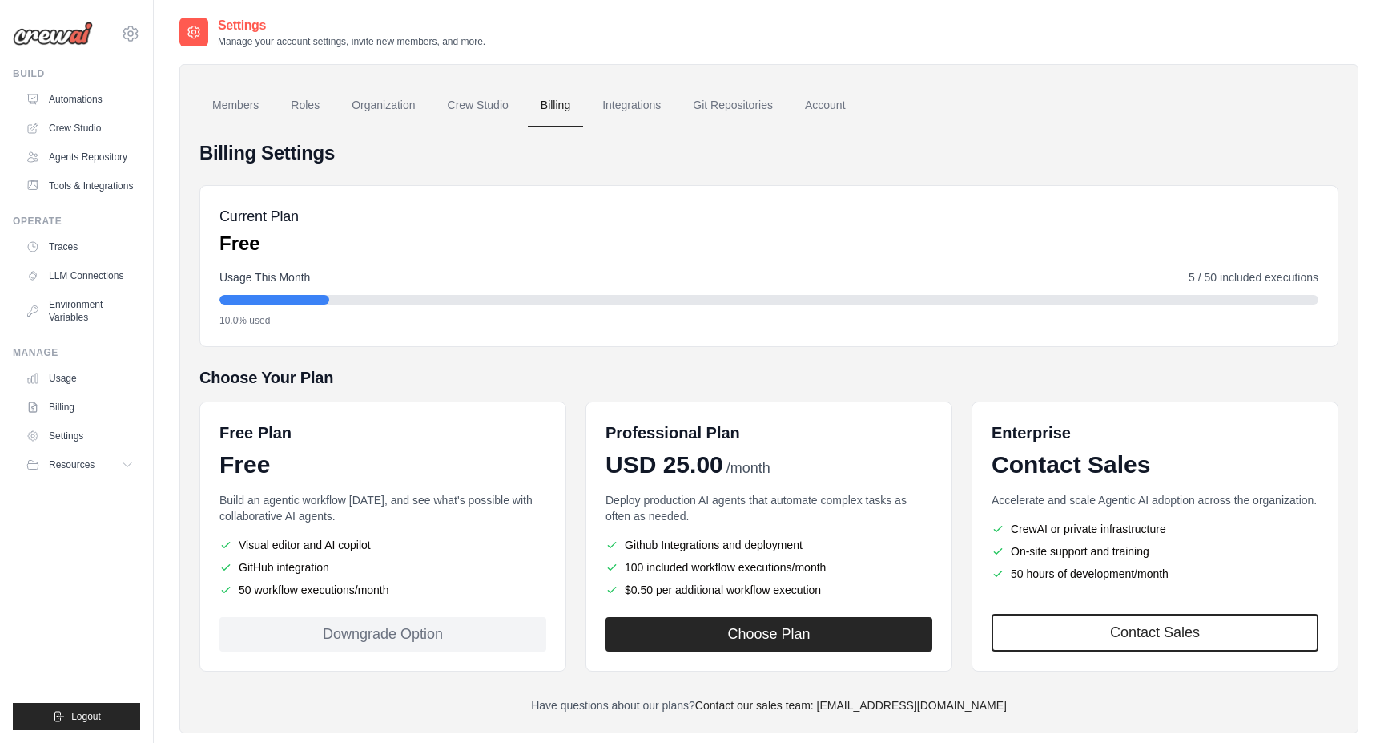
click at [651, 107] on link "Integrations" at bounding box center [632, 105] width 84 height 43
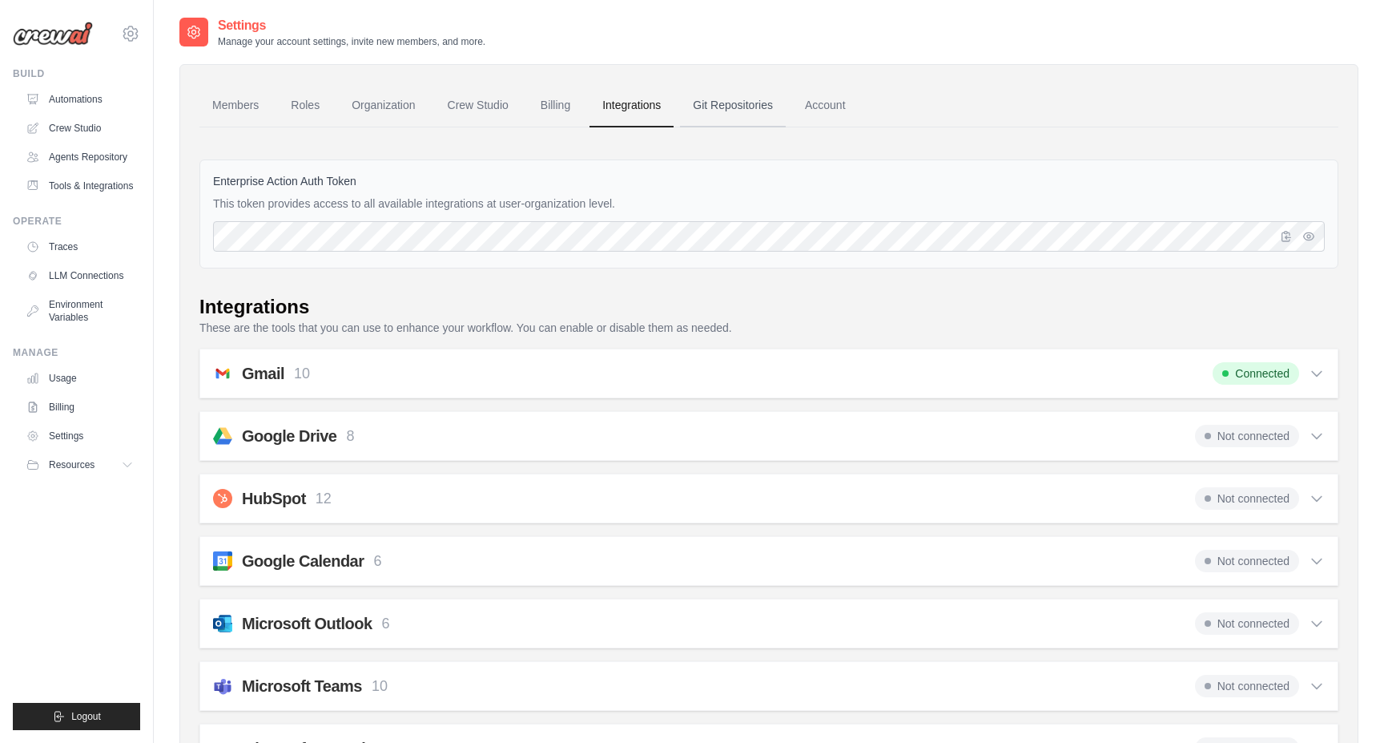
click at [719, 112] on link "Git Repositories" at bounding box center [733, 105] width 106 height 43
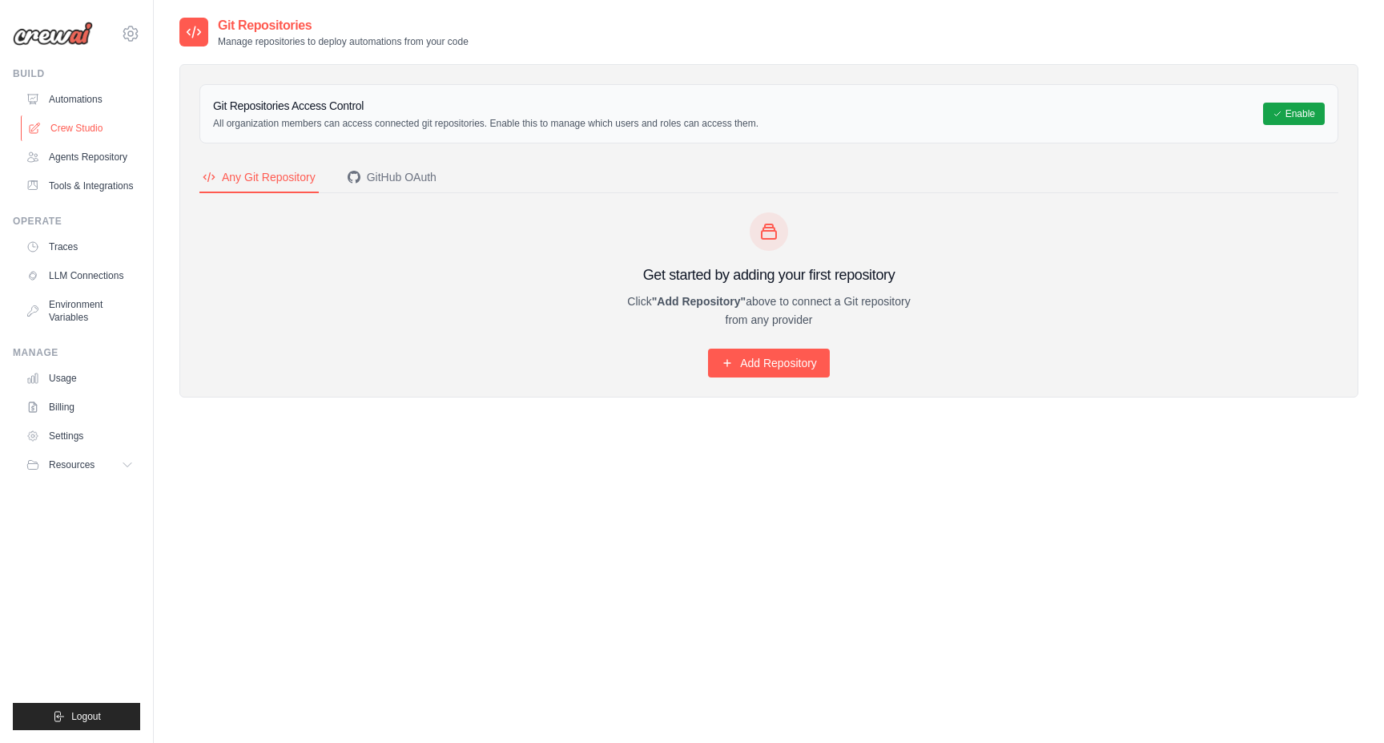
click at [58, 132] on link "Crew Studio" at bounding box center [81, 128] width 121 height 26
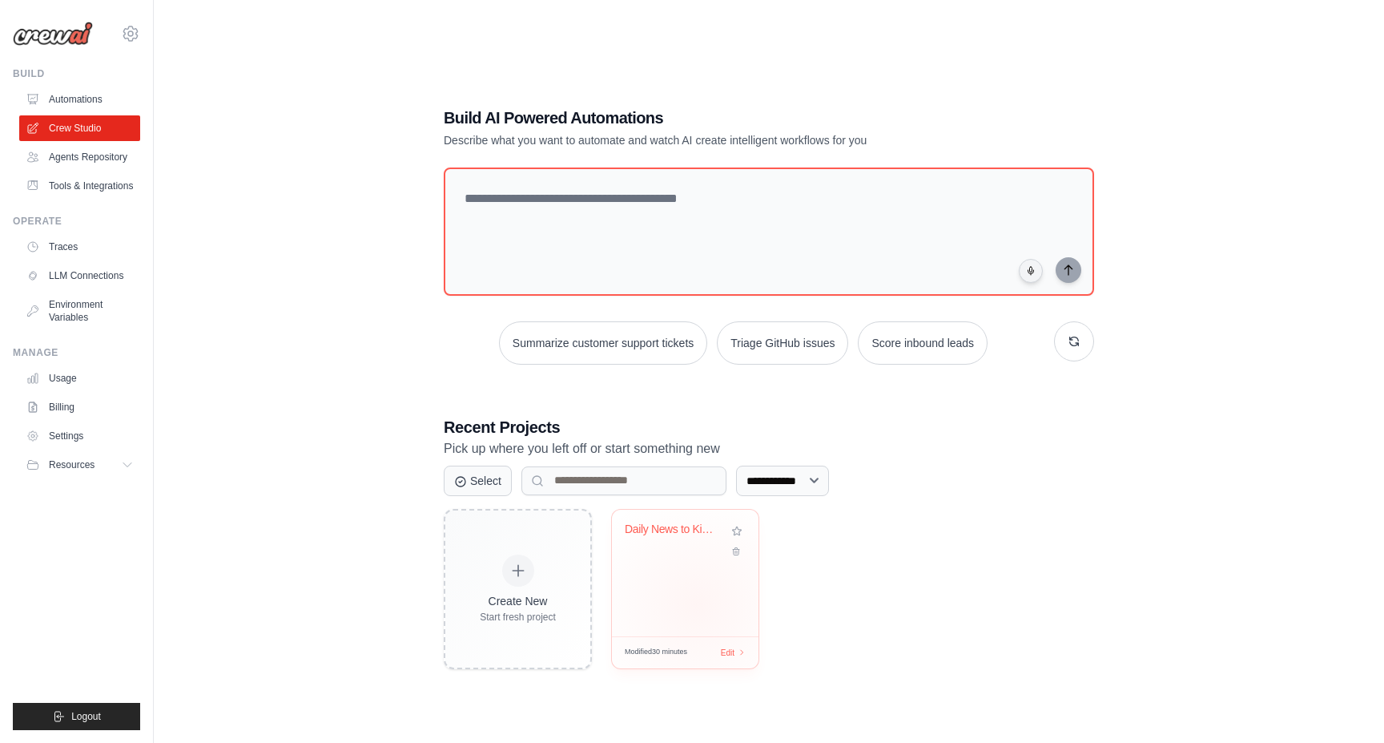
click at [697, 604] on div "Daily News to Kindle Automation" at bounding box center [685, 573] width 147 height 127
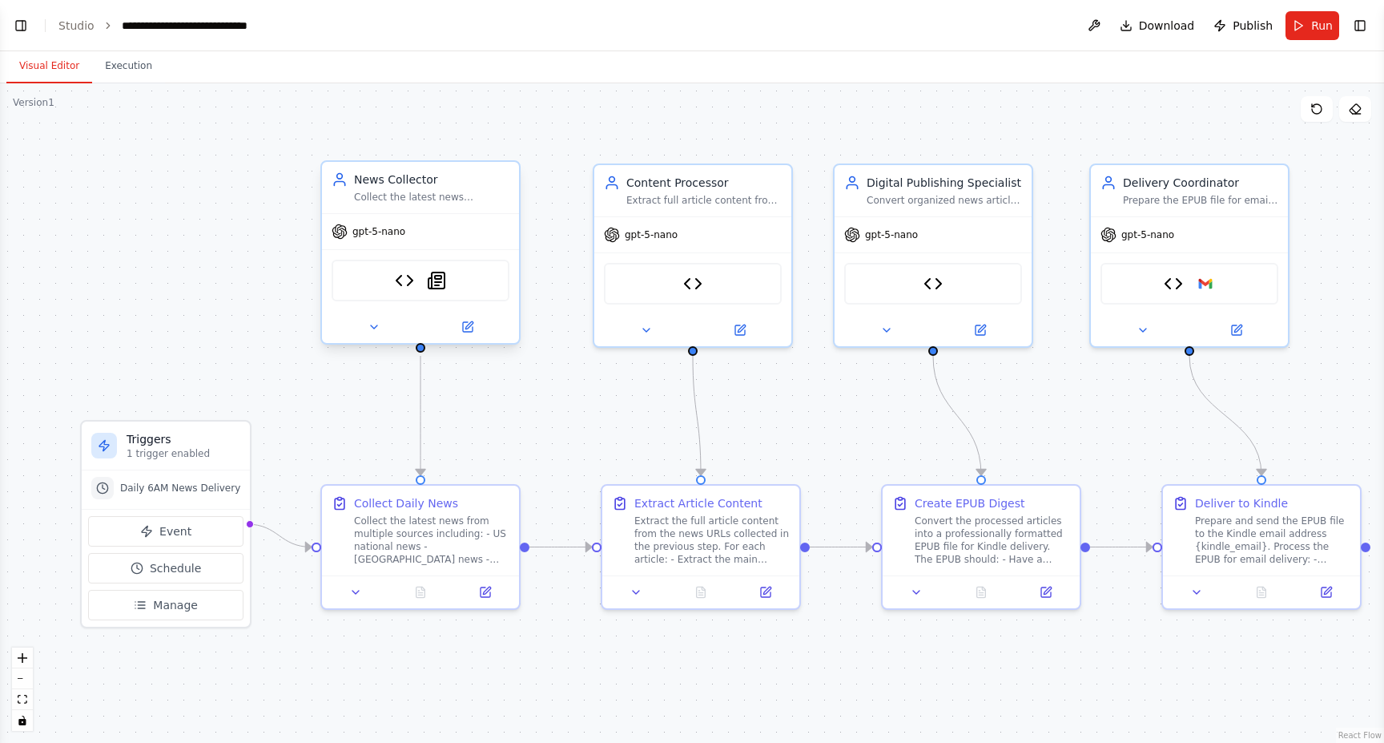
scroll to position [13793, 0]
click at [69, 22] on link "Studio" at bounding box center [76, 25] width 36 height 13
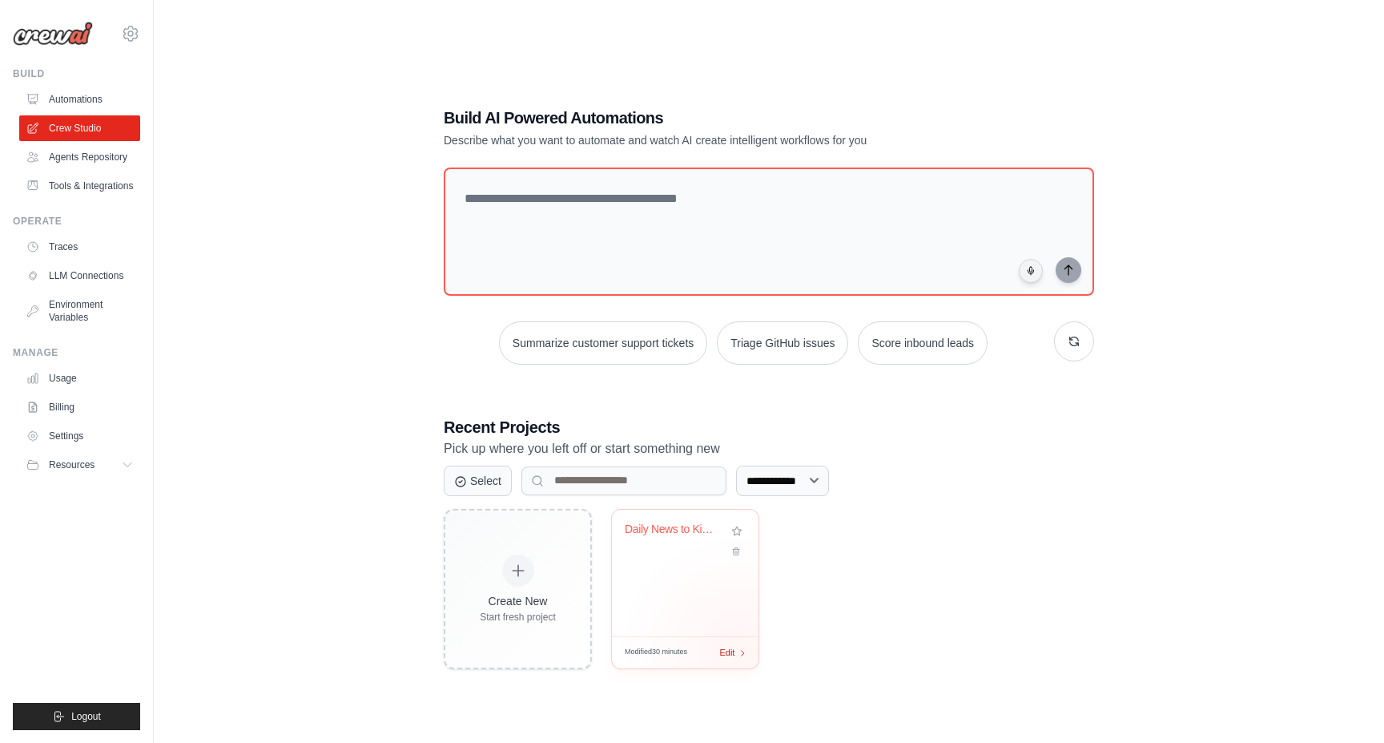
click at [739, 652] on icon at bounding box center [743, 652] width 9 height 9
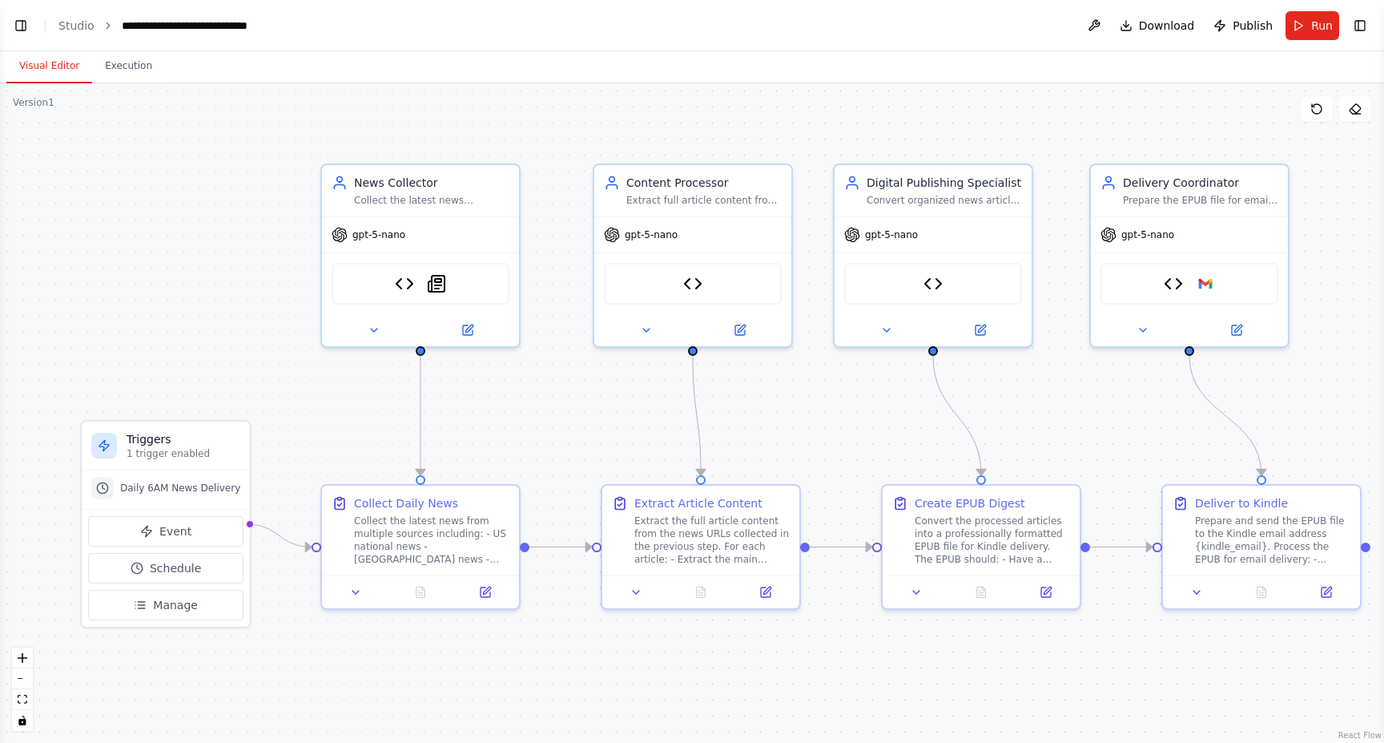
scroll to position [13793, 0]
click at [1364, 29] on button "Toggle Right Sidebar" at bounding box center [1360, 25] width 22 height 22
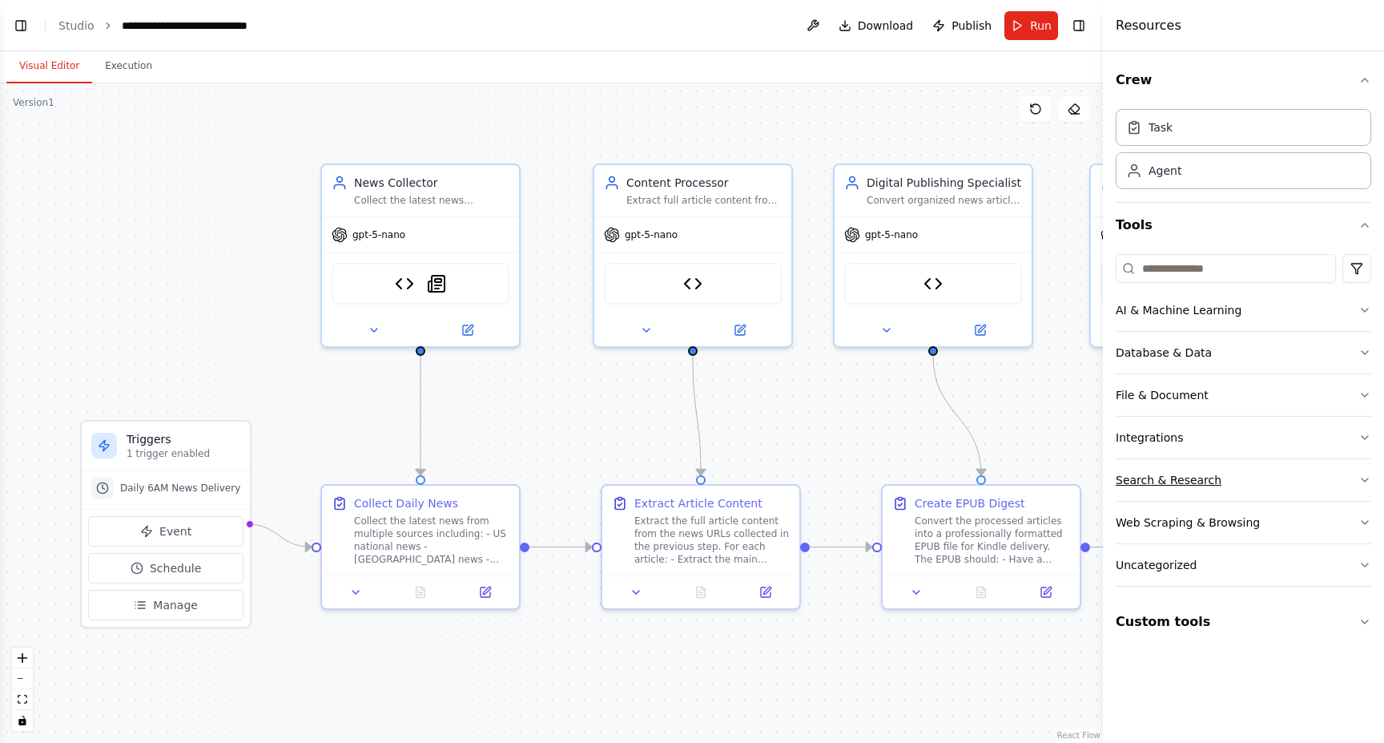
scroll to position [0, 0]
click at [1155, 435] on div "Integrations" at bounding box center [1149, 437] width 67 height 16
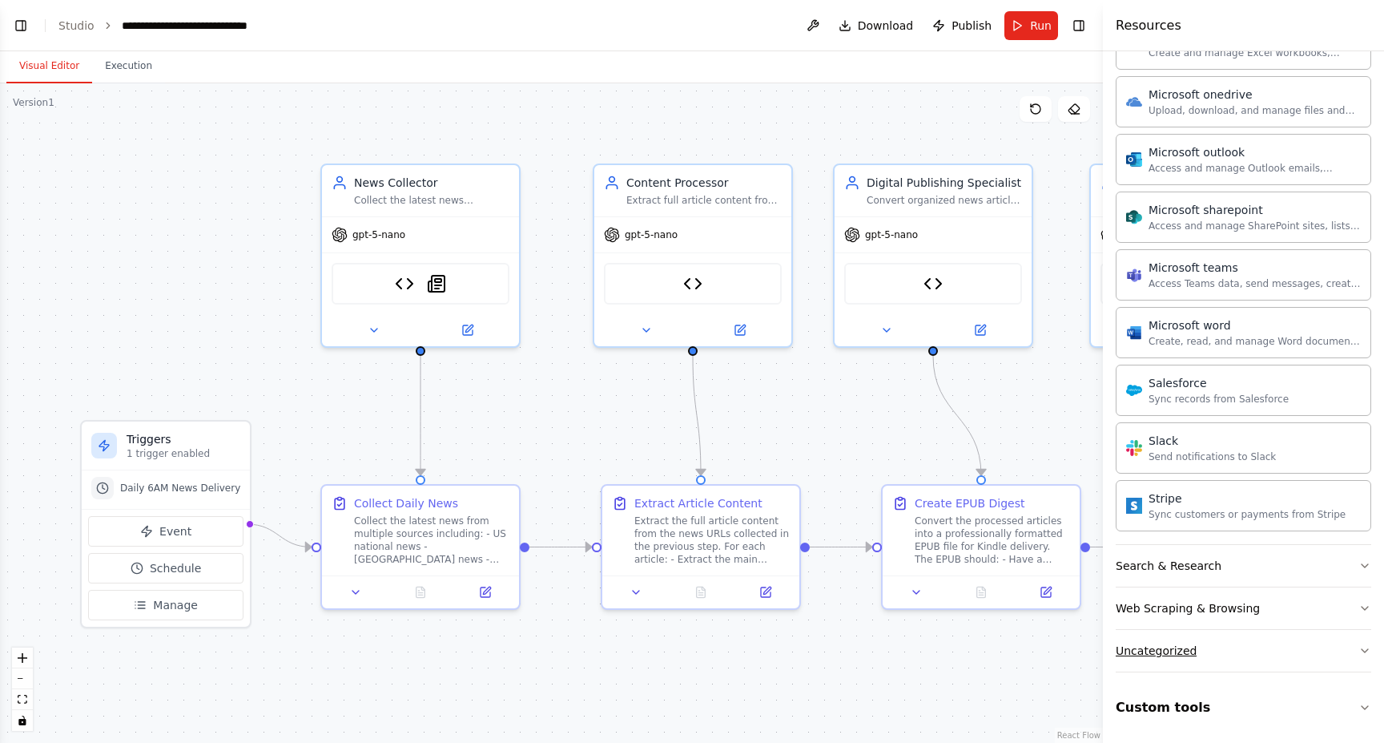
click at [1176, 652] on div "Uncategorized" at bounding box center [1156, 651] width 81 height 16
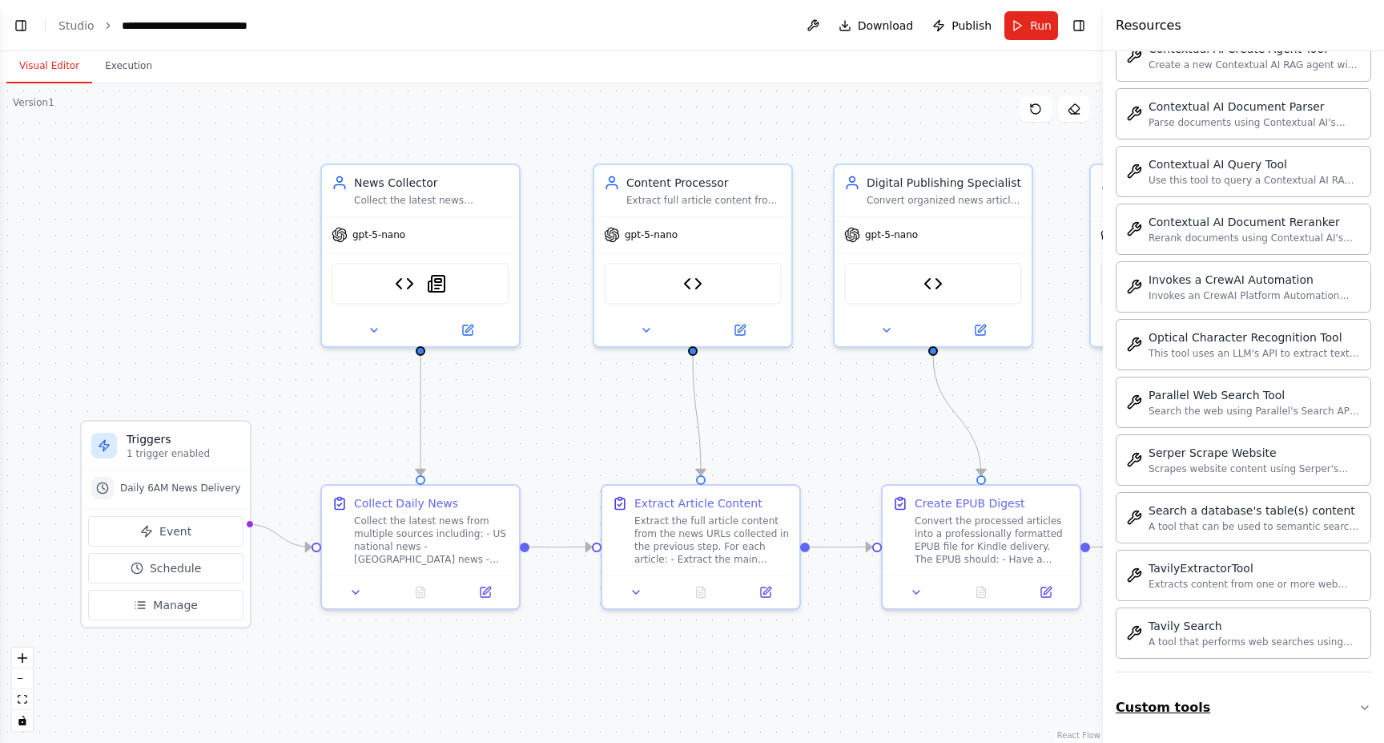
click at [1176, 698] on button "Custom tools" at bounding box center [1244, 707] width 256 height 45
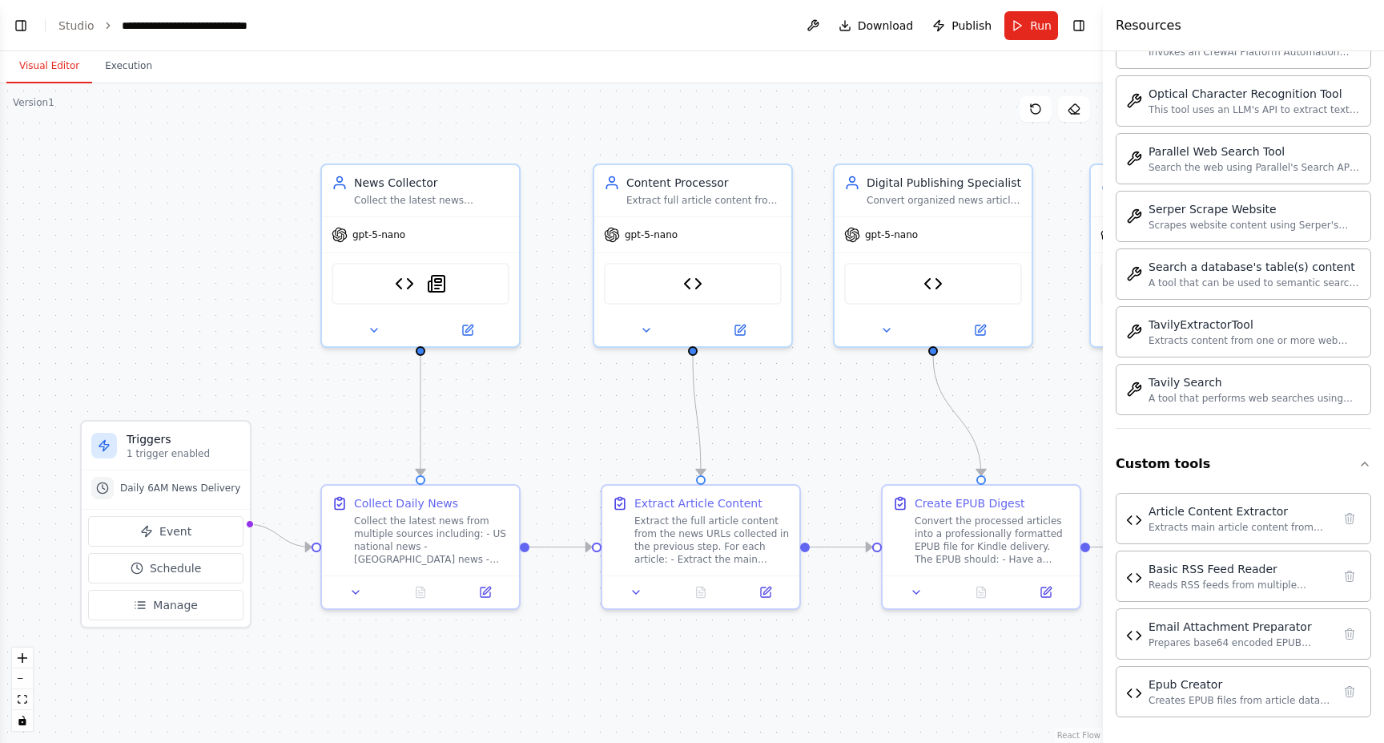
scroll to position [1972, 0]
click at [952, 673] on div ".deletable-edge-delete-btn { width: 20px; height: 20px; border: 0px solid #ffff…" at bounding box center [551, 412] width 1103 height 659
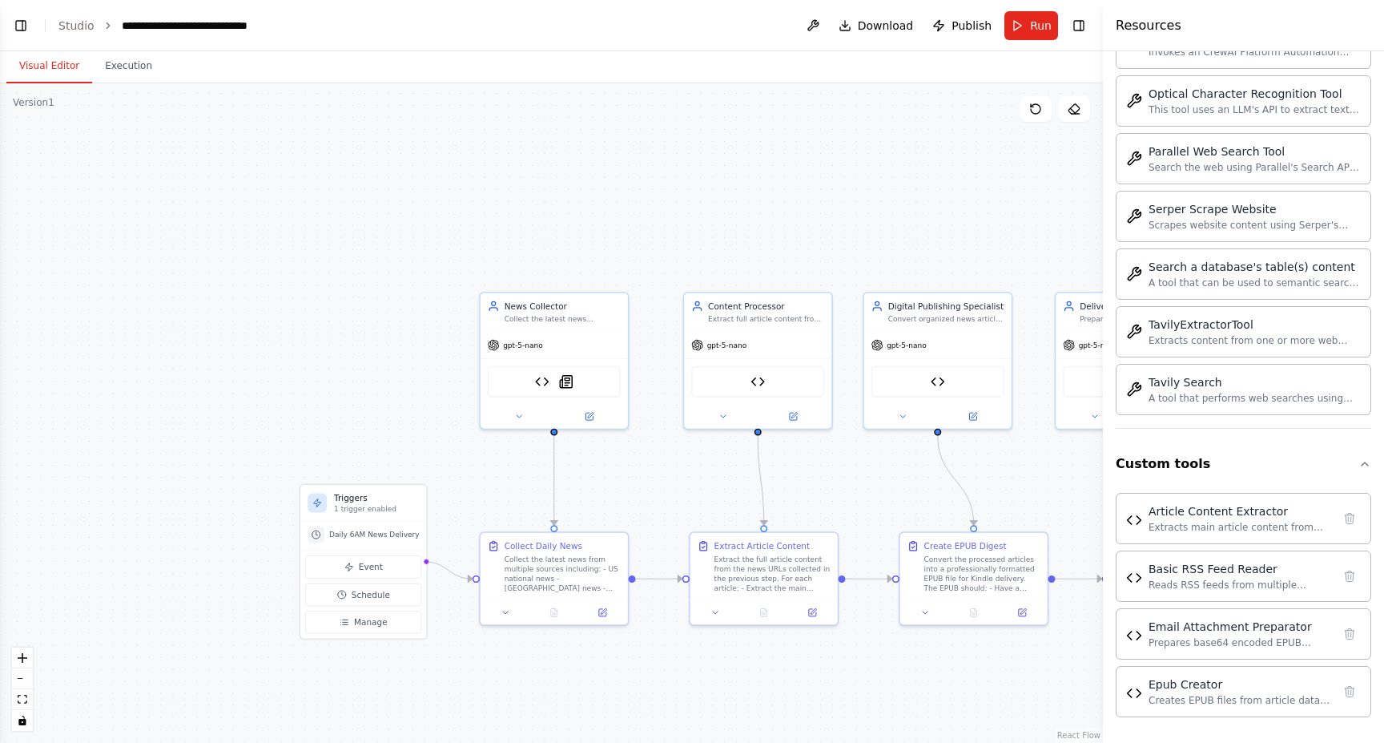
drag, startPoint x: 634, startPoint y: 236, endPoint x: 506, endPoint y: 283, distance: 135.9
click at [510, 280] on div ".deletable-edge-delete-btn { width: 20px; height: 20px; border: 0px solid #ffff…" at bounding box center [551, 412] width 1103 height 659
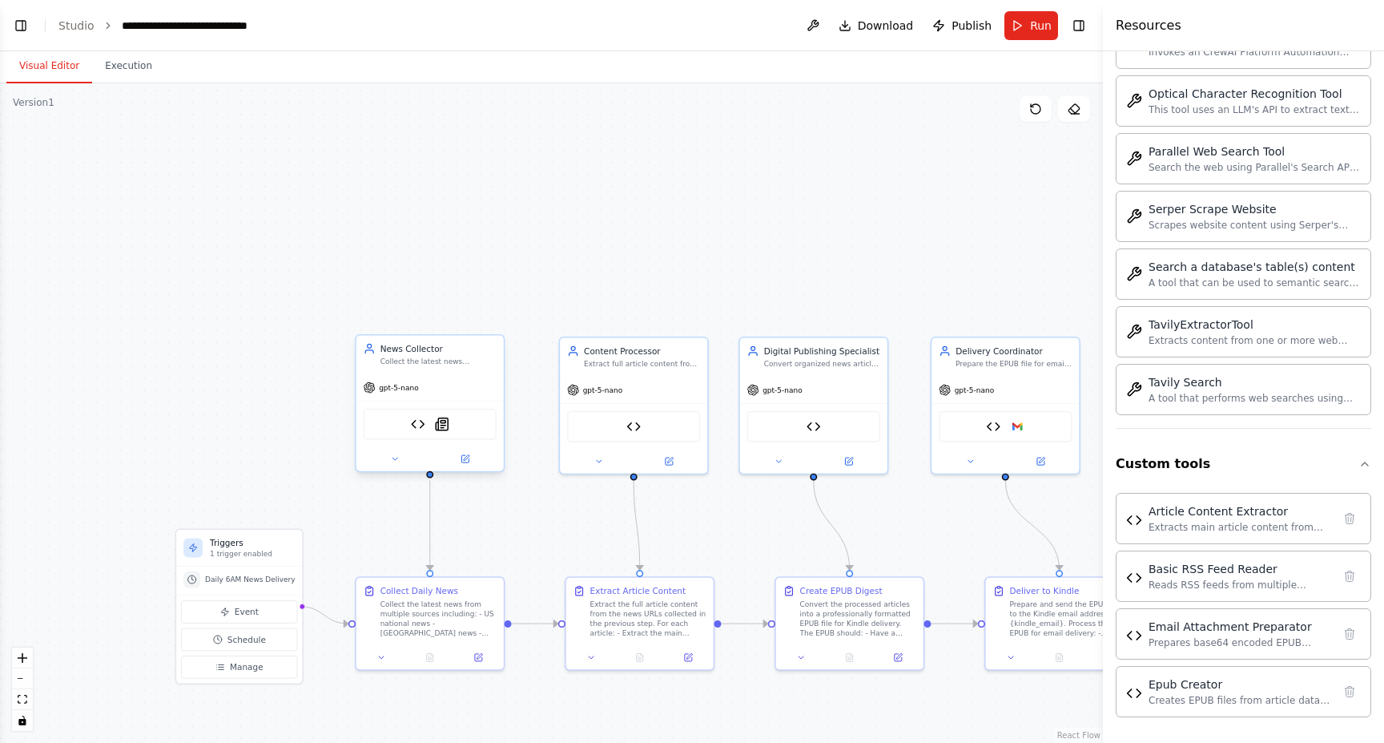
click at [394, 389] on span "gpt-5-nano" at bounding box center [399, 388] width 40 height 10
click at [463, 459] on icon at bounding box center [464, 458] width 7 height 7
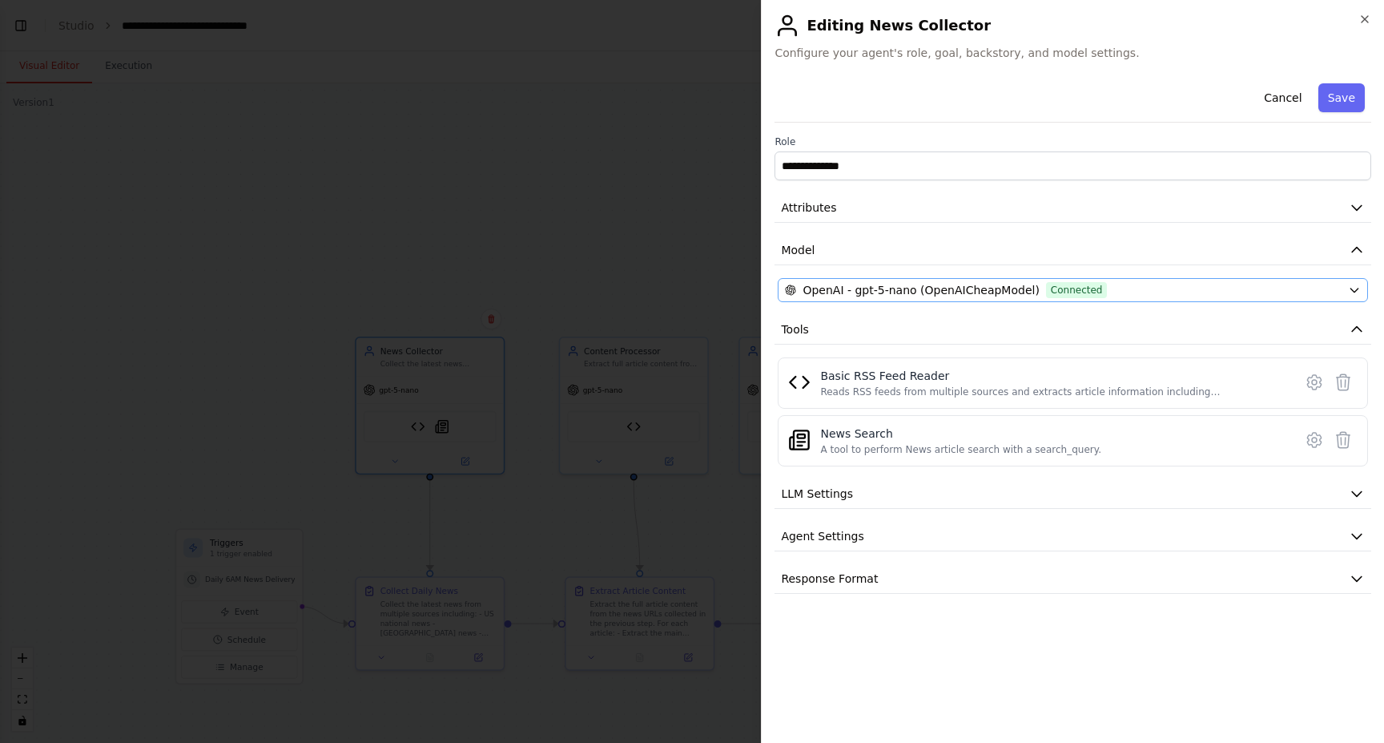
click at [941, 292] on span "OpenAI - gpt-5-nano (OpenAICheapModel)" at bounding box center [921, 290] width 236 height 16
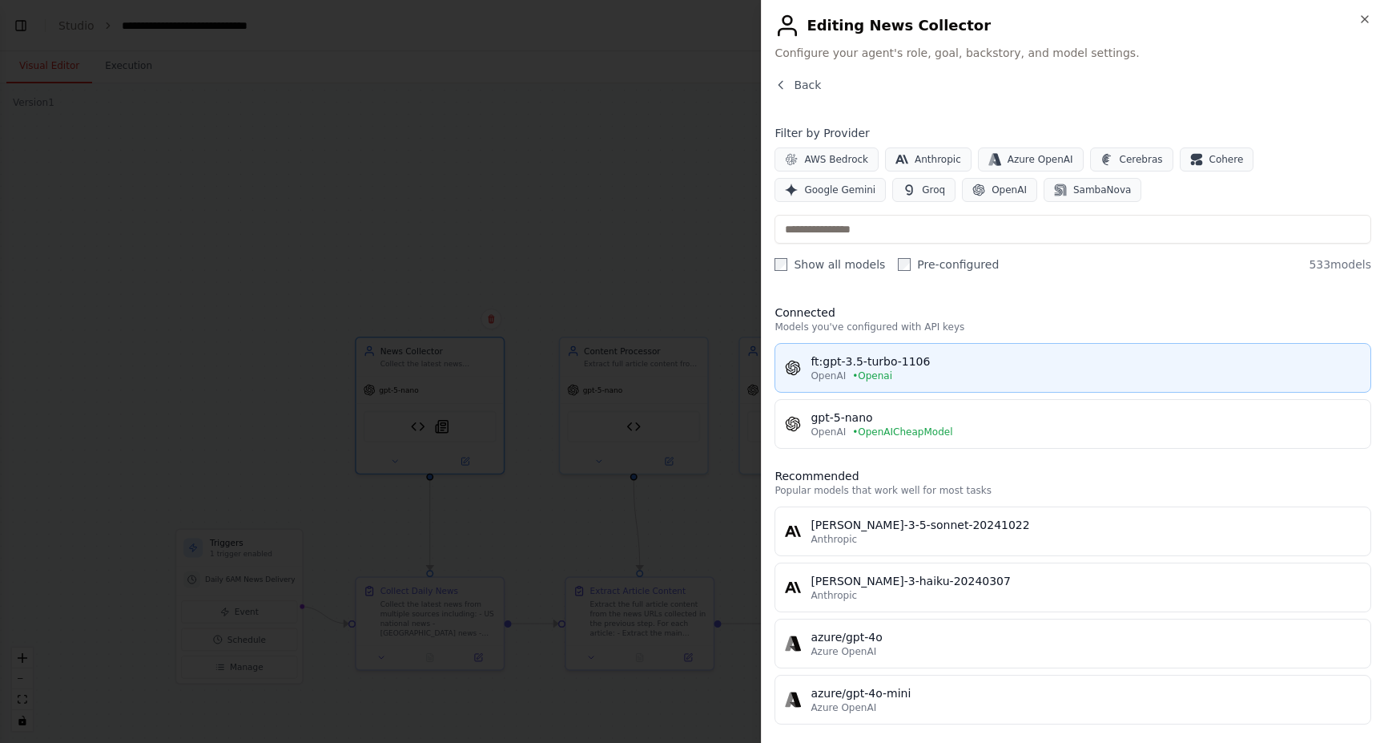
click at [901, 368] on div "ft:gpt-3.5-turbo-1106" at bounding box center [1086, 361] width 550 height 16
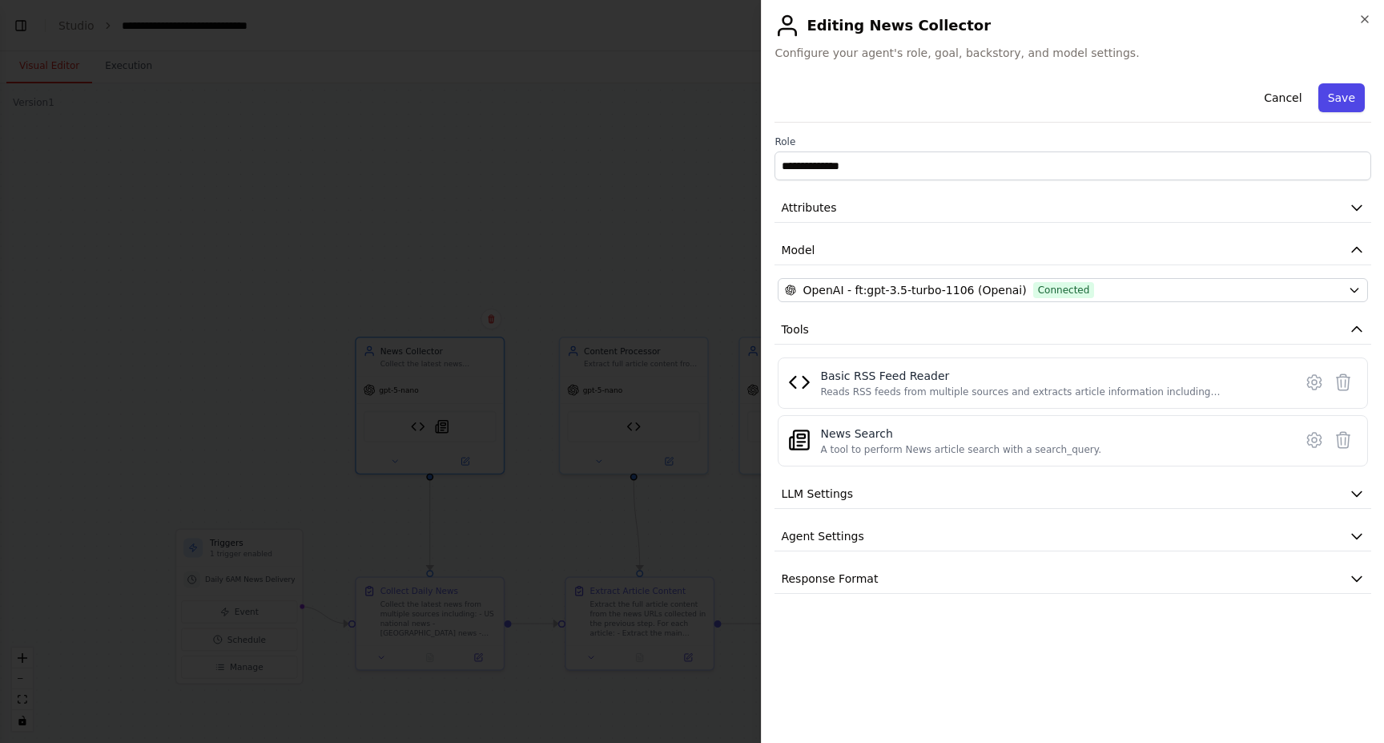
click at [1337, 95] on button "Save" at bounding box center [1342, 97] width 46 height 29
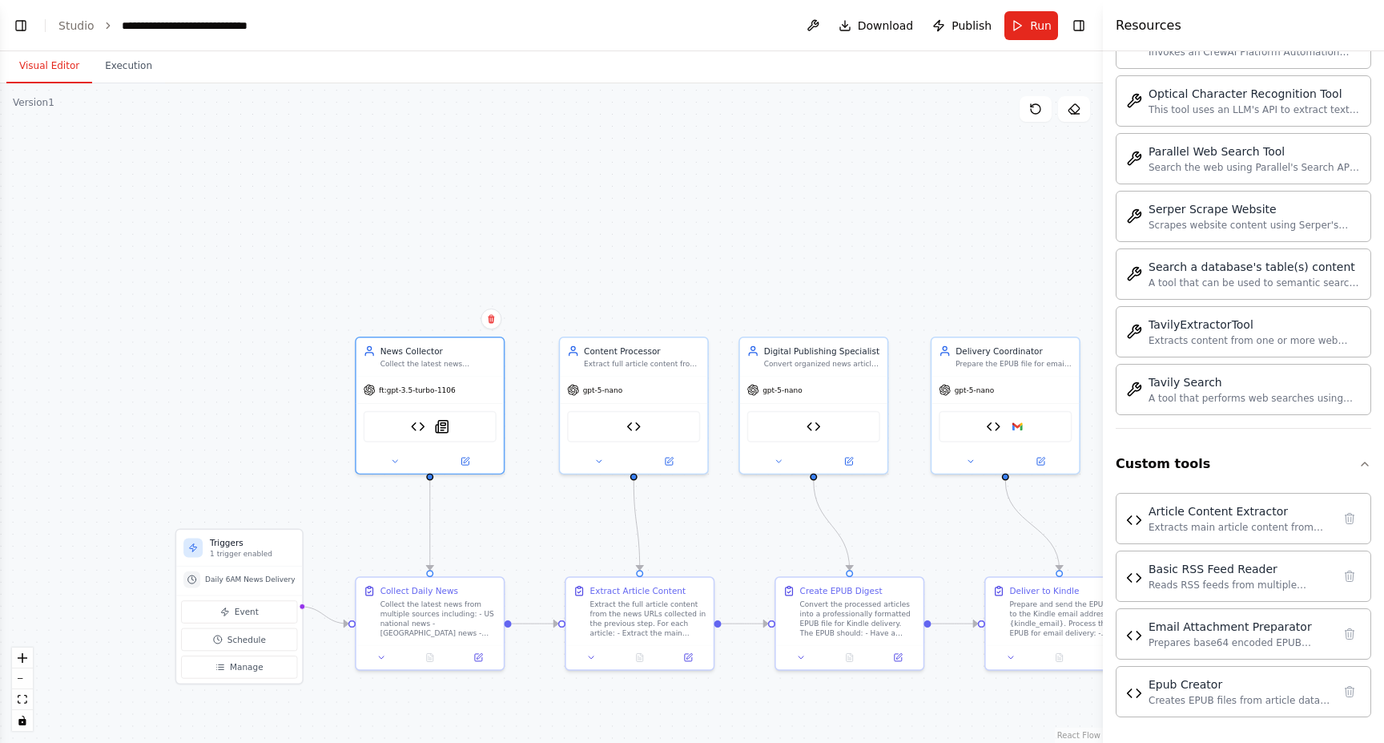
click at [973, 185] on div ".deletable-edge-delete-btn { width: 20px; height: 20px; border: 0px solid #ffff…" at bounding box center [551, 412] width 1103 height 659
click at [1029, 22] on button "Run" at bounding box center [1032, 25] width 54 height 29
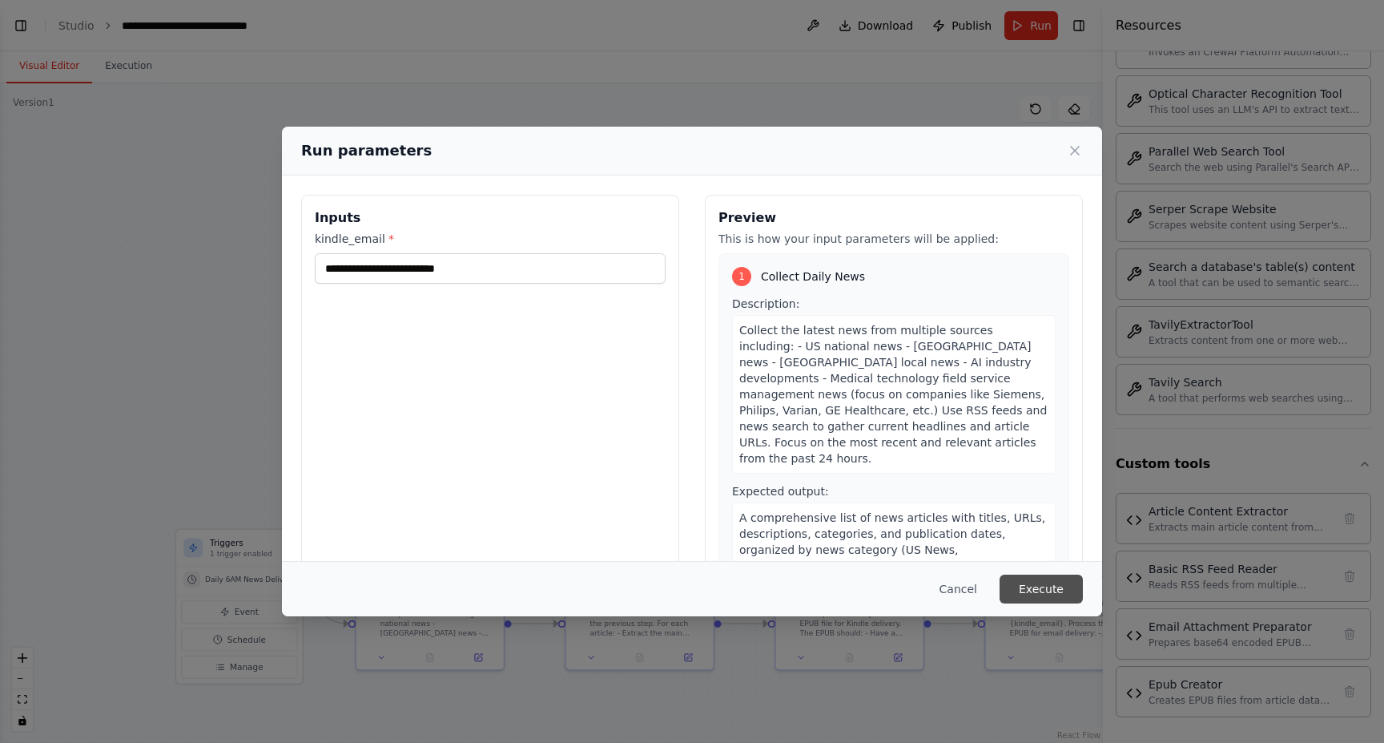
click at [1054, 597] on button "Execute" at bounding box center [1041, 588] width 83 height 29
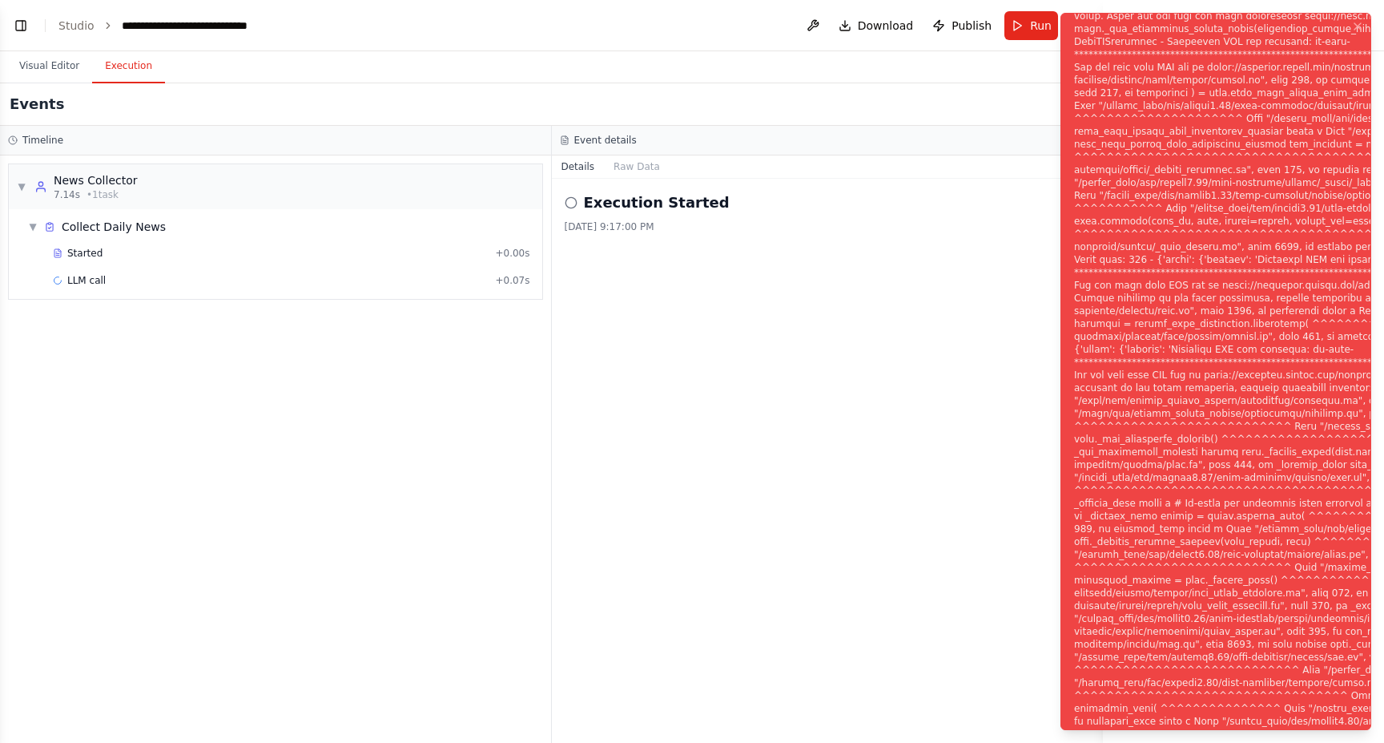
scroll to position [0, 0]
click at [851, 449] on div "Execution Started 10/3/2025, 9:17:00 PM" at bounding box center [828, 461] width 552 height 564
click at [27, 27] on button "Toggle Left Sidebar" at bounding box center [21, 25] width 22 height 22
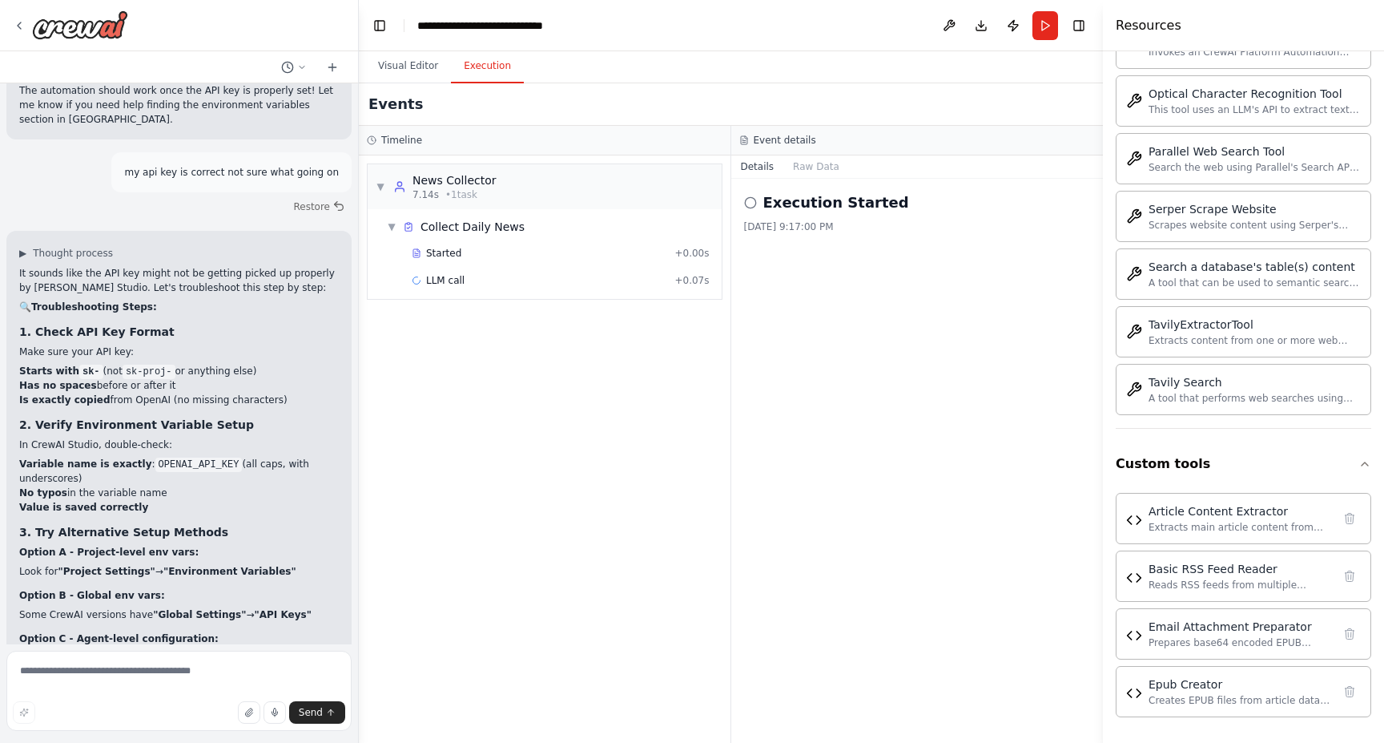
scroll to position [13923, 0]
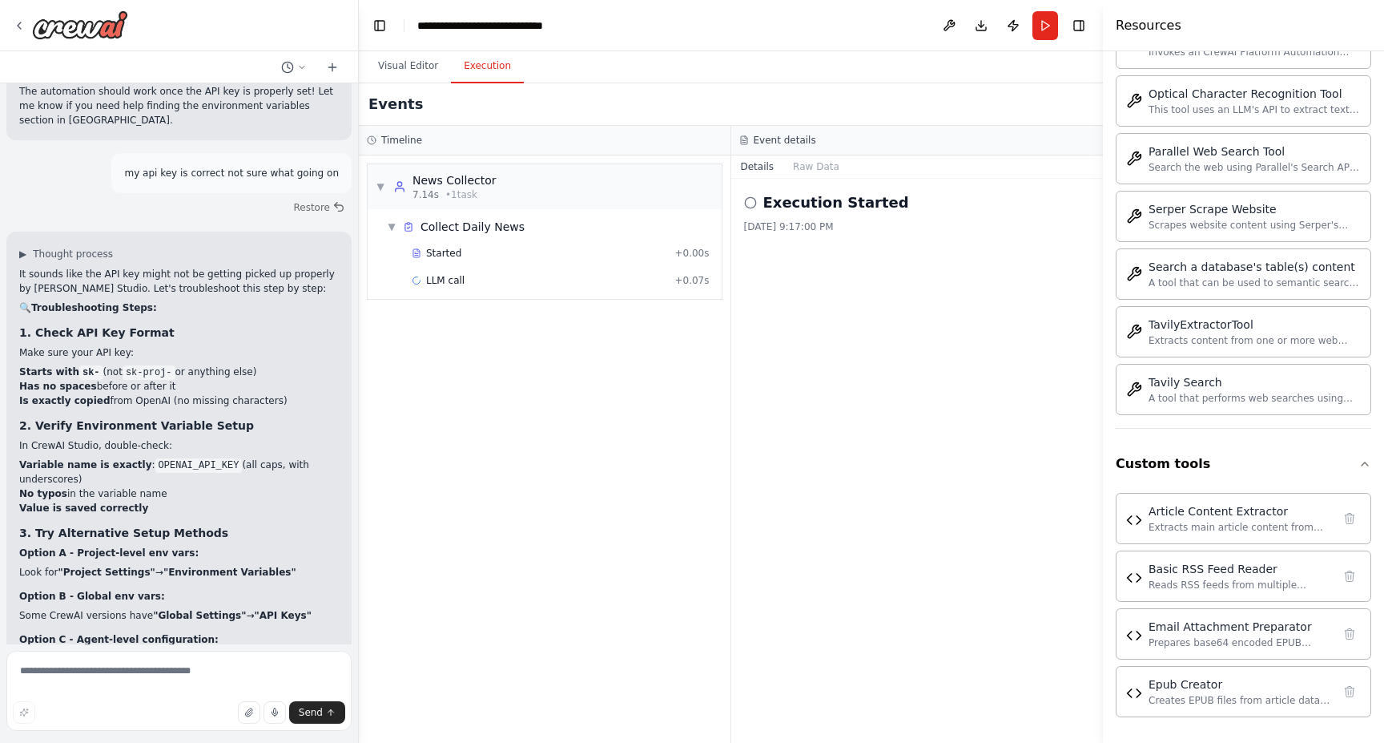
copy div "curl -H "Authorization: Bearer YOUR_API_KEY" https: //api.openai.com/v1/models"
click at [360, 382] on div "▼ News Collector 7.14s • 1 task ▼ Collect Daily News Started + 0.00s LLM call +…" at bounding box center [545, 448] width 372 height 587
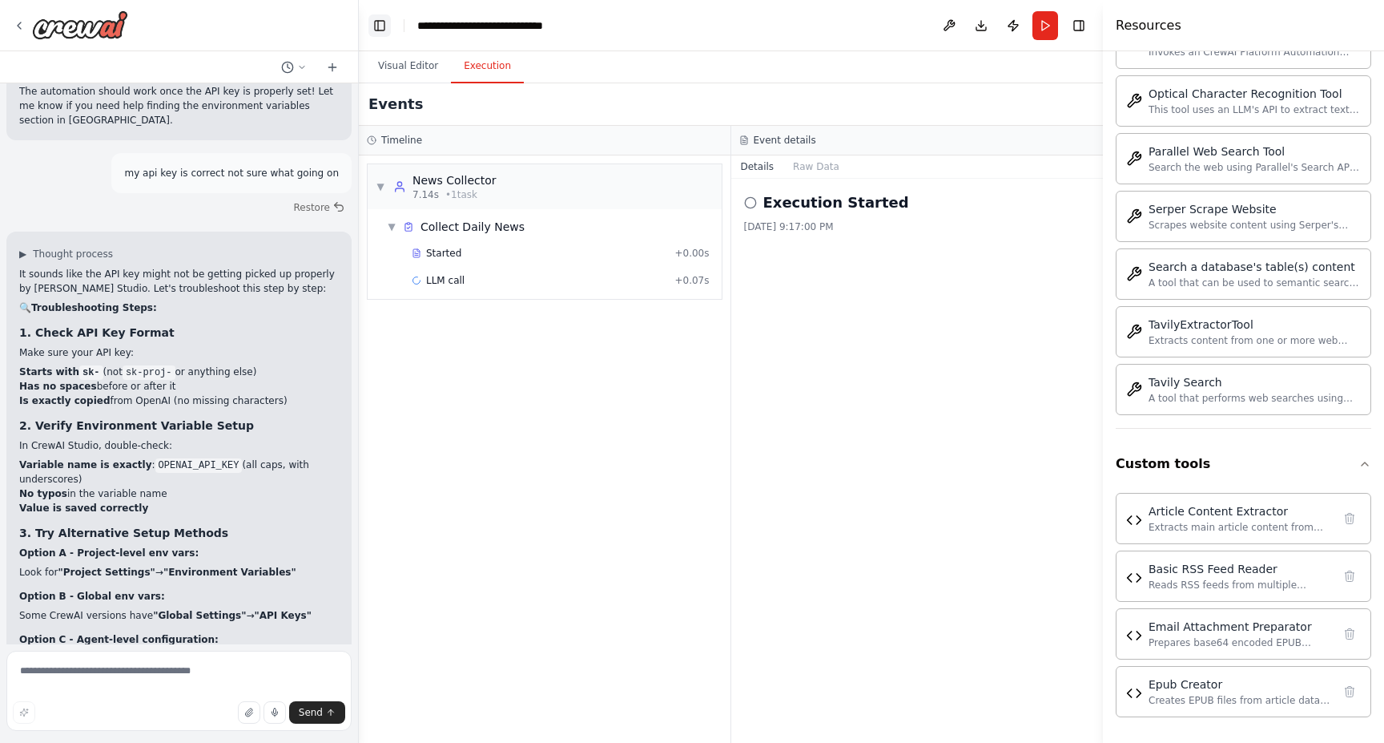
click at [374, 24] on button "Toggle Left Sidebar" at bounding box center [380, 25] width 22 height 22
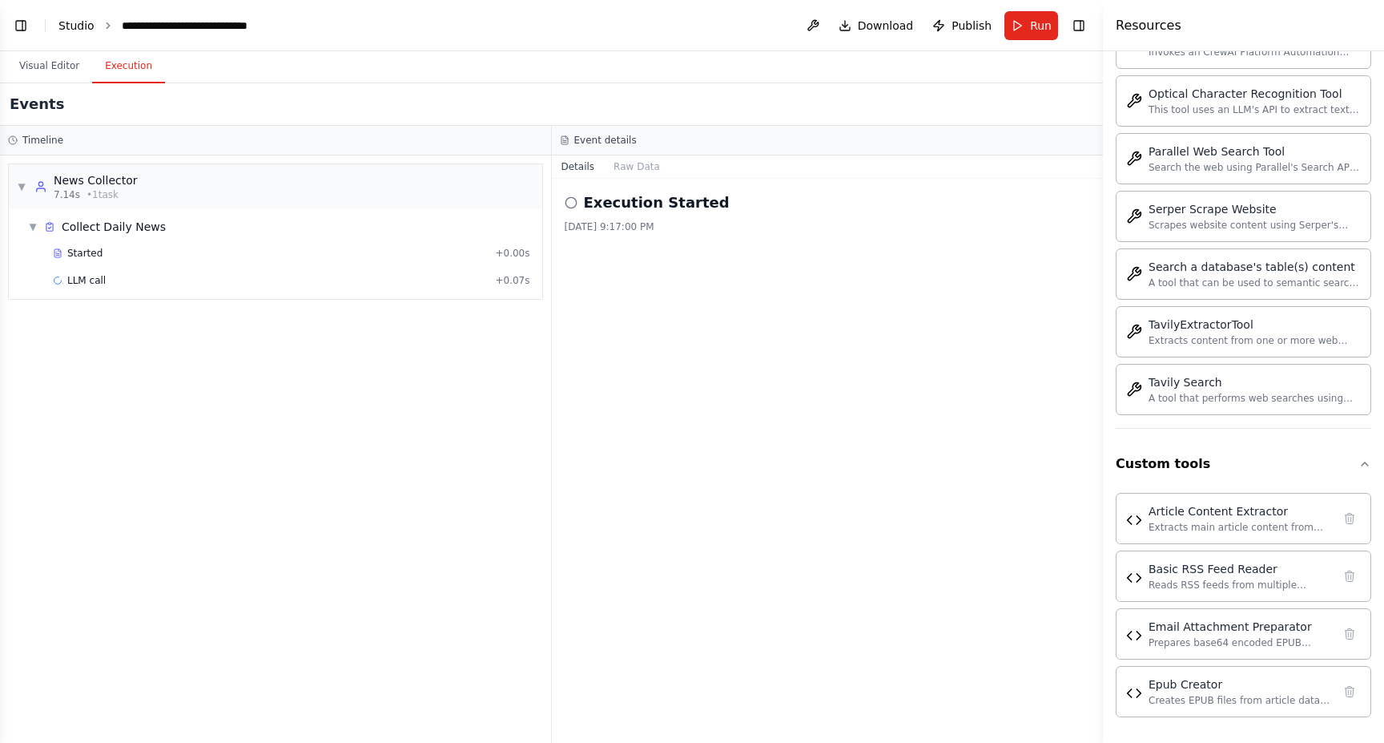
click at [69, 29] on link "Studio" at bounding box center [76, 25] width 36 height 13
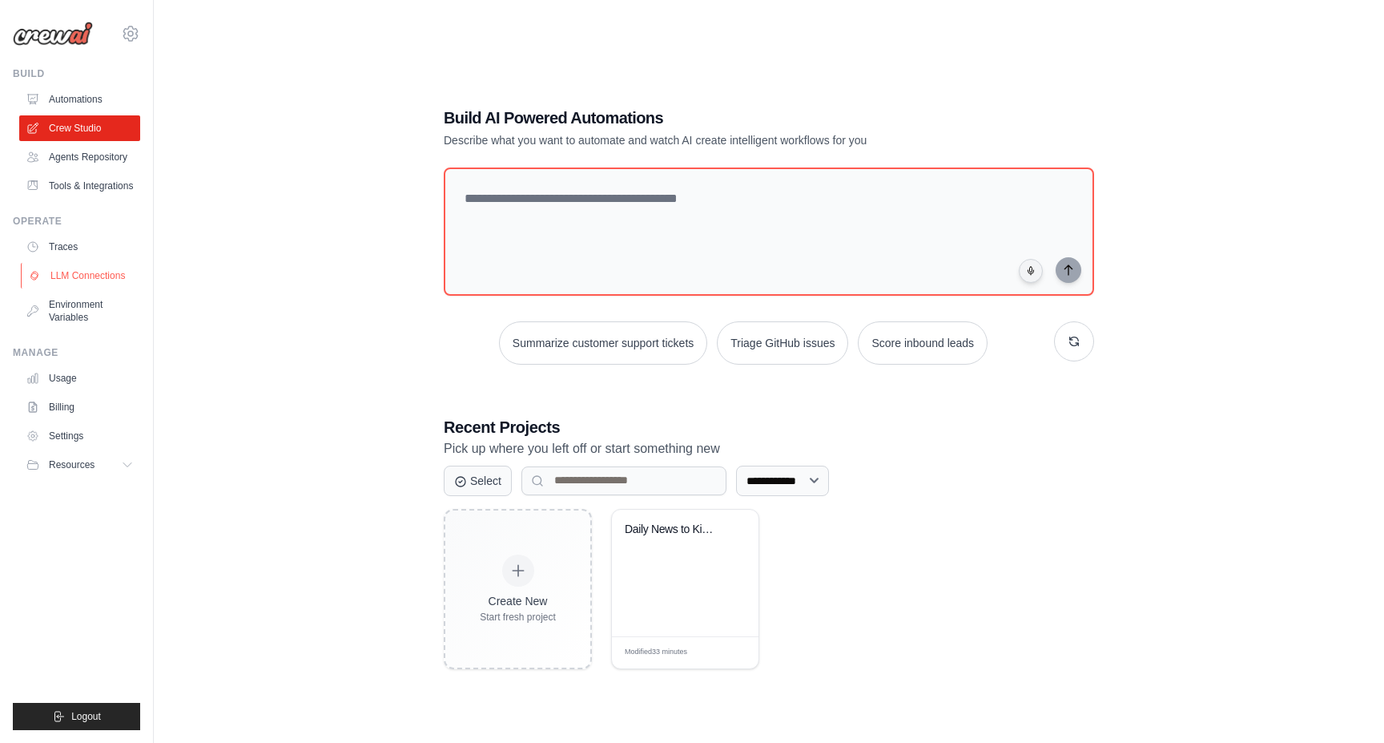
click at [83, 280] on link "LLM Connections" at bounding box center [81, 276] width 121 height 26
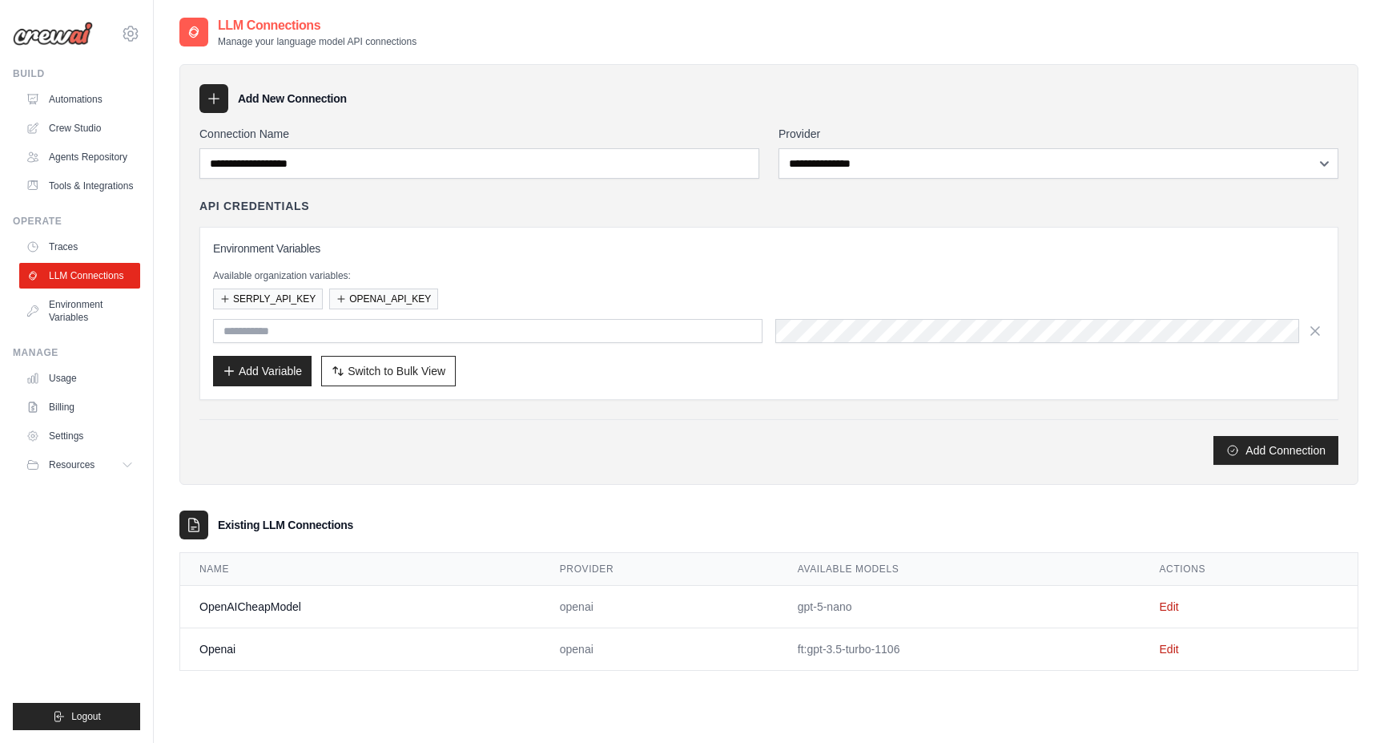
scroll to position [18, 0]
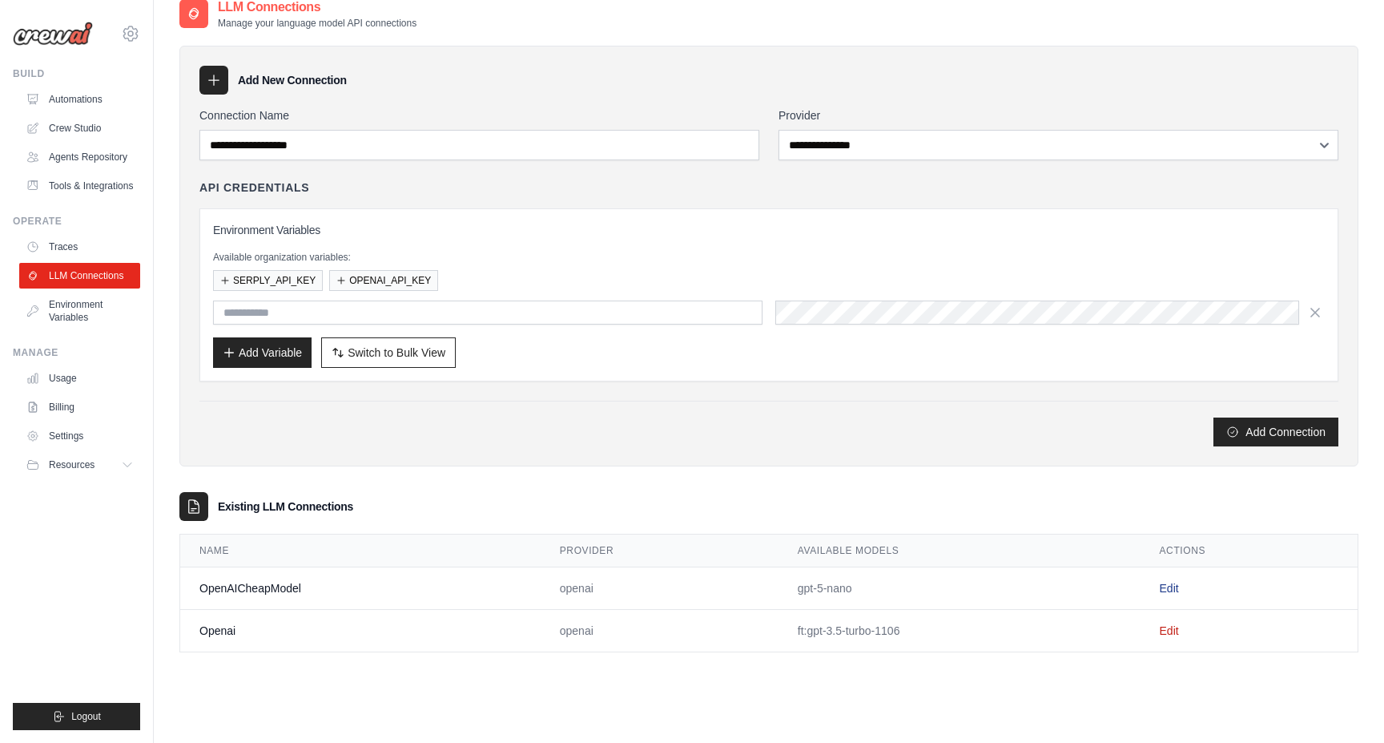
click at [1175, 590] on link "Edit" at bounding box center [1169, 588] width 19 height 13
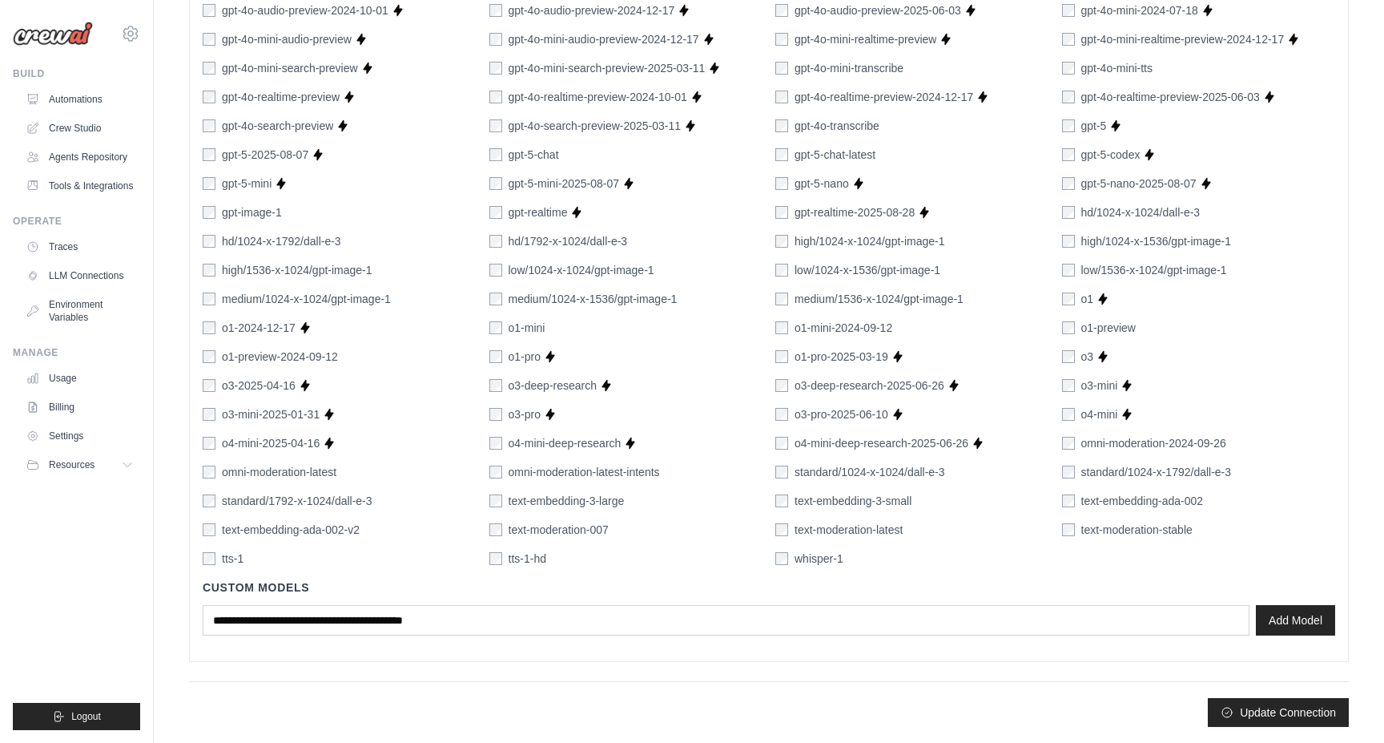
scroll to position [882, 0]
click at [1259, 707] on button "Update Connection" at bounding box center [1278, 711] width 141 height 29
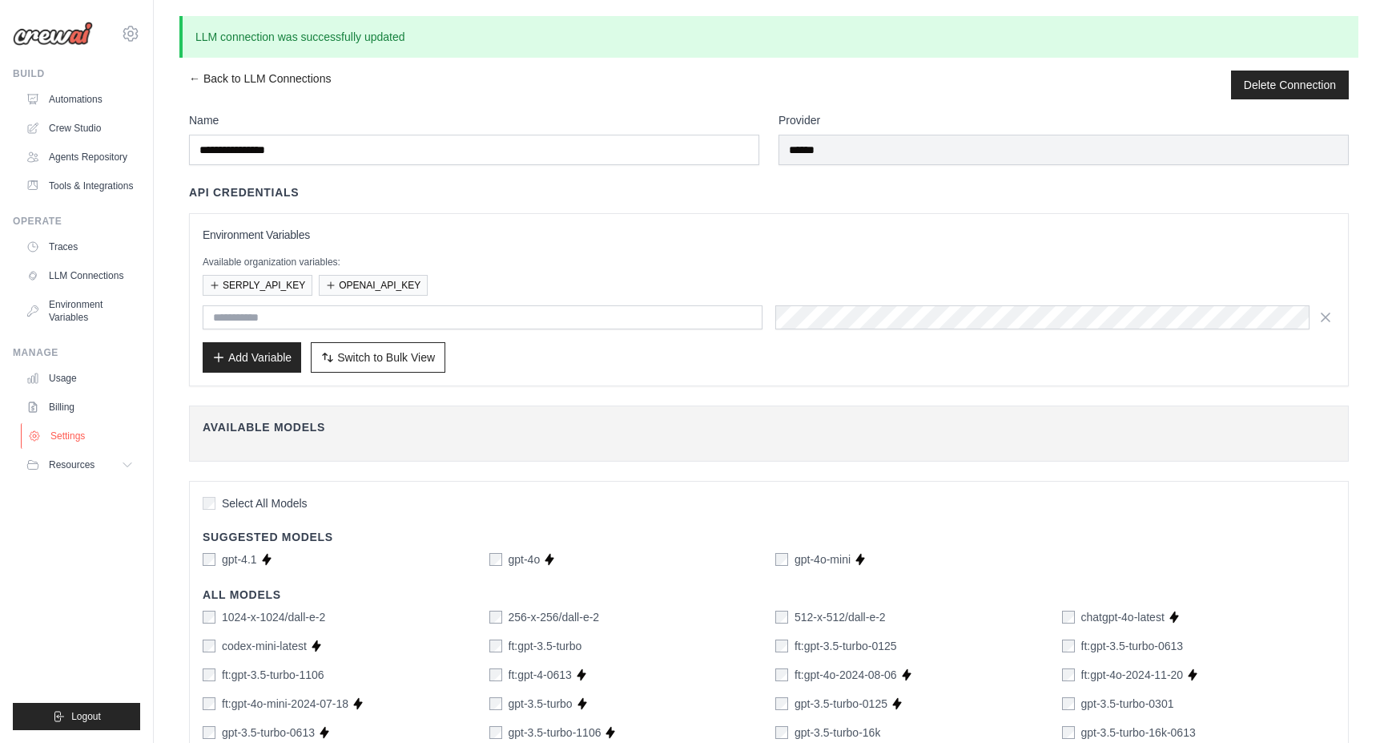
click at [66, 425] on link "Settings" at bounding box center [81, 436] width 121 height 26
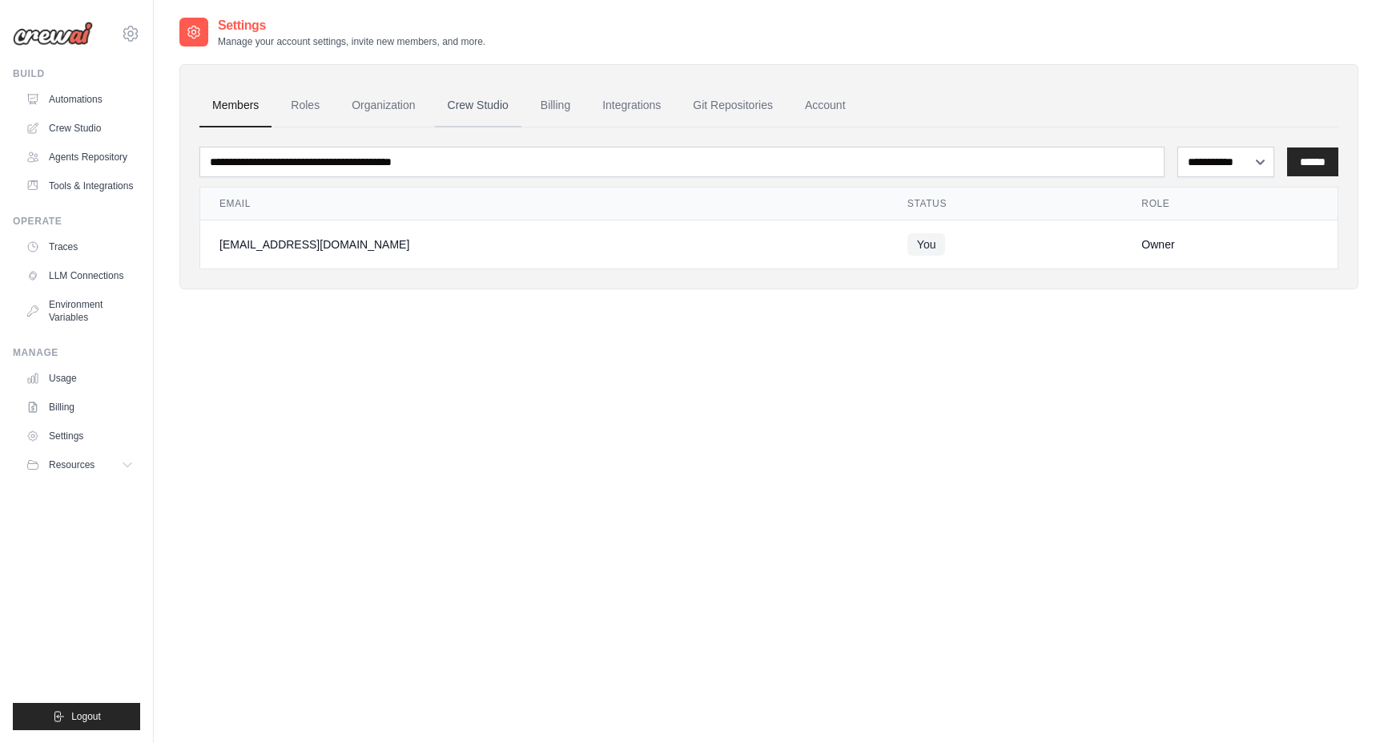
click at [466, 105] on link "Crew Studio" at bounding box center [478, 105] width 87 height 43
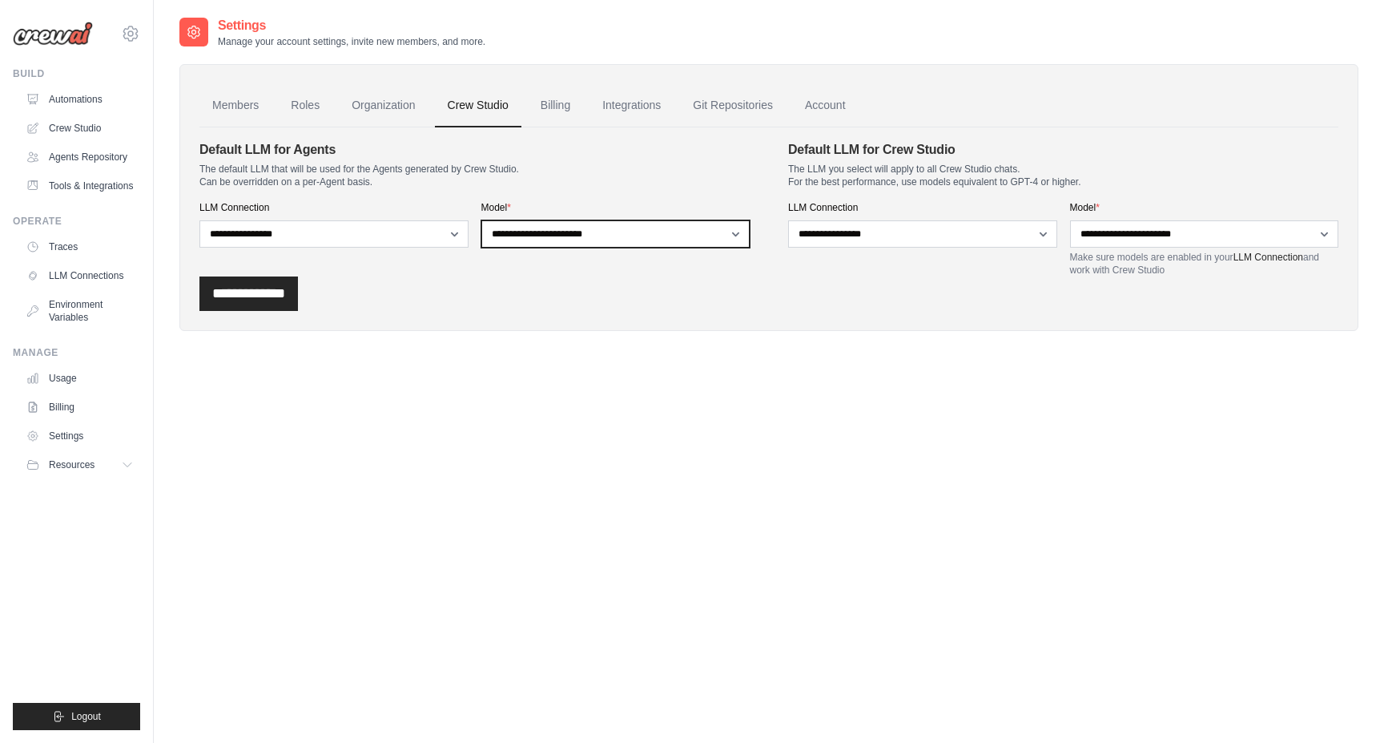
click at [542, 236] on select "**********" at bounding box center [615, 233] width 269 height 27
select select "**********"
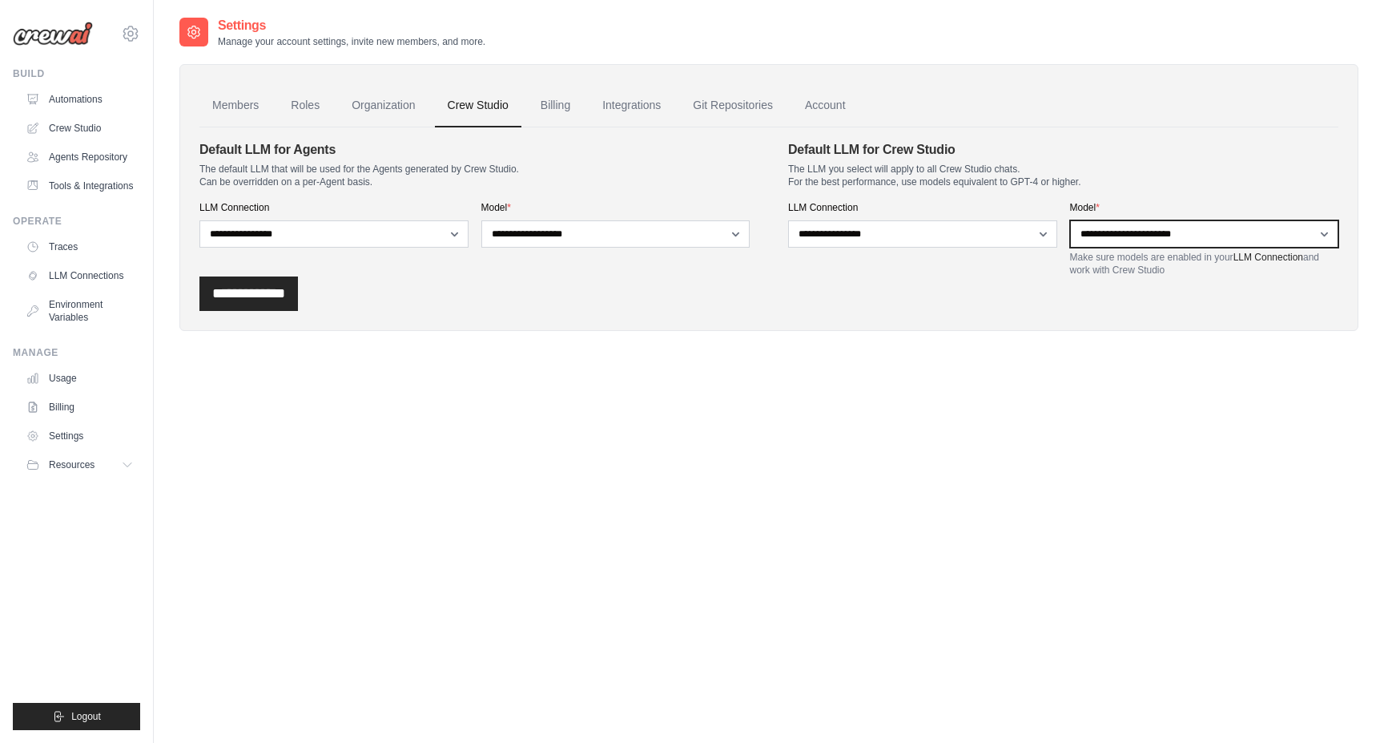
click at [1170, 236] on select "**********" at bounding box center [1204, 233] width 269 height 27
select select "**********"
click at [273, 296] on input "**********" at bounding box center [248, 293] width 99 height 34
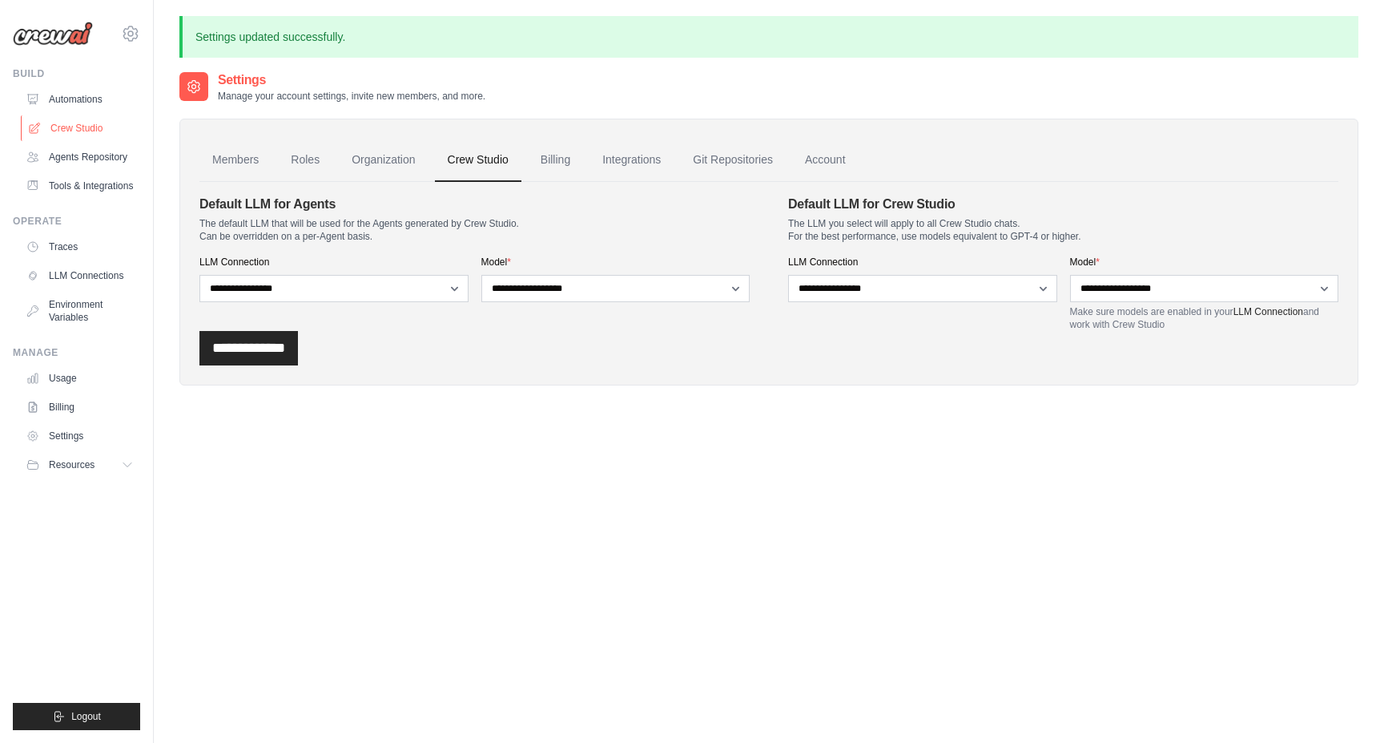
click at [69, 127] on link "Crew Studio" at bounding box center [81, 128] width 121 height 26
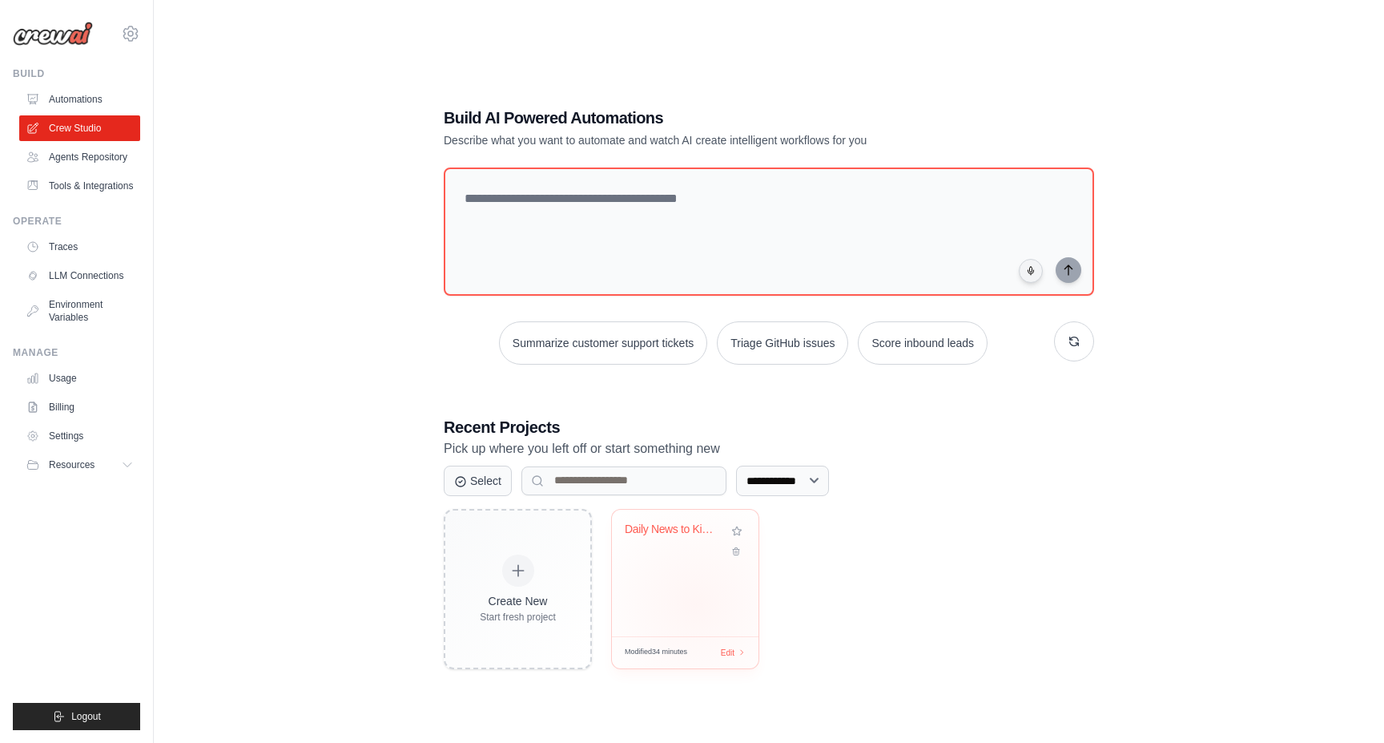
click at [696, 604] on div "Daily News to Kindle Automation" at bounding box center [685, 573] width 147 height 127
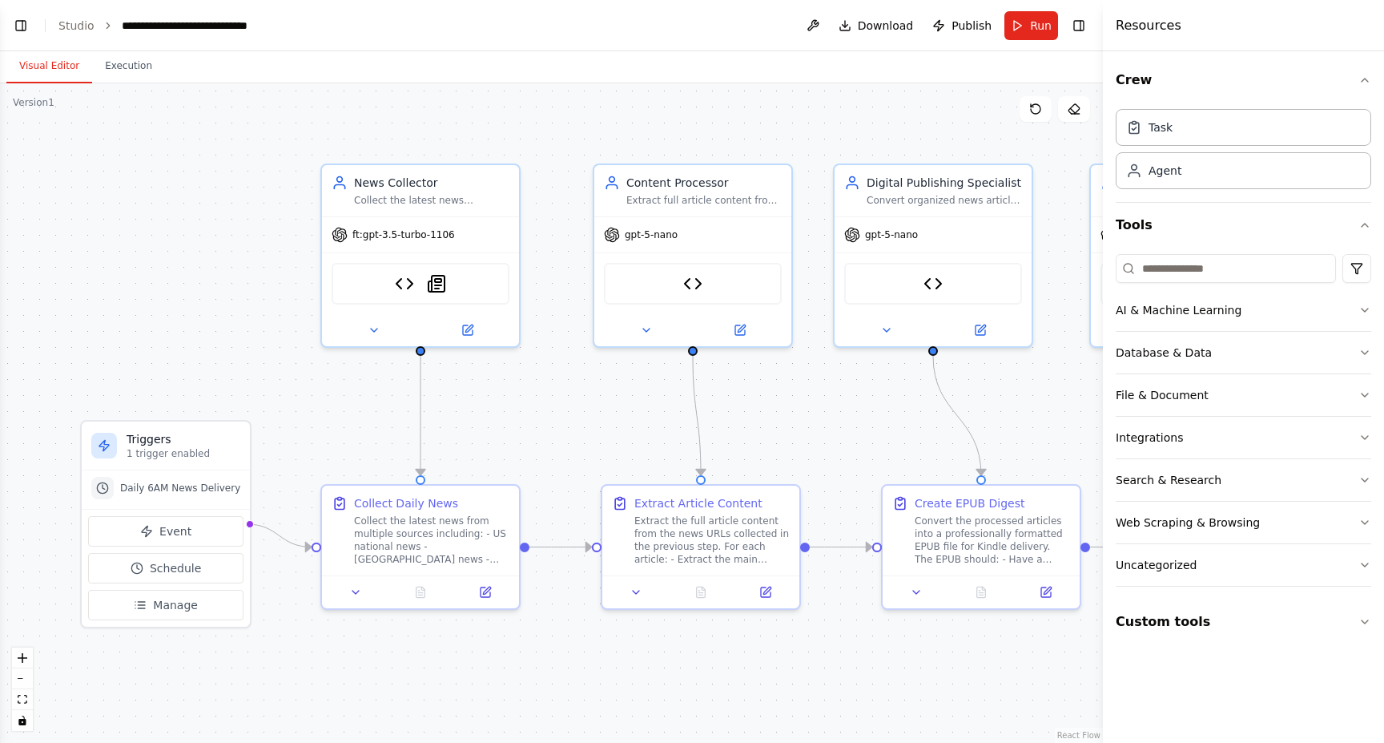
scroll to position [13793, 0]
click at [1024, 22] on button "Run" at bounding box center [1032, 25] width 54 height 29
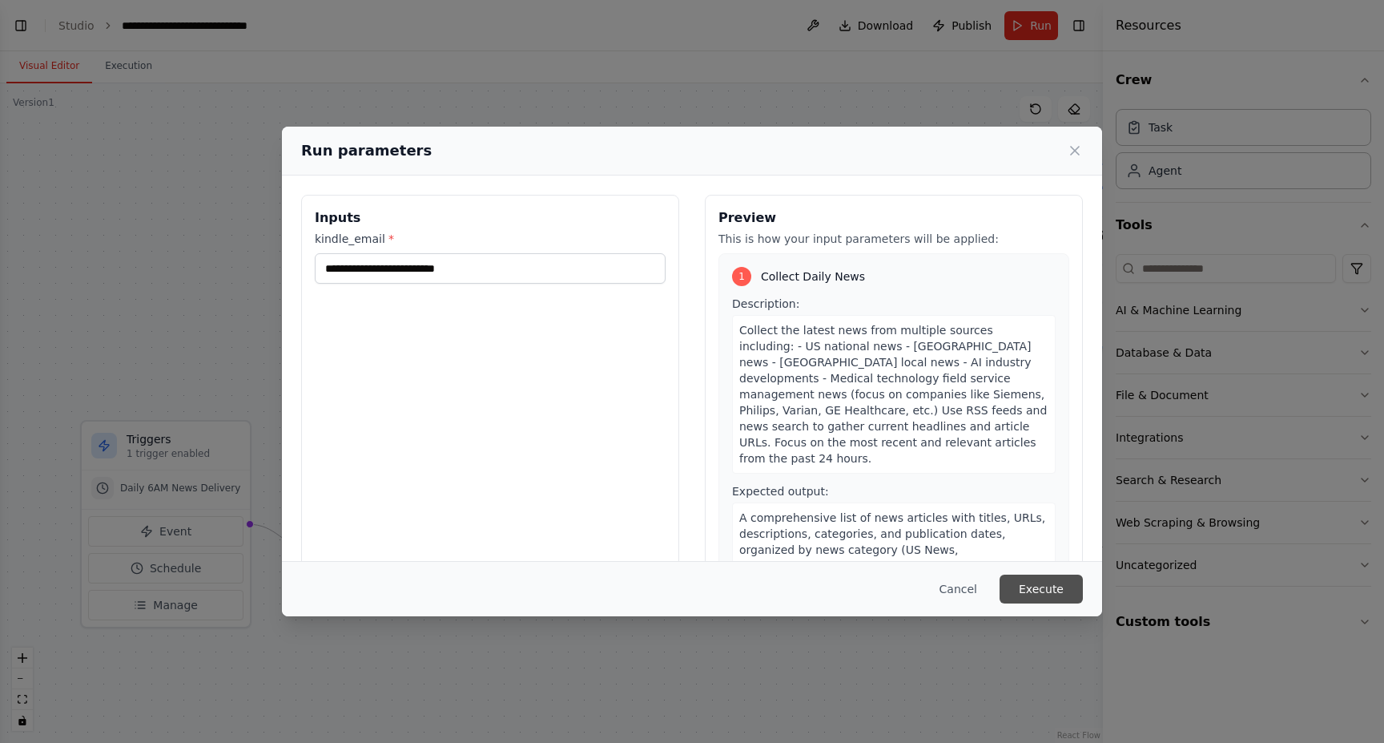
click at [1051, 592] on button "Execute" at bounding box center [1041, 588] width 83 height 29
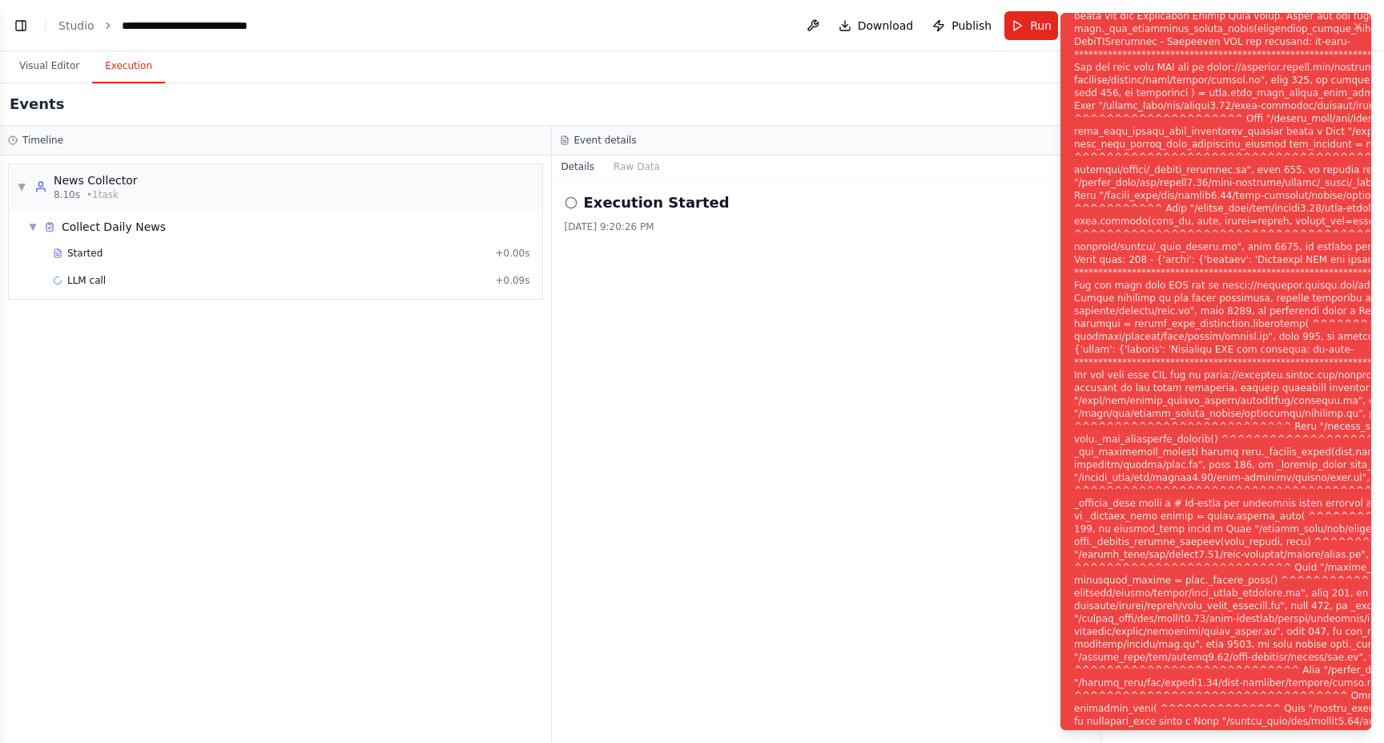
scroll to position [0, 0]
